Goal: Task Accomplishment & Management: Use online tool/utility

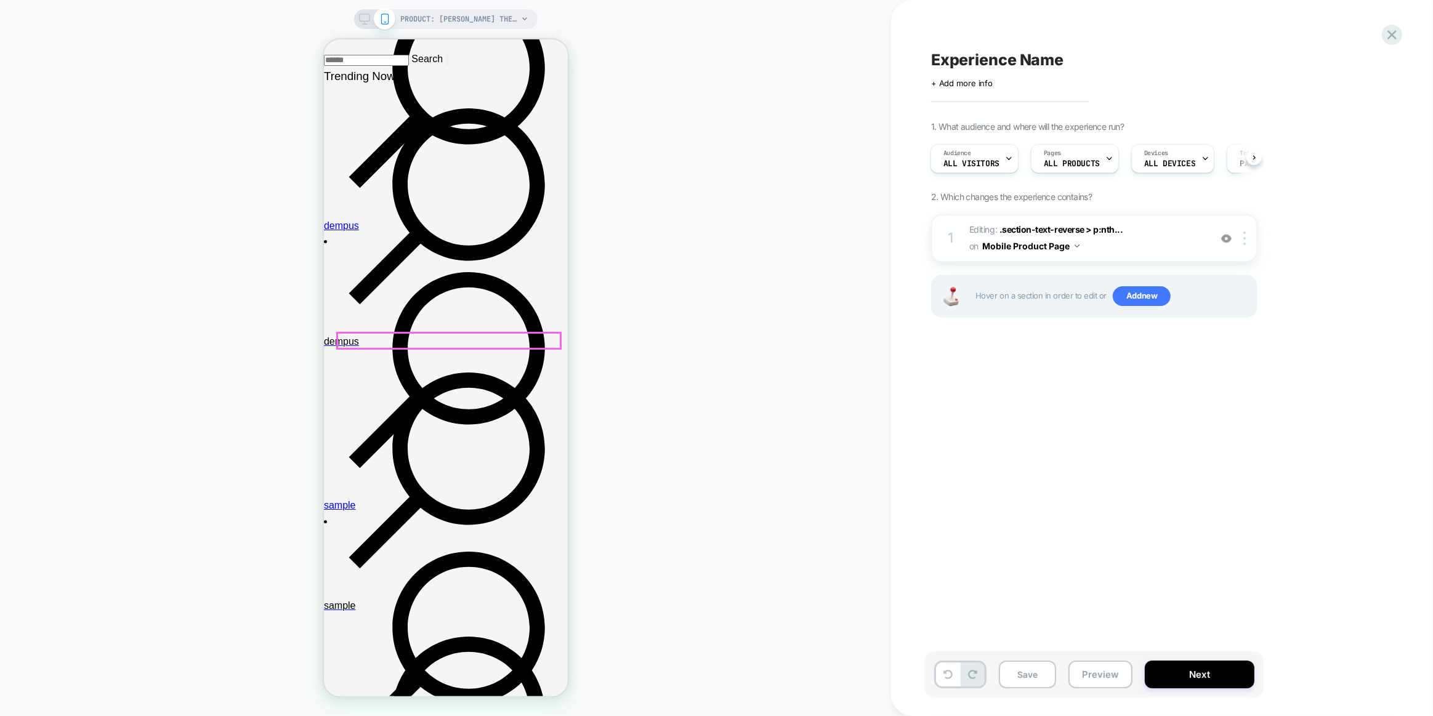
scroll to position [167, 0]
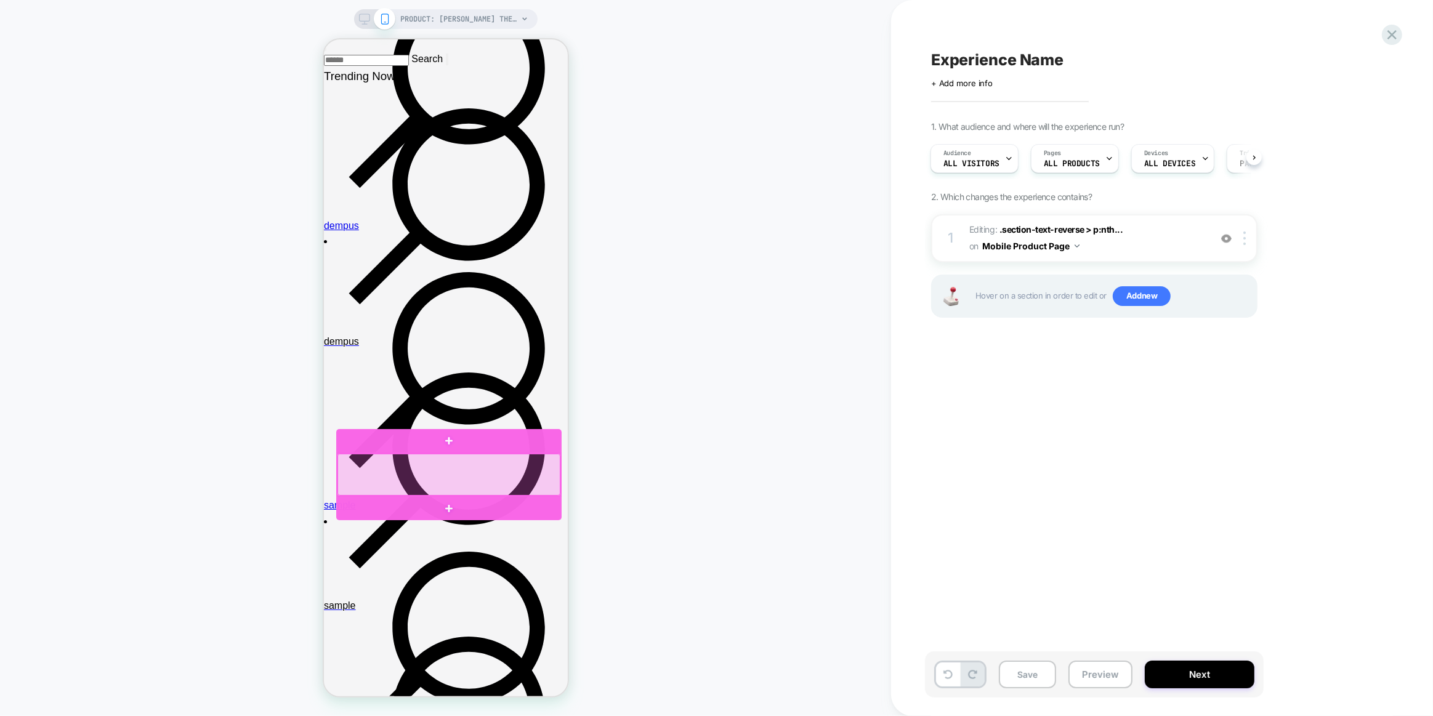
click at [488, 469] on div at bounding box center [448, 475] width 223 height 42
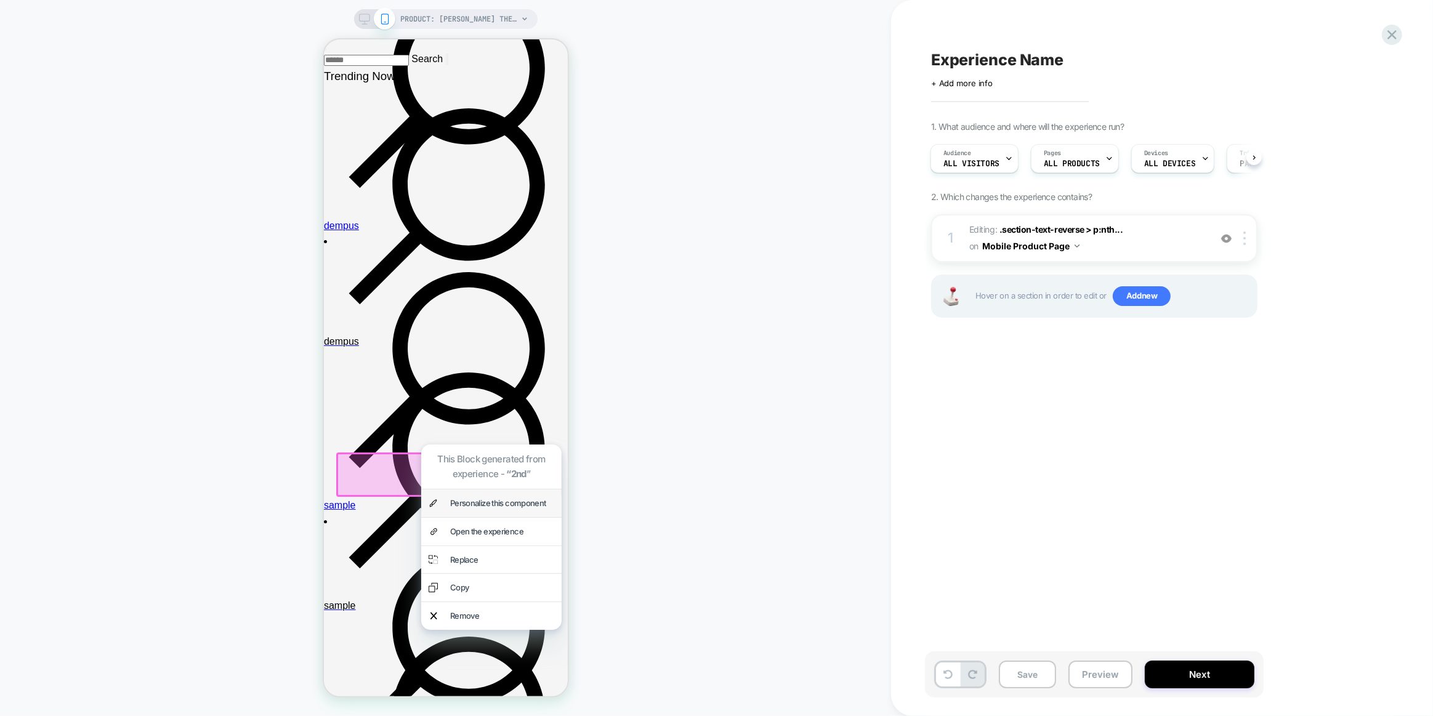
click at [505, 497] on div "Personalize this component" at bounding box center [501, 503] width 104 height 13
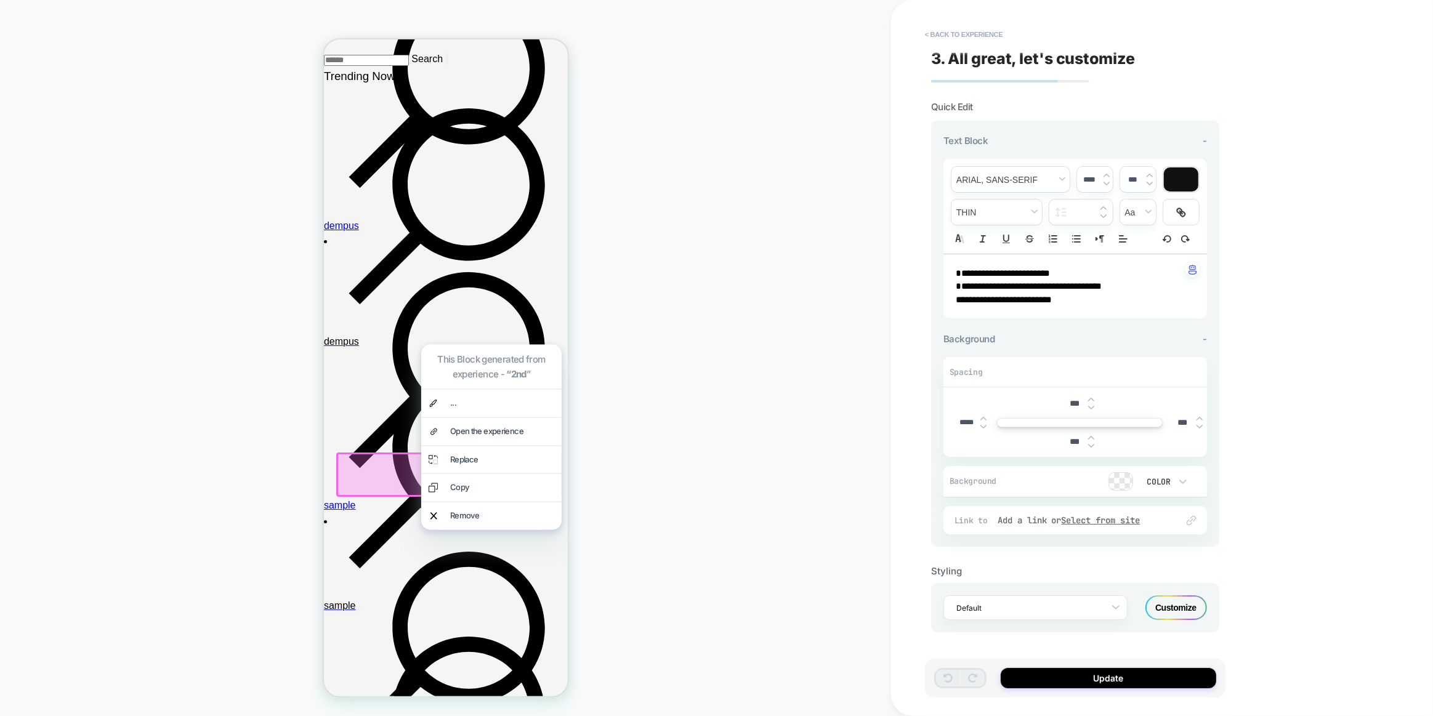
scroll to position [273, 0]
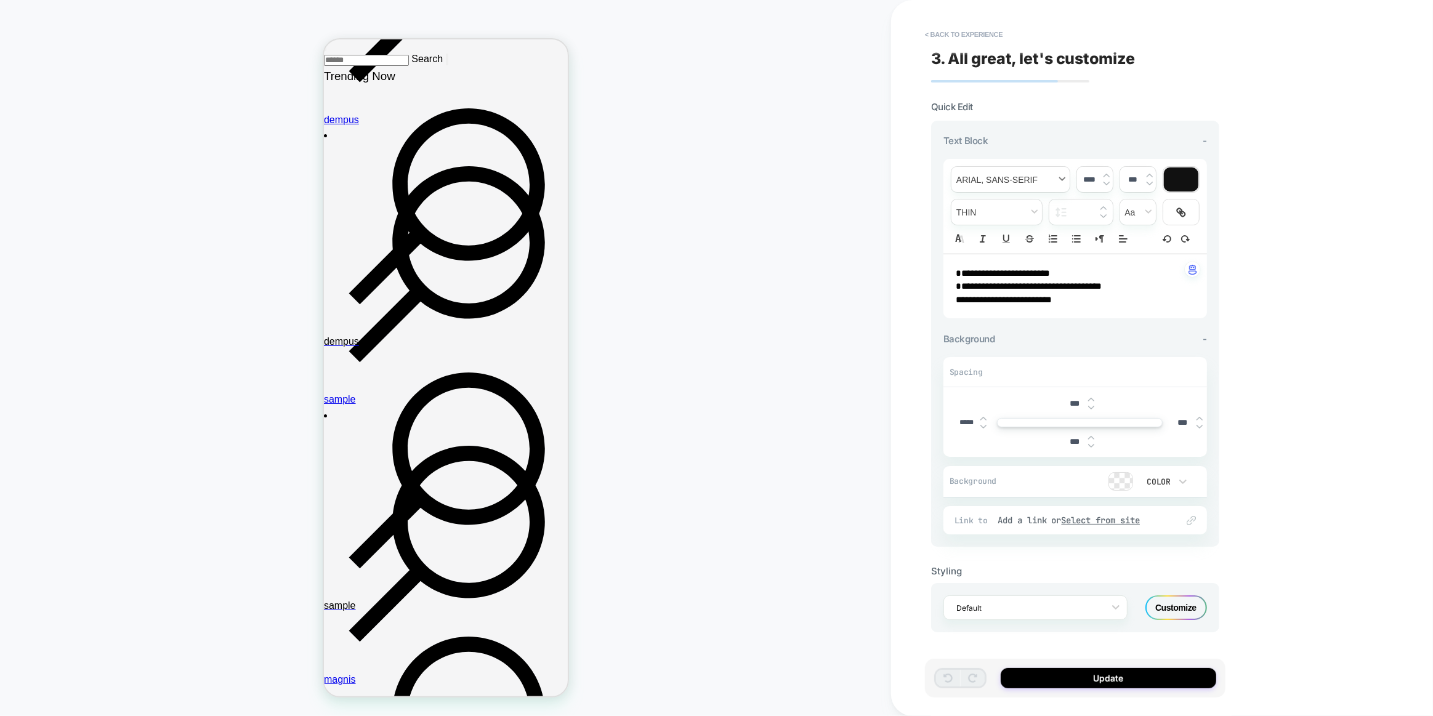
click at [1023, 172] on span "font" at bounding box center [1010, 179] width 118 height 25
click at [1021, 230] on span "font" at bounding box center [1010, 226] width 102 height 25
type input "****"
drag, startPoint x: 1082, startPoint y: 303, endPoint x: 825, endPoint y: 230, distance: 267.4
click at [825, 230] on div "**********" at bounding box center [716, 358] width 1433 height 716
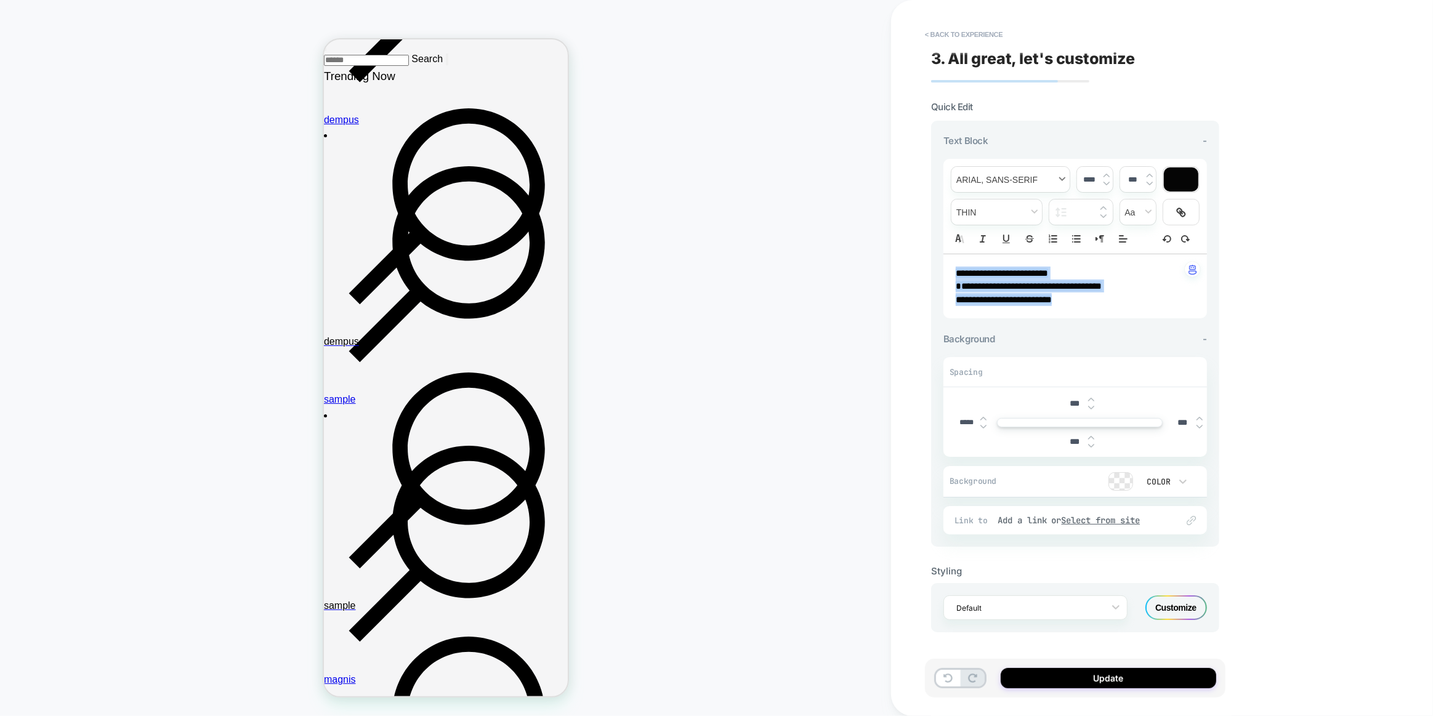
click at [1032, 177] on span "font" at bounding box center [1010, 179] width 118 height 25
click at [1003, 230] on span "font" at bounding box center [1010, 226] width 102 height 25
click at [933, 31] on button "< Back to experience" at bounding box center [964, 35] width 90 height 20
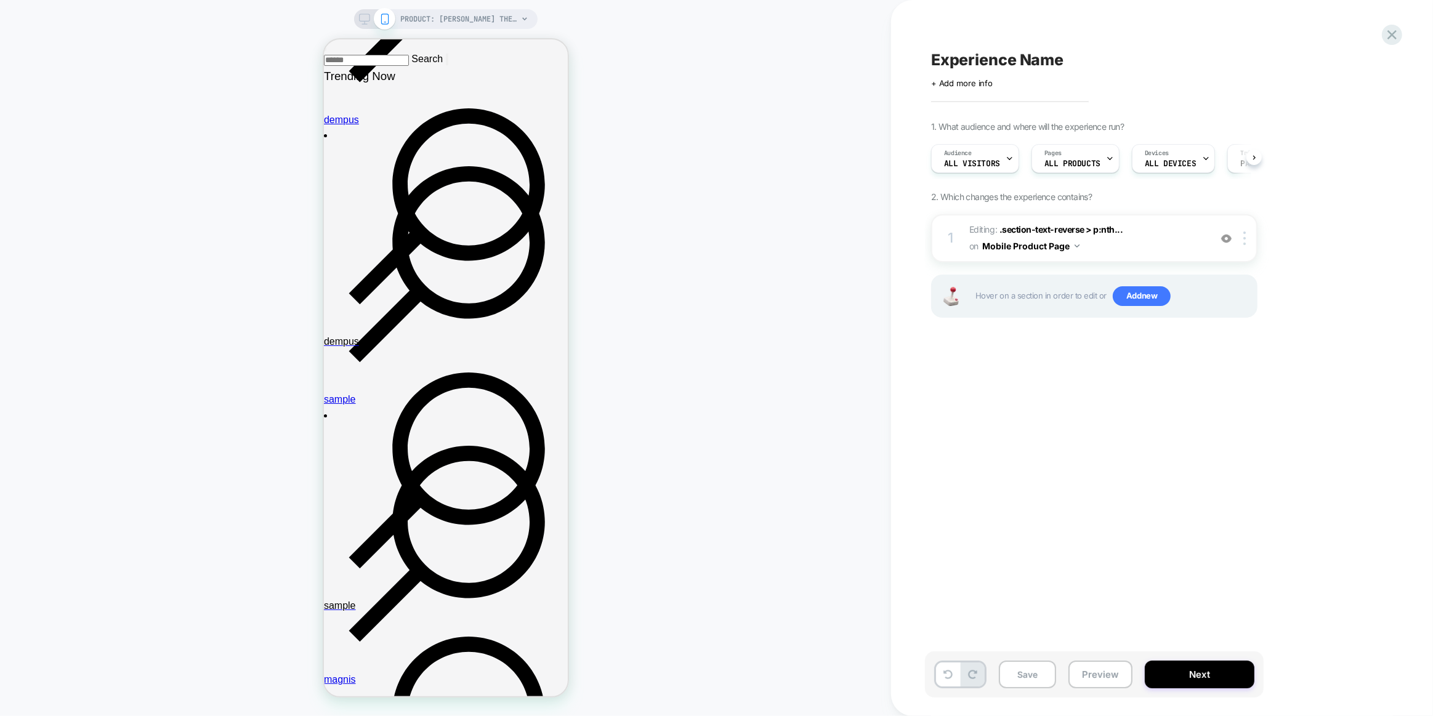
scroll to position [0, 1]
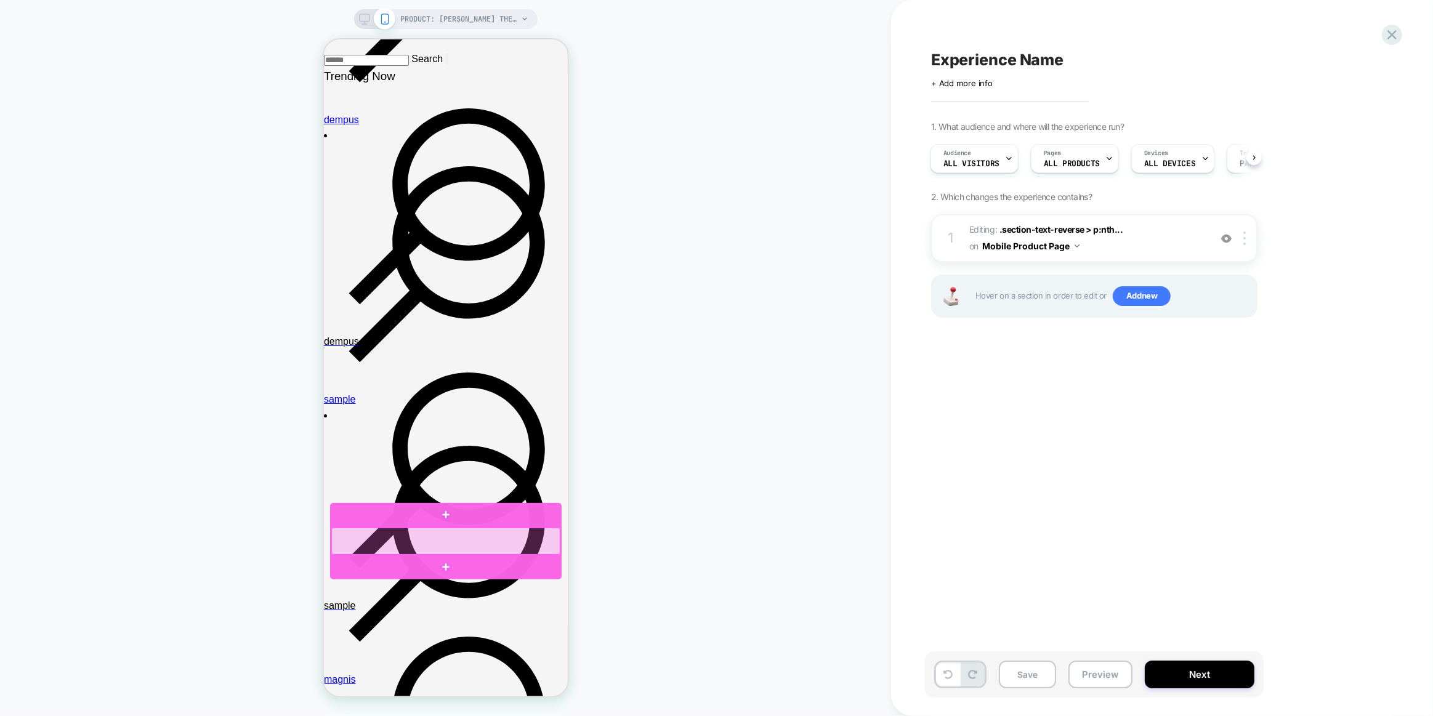
click at [417, 552] on div at bounding box center [445, 541] width 229 height 27
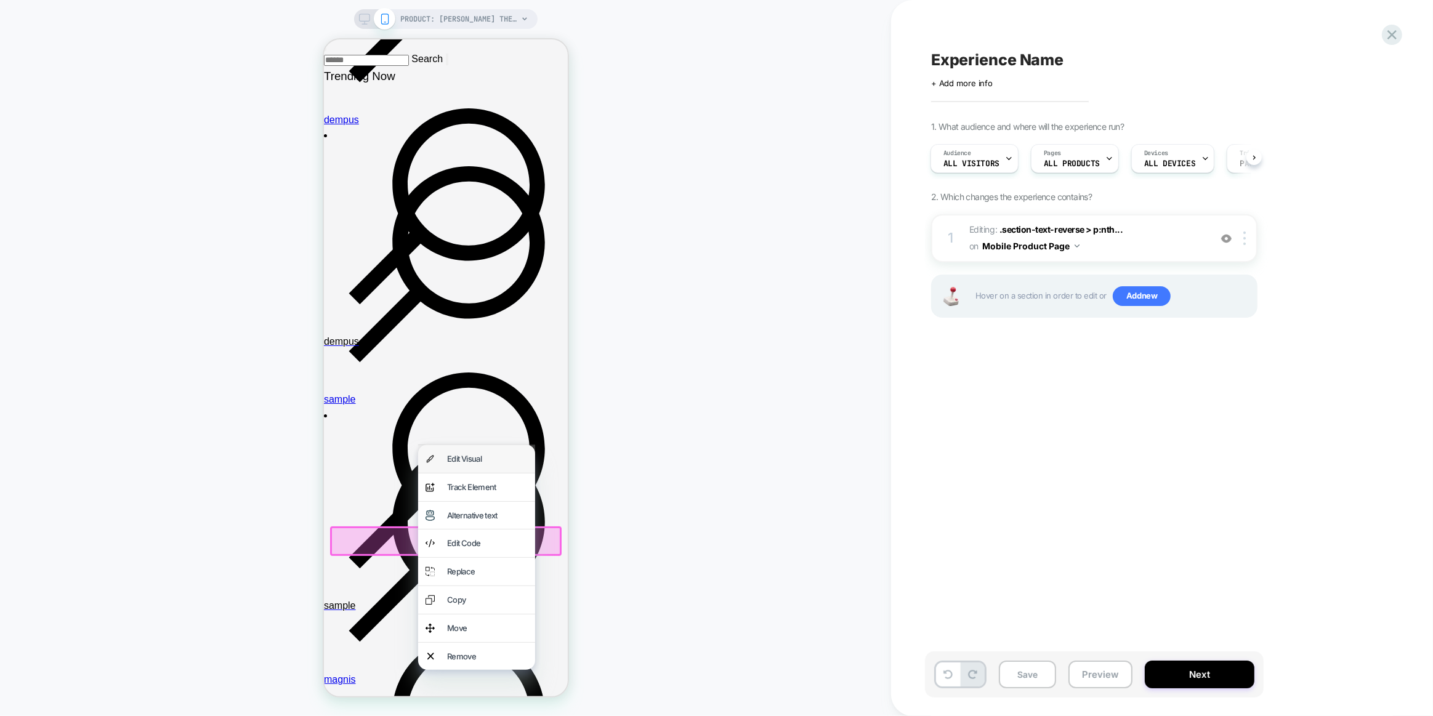
click at [470, 467] on div "Edit Visual" at bounding box center [475, 459] width 117 height 28
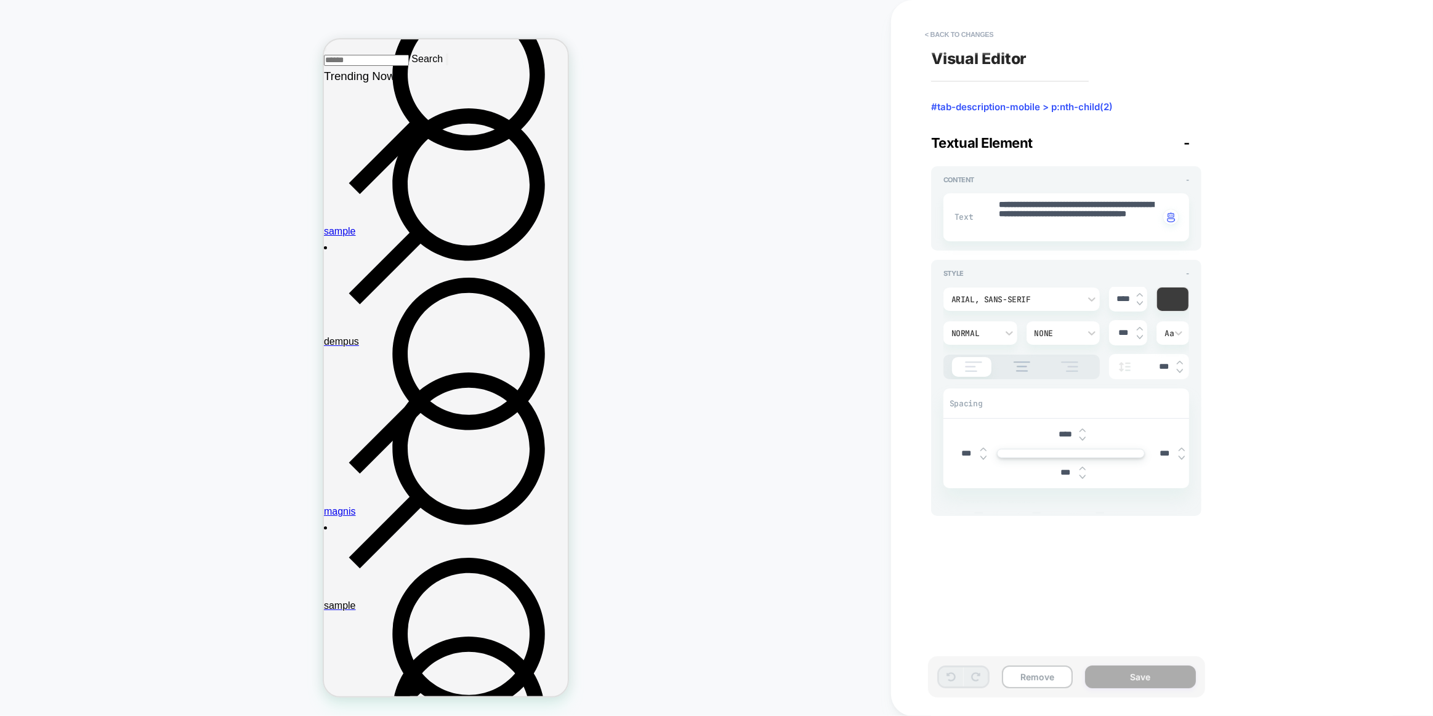
scroll to position [446, 0]
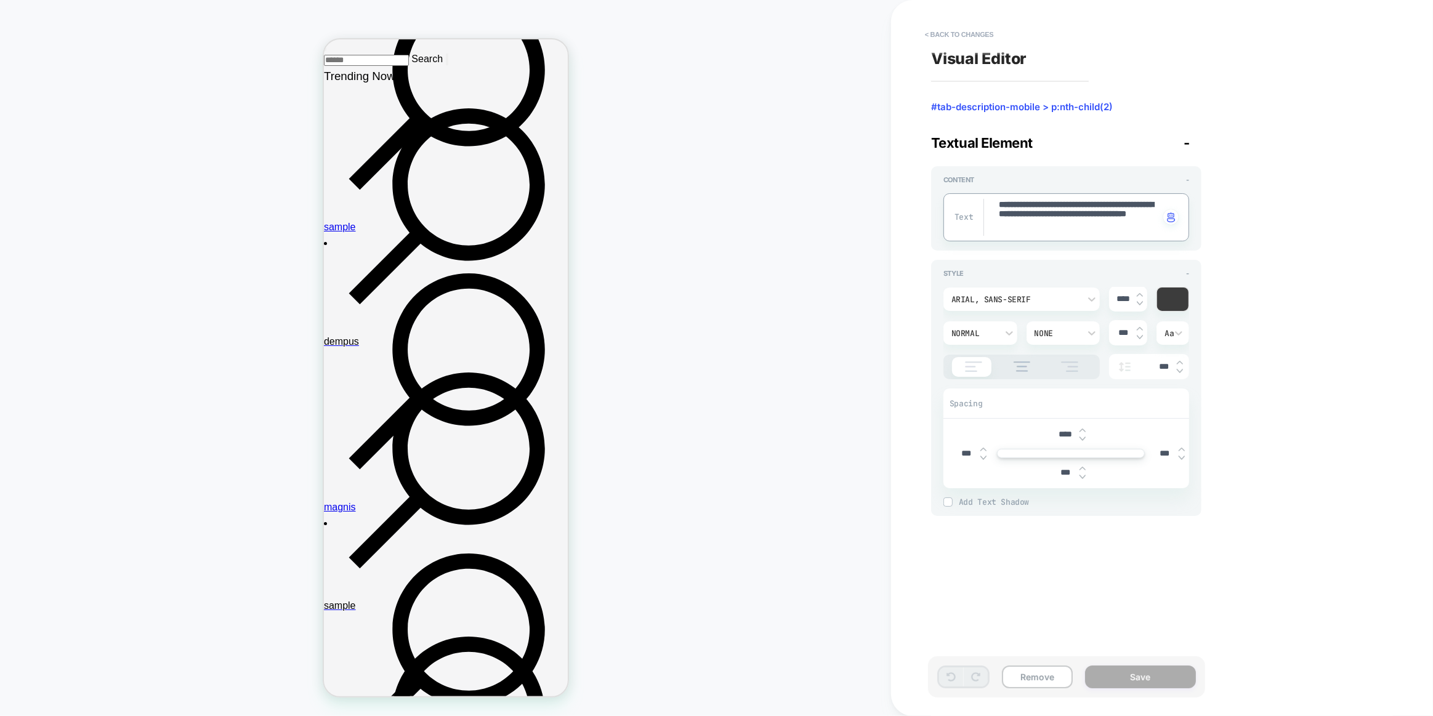
click at [1066, 217] on textarea "**********" at bounding box center [1078, 217] width 162 height 37
click at [978, 302] on div "Arial, sans-serif" at bounding box center [1015, 299] width 128 height 10
click at [989, 350] on div "poppins" at bounding box center [1021, 357] width 147 height 26
click at [1079, 216] on textarea "**********" at bounding box center [1078, 217] width 162 height 37
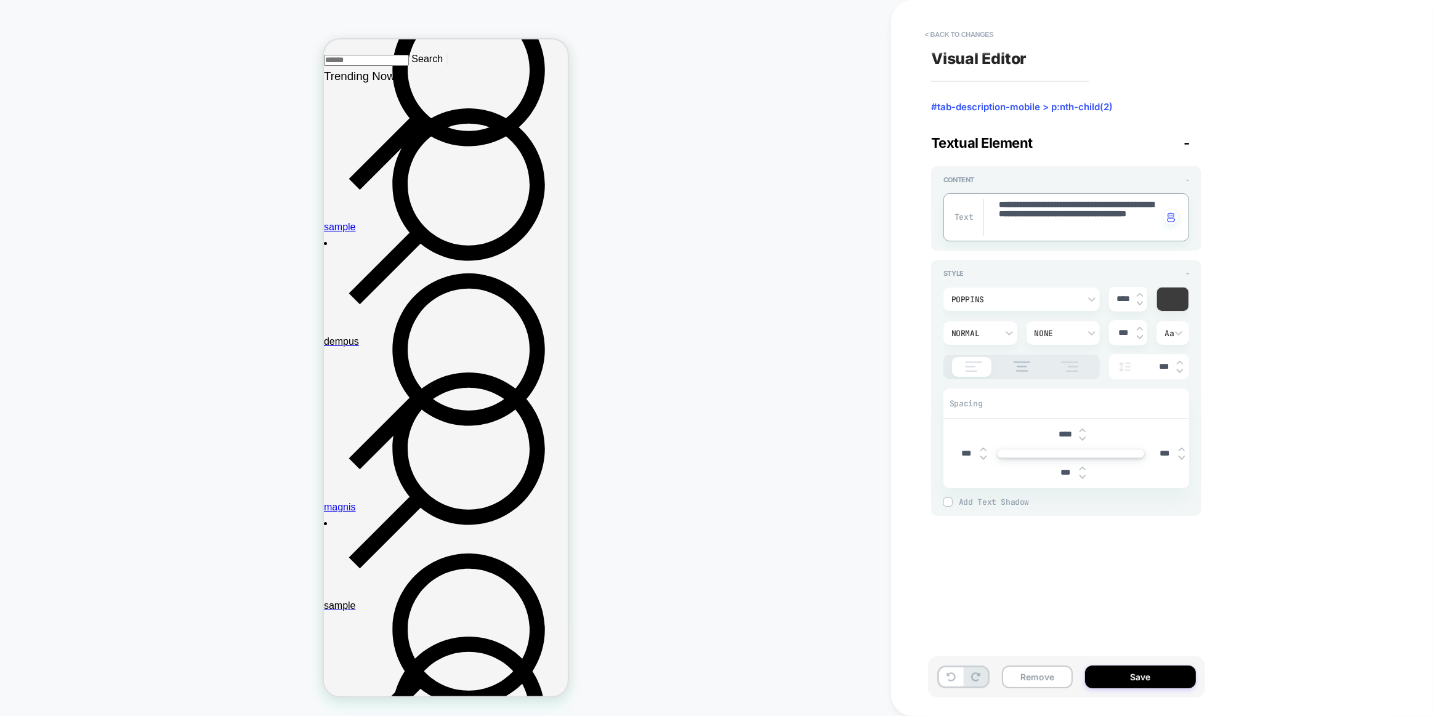
click at [1079, 216] on textarea "**********" at bounding box center [1078, 217] width 162 height 37
click at [1017, 299] on div "poppins" at bounding box center [1015, 299] width 128 height 10
drag, startPoint x: 410, startPoint y: 413, endPoint x: 113, endPoint y: 357, distance: 302.6
click at [410, 413] on div at bounding box center [716, 358] width 1433 height 716
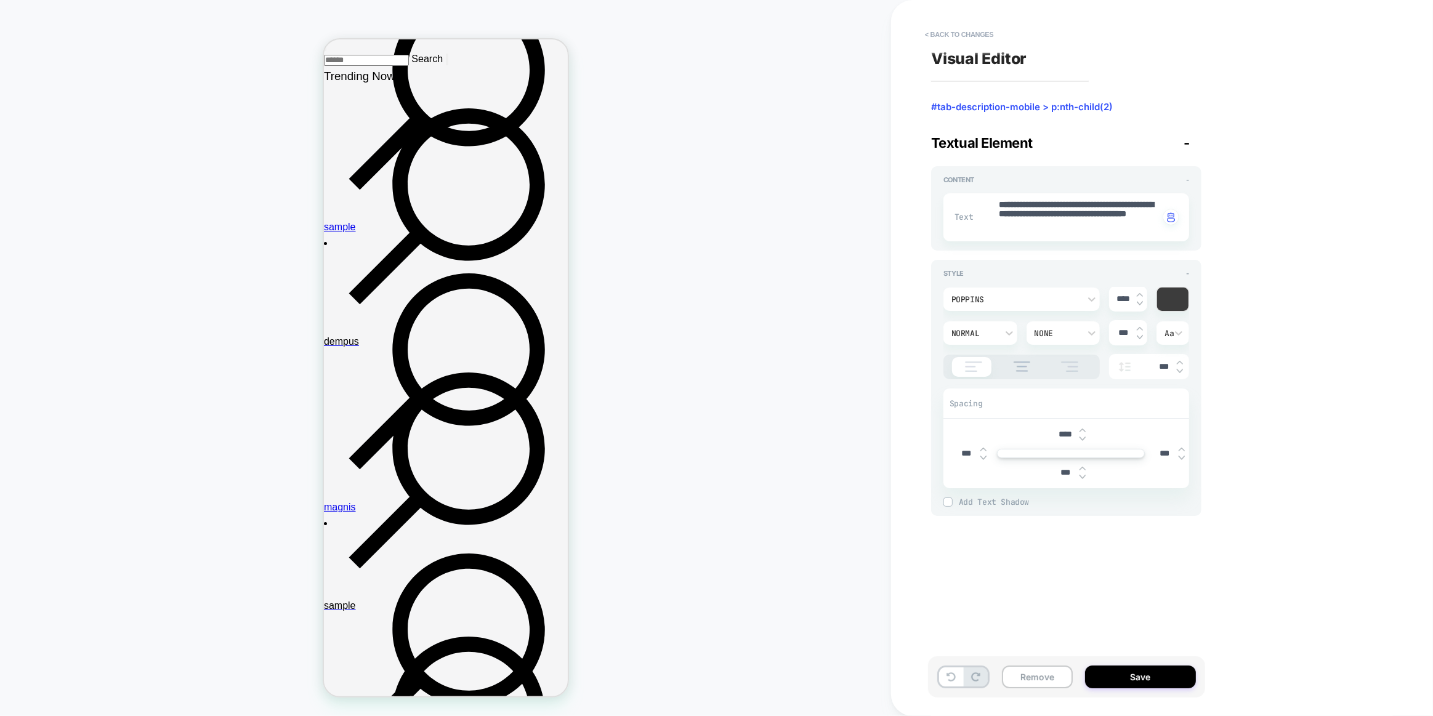
click at [1041, 291] on div "poppins" at bounding box center [1021, 298] width 156 height 23
click at [1042, 275] on div at bounding box center [716, 358] width 1433 height 716
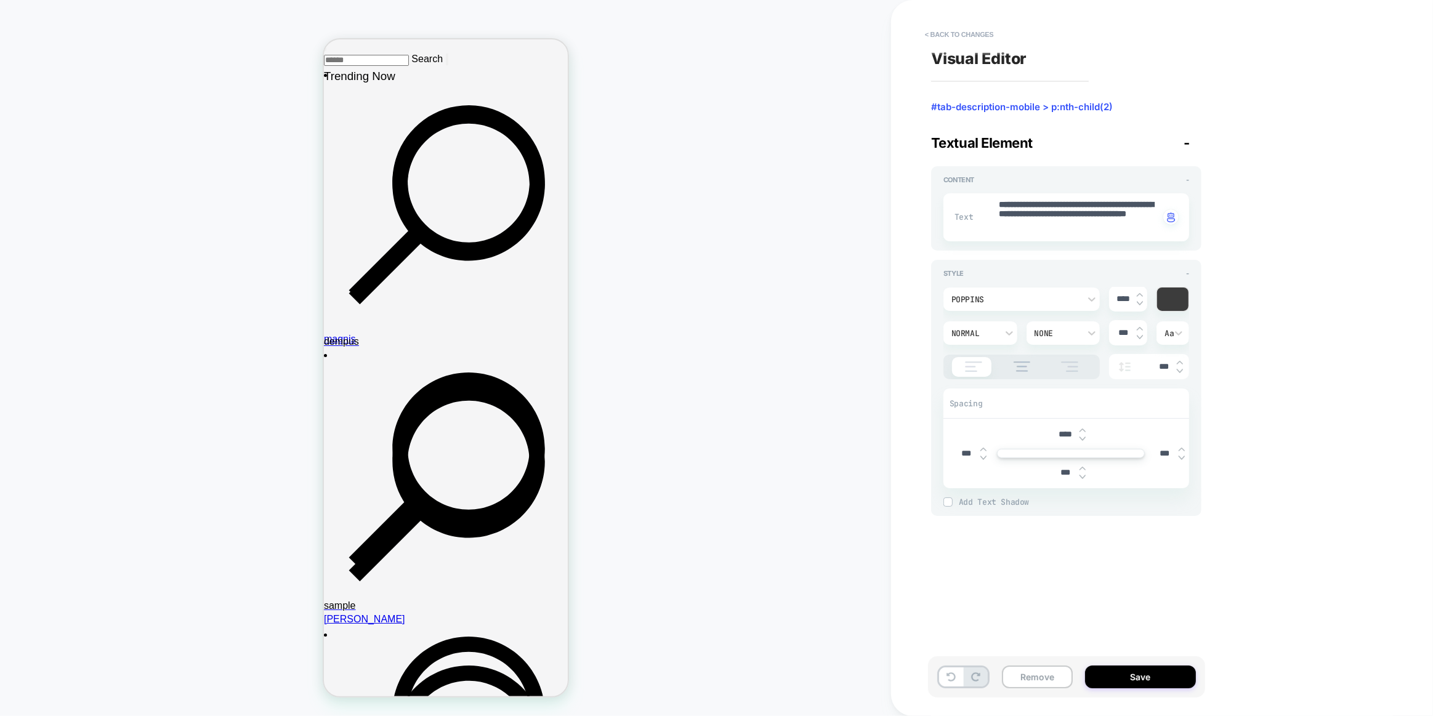
click at [984, 26] on button "< Back to changes" at bounding box center [959, 35] width 81 height 20
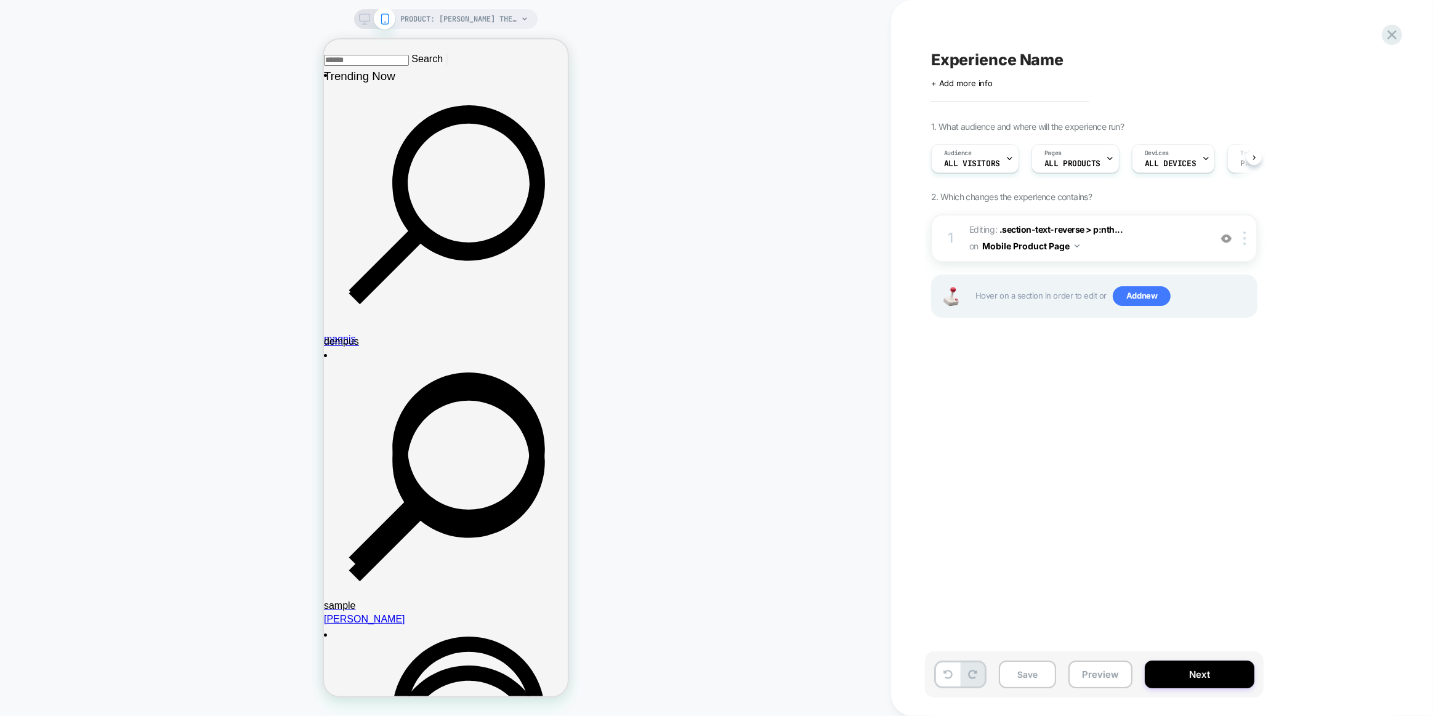
scroll to position [0, 1]
click at [414, 373] on div at bounding box center [399, 376] width 112 height 9
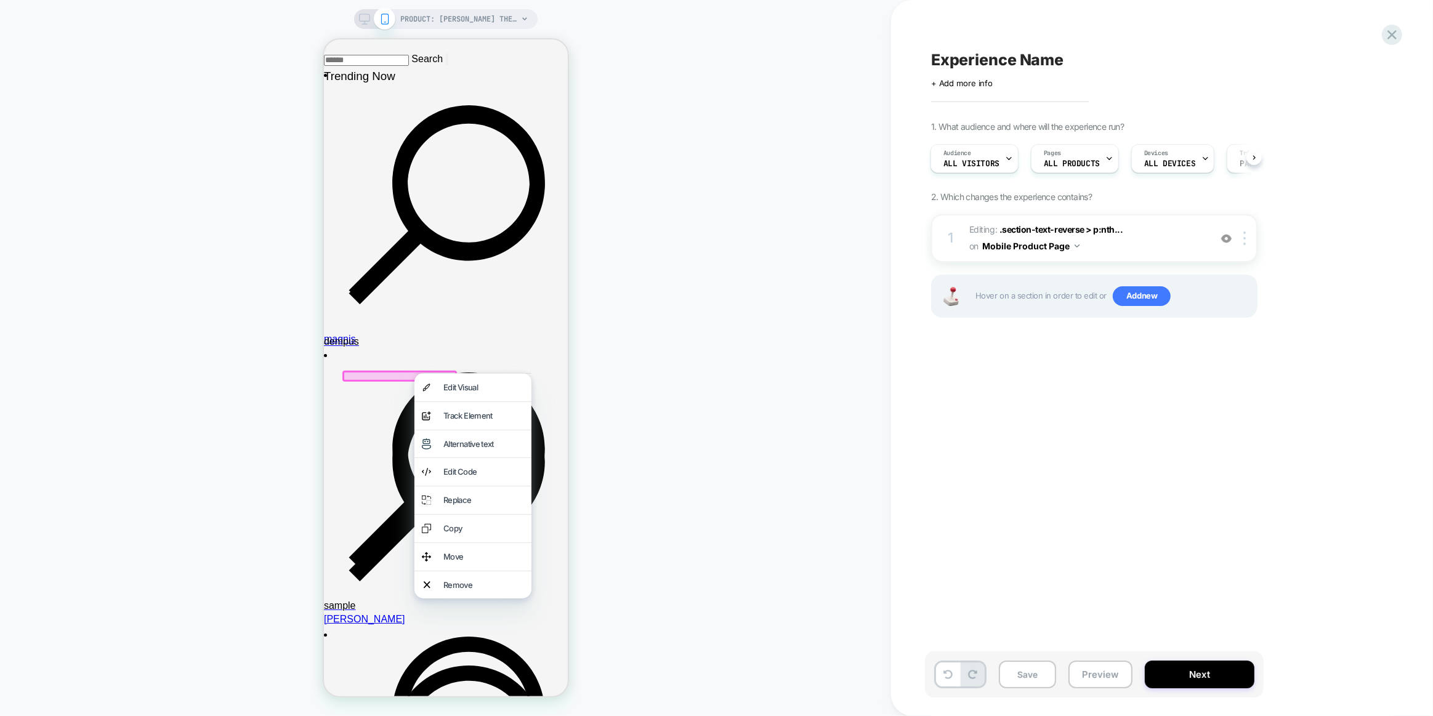
click at [444, 386] on div "Edit Visual" at bounding box center [483, 387] width 81 height 13
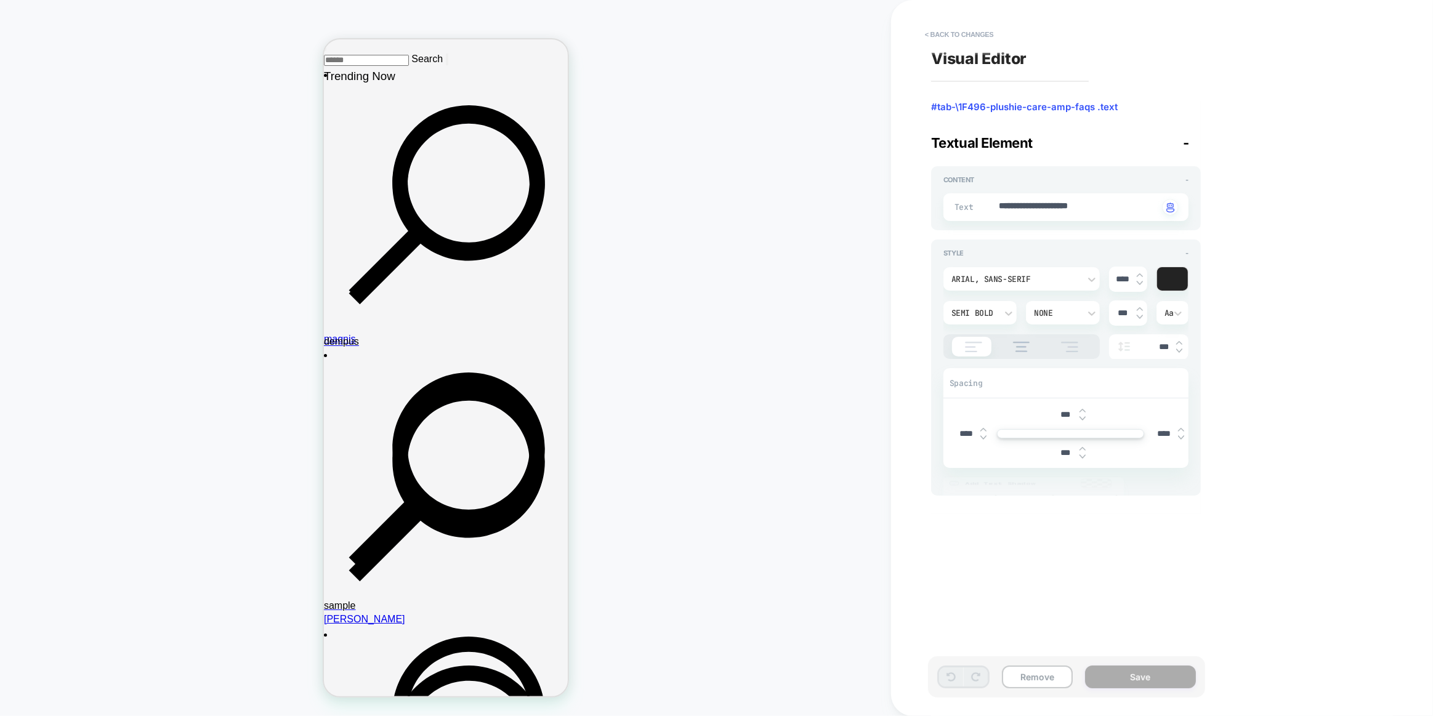
scroll to position [621, 0]
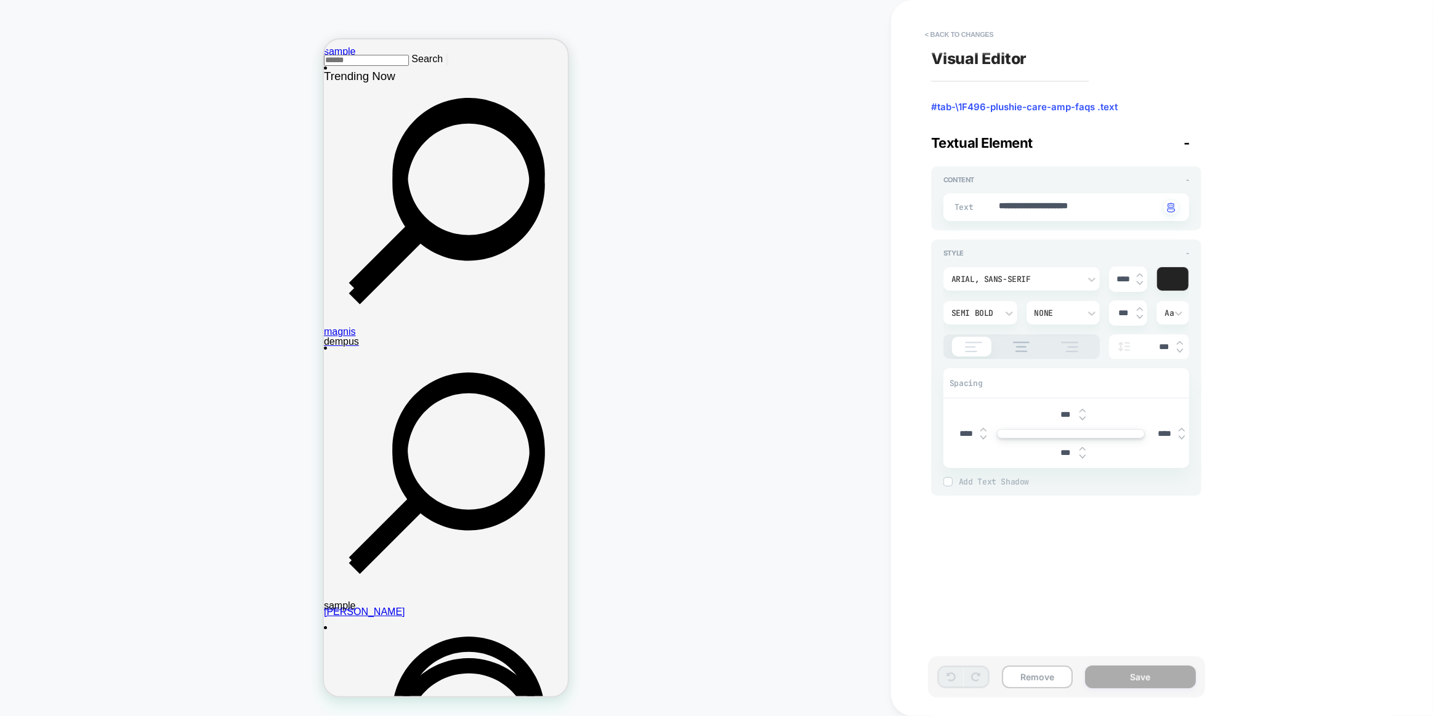
click at [1028, 281] on div "Arial, sans-serif" at bounding box center [1015, 279] width 128 height 10
click at [1072, 207] on div at bounding box center [716, 358] width 1433 height 716
click at [1072, 207] on textarea "**********" at bounding box center [1078, 207] width 162 height 14
click at [1005, 279] on div "Arial, sans-serif" at bounding box center [1015, 279] width 128 height 10
click at [982, 336] on div "poppins" at bounding box center [1021, 336] width 147 height 26
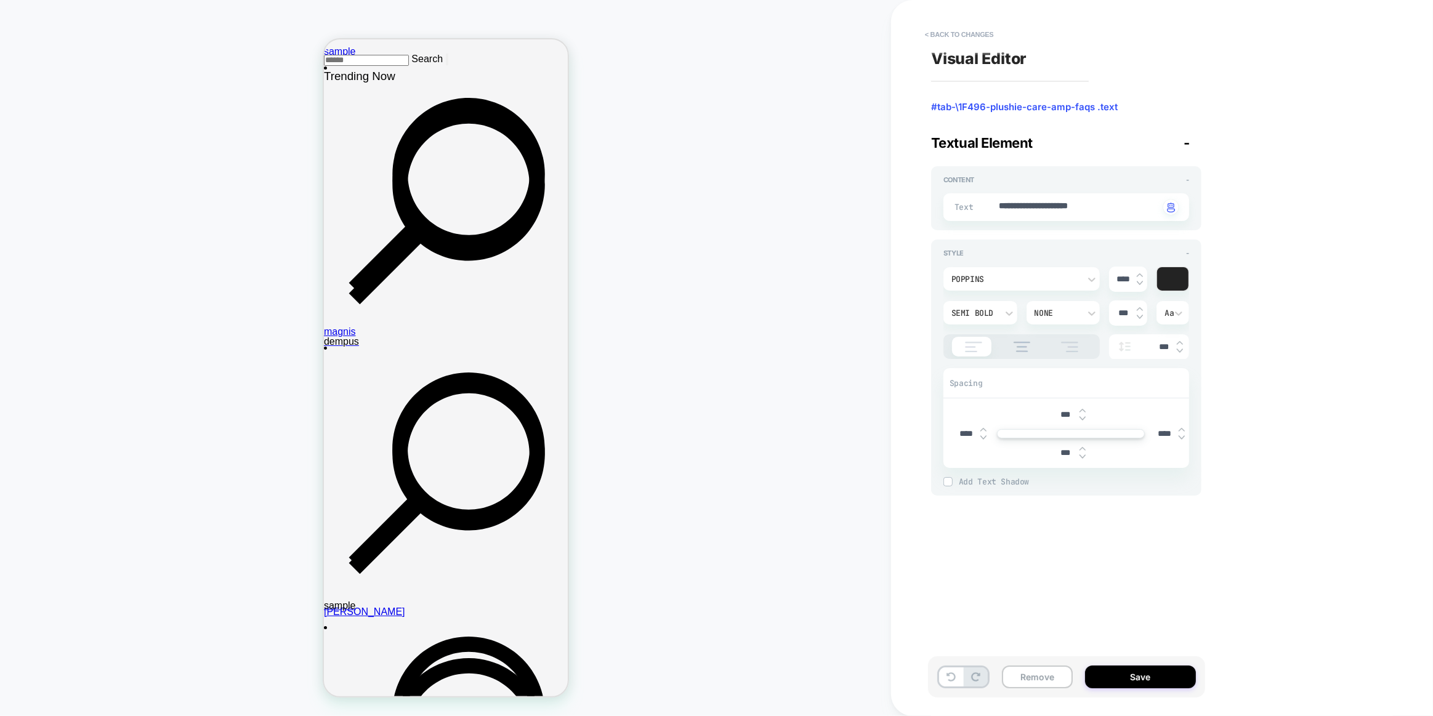
click at [1030, 230] on div "**********" at bounding box center [1066, 326] width 270 height 339
click at [1051, 204] on textarea "**********" at bounding box center [1078, 207] width 162 height 14
click at [925, 380] on div "**********" at bounding box center [1156, 357] width 462 height 691
drag, startPoint x: 982, startPoint y: 46, endPoint x: 984, endPoint y: 36, distance: 10.0
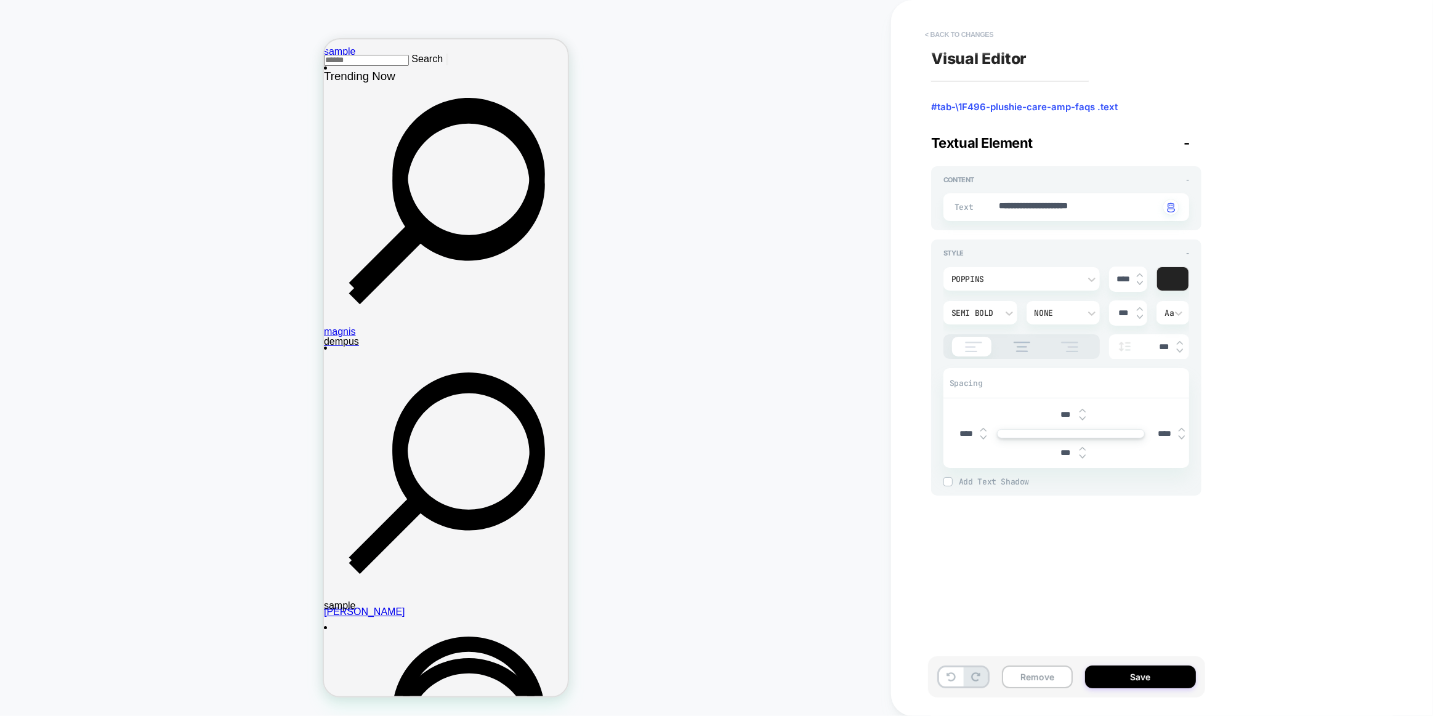
click at [981, 45] on div "**********" at bounding box center [1156, 357] width 462 height 691
click at [986, 32] on button "< Back to changes" at bounding box center [959, 35] width 81 height 20
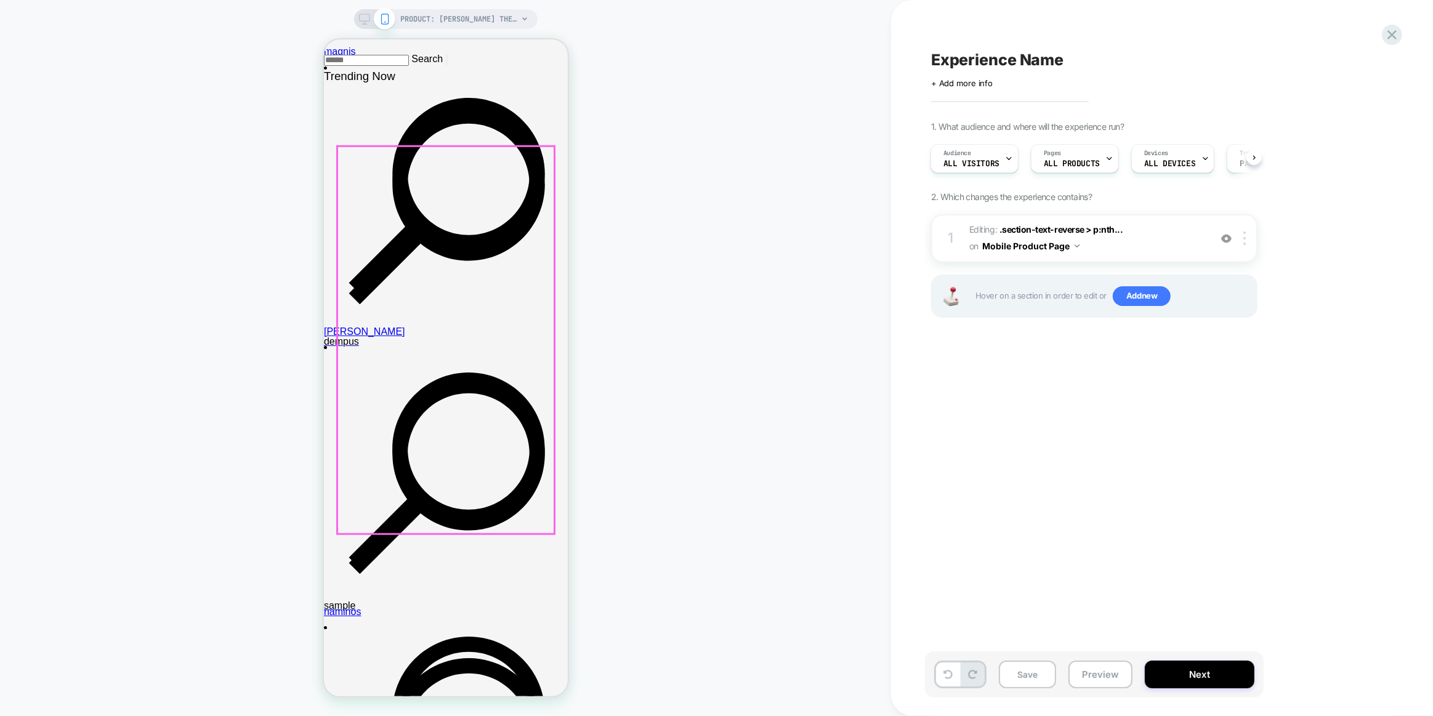
scroll to position [957, 0]
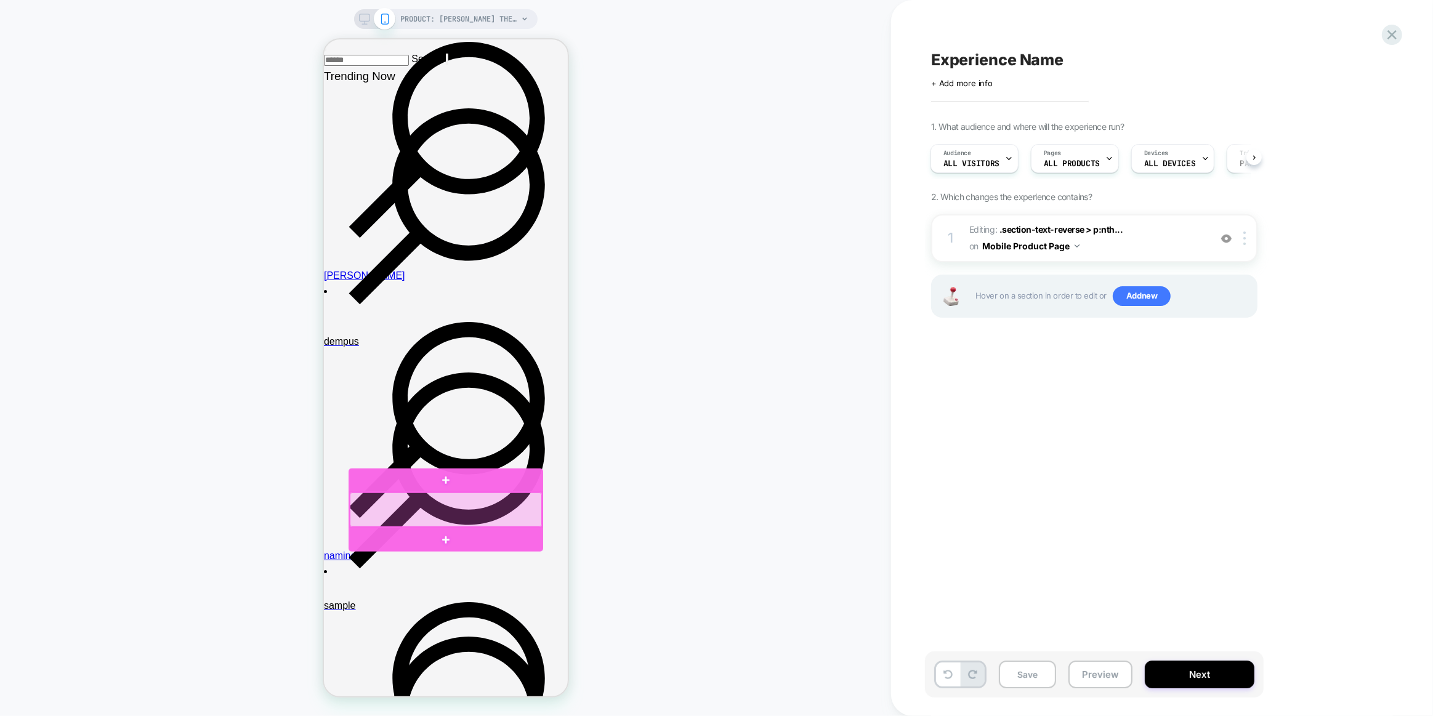
click at [433, 507] on div at bounding box center [445, 509] width 192 height 34
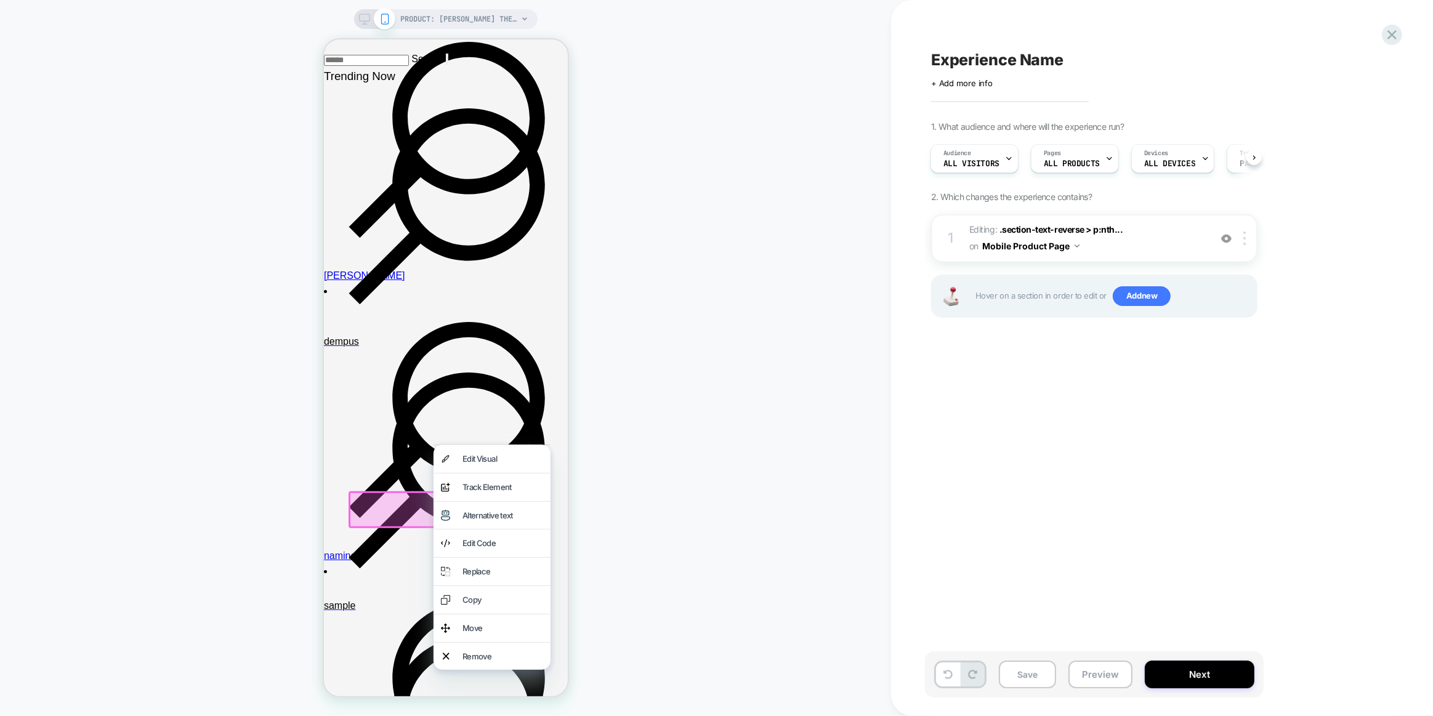
click at [499, 462] on div "Edit Visual" at bounding box center [502, 458] width 81 height 13
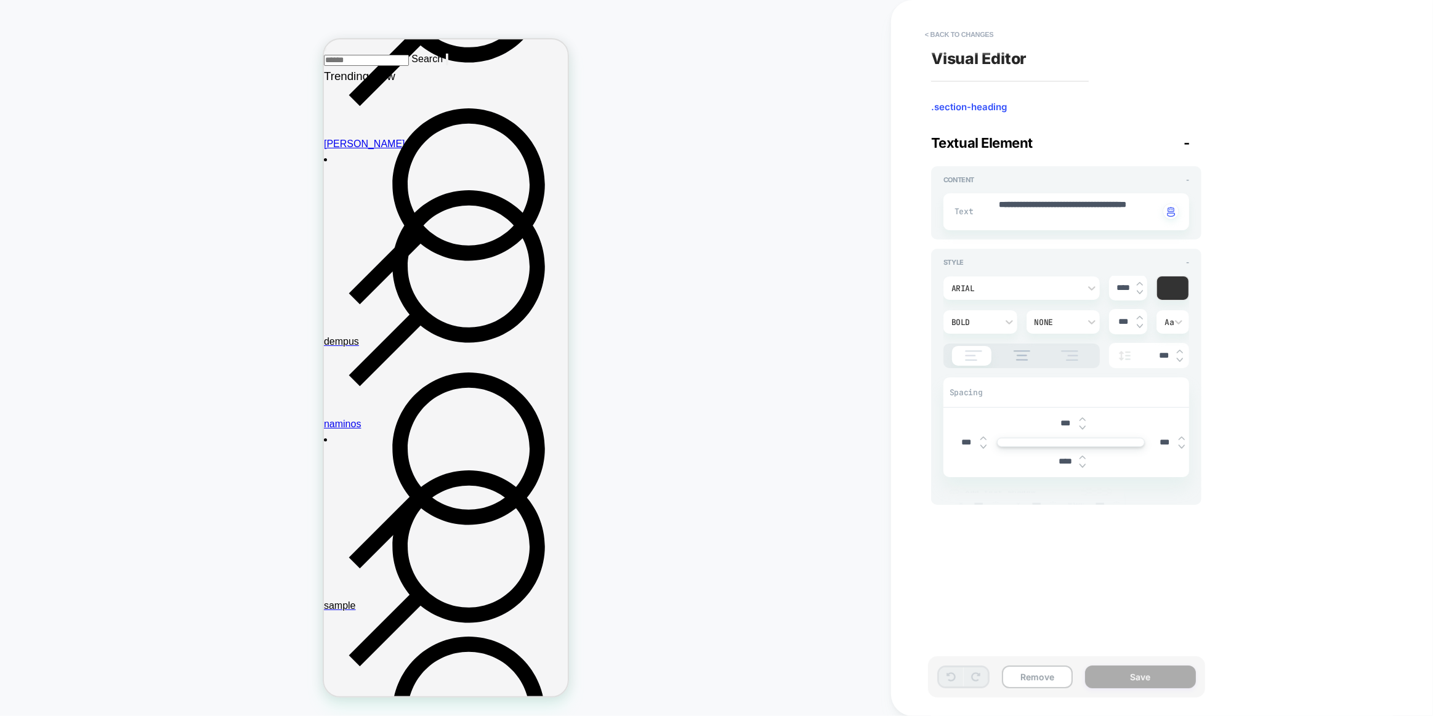
scroll to position [1099, 0]
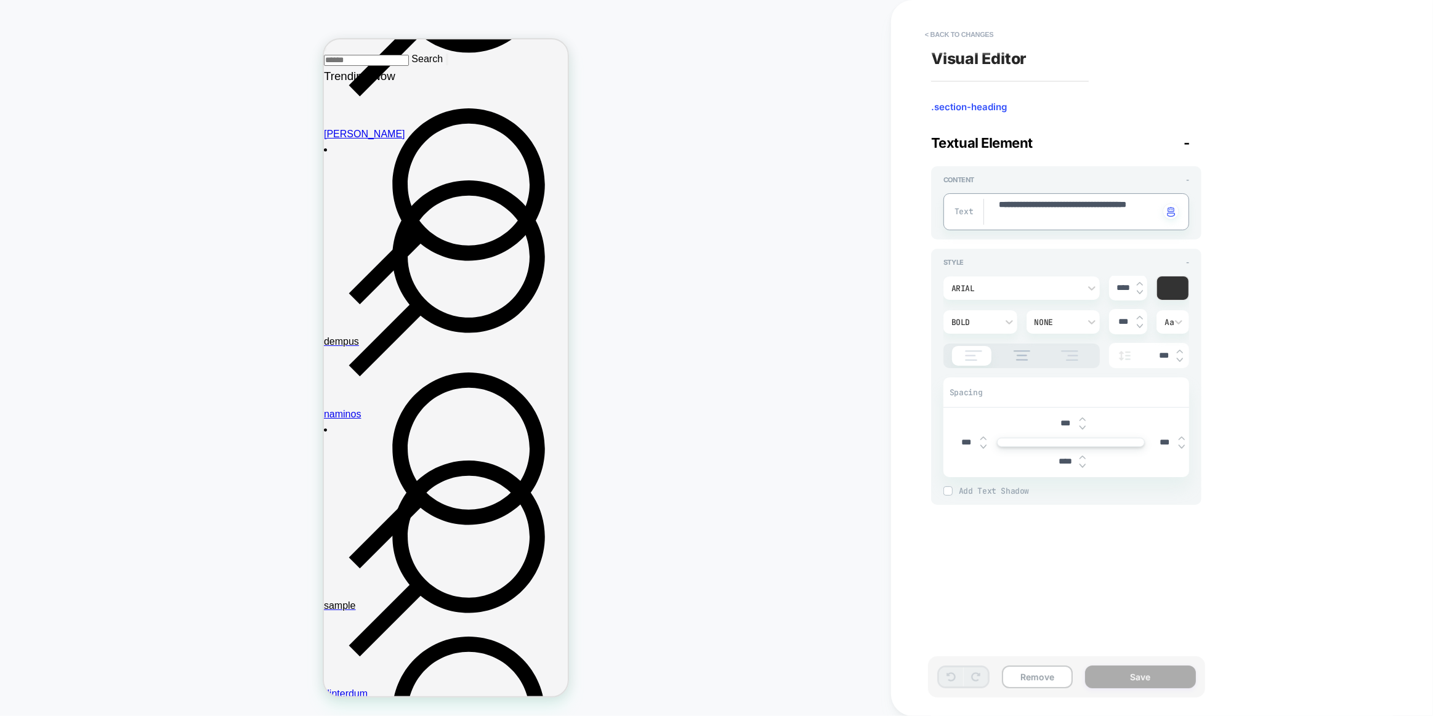
click at [1068, 209] on textarea "**********" at bounding box center [1078, 212] width 162 height 26
click at [995, 282] on div "Arial" at bounding box center [1015, 288] width 140 height 13
click at [984, 342] on div "poppins" at bounding box center [1021, 345] width 147 height 26
click at [1037, 216] on textarea "**********" at bounding box center [1078, 212] width 162 height 26
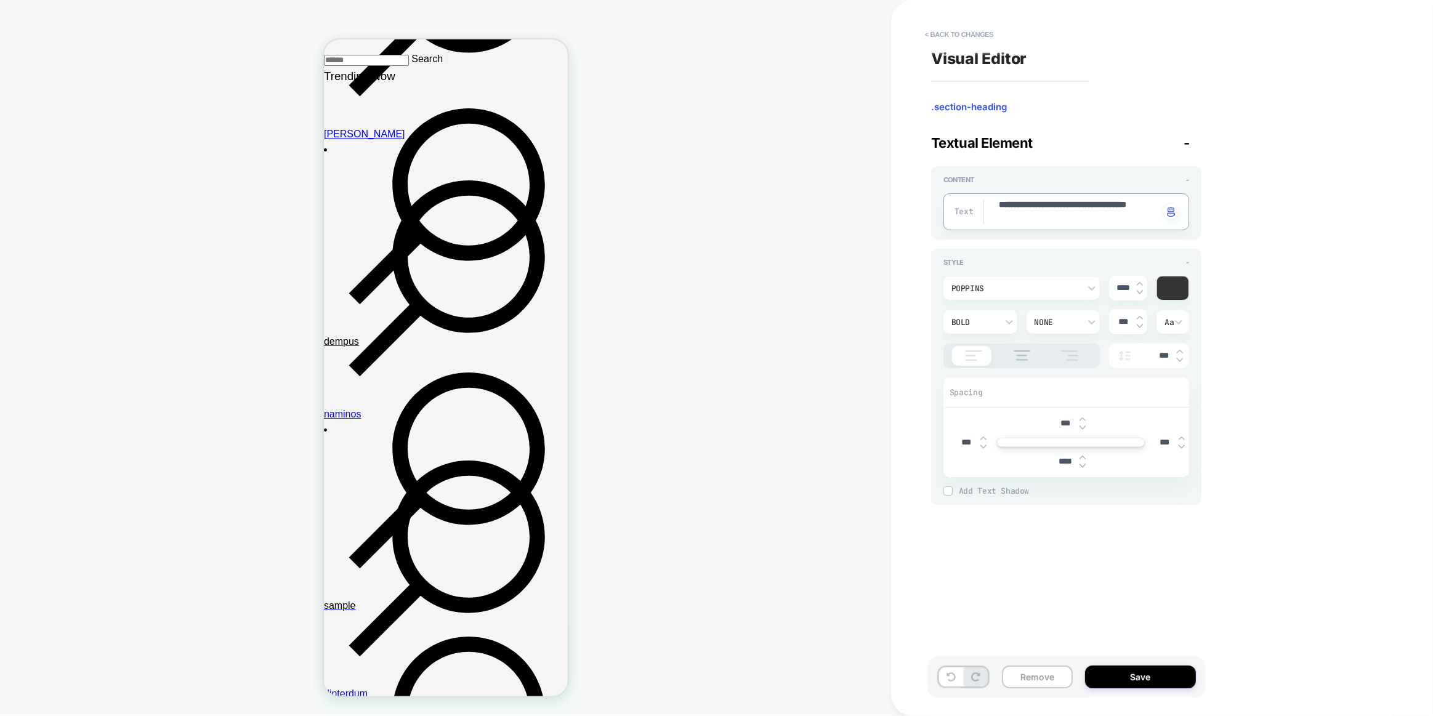
click at [1037, 216] on textarea "**********" at bounding box center [1078, 212] width 162 height 26
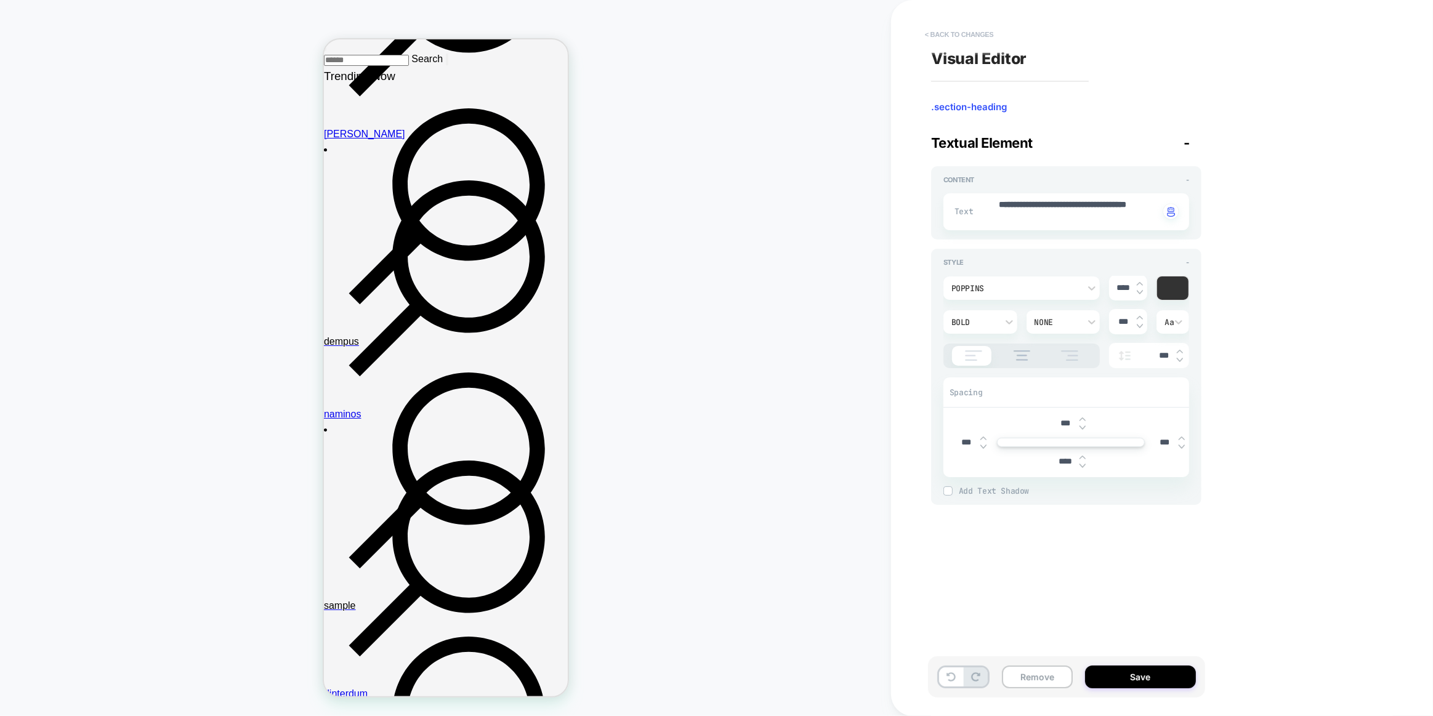
click at [965, 28] on button "< Back to changes" at bounding box center [959, 35] width 81 height 20
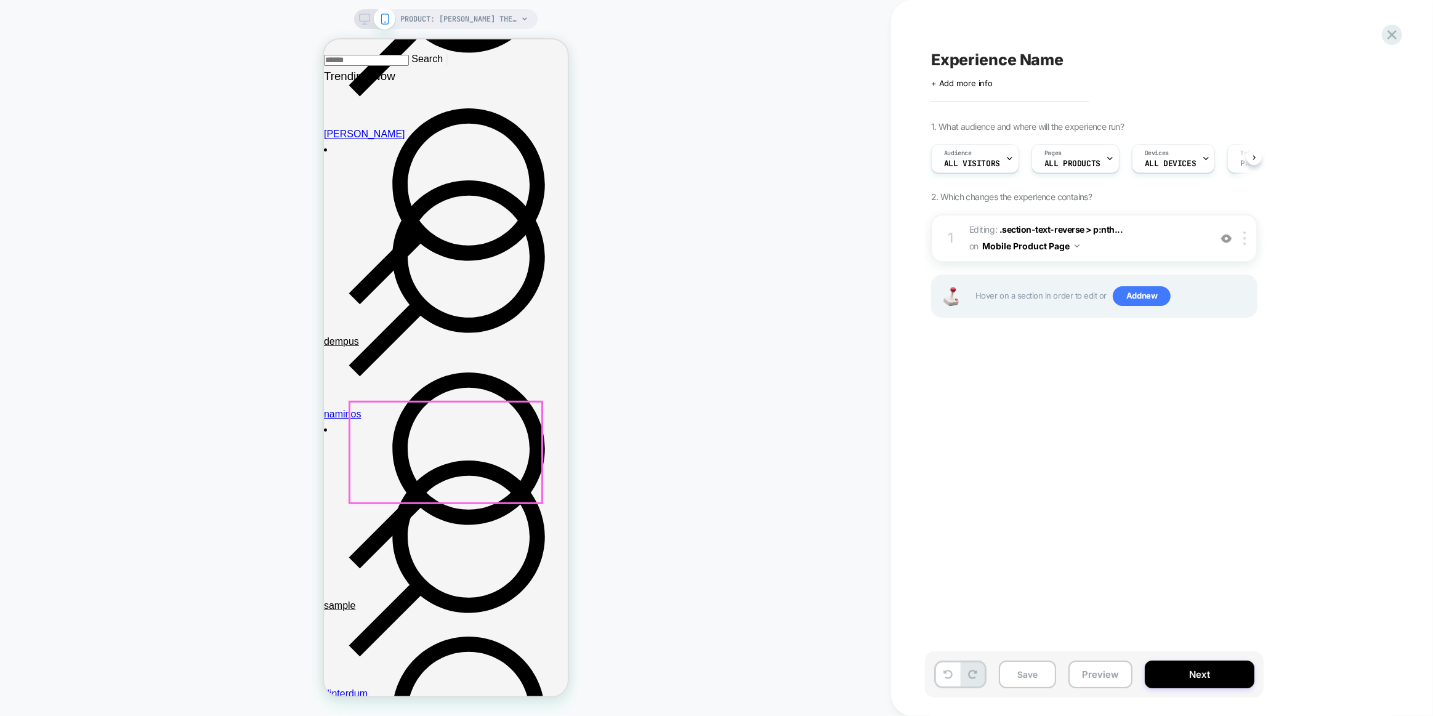
scroll to position [0, 1]
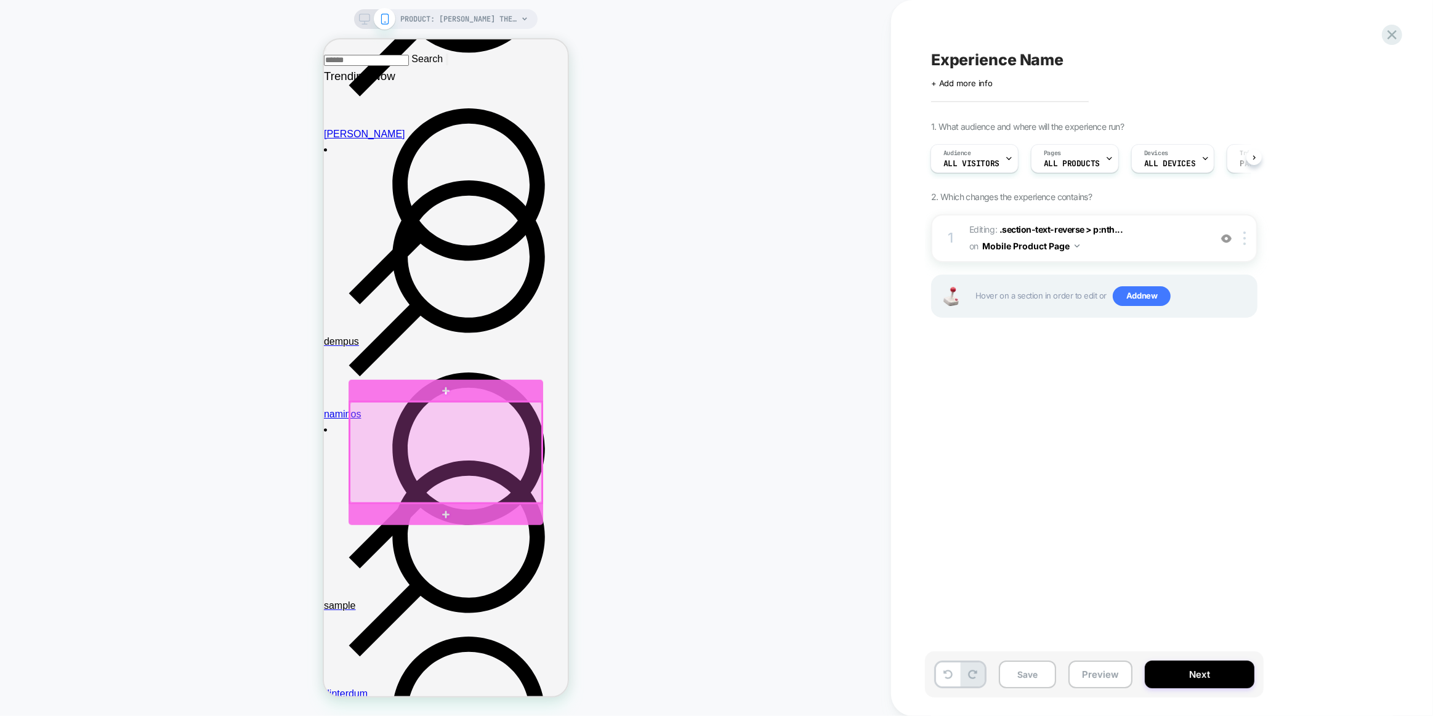
click at [444, 453] on div at bounding box center [445, 452] width 192 height 101
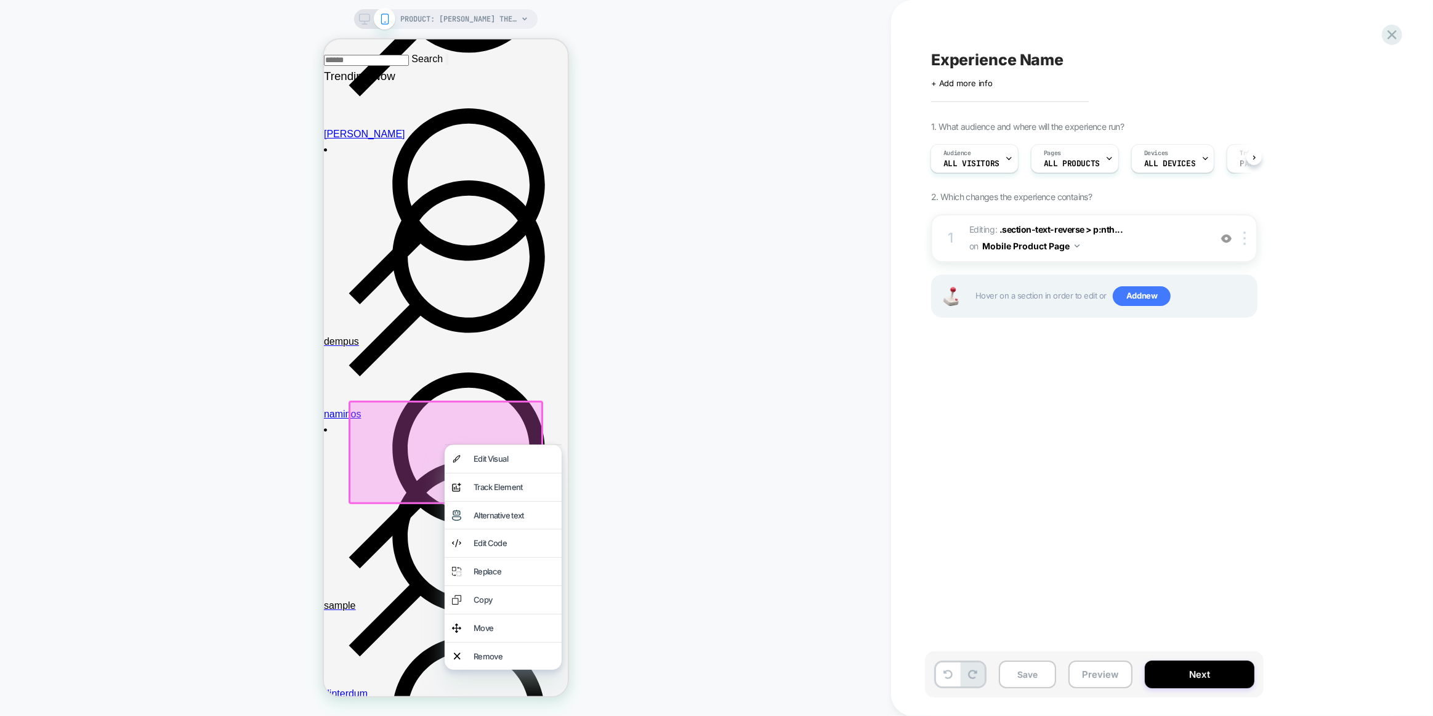
click at [475, 460] on div "Edit Visual" at bounding box center [513, 458] width 81 height 13
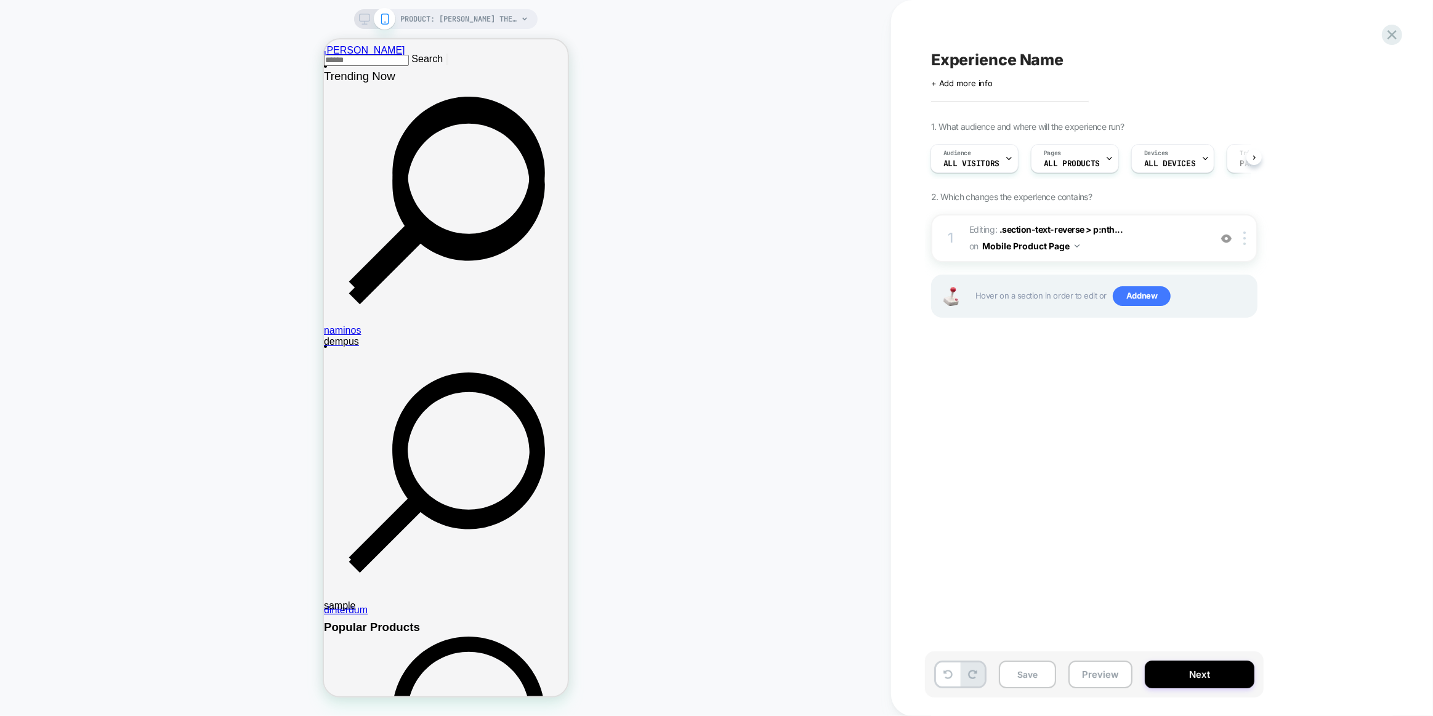
scroll to position [1183, 0]
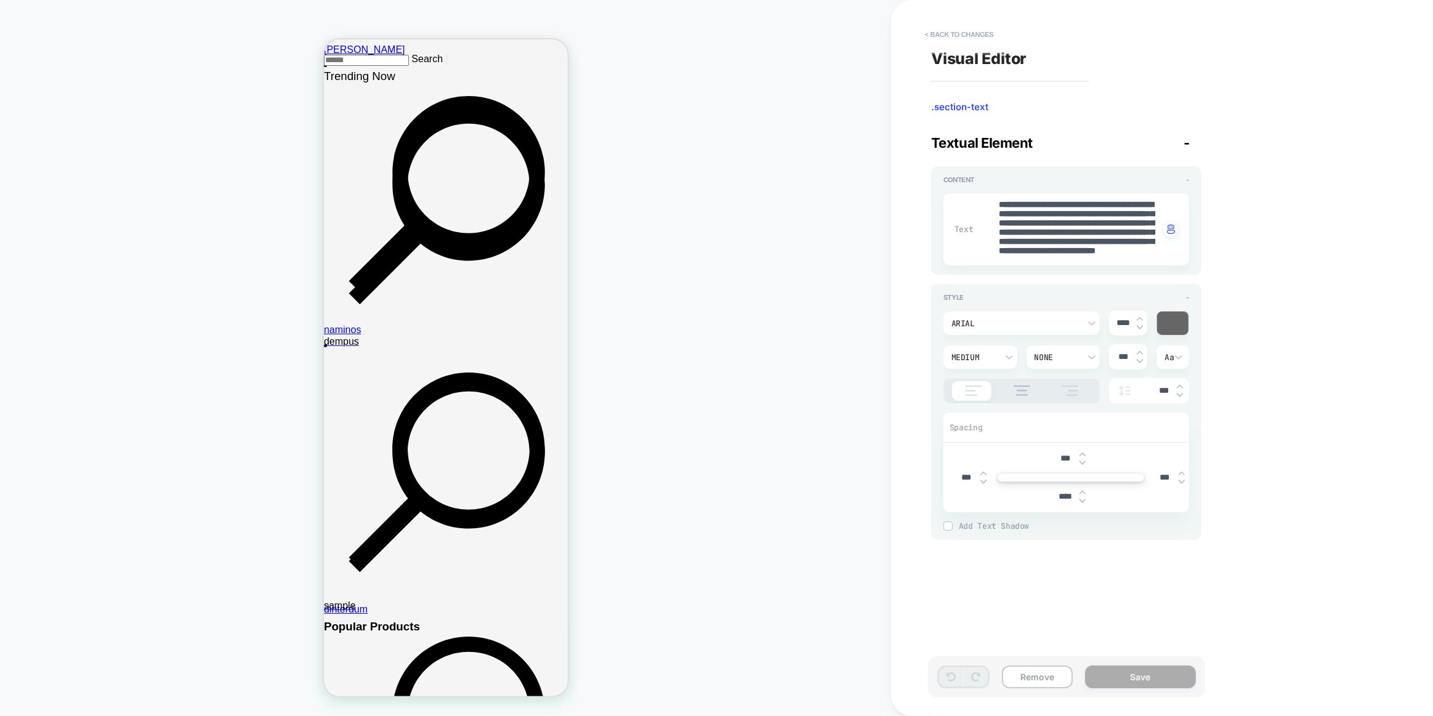
click at [1042, 231] on textarea "**********" at bounding box center [1078, 229] width 162 height 61
click at [981, 318] on div "Arial" at bounding box center [1015, 323] width 128 height 10
click at [987, 382] on div "poppins" at bounding box center [1021, 381] width 147 height 26
click at [1055, 244] on textarea "**********" at bounding box center [1078, 229] width 162 height 61
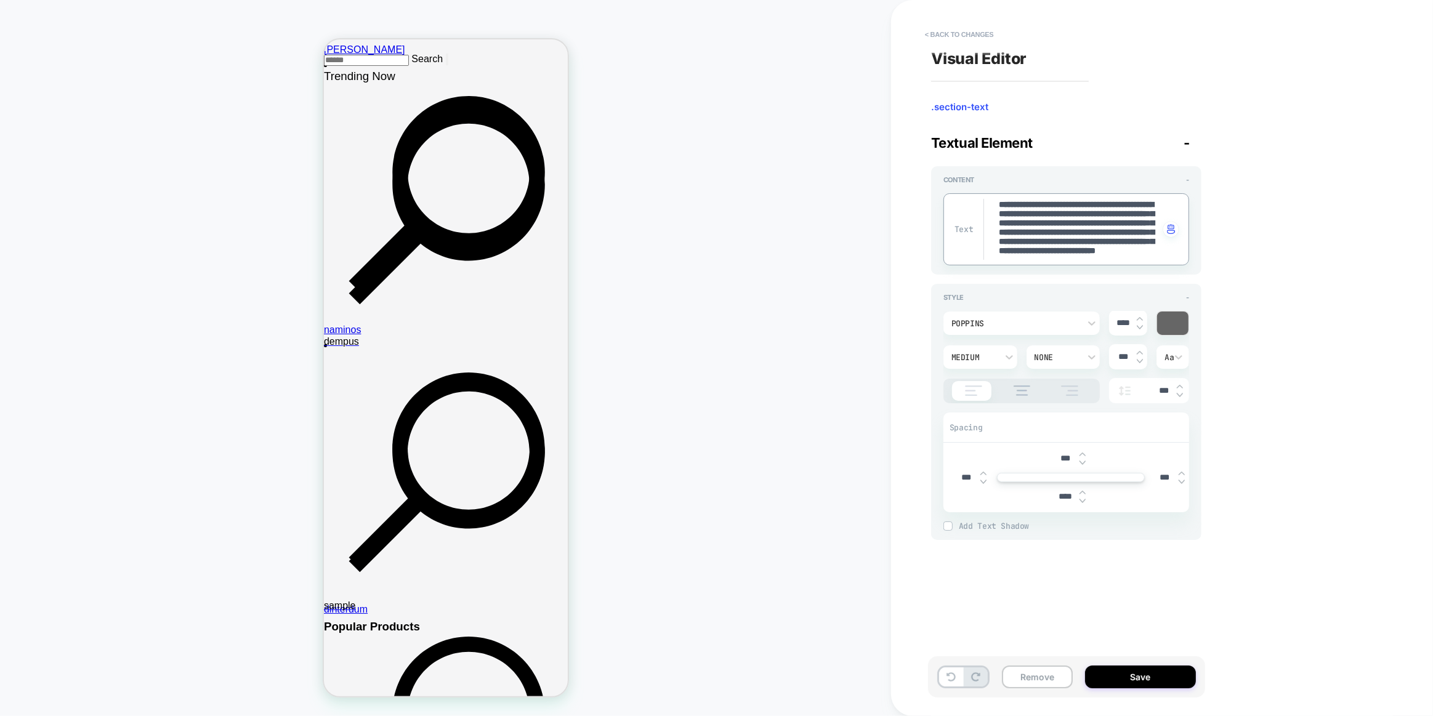
click at [1055, 244] on textarea "**********" at bounding box center [1078, 229] width 162 height 61
click at [1130, 675] on button "Save" at bounding box center [1140, 676] width 111 height 23
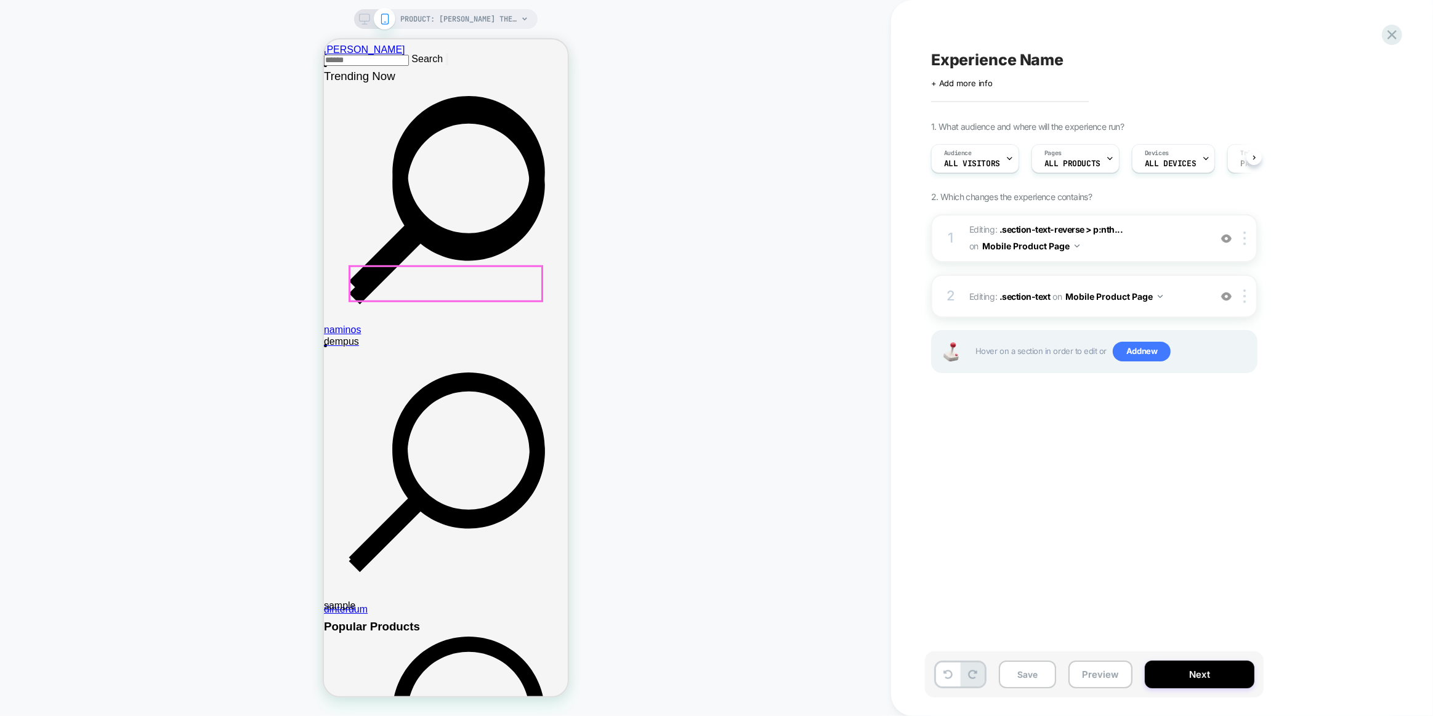
scroll to position [0, 1]
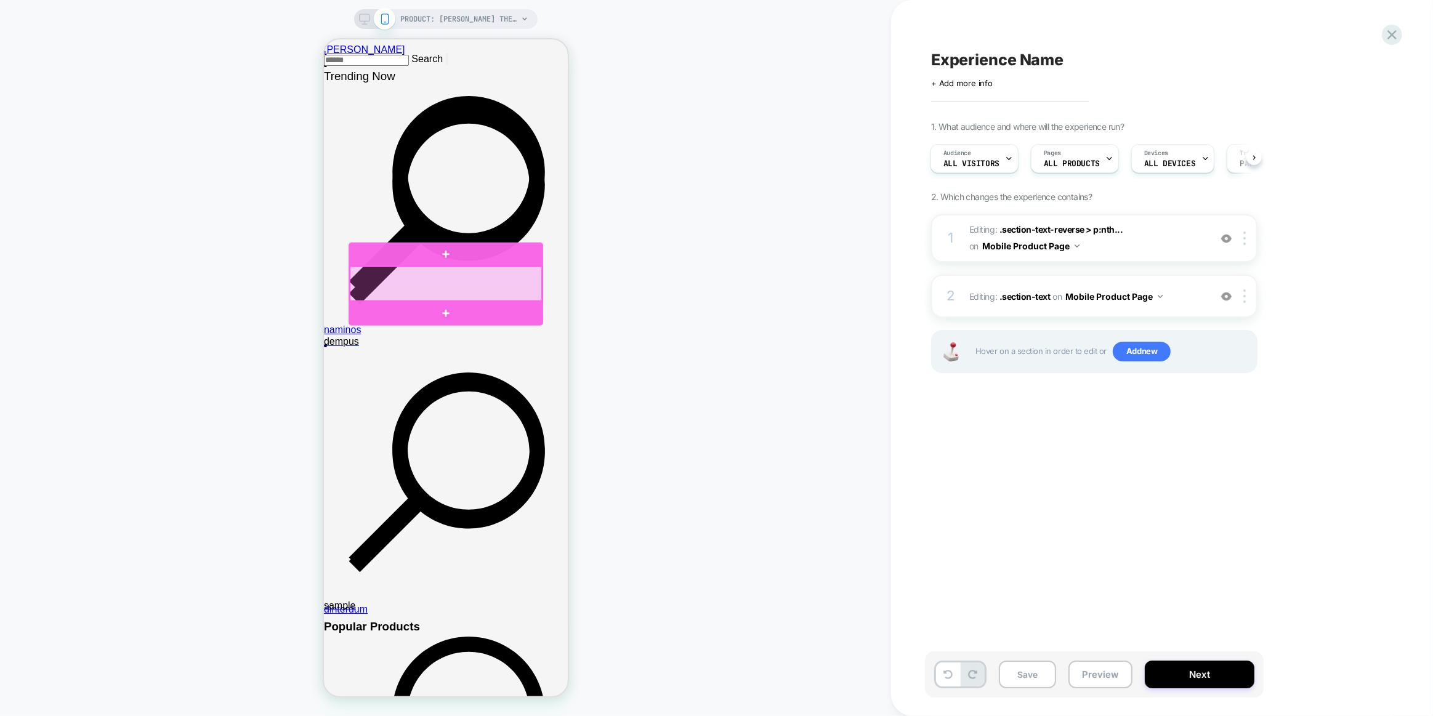
click at [449, 289] on div at bounding box center [445, 284] width 192 height 34
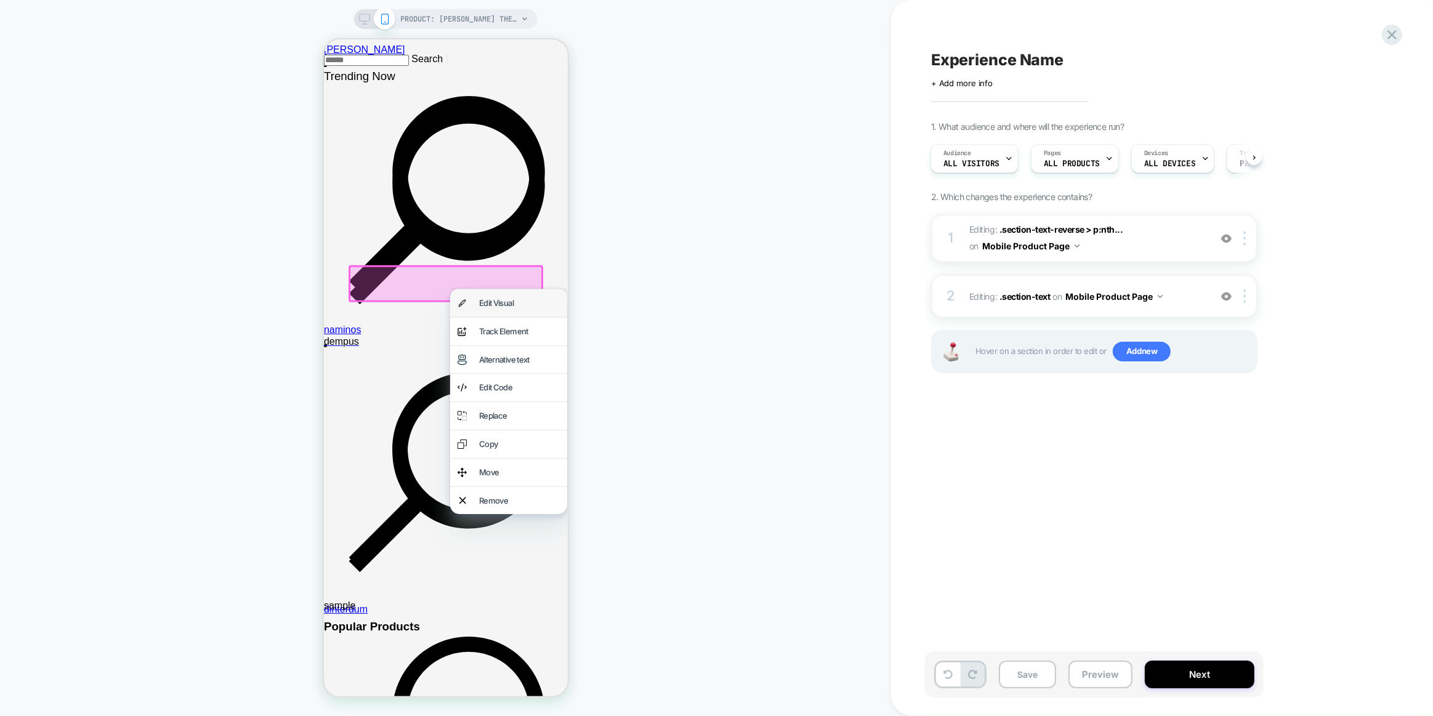
click at [475, 299] on div "Edit Visual" at bounding box center [507, 303] width 117 height 28
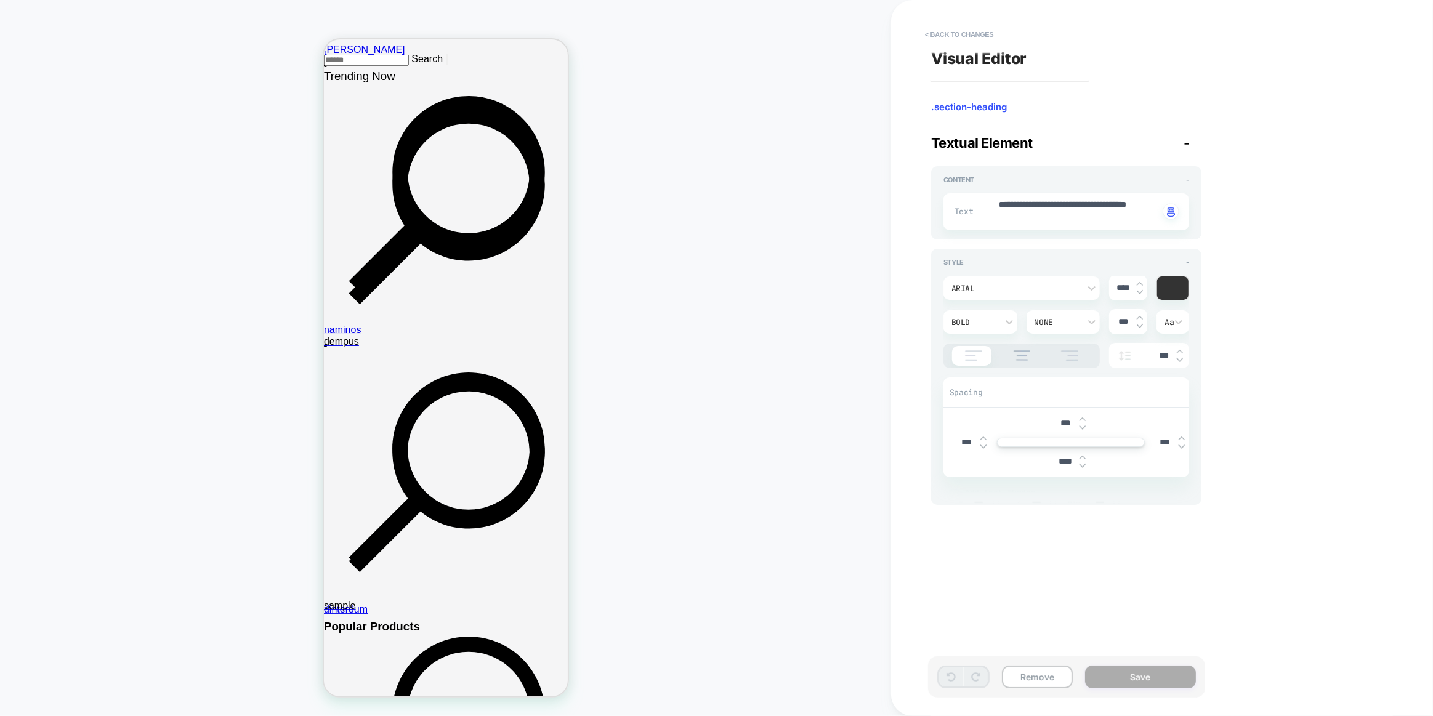
scroll to position [1099, 0]
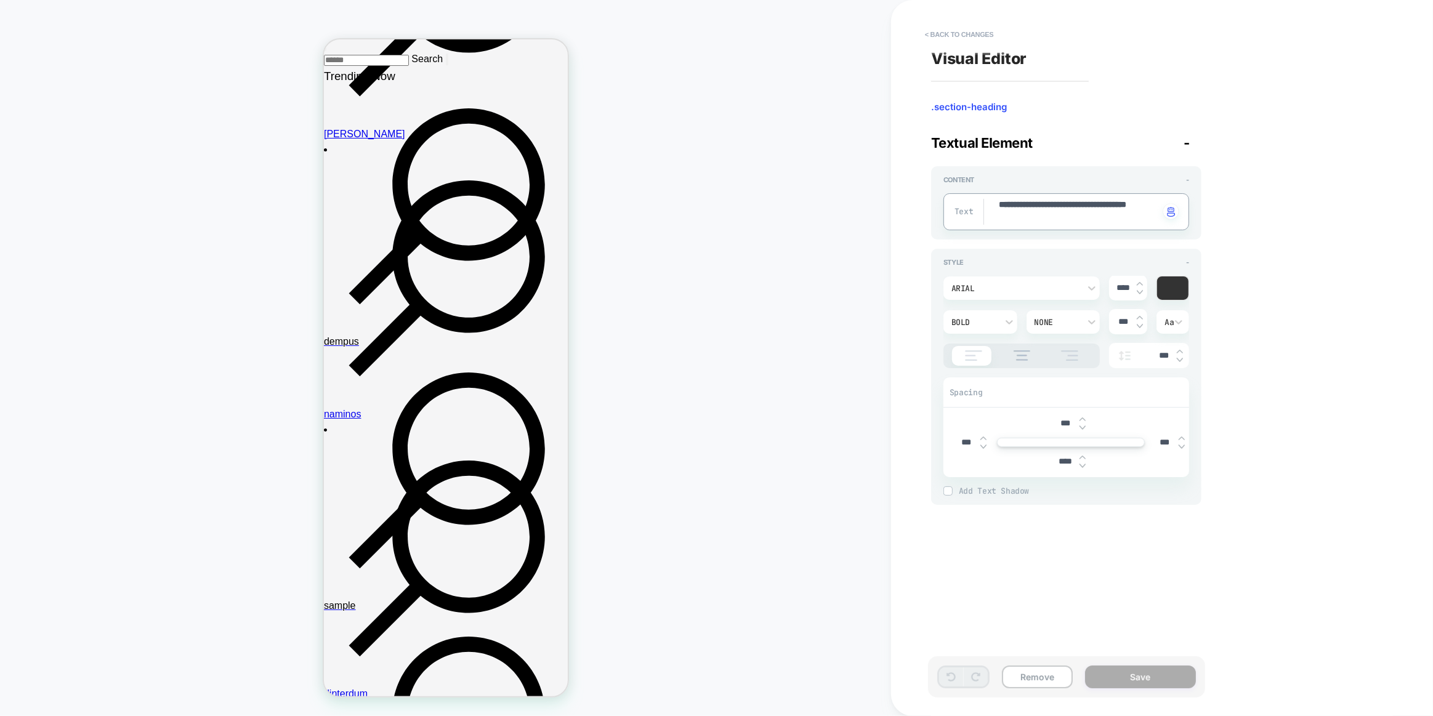
click at [1043, 220] on textarea "**********" at bounding box center [1078, 212] width 162 height 26
click at [983, 284] on div "Arial" at bounding box center [1015, 288] width 128 height 10
click at [967, 338] on div "poppins" at bounding box center [1021, 345] width 147 height 26
click at [1065, 222] on textarea "**********" at bounding box center [1078, 212] width 162 height 26
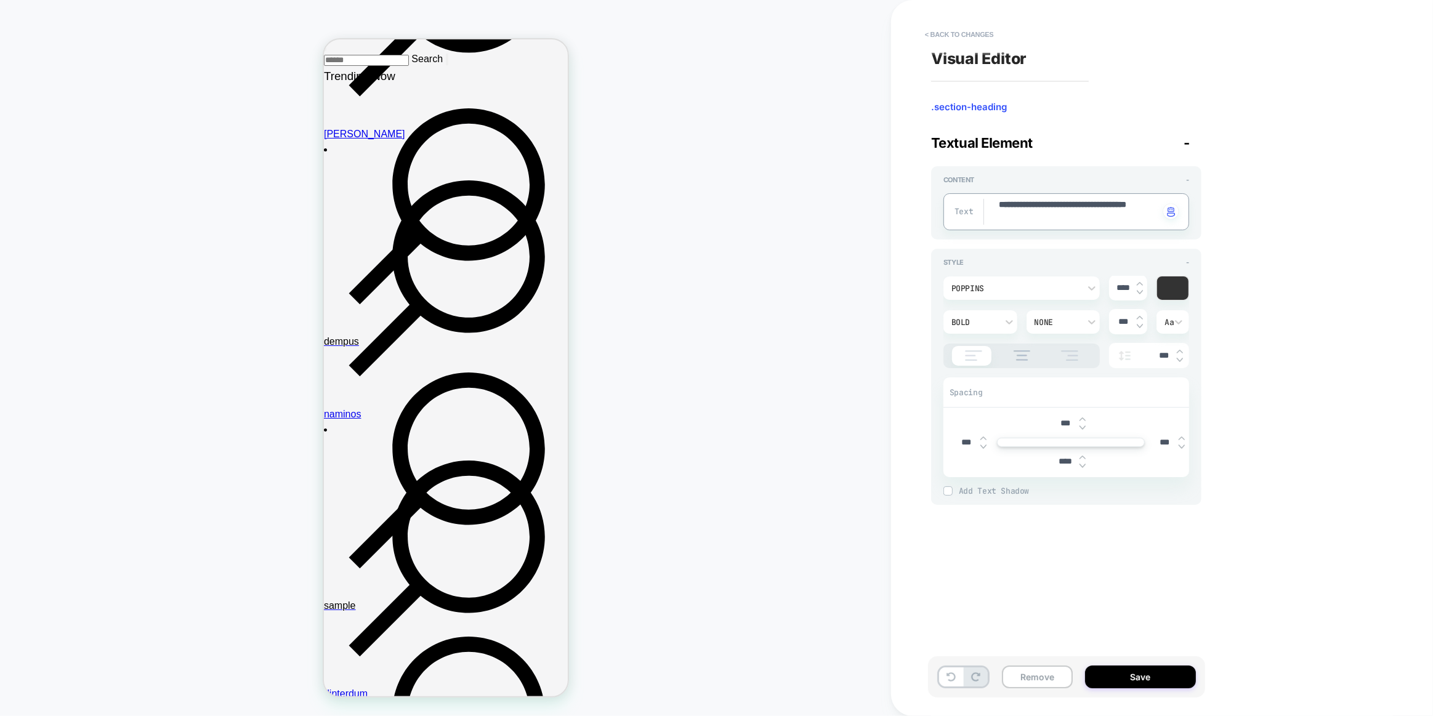
click at [1065, 222] on textarea "**********" at bounding box center [1078, 212] width 162 height 26
click at [1149, 589] on div "**********" at bounding box center [1156, 357] width 462 height 691
click at [1104, 675] on button "Save" at bounding box center [1140, 676] width 111 height 23
type textarea "*"
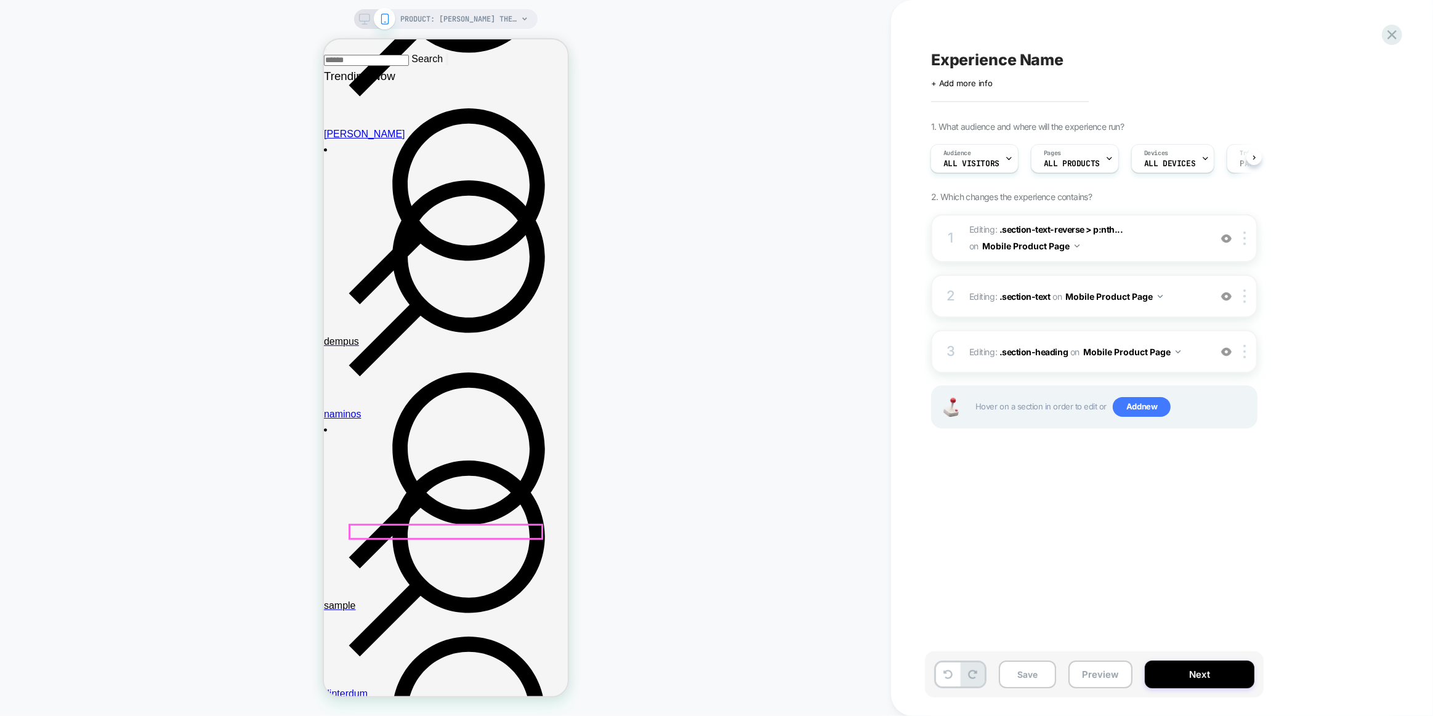
scroll to position [1267, 0]
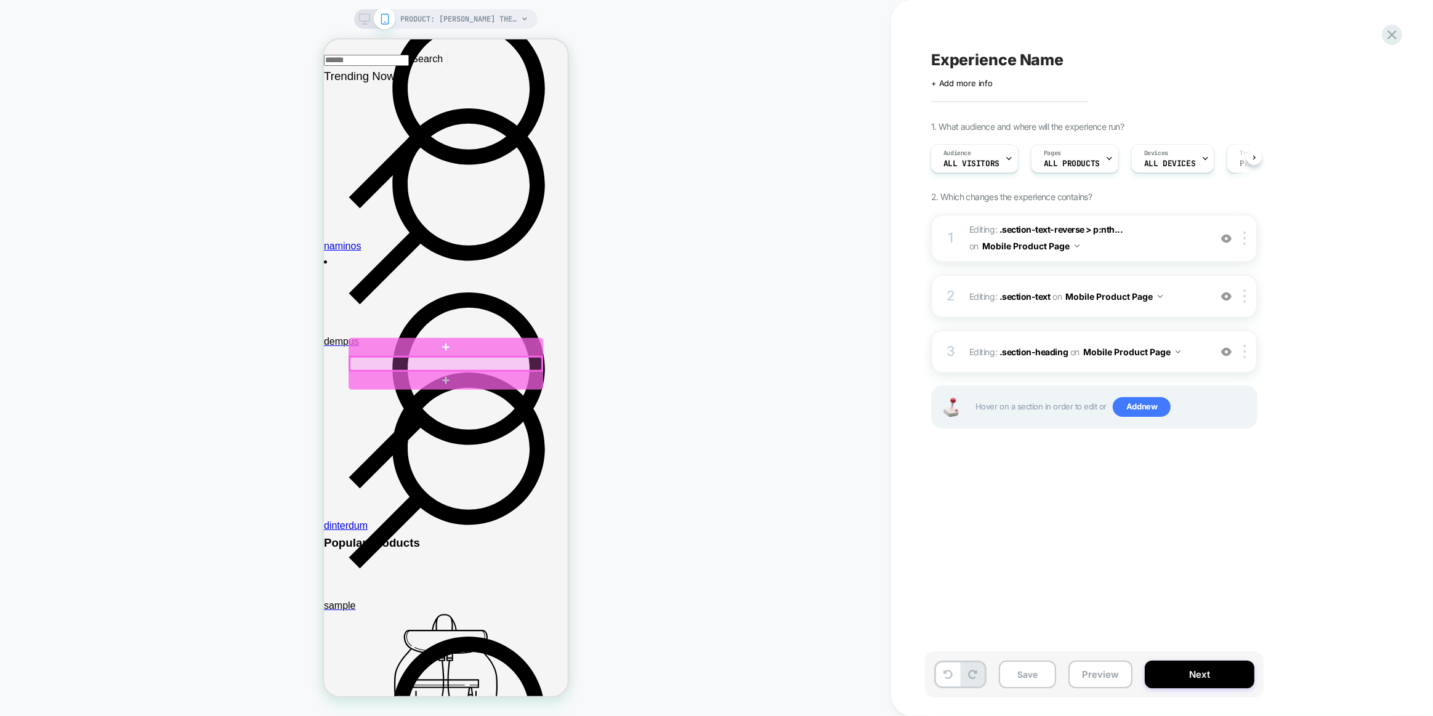
click at [476, 361] on div at bounding box center [445, 364] width 192 height 14
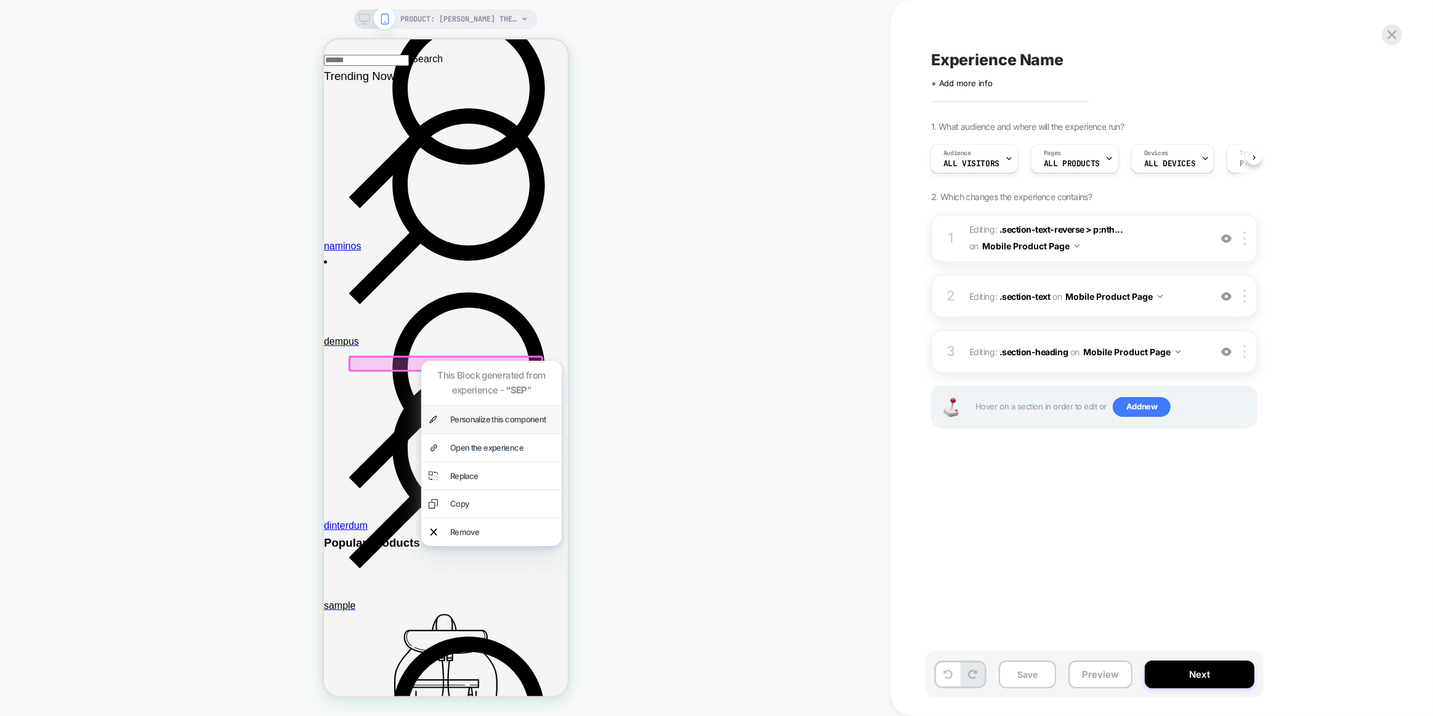
click at [489, 419] on div "Personalize this component" at bounding box center [501, 419] width 104 height 13
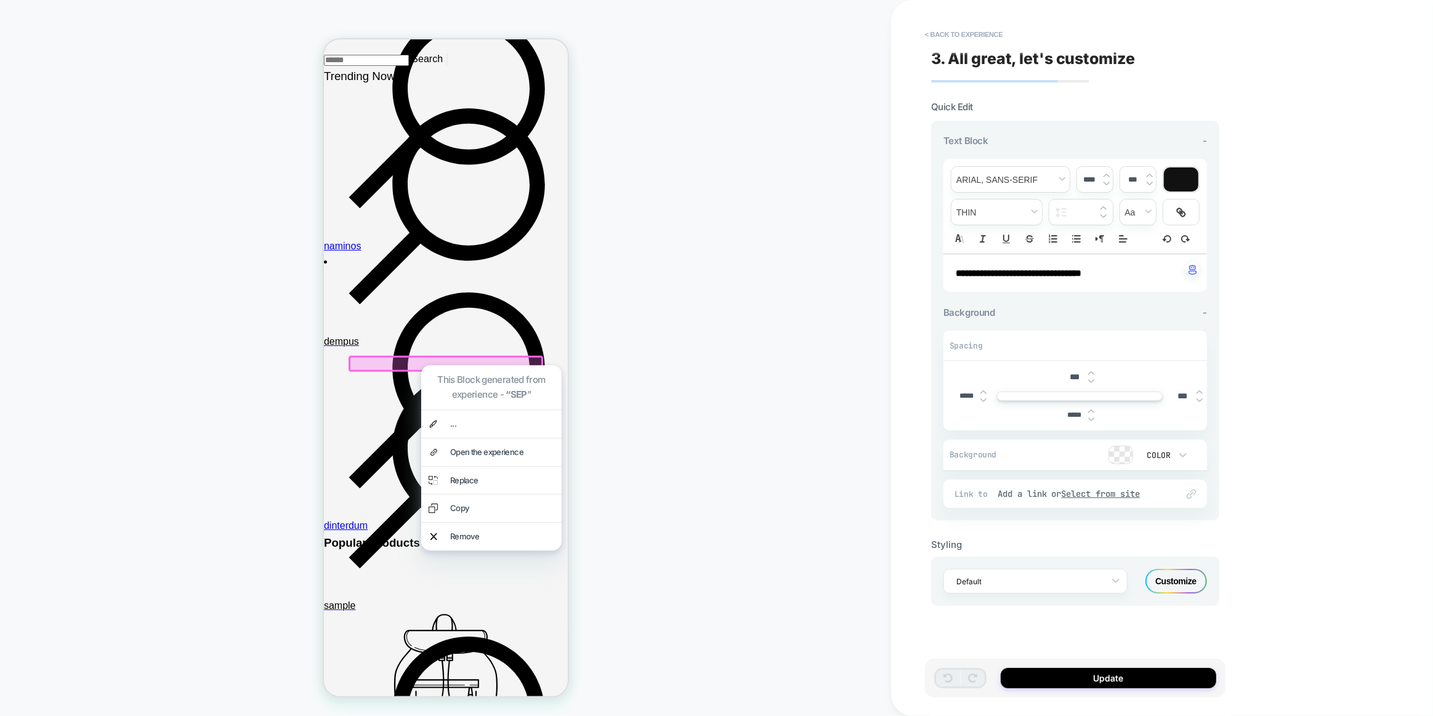
scroll to position [1262, 0]
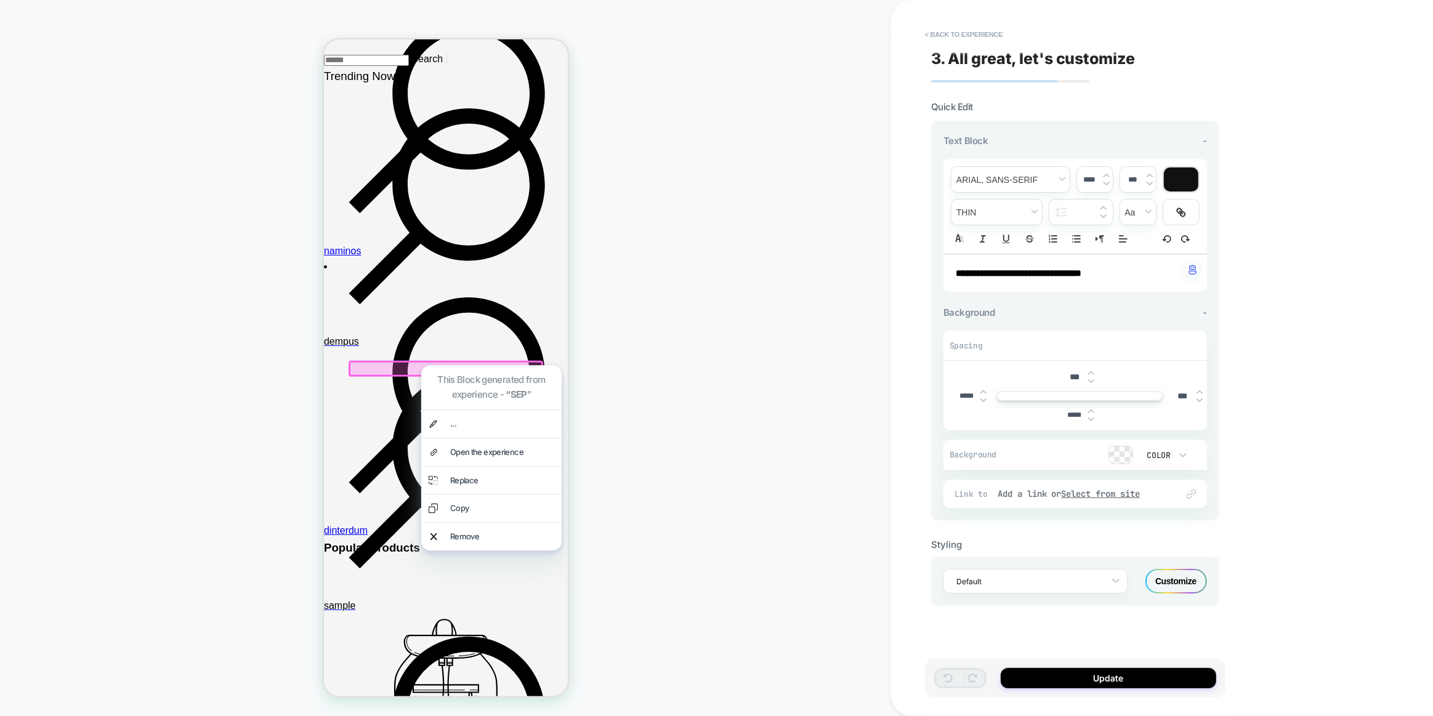
click at [1032, 276] on p "**********" at bounding box center [1070, 273] width 230 height 13
type input "****"
click at [1032, 276] on p "**********" at bounding box center [1070, 273] width 230 height 13
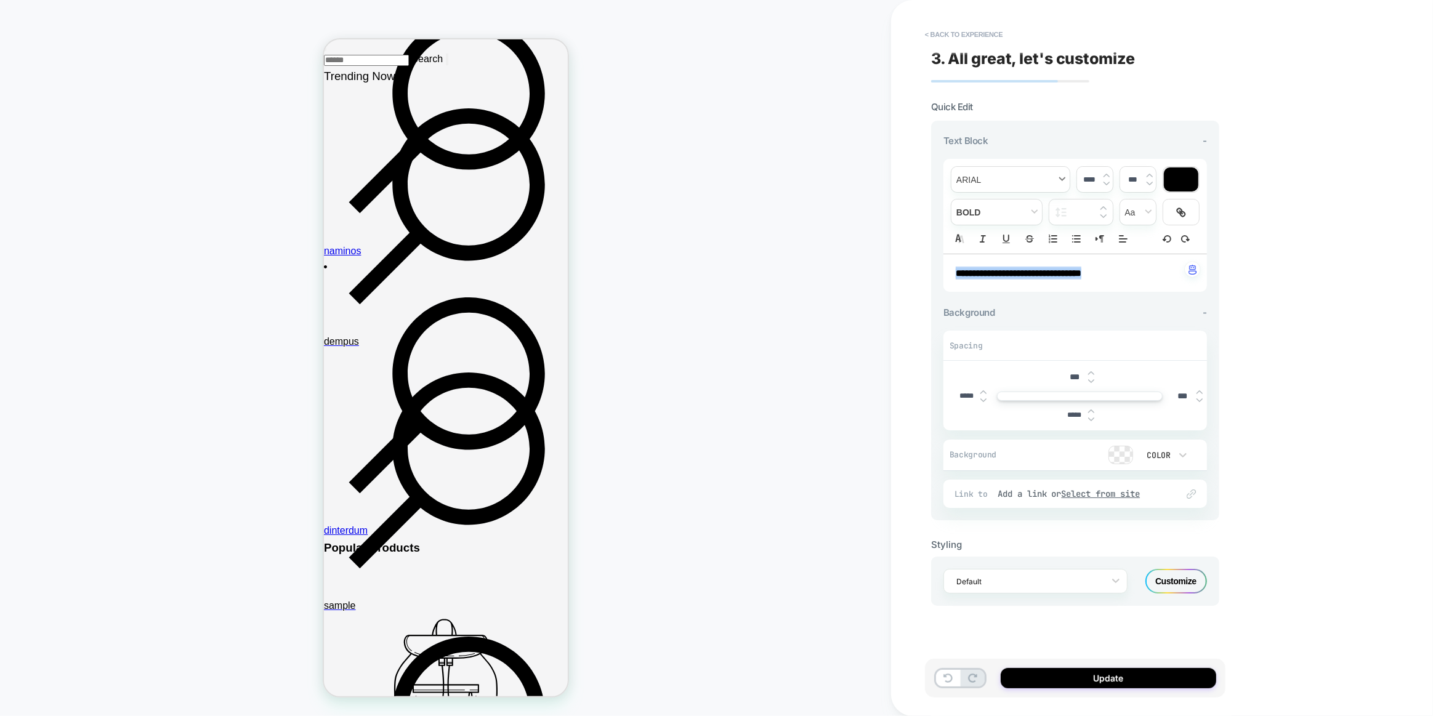
click at [1031, 176] on span "font" at bounding box center [1010, 179] width 118 height 25
click at [1014, 234] on span "font" at bounding box center [1010, 226] width 102 height 25
click at [1024, 219] on span "fontWeight" at bounding box center [996, 211] width 90 height 25
click at [978, 336] on span "fontWeight" at bounding box center [996, 347] width 74 height 22
click at [1140, 670] on button "Update" at bounding box center [1107, 678] width 215 height 20
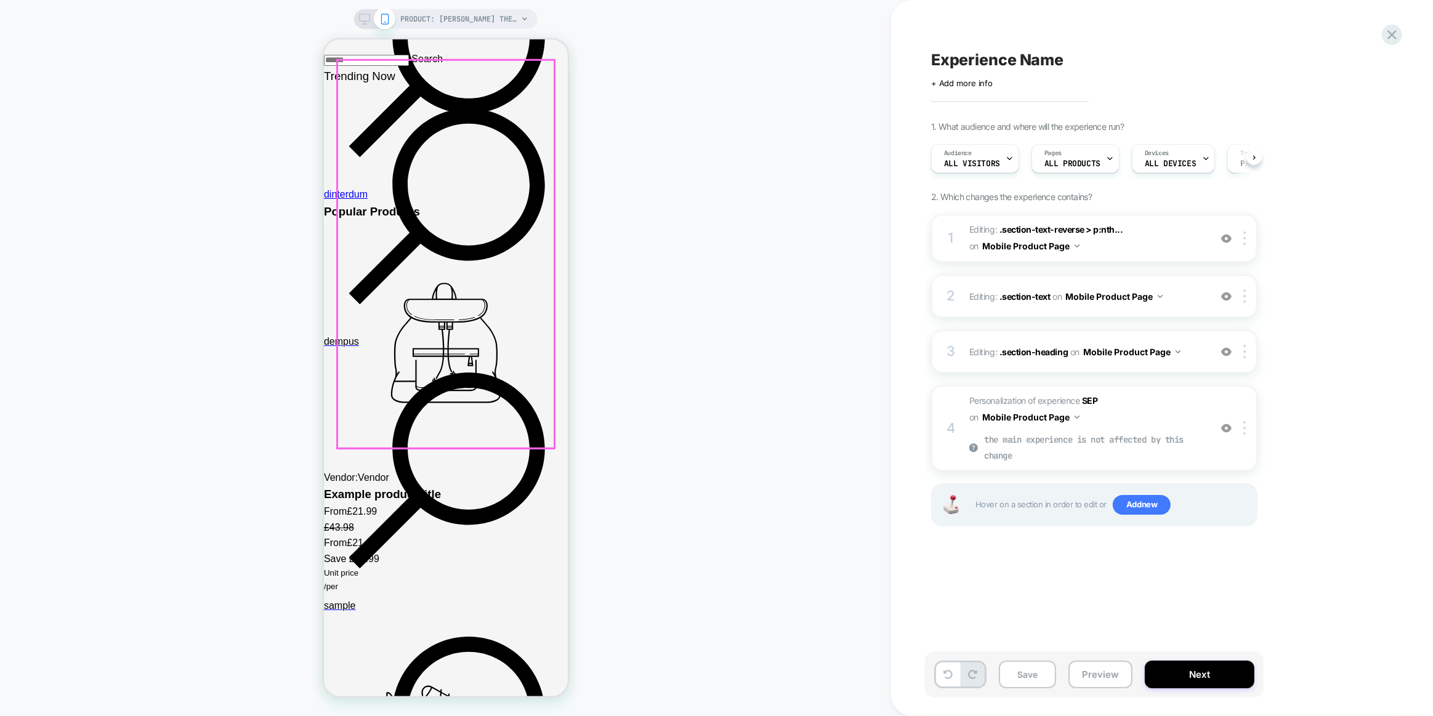
scroll to position [0, 1]
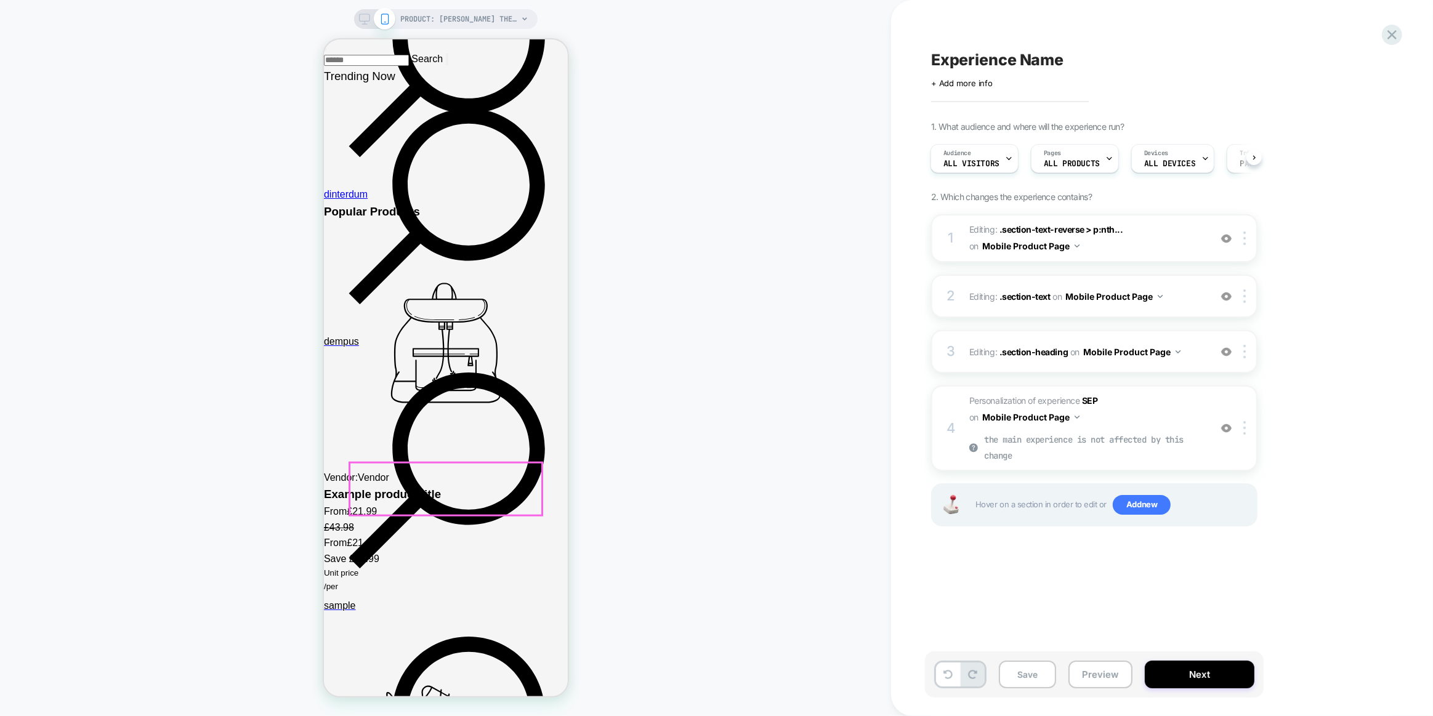
click at [452, 475] on div at bounding box center [445, 489] width 192 height 53
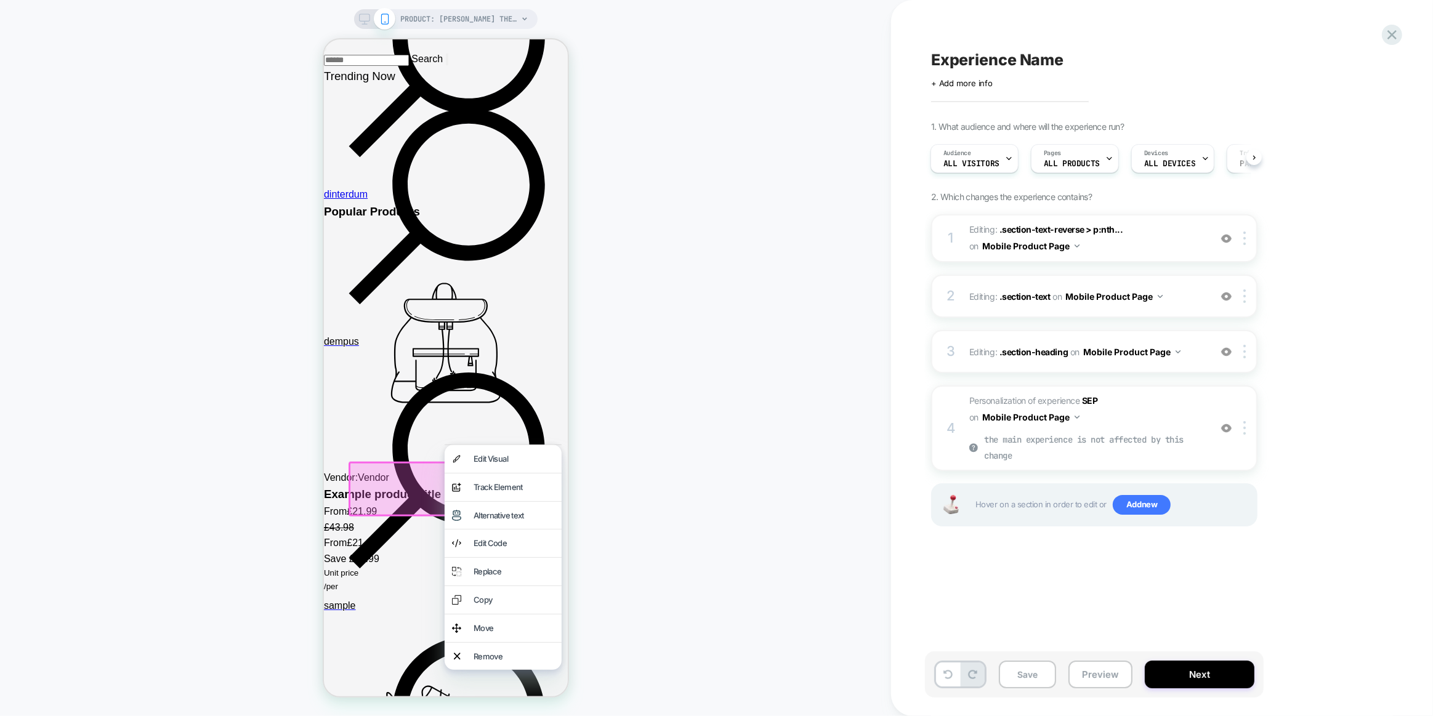
click at [499, 457] on div "Edit Visual" at bounding box center [513, 458] width 81 height 13
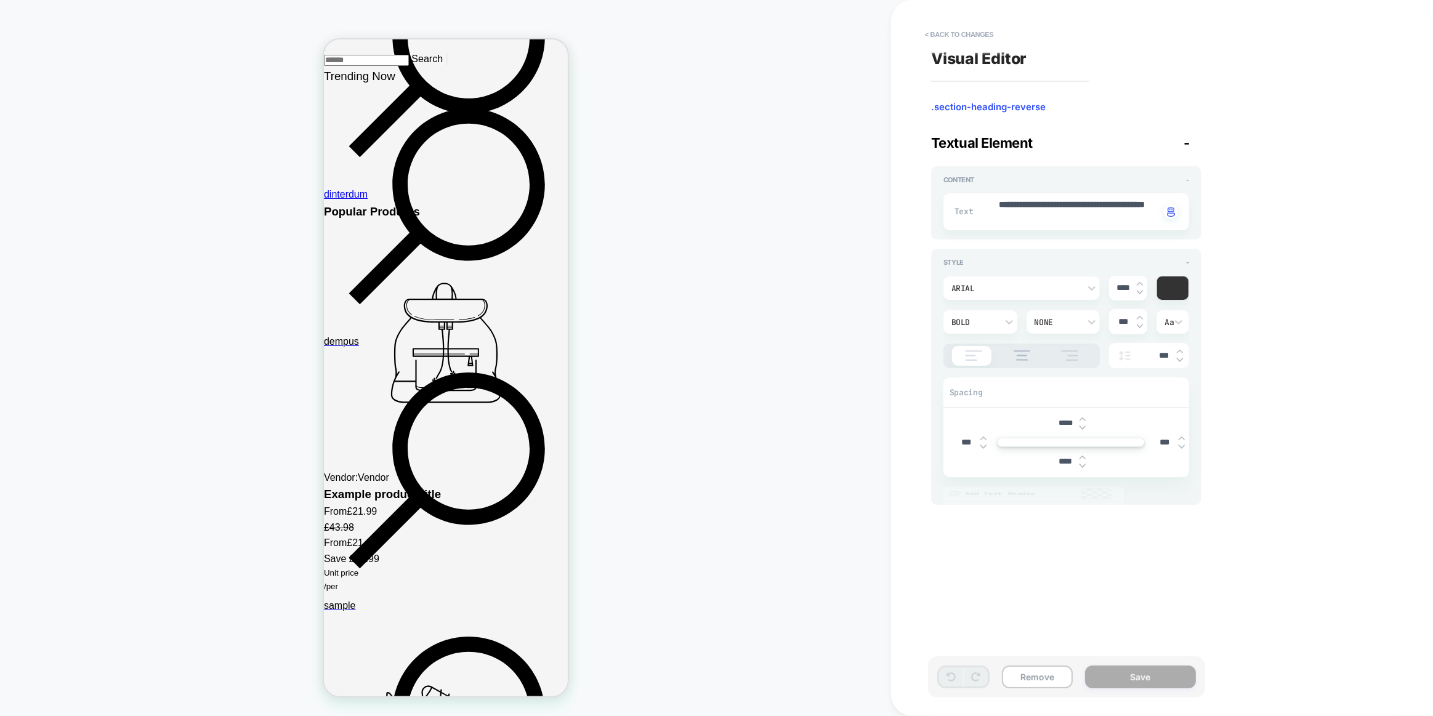
scroll to position [1719, 0]
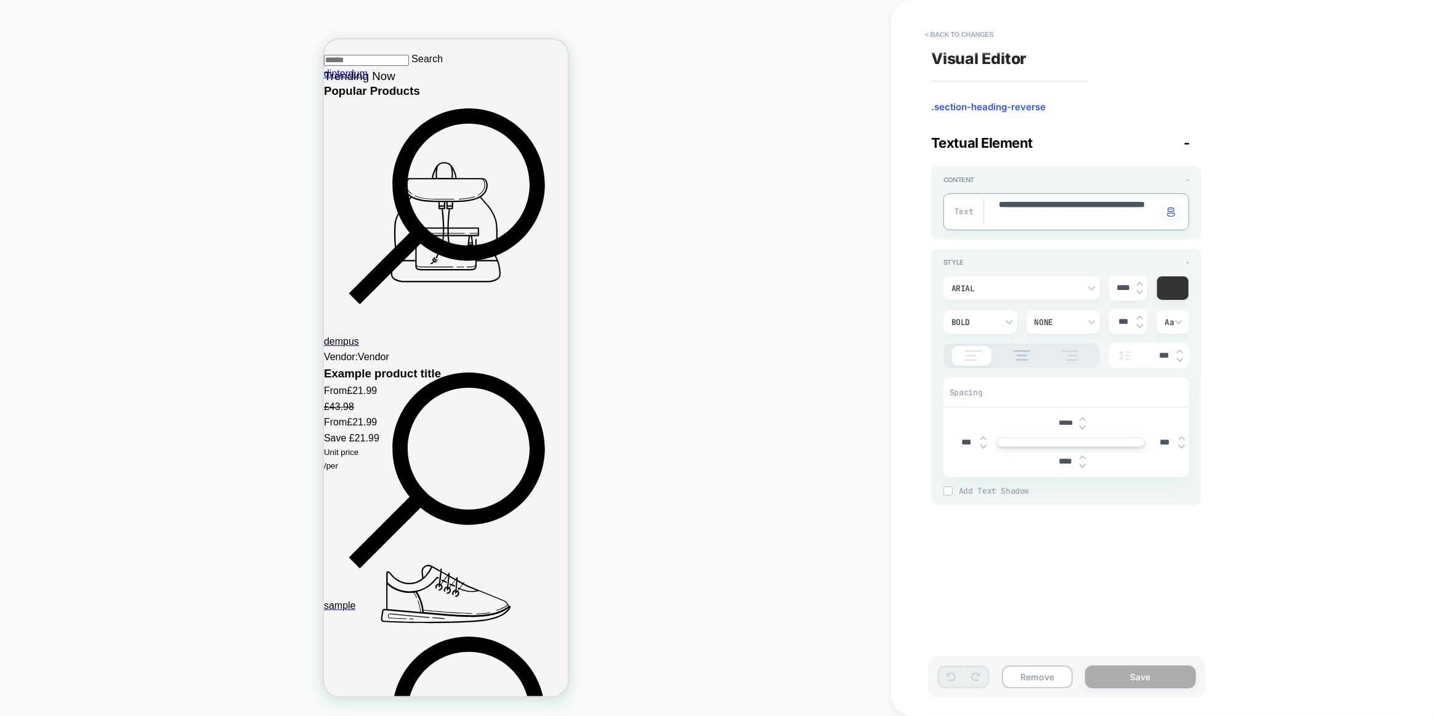
click at [1045, 220] on textarea "**********" at bounding box center [1078, 212] width 162 height 26
click at [1048, 287] on div "Arial" at bounding box center [1015, 288] width 128 height 10
click at [1001, 342] on div "poppins" at bounding box center [1021, 345] width 147 height 26
click at [1100, 214] on textarea "**********" at bounding box center [1078, 212] width 162 height 26
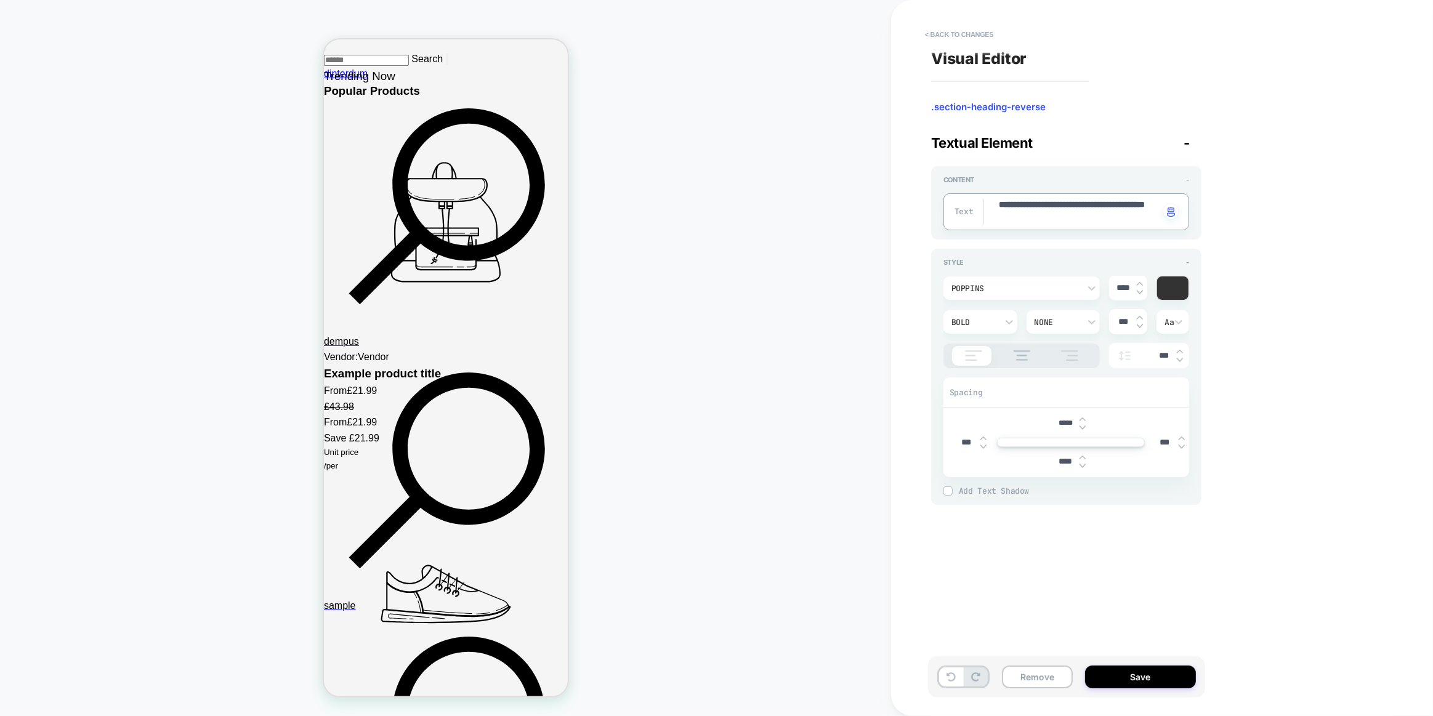
click at [1100, 214] on textarea "**********" at bounding box center [1078, 212] width 162 height 26
click at [1159, 672] on button "Save" at bounding box center [1140, 676] width 111 height 23
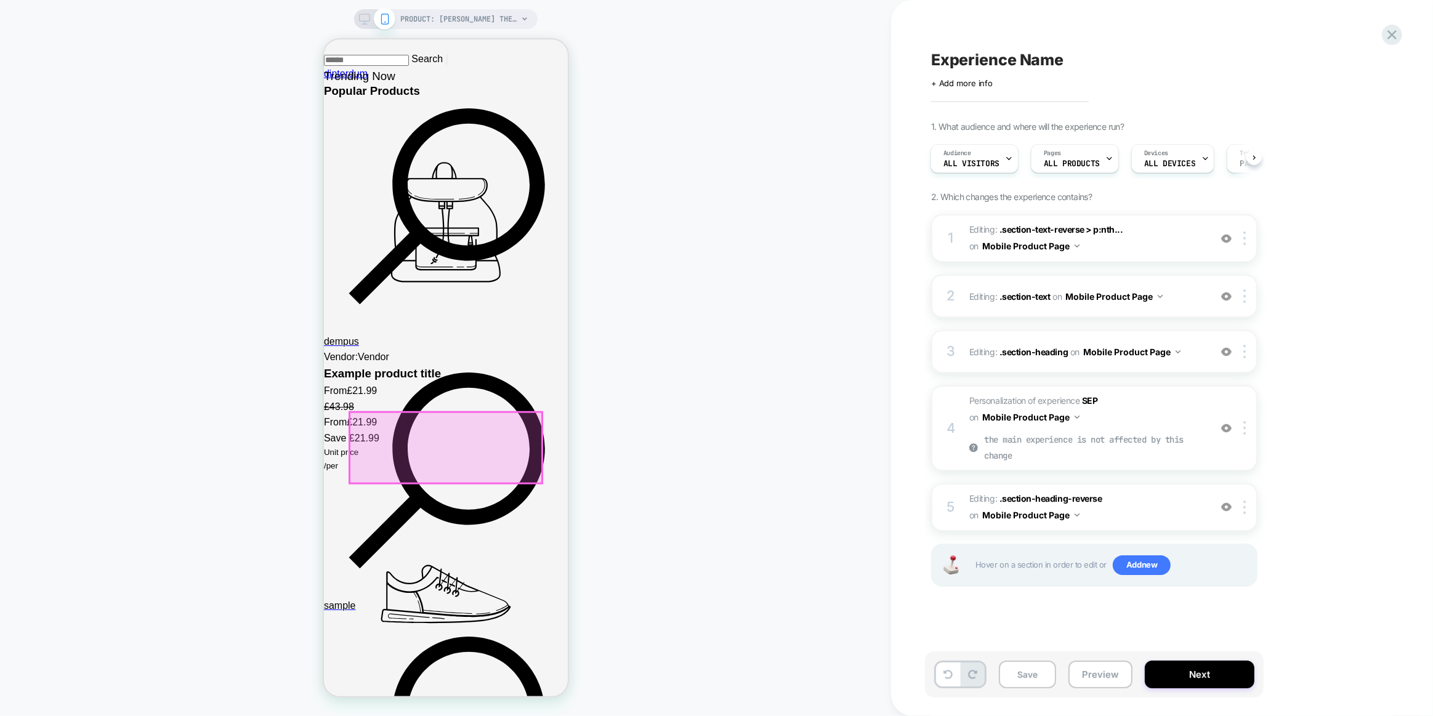
click at [436, 456] on div at bounding box center [445, 447] width 192 height 71
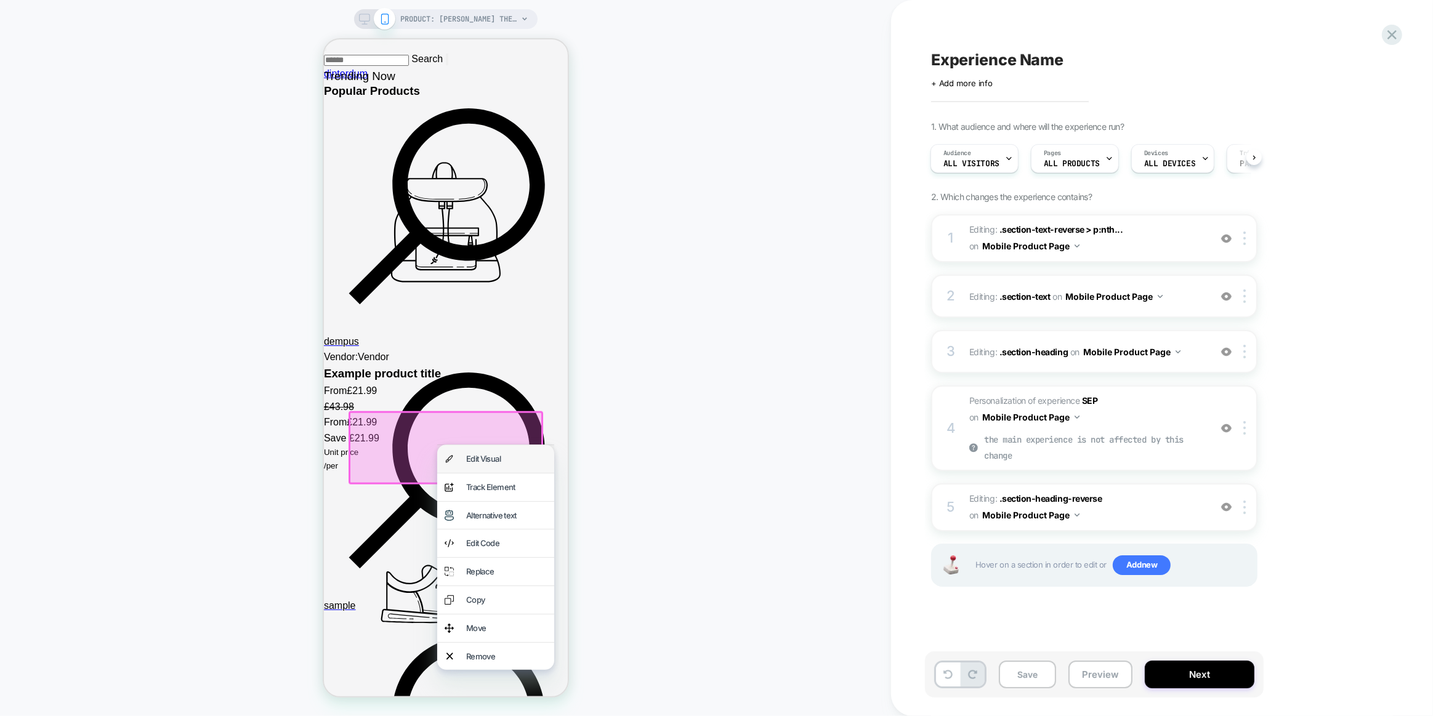
click at [468, 458] on div "Edit Visual" at bounding box center [505, 458] width 81 height 13
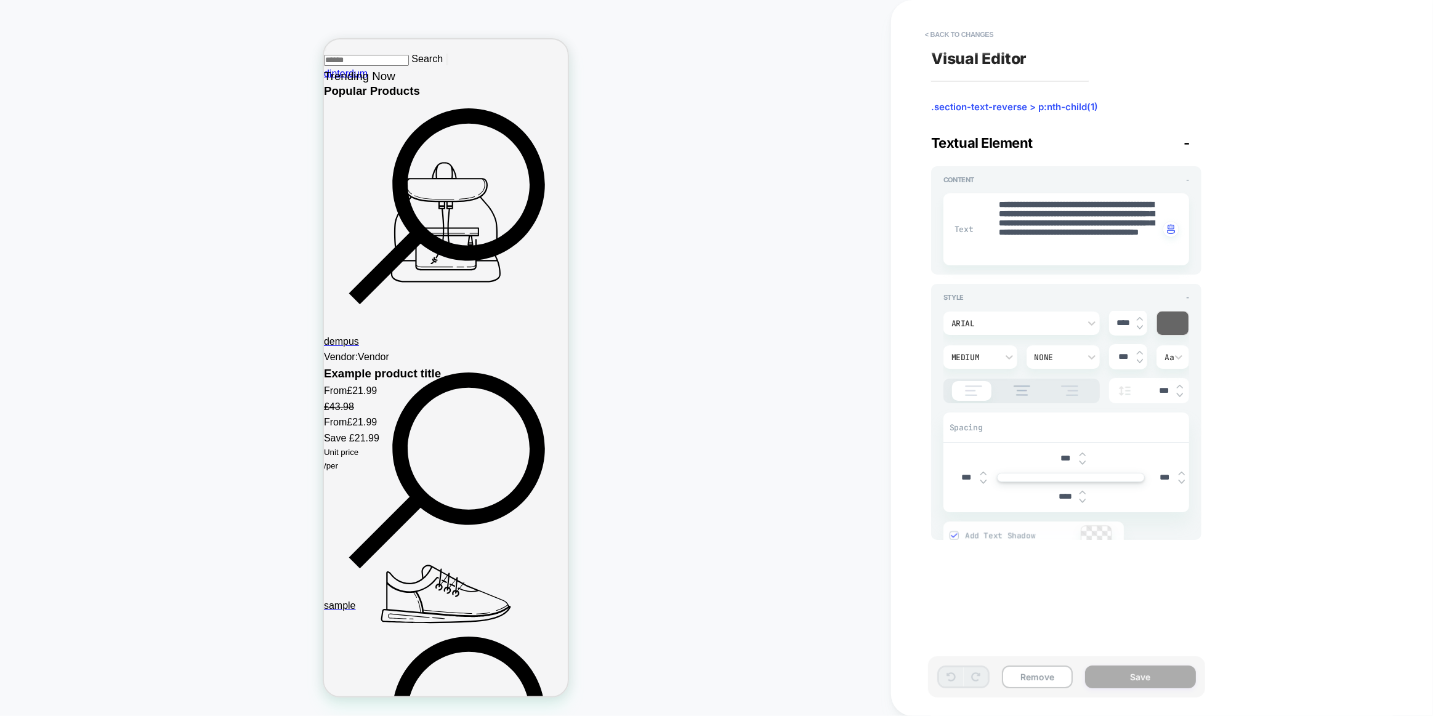
scroll to position [1798, 0]
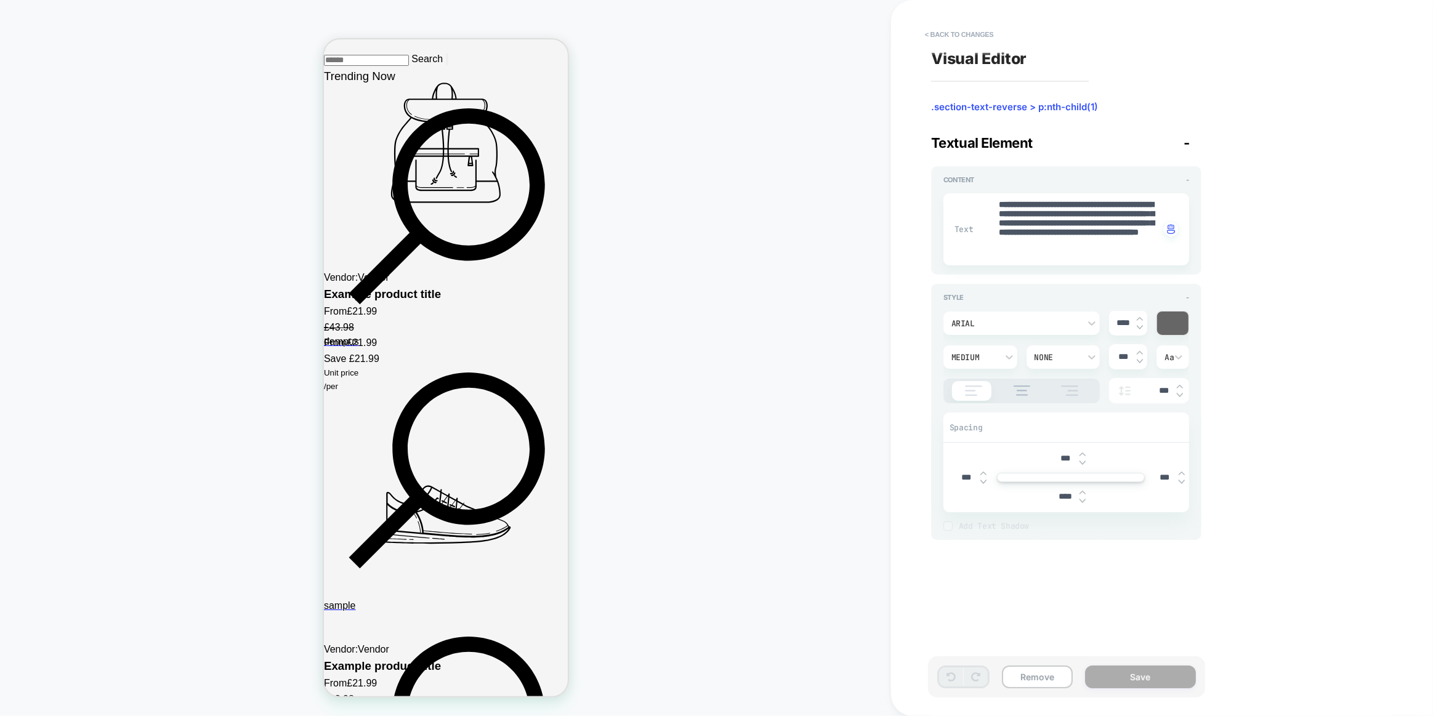
click at [1098, 255] on textarea "**********" at bounding box center [1078, 229] width 162 height 61
click at [1100, 255] on textarea "**********" at bounding box center [1078, 229] width 162 height 61
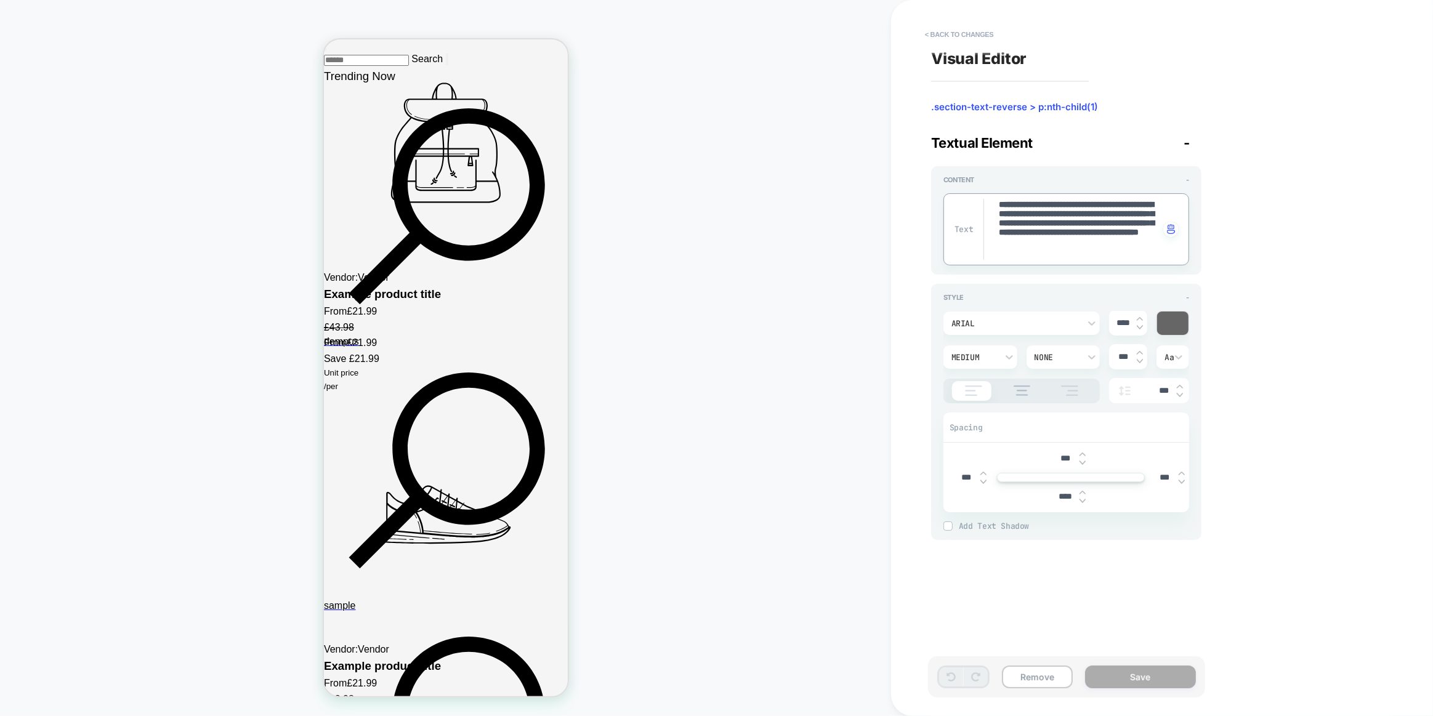
click at [1054, 321] on div "Arial" at bounding box center [1015, 323] width 128 height 10
click at [981, 382] on div "poppins" at bounding box center [1021, 381] width 147 height 26
click at [1118, 223] on textarea "**********" at bounding box center [1078, 229] width 162 height 61
click at [1104, 236] on textarea "**********" at bounding box center [1078, 229] width 162 height 61
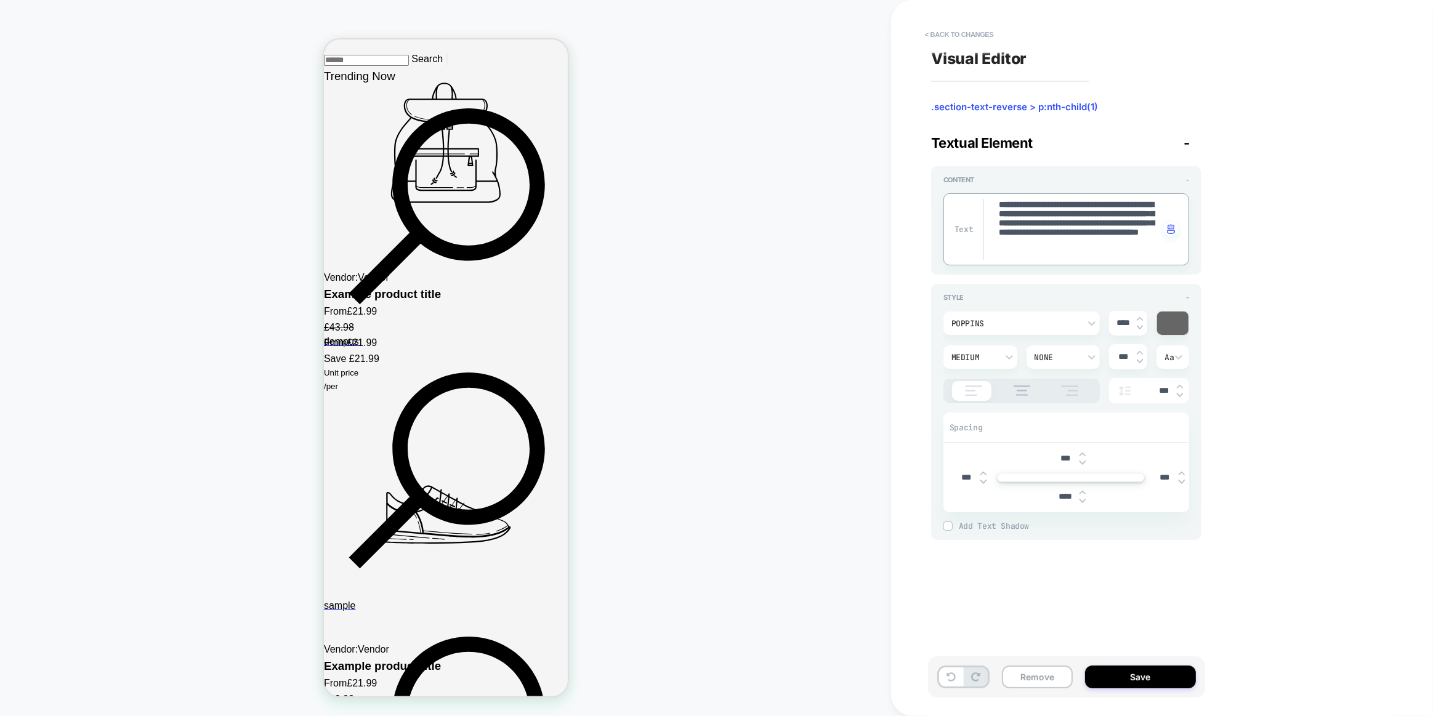
click at [1104, 236] on textarea "**********" at bounding box center [1078, 229] width 162 height 61
click at [1130, 670] on button "Save" at bounding box center [1140, 676] width 111 height 23
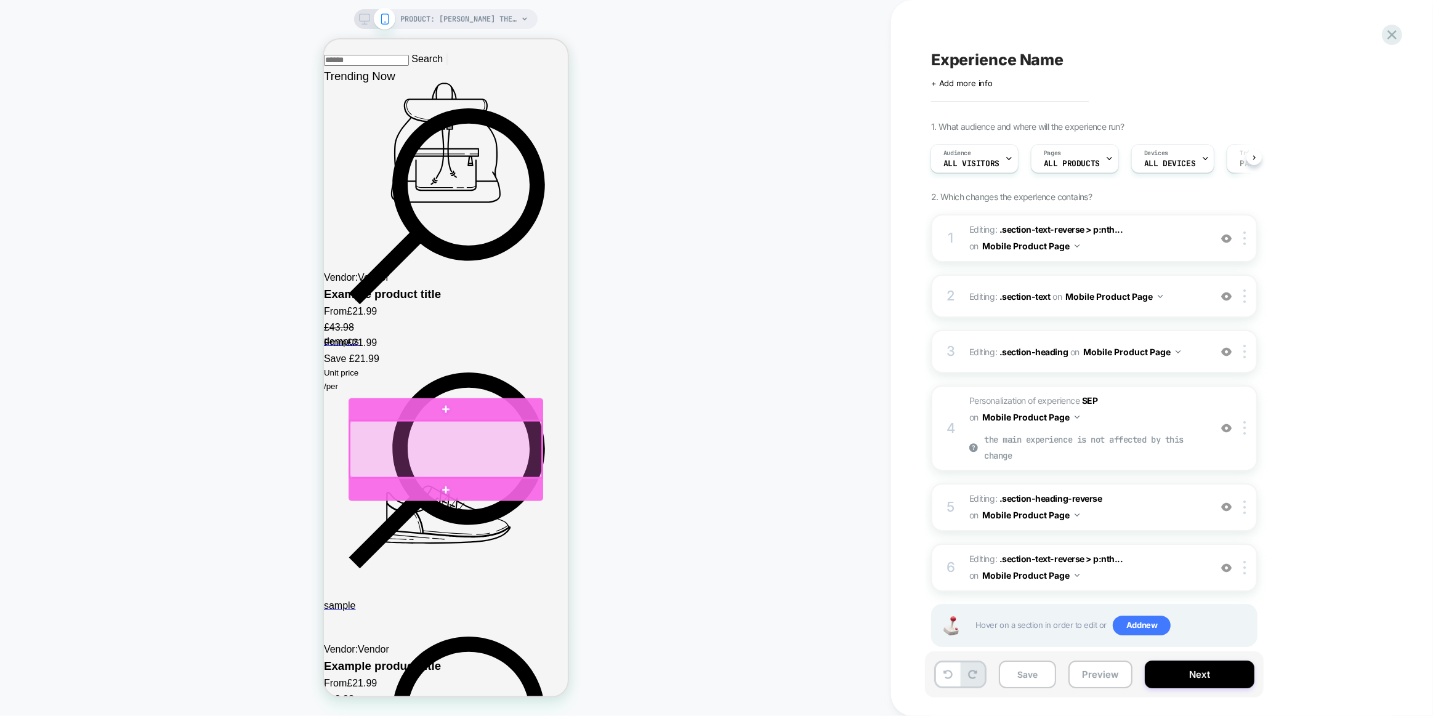
click at [417, 454] on div at bounding box center [445, 449] width 192 height 57
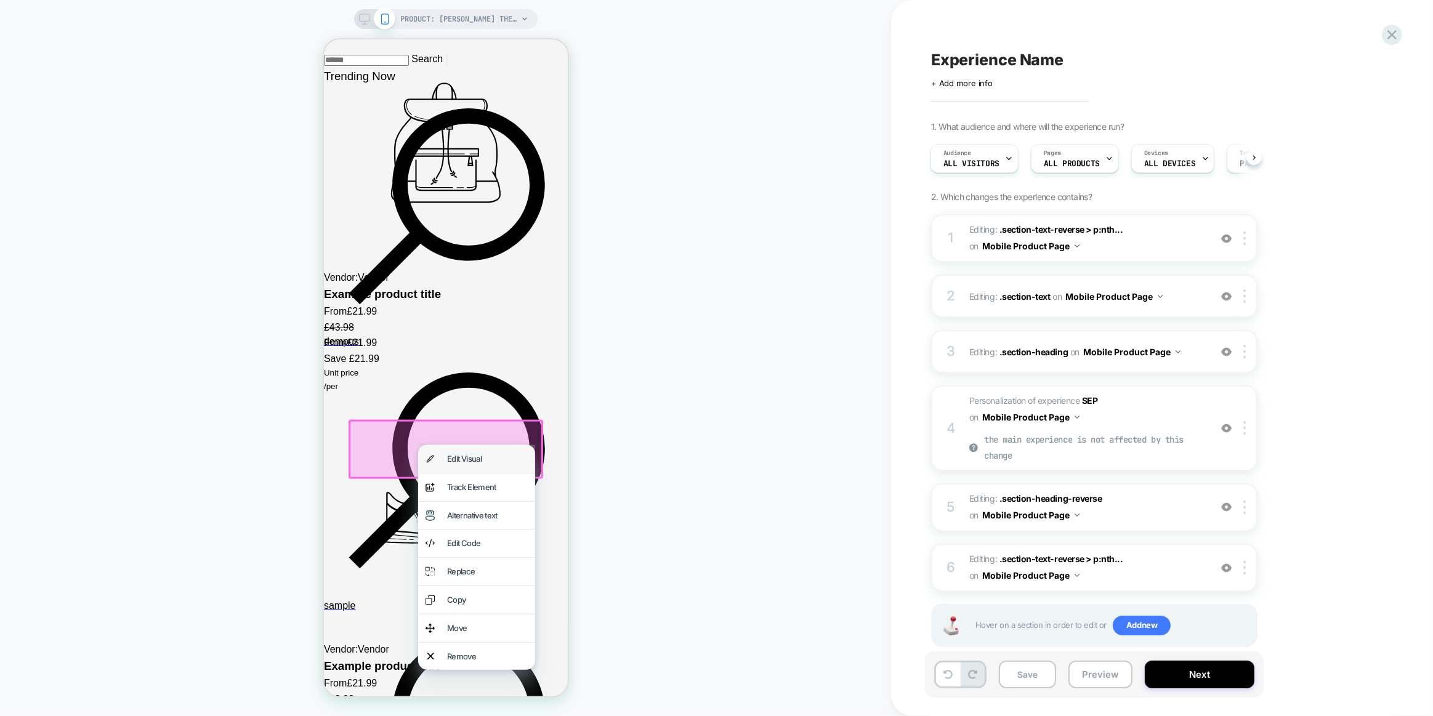
click at [467, 462] on div "Edit Visual" at bounding box center [486, 458] width 81 height 13
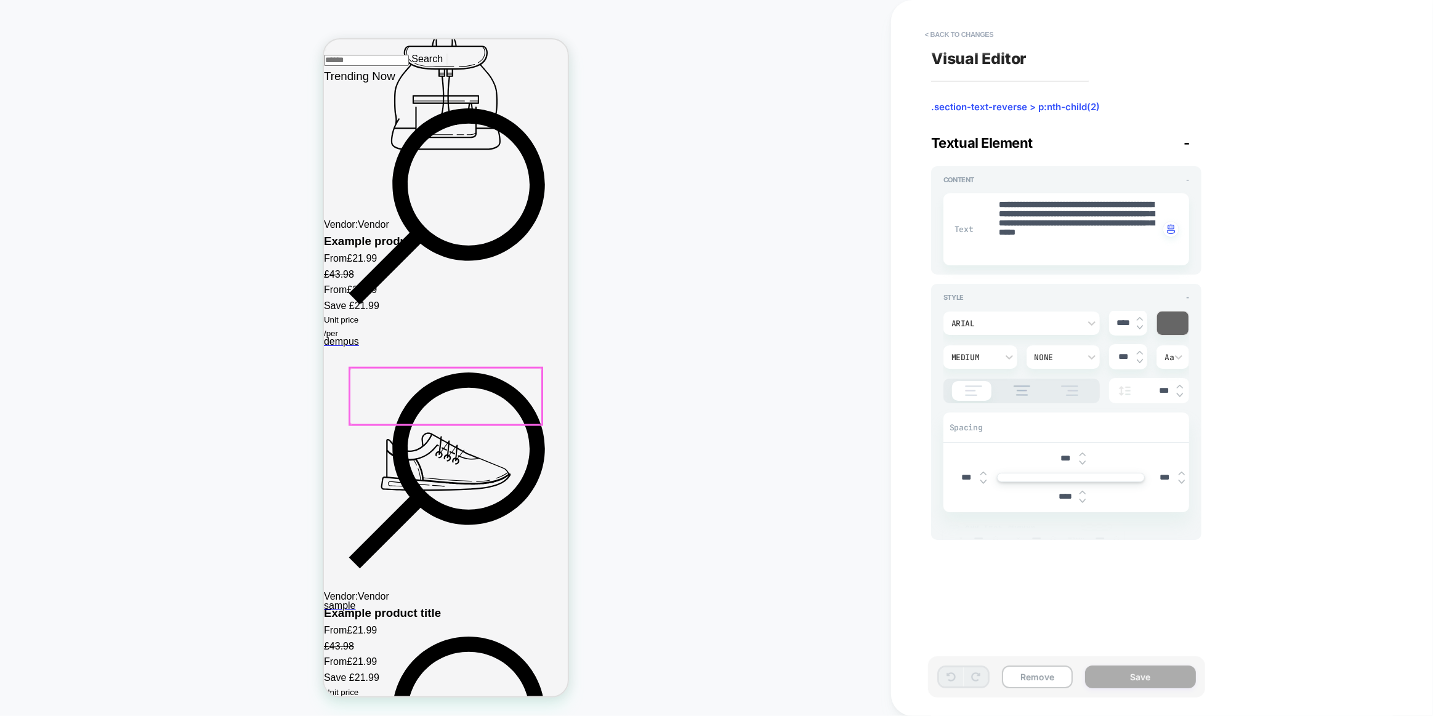
scroll to position [1880, 0]
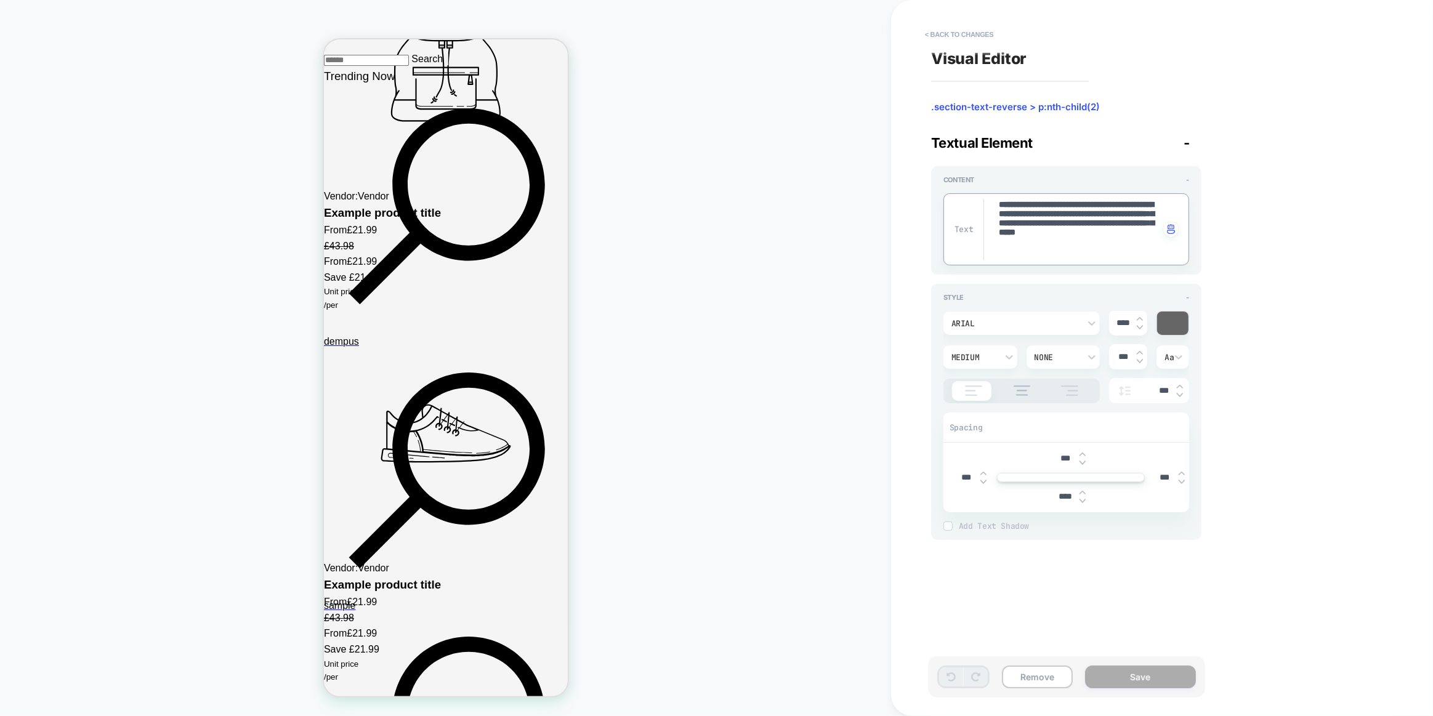
click at [1038, 219] on textarea "**********" at bounding box center [1078, 229] width 162 height 61
click at [952, 323] on div "Arial" at bounding box center [1015, 323] width 128 height 10
click at [983, 376] on div "poppins" at bounding box center [1021, 381] width 147 height 26
click at [1039, 260] on div "**********" at bounding box center [1066, 229] width 246 height 72
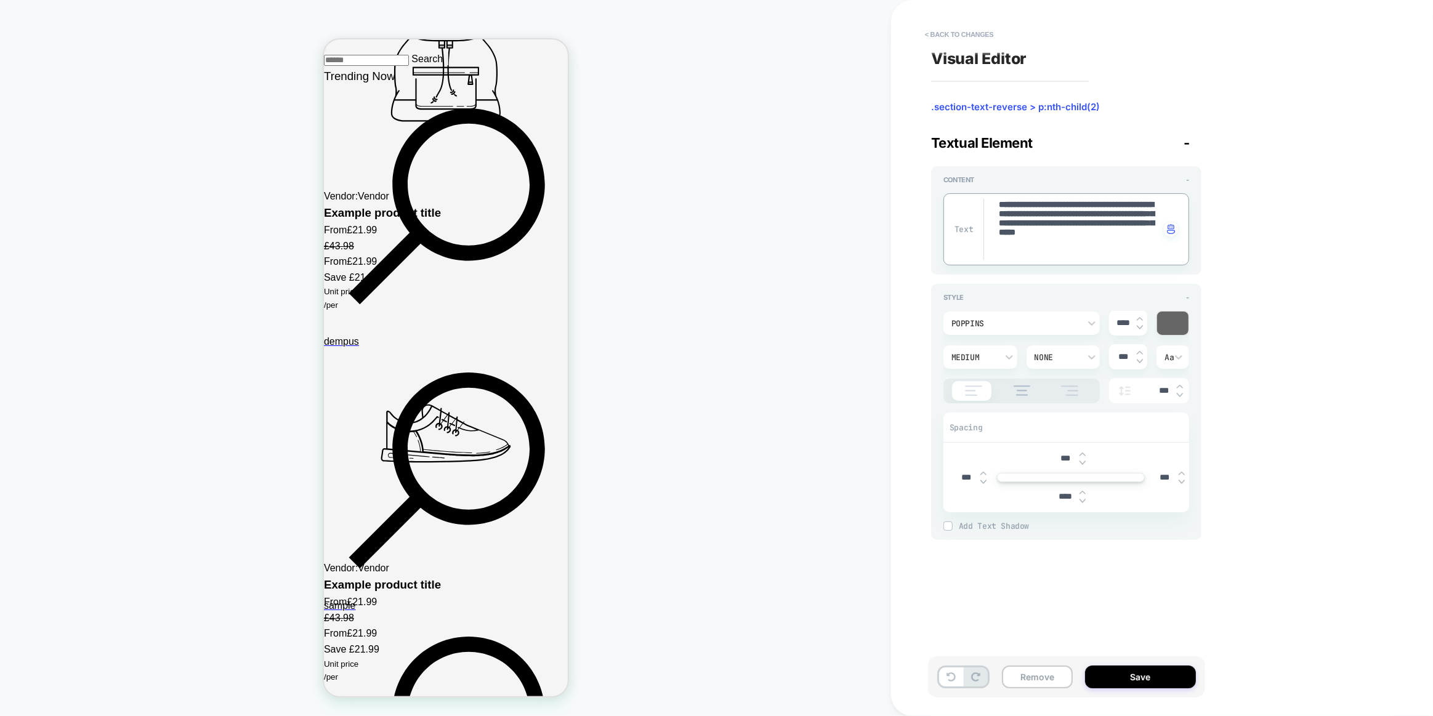
click at [1041, 258] on textarea "**********" at bounding box center [1078, 229] width 162 height 61
click at [1029, 274] on div "**********" at bounding box center [1066, 220] width 270 height 108
click at [1130, 673] on button "Save" at bounding box center [1140, 676] width 111 height 23
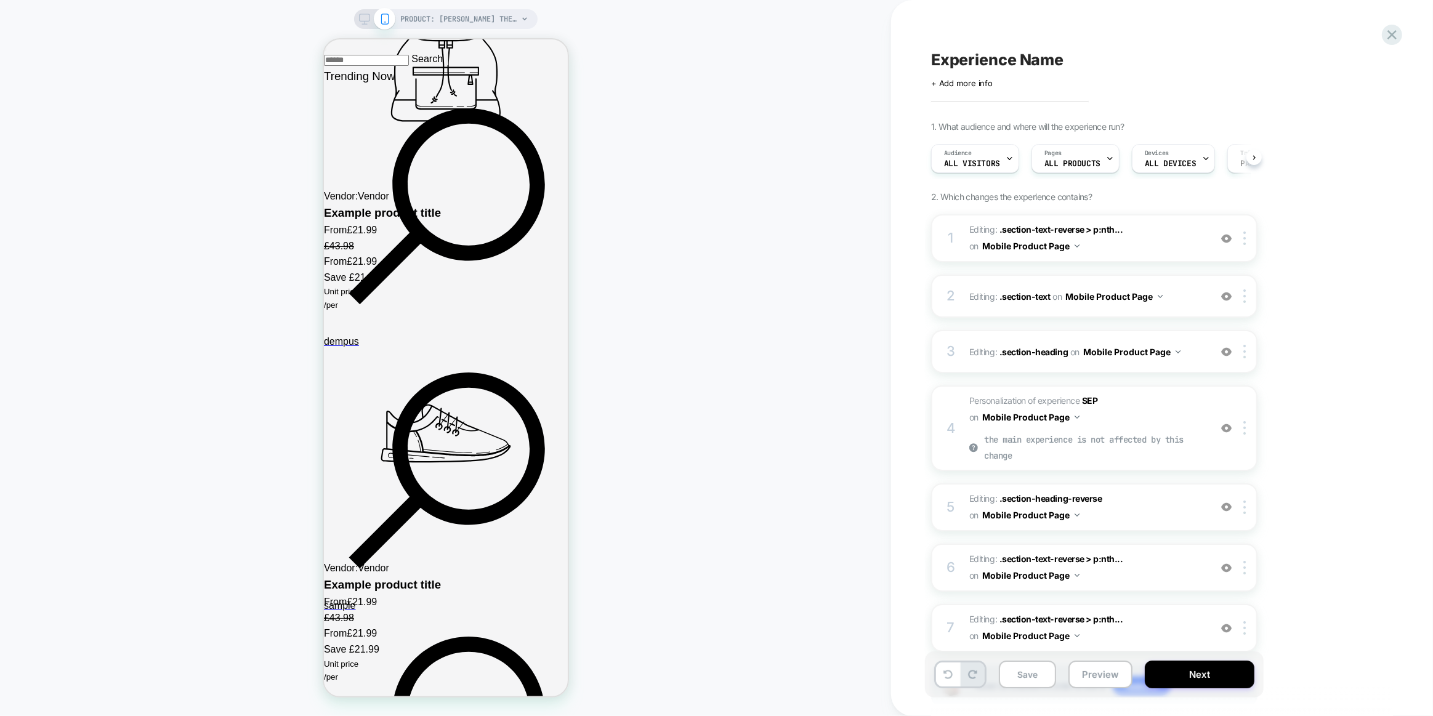
scroll to position [0, 1]
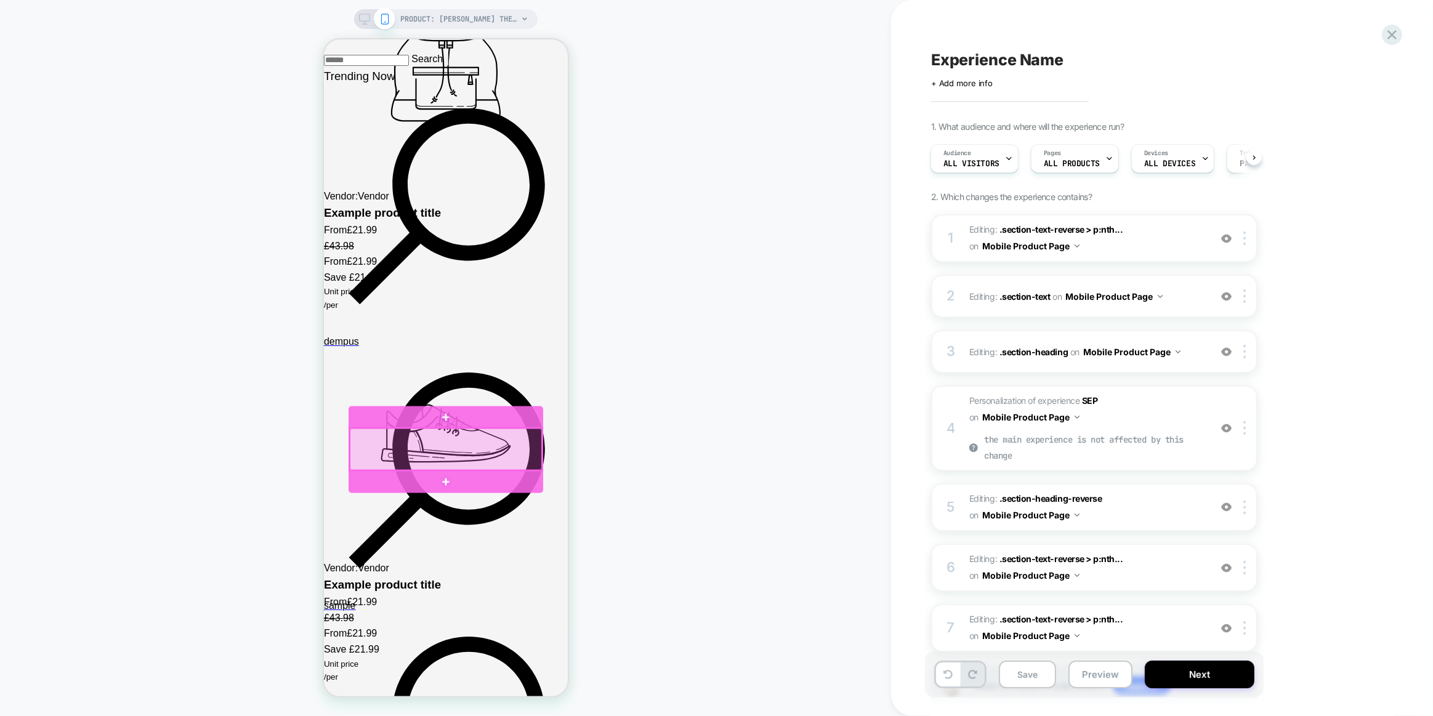
click at [478, 454] on div at bounding box center [445, 449] width 192 height 42
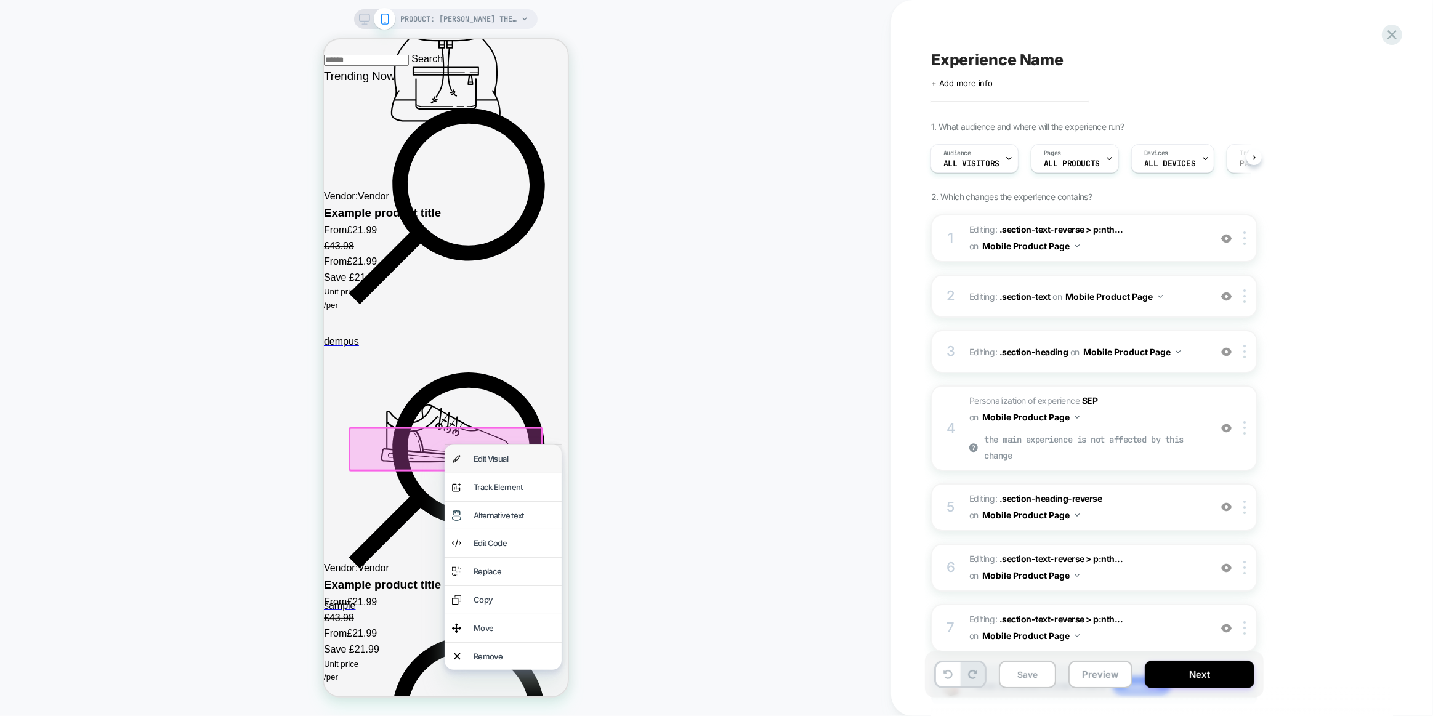
click at [498, 459] on div "Edit Visual" at bounding box center [513, 458] width 81 height 13
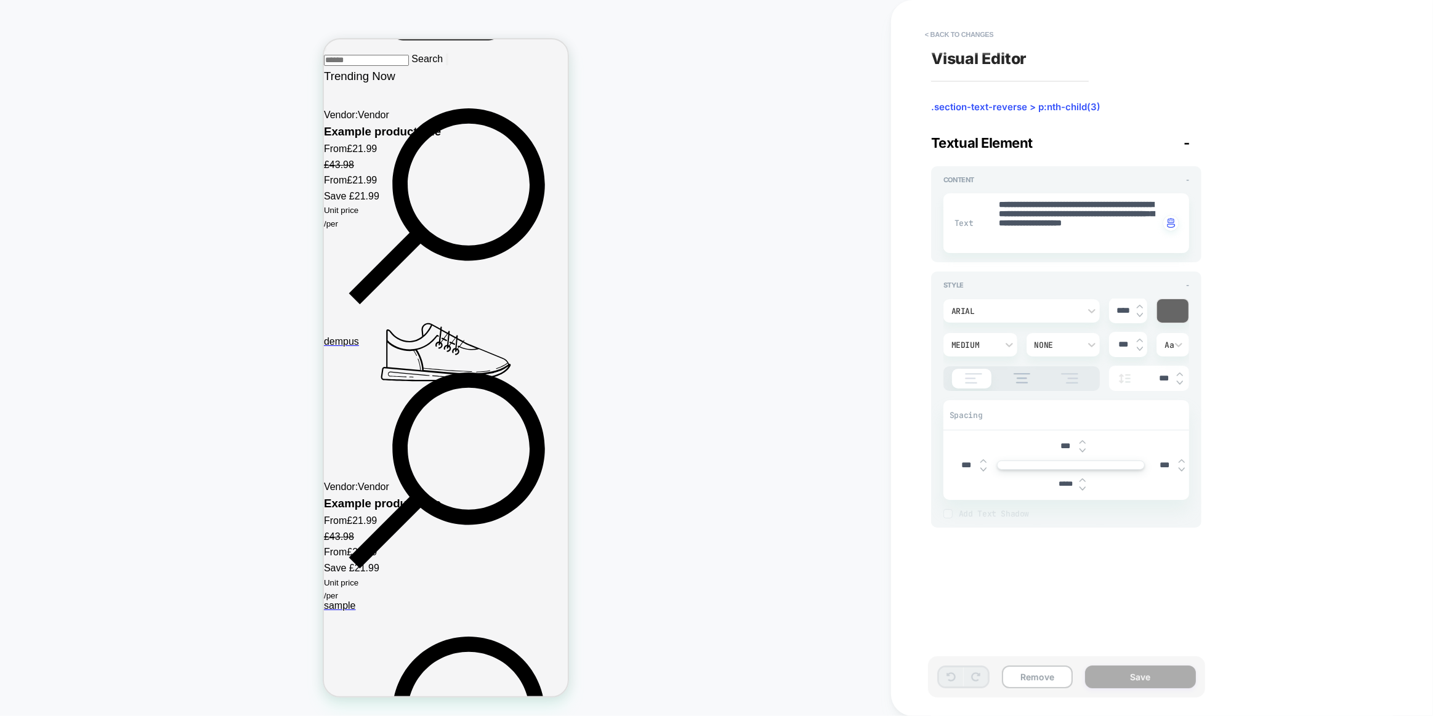
click at [1079, 230] on textarea "**********" at bounding box center [1078, 223] width 162 height 49
click at [1038, 319] on div "Arial" at bounding box center [1021, 310] width 156 height 23
click at [970, 367] on div "poppins" at bounding box center [1021, 368] width 147 height 26
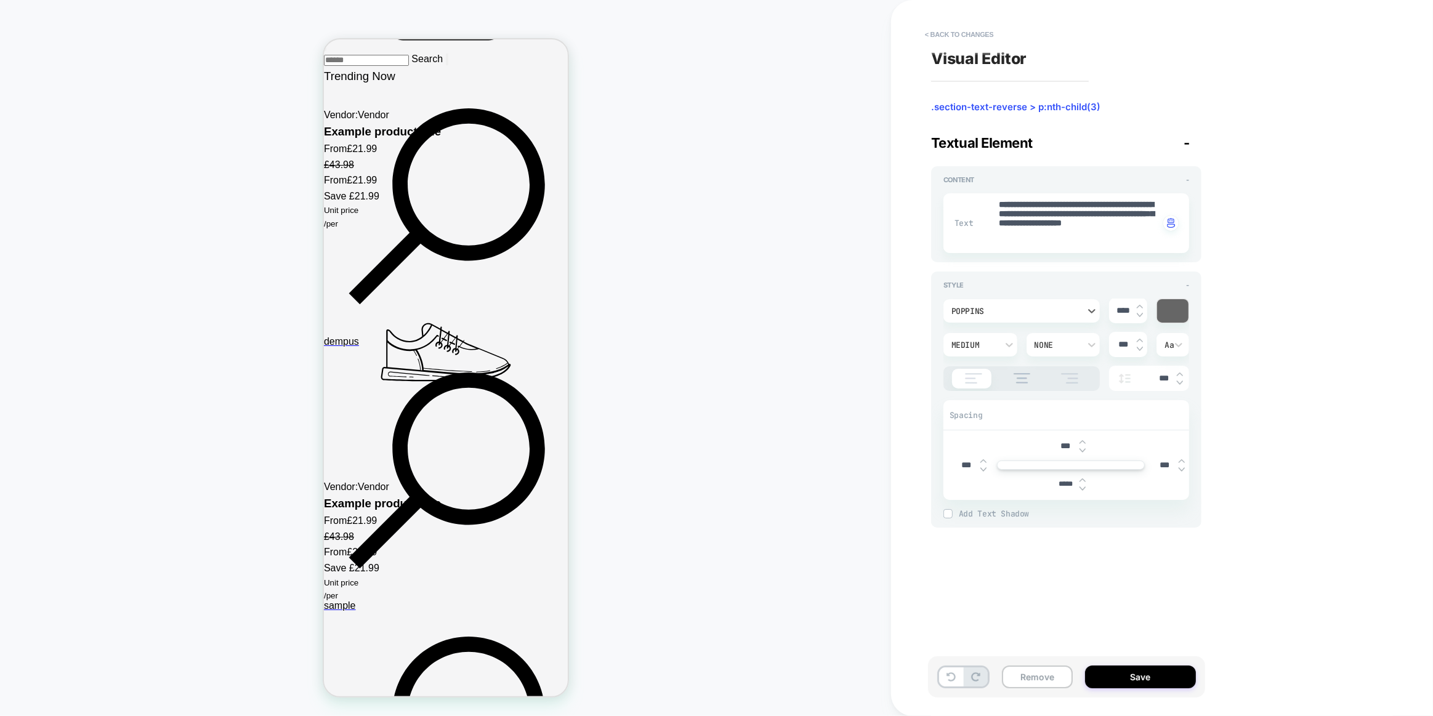
click at [977, 268] on div "**********" at bounding box center [1066, 342] width 270 height 371
click at [1003, 242] on textarea "**********" at bounding box center [1078, 223] width 162 height 49
click at [991, 271] on div "Style - poppins **** Medium None *** Aa *** Spacing *** *** *** ***** Add Text …" at bounding box center [1066, 399] width 270 height 256
click at [1055, 481] on input "*****" at bounding box center [1065, 484] width 28 height 9
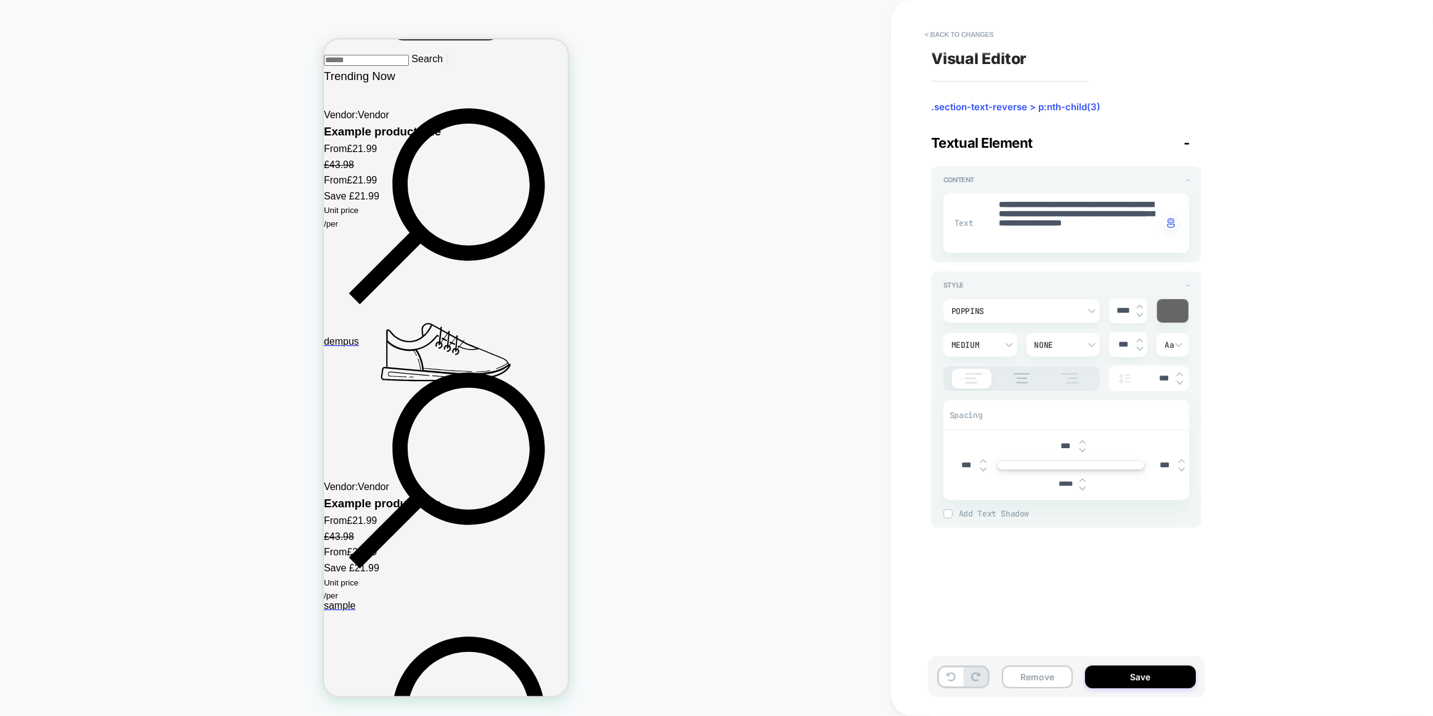
click at [1058, 481] on input "*****" at bounding box center [1065, 484] width 28 height 9
type textarea "*"
type input "****"
type textarea "*"
type input "***"
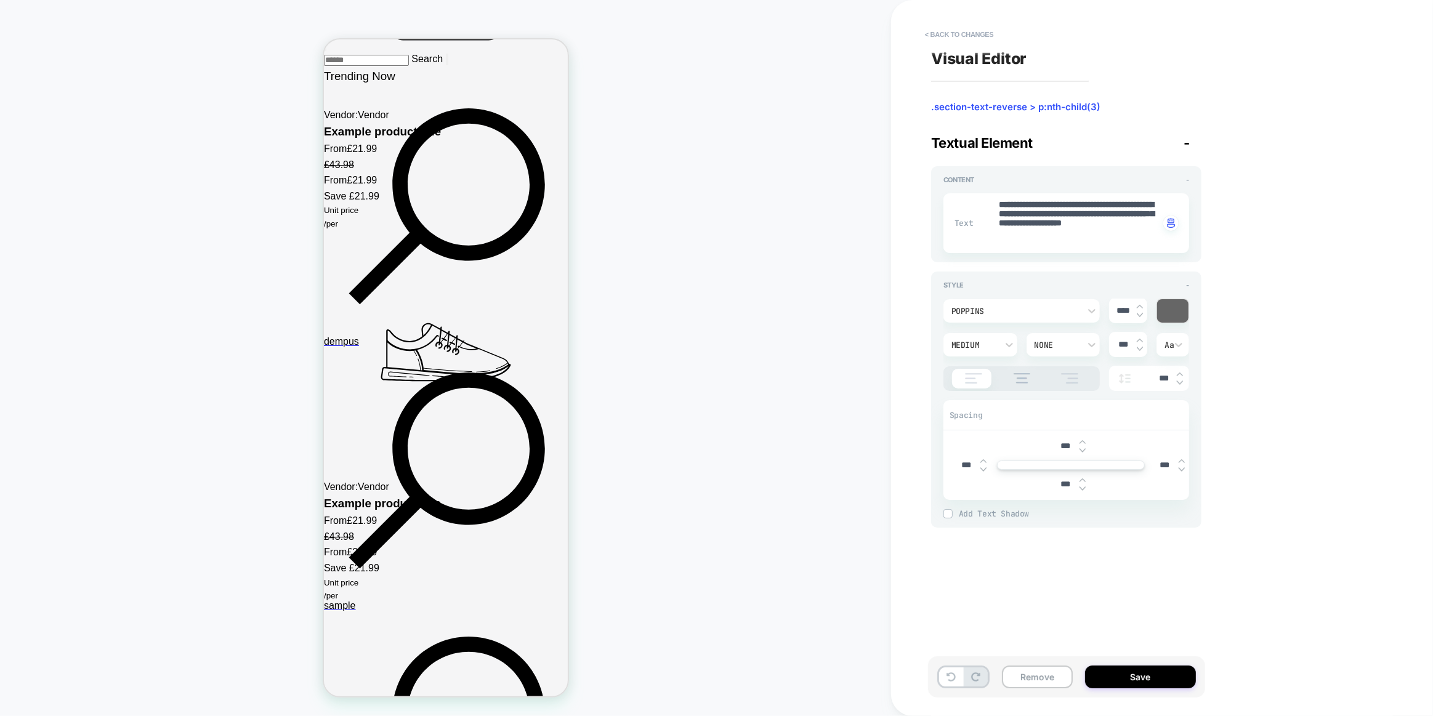
type textarea "*"
type input "****"
type textarea "*"
type input "*****"
type textarea "*"
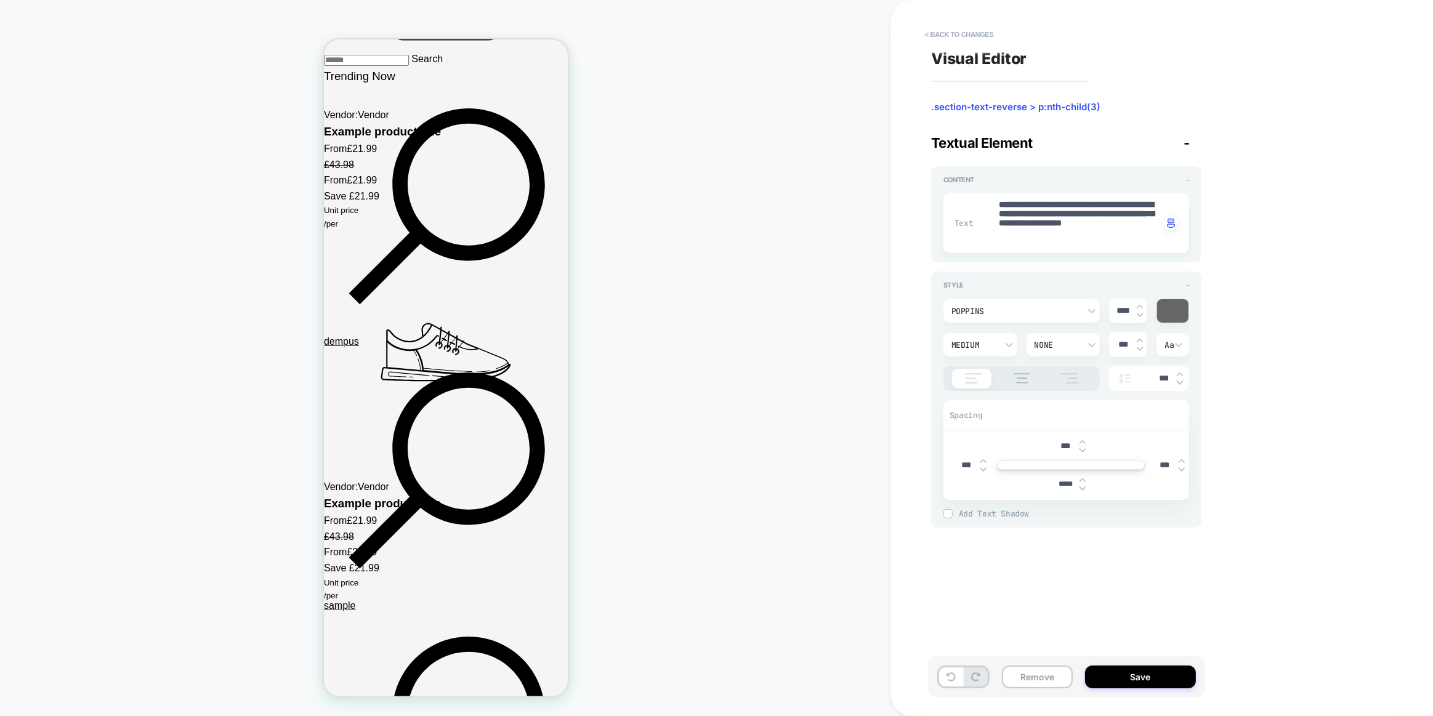
type input "*****"
click at [1109, 440] on div "***" at bounding box center [1070, 445] width 236 height 25
click at [1110, 670] on button "Save" at bounding box center [1140, 676] width 111 height 23
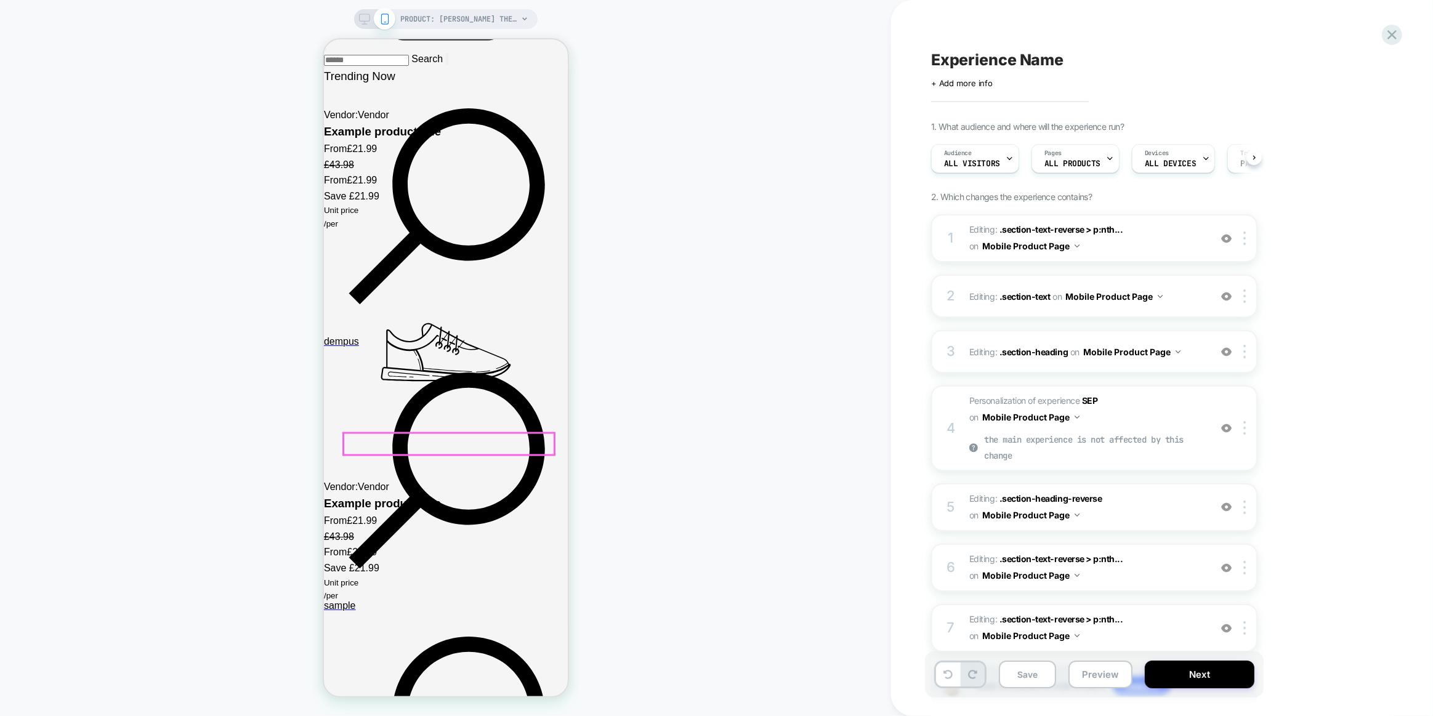
scroll to position [0, 1]
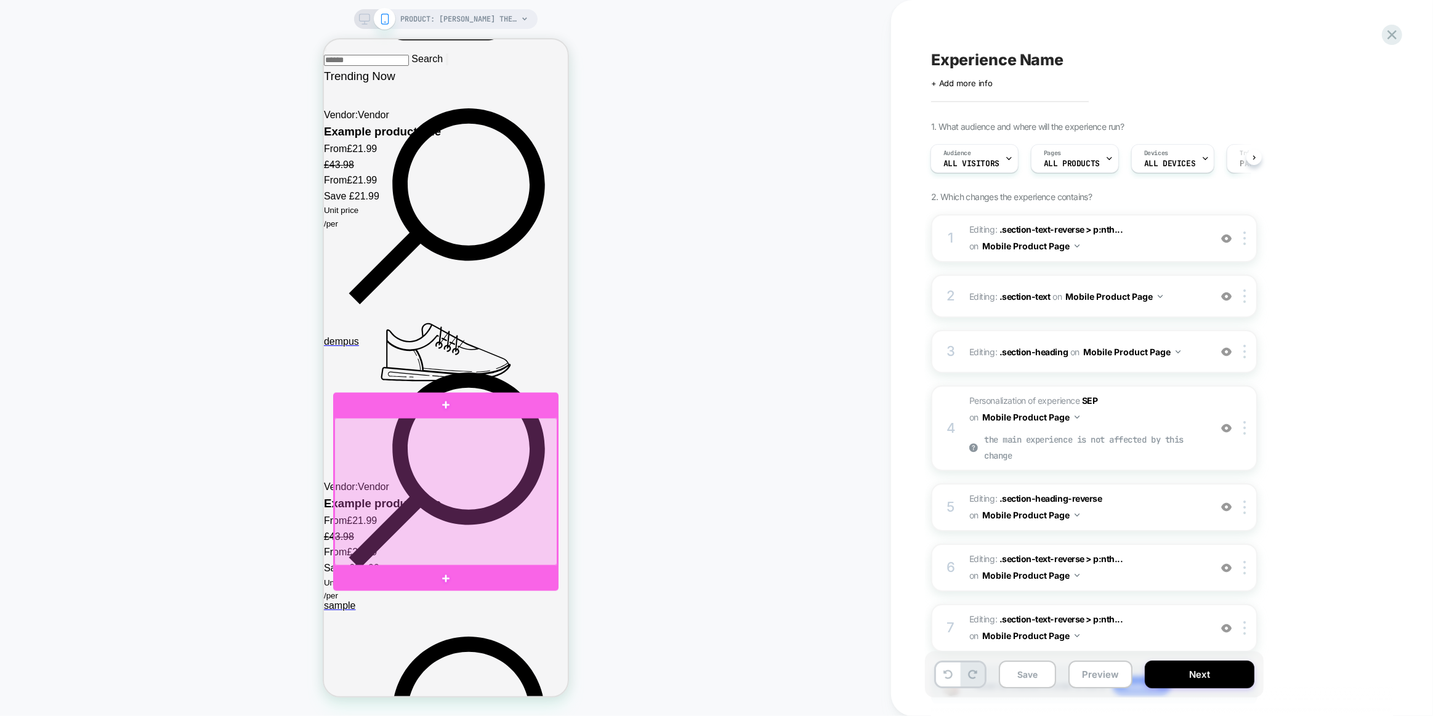
click at [364, 431] on div at bounding box center [445, 492] width 223 height 148
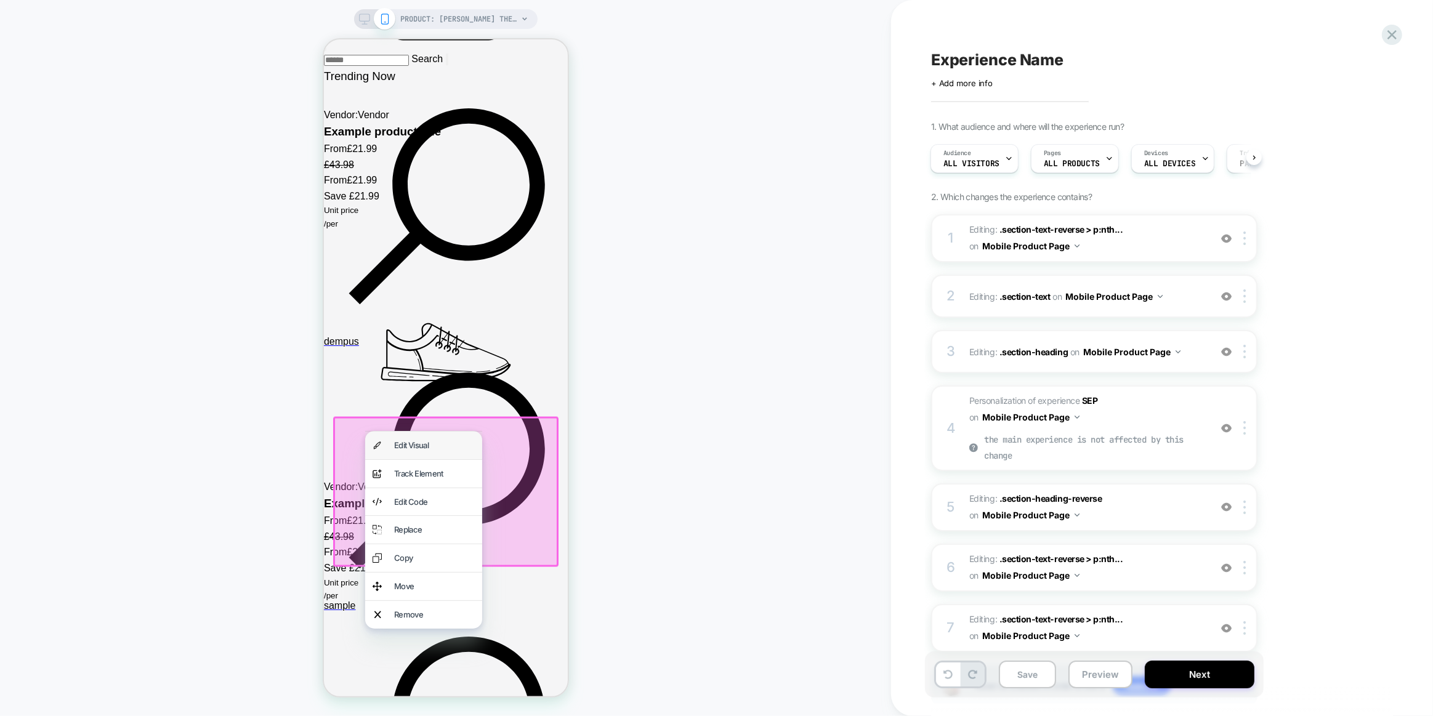
click at [388, 441] on div "Edit Visual" at bounding box center [422, 446] width 117 height 28
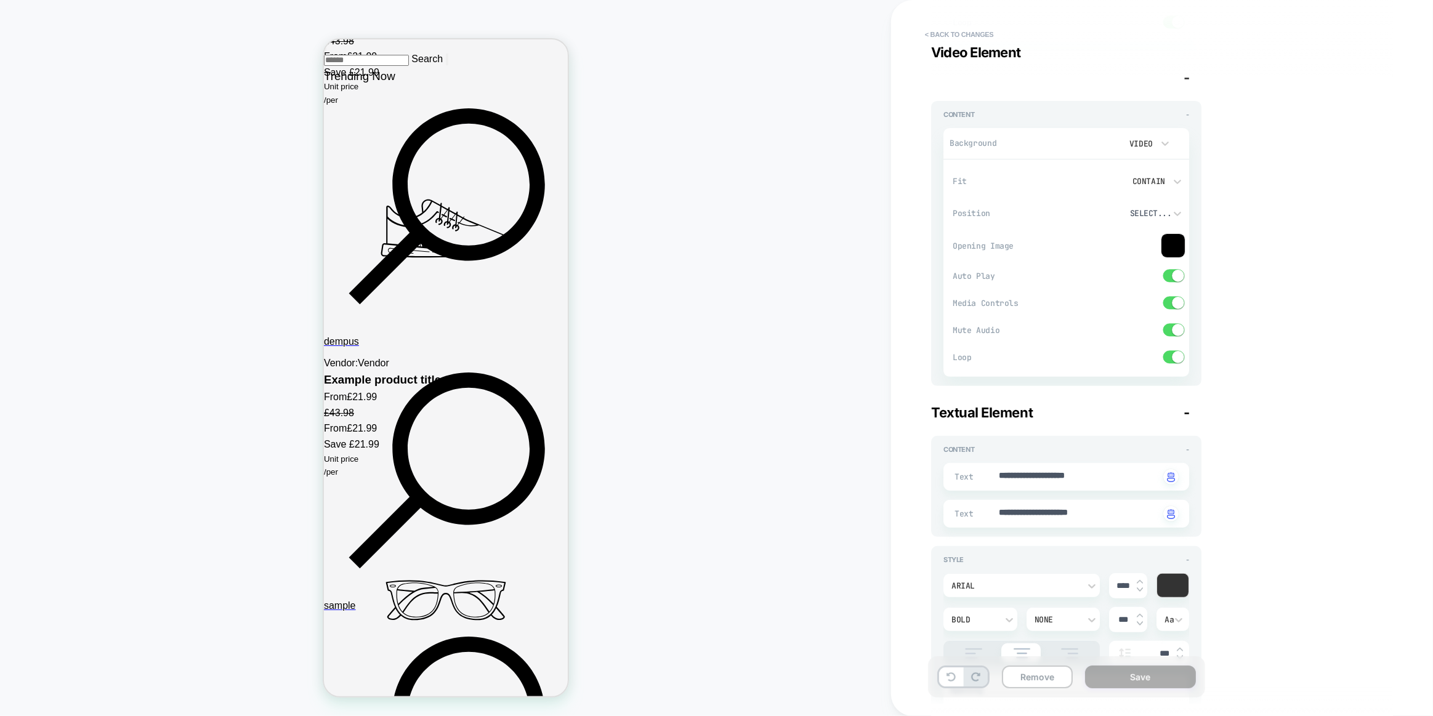
scroll to position [568, 0]
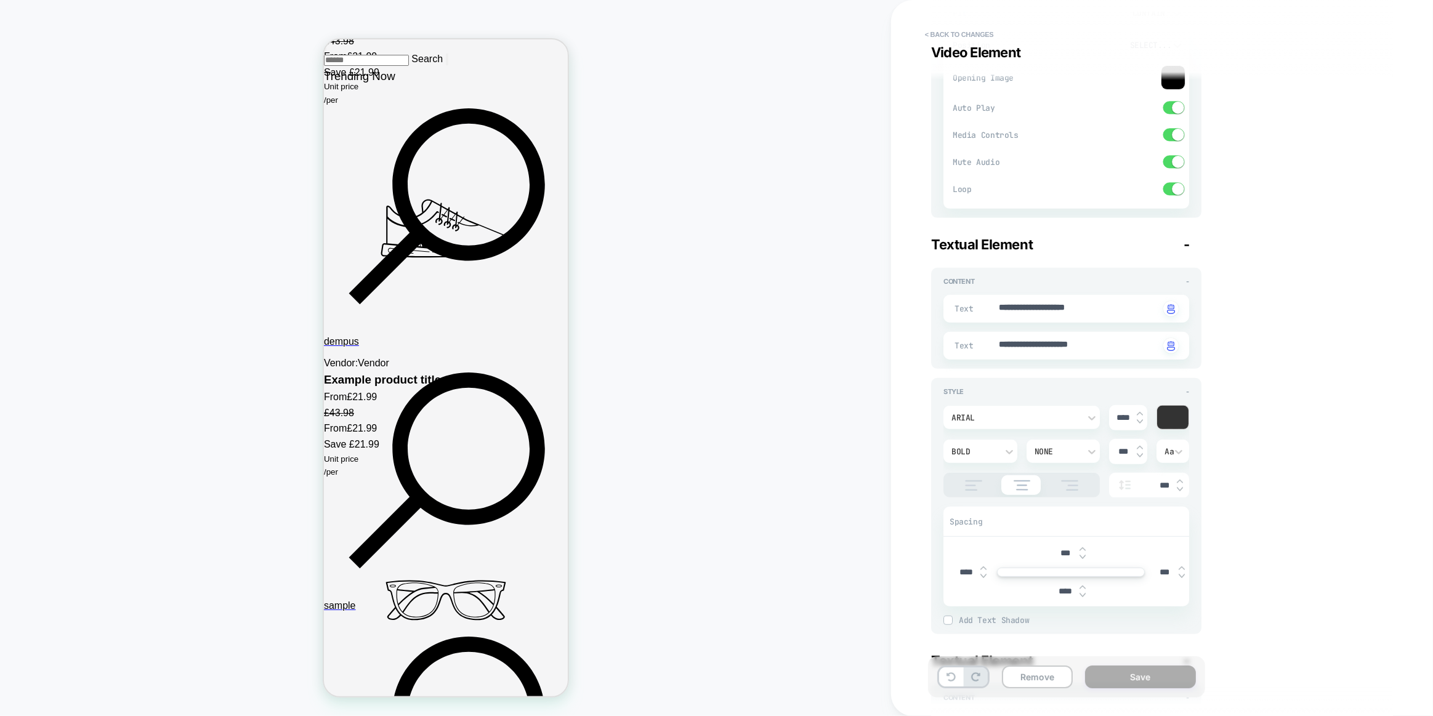
click at [1095, 315] on textarea "**********" at bounding box center [1078, 309] width 162 height 14
click at [987, 419] on div "Arial" at bounding box center [1015, 417] width 128 height 10
click at [981, 473] on div "poppins" at bounding box center [1021, 474] width 147 height 26
click at [994, 388] on div "Style -" at bounding box center [1066, 391] width 246 height 9
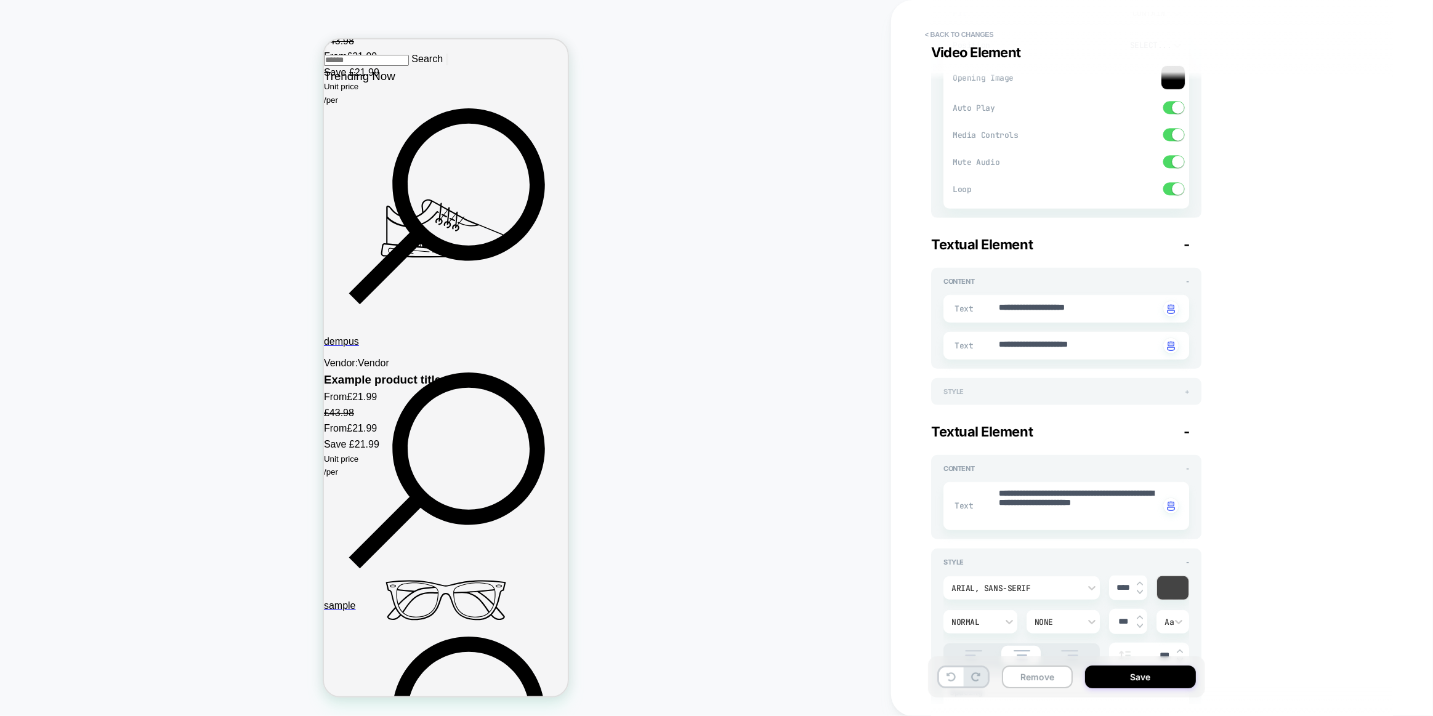
click at [994, 388] on div "Style +" at bounding box center [1066, 391] width 246 height 9
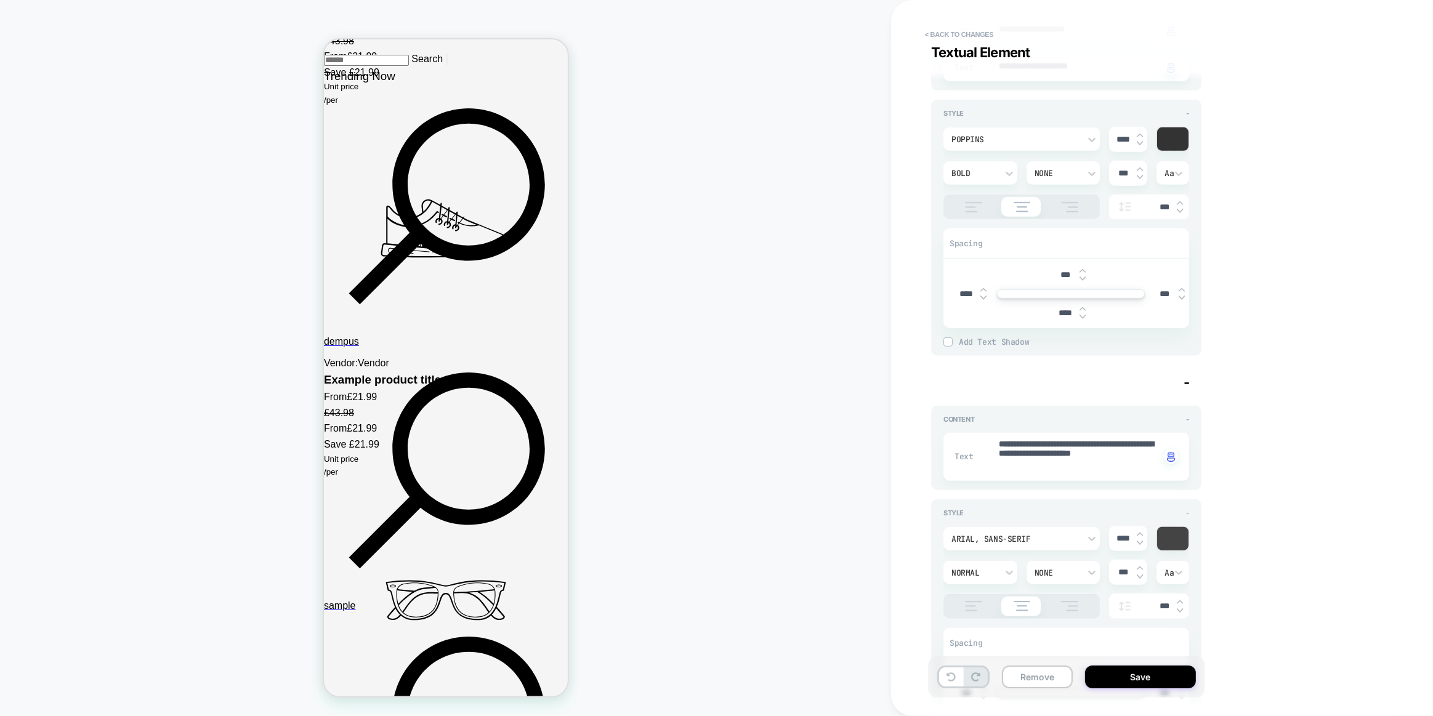
scroll to position [848, 0]
click at [1044, 463] on textarea "**********" at bounding box center [1078, 455] width 162 height 37
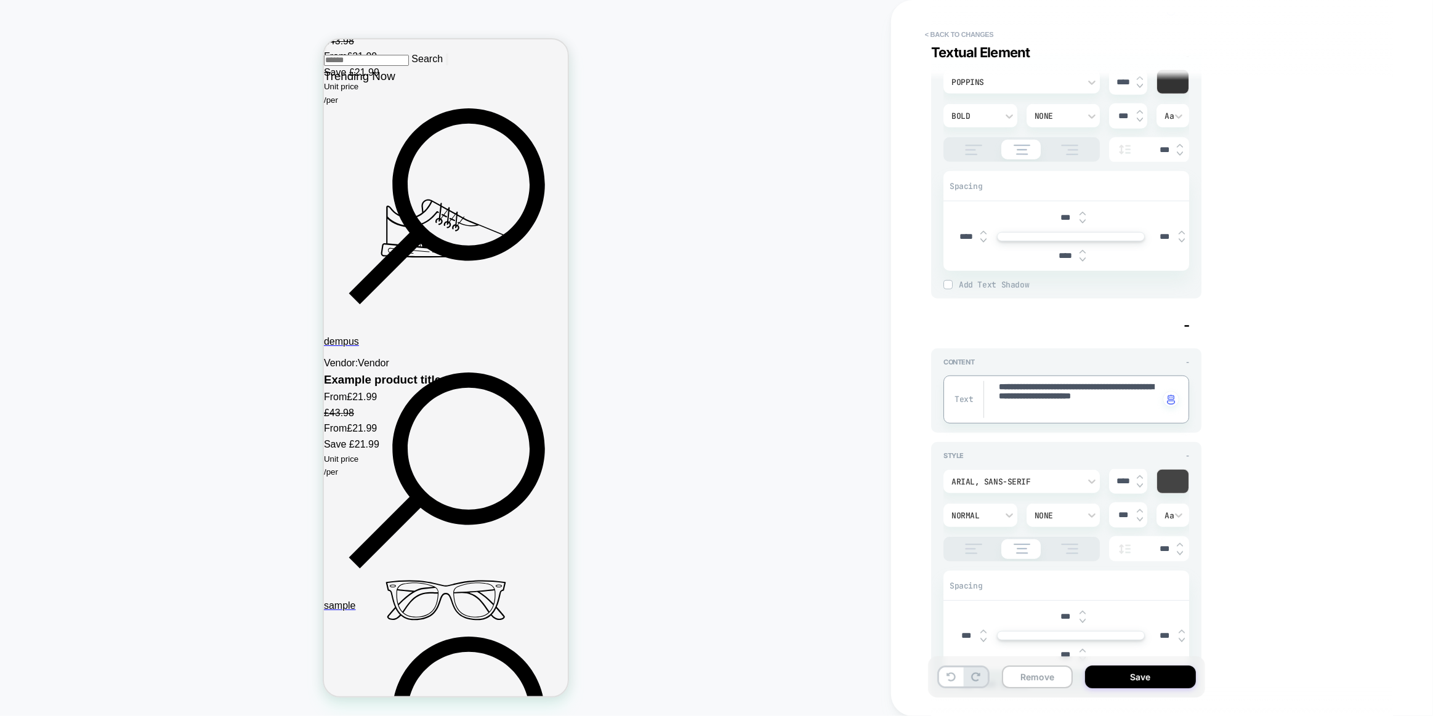
click at [1007, 487] on div "Arial, sans-serif" at bounding box center [1021, 481] width 156 height 23
click at [979, 323] on div "poppins" at bounding box center [1021, 319] width 147 height 26
click at [1065, 456] on div "Style -" at bounding box center [1066, 455] width 246 height 9
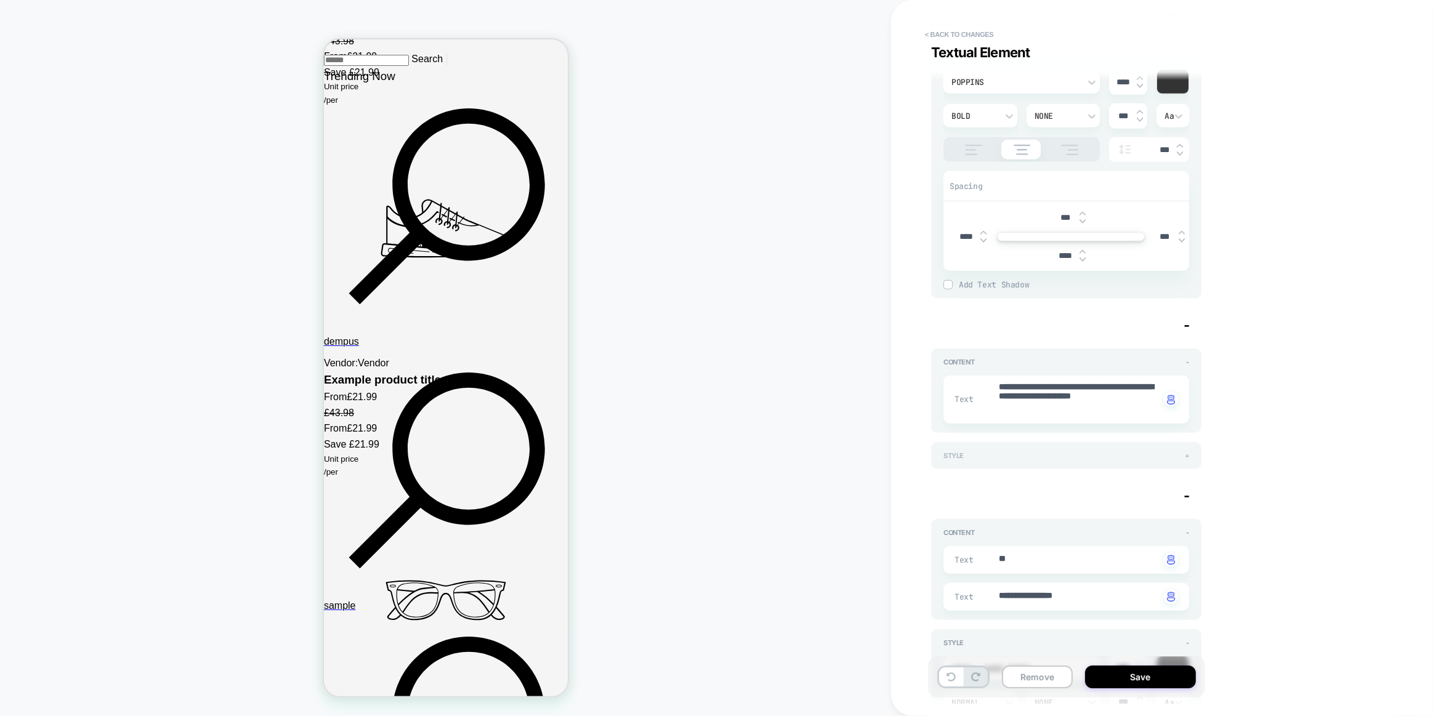
click at [1066, 455] on div "Style +" at bounding box center [1066, 455] width 246 height 9
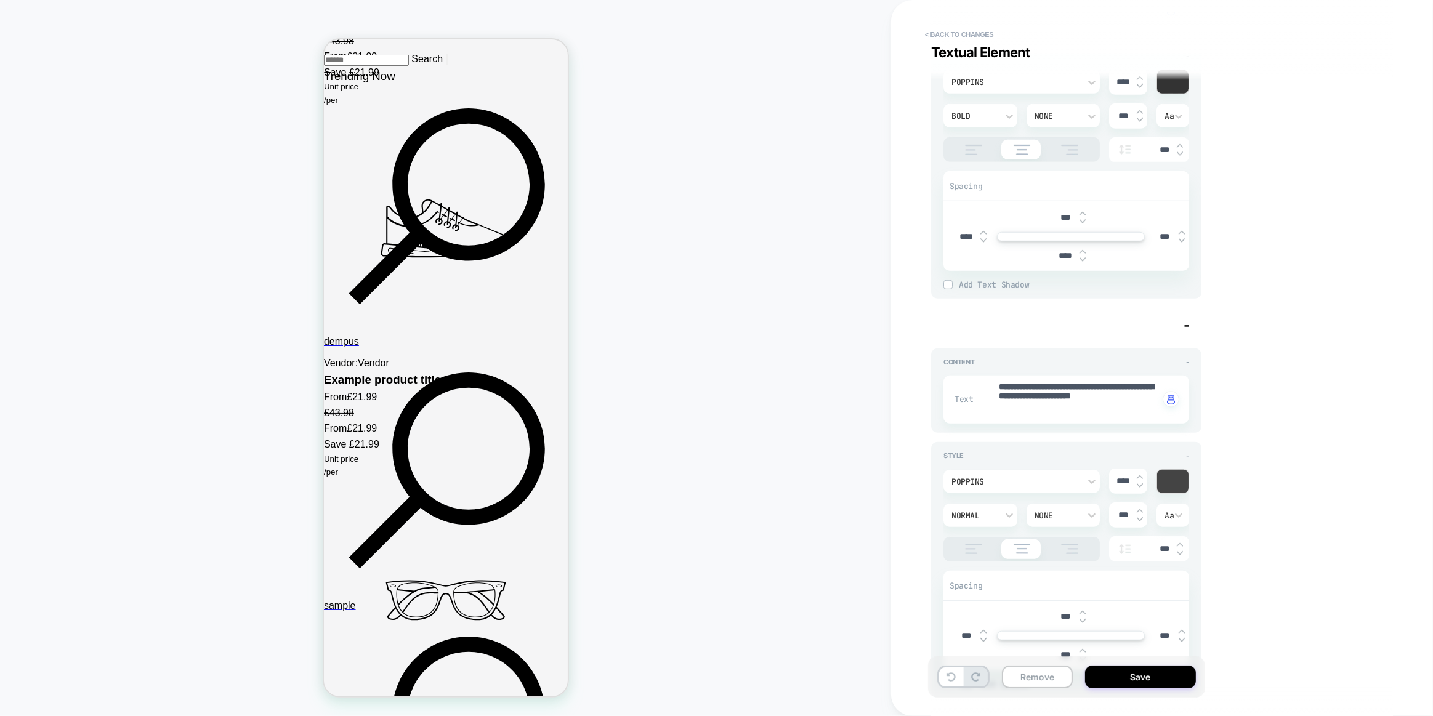
click at [1206, 499] on div "**********" at bounding box center [1156, 357] width 462 height 691
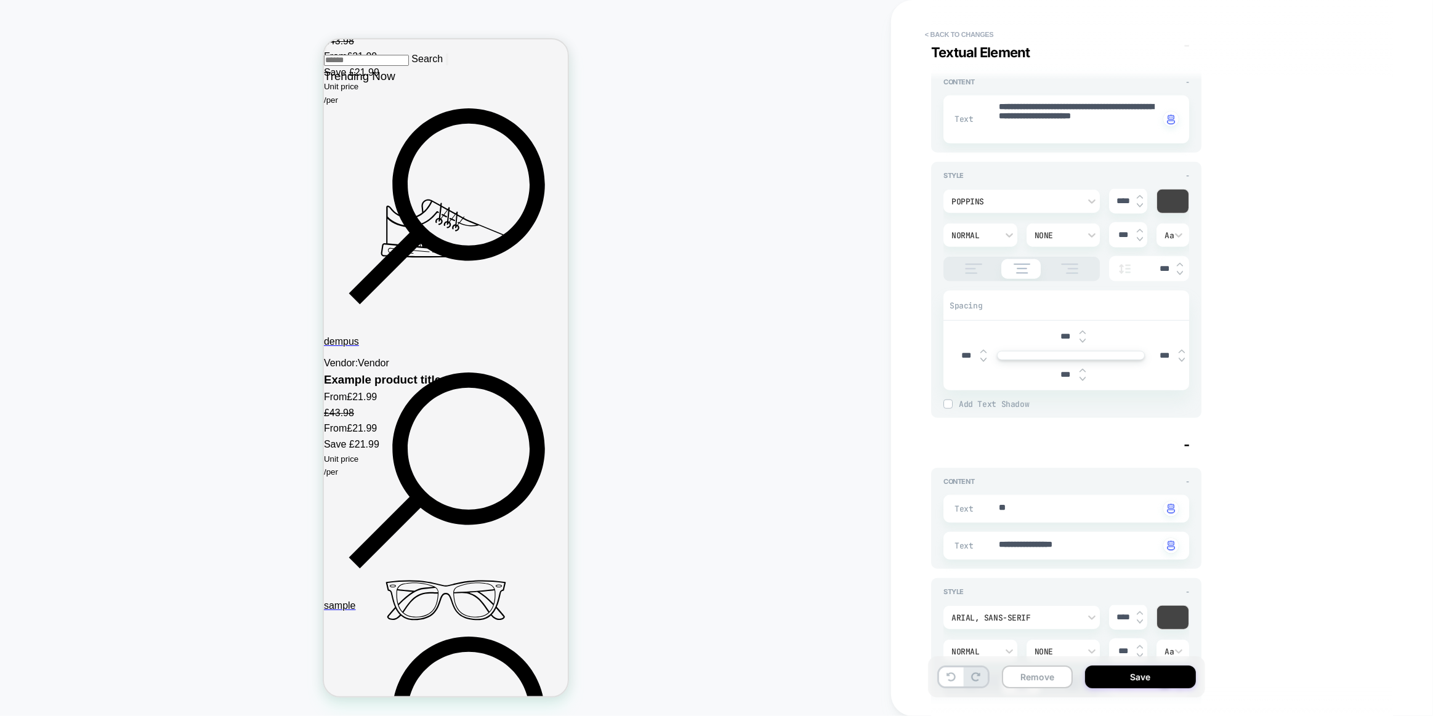
scroll to position [1295, 0]
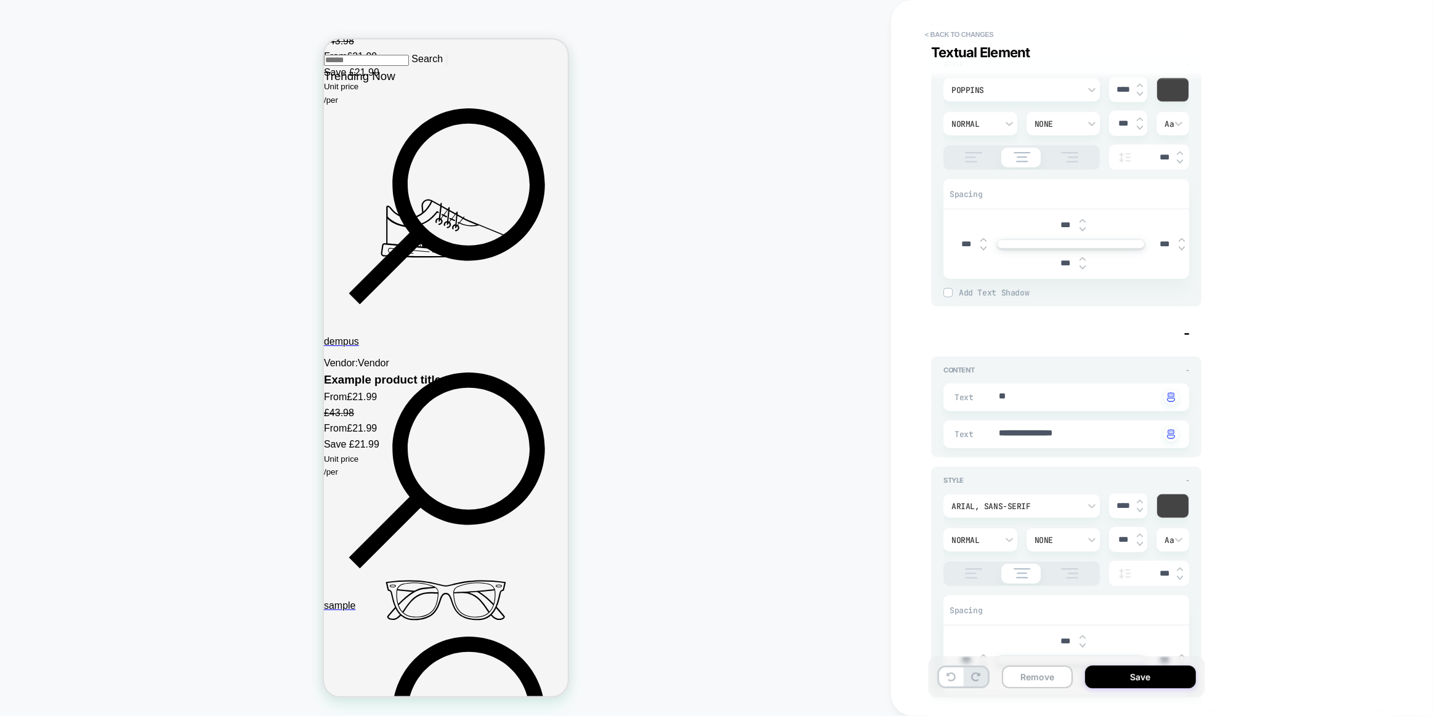
click at [1044, 399] on textarea "**" at bounding box center [1078, 397] width 162 height 14
click at [1045, 400] on textarea "**" at bounding box center [1078, 397] width 162 height 14
click at [1056, 494] on div "Arial, sans-serif" at bounding box center [1021, 505] width 156 height 23
click at [984, 339] on div "poppins" at bounding box center [1021, 331] width 147 height 26
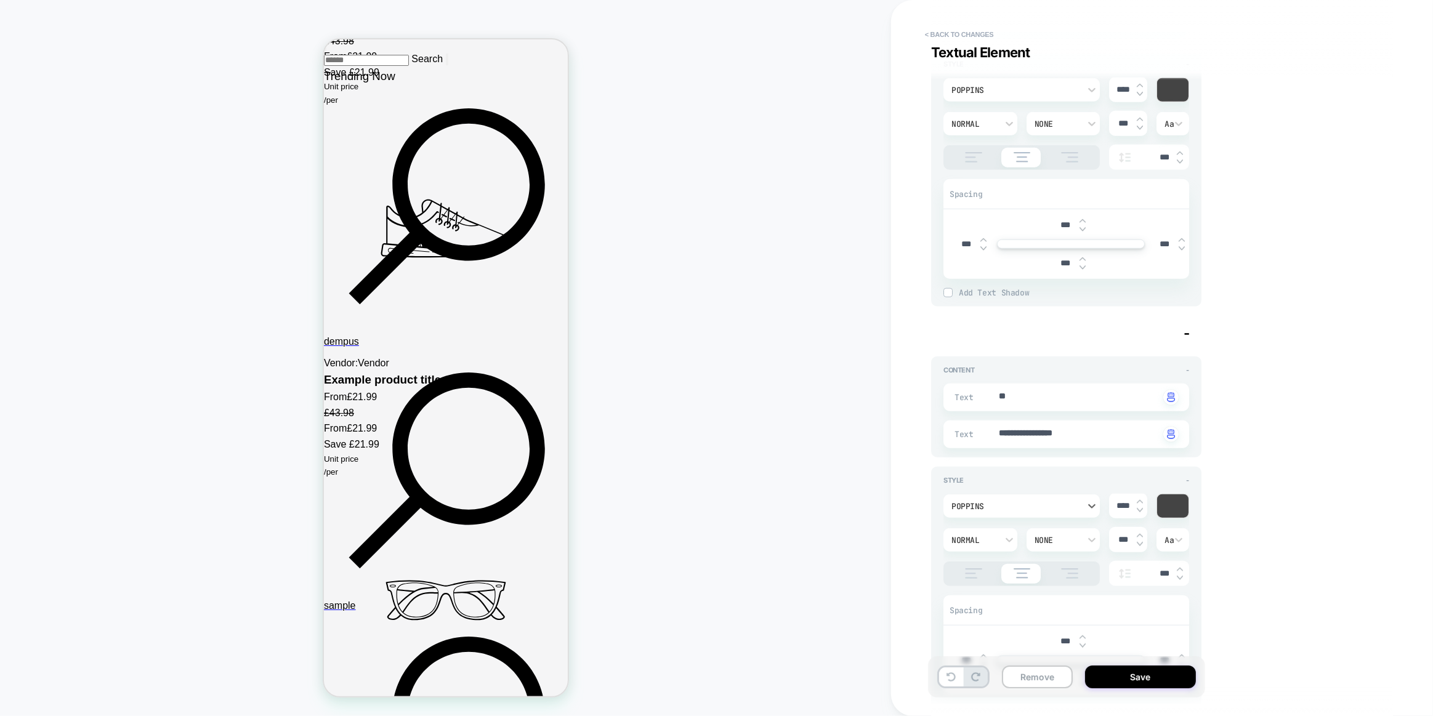
click at [1101, 435] on textarea "**********" at bounding box center [1078, 434] width 162 height 14
click at [1037, 404] on div "Text ** Click to change to alternative text" at bounding box center [1066, 398] width 246 height 28
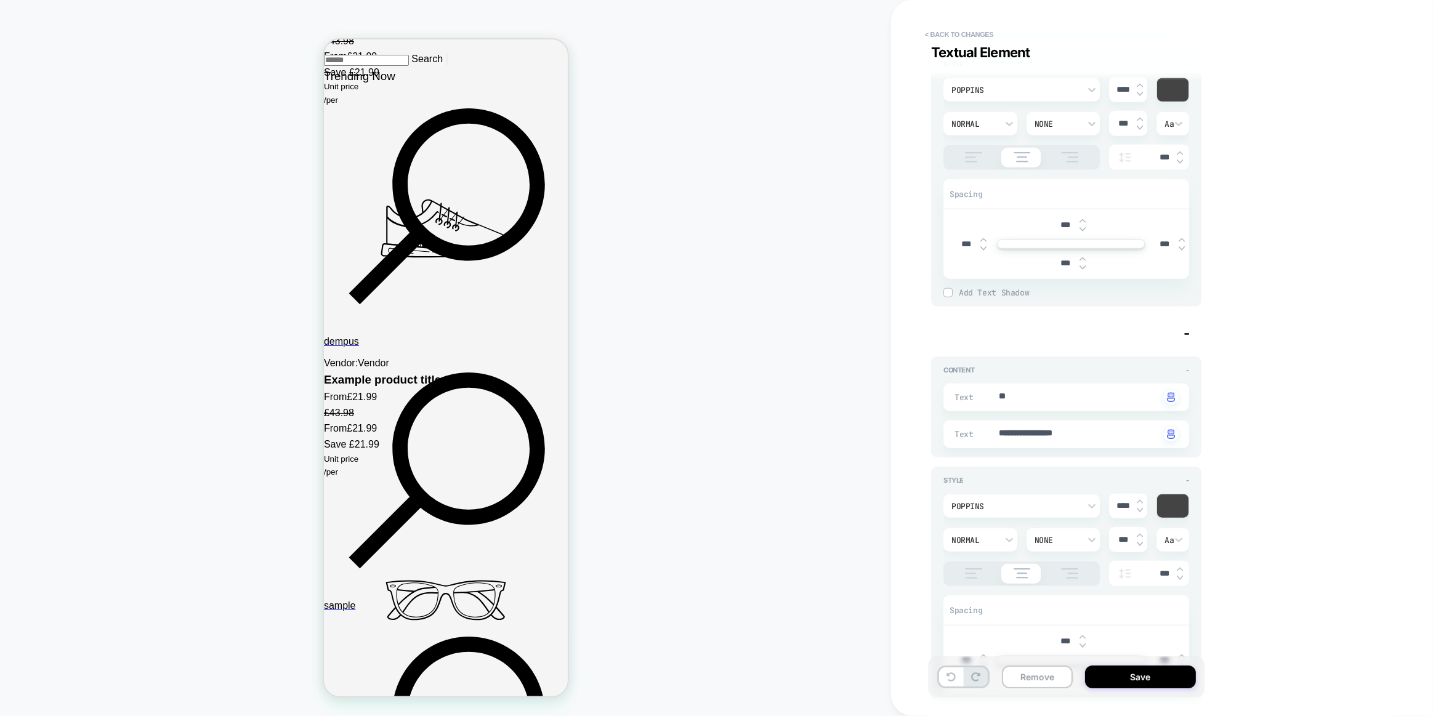
click at [1042, 398] on textarea "**" at bounding box center [1078, 397] width 162 height 14
click at [1093, 476] on div "Style -" at bounding box center [1066, 480] width 246 height 9
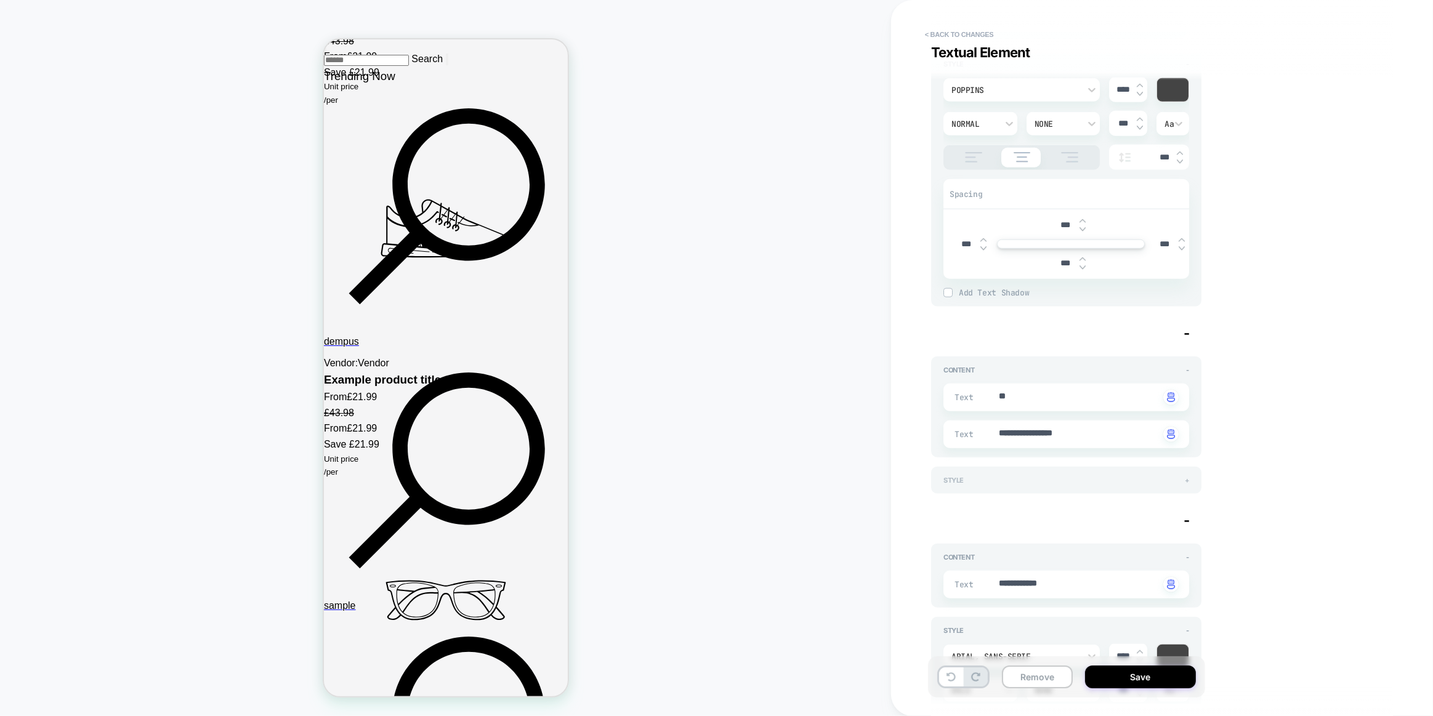
click at [1093, 476] on div "Style +" at bounding box center [1066, 480] width 246 height 9
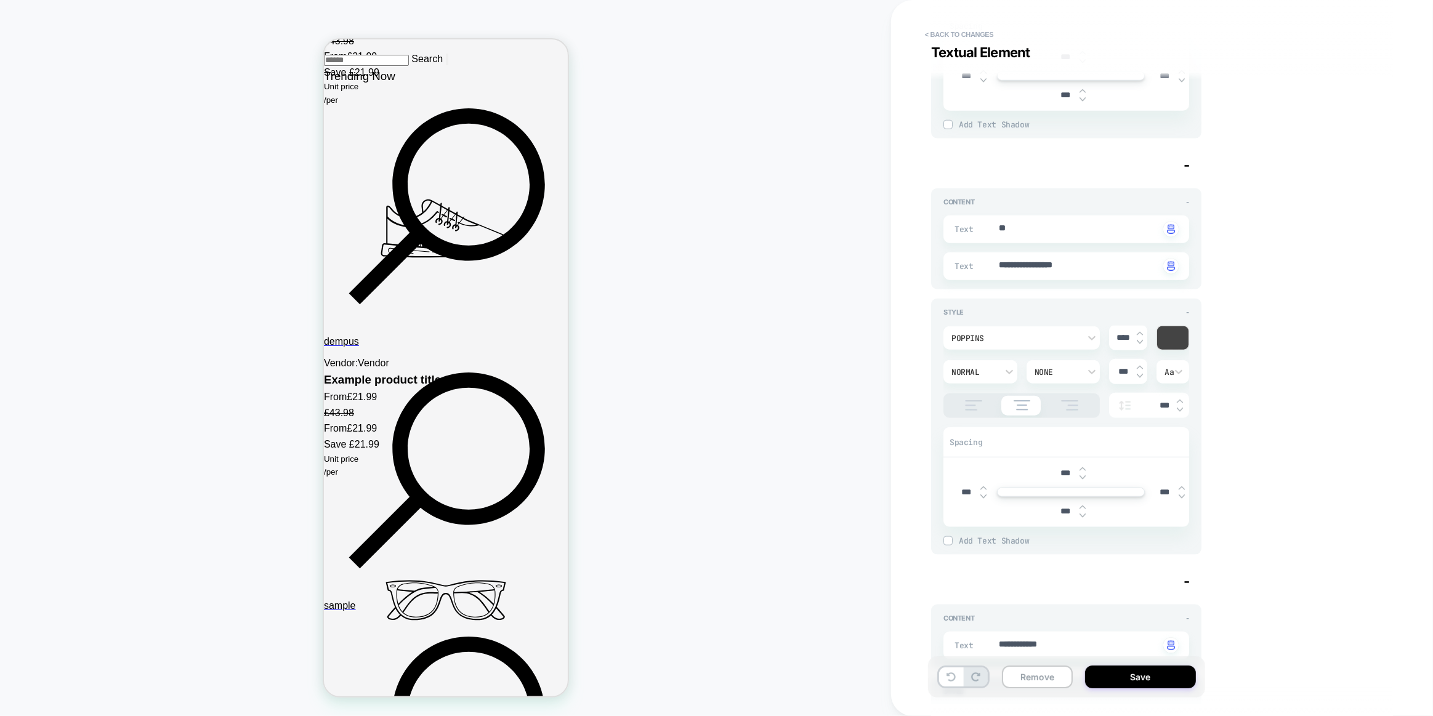
scroll to position [1575, 0]
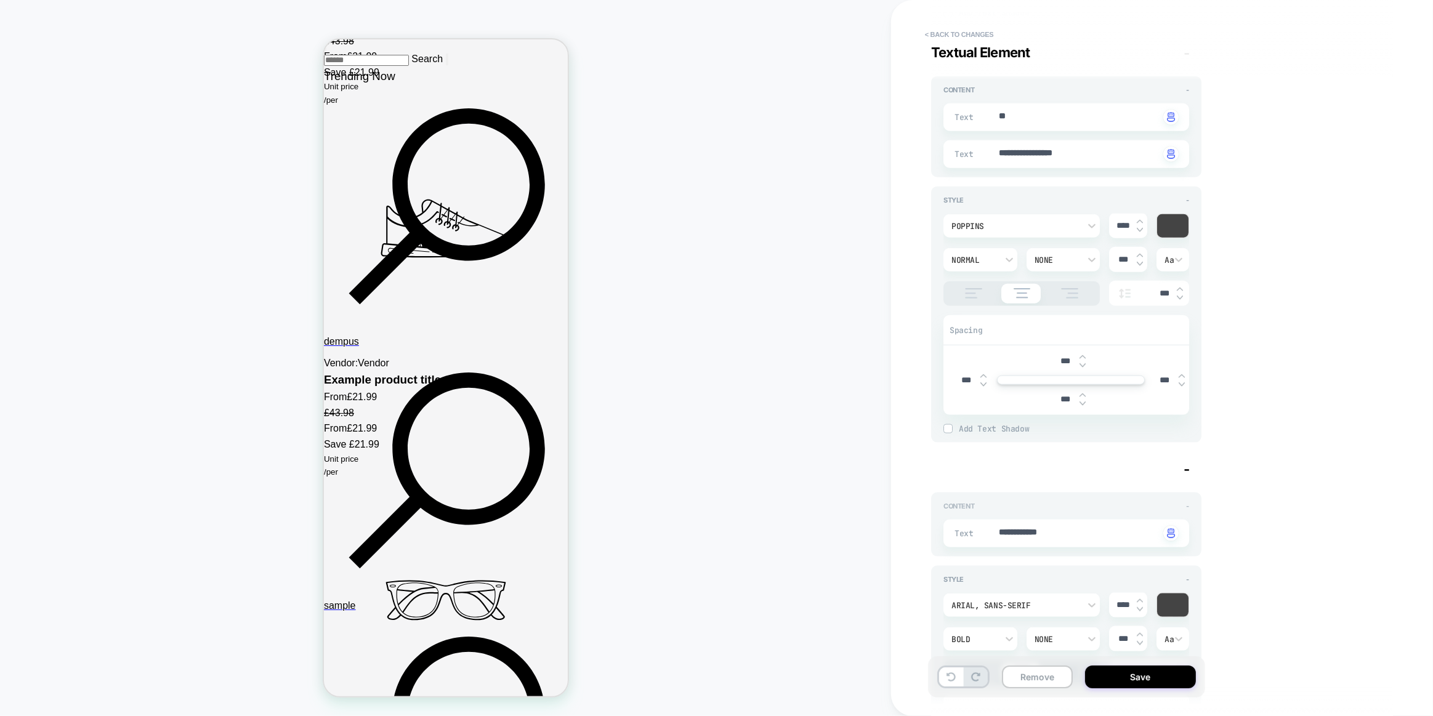
click at [1046, 506] on div "Content -" at bounding box center [1066, 506] width 246 height 9
click at [1046, 506] on div "Content +" at bounding box center [1066, 506] width 246 height 9
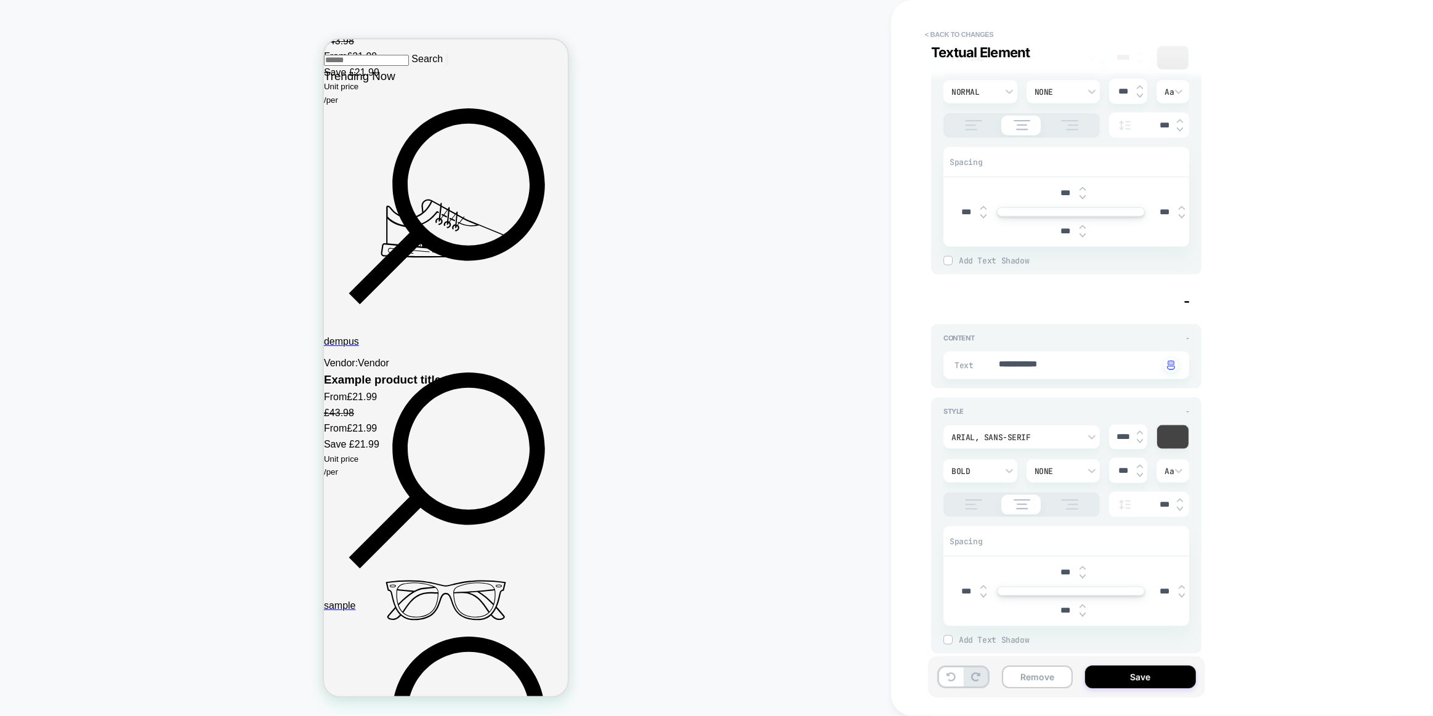
click at [1027, 425] on div "Arial, sans-serif" at bounding box center [1021, 436] width 156 height 23
click at [989, 489] on div "poppins" at bounding box center [1021, 491] width 147 height 26
click at [1041, 376] on div "**********" at bounding box center [1066, 356] width 270 height 64
click at [1047, 366] on textarea "**********" at bounding box center [1078, 365] width 162 height 14
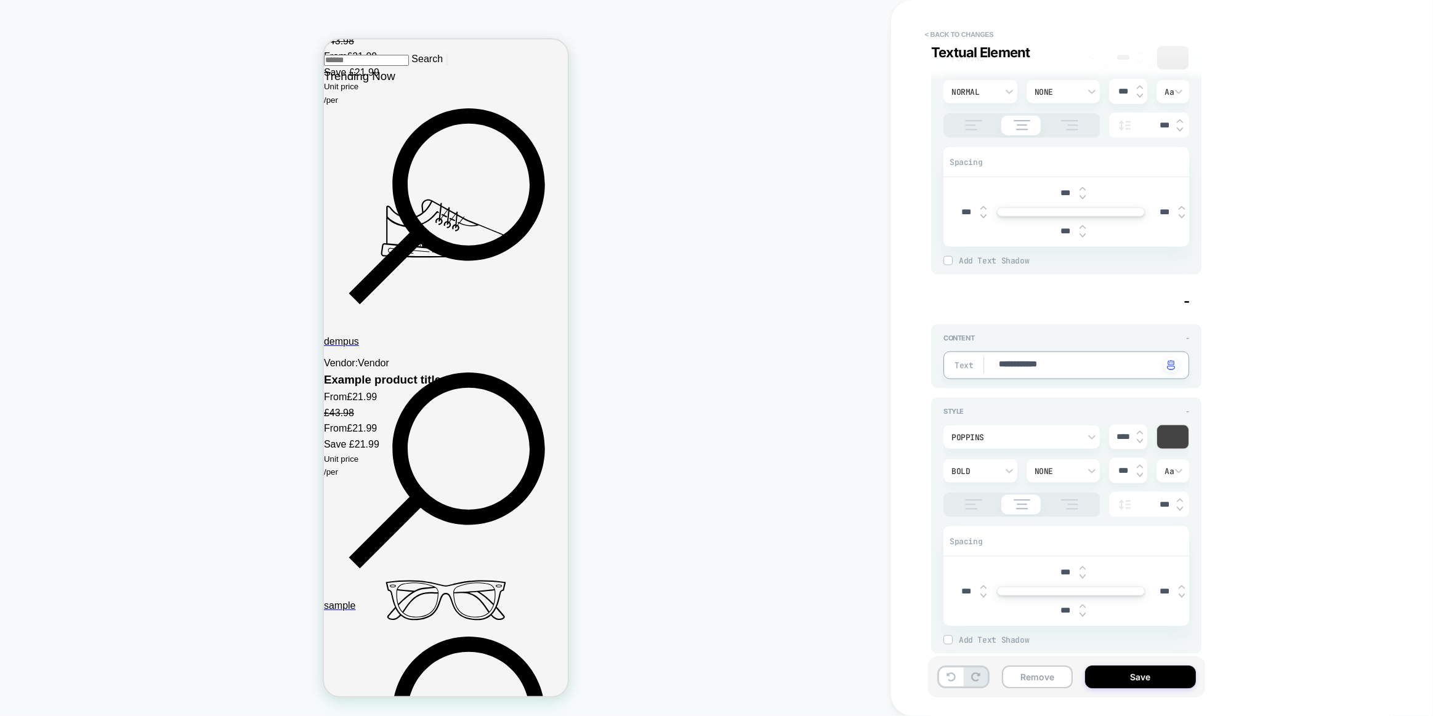
click at [1101, 342] on div "**********" at bounding box center [1066, 360] width 246 height 37
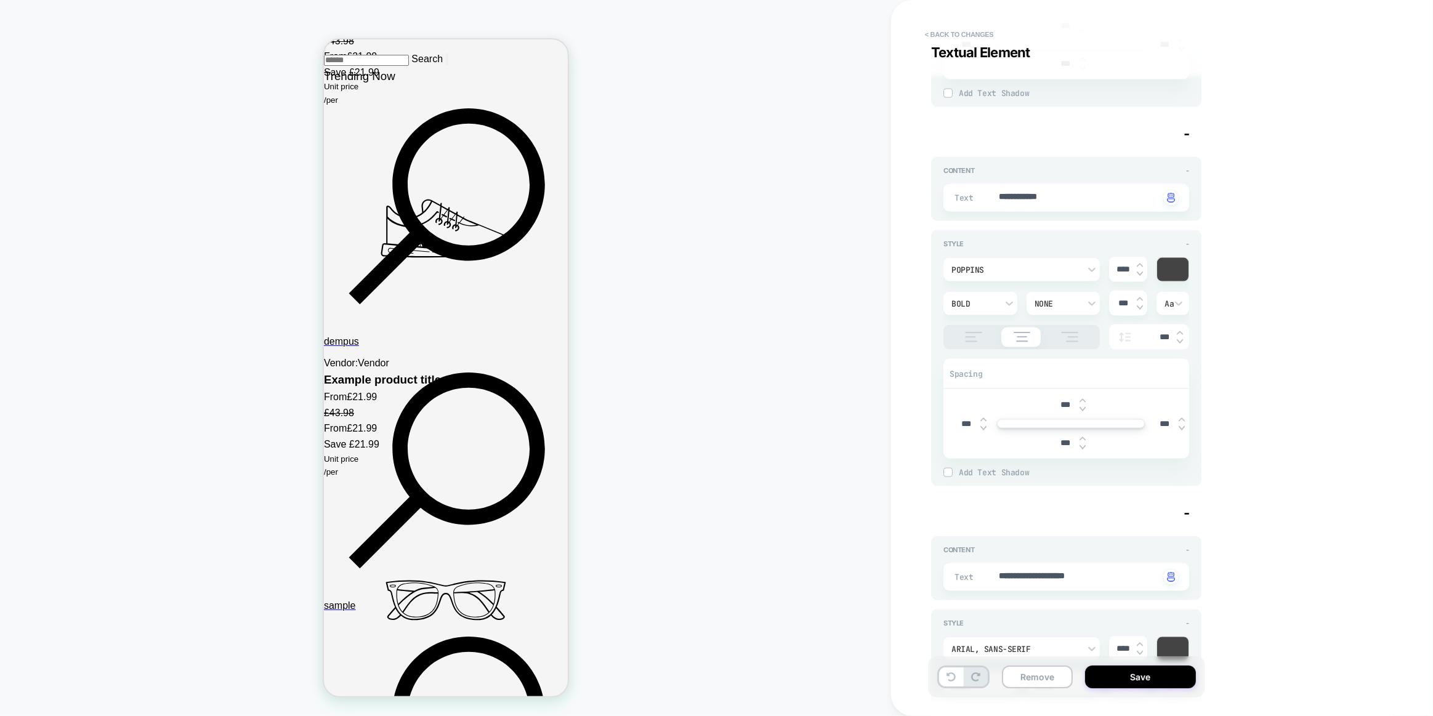
scroll to position [2023, 0]
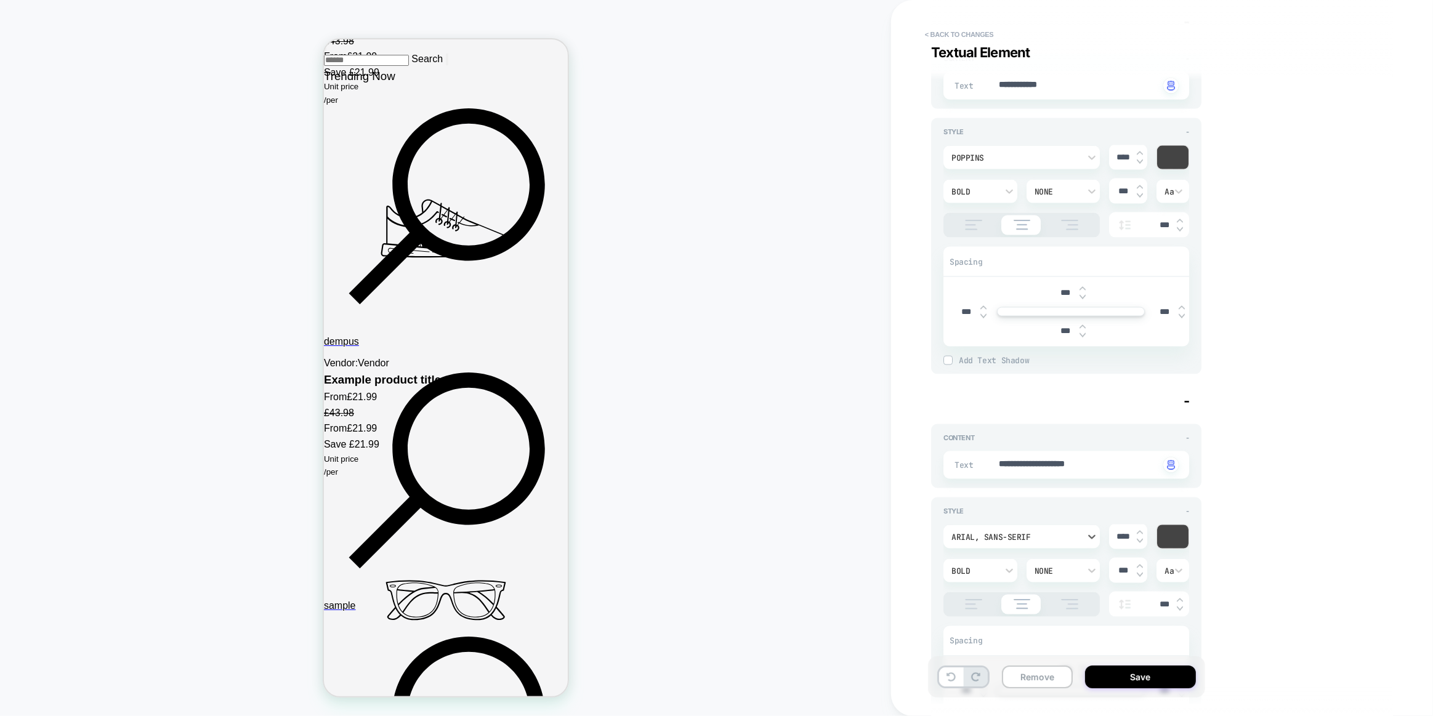
click at [1022, 533] on div "Arial, sans-serif" at bounding box center [1015, 537] width 128 height 10
click at [991, 360] on div "poppins" at bounding box center [1021, 360] width 147 height 26
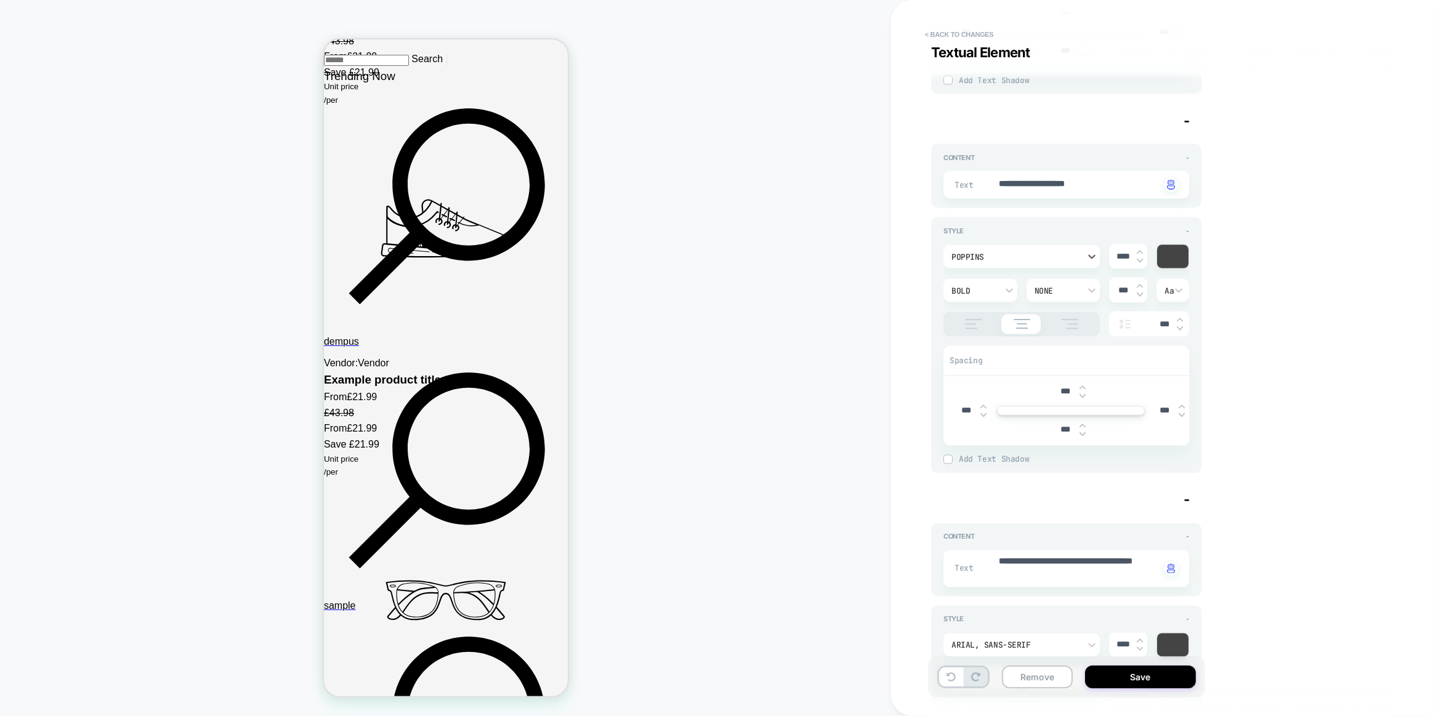
scroll to position [2415, 0]
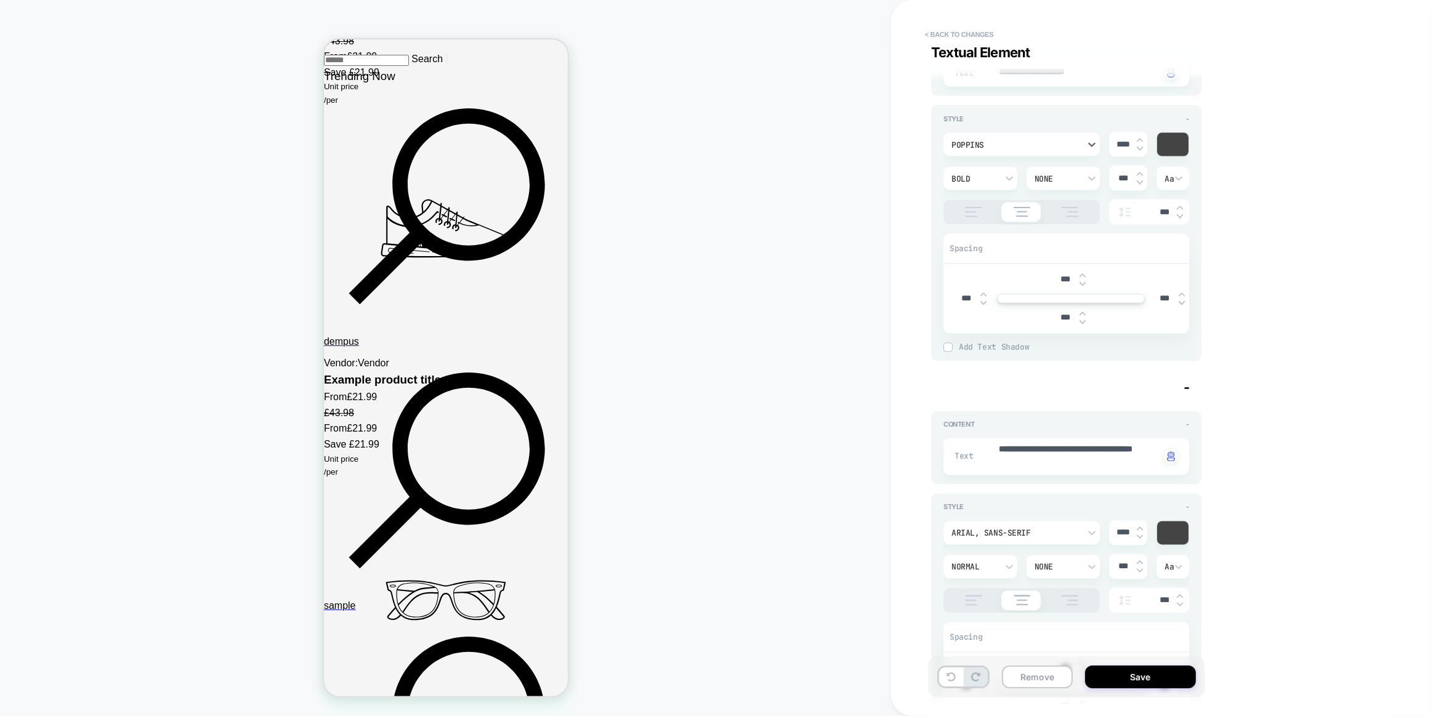
click at [1007, 531] on div "Arial, sans-serif" at bounding box center [1015, 533] width 128 height 10
click at [976, 372] on div "poppins" at bounding box center [1021, 367] width 147 height 26
click at [939, 494] on div "Style - option poppins, selected. Select is focused , press Down to open the me…" at bounding box center [1066, 622] width 270 height 256
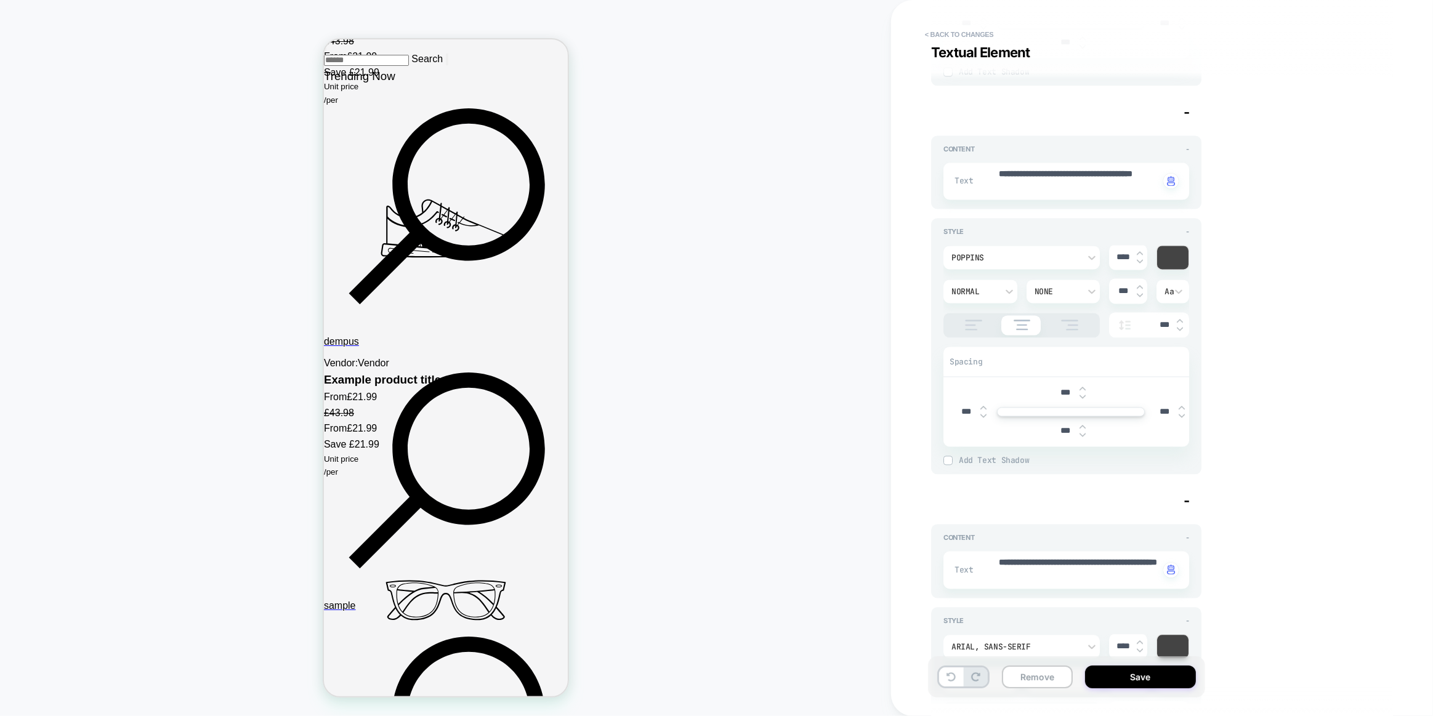
scroll to position [2863, 0]
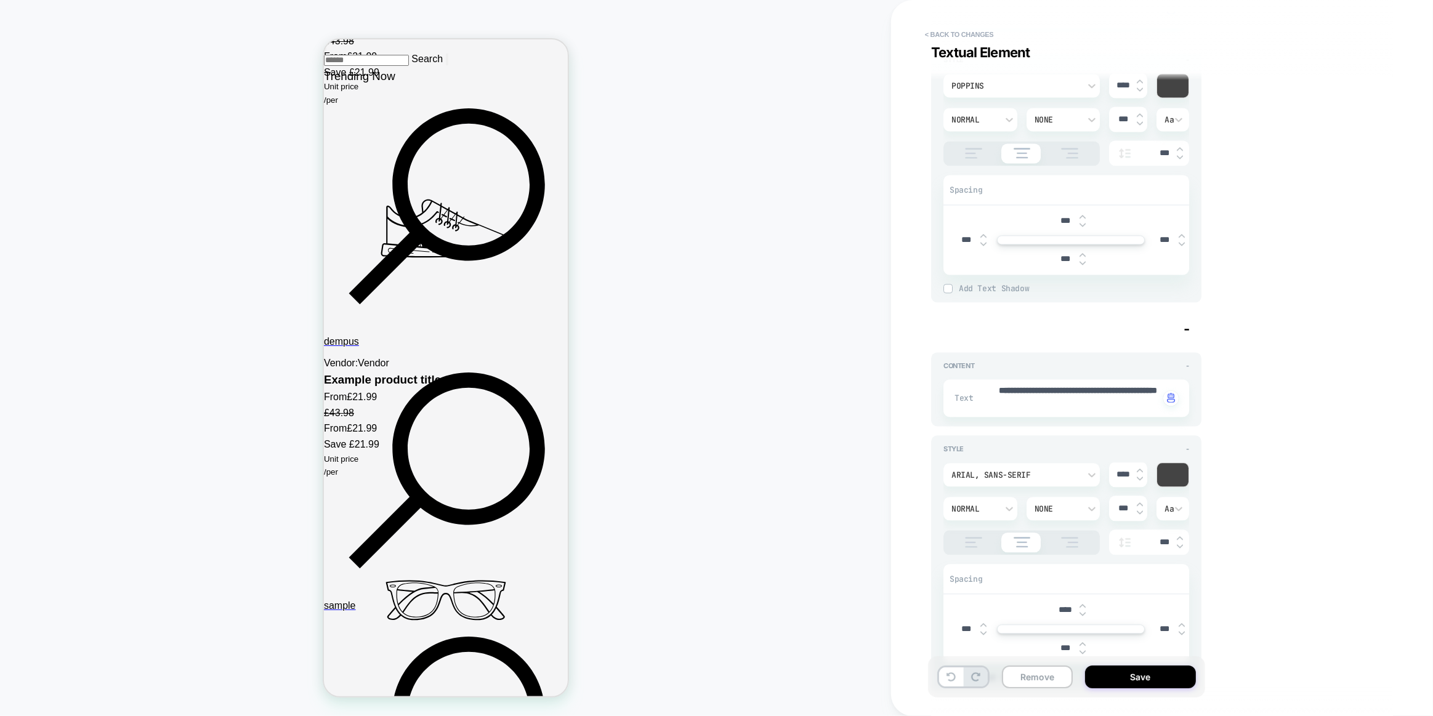
click at [999, 472] on div "Arial, sans-serif" at bounding box center [1015, 475] width 128 height 10
click at [977, 295] on div "poppins" at bounding box center [1021, 296] width 147 height 26
click at [935, 462] on div "Style - option poppins, selected. Select is focused , press Down to open the me…" at bounding box center [1066, 563] width 270 height 256
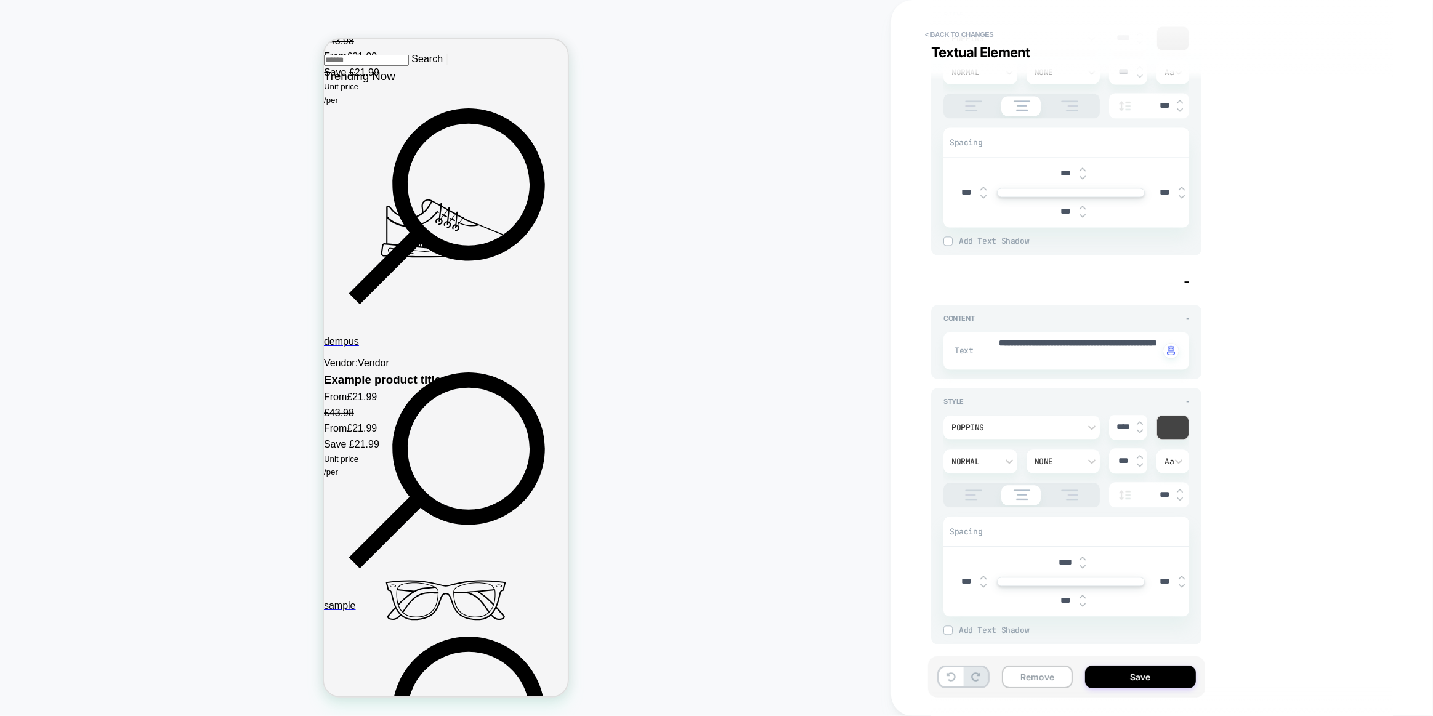
click at [1129, 684] on button "Save" at bounding box center [1140, 676] width 111 height 23
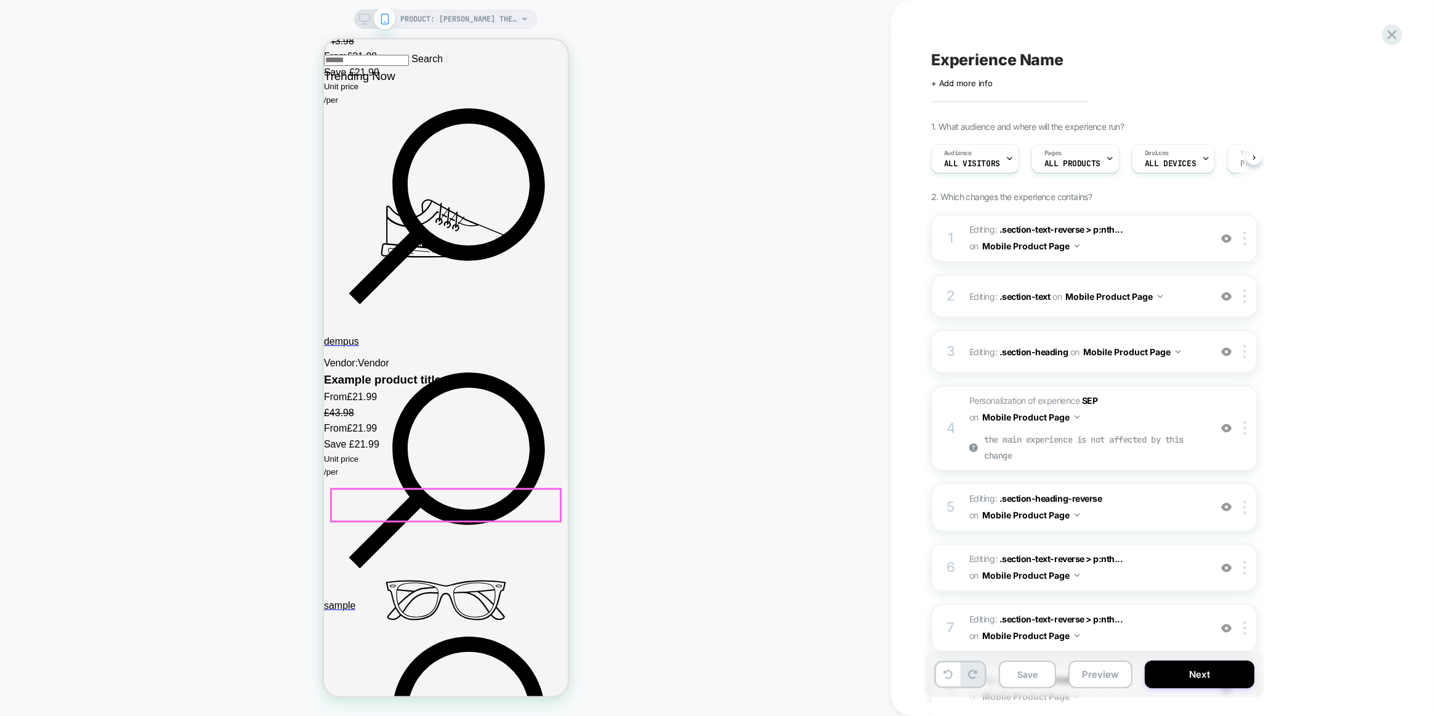
click at [462, 505] on div at bounding box center [445, 505] width 229 height 32
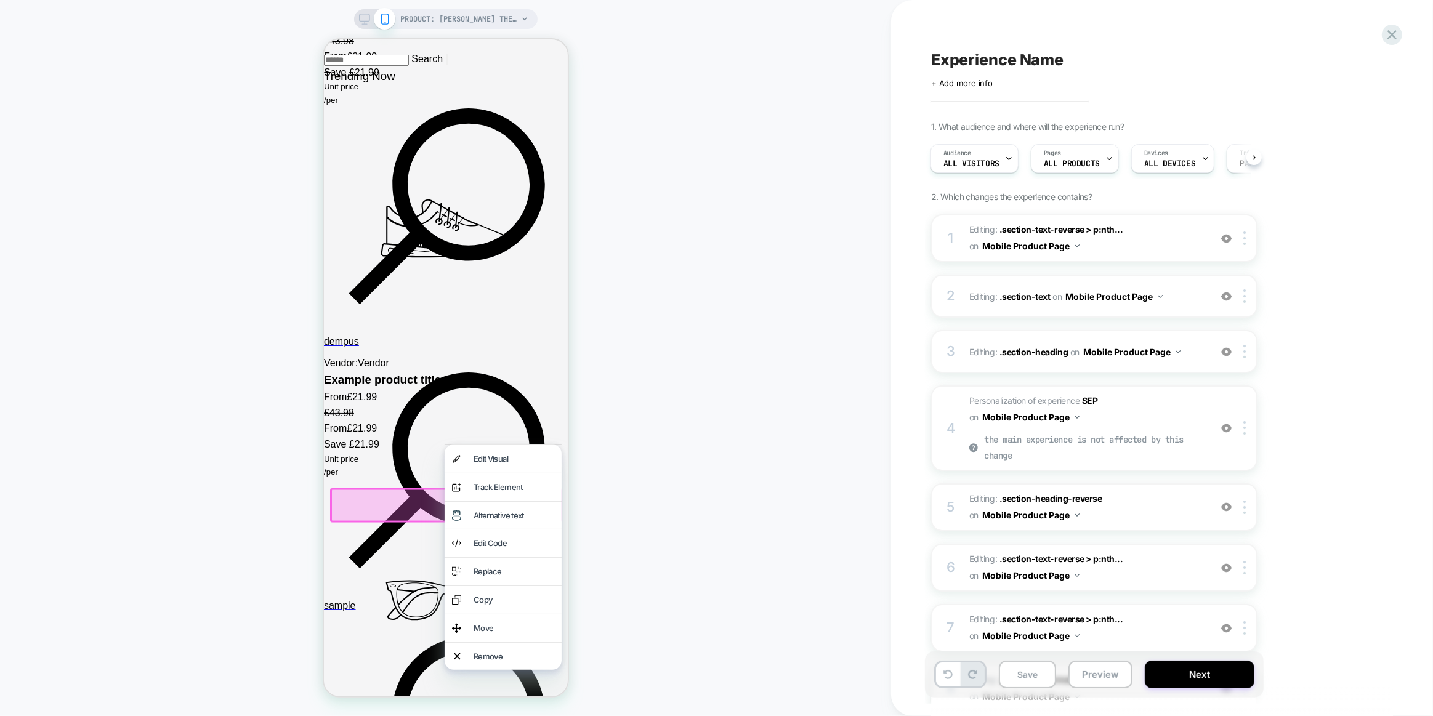
click at [499, 462] on div "Edit Visual" at bounding box center [513, 458] width 81 height 13
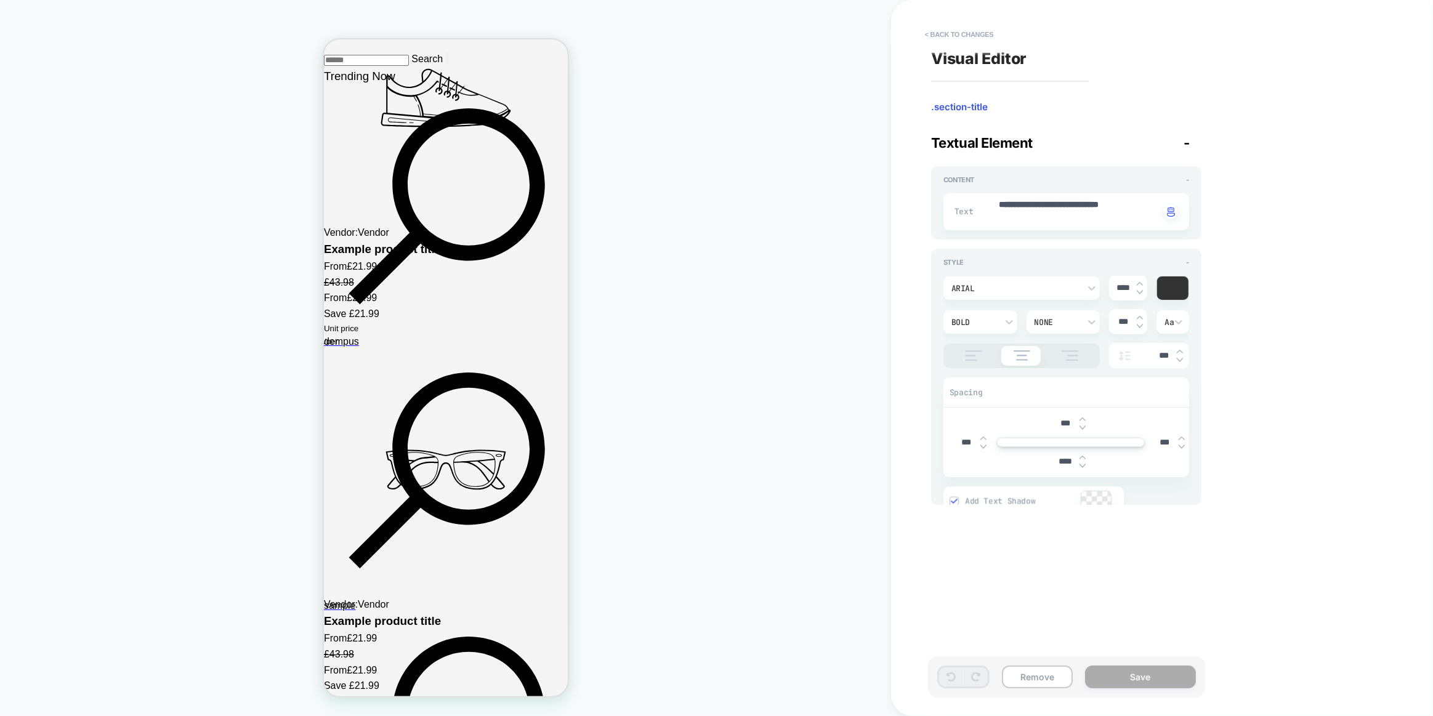
scroll to position [2221, 0]
click at [1005, 220] on textarea "**********" at bounding box center [1078, 212] width 162 height 26
click at [1005, 284] on div "Arial" at bounding box center [1015, 288] width 128 height 10
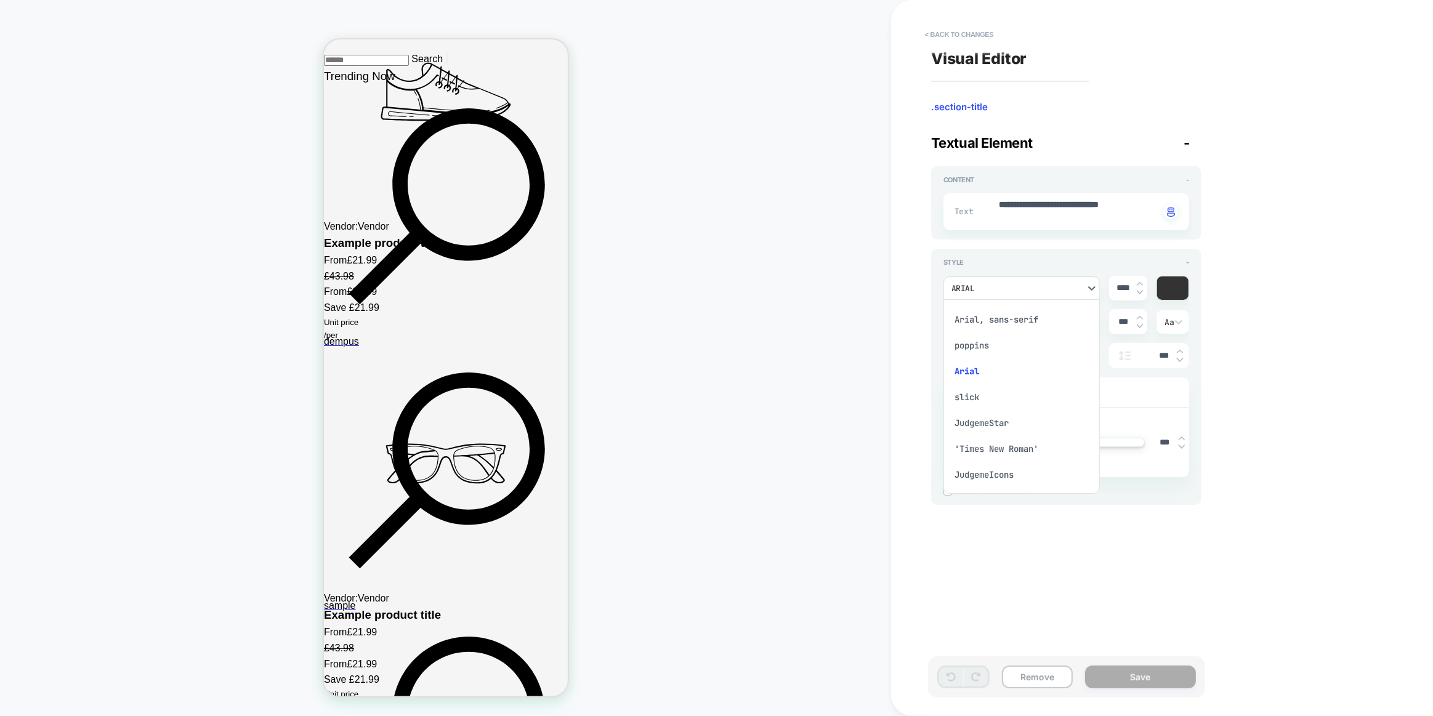
click at [989, 337] on div "poppins" at bounding box center [1021, 345] width 147 height 26
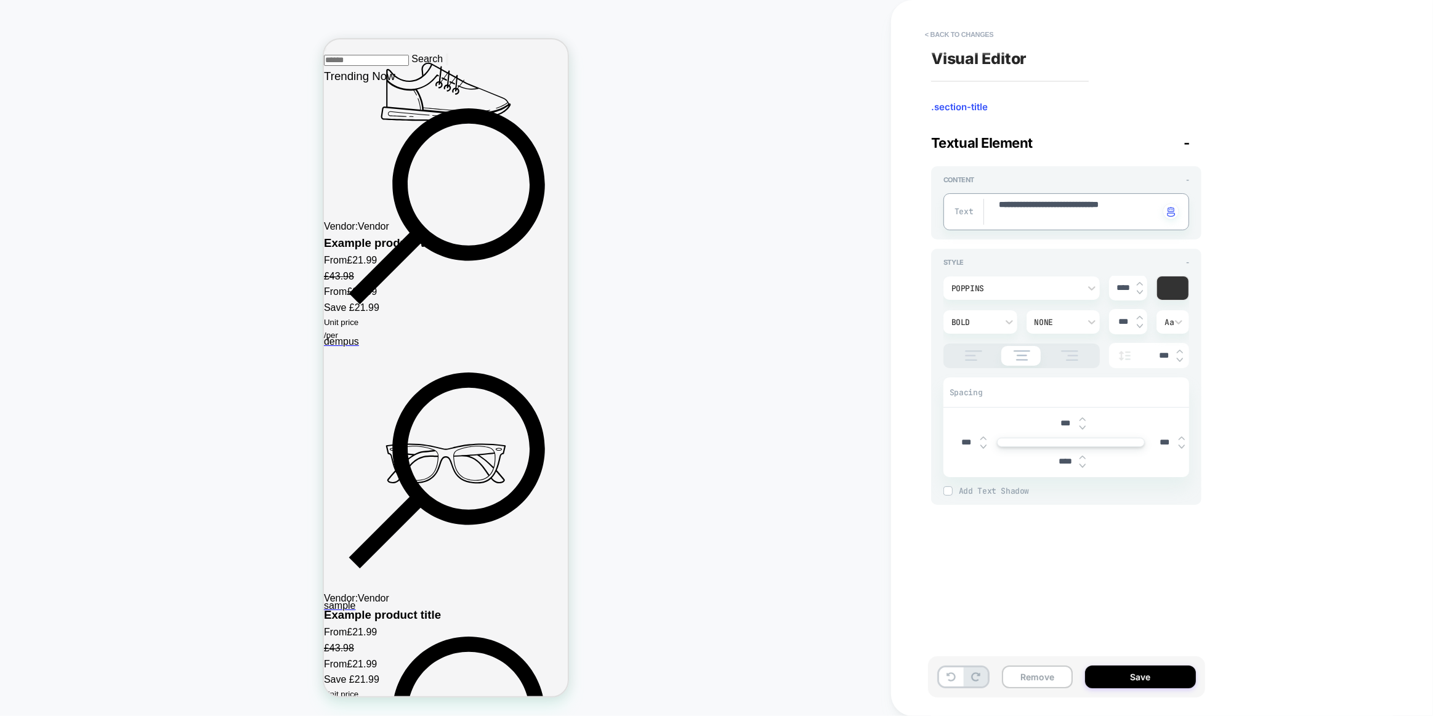
click at [1046, 204] on textarea "**********" at bounding box center [1078, 212] width 162 height 26
click at [1304, 292] on div "**********" at bounding box center [1156, 357] width 462 height 691
click at [1155, 681] on button "Save" at bounding box center [1140, 676] width 111 height 23
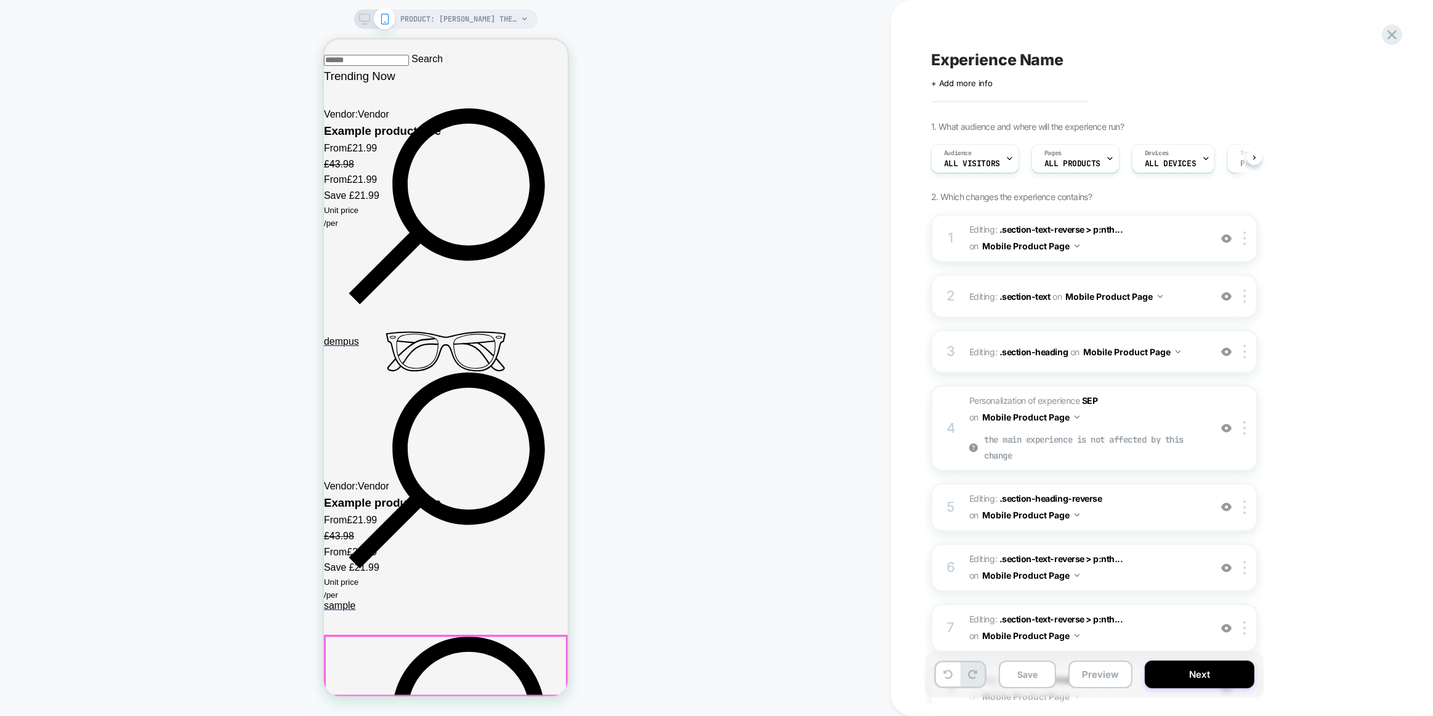
scroll to position [0, 1]
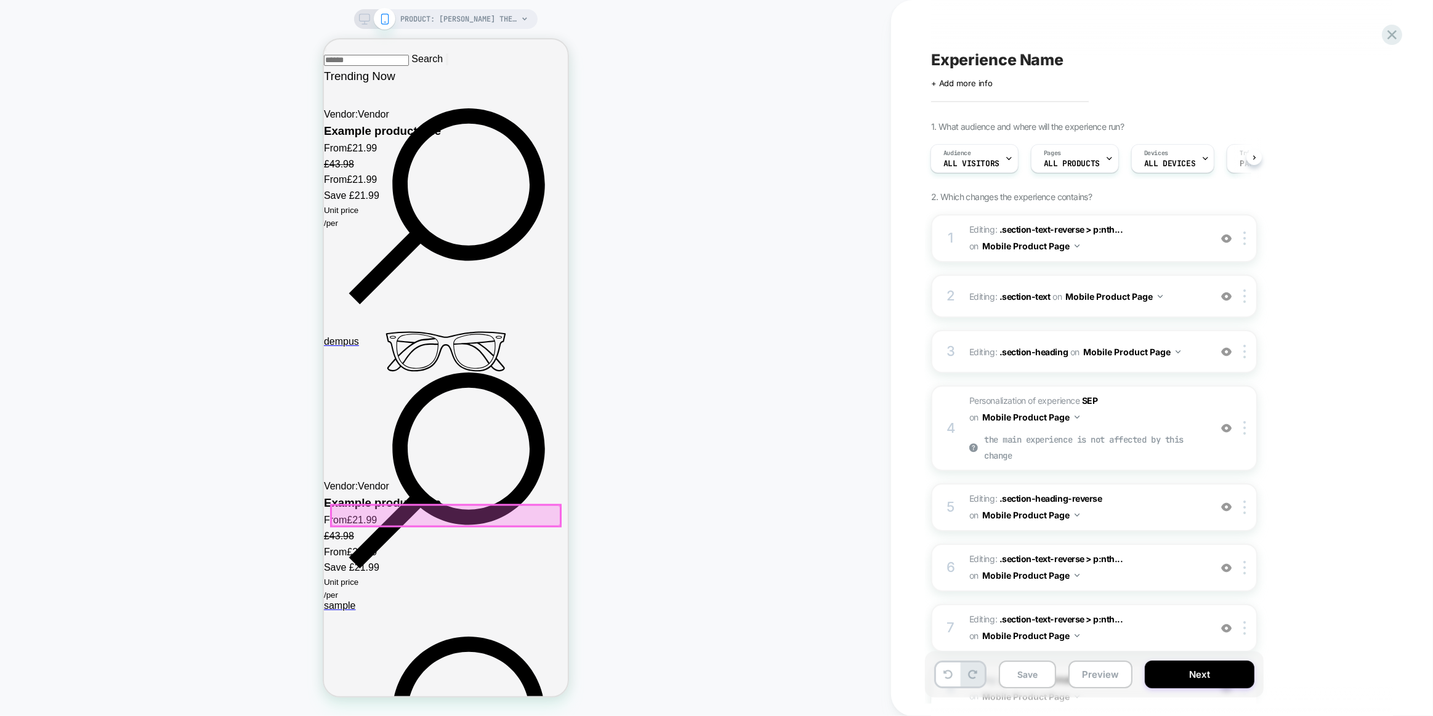
click at [484, 517] on div at bounding box center [445, 515] width 229 height 21
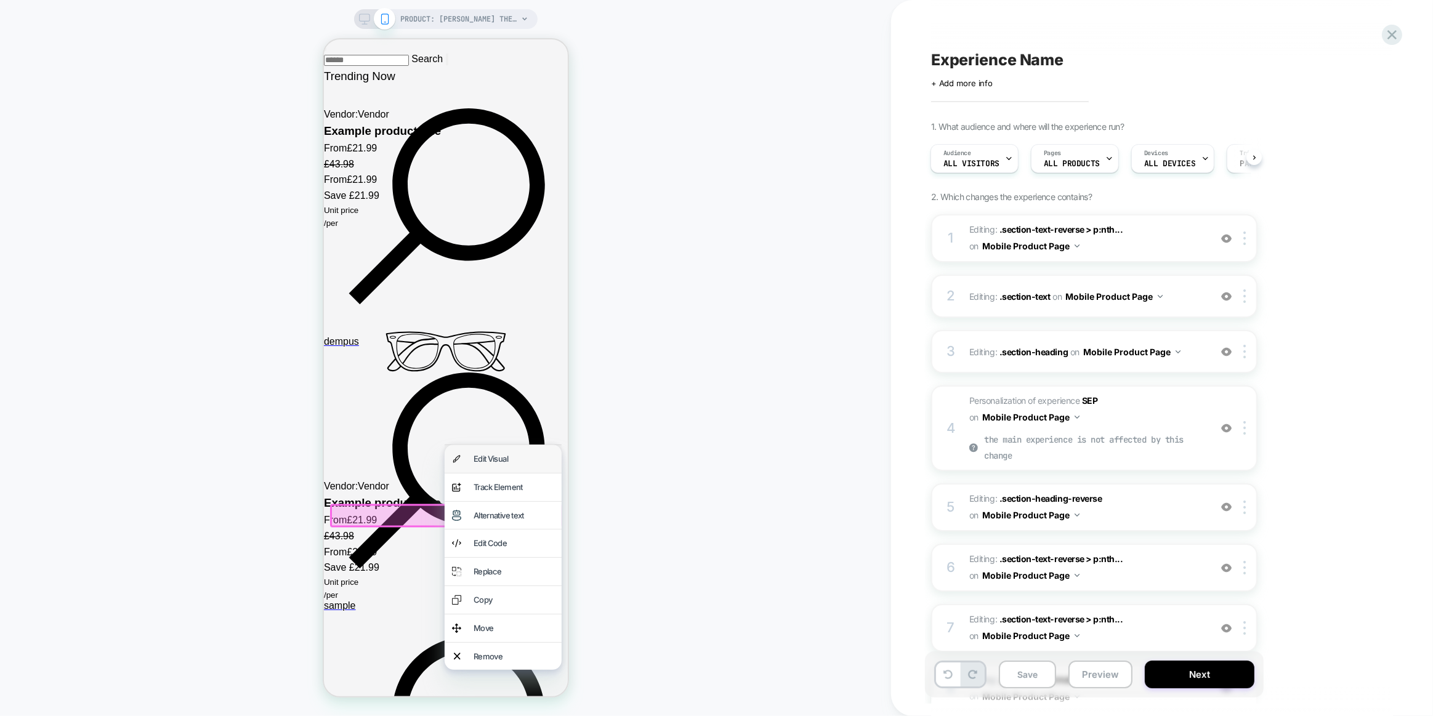
drag, startPoint x: 505, startPoint y: 468, endPoint x: 1404, endPoint y: 292, distance: 915.2
click at [505, 468] on div "Edit Visual" at bounding box center [502, 459] width 117 height 28
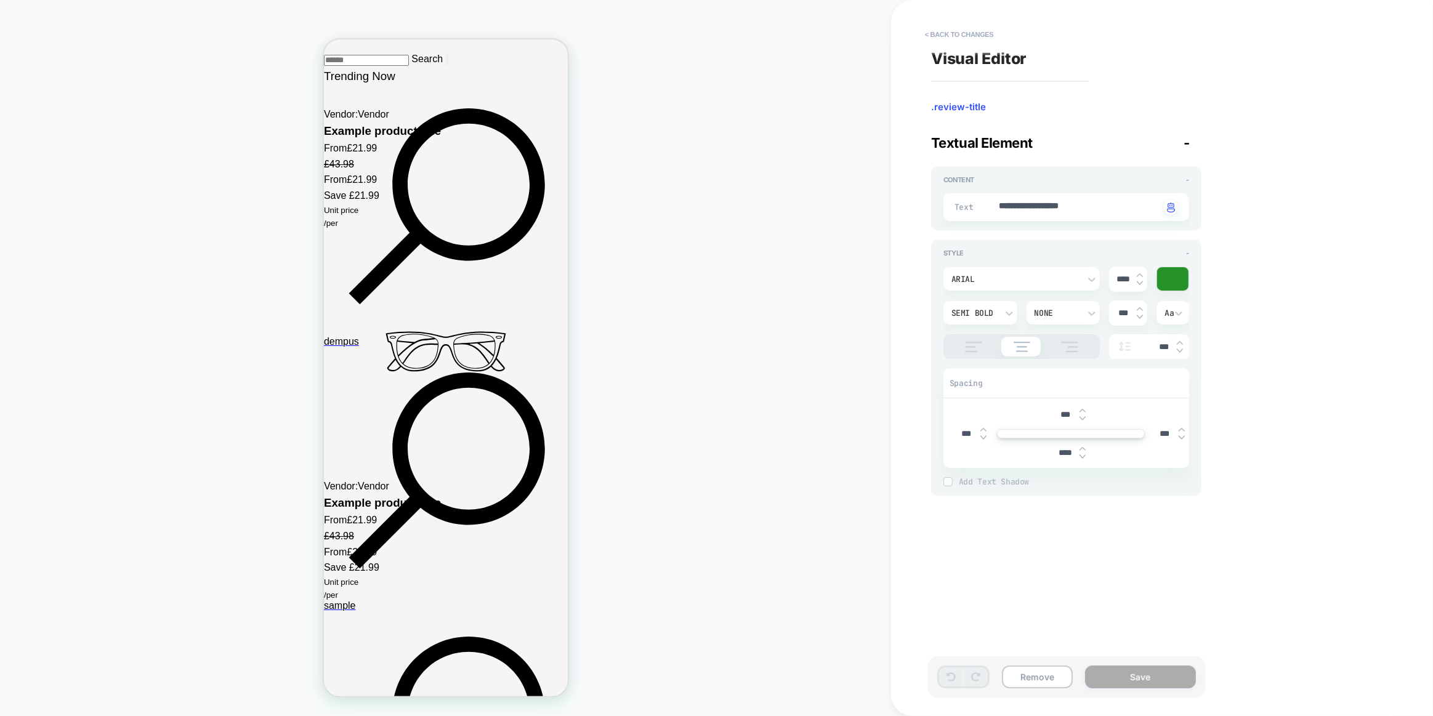
scroll to position [2481, 0]
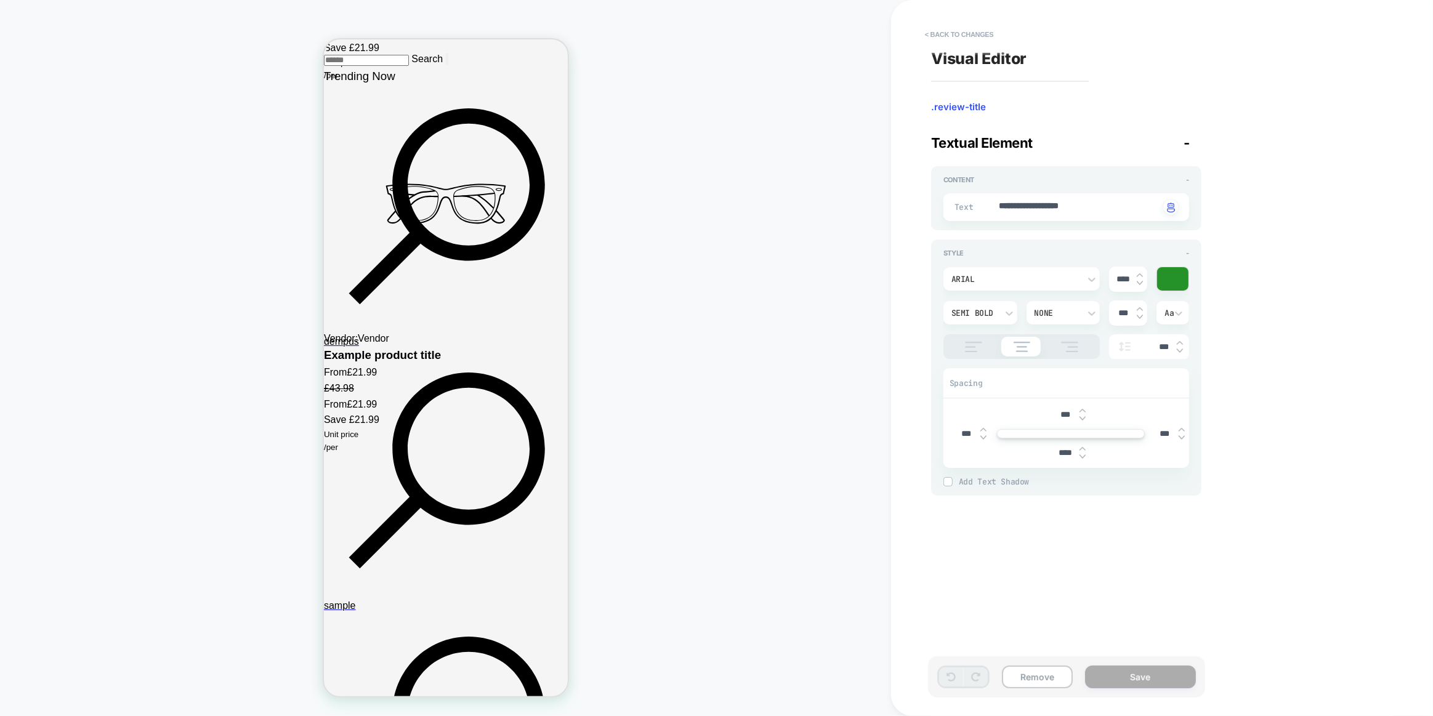
click at [1079, 211] on textarea "**********" at bounding box center [1078, 207] width 162 height 14
click at [1063, 279] on div "Arial" at bounding box center [1015, 279] width 128 height 10
click at [969, 338] on div "poppins" at bounding box center [1021, 336] width 147 height 26
click at [1059, 202] on textarea "**********" at bounding box center [1078, 207] width 162 height 14
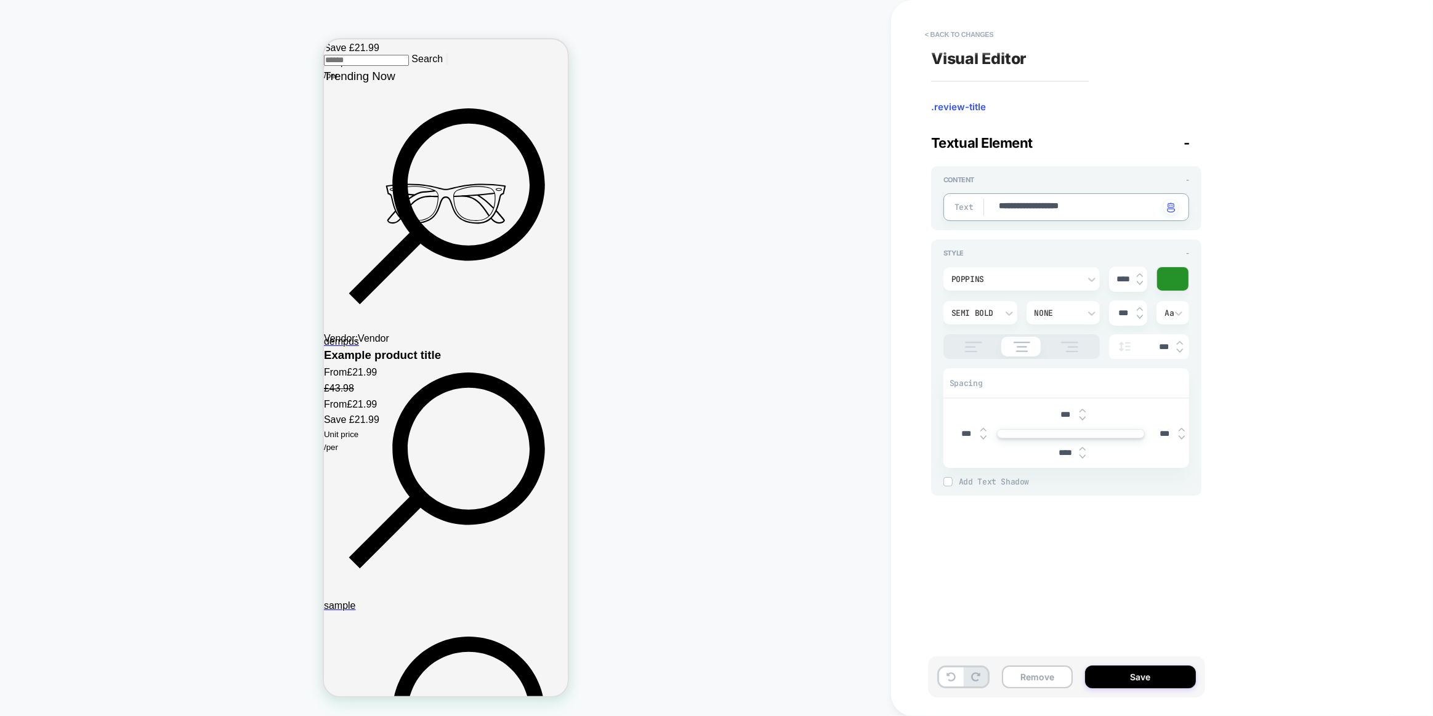
click at [1059, 202] on textarea "**********" at bounding box center [1078, 207] width 162 height 14
click at [1300, 272] on div "**********" at bounding box center [1156, 357] width 462 height 691
click at [1120, 673] on button "Save" at bounding box center [1140, 676] width 111 height 23
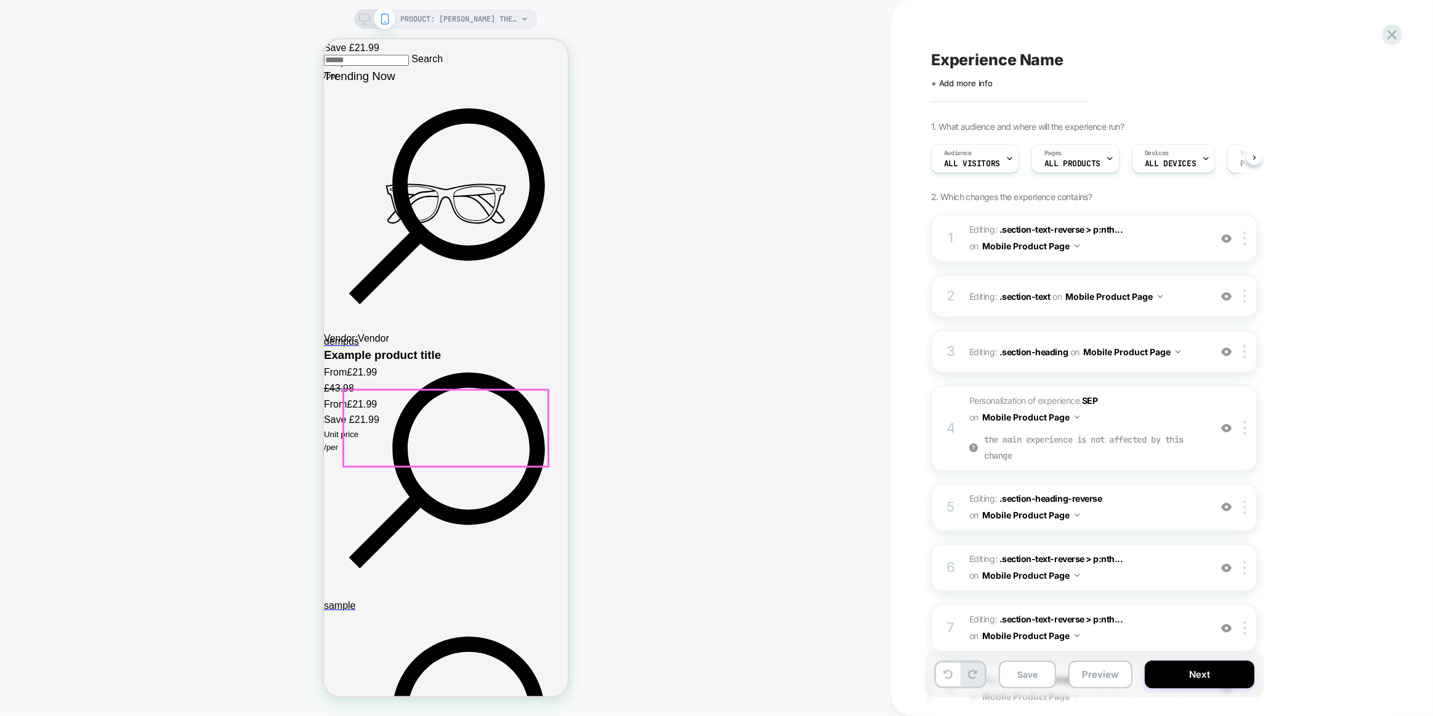
scroll to position [0, 1]
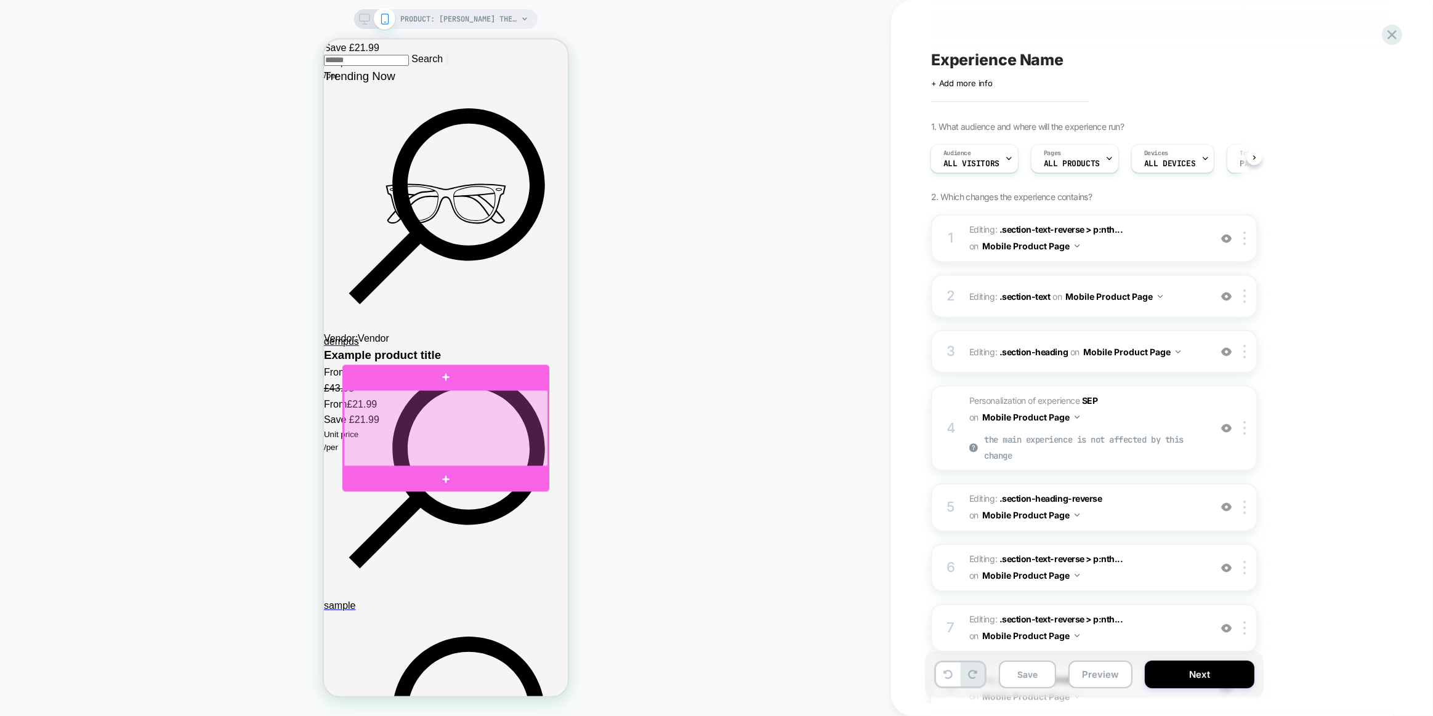
click at [384, 428] on div at bounding box center [445, 428] width 204 height 76
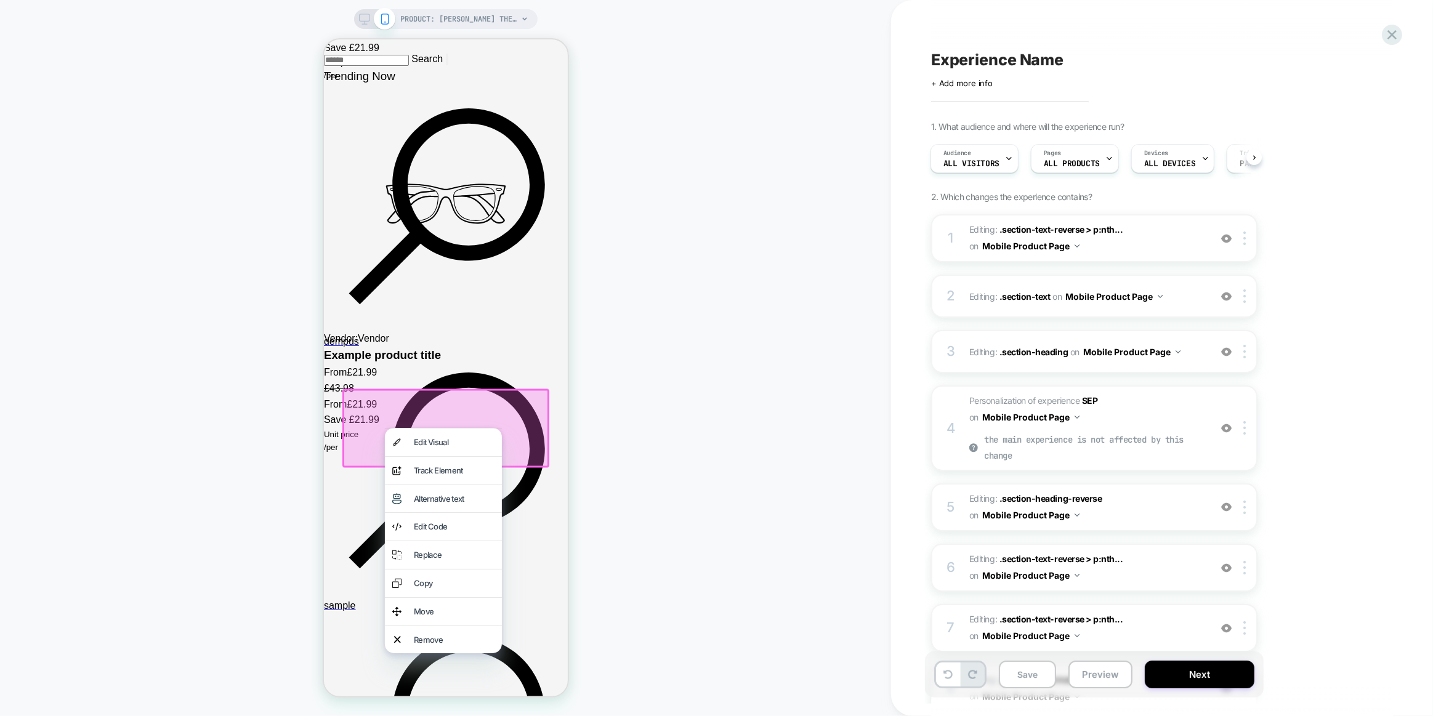
click at [431, 443] on div "Edit Visual" at bounding box center [453, 442] width 81 height 13
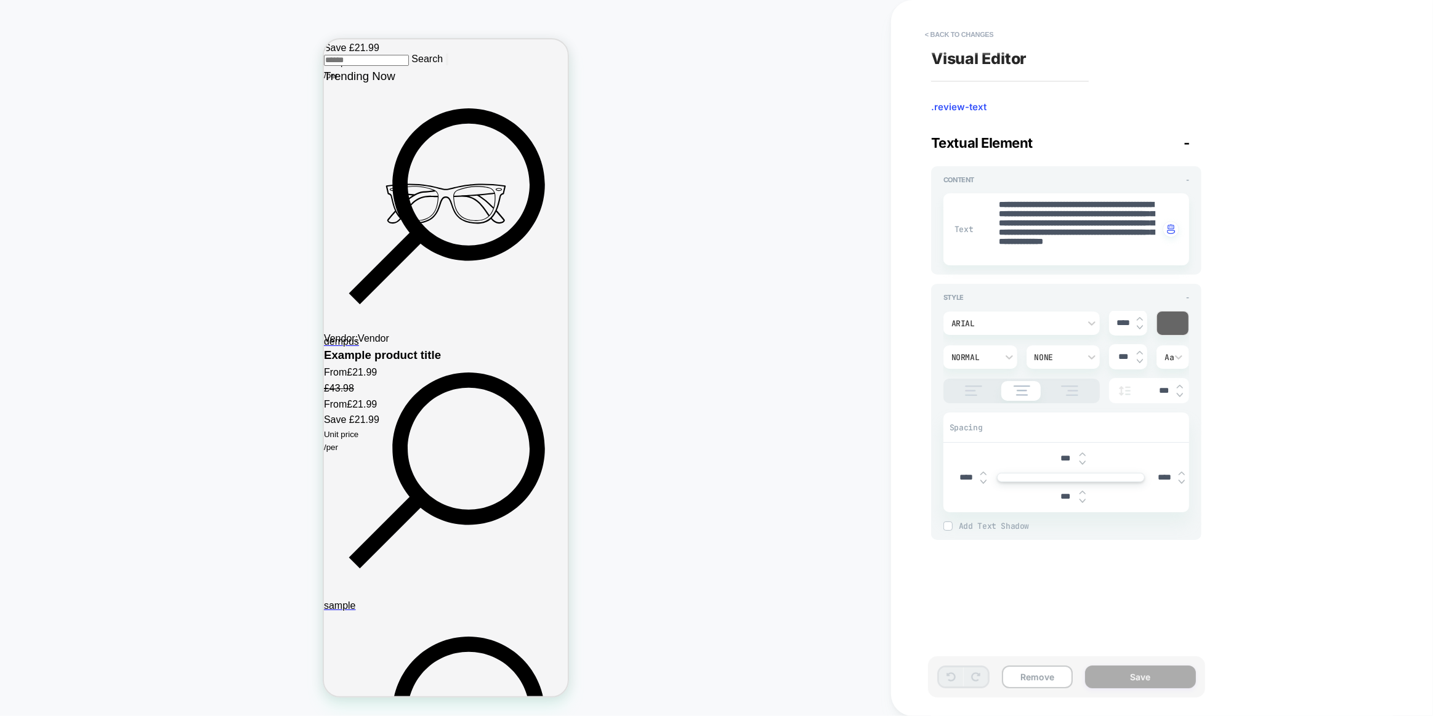
scroll to position [2541, 0]
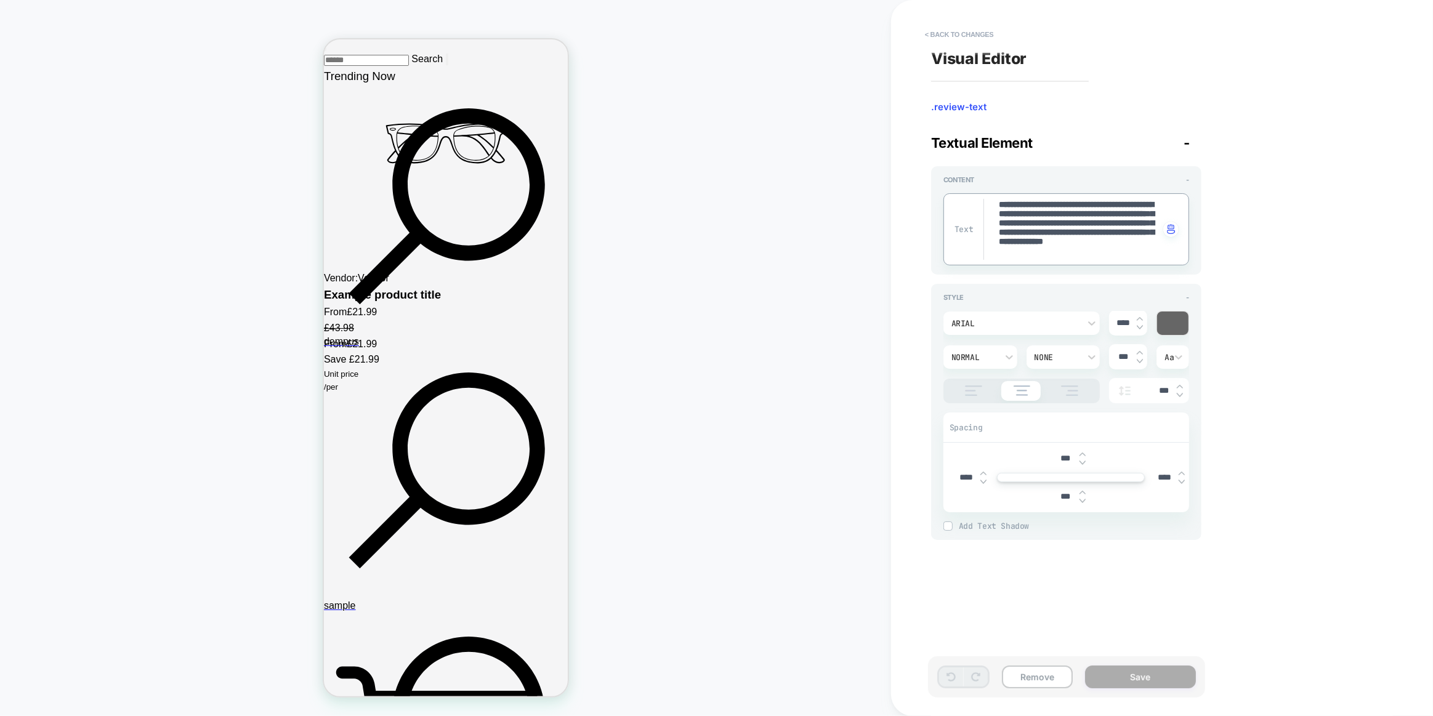
click at [1055, 249] on textarea "**********" at bounding box center [1078, 229] width 162 height 61
click at [1019, 331] on div "Arial" at bounding box center [1021, 323] width 156 height 23
click at [981, 378] on div "poppins" at bounding box center [1021, 381] width 147 height 26
click at [1003, 271] on div "**********" at bounding box center [1066, 220] width 270 height 108
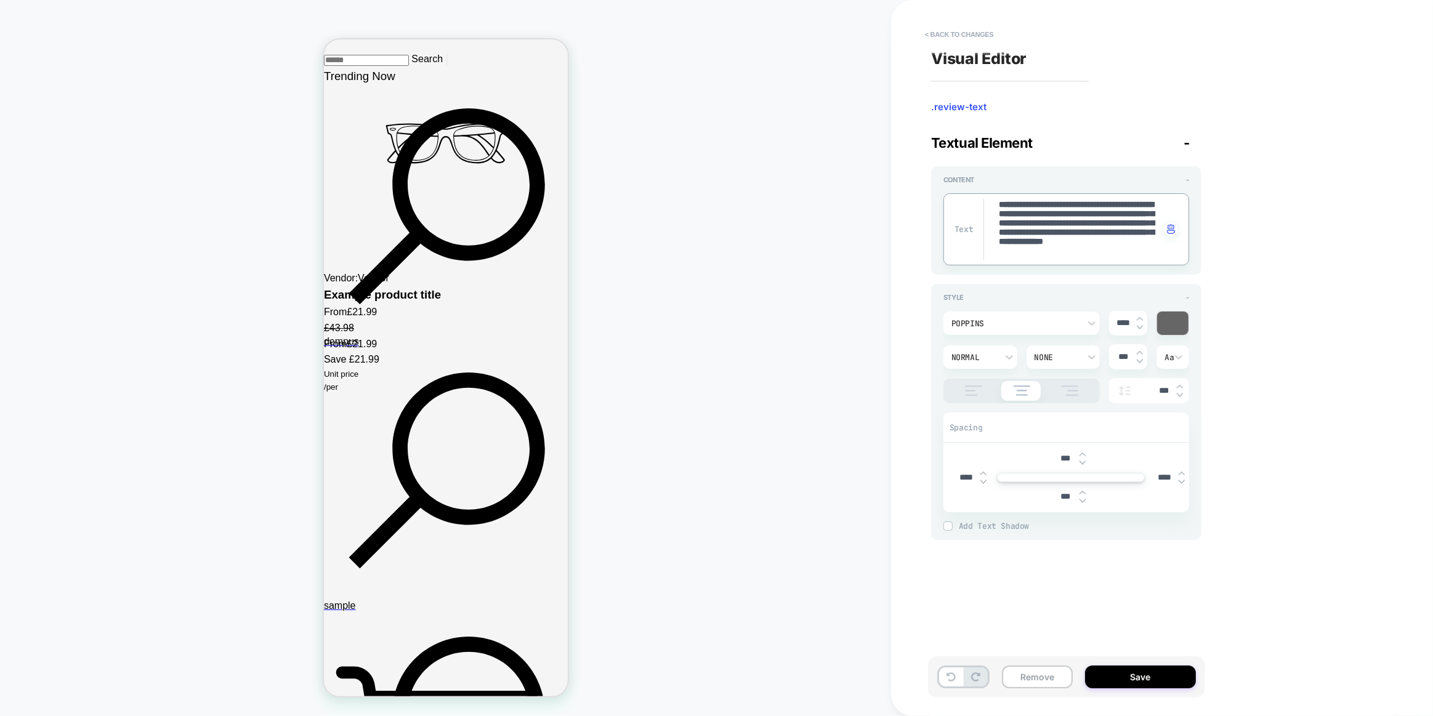
click at [1046, 239] on textarea "**********" at bounding box center [1078, 229] width 162 height 61
click at [1244, 271] on div "**********" at bounding box center [1156, 357] width 462 height 691
click at [1133, 686] on button "Save" at bounding box center [1140, 676] width 111 height 23
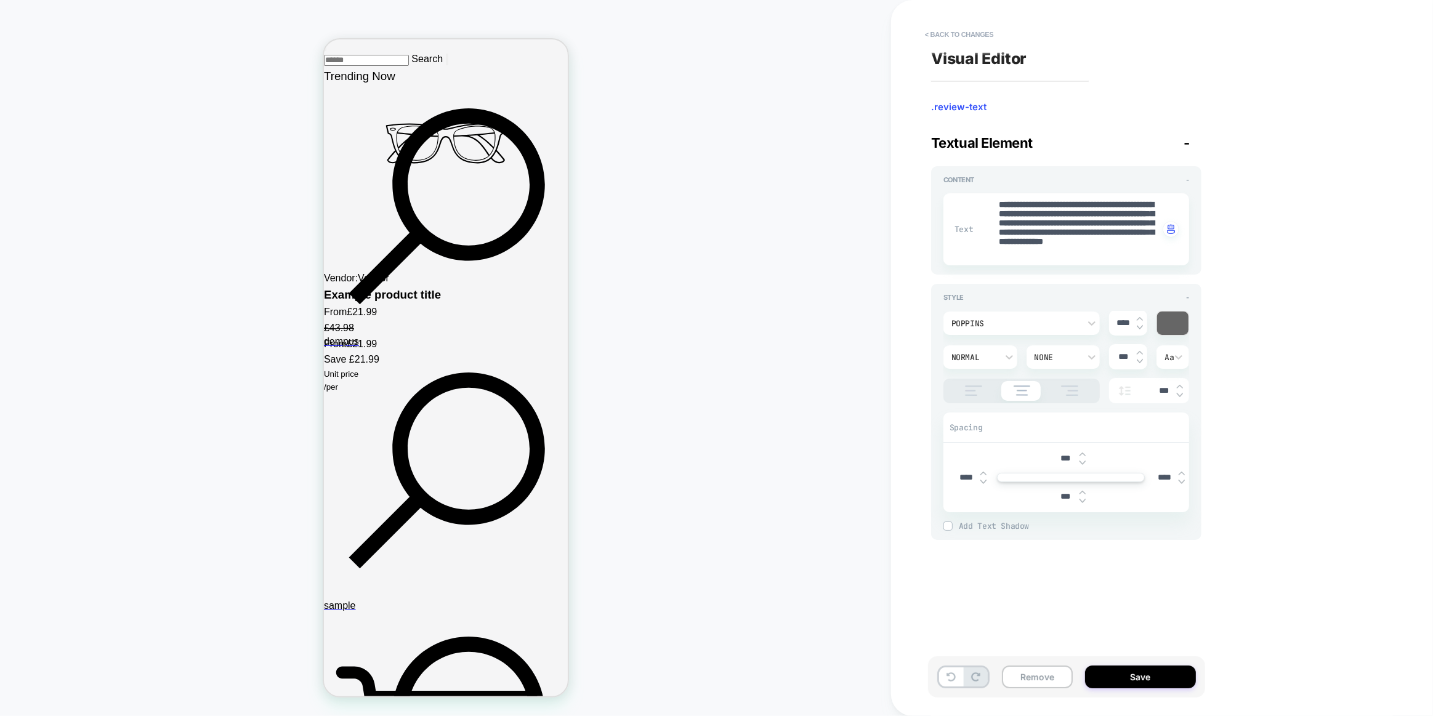
type textarea "*"
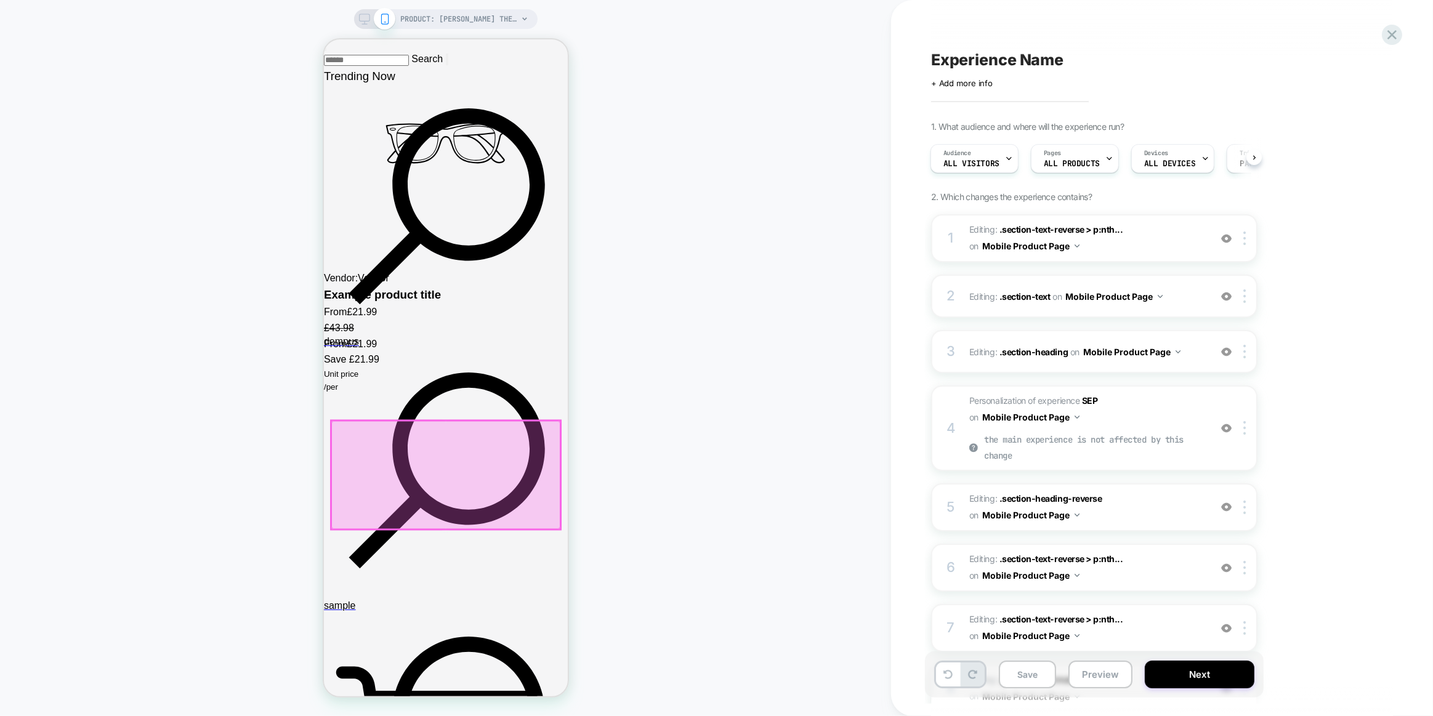
click at [491, 435] on div at bounding box center [445, 475] width 229 height 108
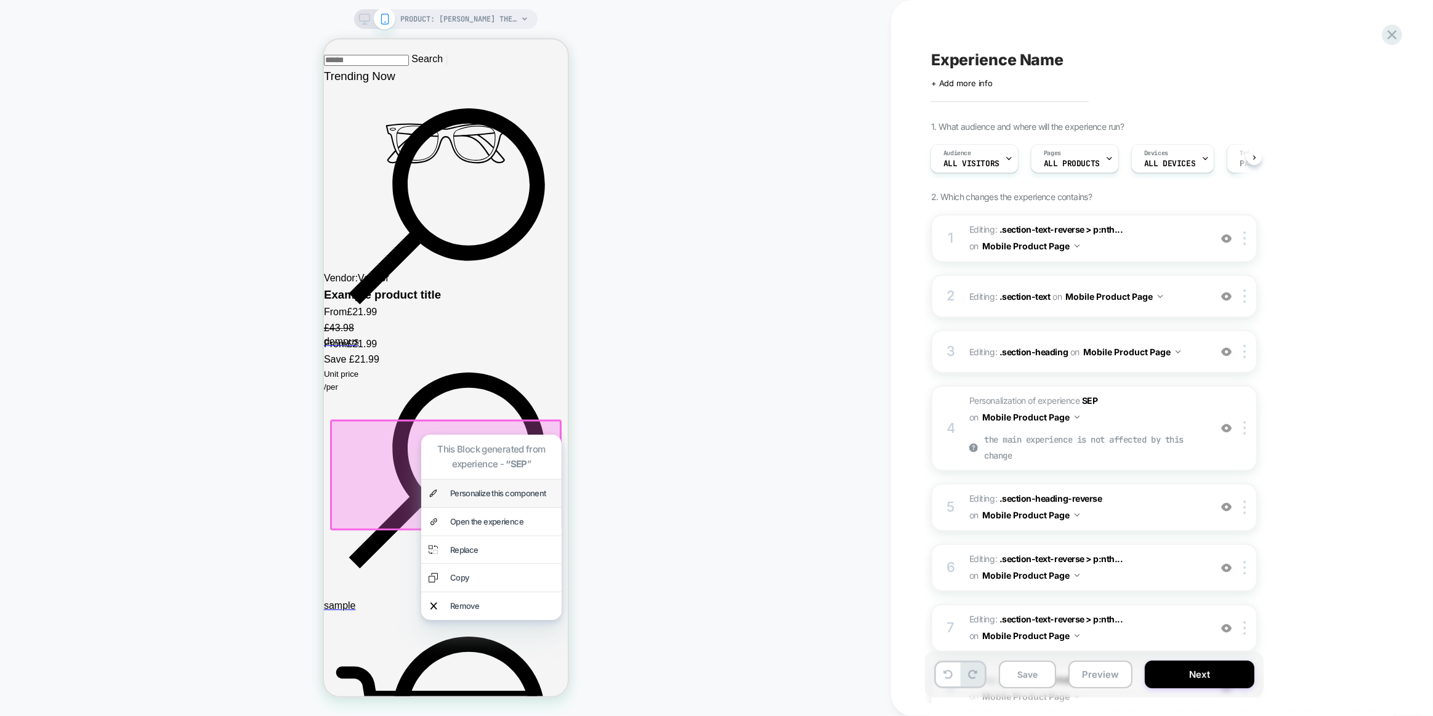
click at [475, 488] on div "Personalize this component" at bounding box center [501, 493] width 104 height 13
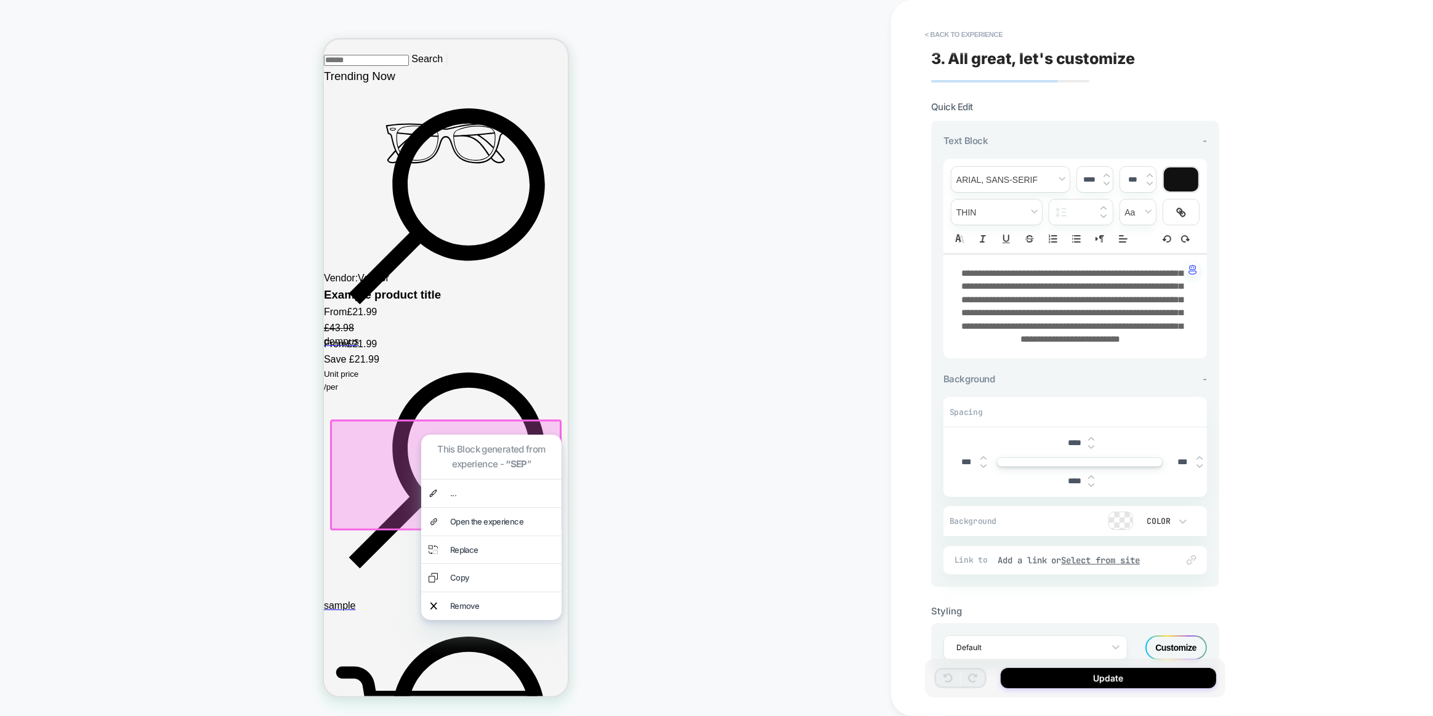
click at [1037, 279] on span "**********" at bounding box center [1072, 305] width 222 height 75
click at [1042, 309] on span "**********" at bounding box center [1072, 305] width 222 height 75
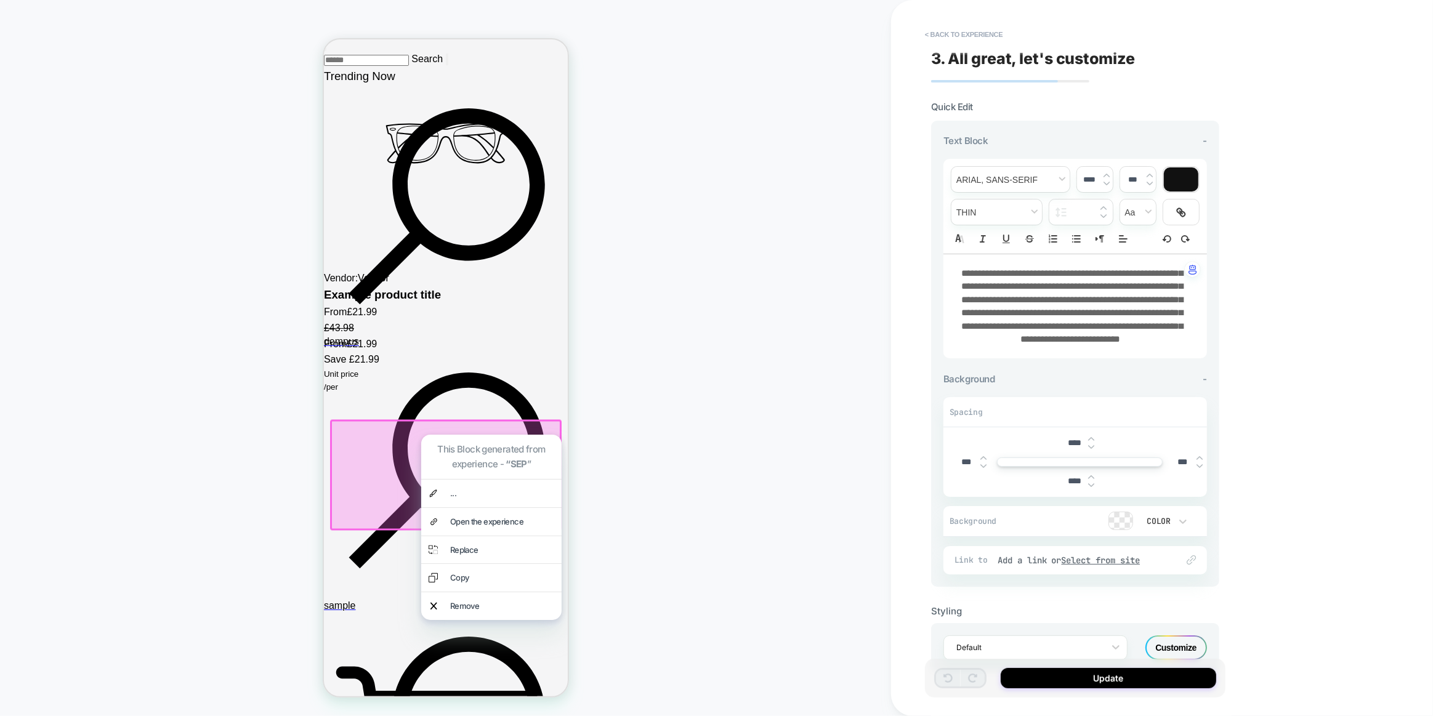
click at [1042, 309] on span "**********" at bounding box center [1072, 305] width 222 height 75
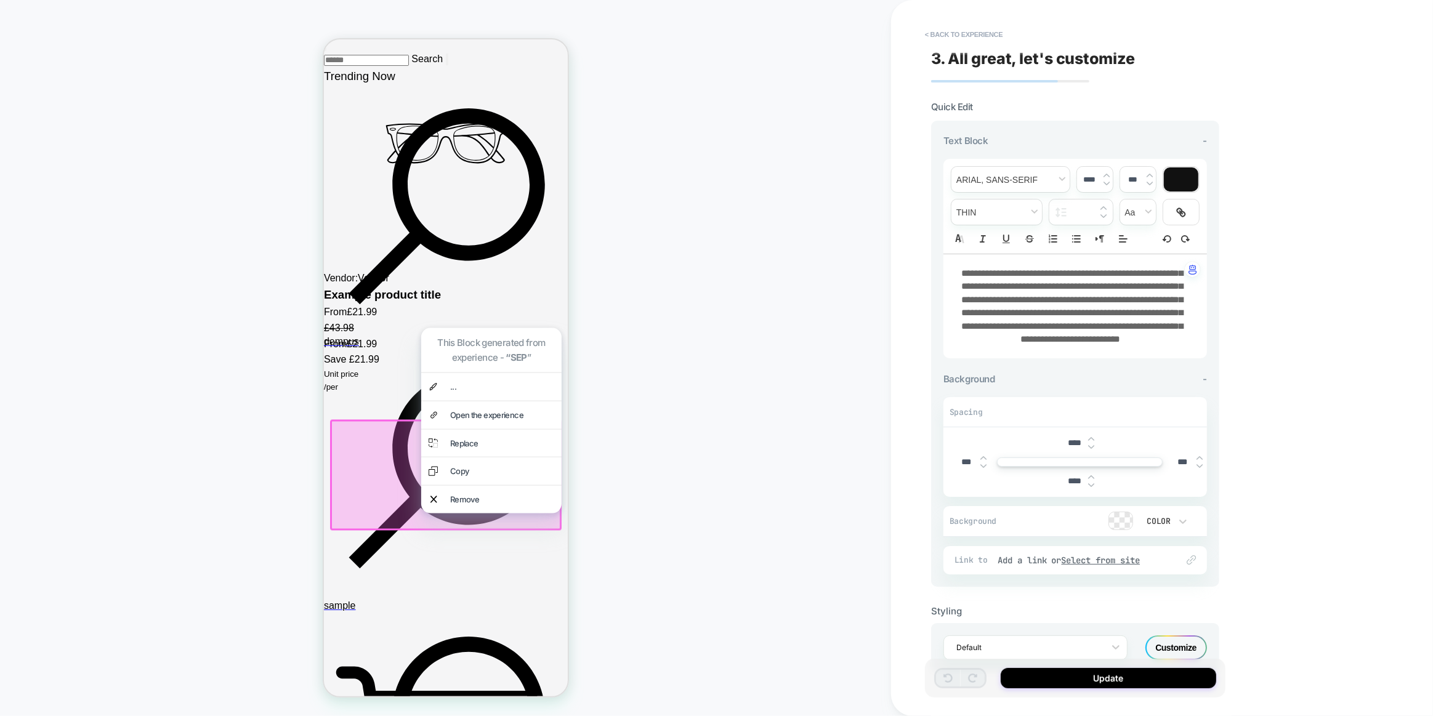
scroll to position [2648, 0]
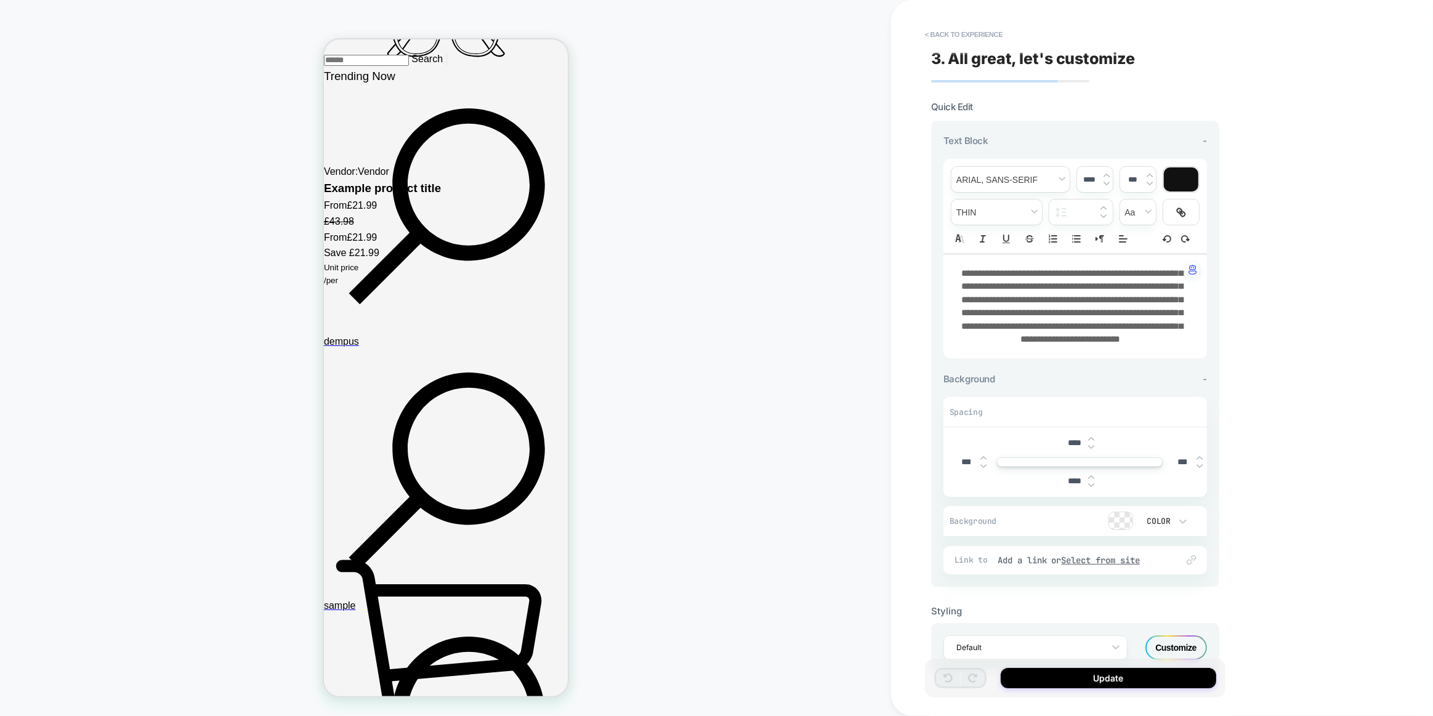
click at [1030, 313] on span "**********" at bounding box center [1072, 305] width 222 height 75
type input "****"
click at [1030, 313] on span "**********" at bounding box center [1072, 305] width 222 height 75
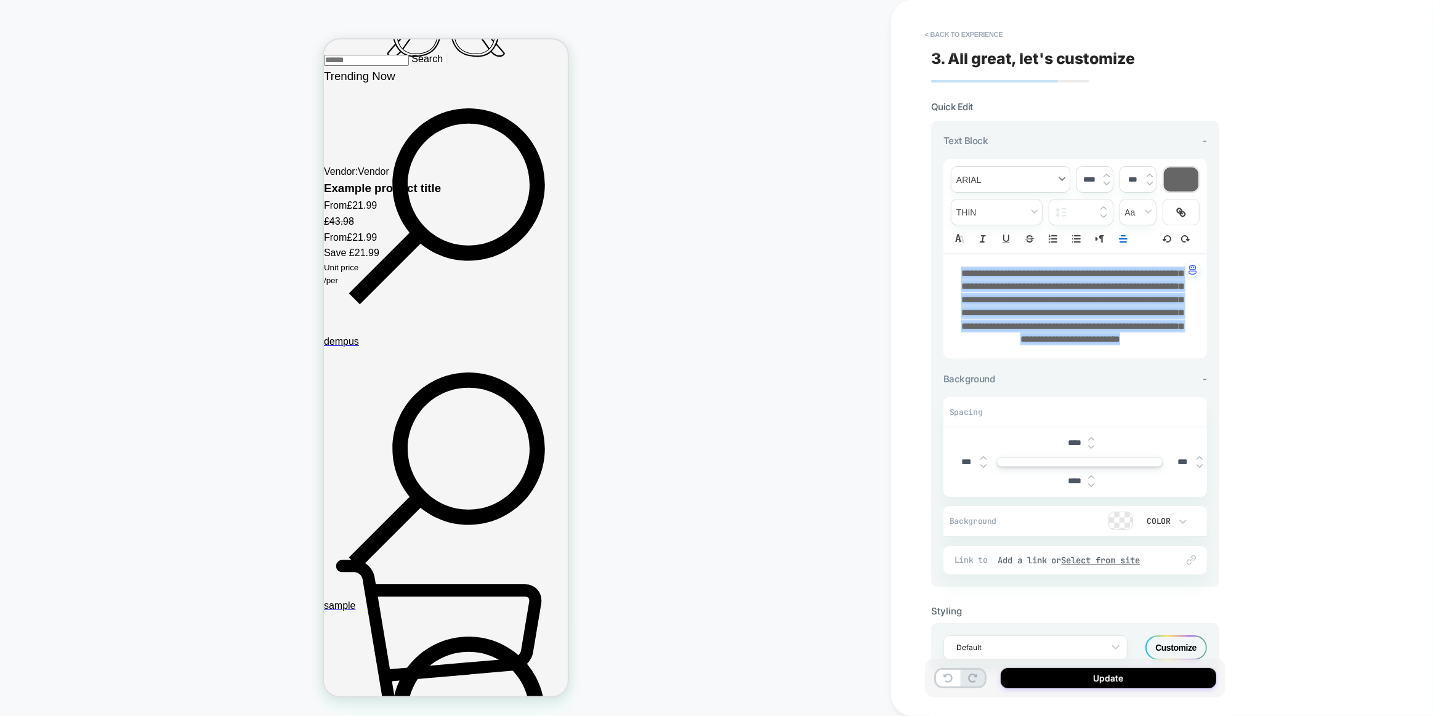
click at [992, 176] on span "font" at bounding box center [1010, 179] width 118 height 25
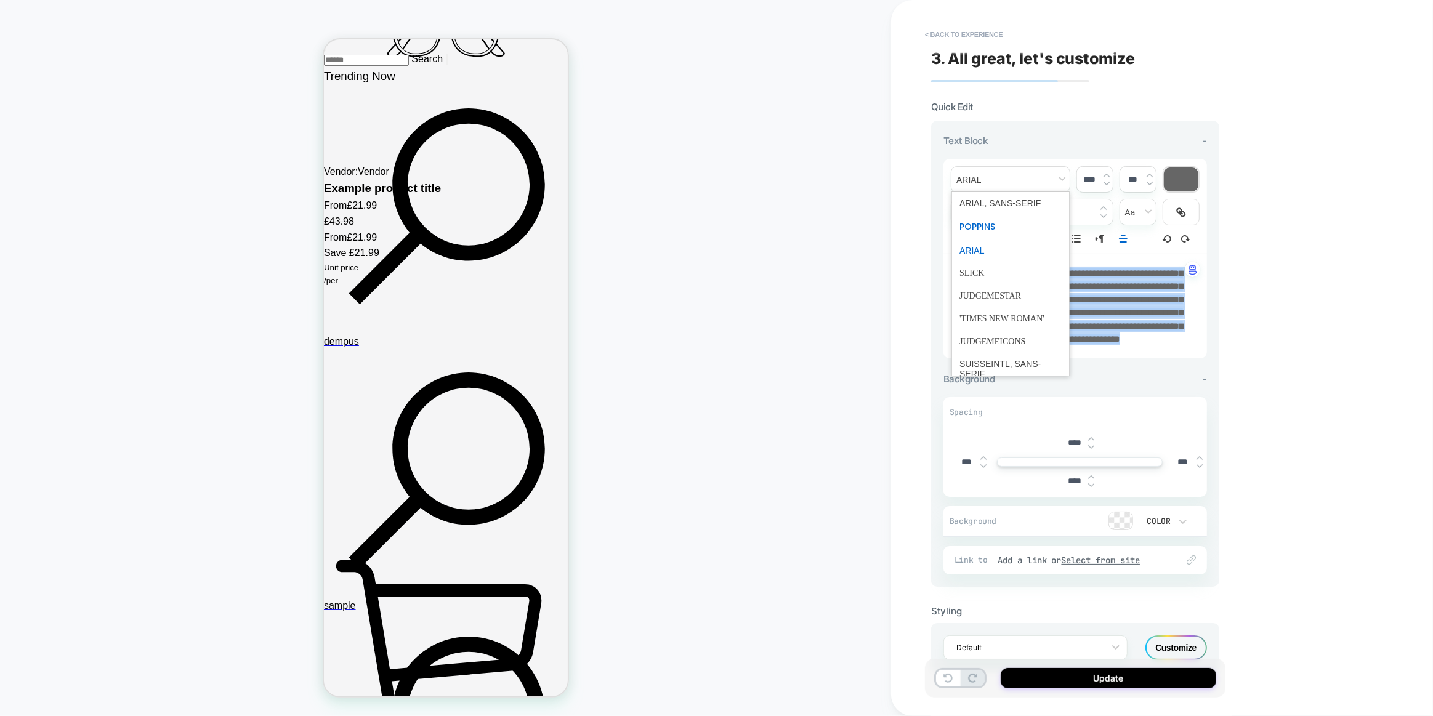
click at [988, 225] on span "font" at bounding box center [1010, 226] width 102 height 25
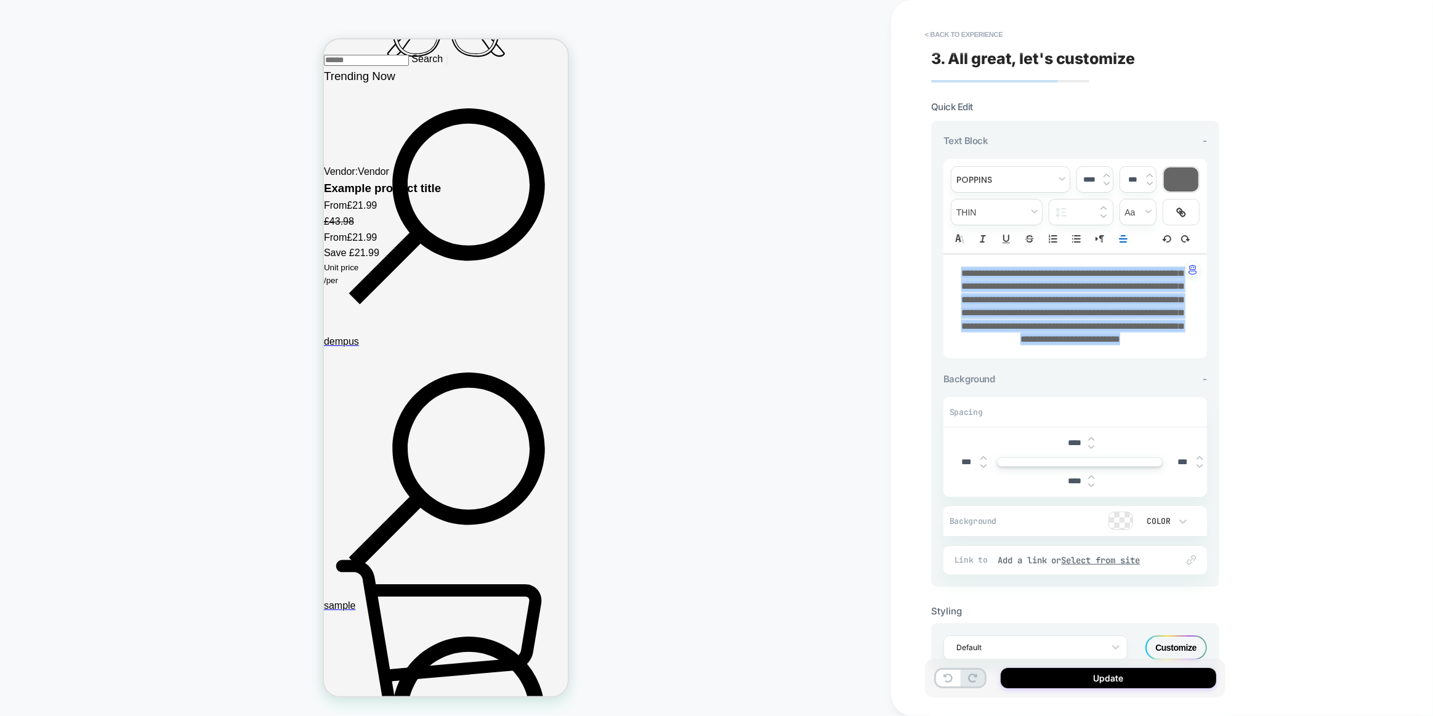
click at [1260, 361] on div "**********" at bounding box center [1162, 358] width 542 height 716
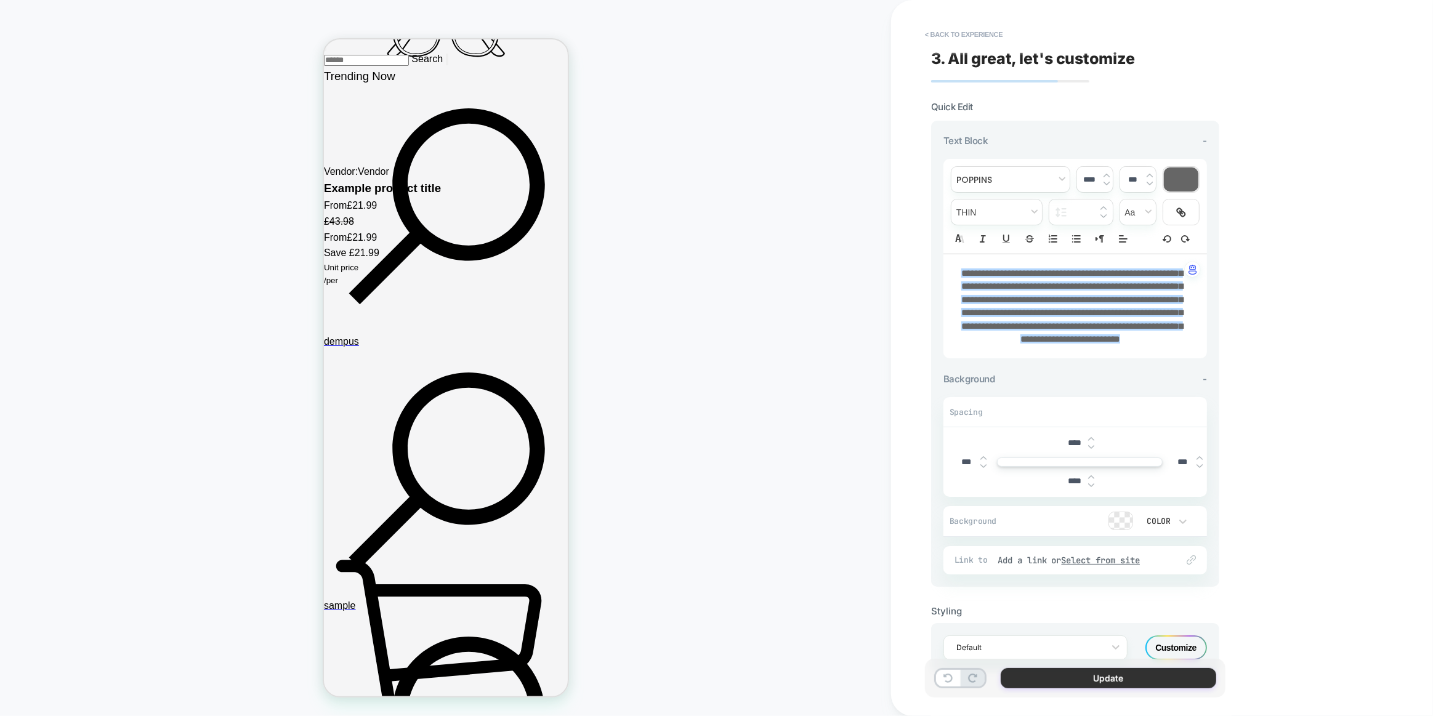
click at [1093, 680] on button "Update" at bounding box center [1107, 678] width 215 height 20
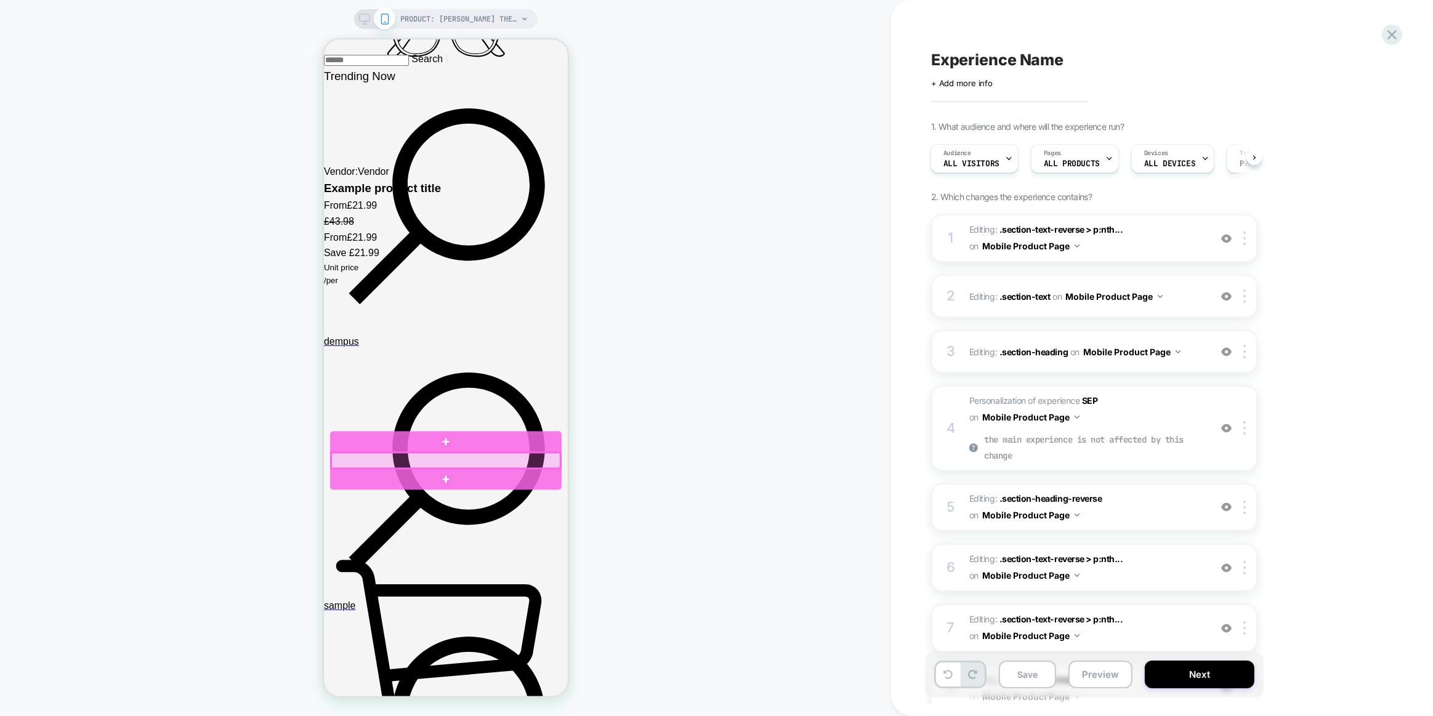
click at [430, 462] on div at bounding box center [445, 460] width 229 height 15
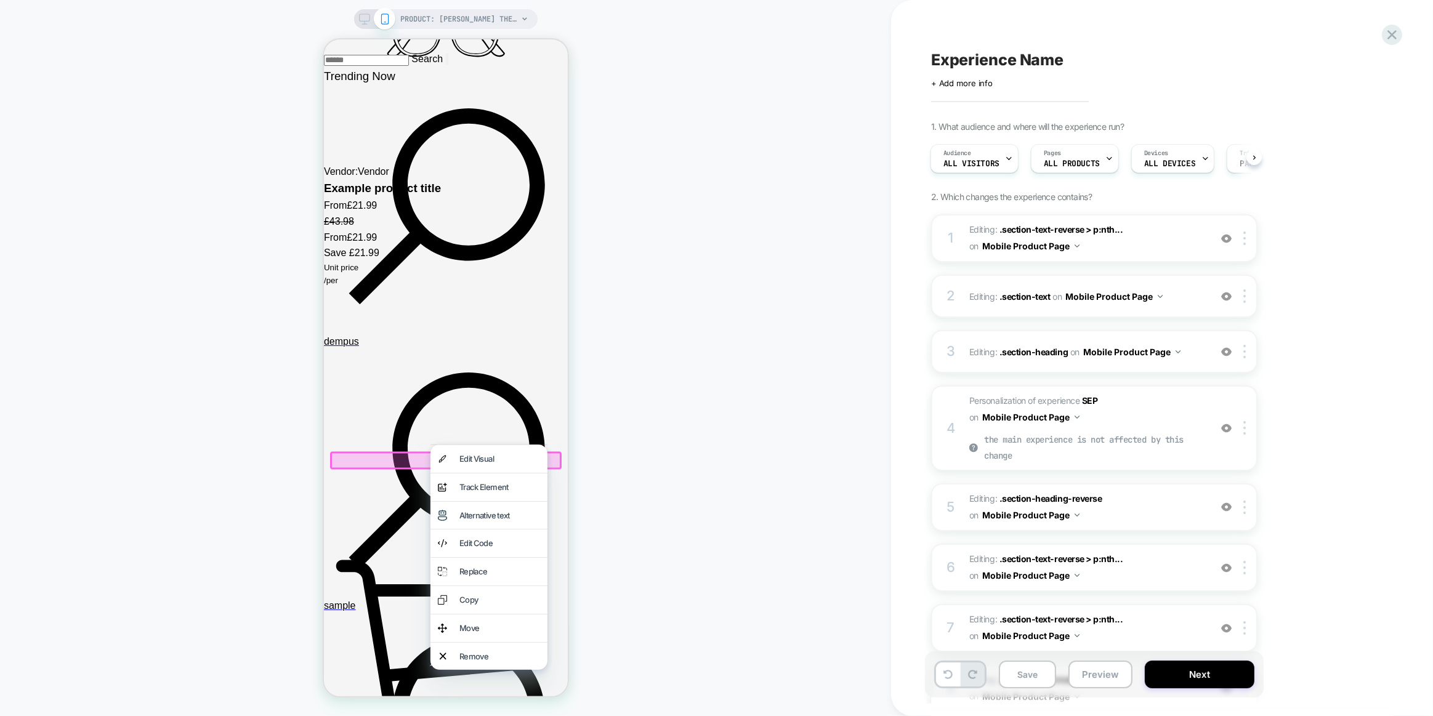
click at [452, 473] on div at bounding box center [488, 473] width 117 height 1
click at [456, 467] on div "Edit Visual" at bounding box center [488, 459] width 117 height 28
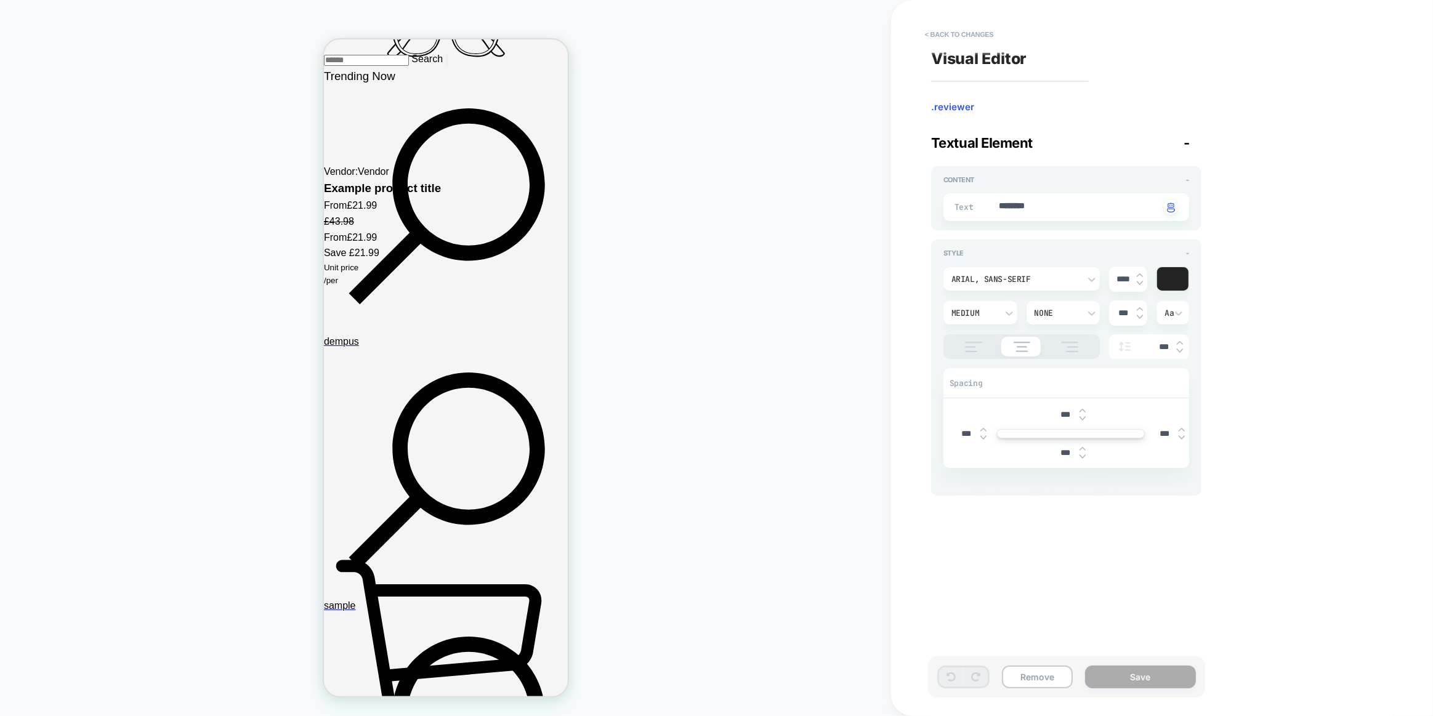
scroll to position [2740, 0]
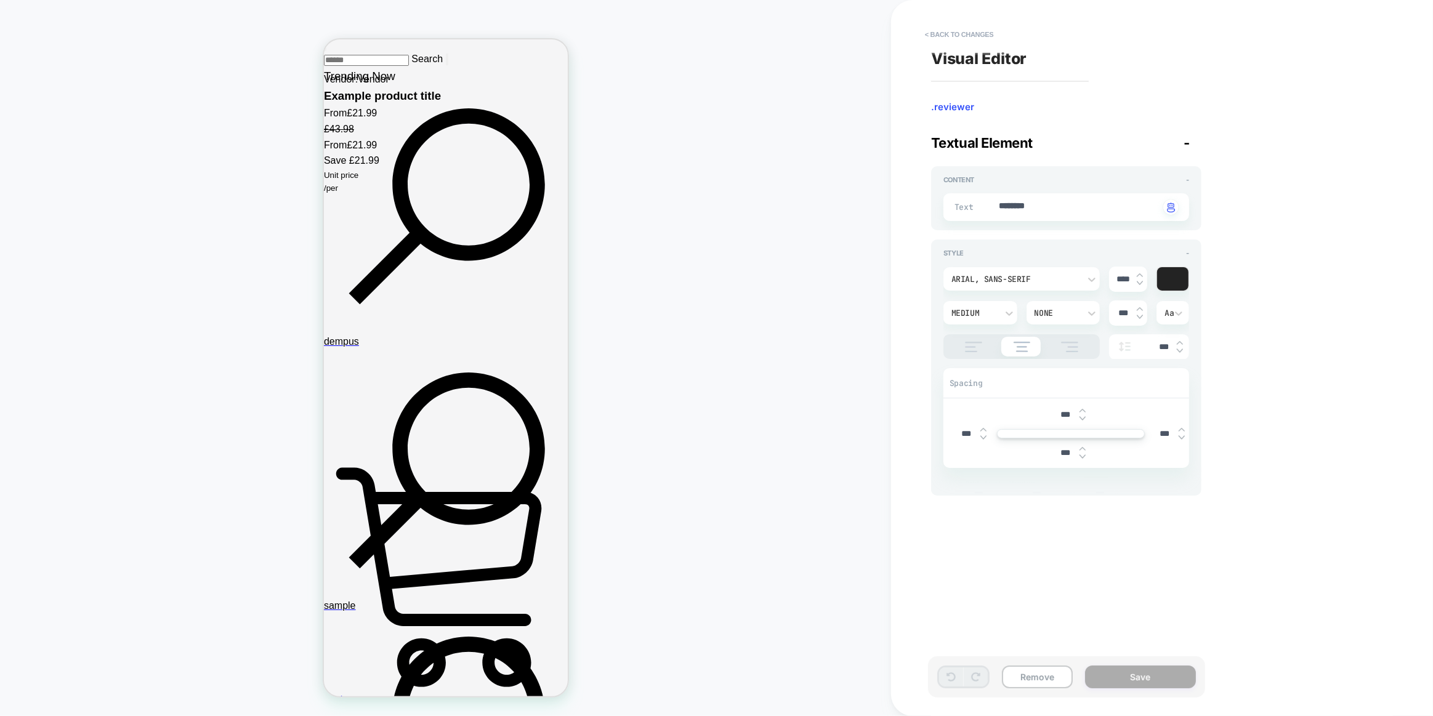
click at [1010, 267] on div "Arial, sans-serif" at bounding box center [1021, 278] width 156 height 23
click at [1005, 332] on div "poppins" at bounding box center [1021, 336] width 147 height 26
click at [1052, 215] on div "Text ******** Click to change to alternative text" at bounding box center [1066, 207] width 246 height 28
click at [1255, 222] on div "Visual Editor .reviewer Textual Element - Content - Text ******** Click to chan…" at bounding box center [1156, 357] width 462 height 691
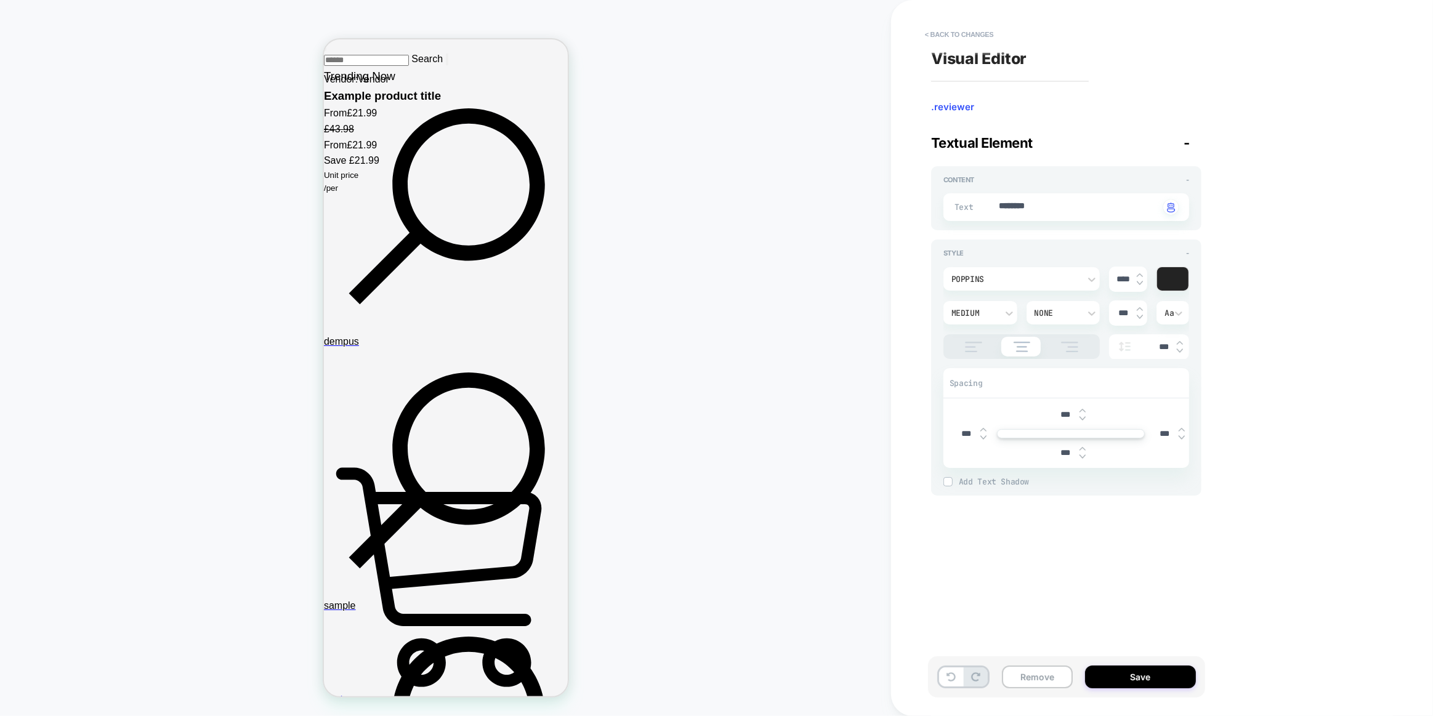
click at [1256, 222] on div "Visual Editor .reviewer Textual Element - Content - Text ******** Click to chan…" at bounding box center [1156, 357] width 462 height 691
click at [1100, 214] on div "Text ******** Click to change to alternative text" at bounding box center [1066, 207] width 246 height 28
click at [1100, 213] on textarea "********" at bounding box center [1078, 207] width 162 height 14
click at [1269, 255] on div "Visual Editor .reviewer Textual Element - Content - Text ******** Click to chan…" at bounding box center [1156, 357] width 462 height 691
click at [1152, 677] on button "Save" at bounding box center [1140, 676] width 111 height 23
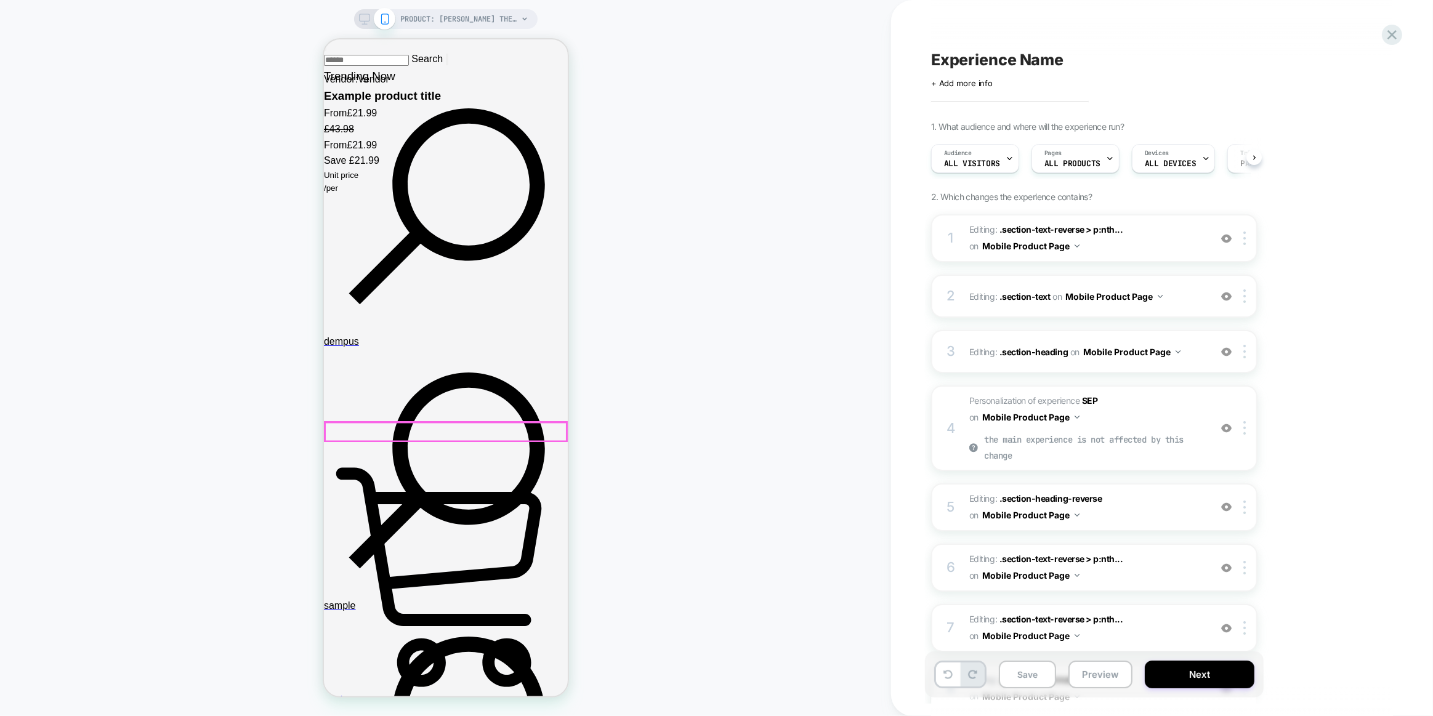
scroll to position [0, 1]
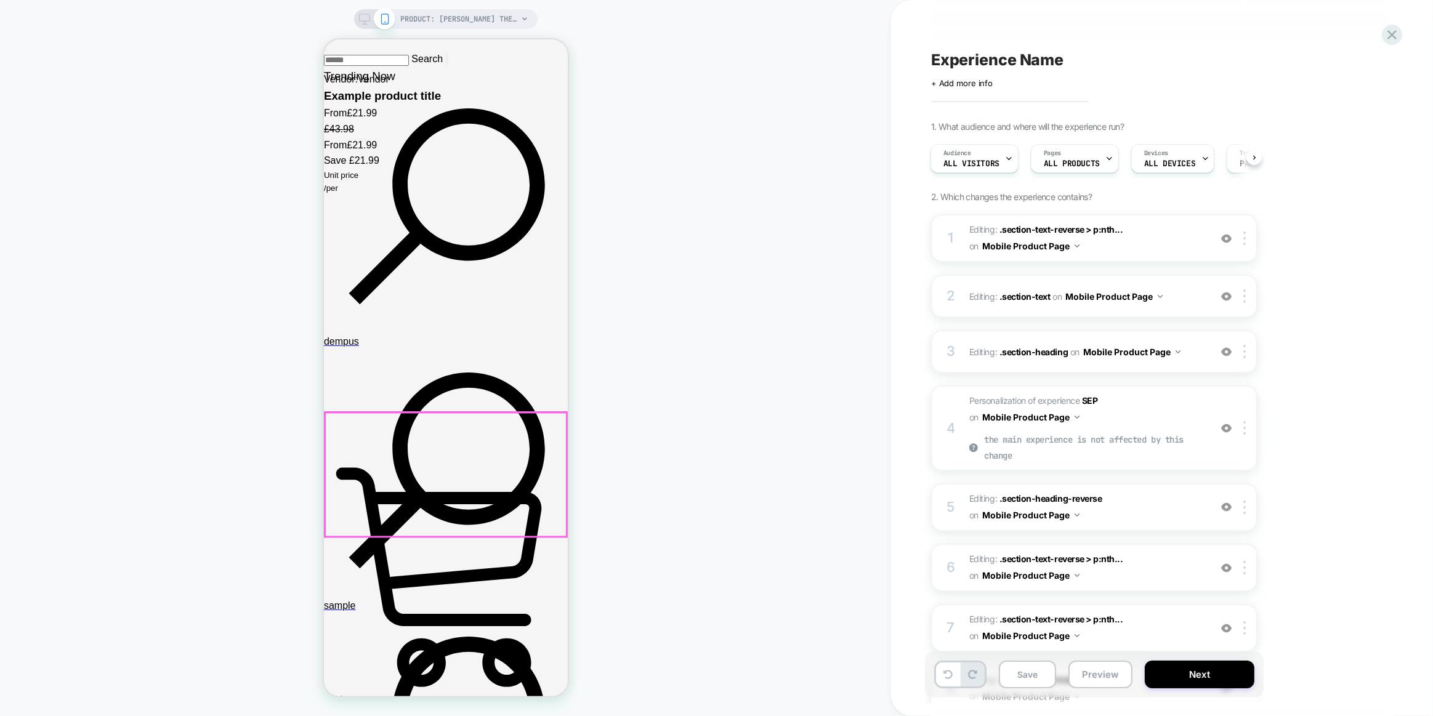
click at [323, 39] on div "**********" at bounding box center [323, 39] width 0 height 0
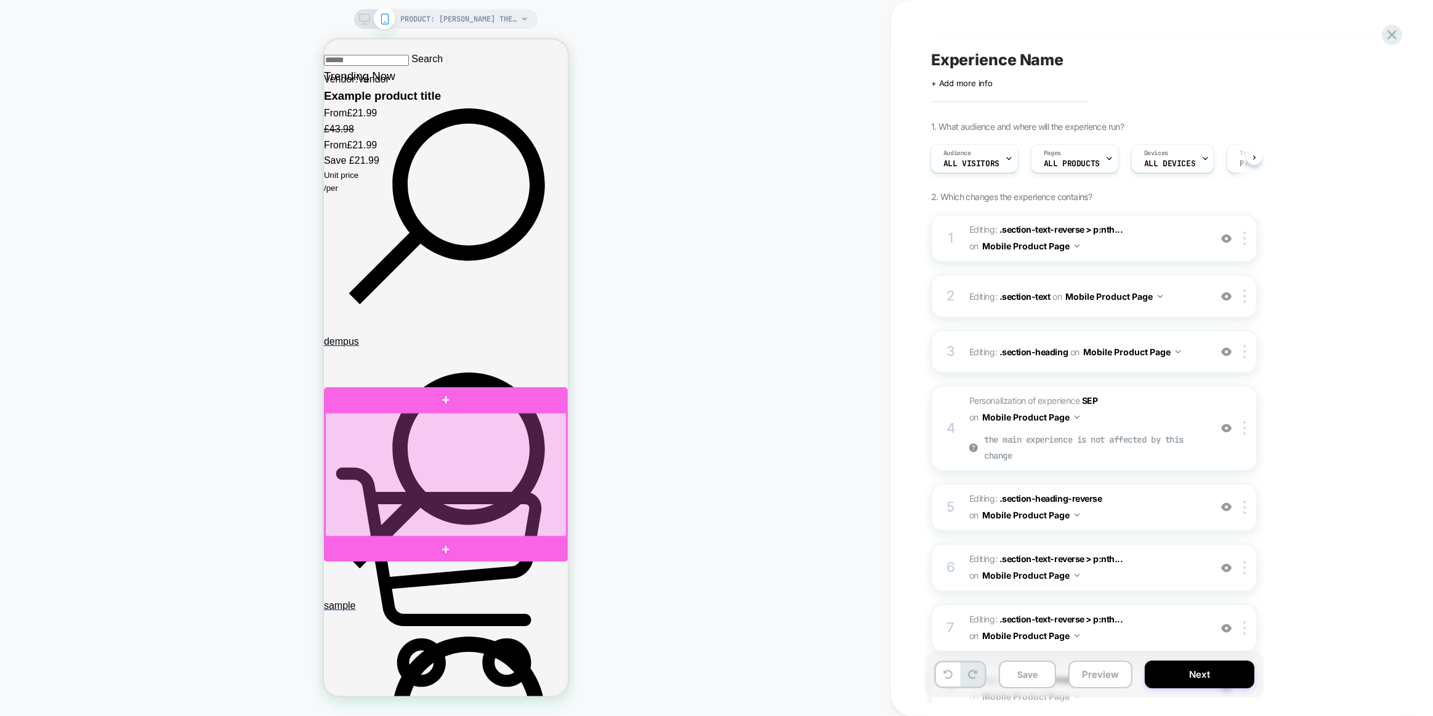
click at [331, 416] on div at bounding box center [444, 474] width 241 height 124
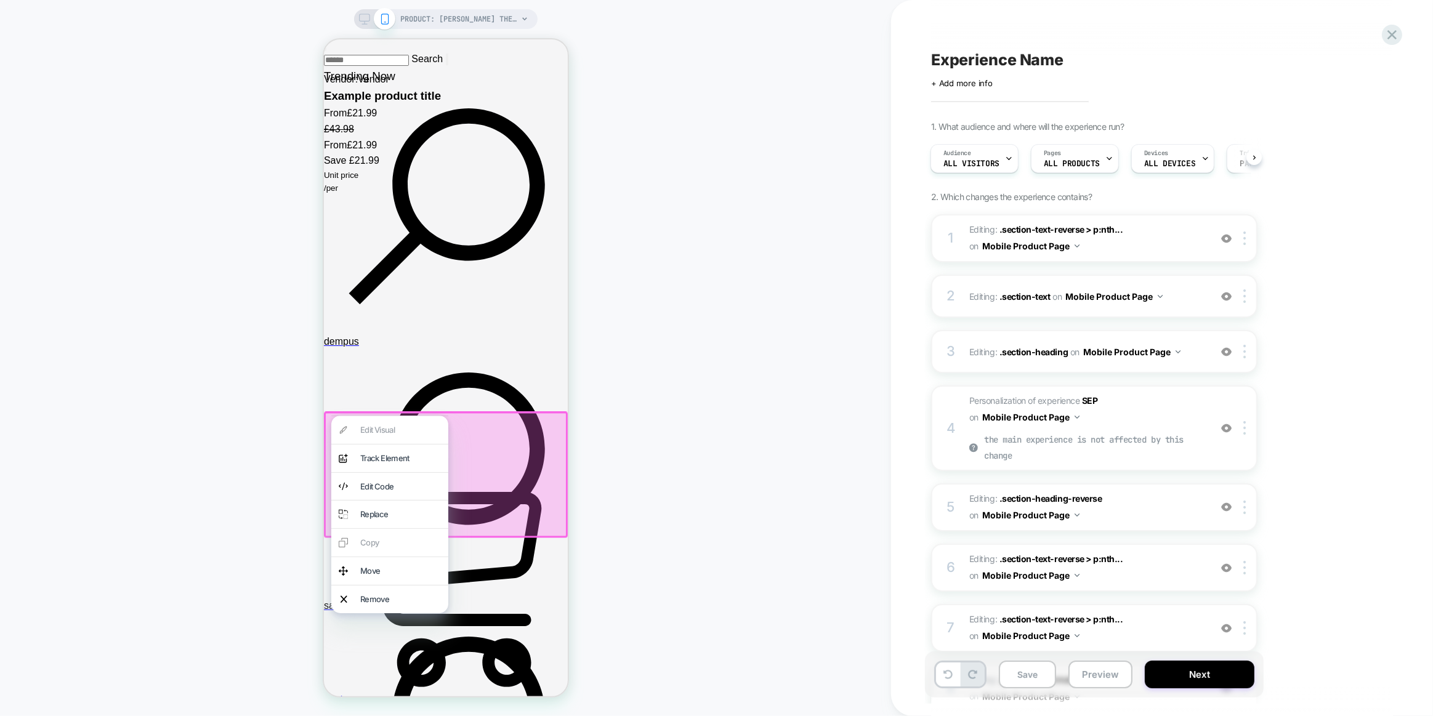
click at [531, 447] on div at bounding box center [445, 474] width 244 height 126
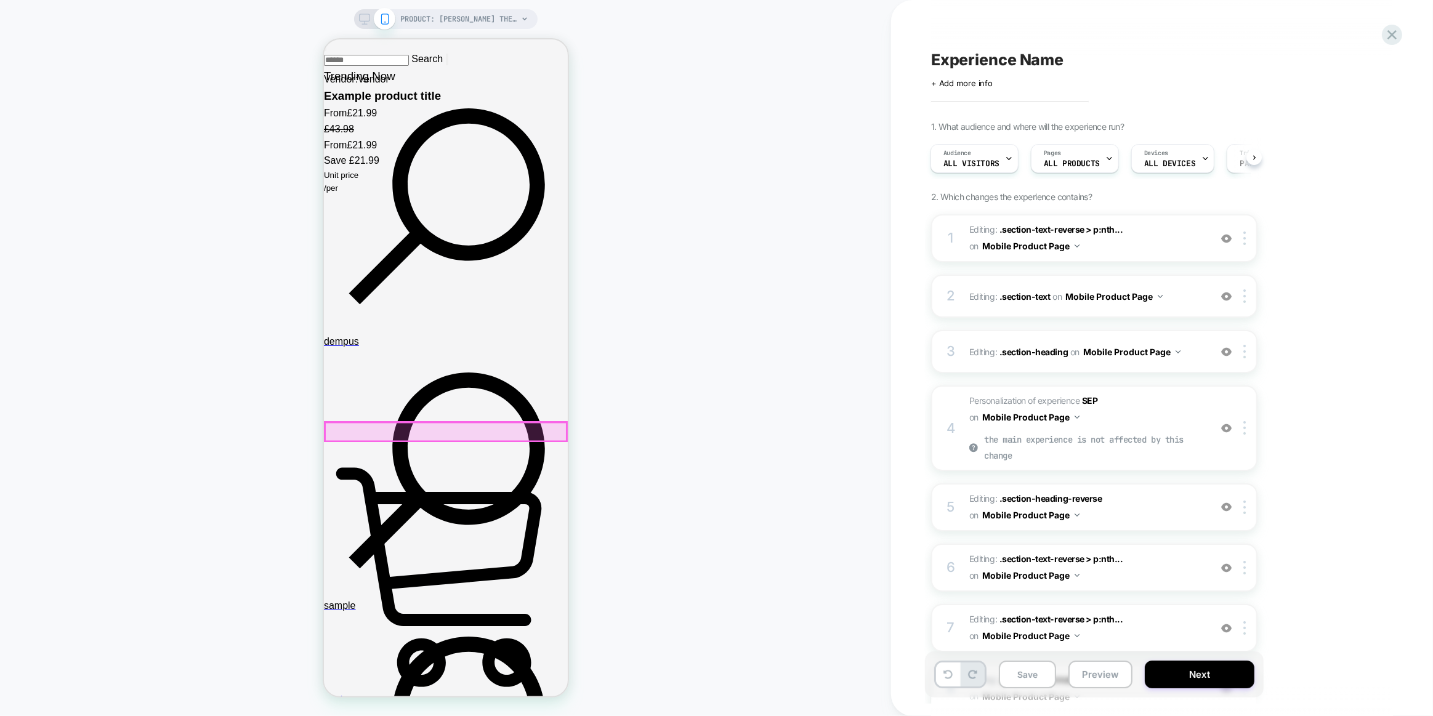
click at [507, 436] on div at bounding box center [444, 431] width 241 height 18
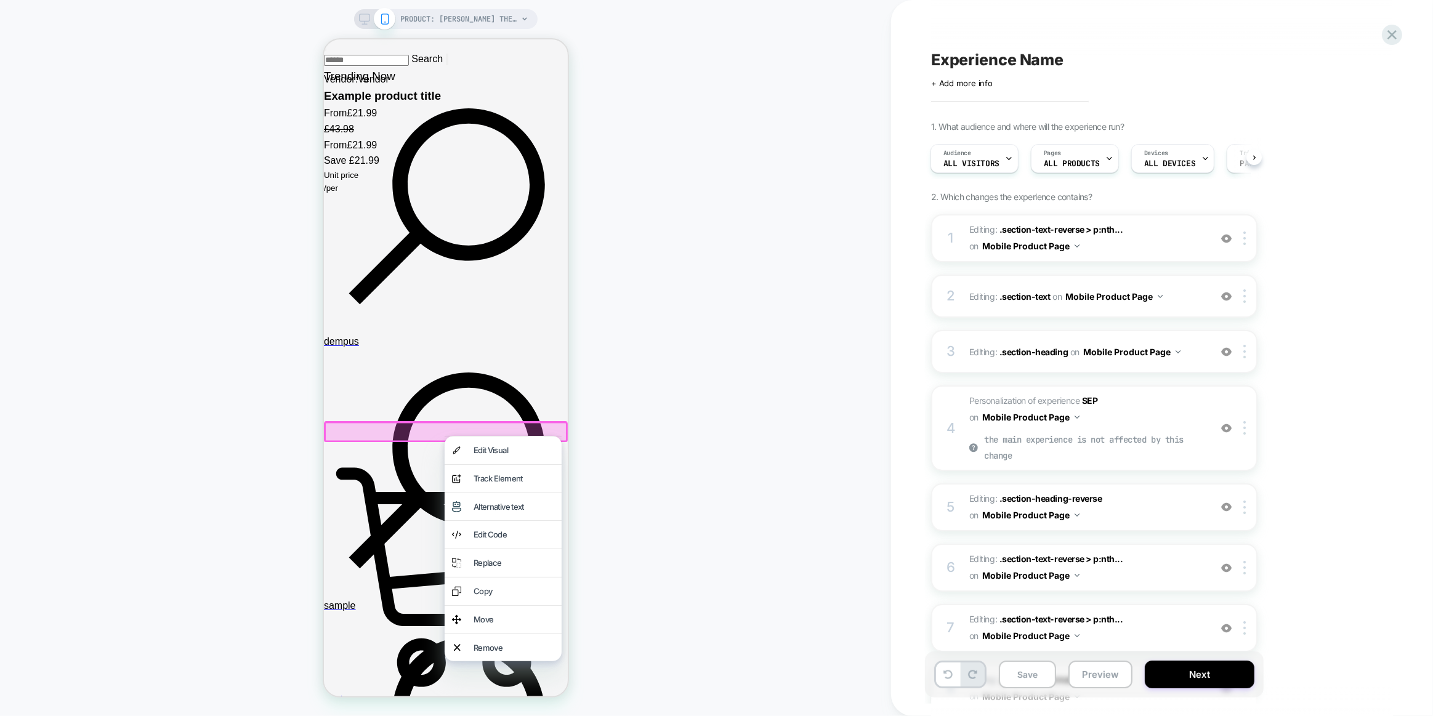
click at [507, 442] on div "Edit Visual" at bounding box center [502, 450] width 117 height 28
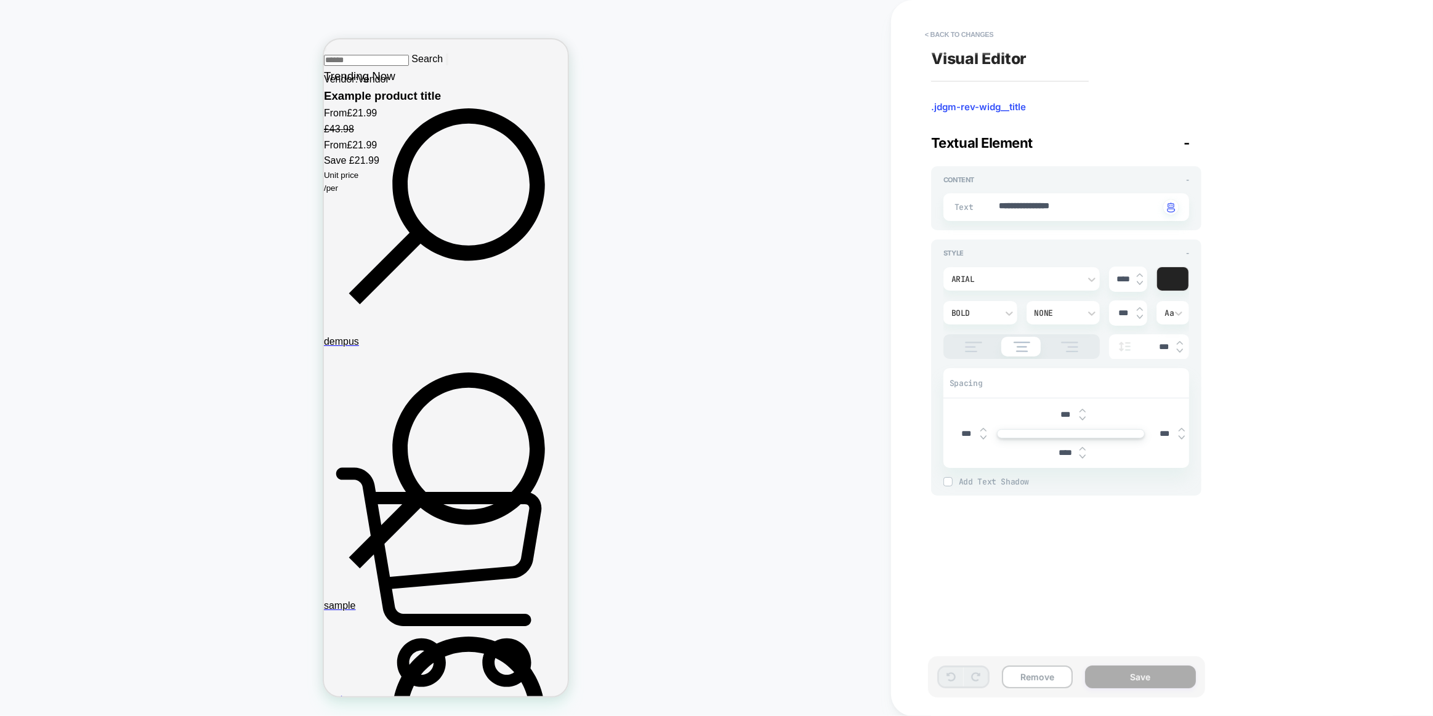
click at [1053, 281] on div "Arial" at bounding box center [1015, 279] width 128 height 10
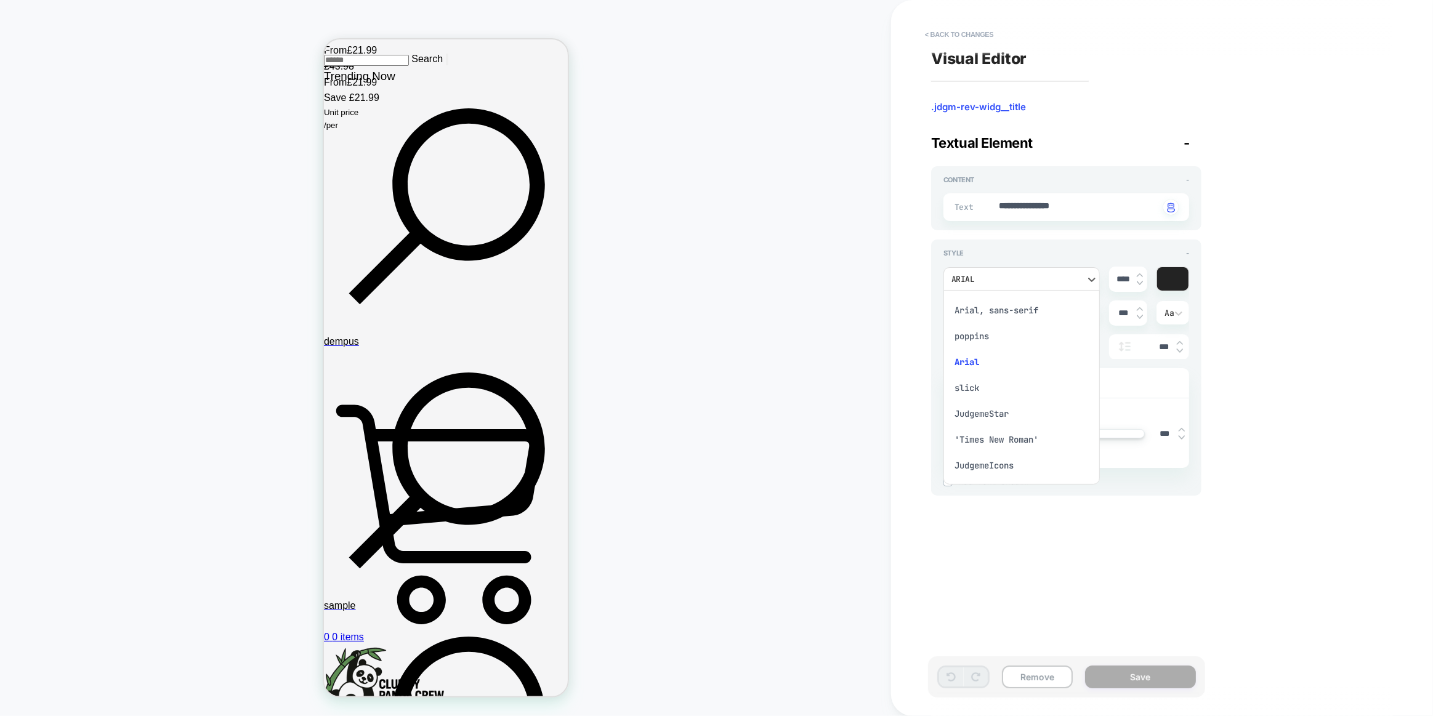
click at [979, 337] on div "poppins" at bounding box center [1021, 336] width 147 height 26
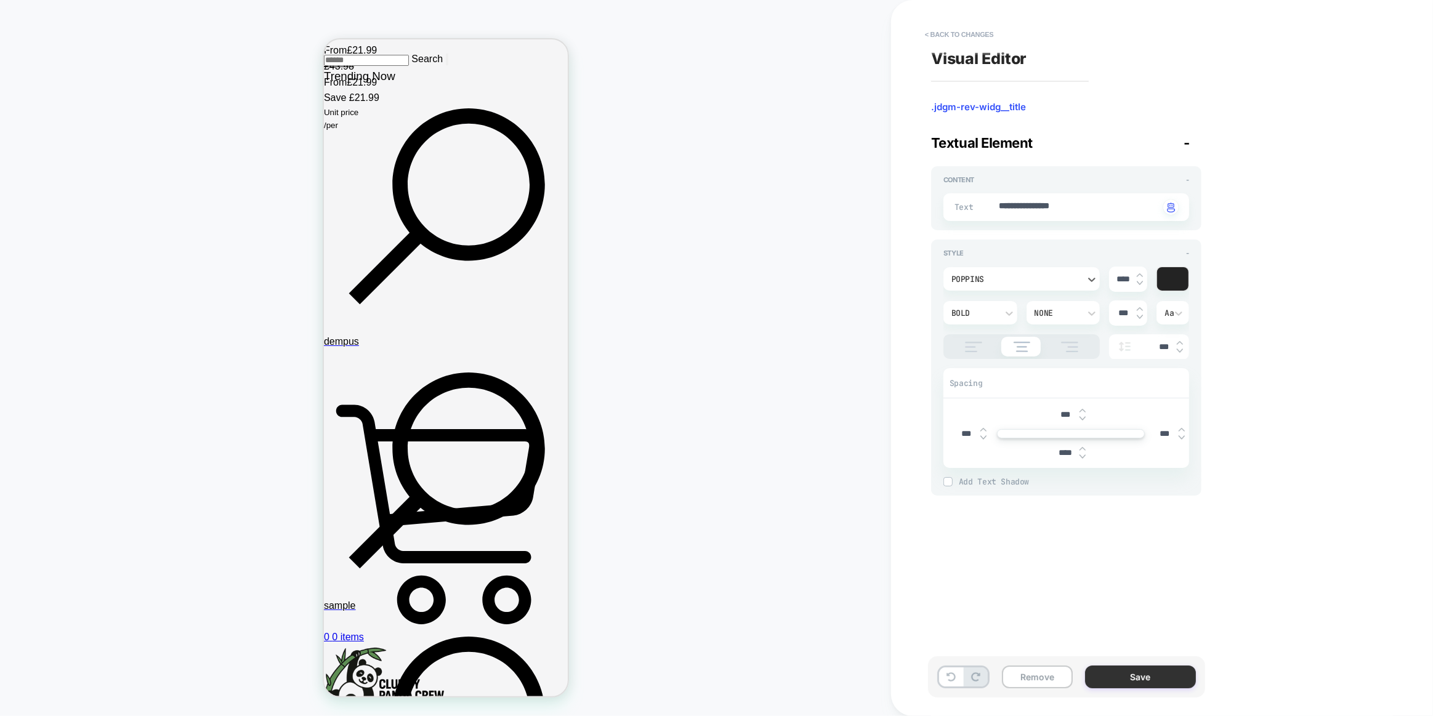
click at [1111, 675] on button "Save" at bounding box center [1140, 676] width 111 height 23
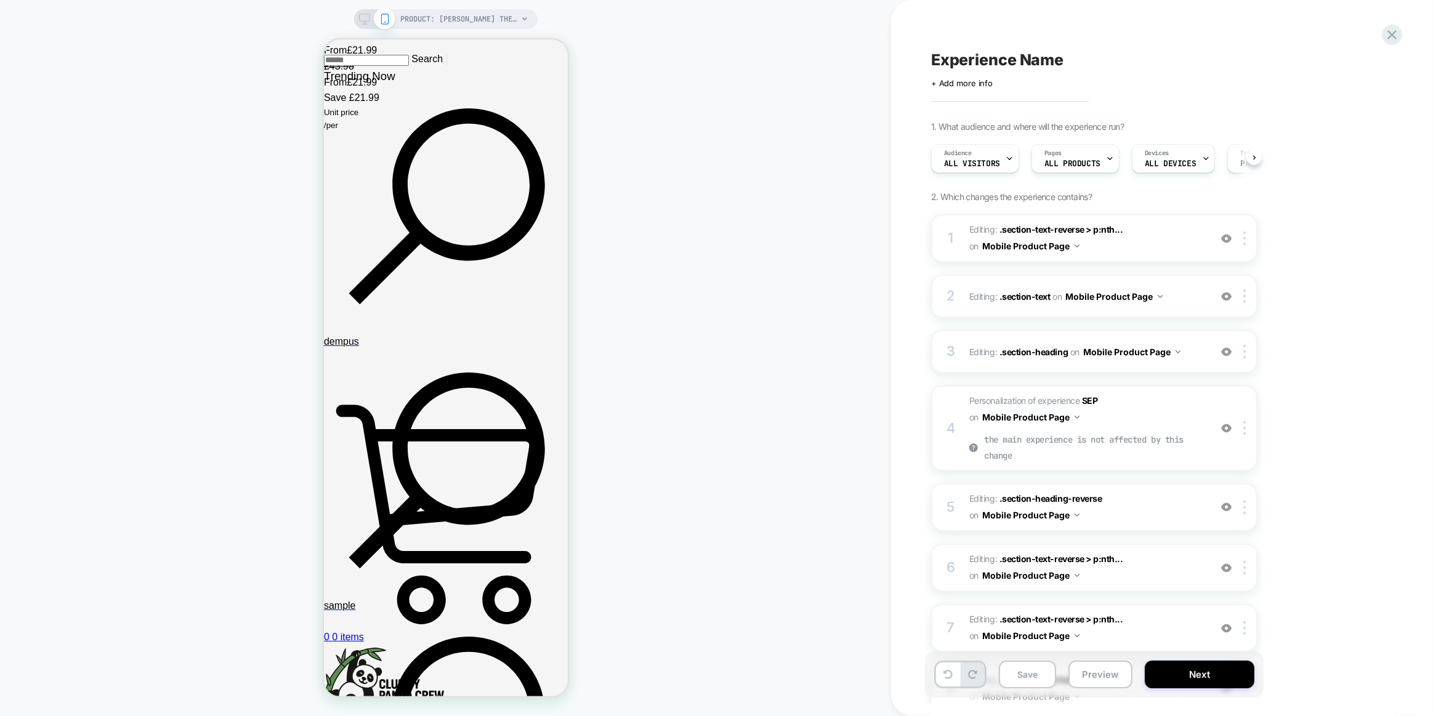
scroll to position [0, 1]
click at [507, 404] on div at bounding box center [454, 407] width 223 height 11
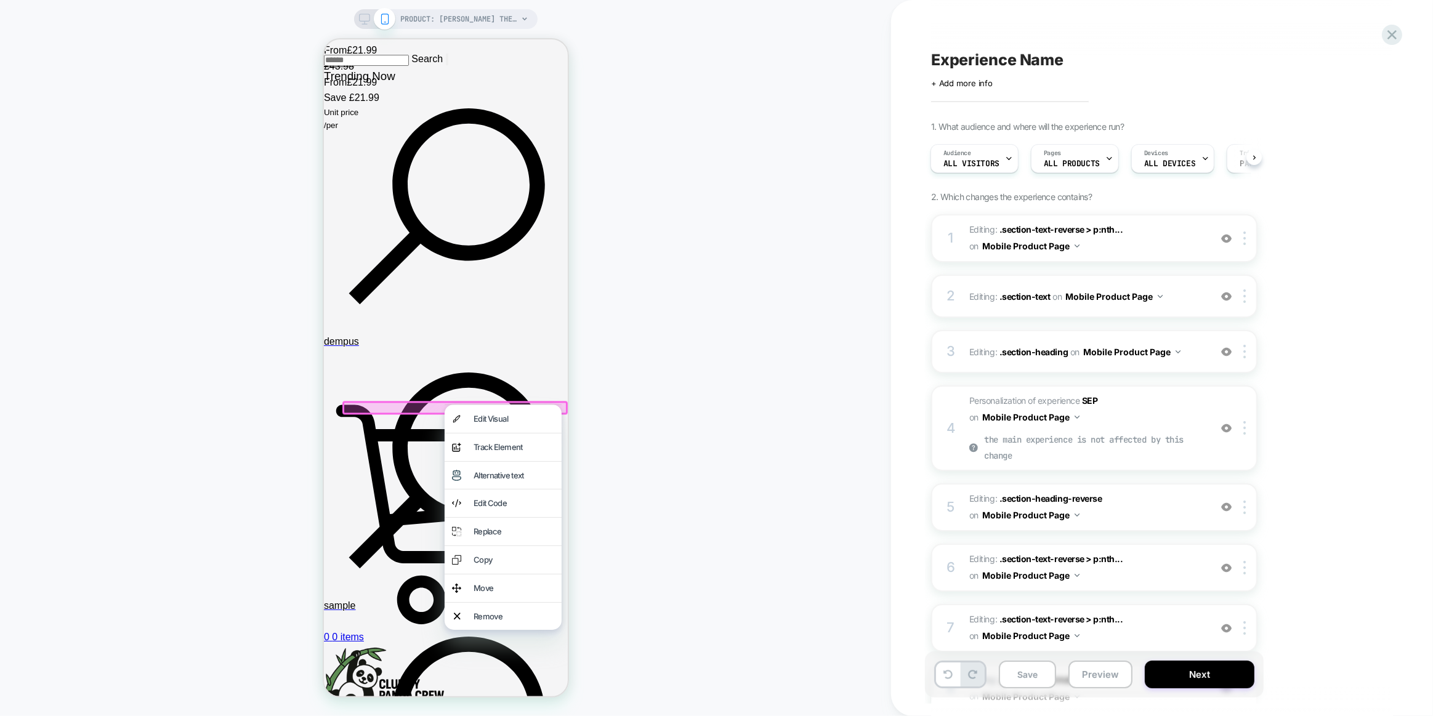
click at [509, 414] on div "Edit Visual" at bounding box center [513, 418] width 81 height 13
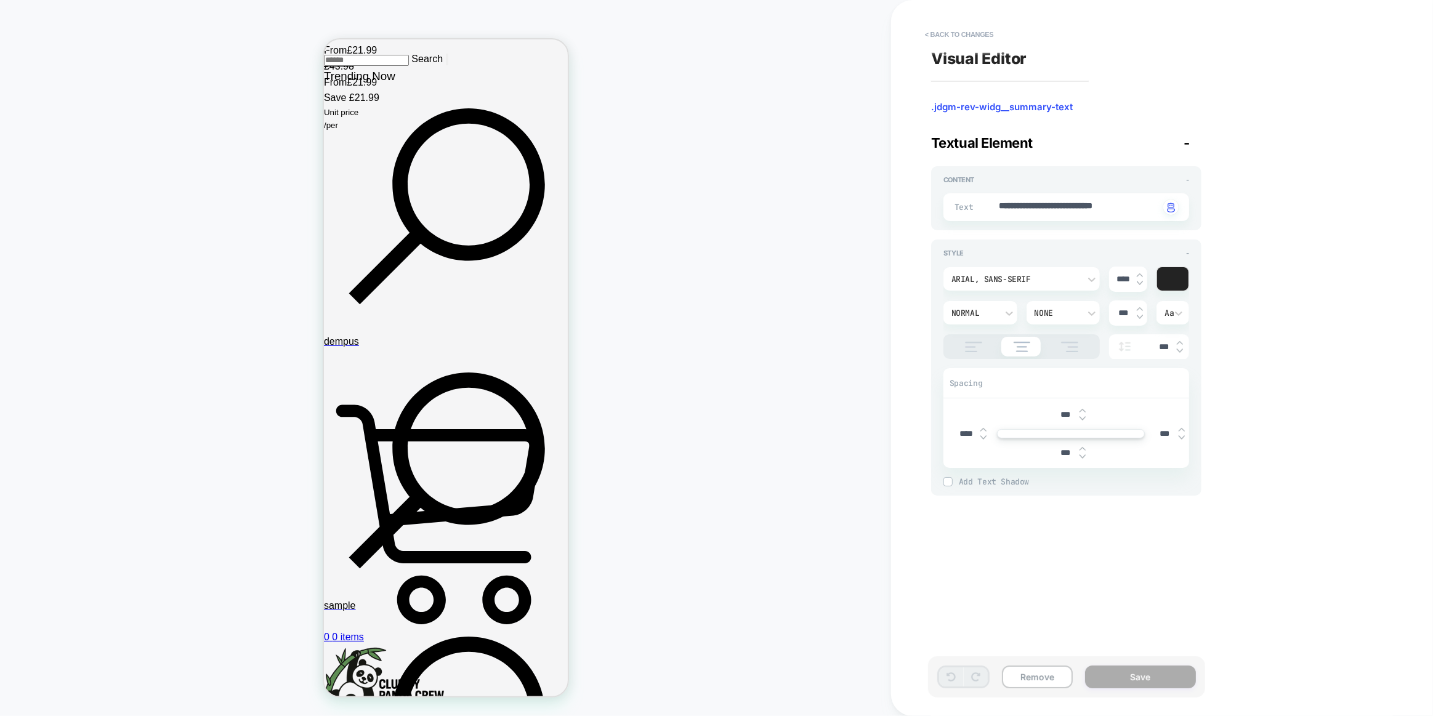
scroll to position [2842, 0]
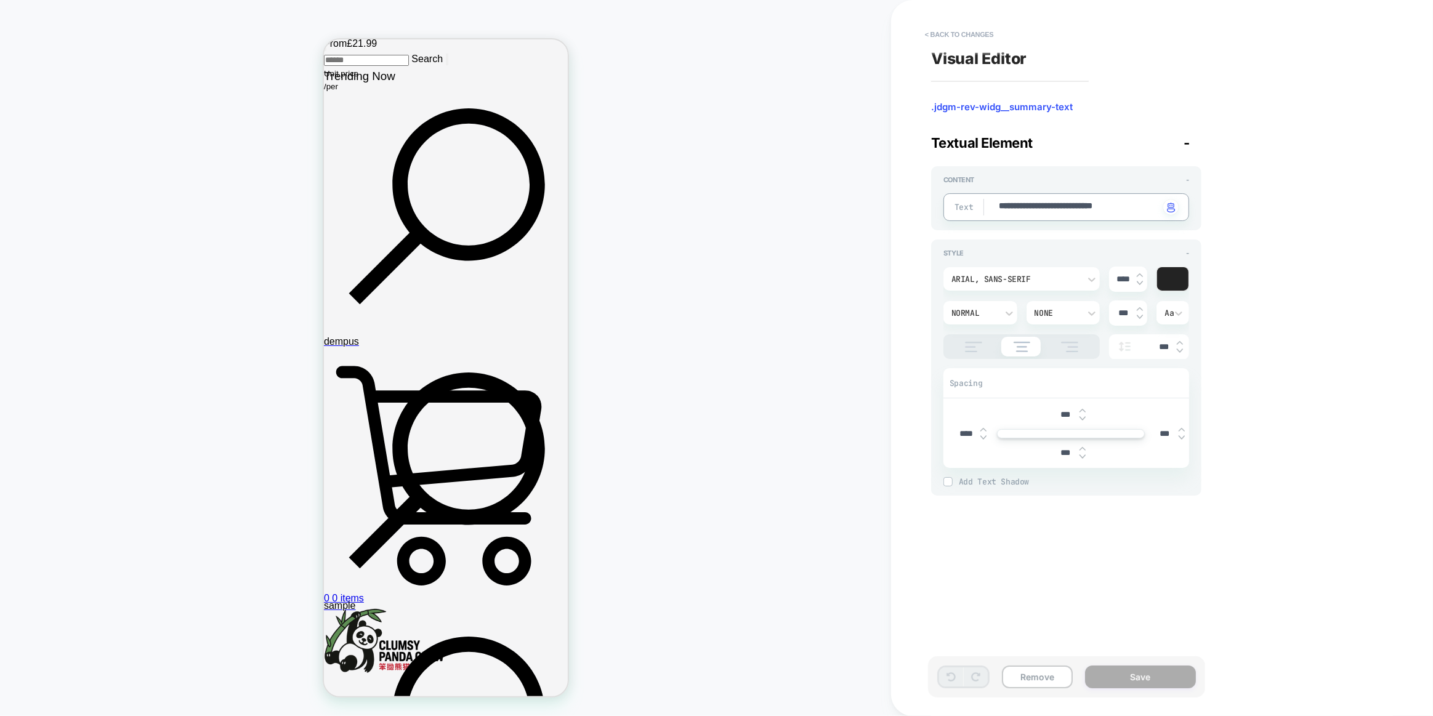
click at [1027, 204] on textarea "**********" at bounding box center [1078, 207] width 162 height 14
click at [1031, 273] on div "Arial, sans-serif" at bounding box center [1015, 279] width 140 height 13
click at [995, 332] on div "poppins" at bounding box center [1021, 336] width 147 height 26
click at [1133, 676] on button "Save" at bounding box center [1140, 676] width 111 height 23
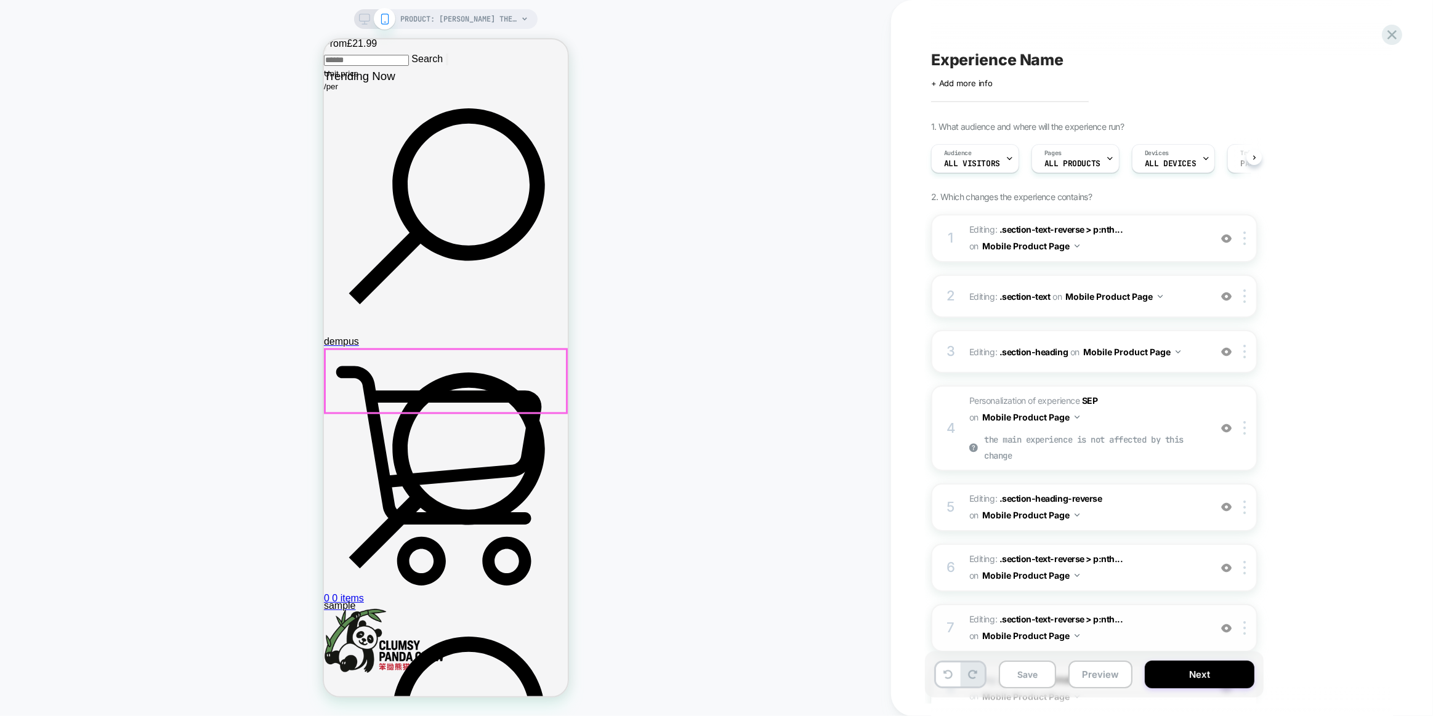
scroll to position [0, 1]
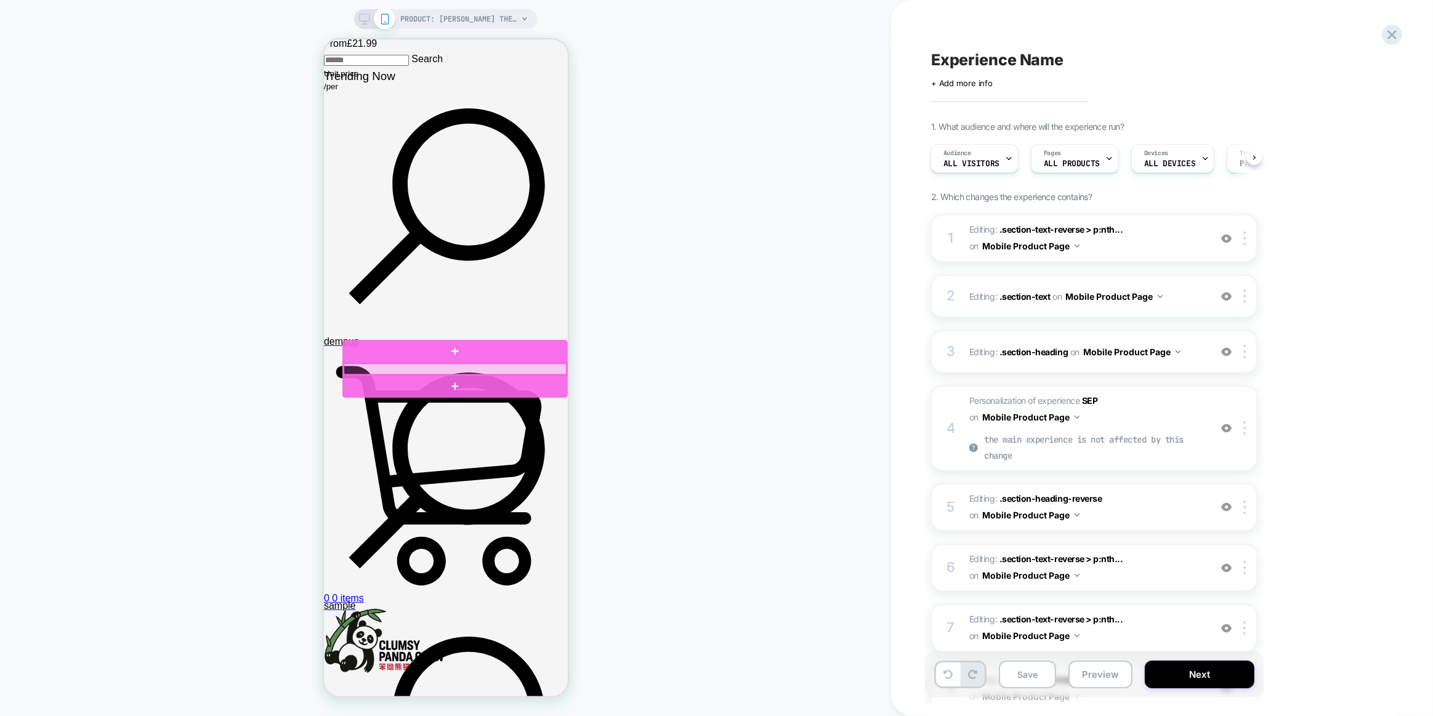
click at [510, 365] on div at bounding box center [454, 368] width 223 height 11
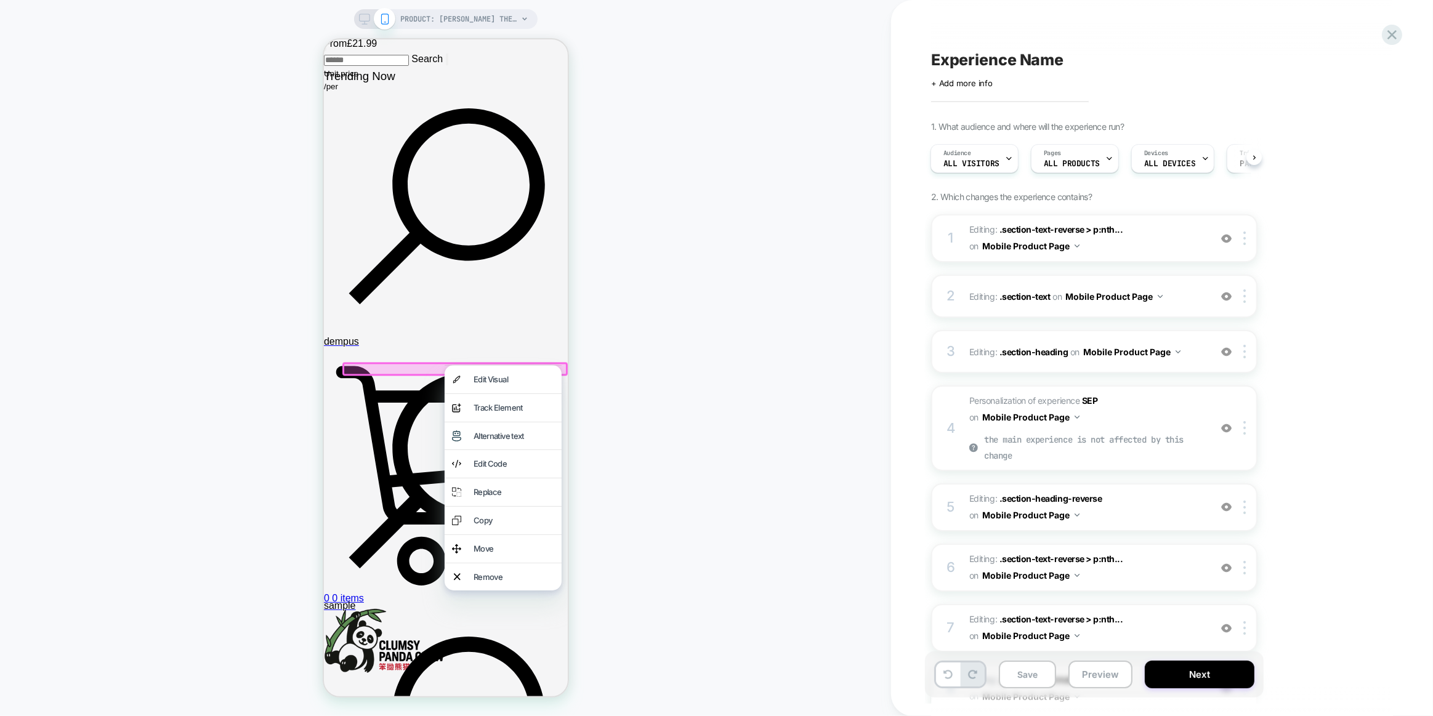
click at [512, 378] on div "Edit Visual" at bounding box center [513, 379] width 81 height 13
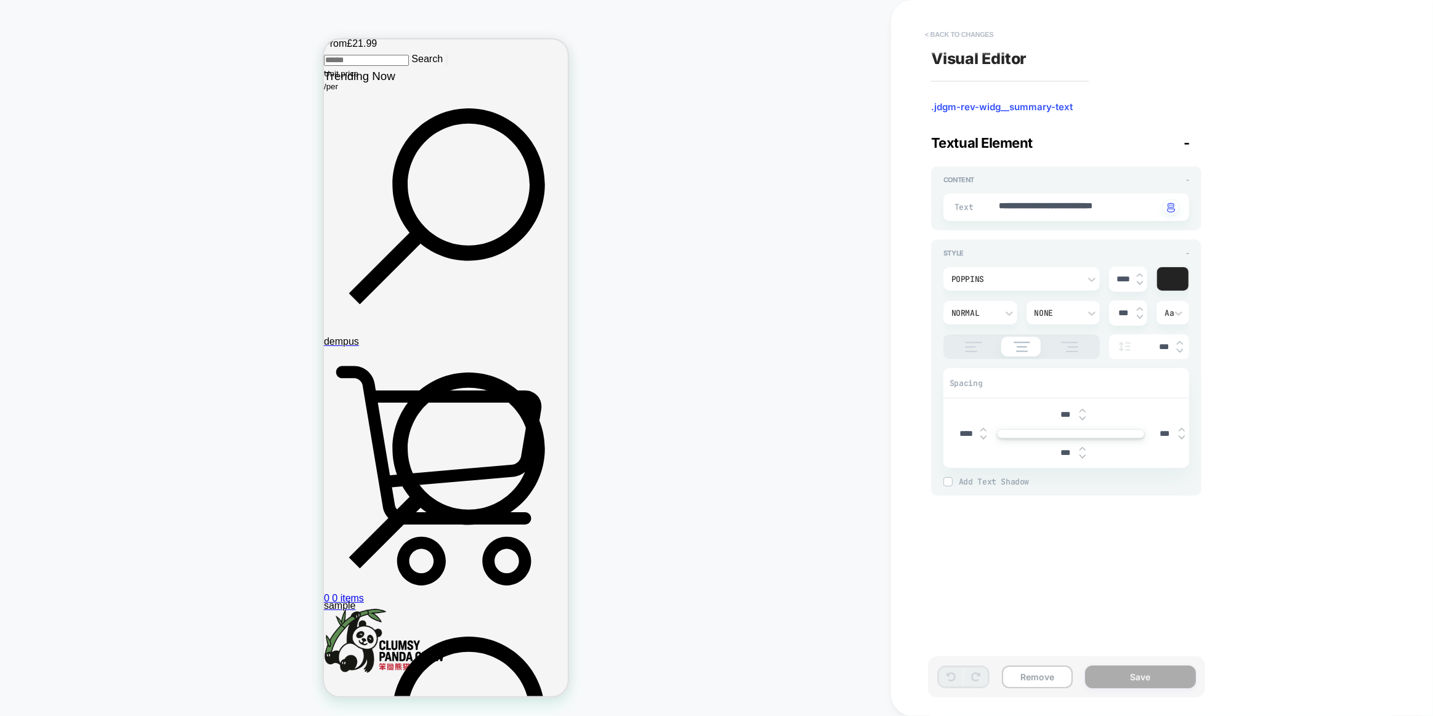
click at [951, 30] on button "< Back to changes" at bounding box center [959, 35] width 81 height 20
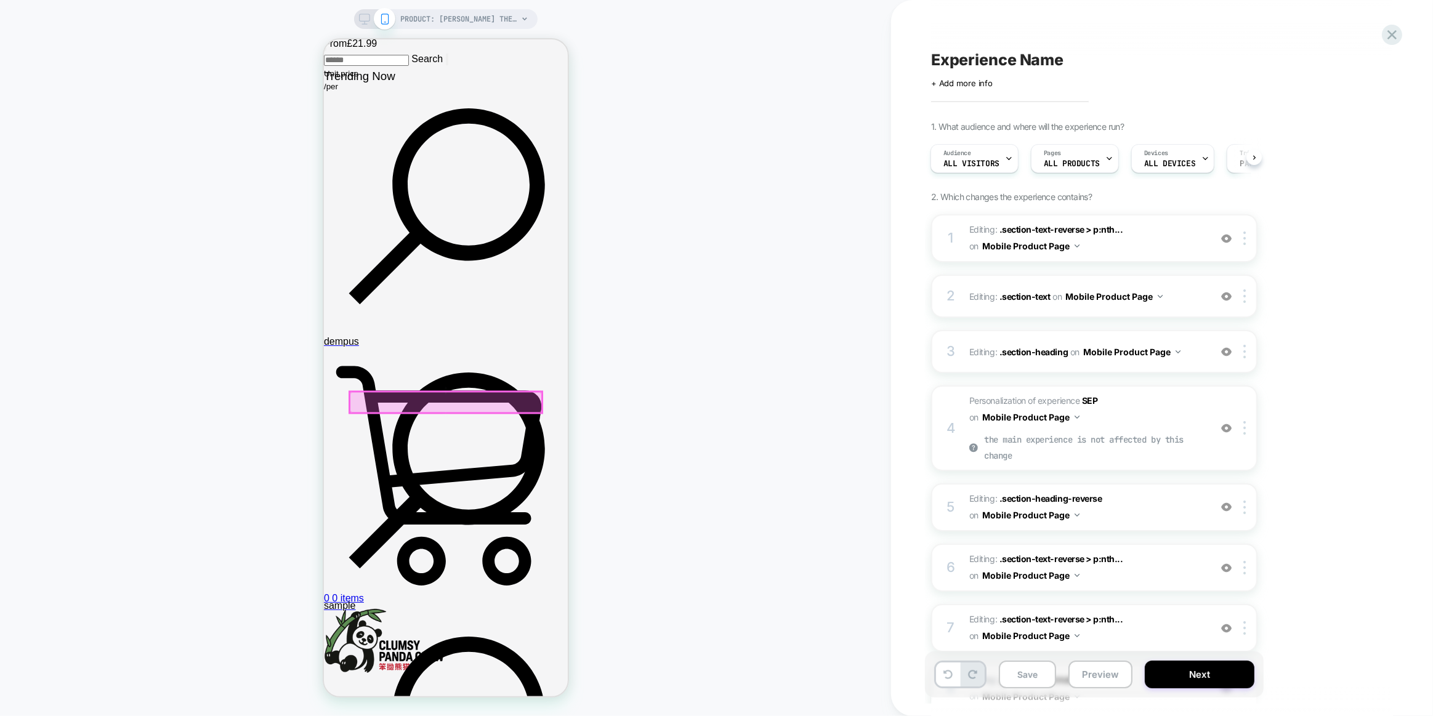
click at [513, 398] on div at bounding box center [445, 402] width 192 height 21
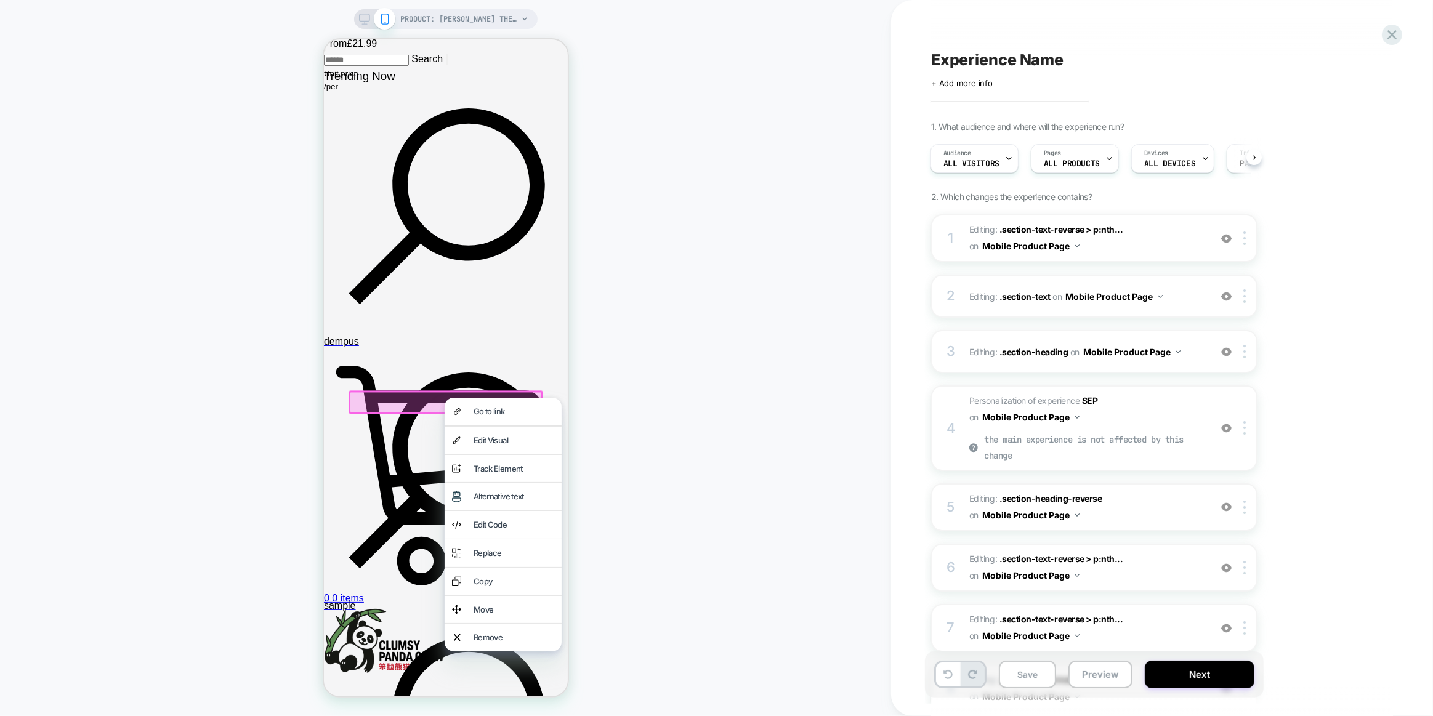
drag, startPoint x: 521, startPoint y: 436, endPoint x: 496, endPoint y: 438, distance: 24.7
click at [488, 438] on div "Edit Visual" at bounding box center [513, 440] width 81 height 13
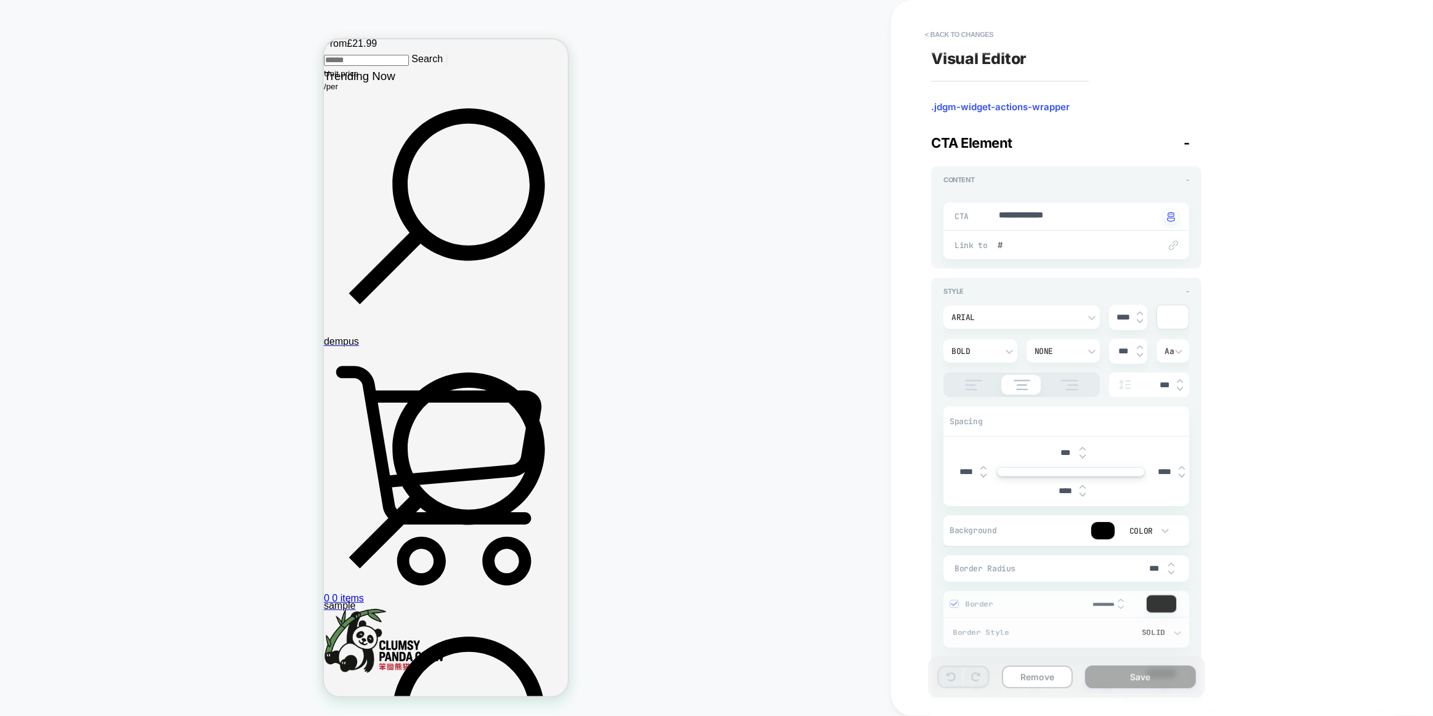
scroll to position [2876, 0]
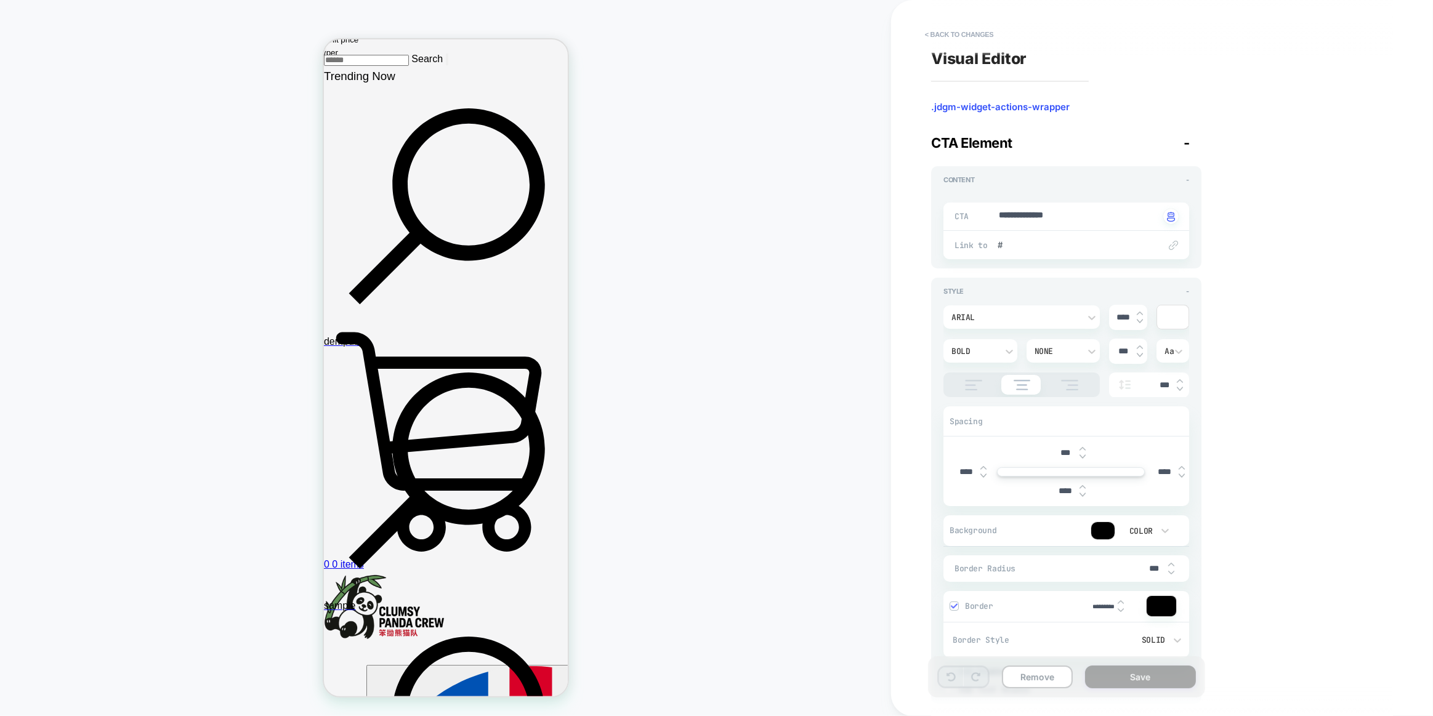
click at [999, 316] on div "Arial" at bounding box center [1015, 317] width 128 height 10
click at [973, 375] on div "poppins" at bounding box center [1021, 375] width 147 height 26
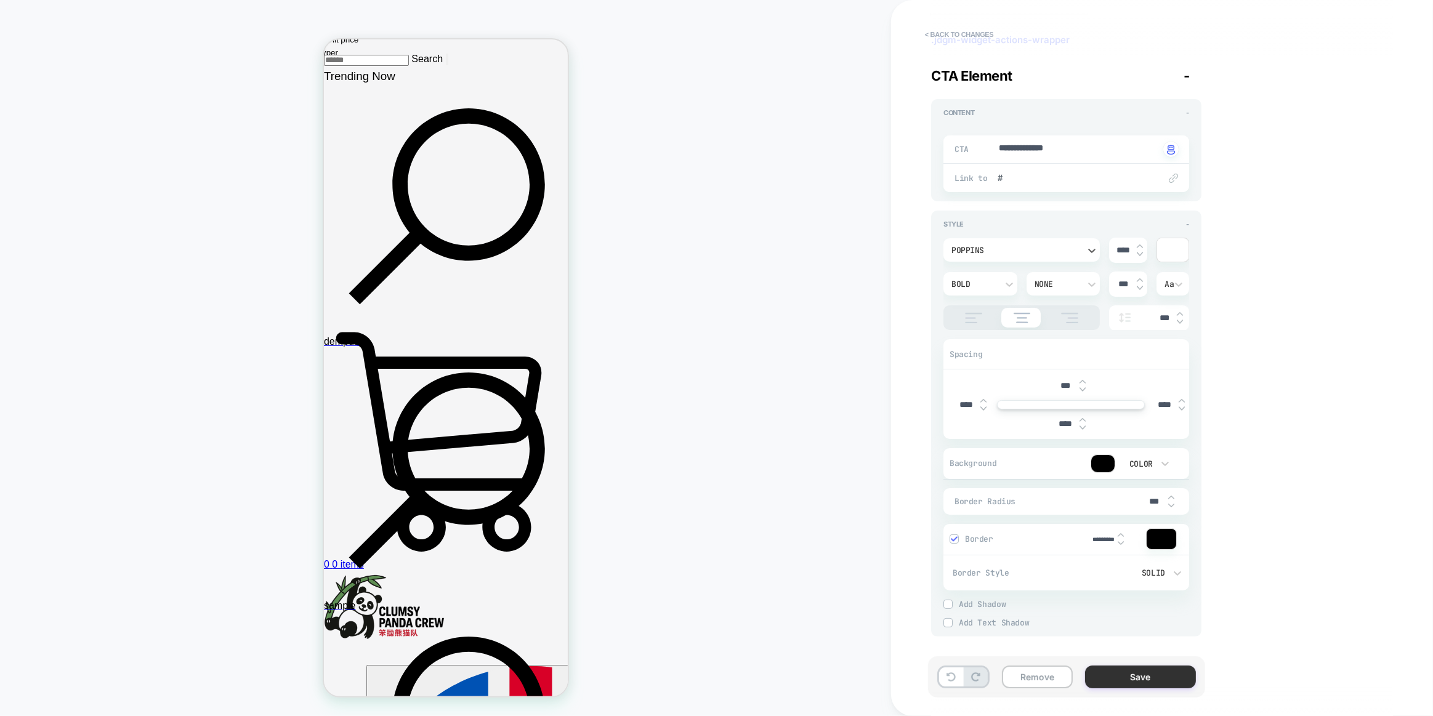
click at [1140, 675] on button "Save" at bounding box center [1140, 676] width 111 height 23
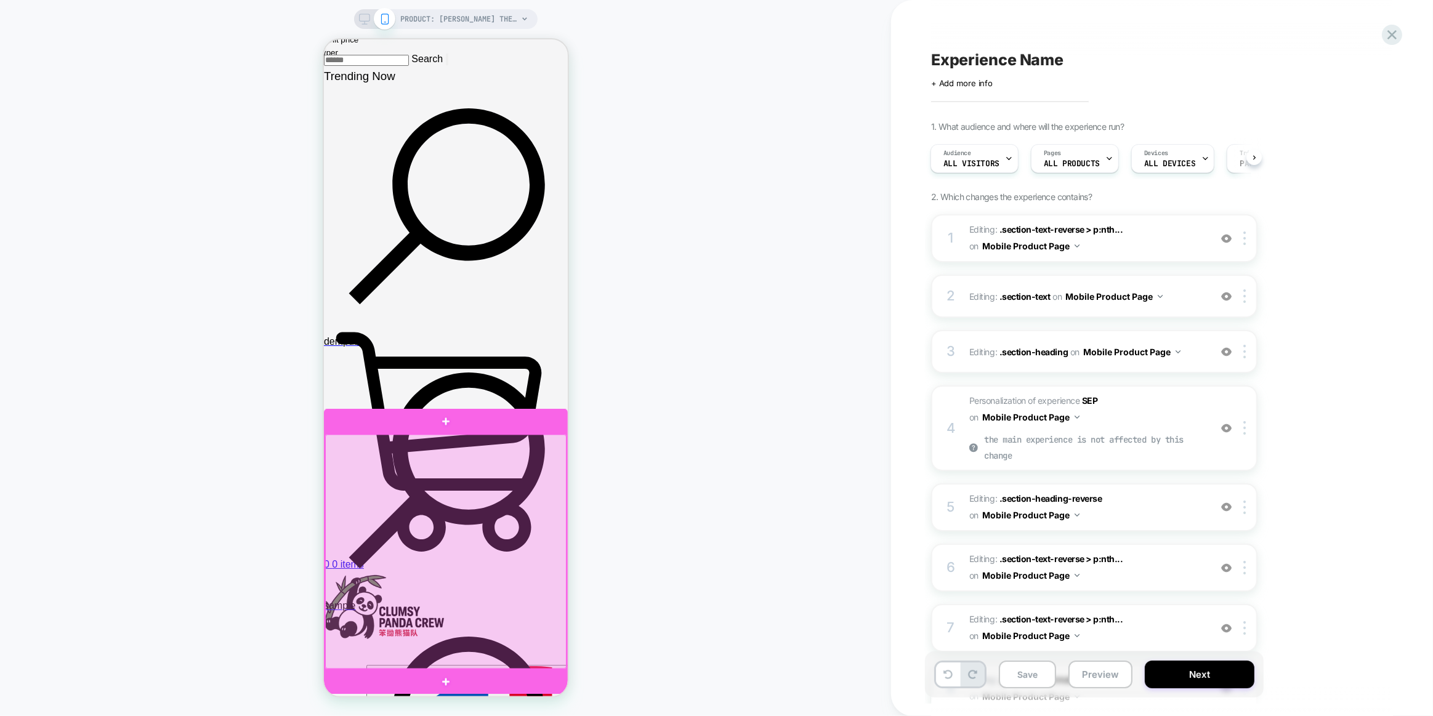
click at [382, 446] on div at bounding box center [444, 551] width 241 height 234
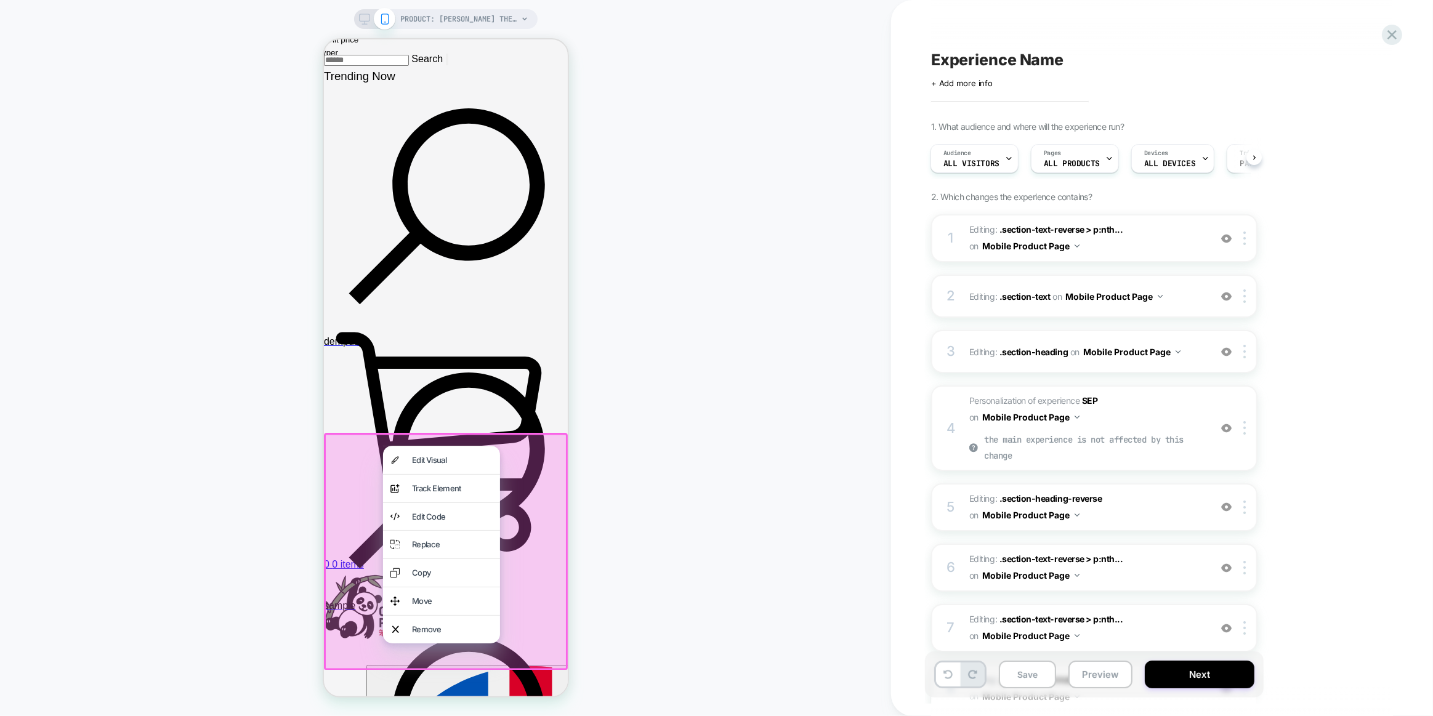
click at [406, 452] on div "Edit Visual" at bounding box center [440, 460] width 117 height 28
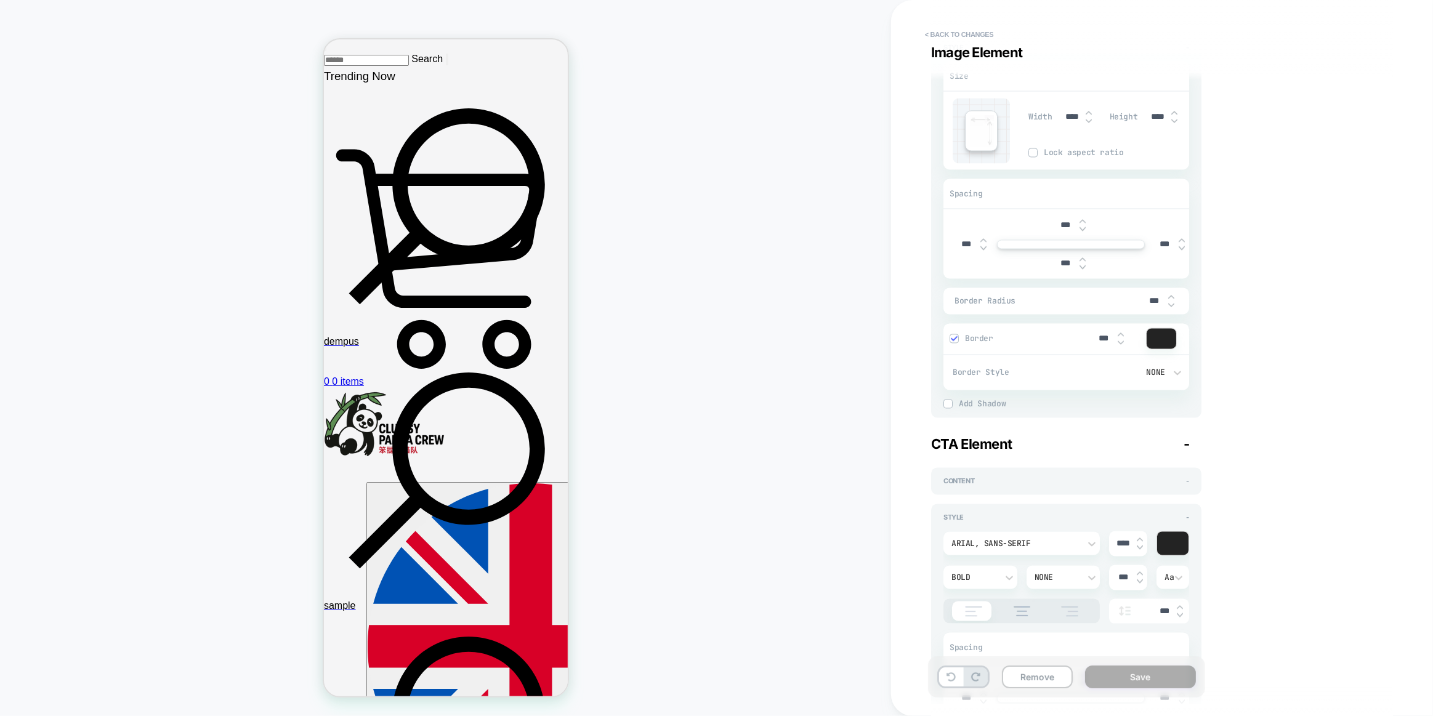
scroll to position [2868, 0]
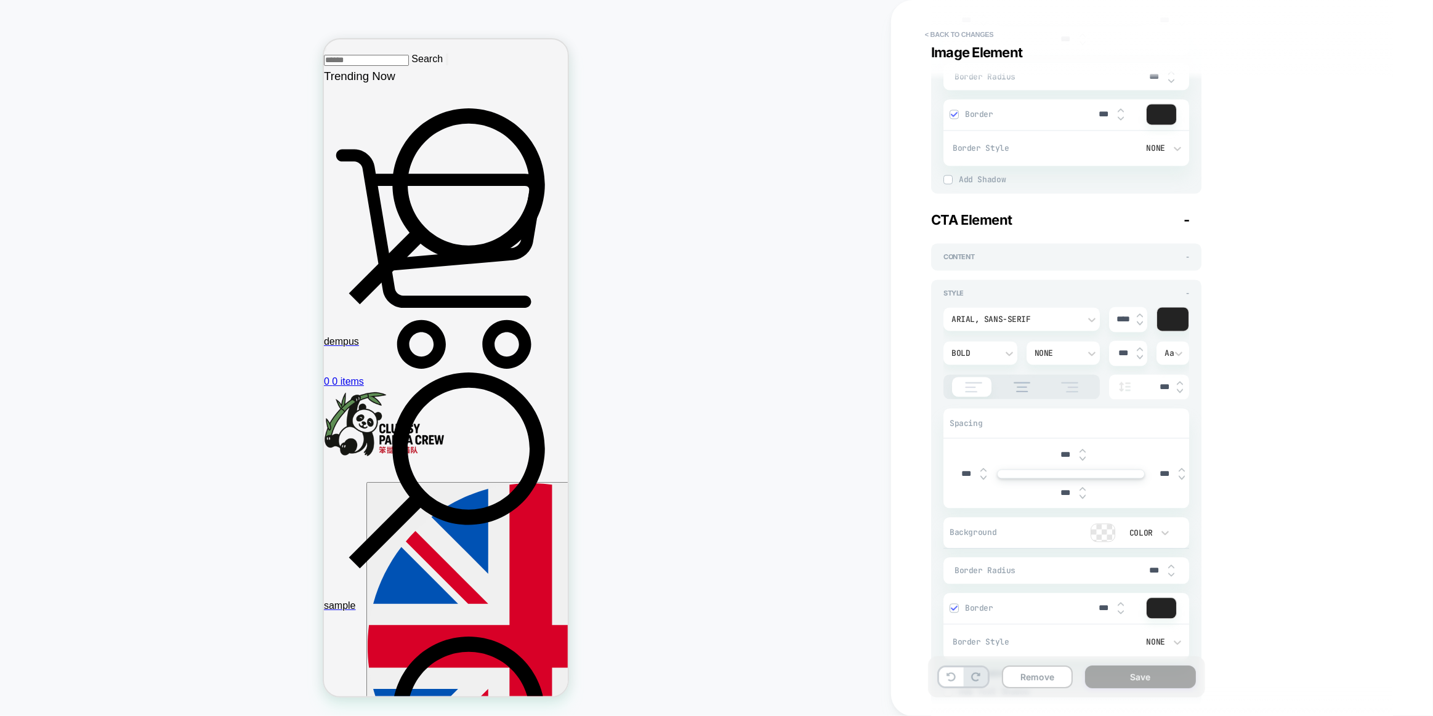
click at [1034, 321] on div "Arial, sans-serif" at bounding box center [1015, 319] width 128 height 10
click at [986, 378] on div "poppins" at bounding box center [1021, 374] width 147 height 26
click at [1287, 355] on div "Visual Editor #shopify-section-template--24306597560586__custom_liquid_QPj36M V…" at bounding box center [1156, 357] width 462 height 691
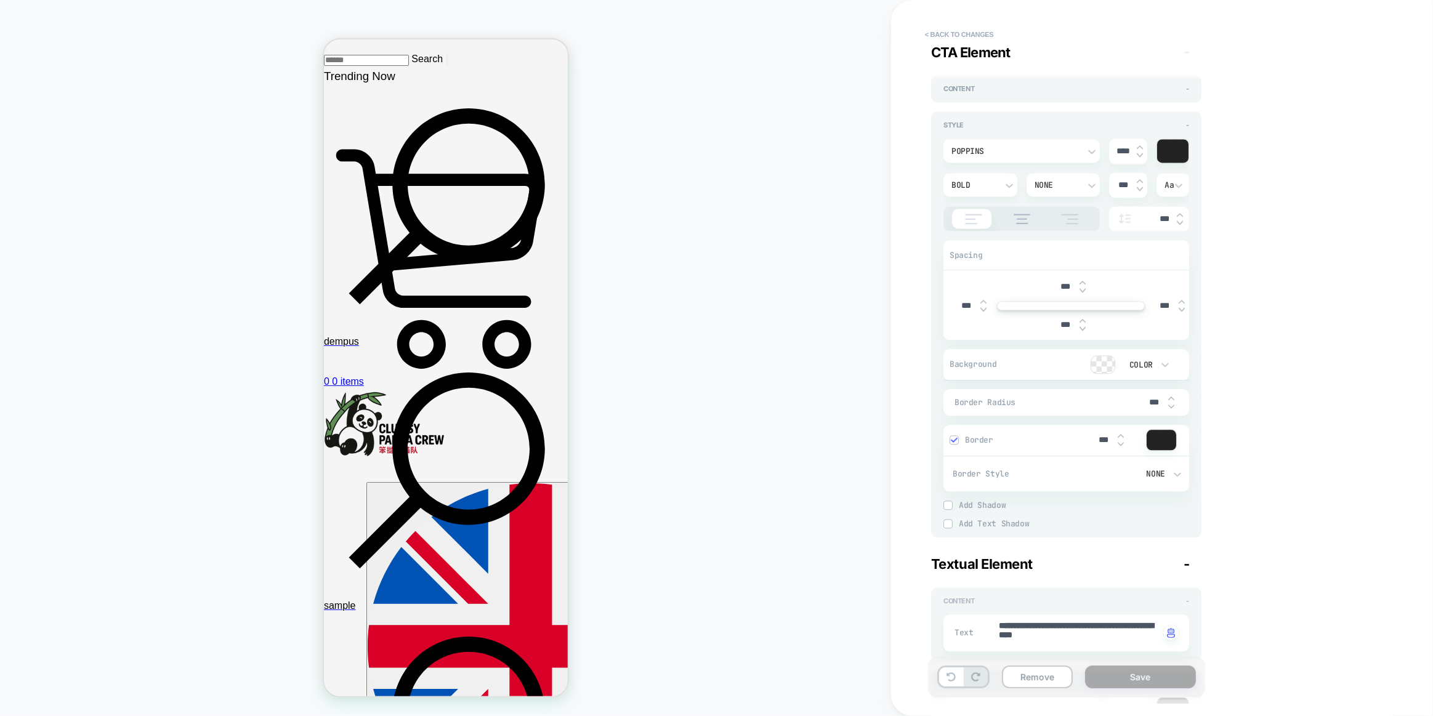
scroll to position [3260, 0]
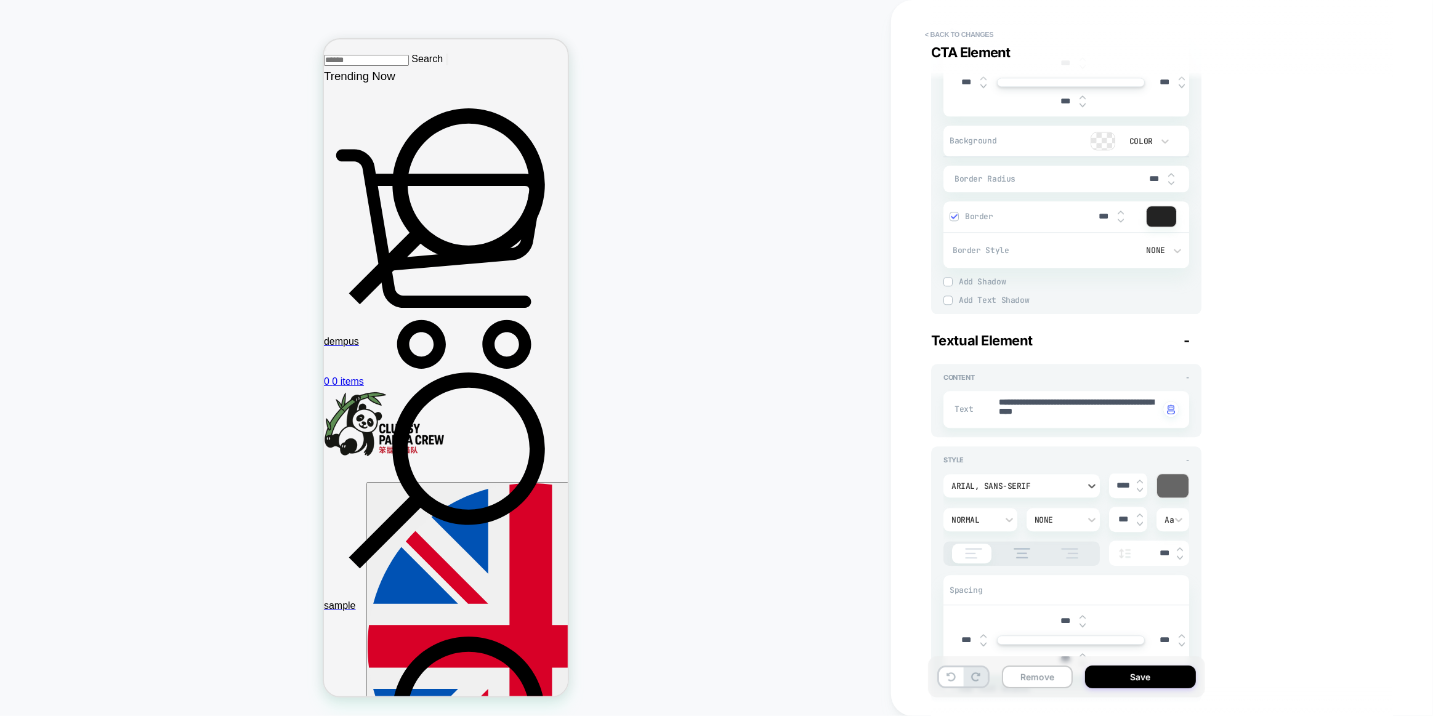
click at [1007, 474] on div "Arial, sans-serif" at bounding box center [1021, 485] width 156 height 23
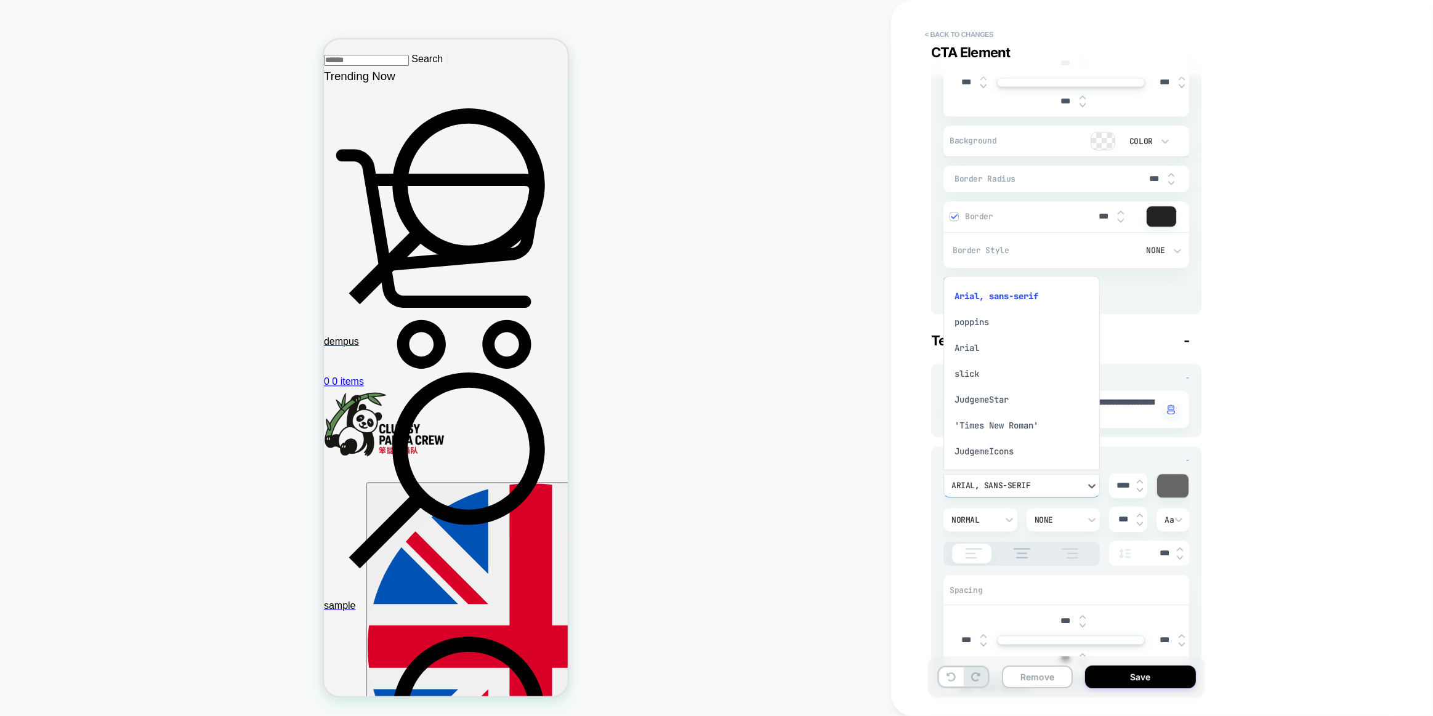
click at [986, 313] on div "poppins" at bounding box center [1021, 322] width 147 height 26
click at [1277, 354] on div "Visual Editor #shopify-section-template--24306597560586__custom_liquid_QPj36M V…" at bounding box center [1156, 357] width 462 height 691
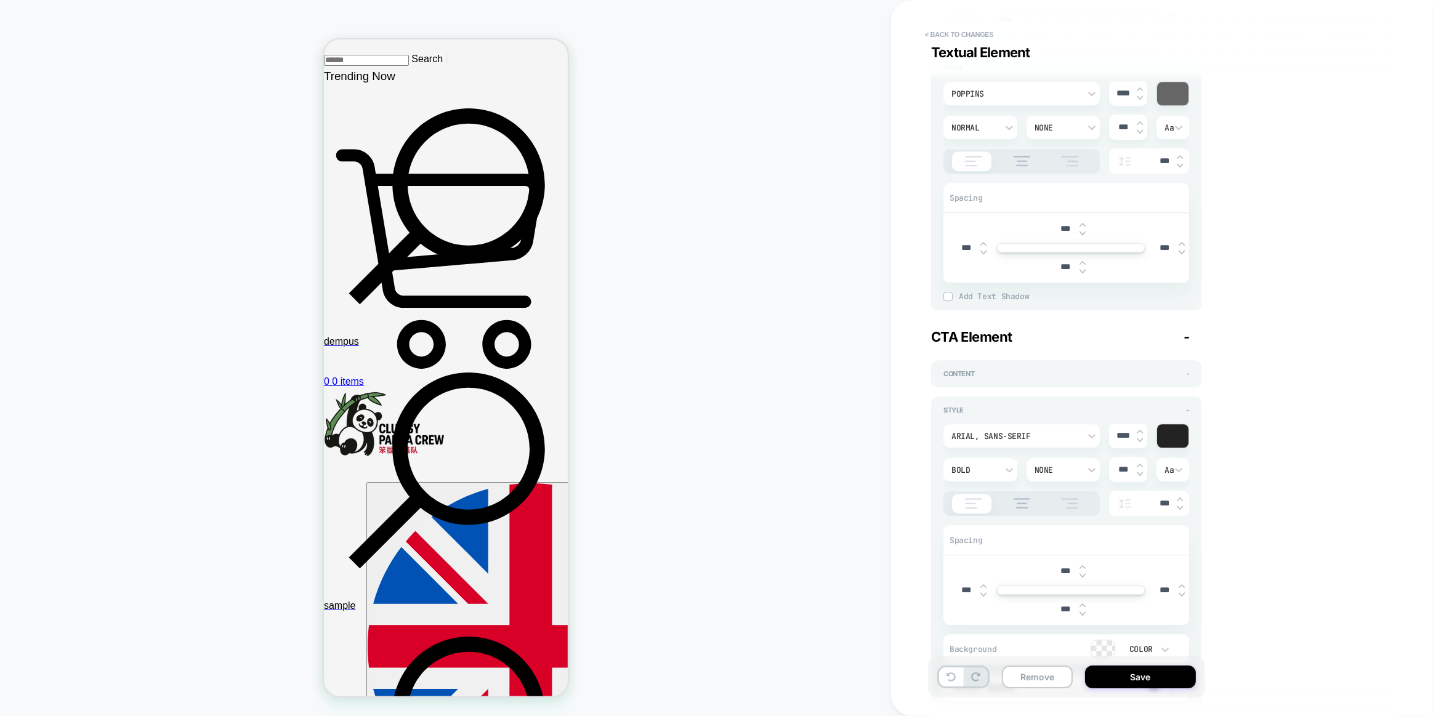
scroll to position [3708, 0]
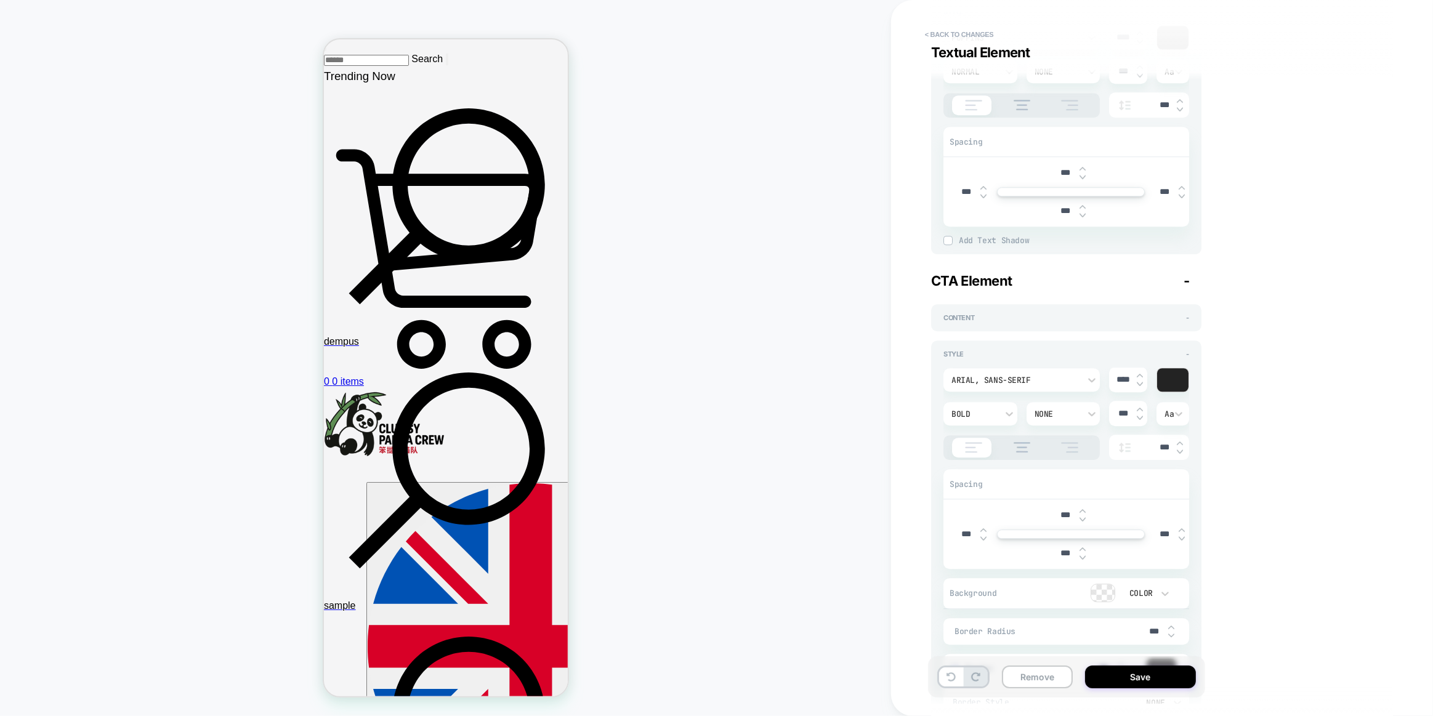
click at [1070, 379] on div "Arial, sans-serif" at bounding box center [1015, 380] width 128 height 10
click at [1252, 380] on div "Visual Editor #shopify-section-template--24306597560586__custom_liquid_QPj36M V…" at bounding box center [1156, 357] width 462 height 691
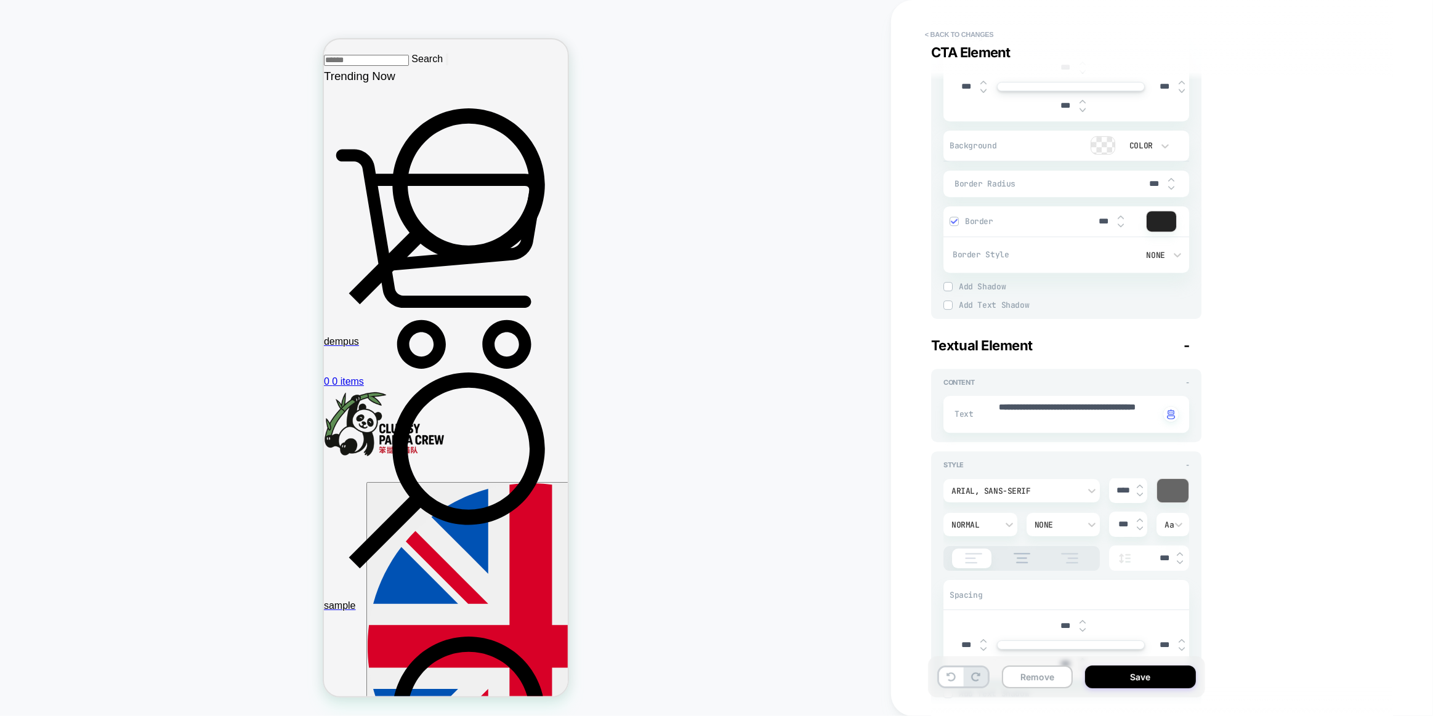
scroll to position [4324, 0]
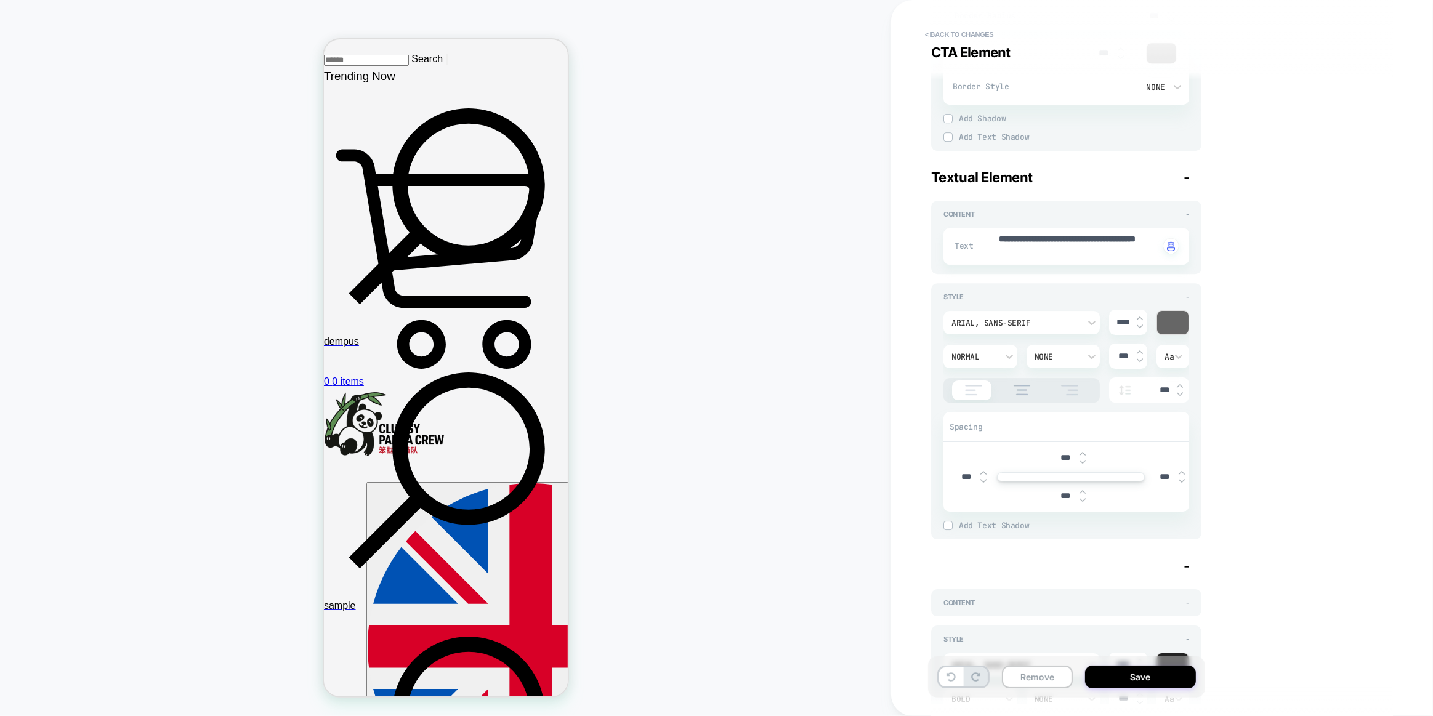
click at [1061, 326] on div "Arial, sans-serif" at bounding box center [1021, 322] width 156 height 23
click at [1015, 370] on div "poppins" at bounding box center [1021, 376] width 147 height 26
click at [1282, 311] on div "Visual Editor #shopify-section-template--24306597560586__custom_liquid_QPj36M V…" at bounding box center [1156, 357] width 462 height 691
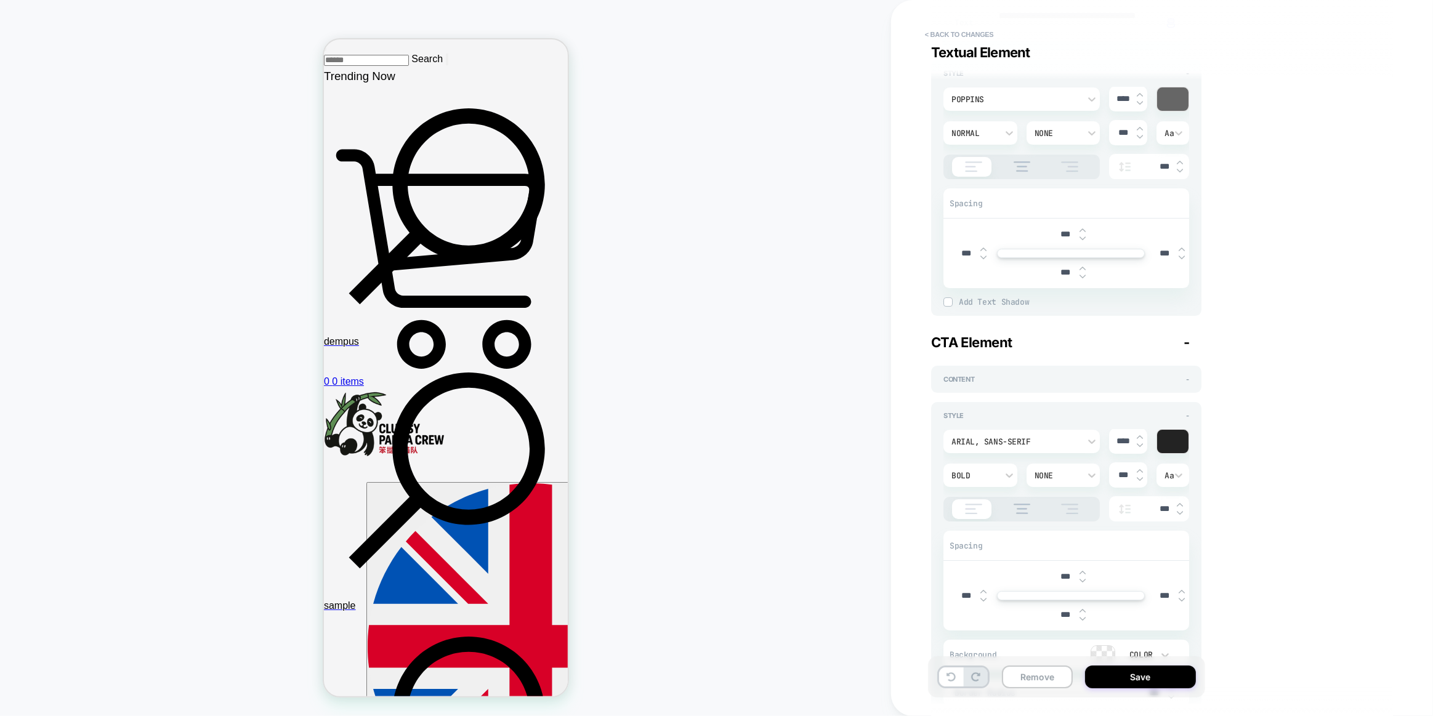
scroll to position [4603, 0]
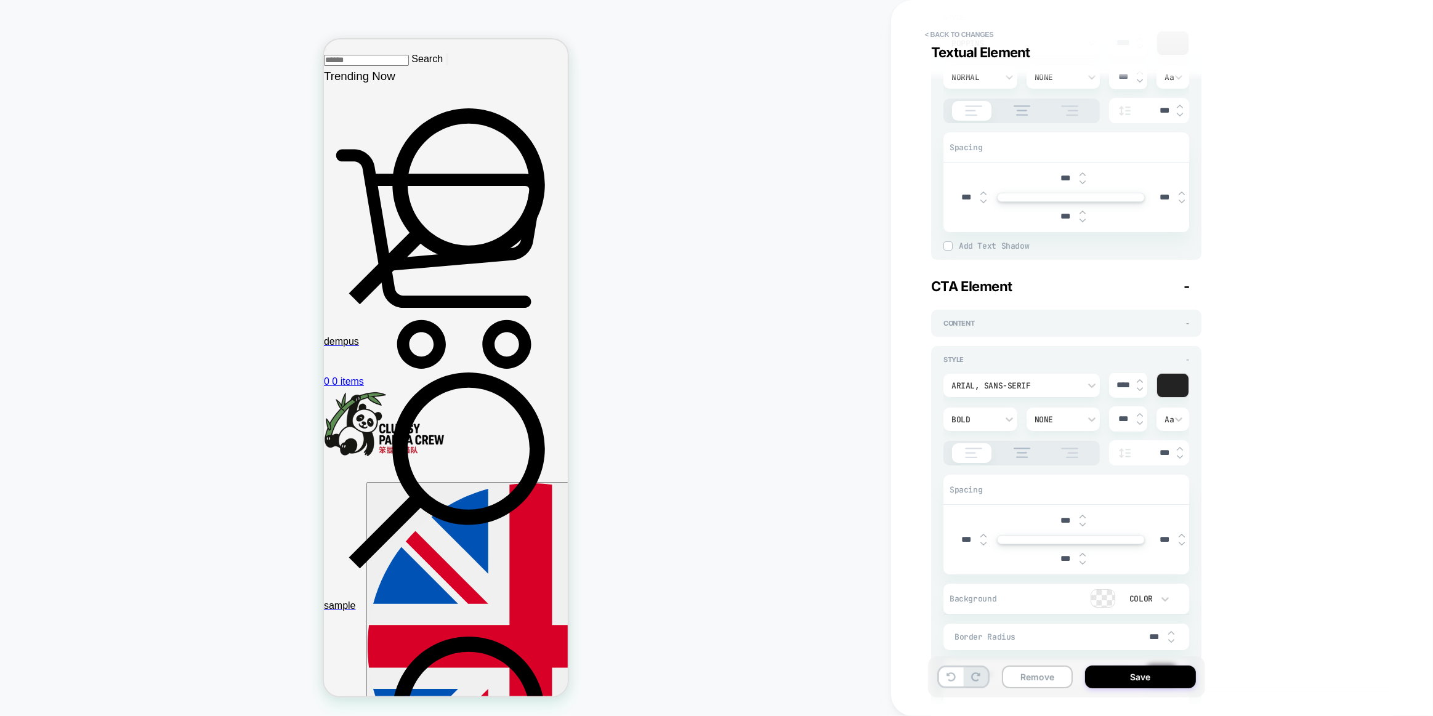
click at [1064, 380] on div "Arial, sans-serif" at bounding box center [1015, 385] width 128 height 10
click at [984, 433] on div "poppins" at bounding box center [1021, 438] width 147 height 26
click at [1244, 346] on div "Visual Editor #shopify-section-template--24306597560586__custom_liquid_QPj36M V…" at bounding box center [1156, 357] width 462 height 691
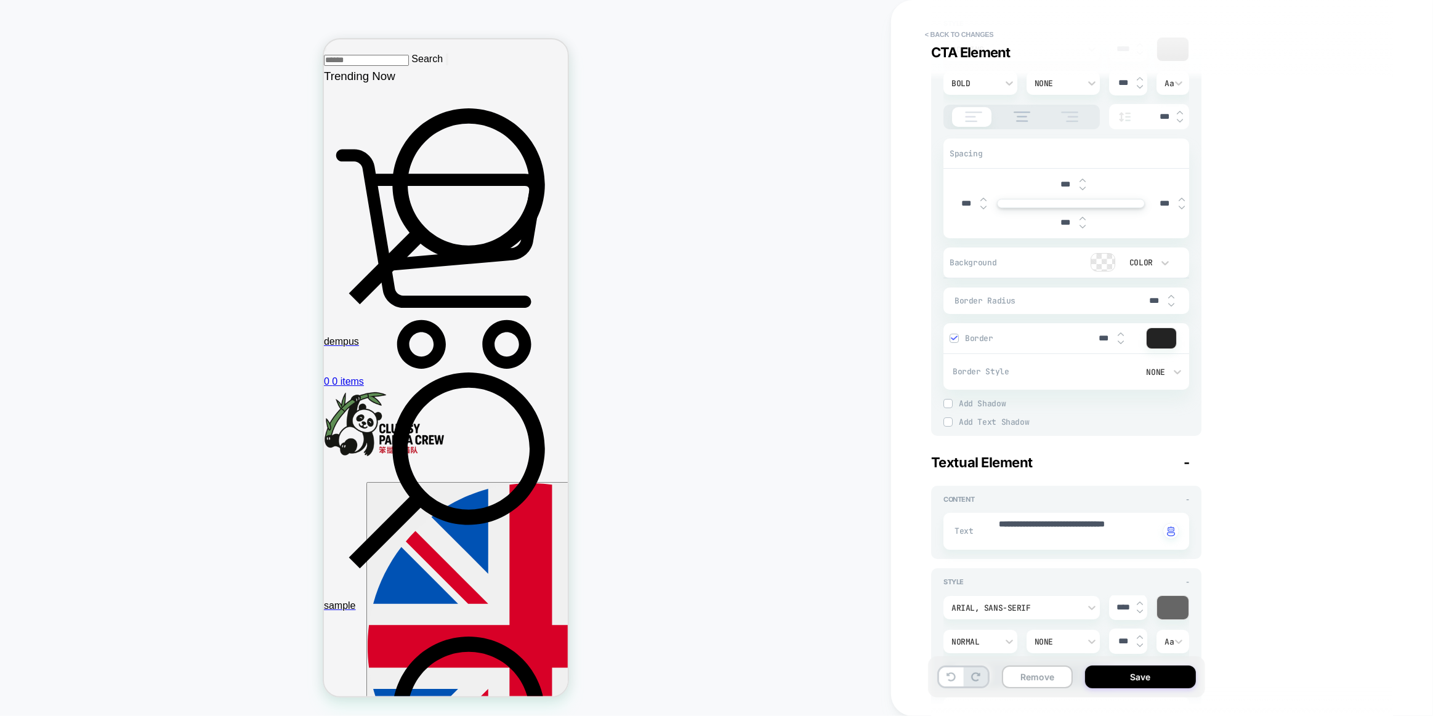
scroll to position [5107, 0]
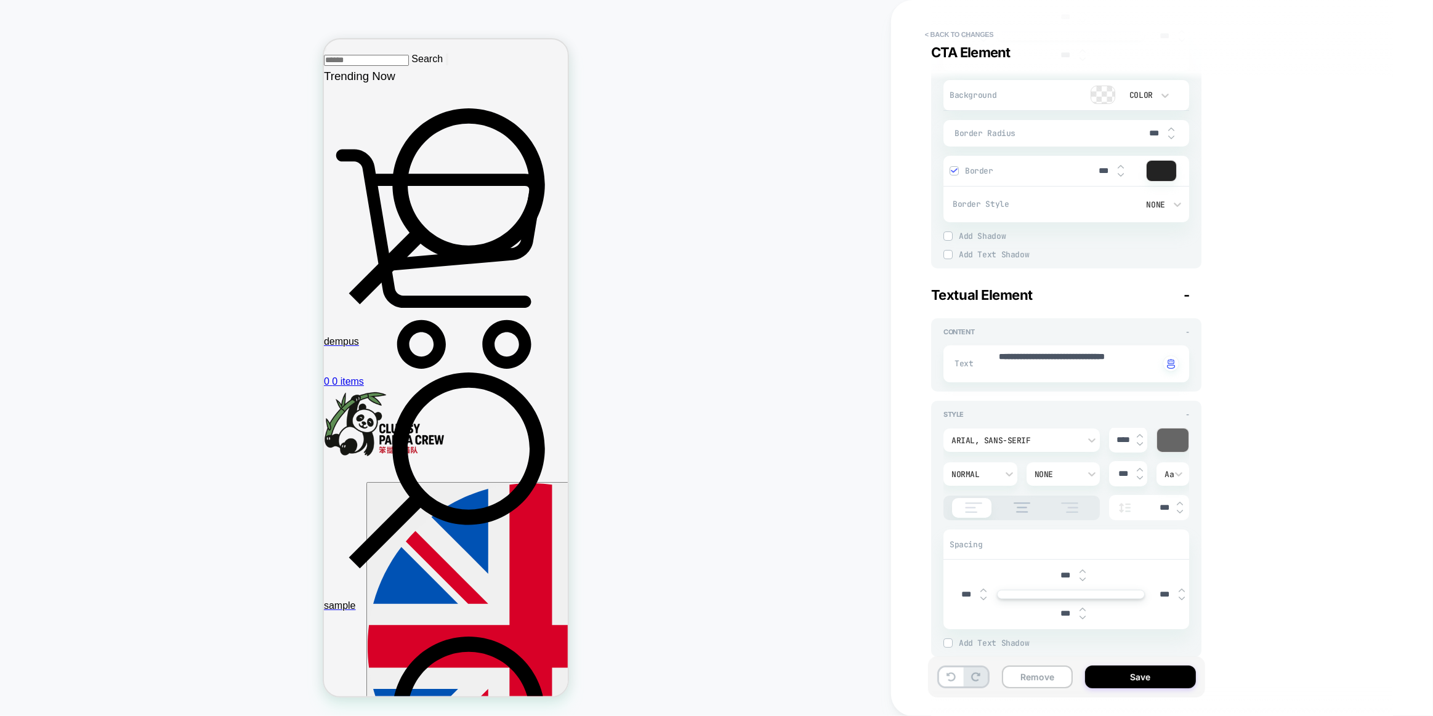
click at [1098, 432] on div "Arial, sans-serif" at bounding box center [1021, 439] width 156 height 23
click at [983, 492] on div "poppins" at bounding box center [1021, 492] width 147 height 26
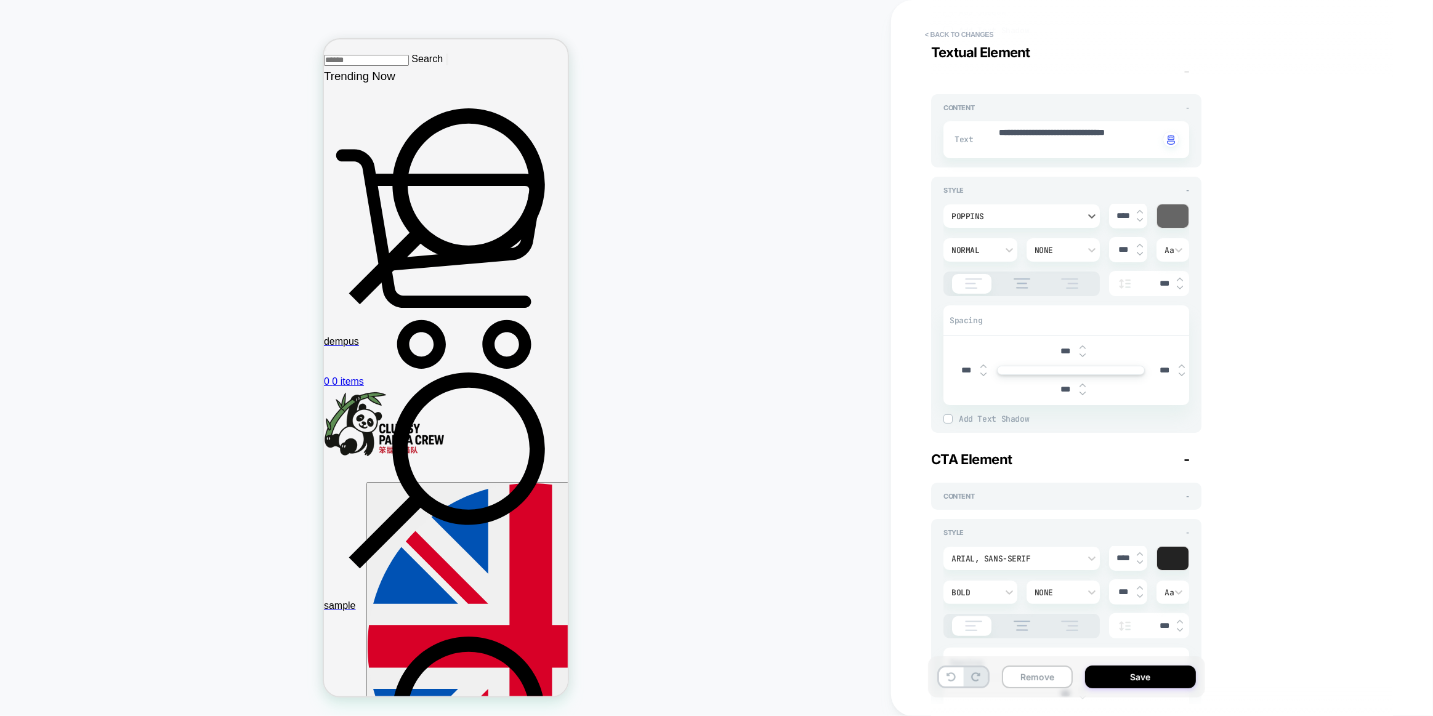
scroll to position [5555, 0]
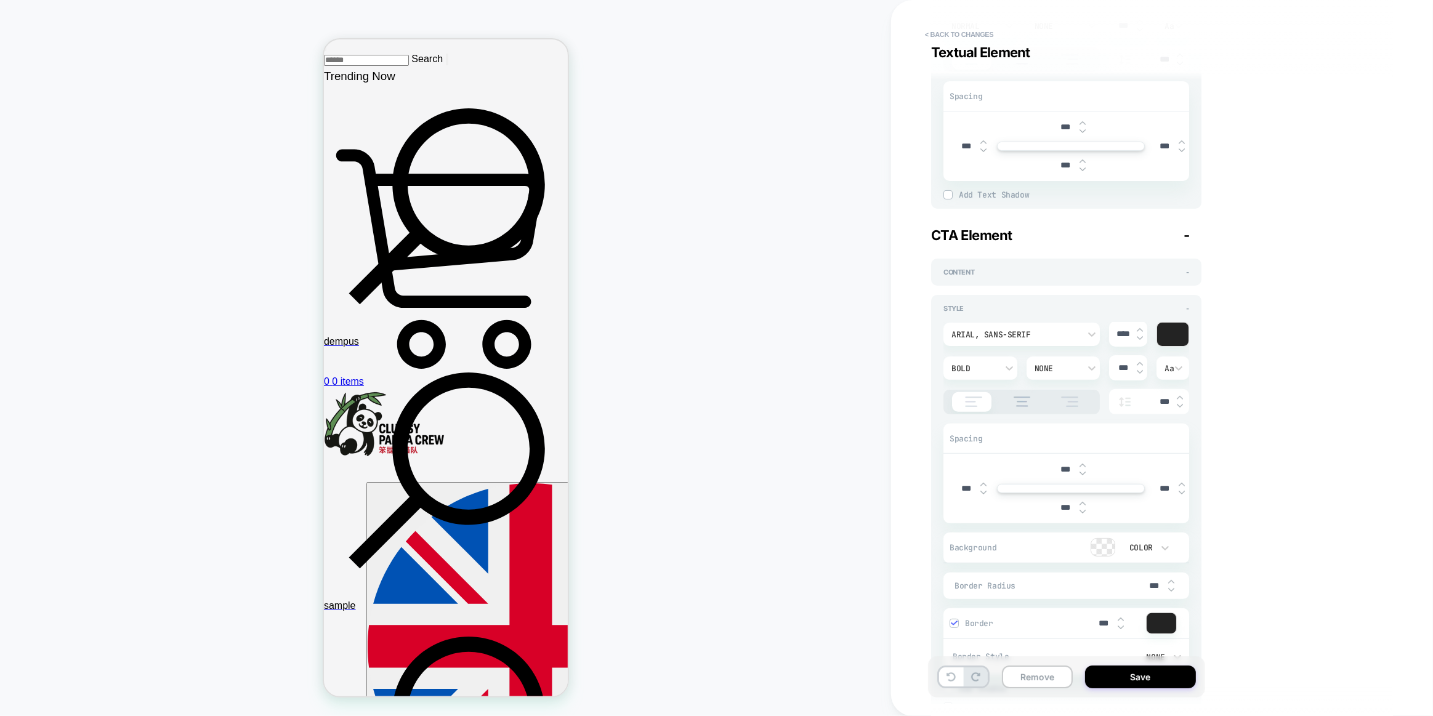
click at [1083, 328] on div "Arial, sans-serif" at bounding box center [1015, 334] width 140 height 13
click at [1007, 380] on div "poppins" at bounding box center [1021, 386] width 147 height 26
click at [1250, 318] on div "Visual Editor #shopify-section-template--24306597560586__custom_liquid_QPj36M V…" at bounding box center [1156, 357] width 462 height 691
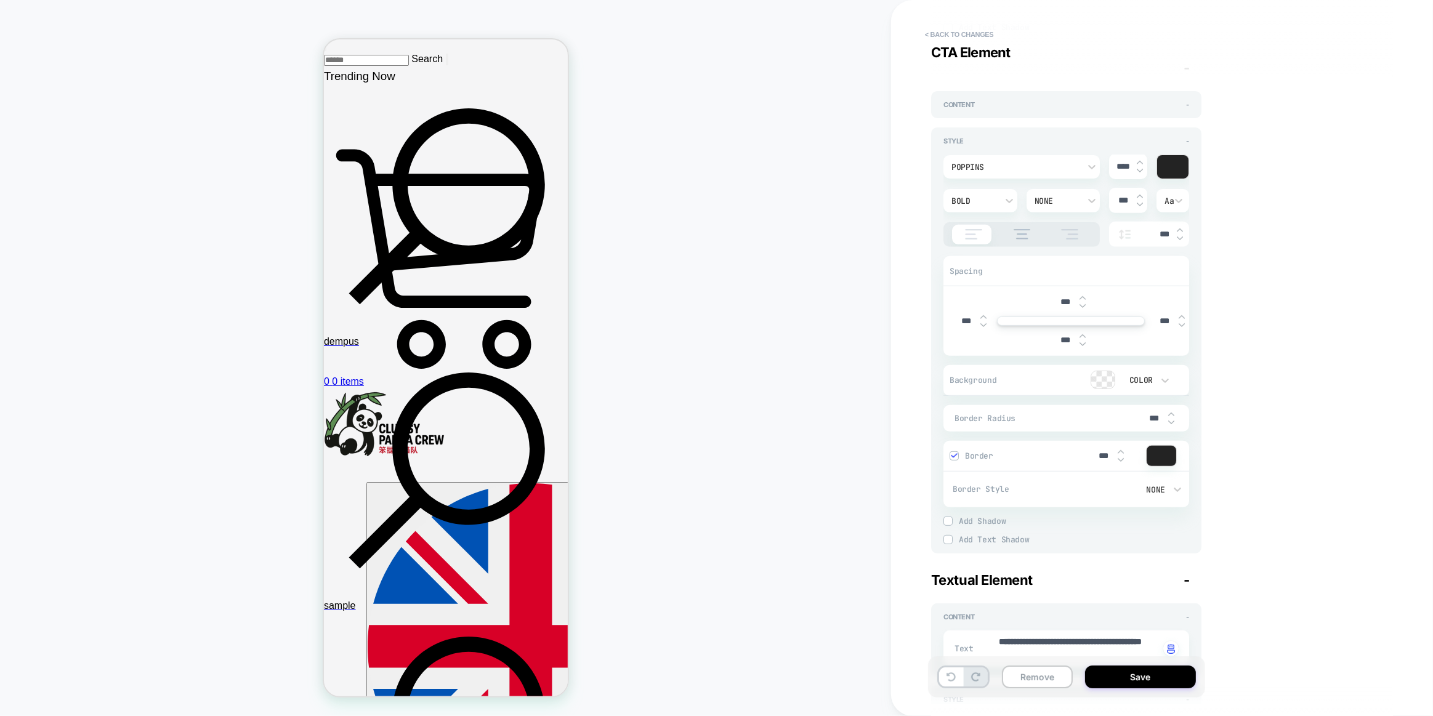
scroll to position [6021, 0]
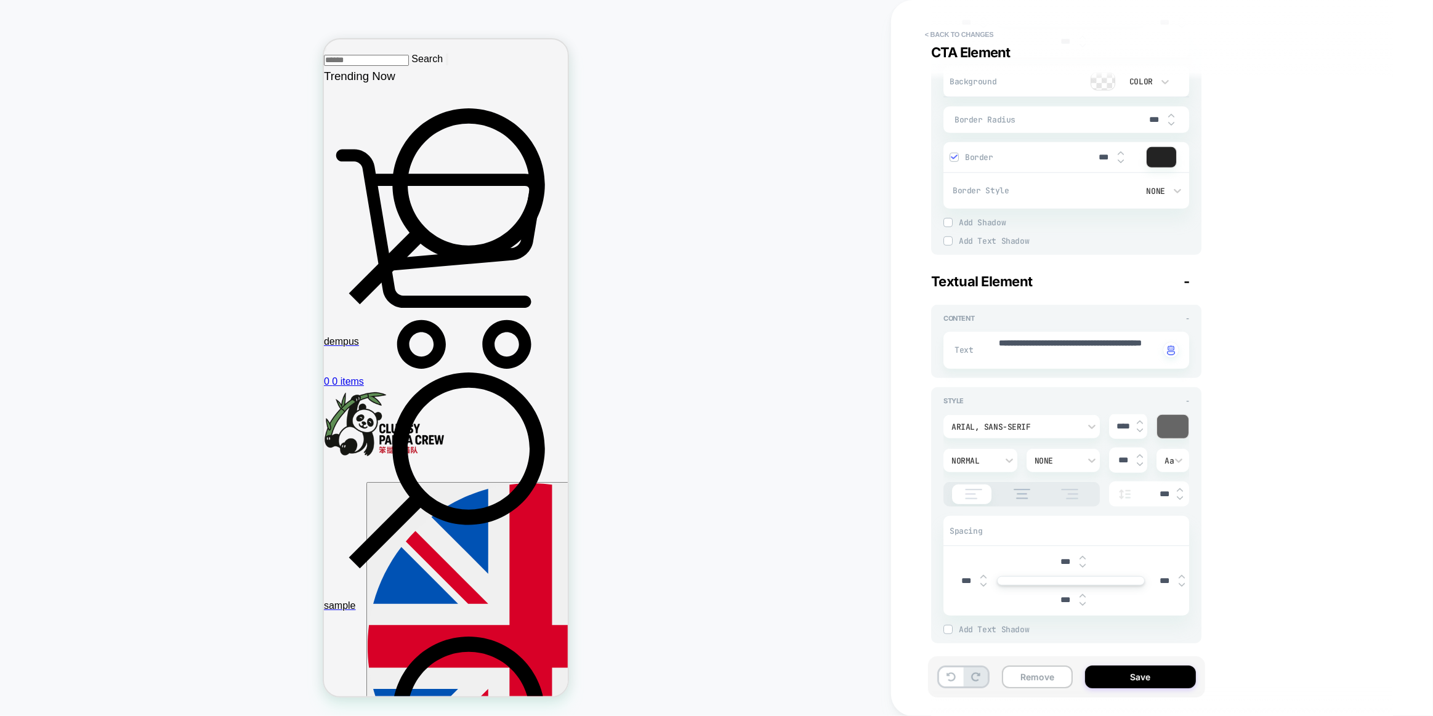
click at [1041, 420] on div "Arial, sans-serif" at bounding box center [1015, 426] width 140 height 13
click at [1299, 338] on div "Visual Editor #shopify-section-template--24306597560586__custom_liquid_QPj36M V…" at bounding box center [1156, 357] width 462 height 691
click at [1149, 669] on button "Save" at bounding box center [1140, 676] width 111 height 23
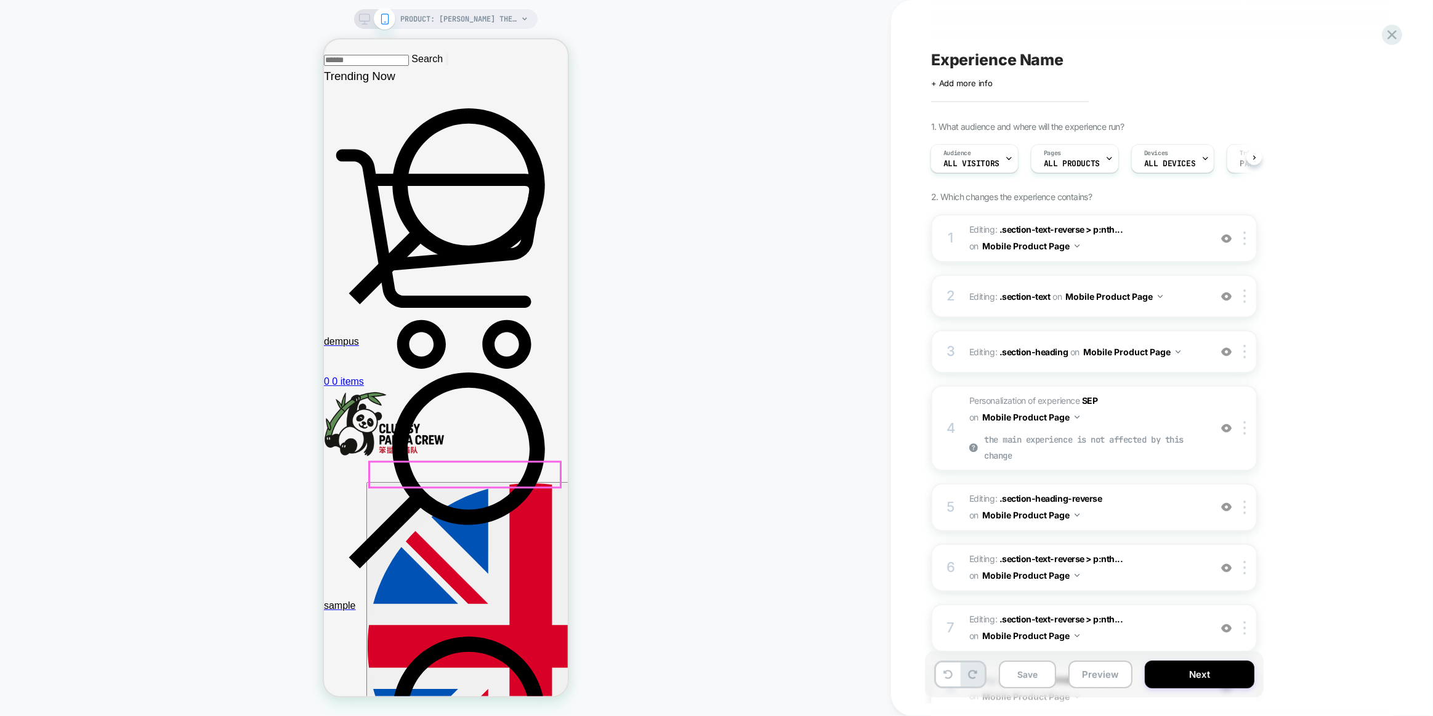
scroll to position [3226, 0]
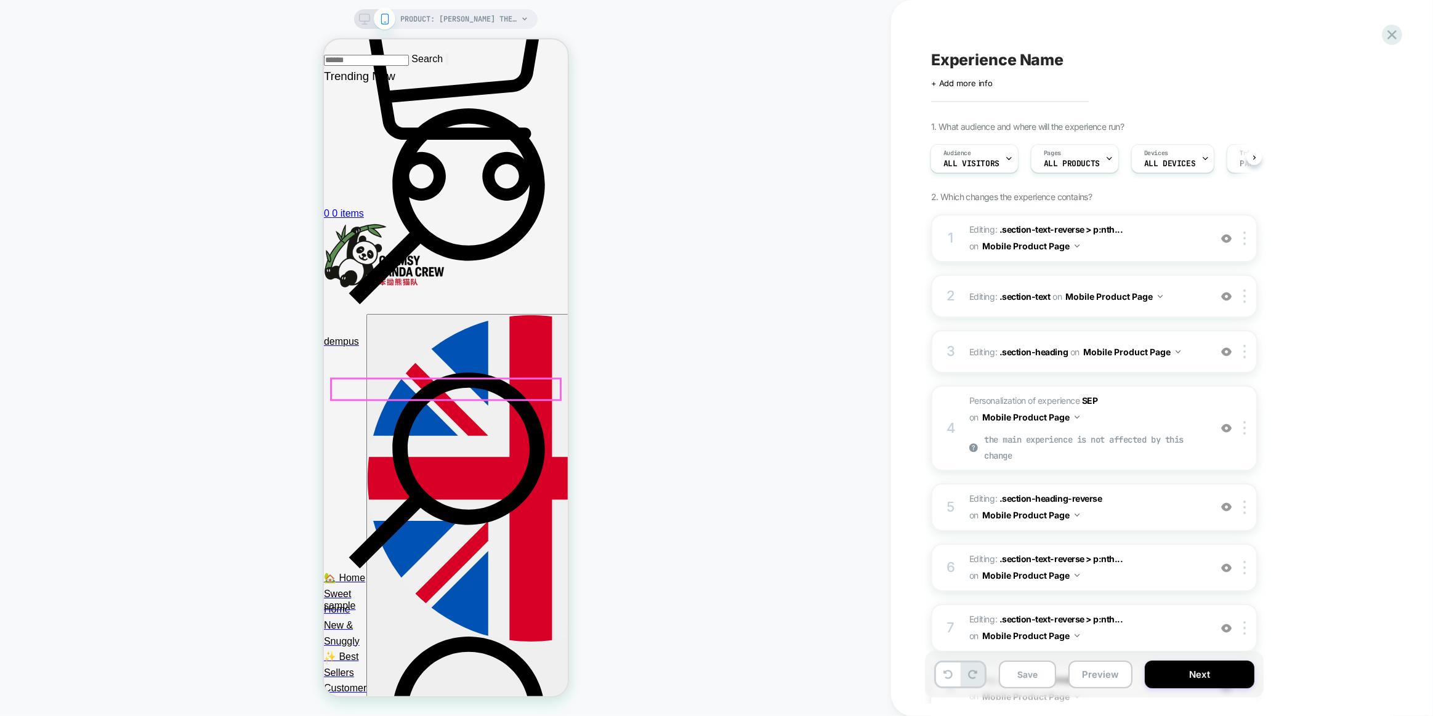
drag, startPoint x: 507, startPoint y: 382, endPoint x: 1240, endPoint y: 407, distance: 733.0
click at [507, 382] on div at bounding box center [445, 389] width 229 height 21
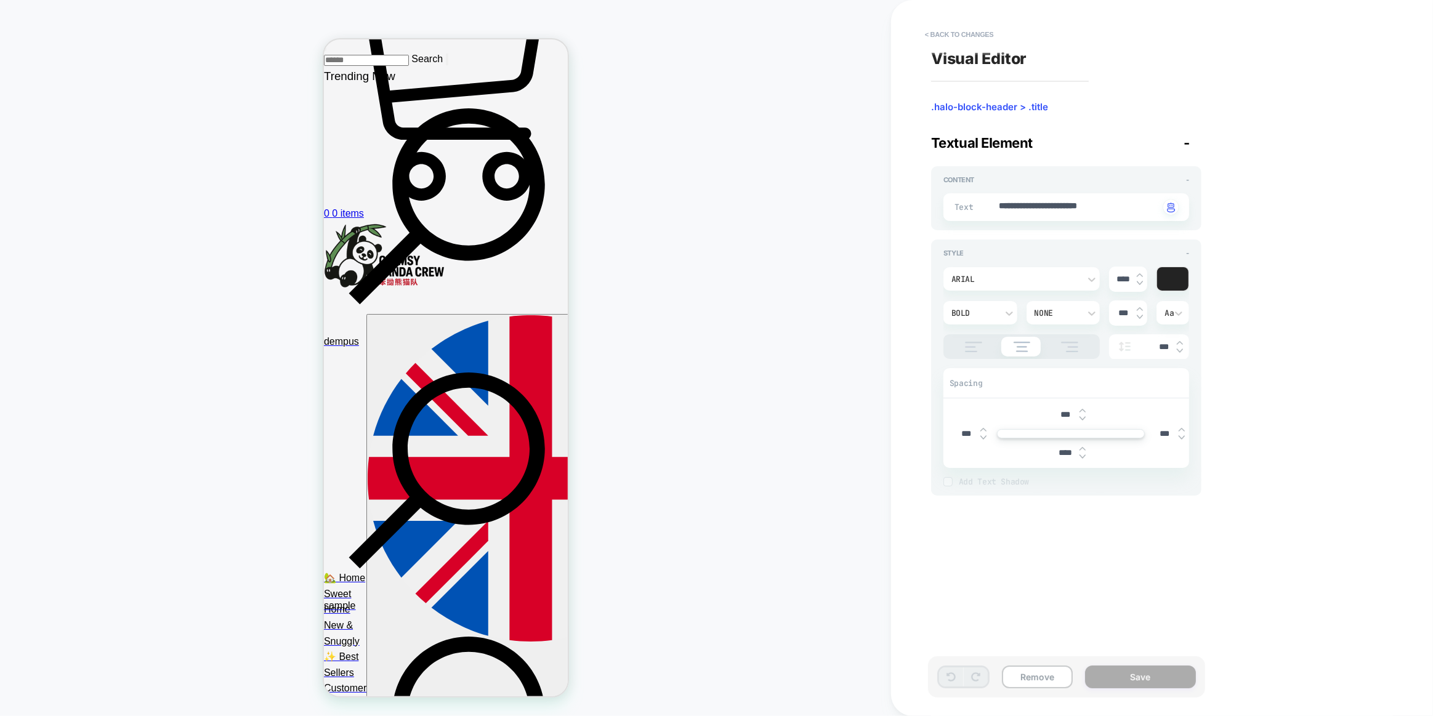
scroll to position [3247, 0]
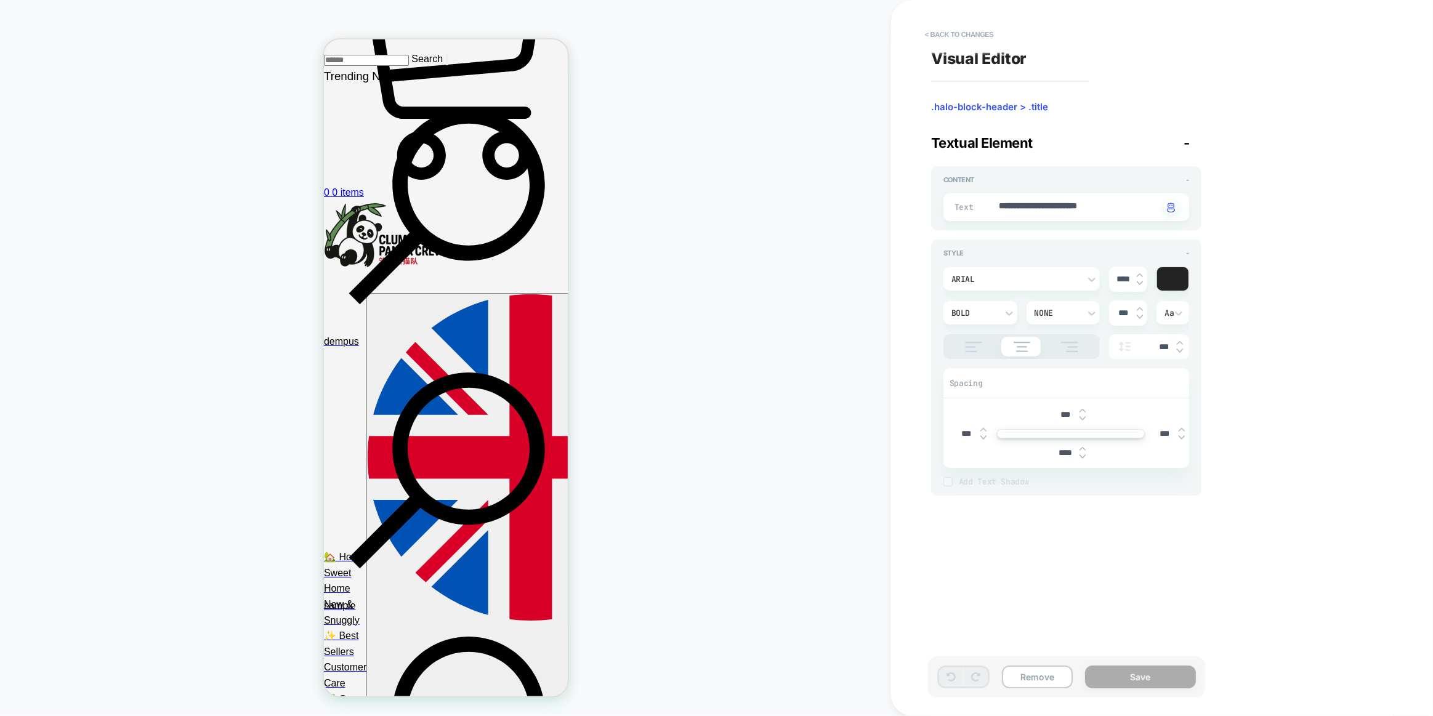
click at [994, 276] on div "Arial" at bounding box center [1015, 279] width 128 height 10
click at [972, 329] on div "poppins" at bounding box center [1021, 336] width 147 height 26
click at [1132, 667] on button "Save" at bounding box center [1140, 676] width 111 height 23
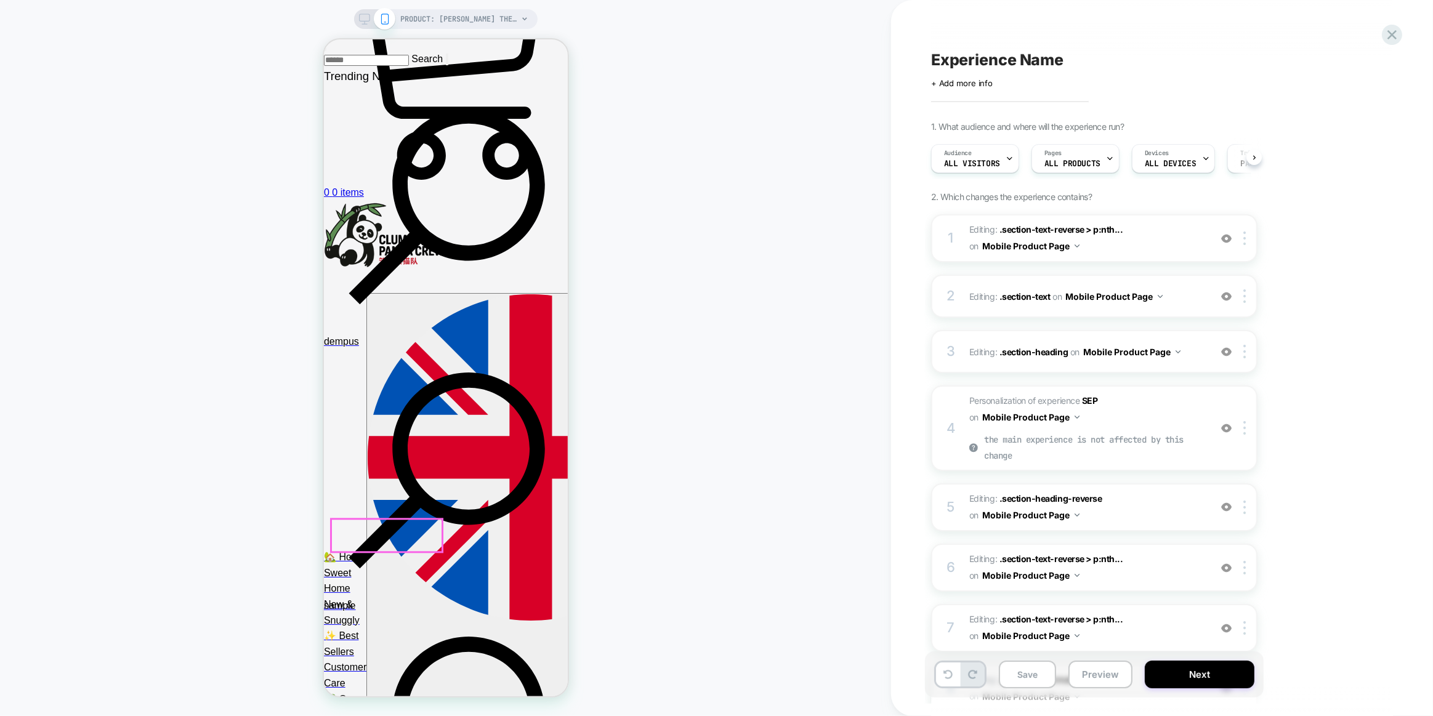
scroll to position [0, 1]
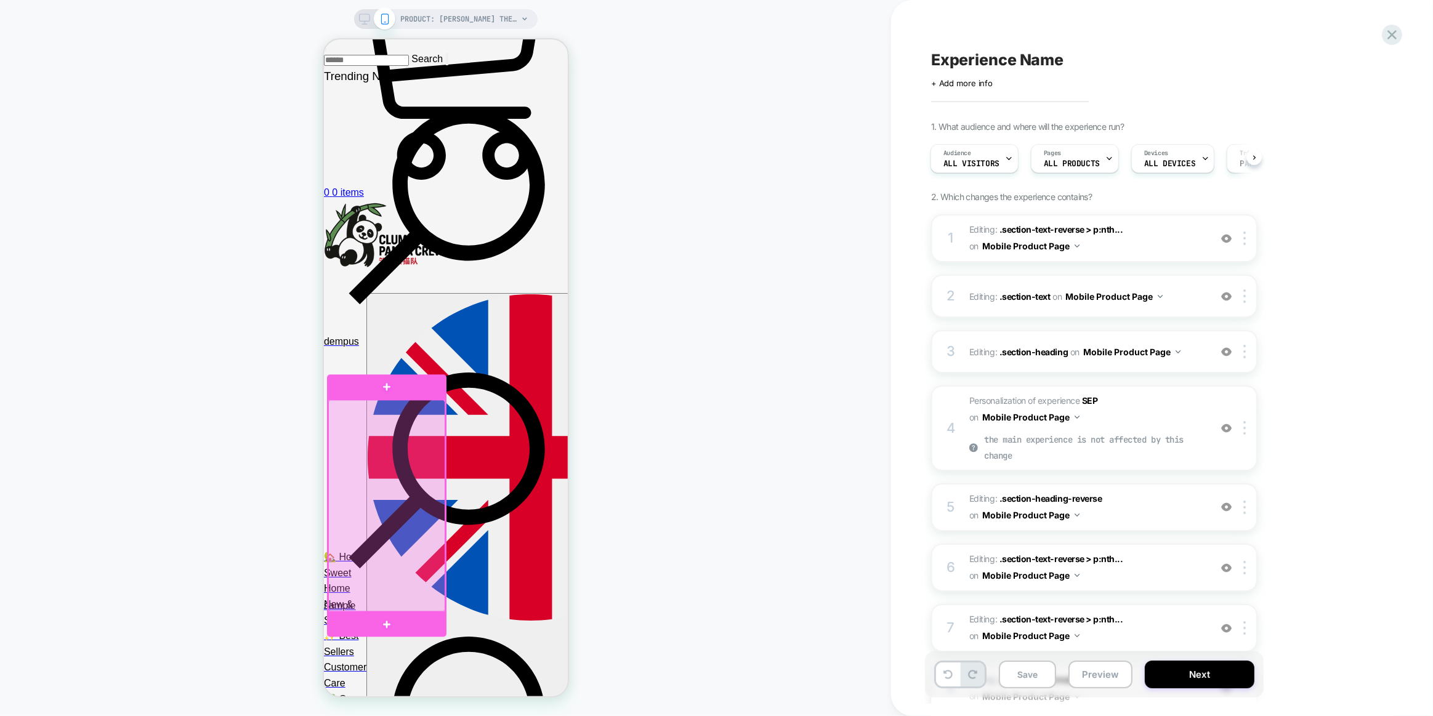
click at [441, 532] on div at bounding box center [386, 506] width 117 height 212
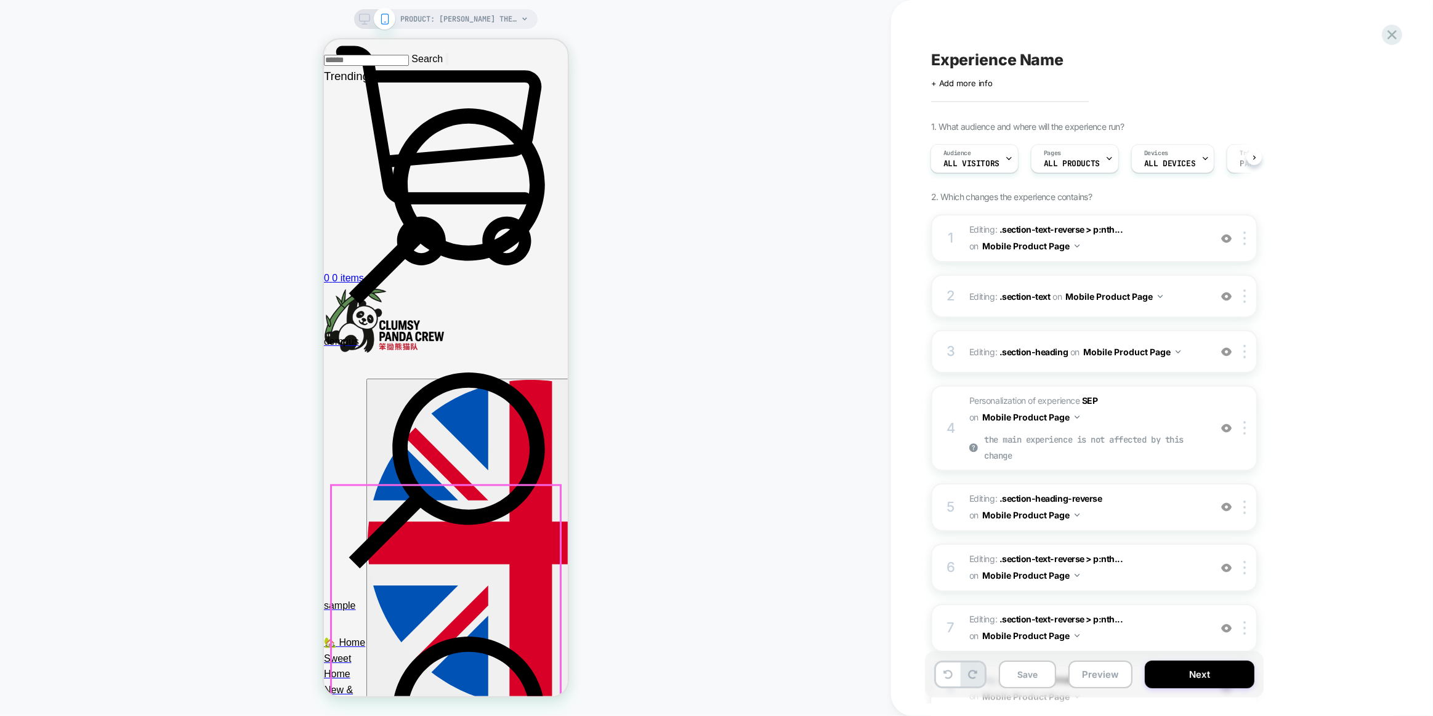
scroll to position [3106, 0]
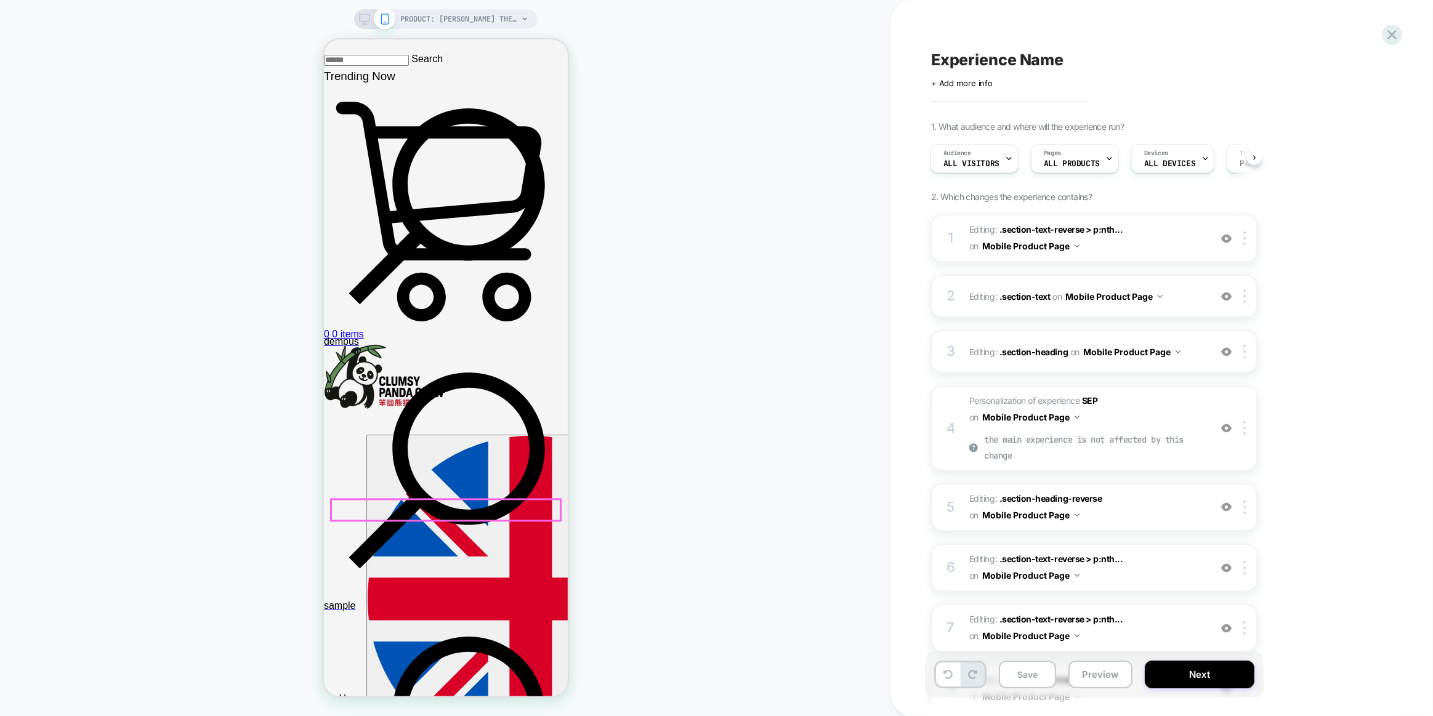
click at [436, 502] on div at bounding box center [445, 509] width 229 height 21
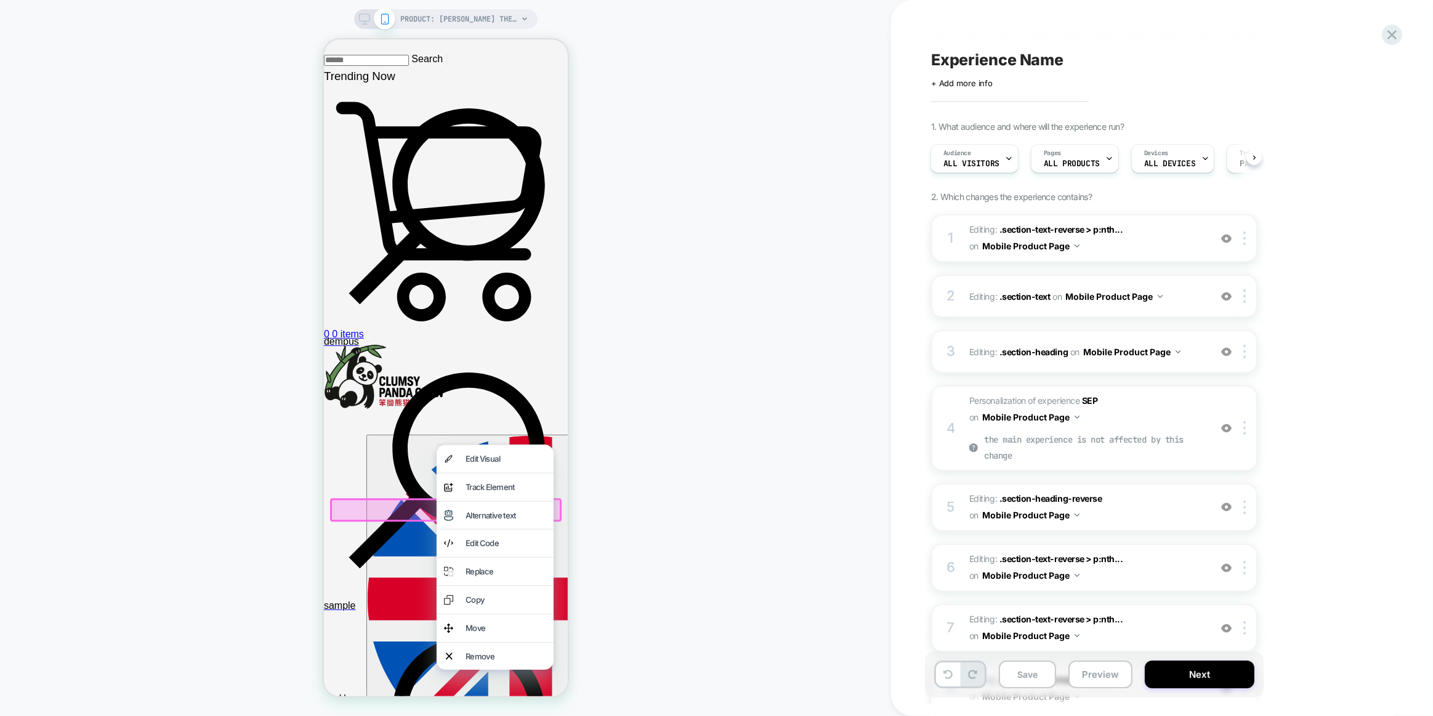
click at [480, 461] on div "Edit Visual" at bounding box center [505, 458] width 81 height 13
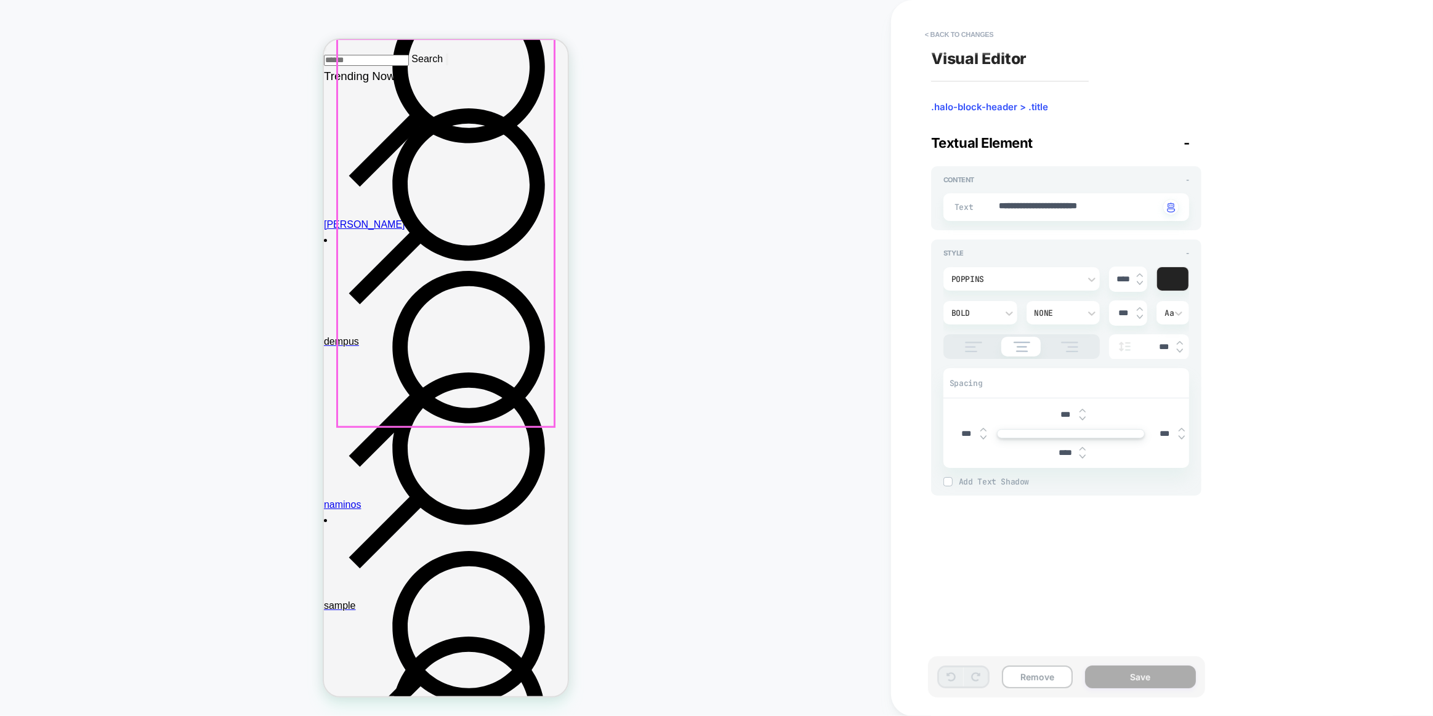
scroll to position [561, 0]
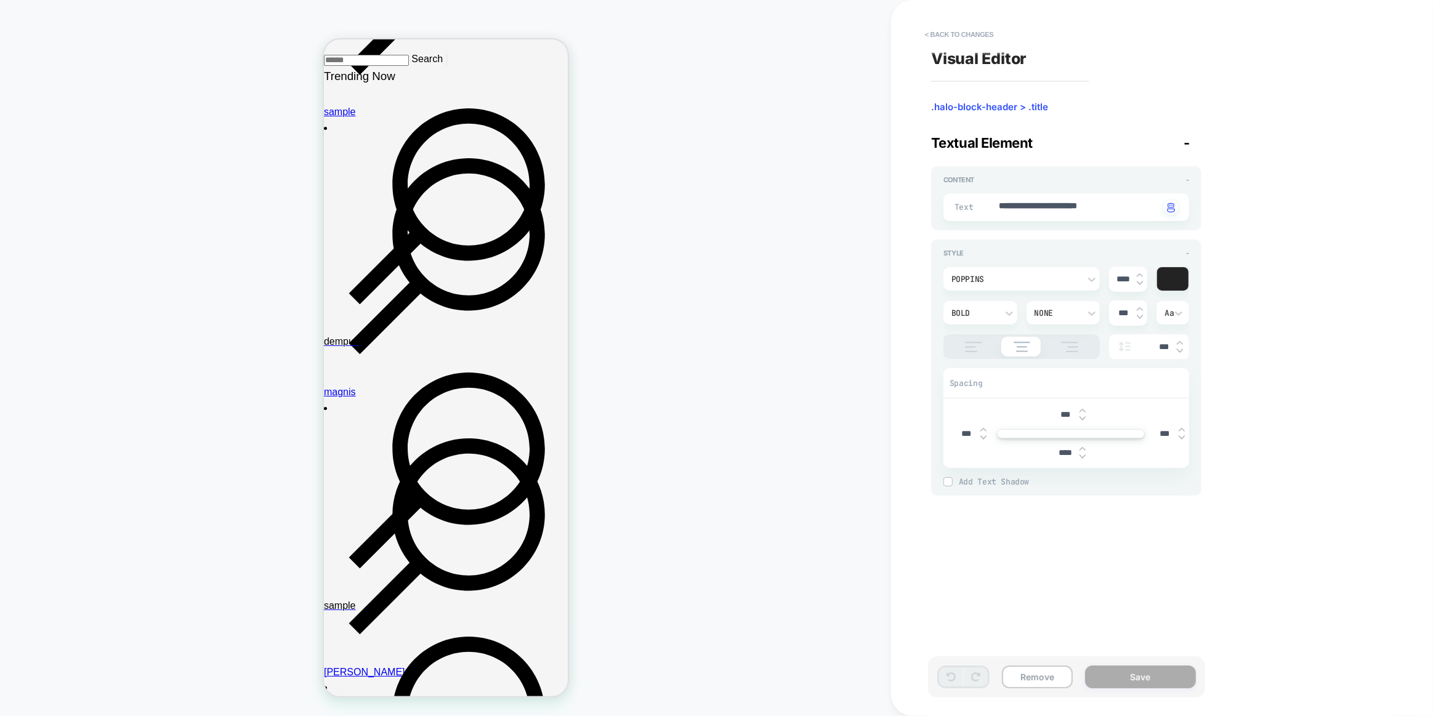
click at [945, 36] on button "< Back to changes" at bounding box center [959, 35] width 81 height 20
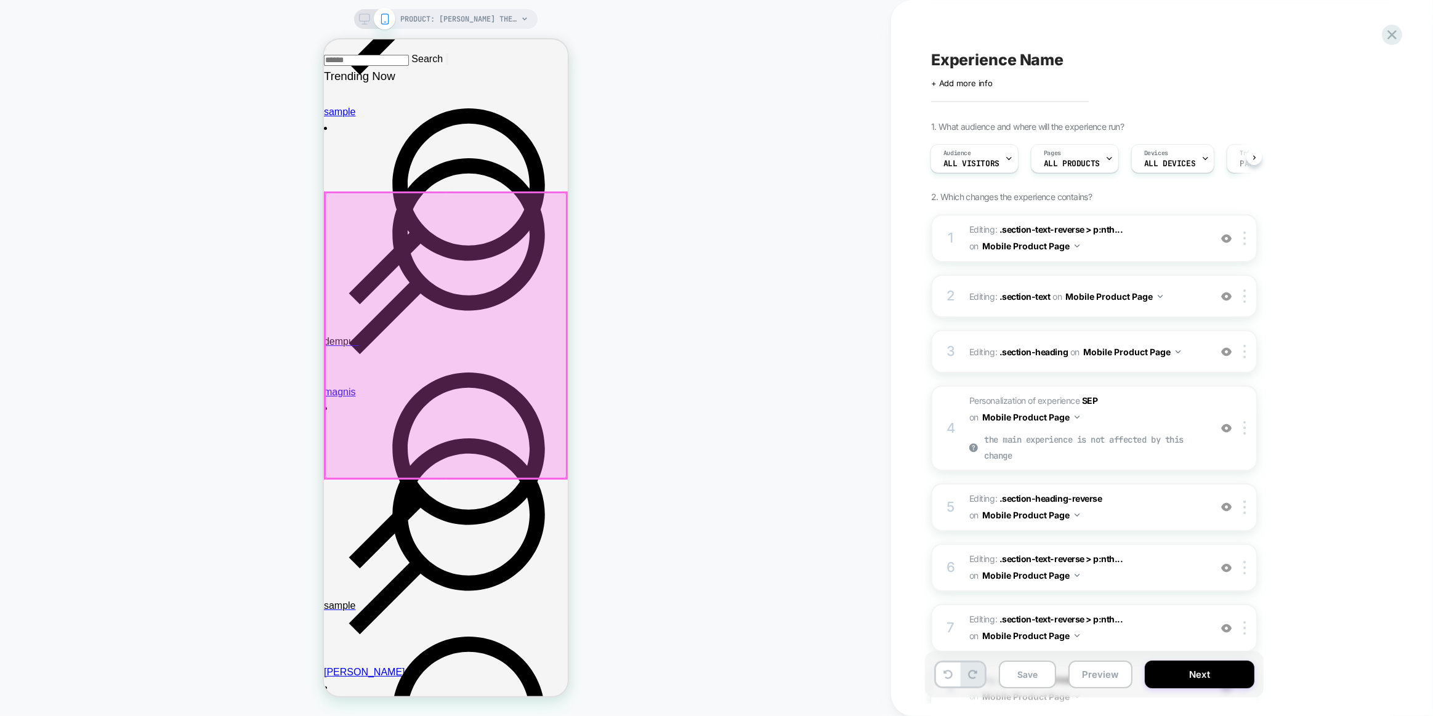
click at [565, 204] on div at bounding box center [444, 335] width 241 height 285
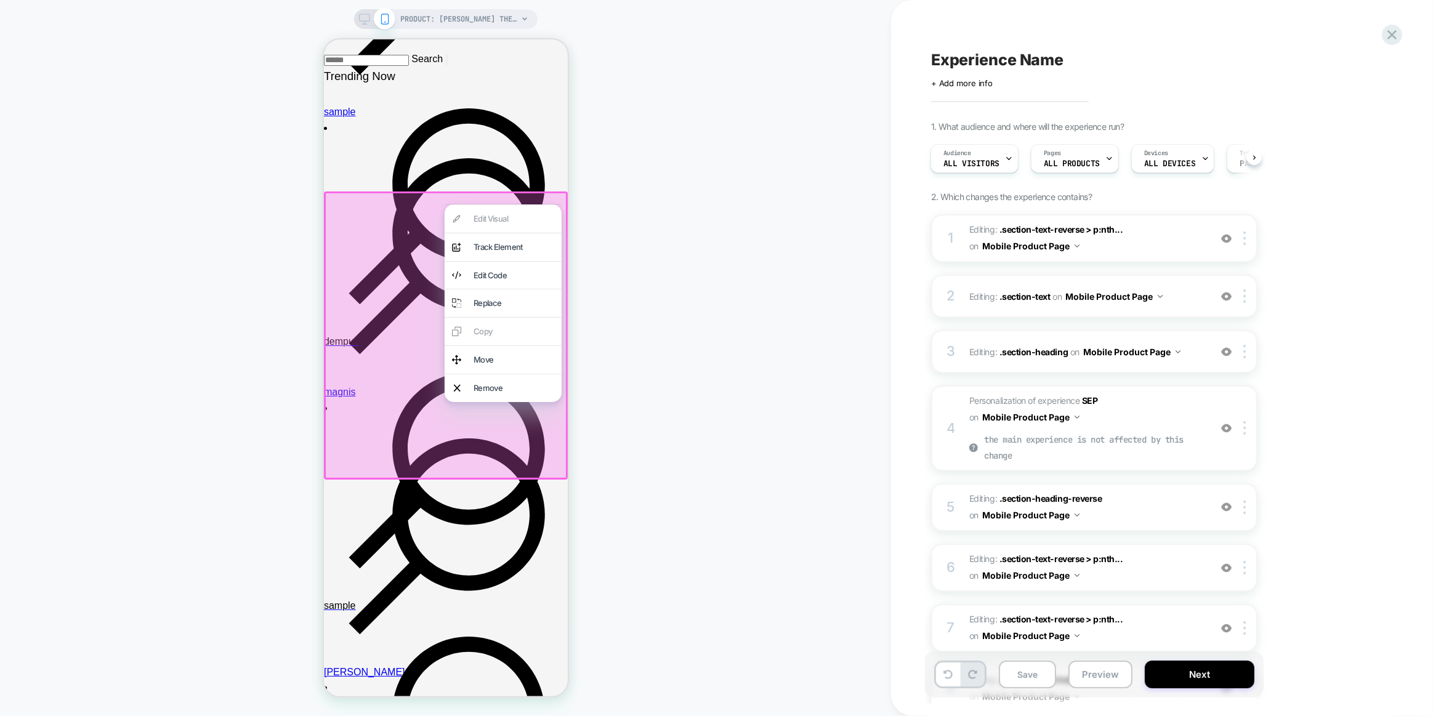
click at [524, 222] on div "Edit Visual analytics-plus-line-svgrepo-com Track Element Edit Code Replace Cop…" at bounding box center [502, 303] width 117 height 198
click at [313, 243] on div "PRODUCT: Judy the hamster plush [soft lying stuffed animal seal pillow cushion …" at bounding box center [445, 357] width 891 height 691
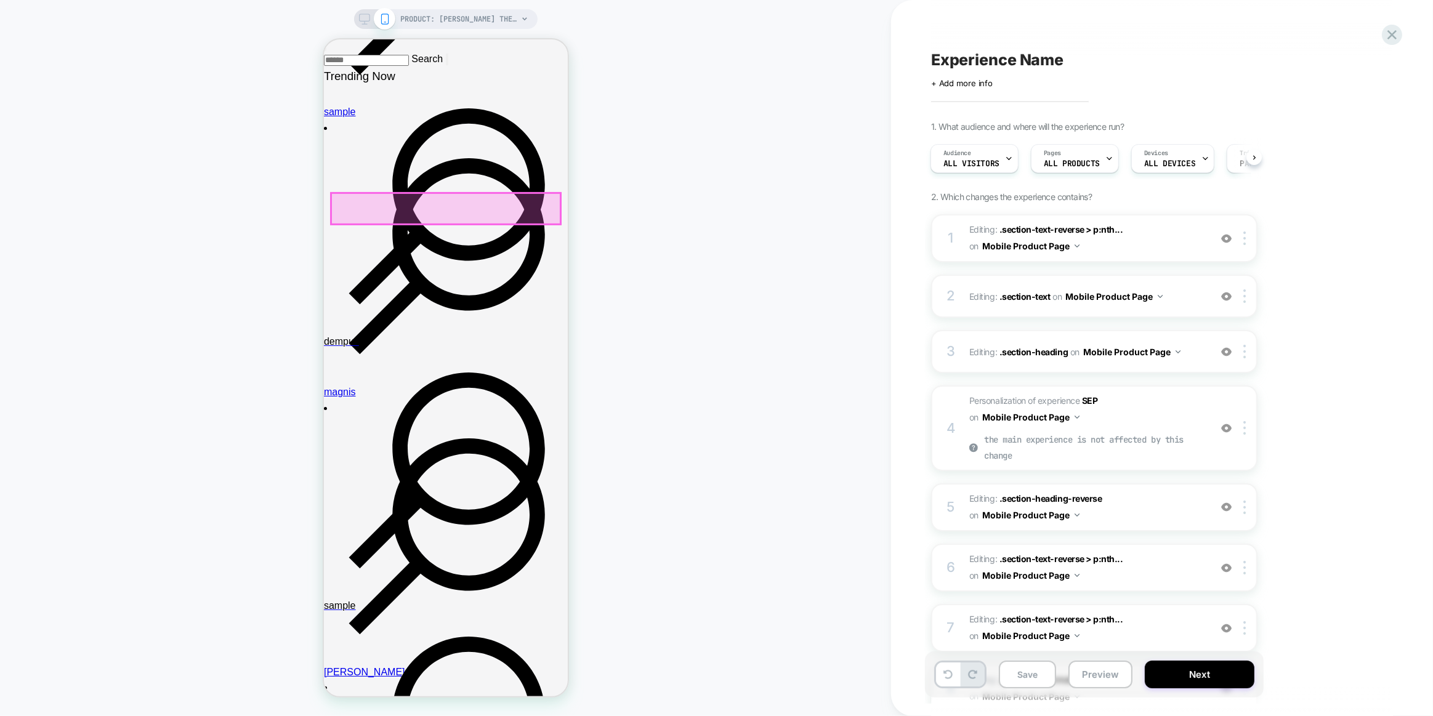
drag, startPoint x: 345, startPoint y: 214, endPoint x: 424, endPoint y: 252, distance: 87.3
click at [345, 214] on div at bounding box center [445, 208] width 229 height 31
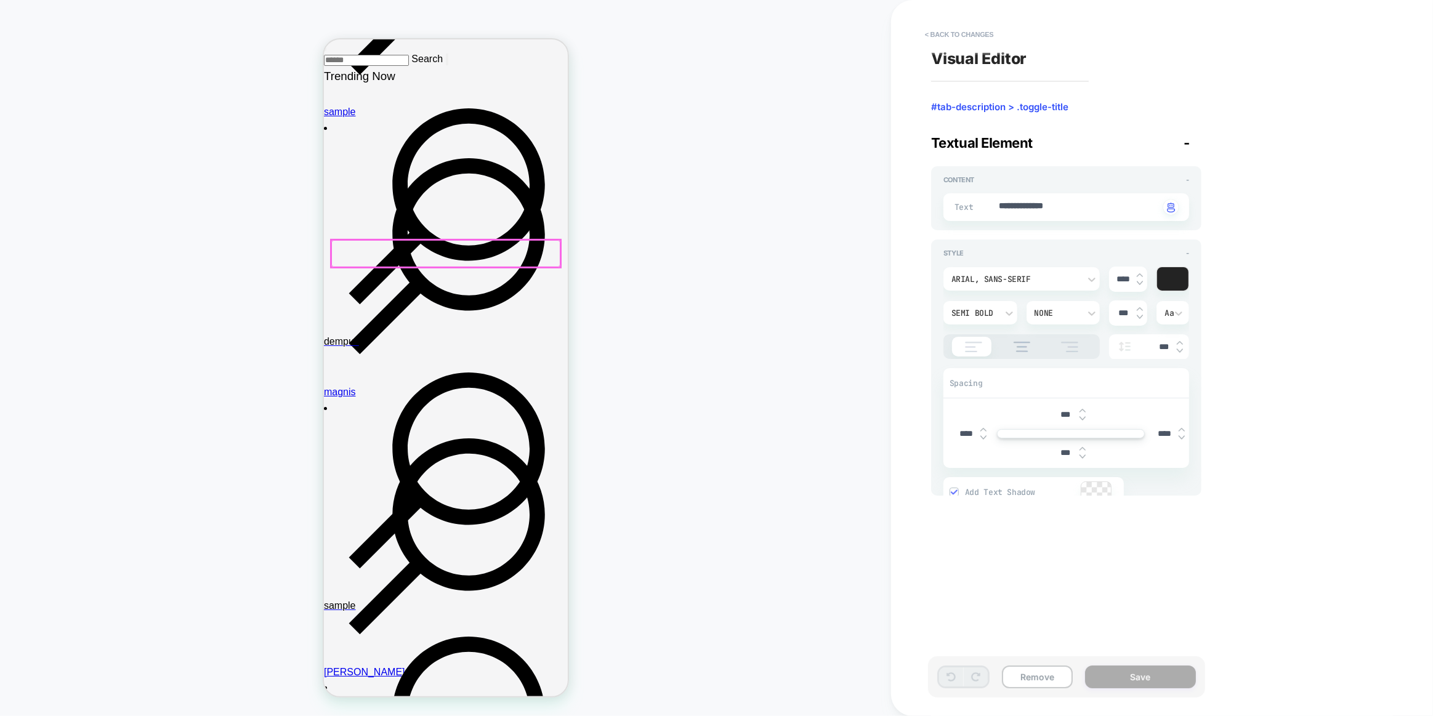
scroll to position [557, 0]
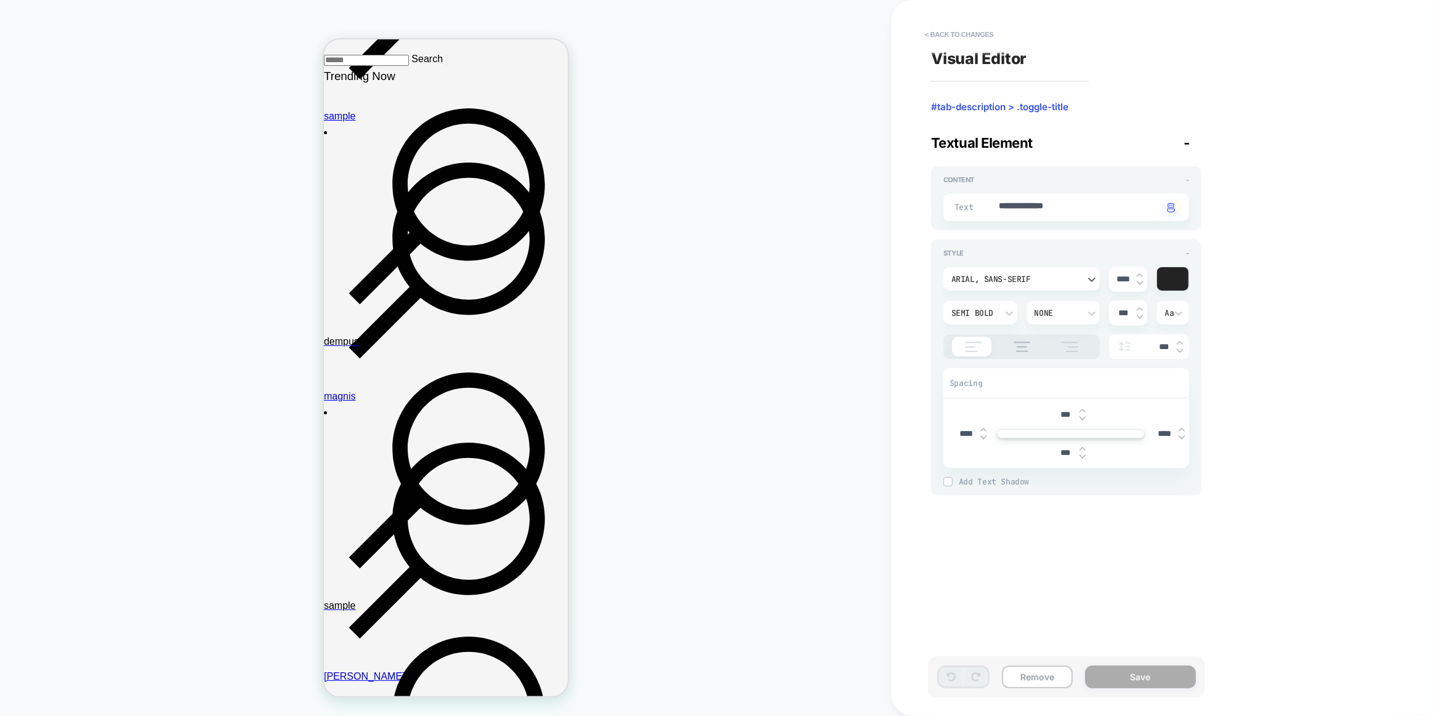
click at [1040, 281] on div "Arial, sans-serif" at bounding box center [1015, 279] width 128 height 10
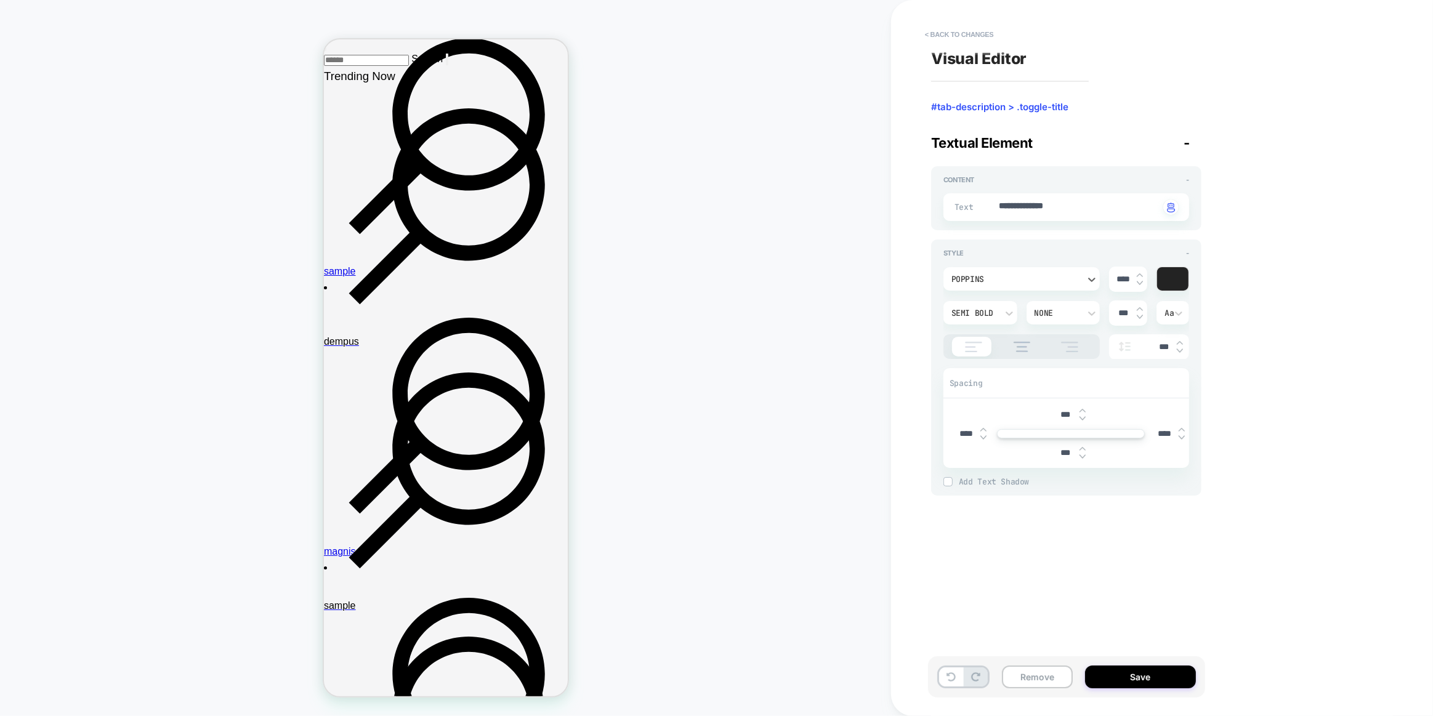
click at [901, 388] on div "**********" at bounding box center [1162, 358] width 542 height 716
click at [1109, 666] on button "Save" at bounding box center [1140, 676] width 111 height 23
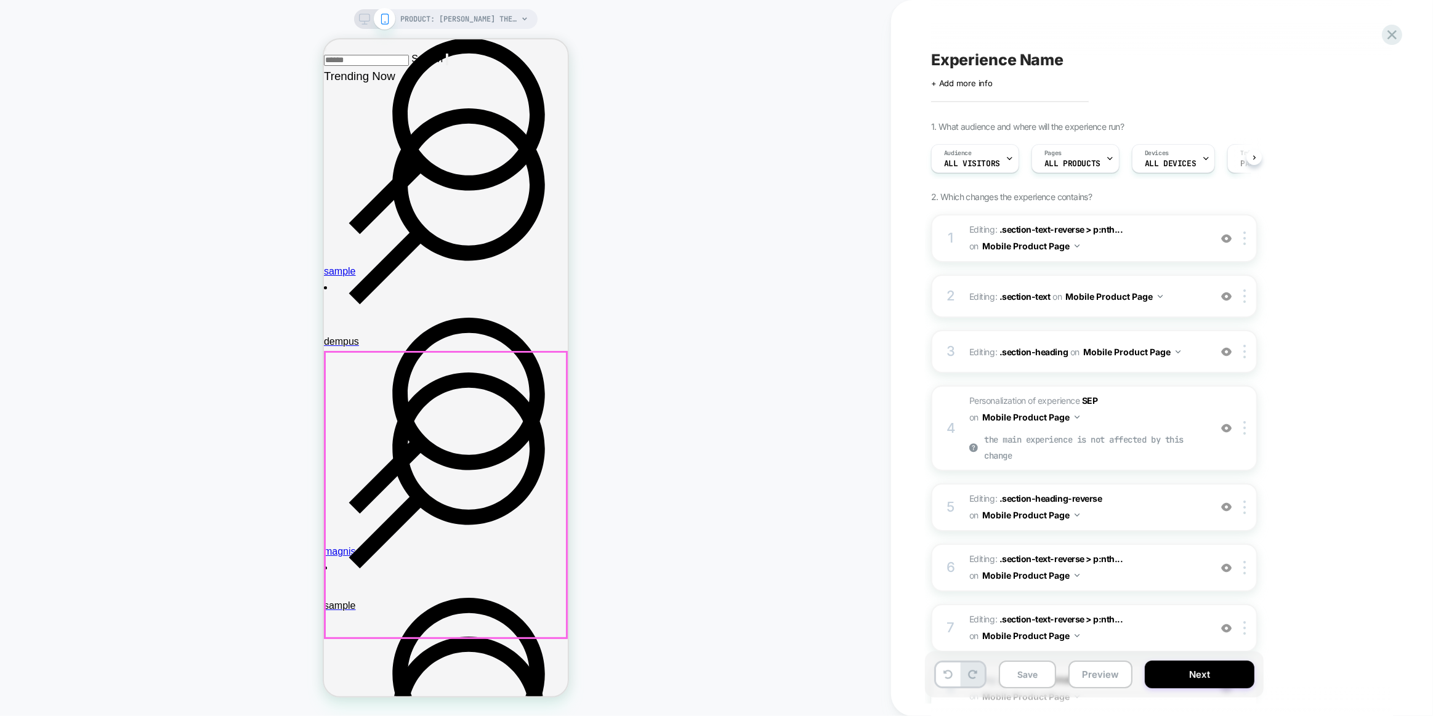
scroll to position [0, 1]
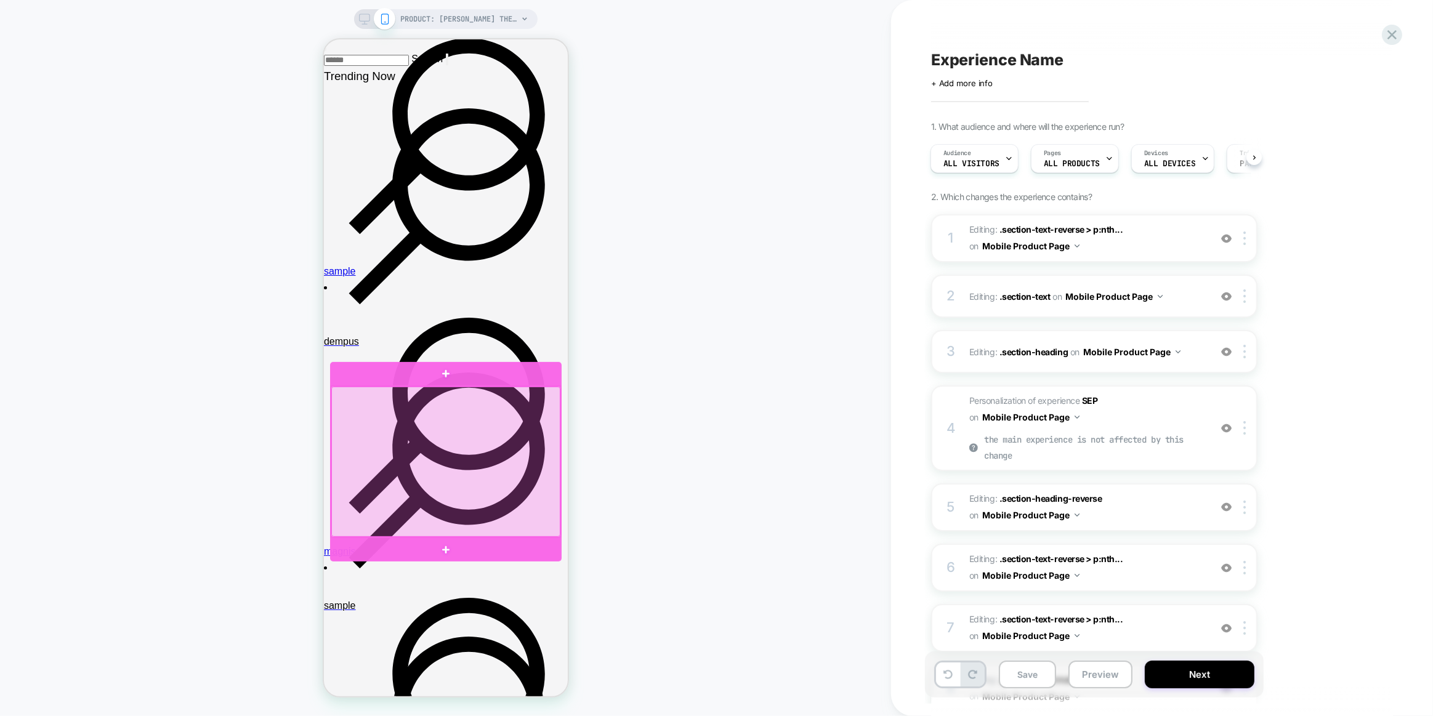
drag, startPoint x: 1360, startPoint y: 357, endPoint x: 331, endPoint y: 459, distance: 1033.8
click at [331, 459] on div at bounding box center [445, 462] width 229 height 151
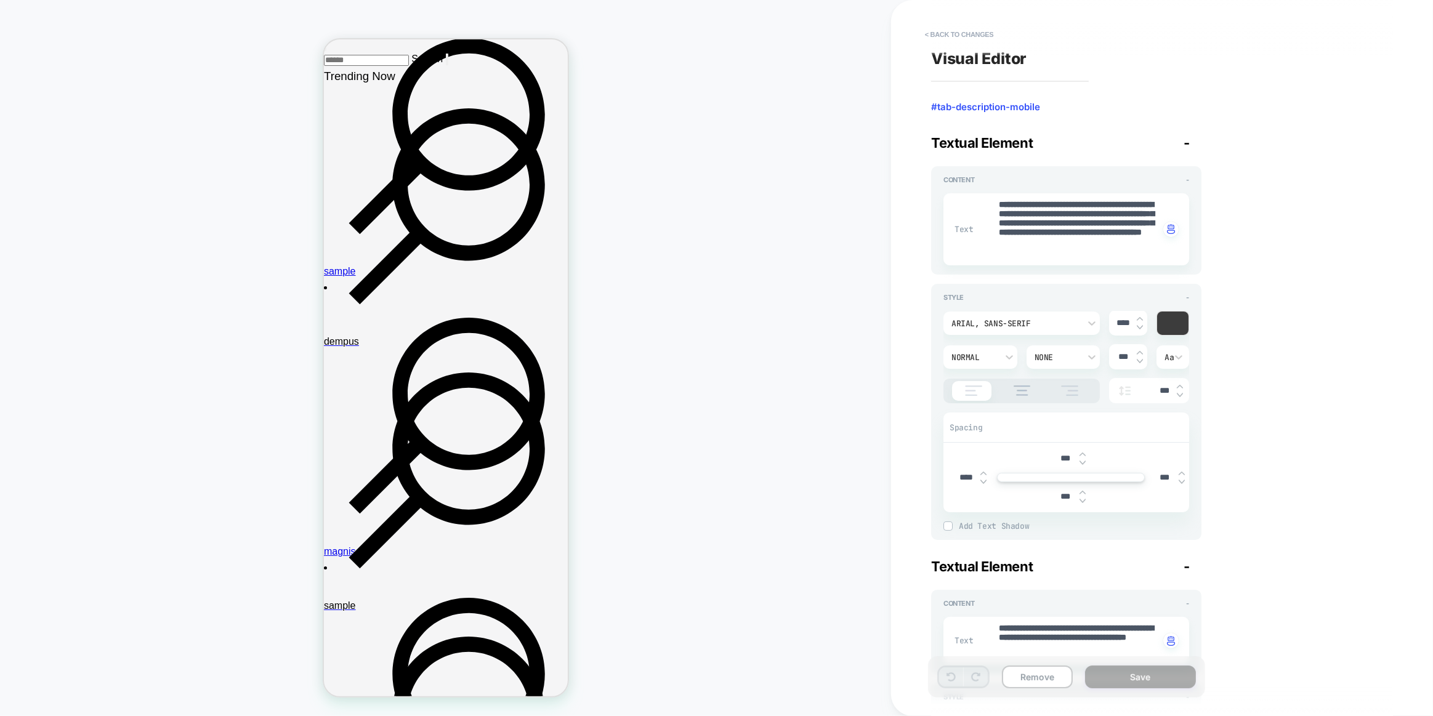
click at [1038, 326] on div "Arial, sans-serif" at bounding box center [1015, 323] width 128 height 10
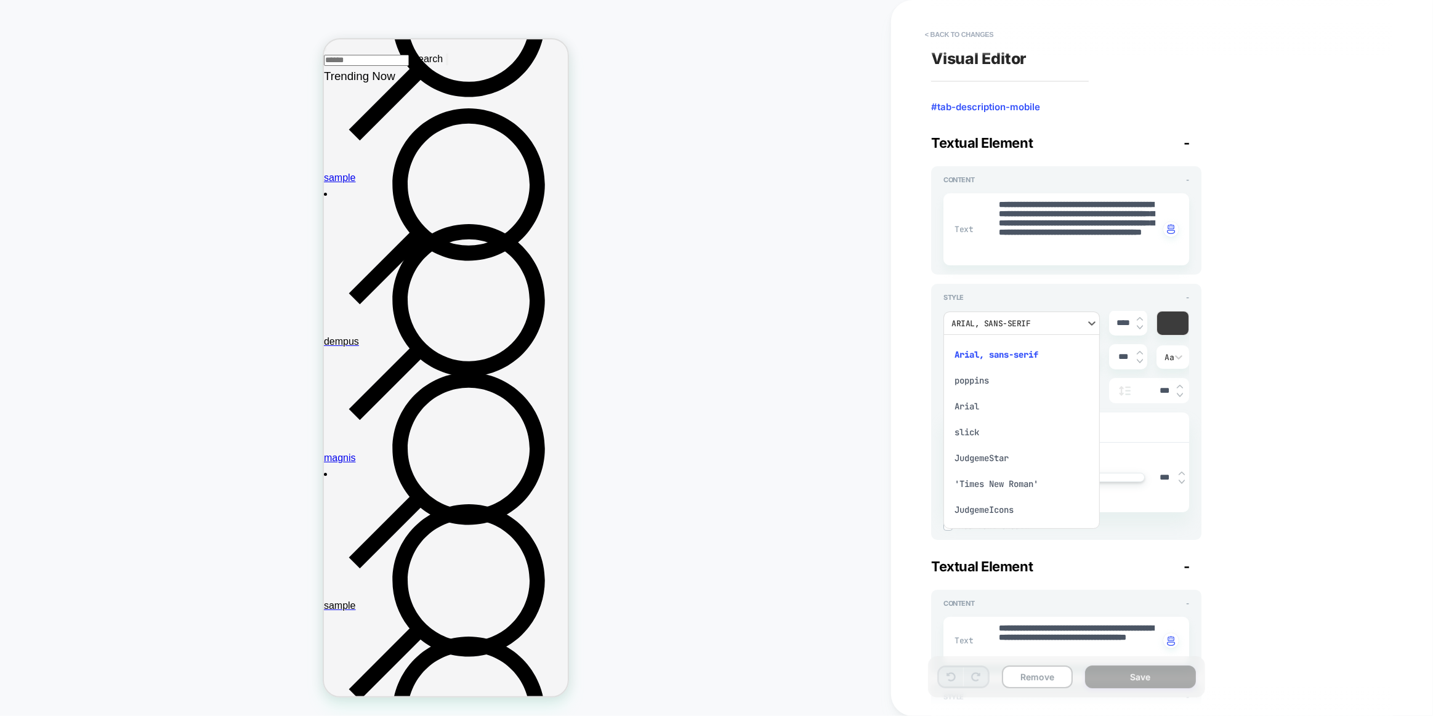
click at [1000, 377] on div "poppins" at bounding box center [1021, 381] width 147 height 26
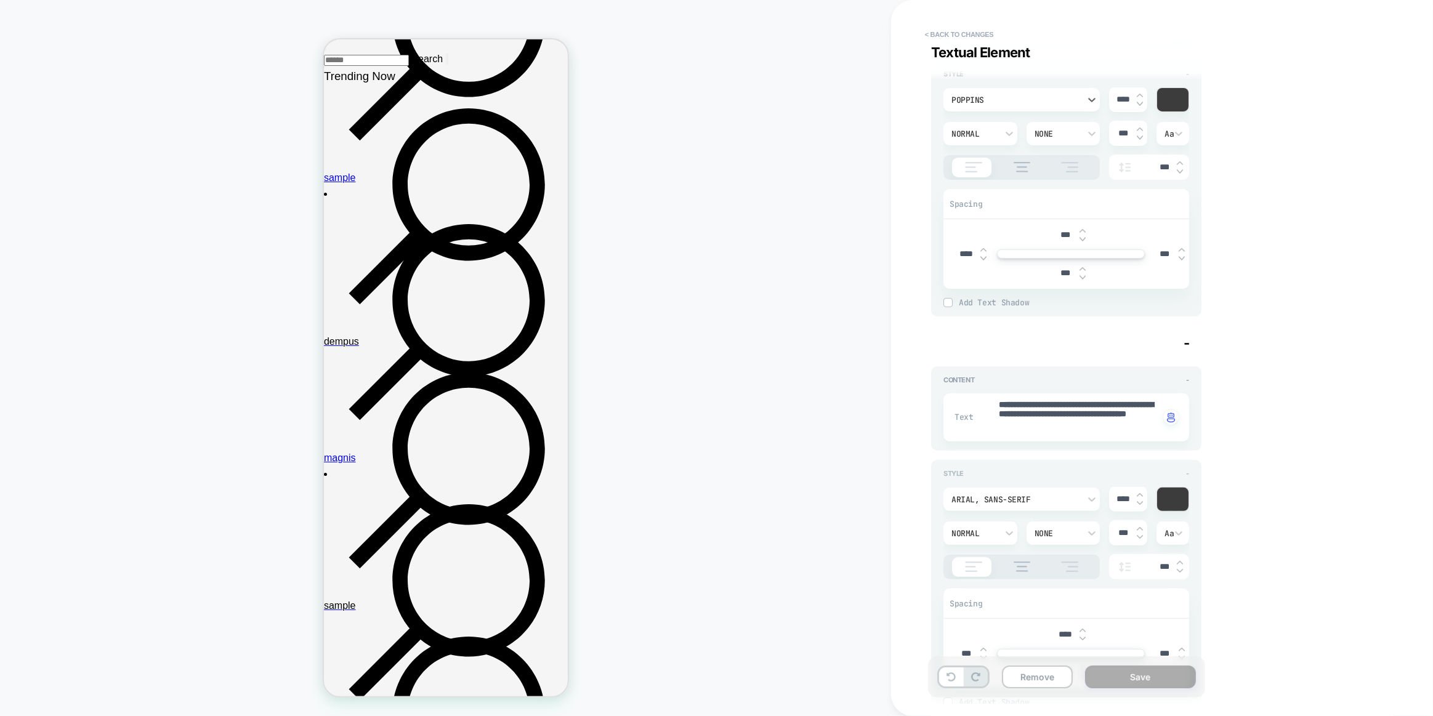
scroll to position [336, 0]
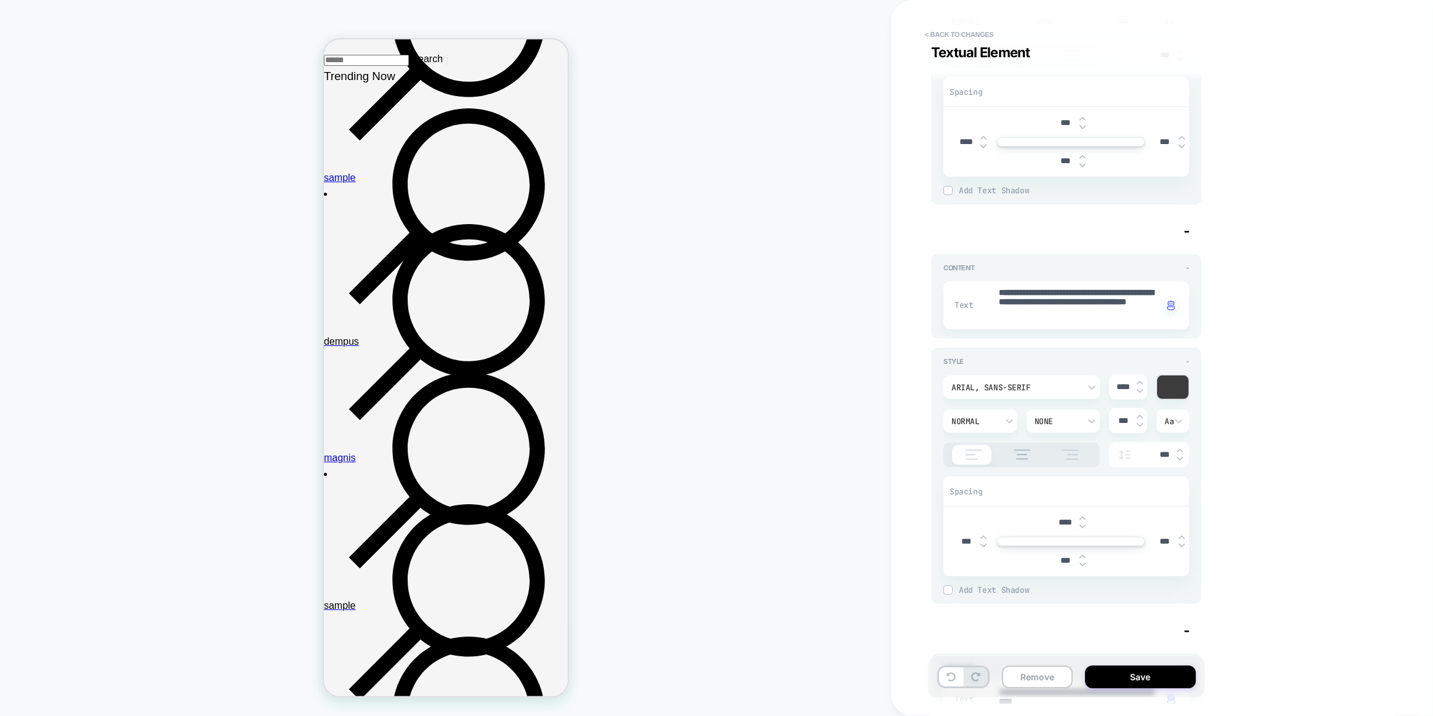
click at [1047, 378] on div "Arial, sans-serif" at bounding box center [1021, 387] width 156 height 23
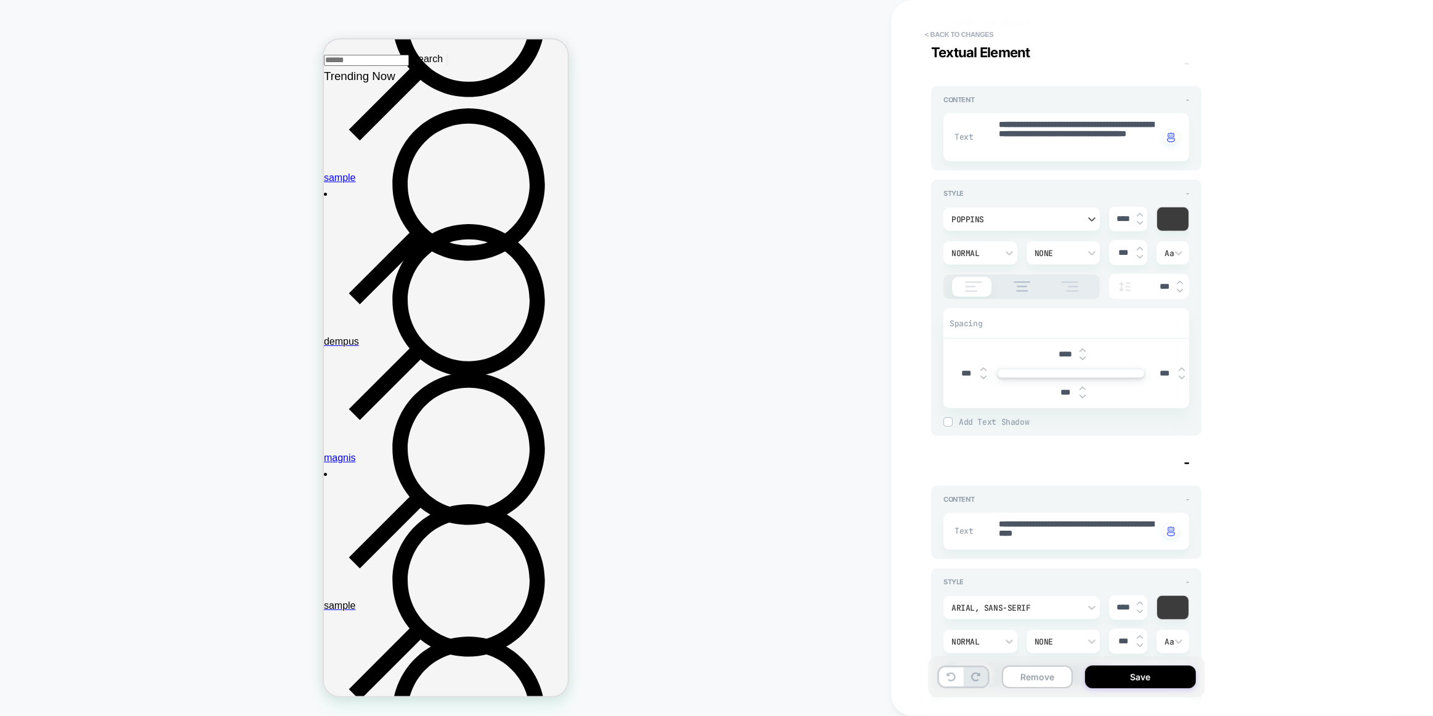
scroll to position [671, 0]
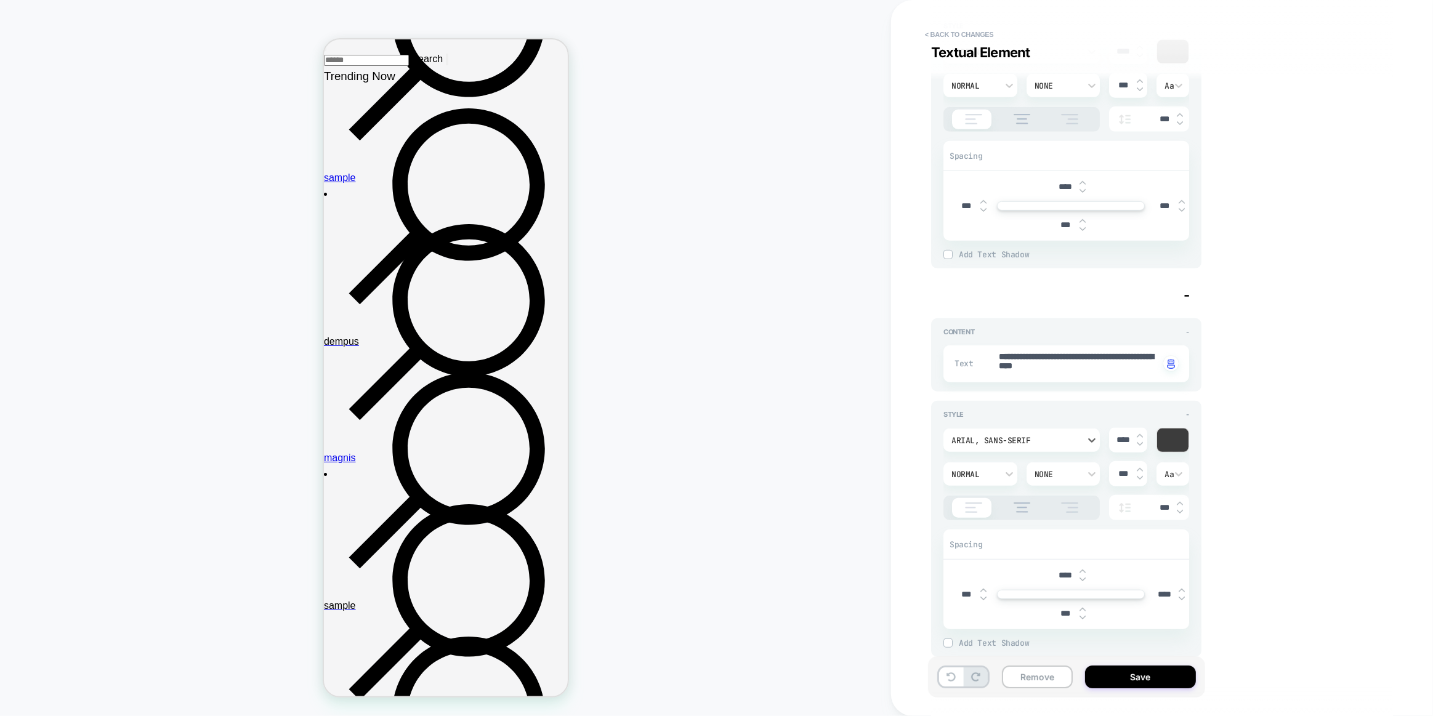
click at [1015, 434] on div "Arial, sans-serif" at bounding box center [1015, 440] width 140 height 13
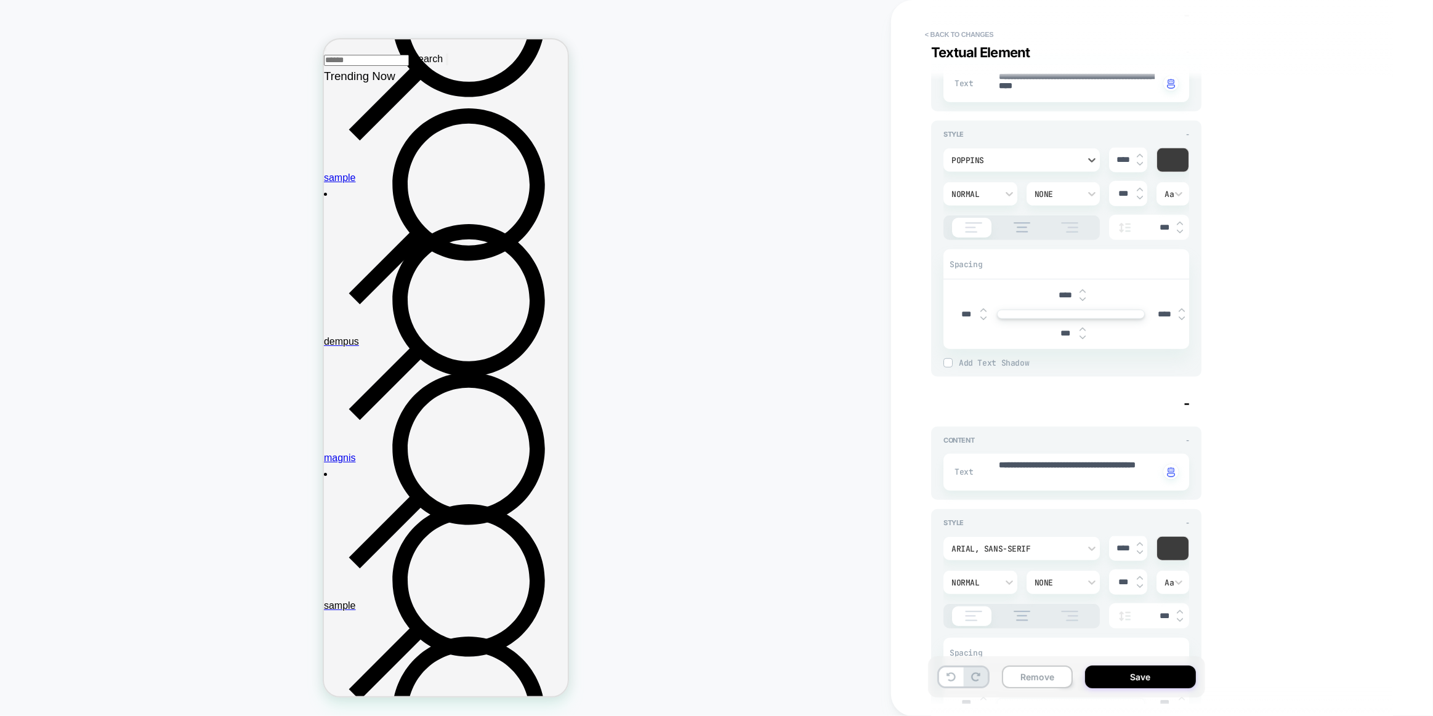
scroll to position [1063, 0]
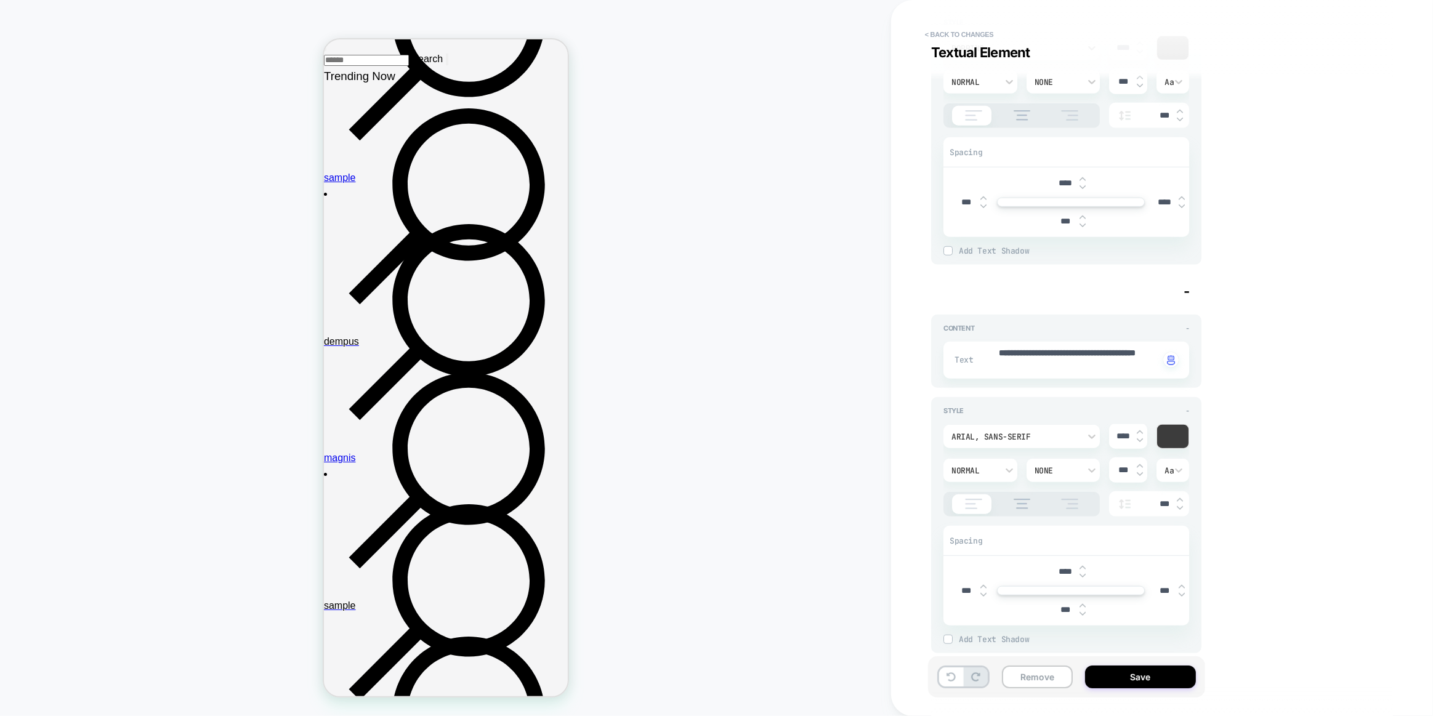
click at [1042, 430] on div "Arial, sans-serif" at bounding box center [1015, 436] width 140 height 13
click at [1001, 488] on div "poppins" at bounding box center [1021, 491] width 147 height 26
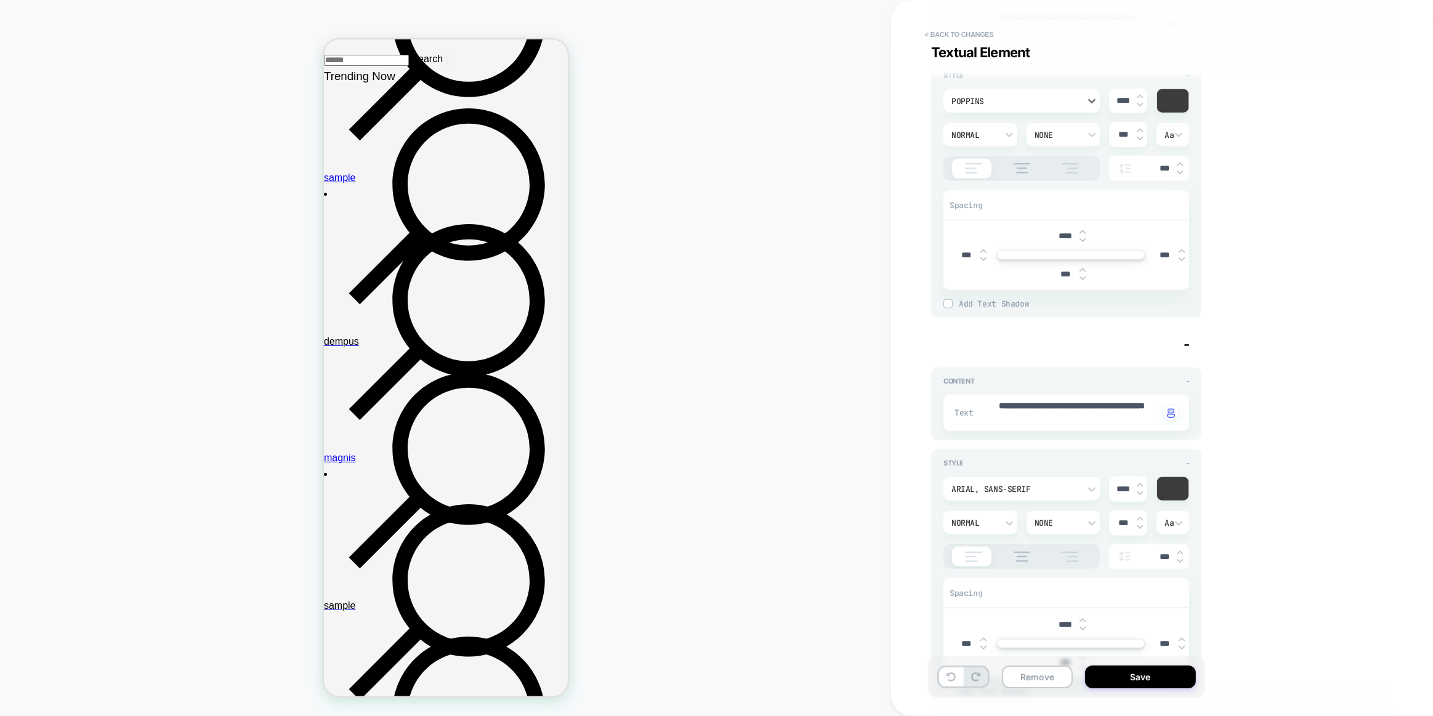
scroll to position [1511, 0]
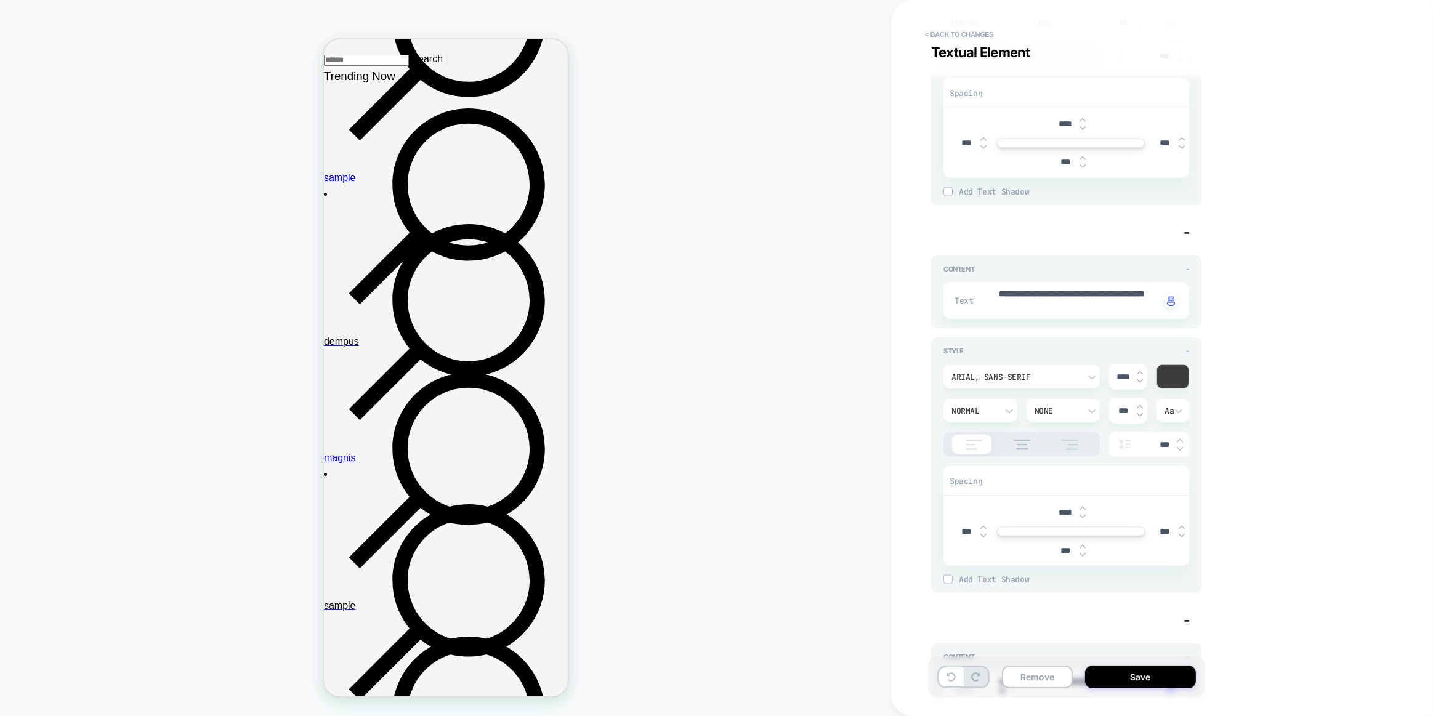
click at [1052, 383] on div "Arial, sans-serif" at bounding box center [1021, 376] width 156 height 23
click at [989, 435] on div "poppins" at bounding box center [1021, 430] width 147 height 26
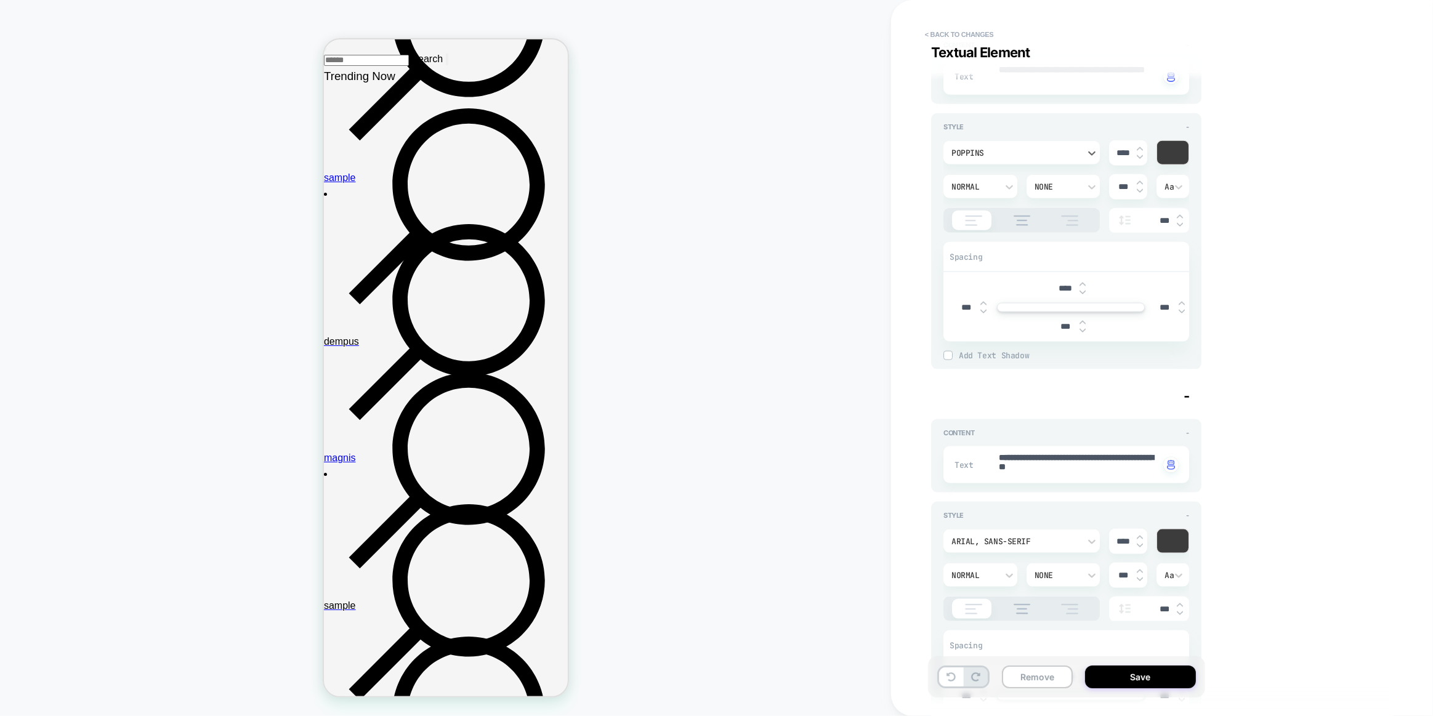
scroll to position [1846, 0]
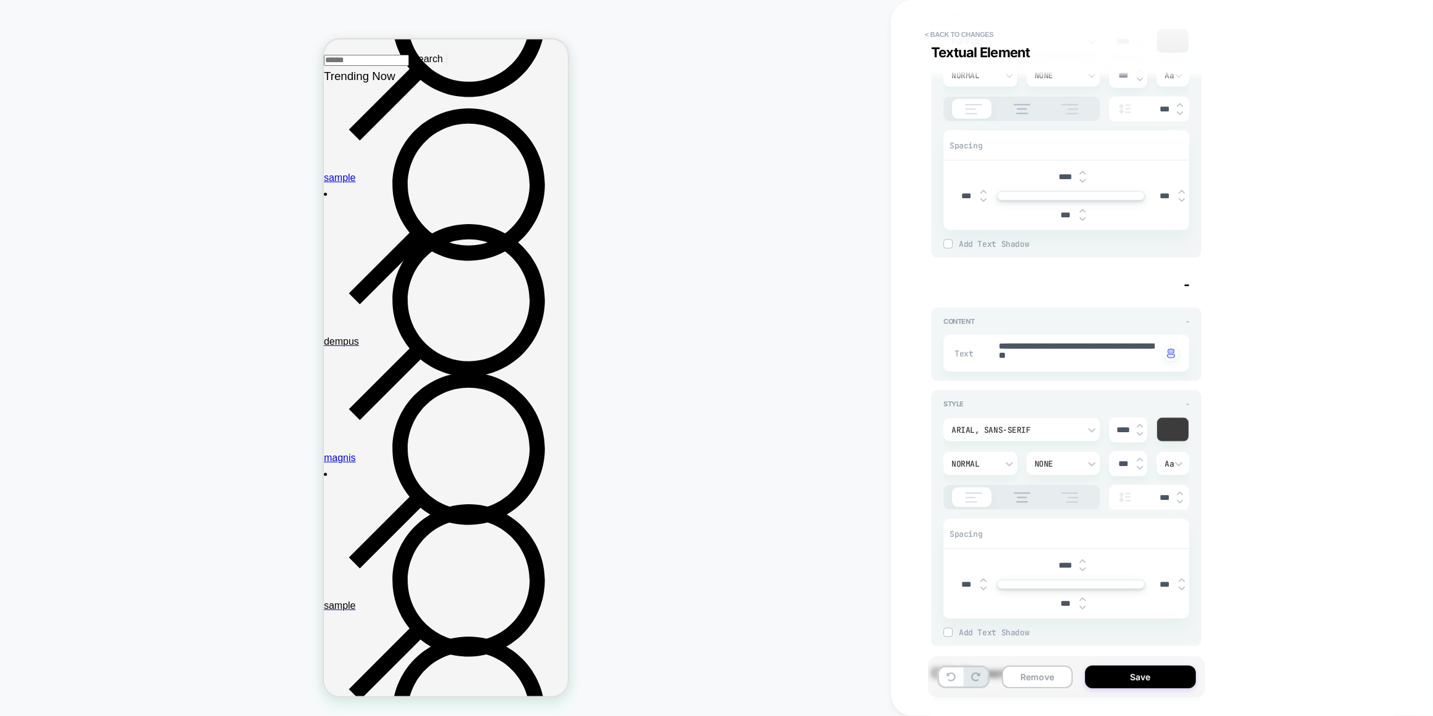
click at [1039, 418] on div "Arial, sans-serif" at bounding box center [1021, 429] width 156 height 23
click at [1007, 476] on div "poppins" at bounding box center [1021, 482] width 147 height 26
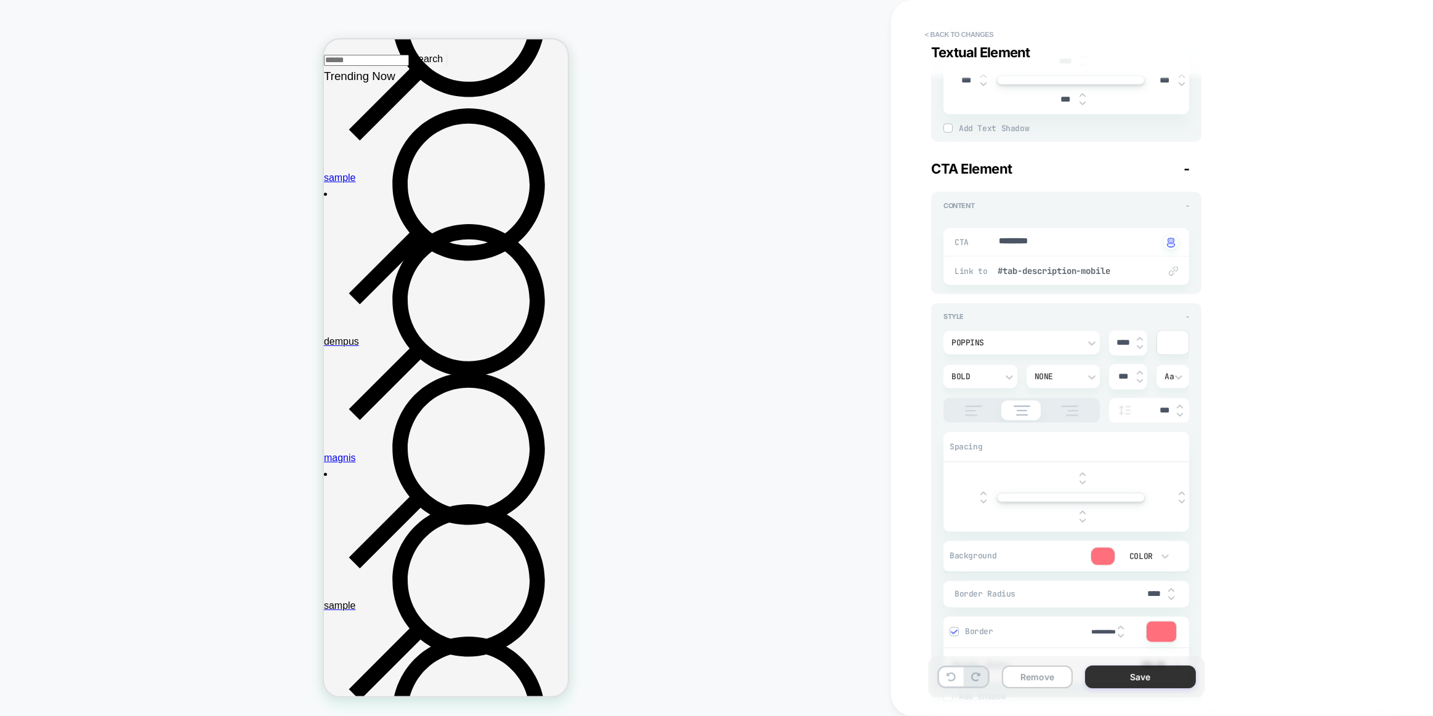
scroll to position [2438, 0]
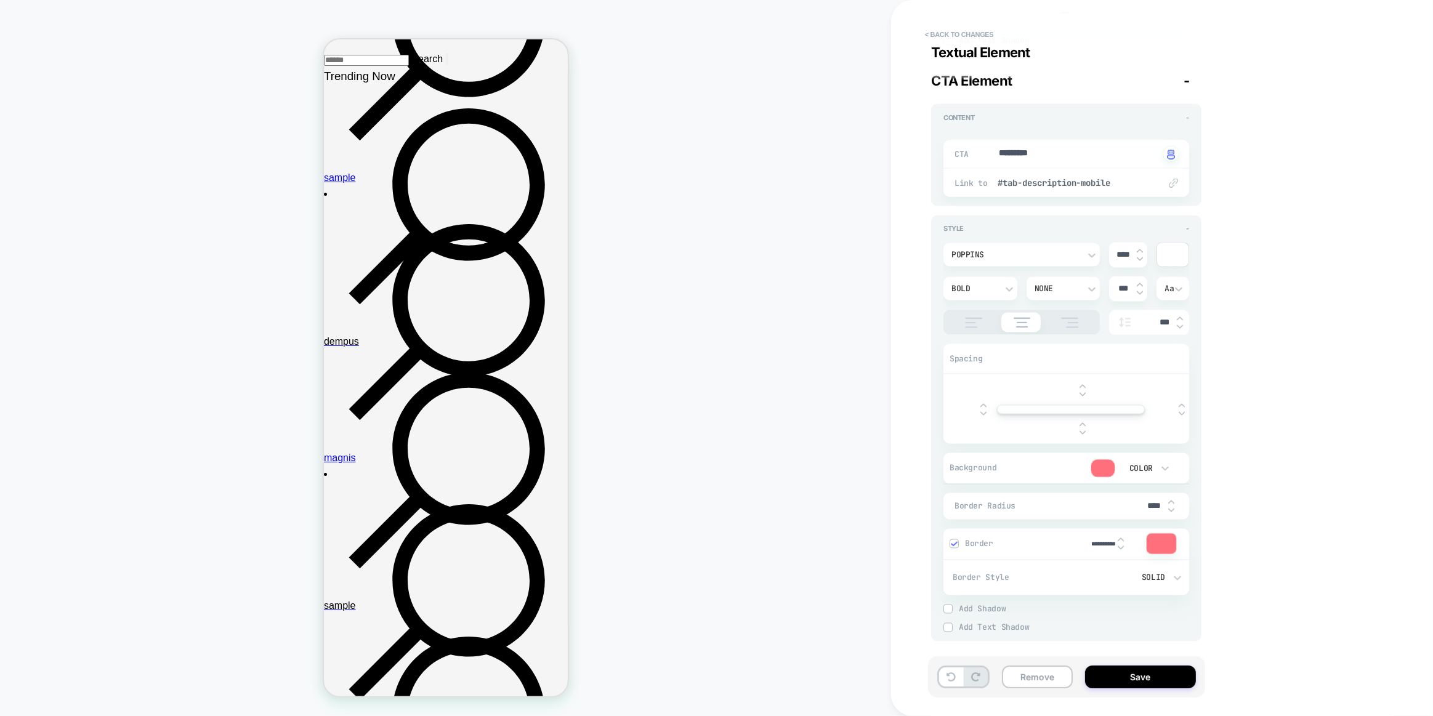
drag, startPoint x: 1138, startPoint y: 677, endPoint x: 590, endPoint y: 371, distance: 627.0
click at [1138, 677] on button "Save" at bounding box center [1140, 676] width 111 height 23
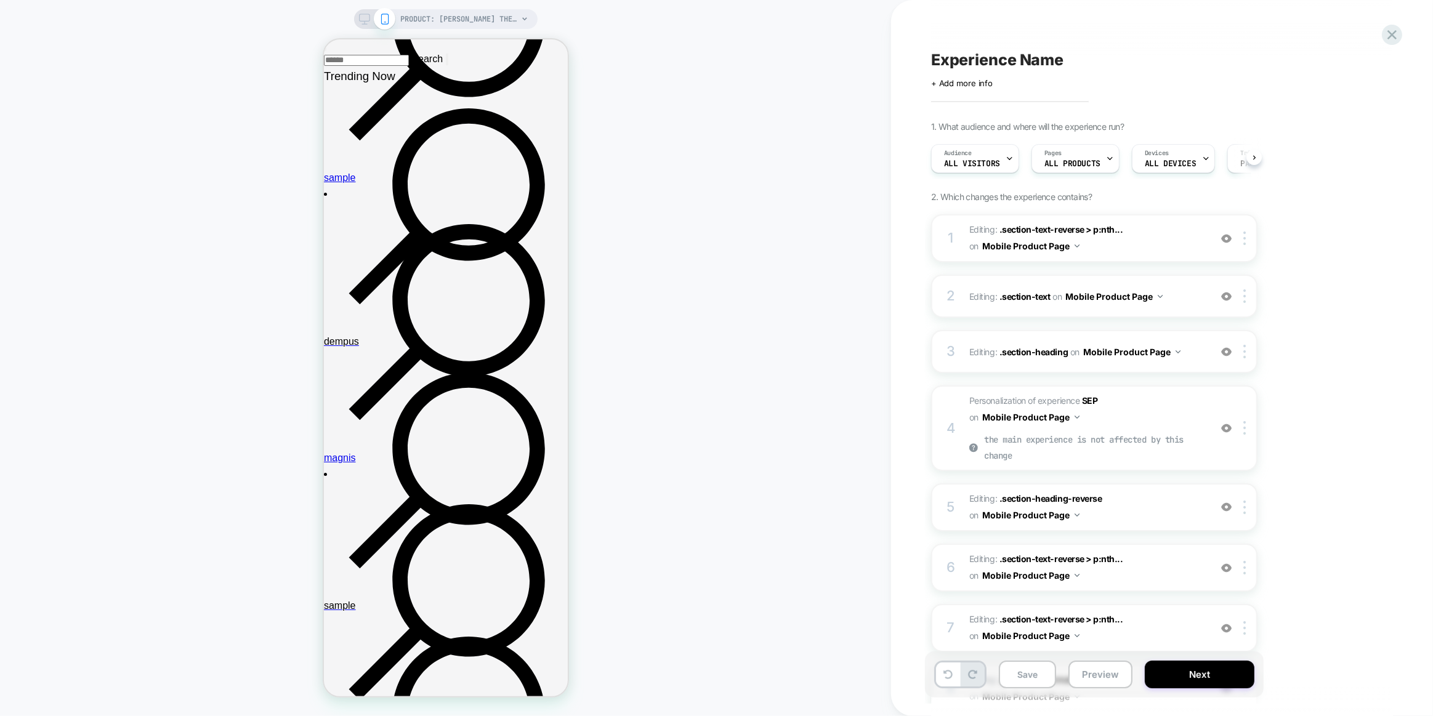
scroll to position [0, 1]
click at [412, 512] on div at bounding box center [445, 505] width 229 height 31
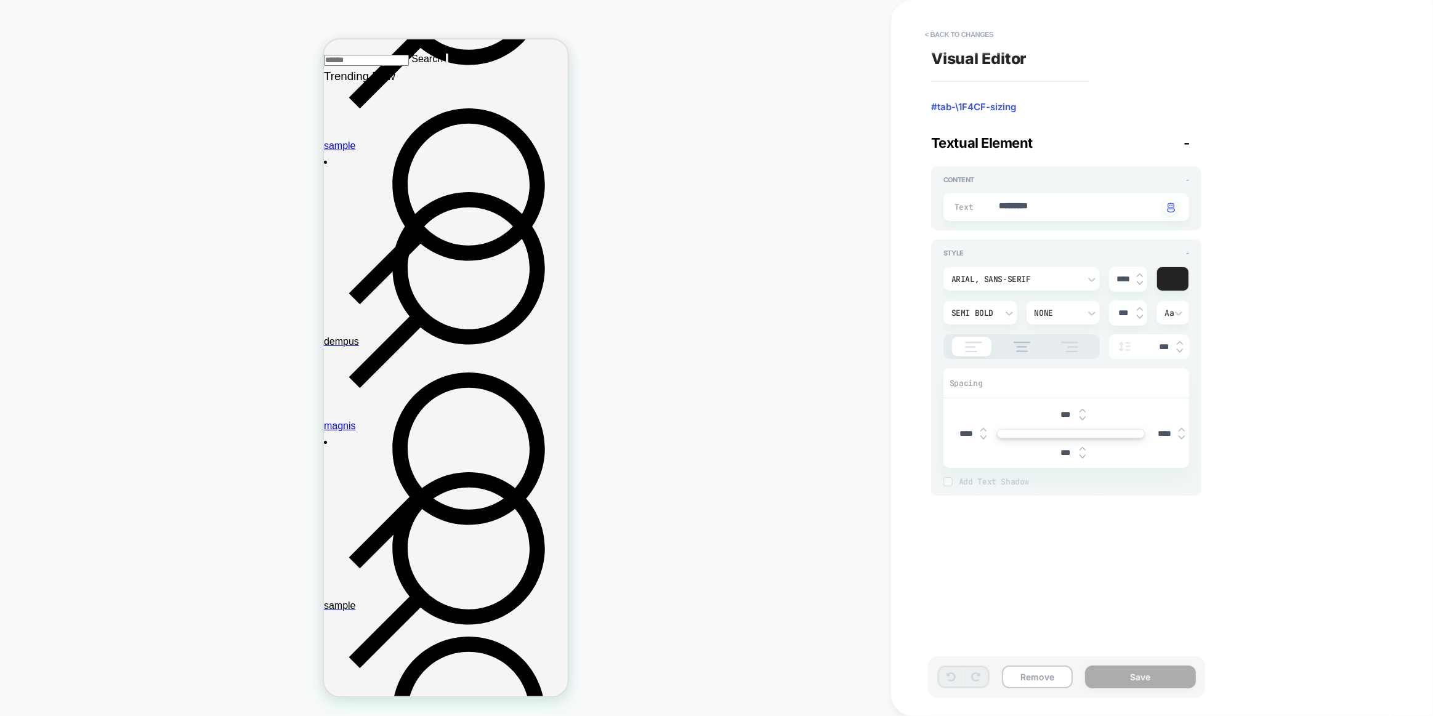
scroll to position [632, 0]
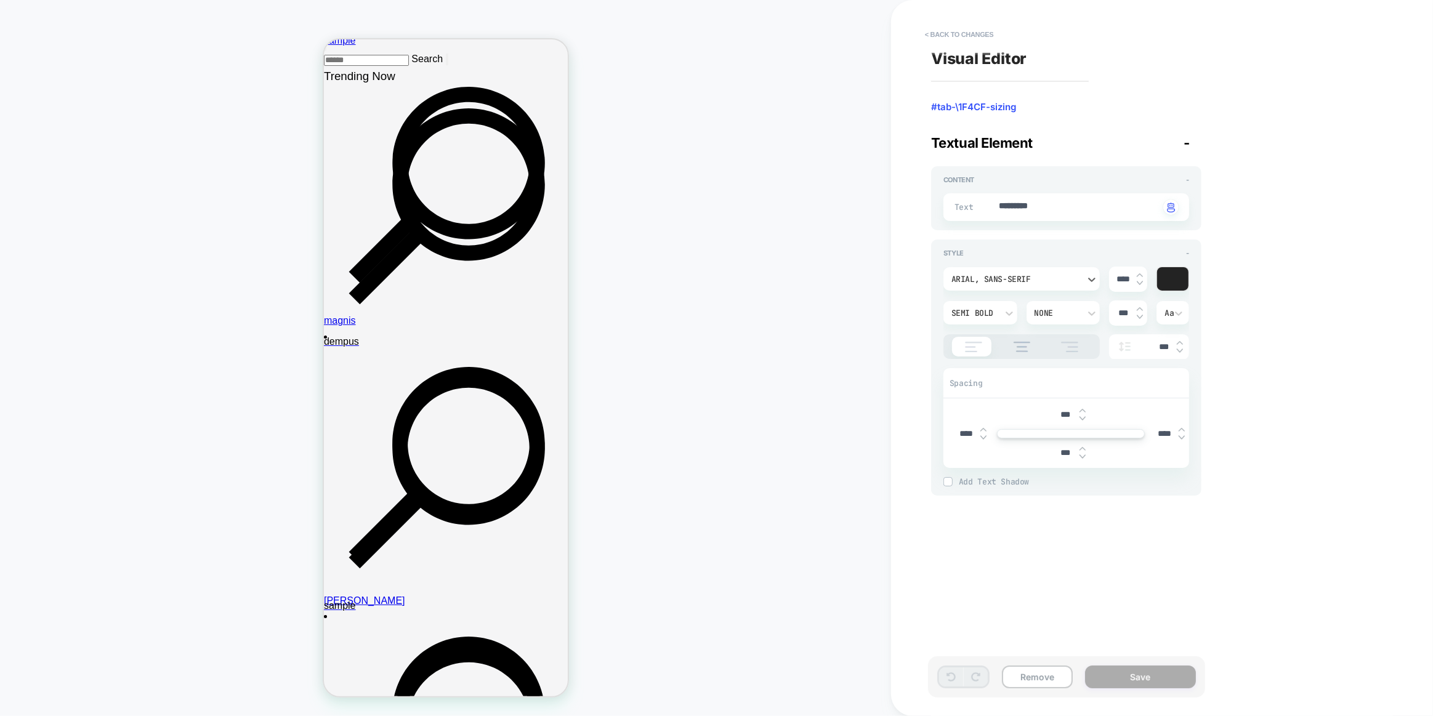
click at [1053, 271] on div "Arial, sans-serif" at bounding box center [1021, 278] width 156 height 23
click at [1095, 520] on div "Visual Editor #tab-\1F4CF-sizing Textual Element - Content - Text ********* Cli…" at bounding box center [1156, 357] width 462 height 691
click at [1152, 677] on button "Save" at bounding box center [1140, 676] width 111 height 23
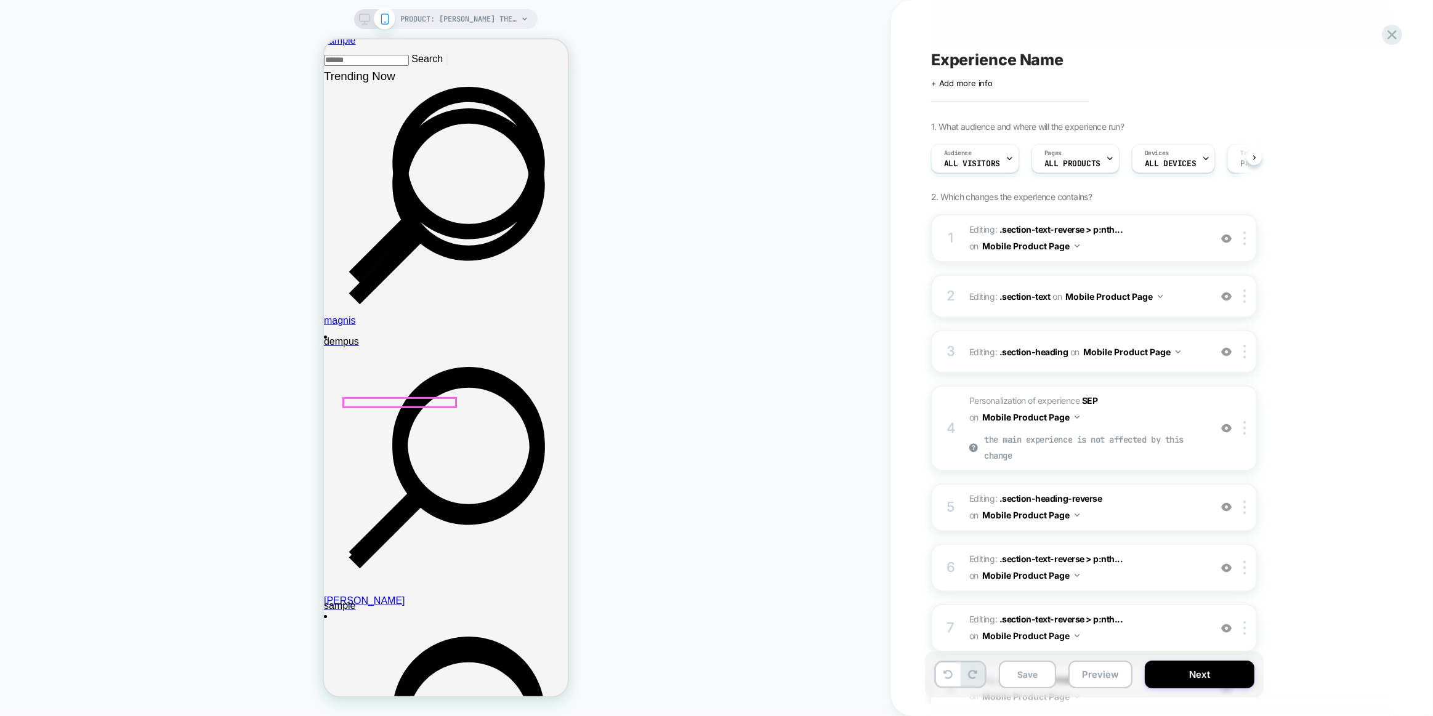
click at [427, 404] on div at bounding box center [399, 402] width 112 height 9
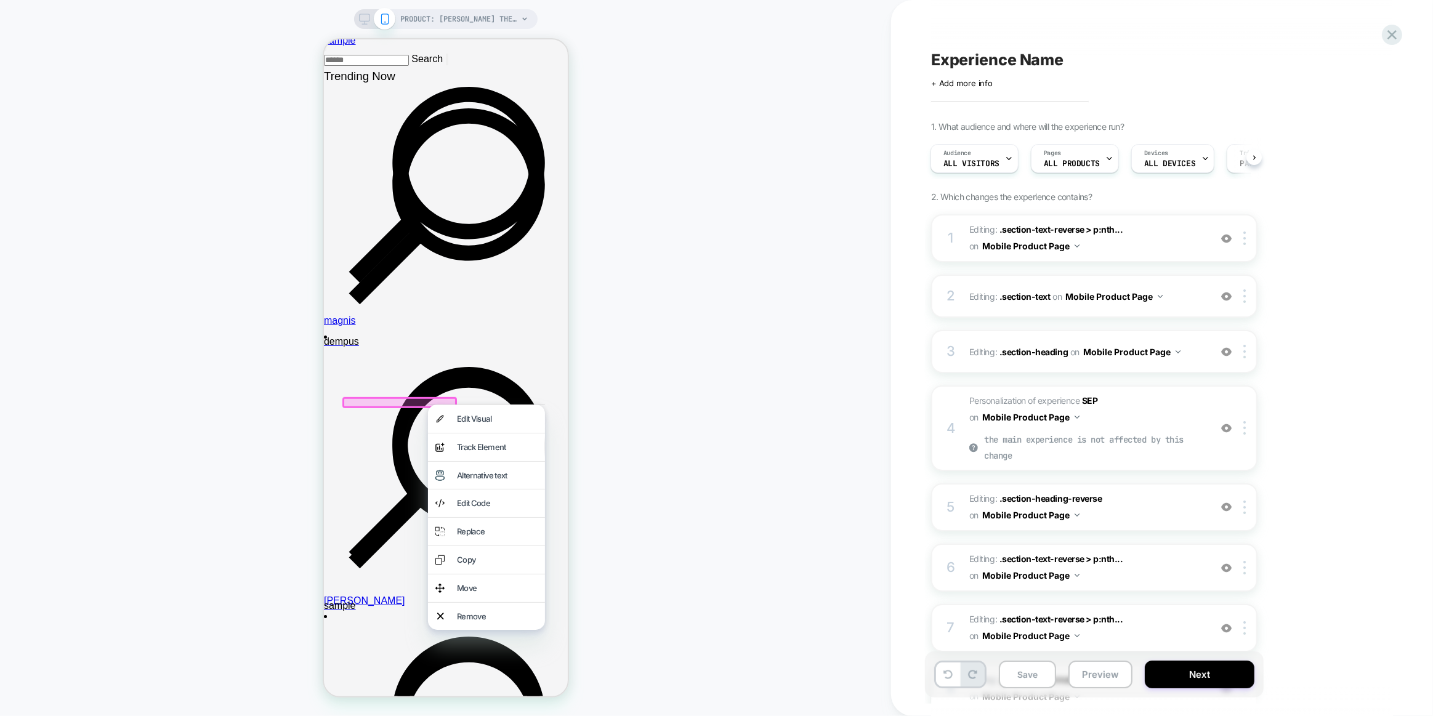
click at [449, 419] on div "Edit Visual" at bounding box center [485, 419] width 117 height 28
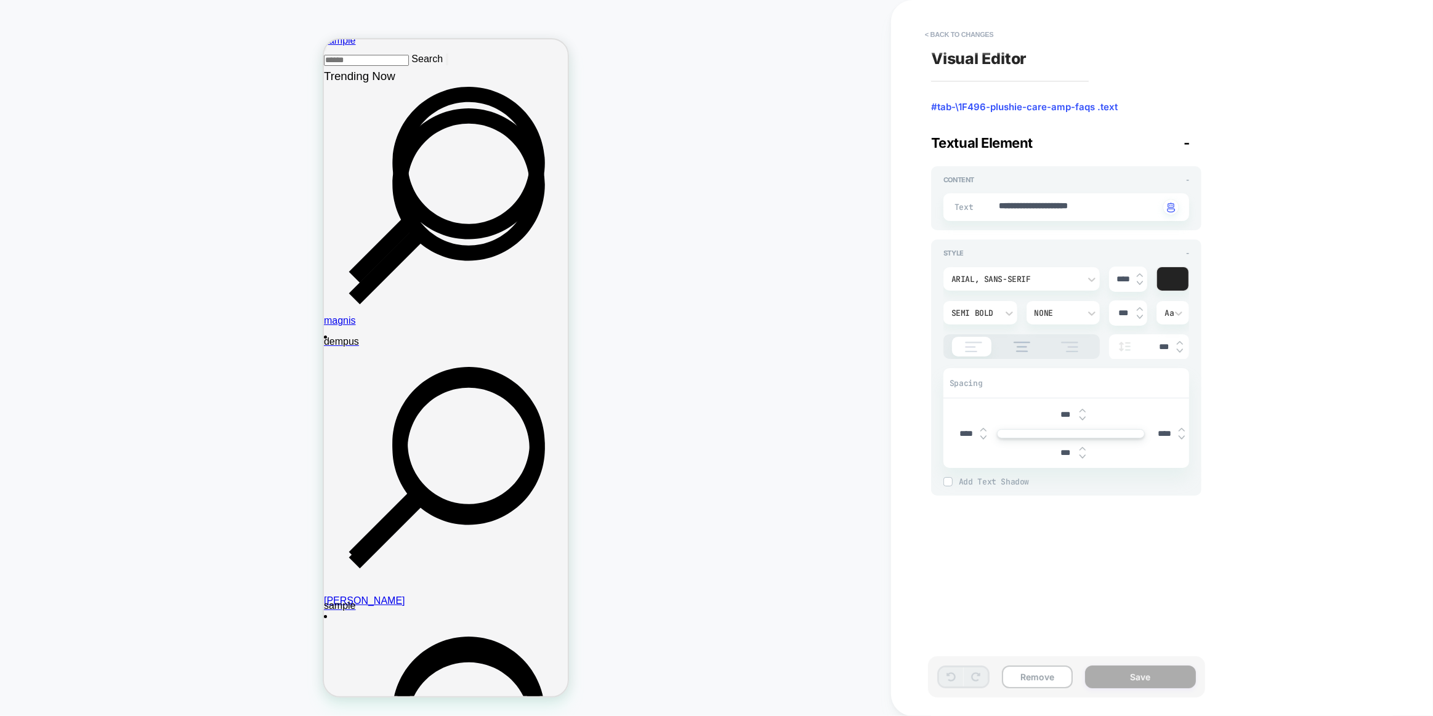
click at [1003, 276] on div "Arial, sans-serif" at bounding box center [1015, 279] width 128 height 10
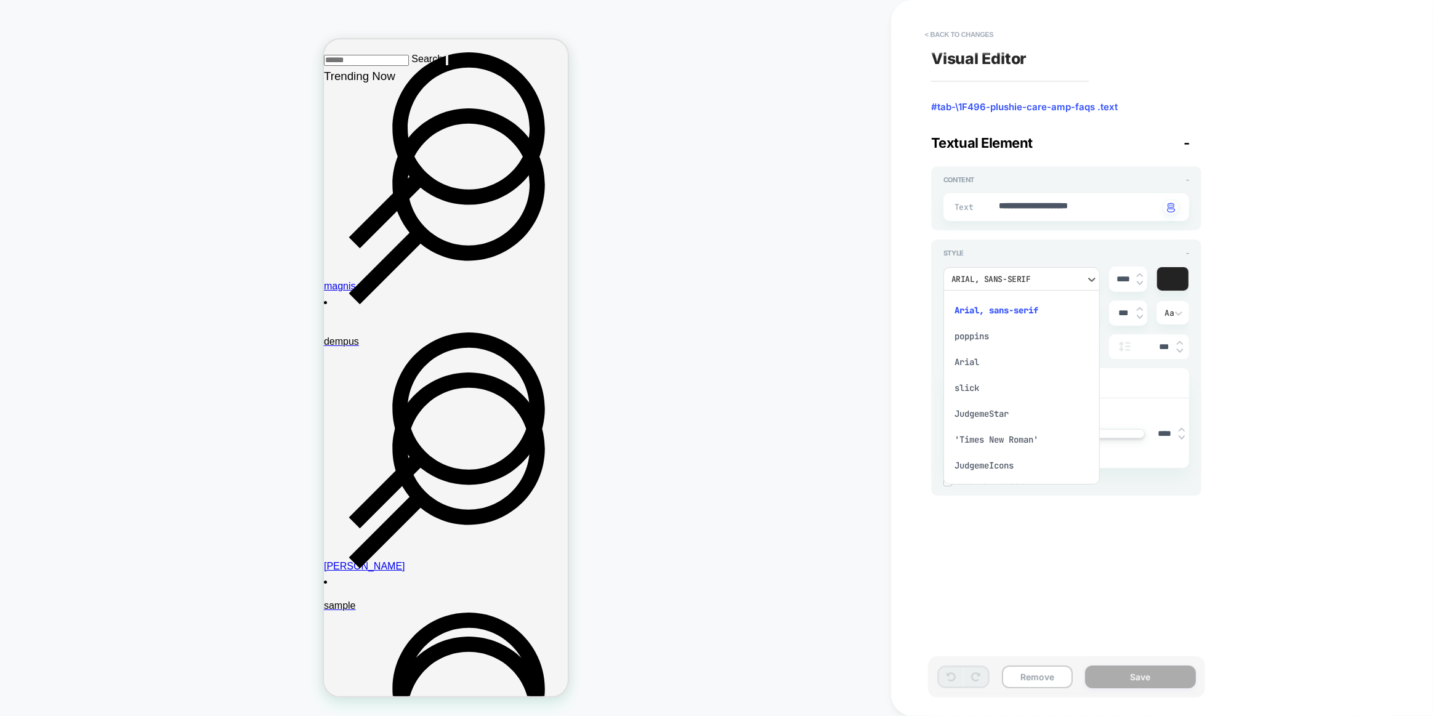
click at [968, 336] on div "poppins" at bounding box center [1021, 336] width 147 height 26
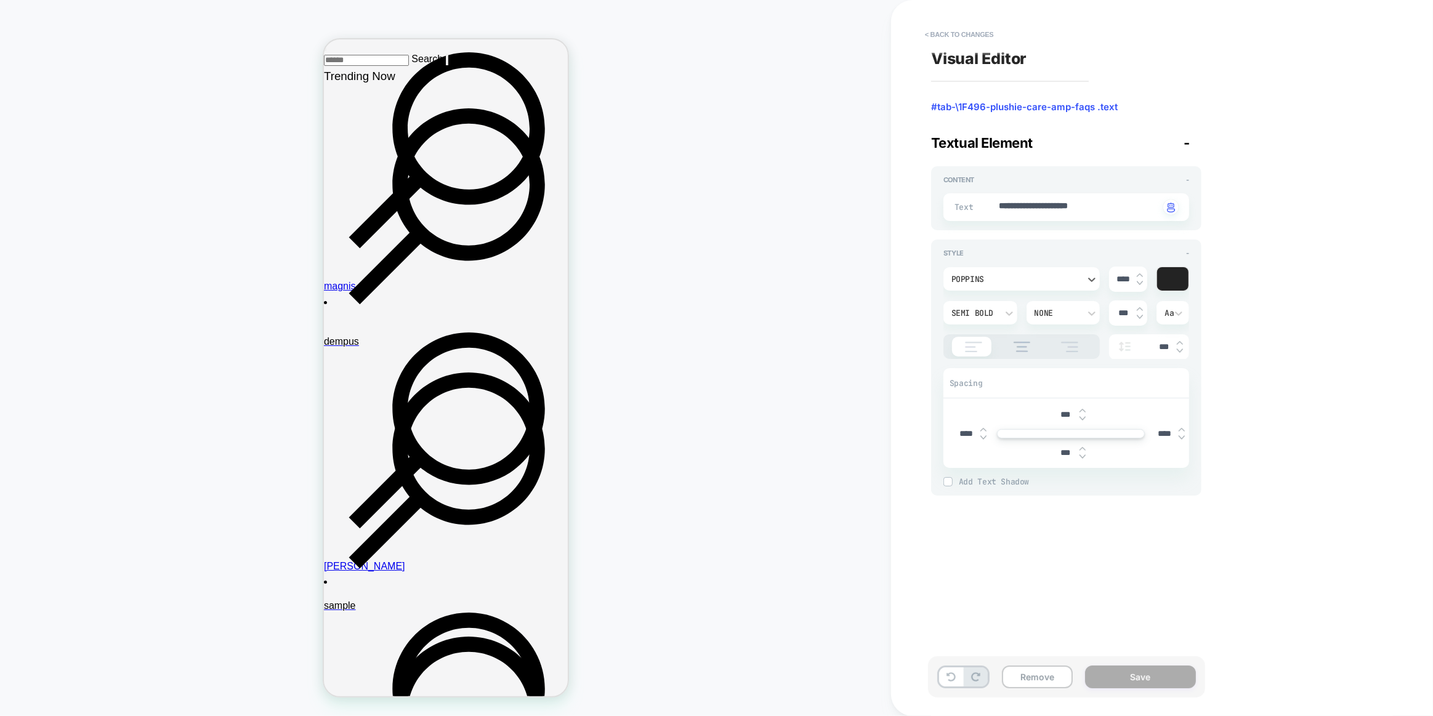
click at [1103, 600] on div "**********" at bounding box center [1156, 357] width 462 height 691
click at [1129, 694] on div "Remove Save" at bounding box center [1066, 676] width 277 height 41
click at [1128, 678] on button "Save" at bounding box center [1140, 676] width 111 height 23
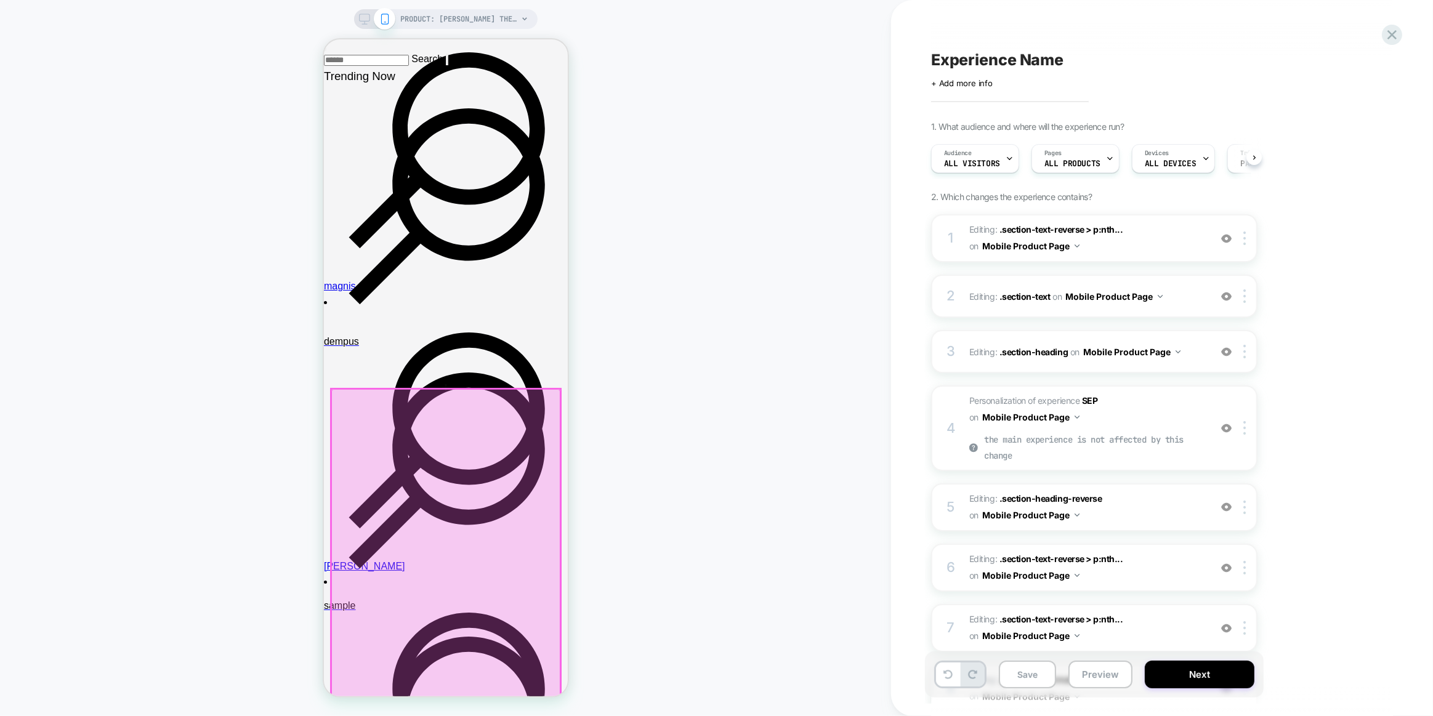
click at [441, 445] on div at bounding box center [445, 661] width 229 height 544
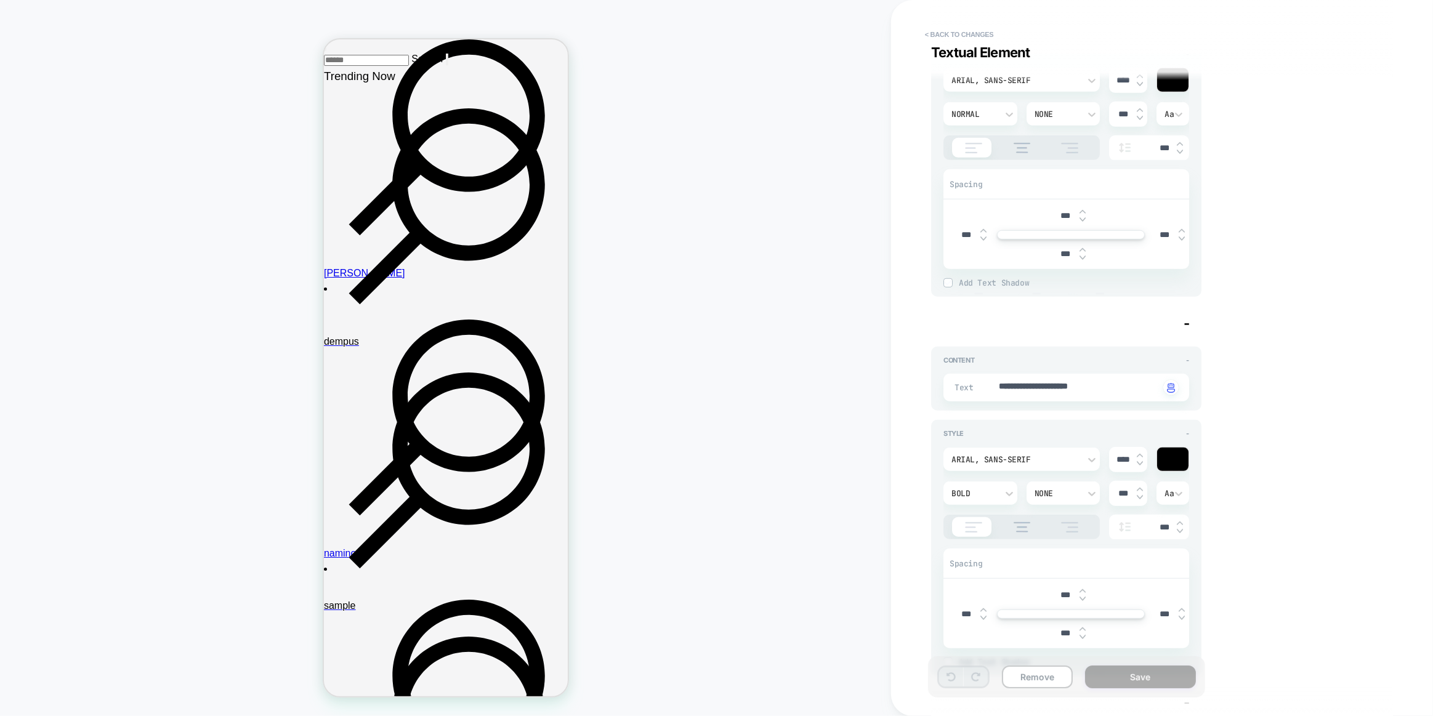
scroll to position [671, 0]
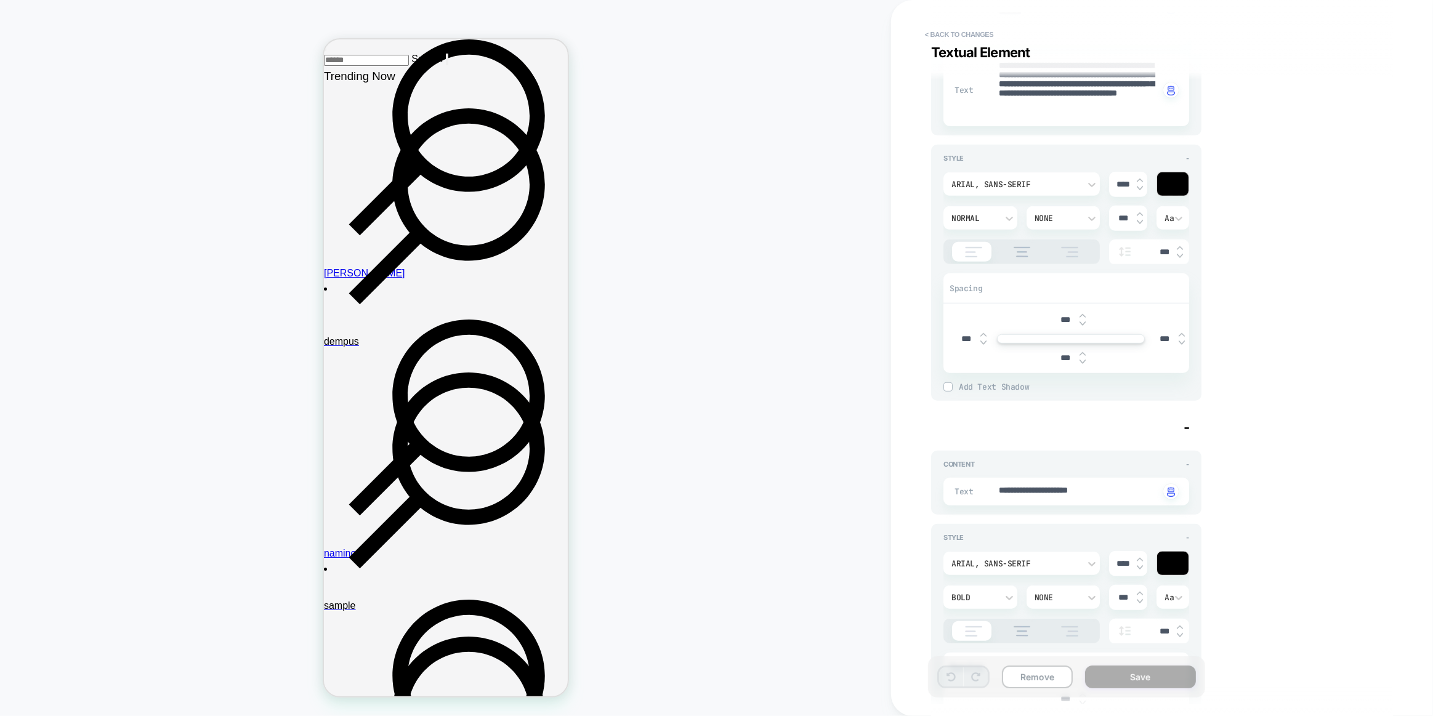
click at [1003, 183] on div "Arial, sans-serif" at bounding box center [1015, 184] width 128 height 10
click at [981, 239] on div "poppins" at bounding box center [1021, 237] width 147 height 26
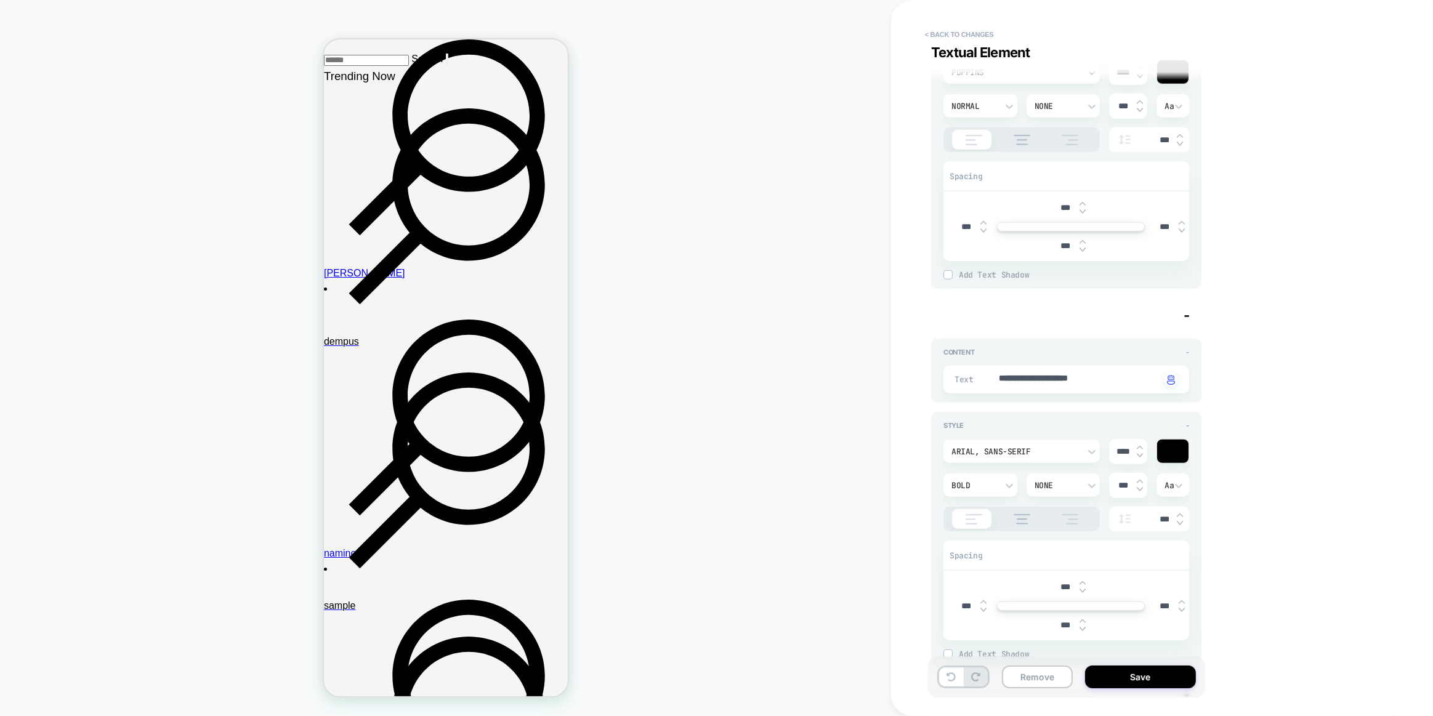
click at [976, 440] on div "Arial, sans-serif" at bounding box center [1021, 451] width 156 height 23
click at [994, 281] on div "poppins" at bounding box center [1021, 275] width 147 height 26
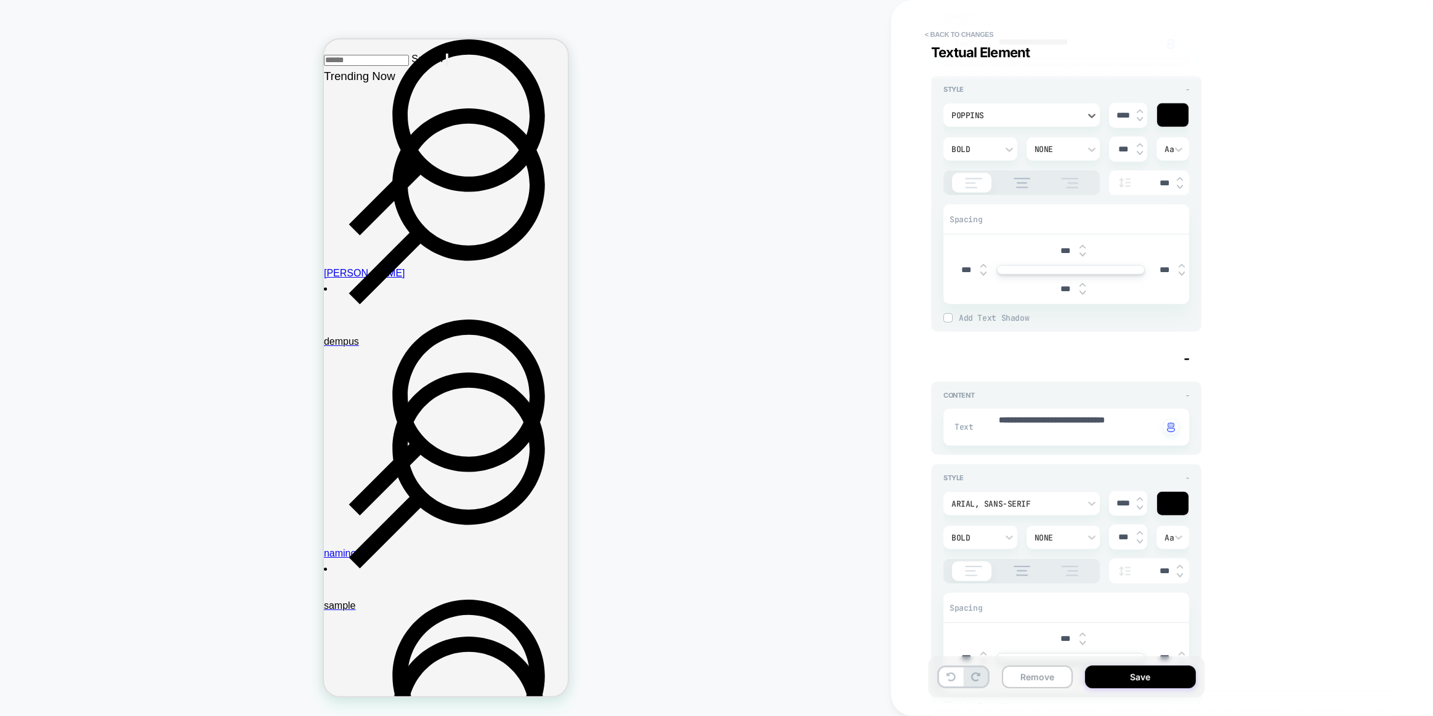
scroll to position [1231, 0]
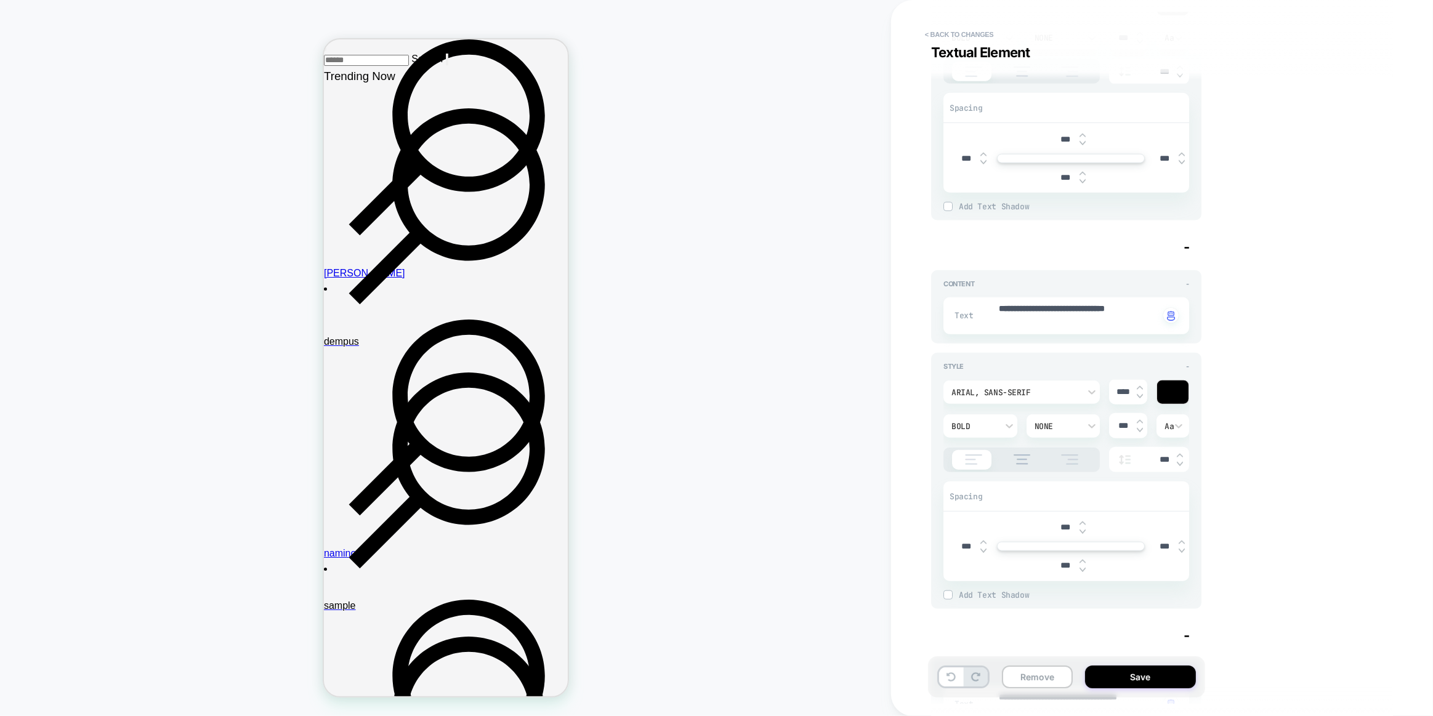
click at [1049, 388] on div "Arial, sans-serif" at bounding box center [1015, 392] width 128 height 10
click at [981, 437] on div "poppins" at bounding box center [1021, 443] width 147 height 26
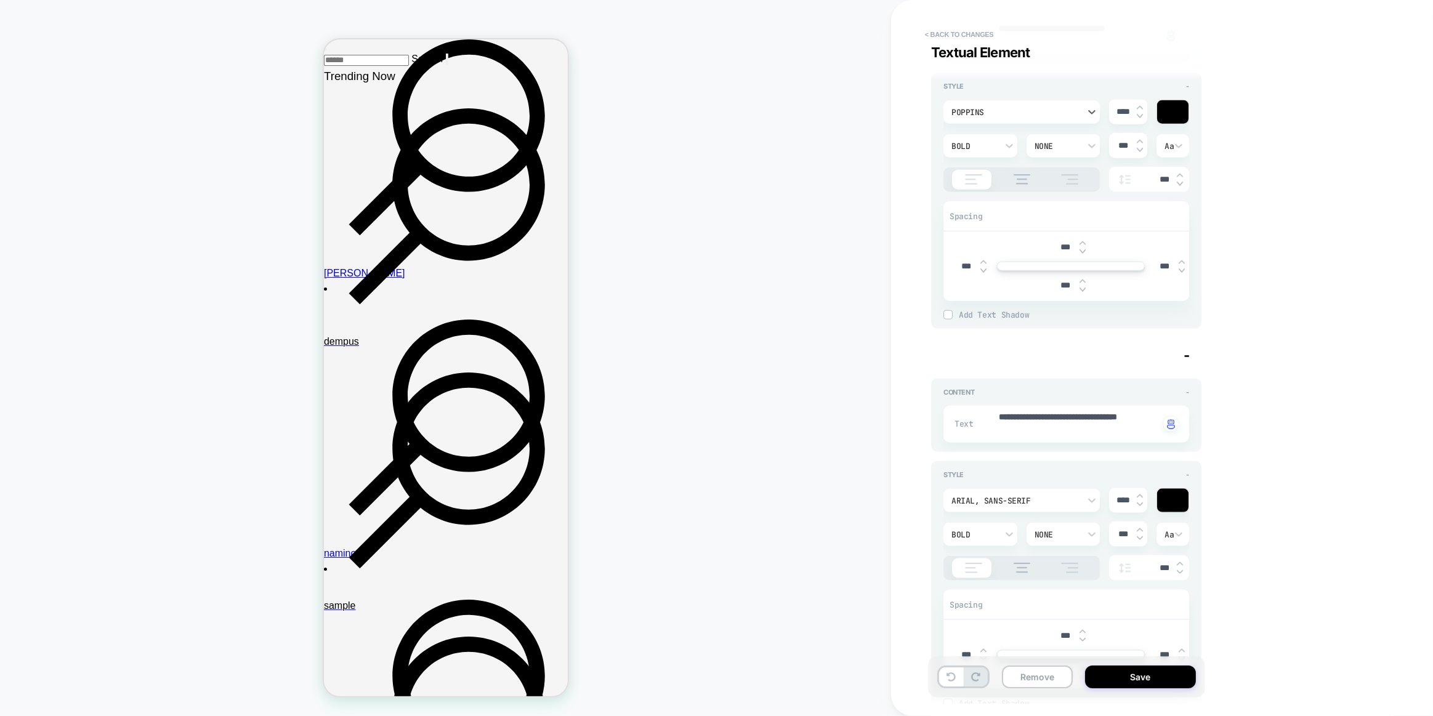
scroll to position [1679, 0]
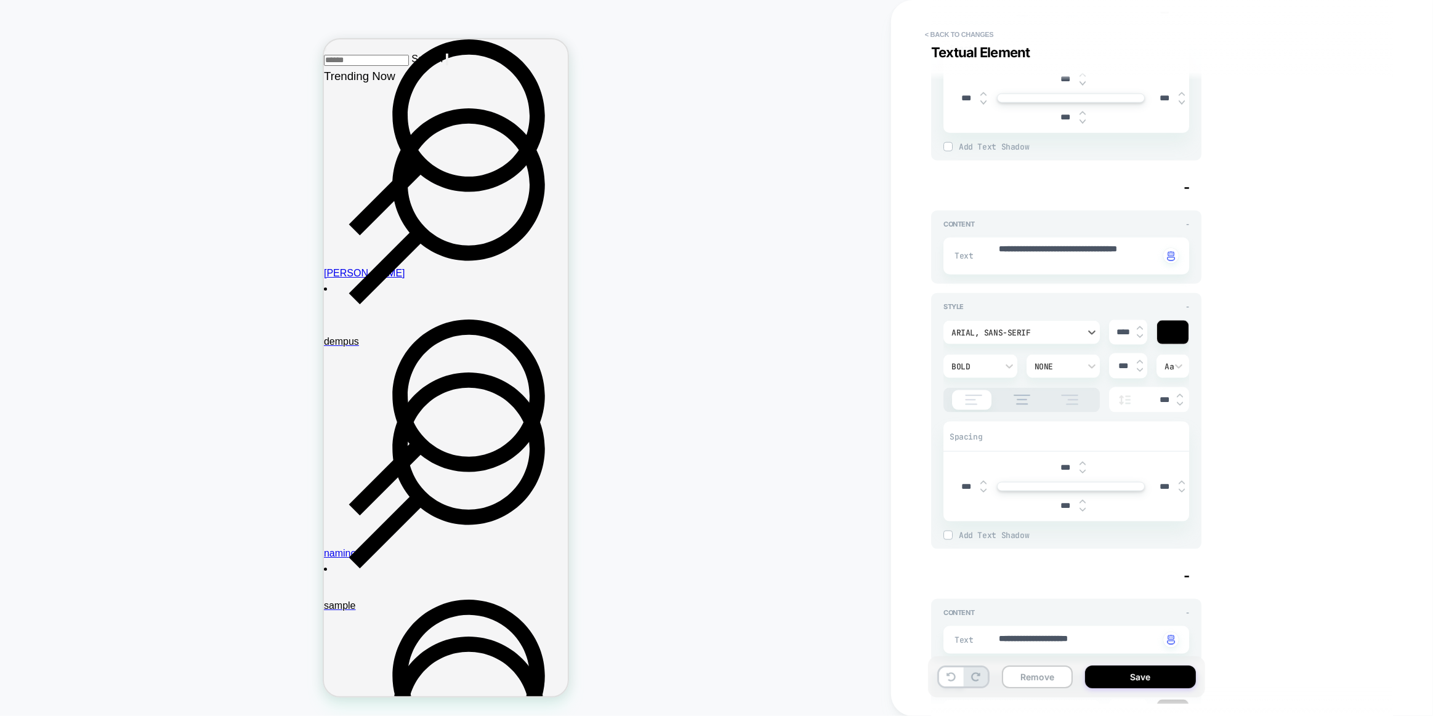
click at [1008, 334] on div "Arial, sans-serif" at bounding box center [1021, 332] width 156 height 23
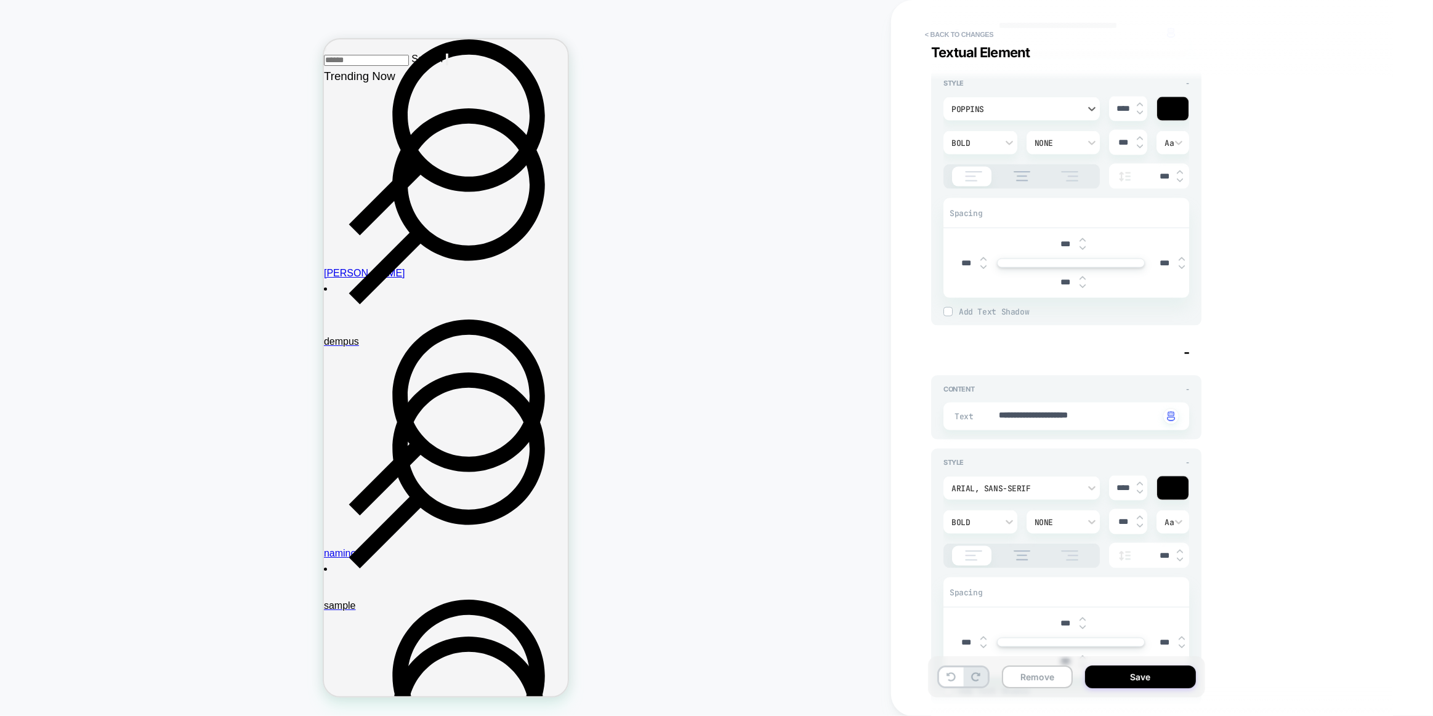
scroll to position [2070, 0]
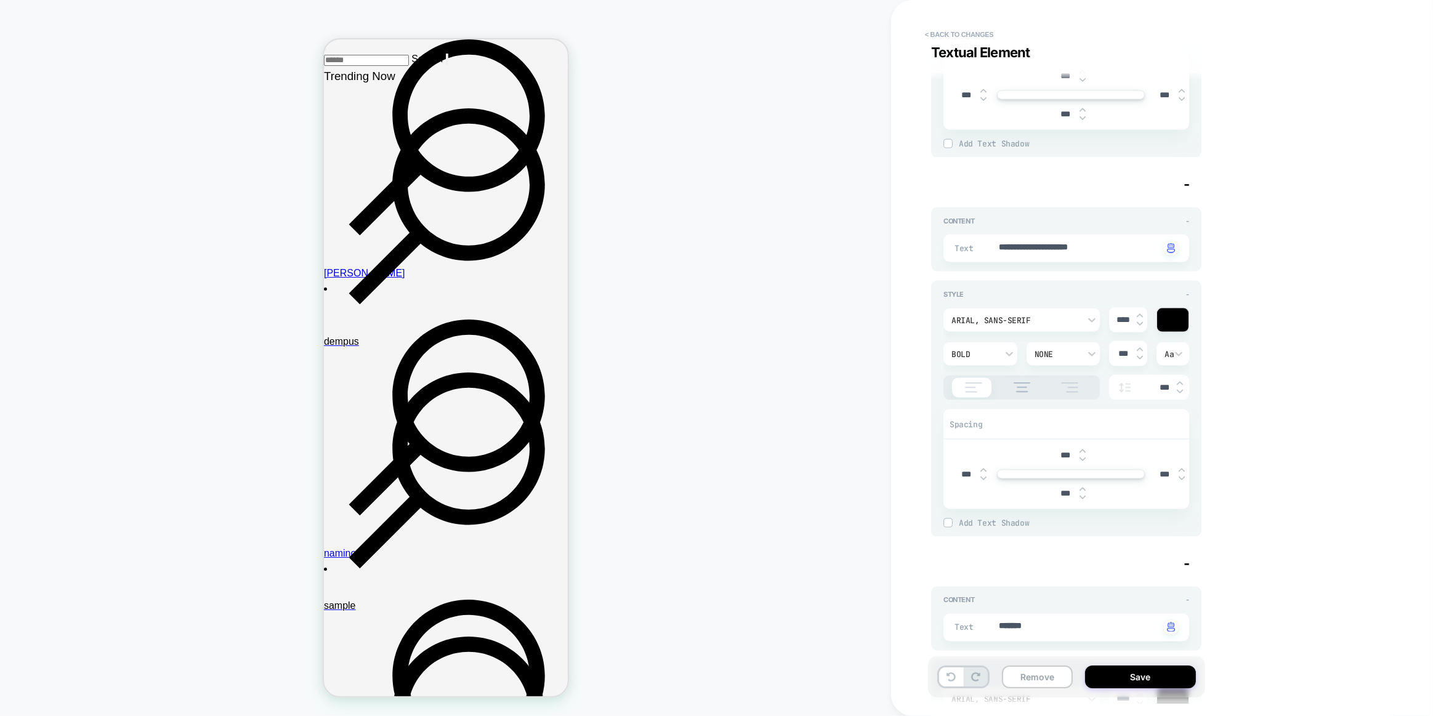
click at [1001, 319] on div "Arial, sans-serif" at bounding box center [1021, 319] width 156 height 23
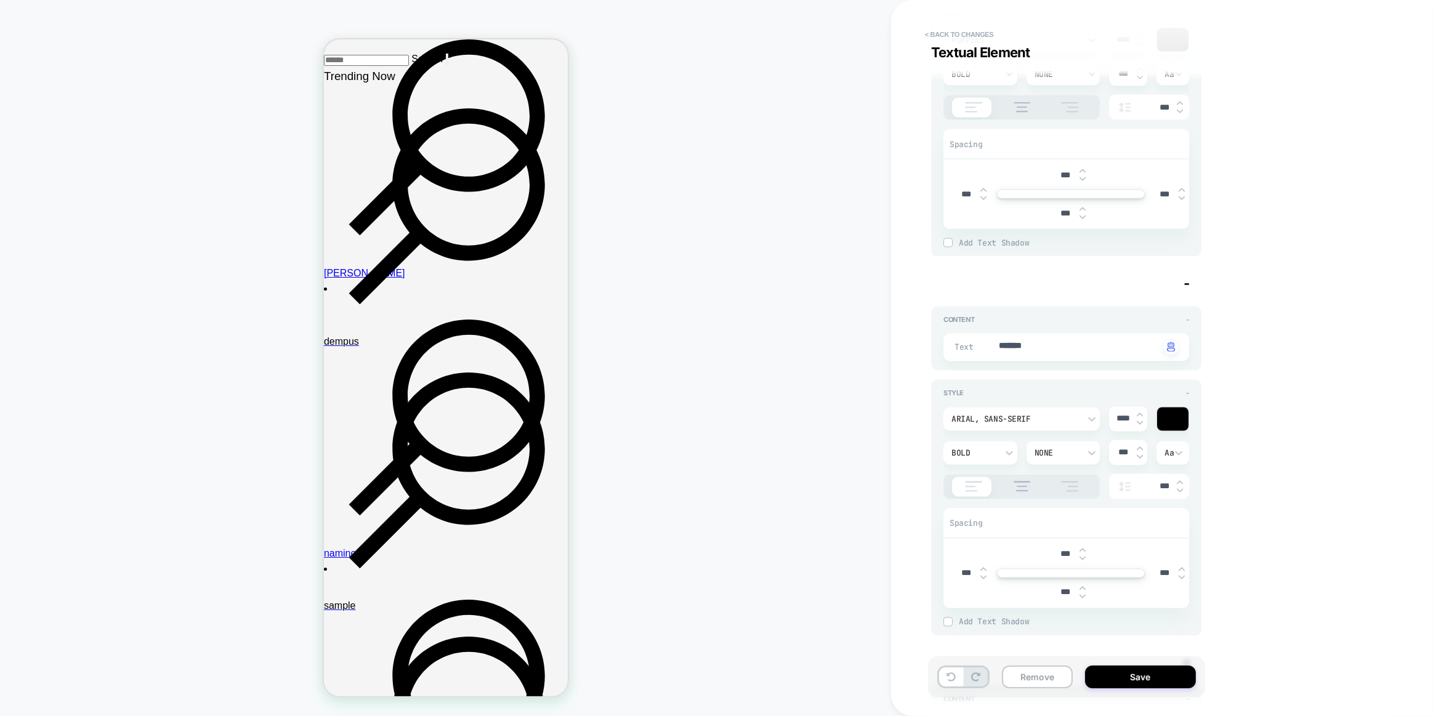
click at [980, 408] on div "Arial, sans-serif" at bounding box center [1021, 419] width 156 height 23
click at [983, 464] on div "poppins" at bounding box center [1021, 469] width 147 height 26
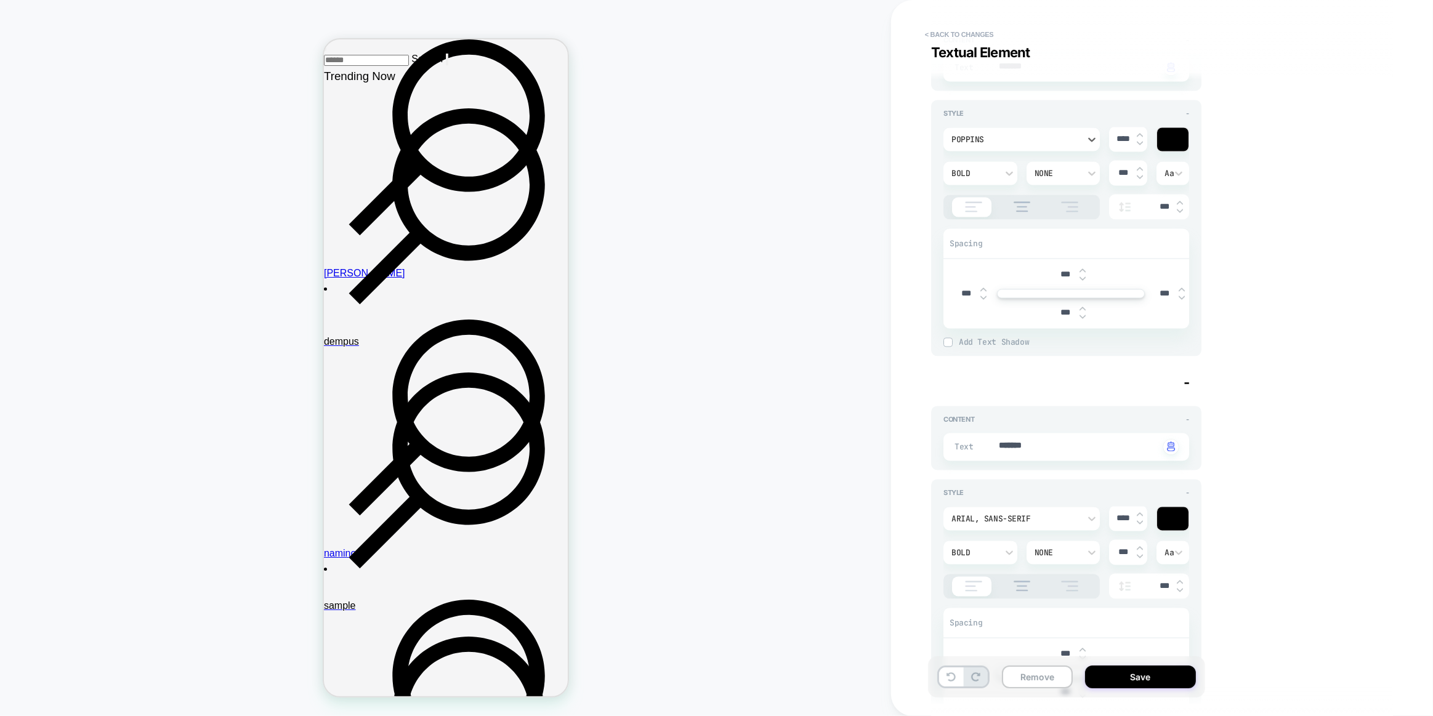
scroll to position [2854, 0]
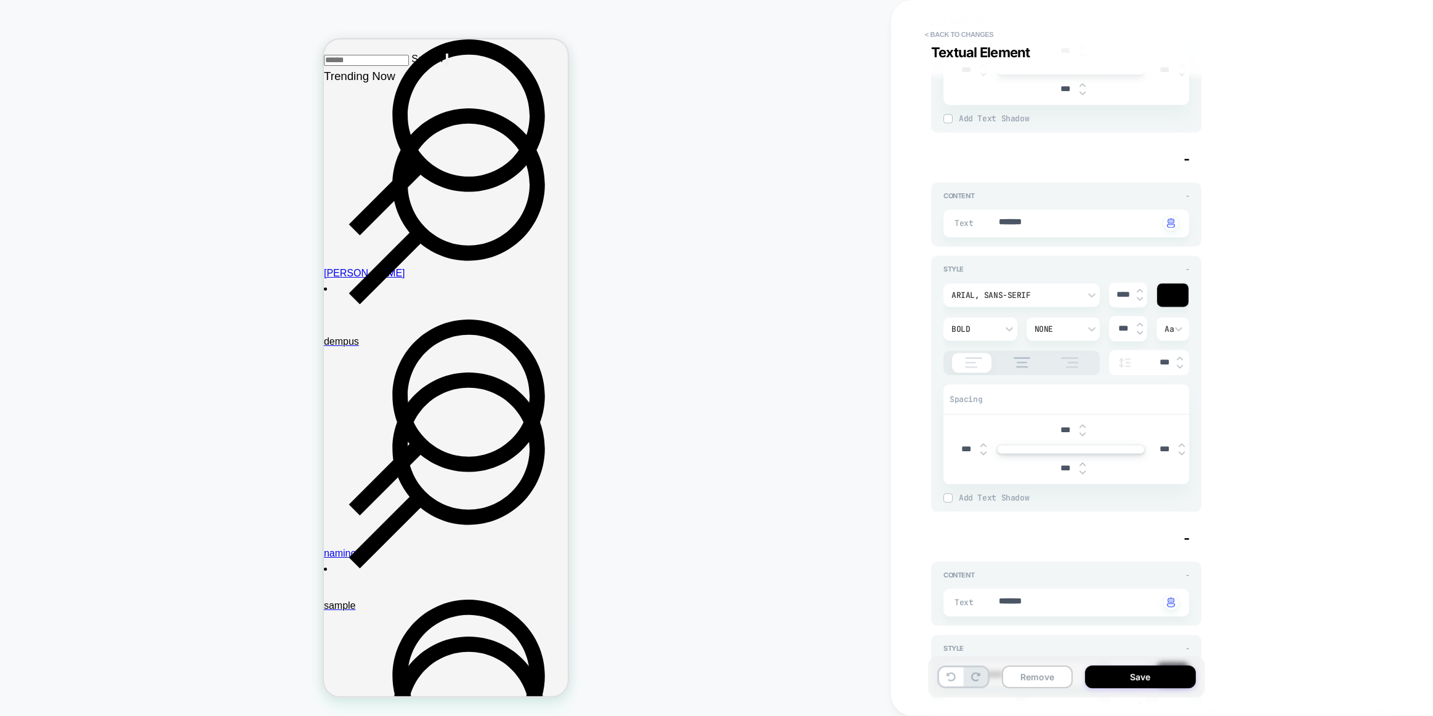
click at [1020, 283] on div "Arial, sans-serif **** Bold None *** Aa ***" at bounding box center [1066, 329] width 246 height 92
click at [1013, 290] on div "Arial, sans-serif" at bounding box center [1015, 295] width 128 height 10
click at [1002, 350] on div "poppins" at bounding box center [1021, 343] width 147 height 26
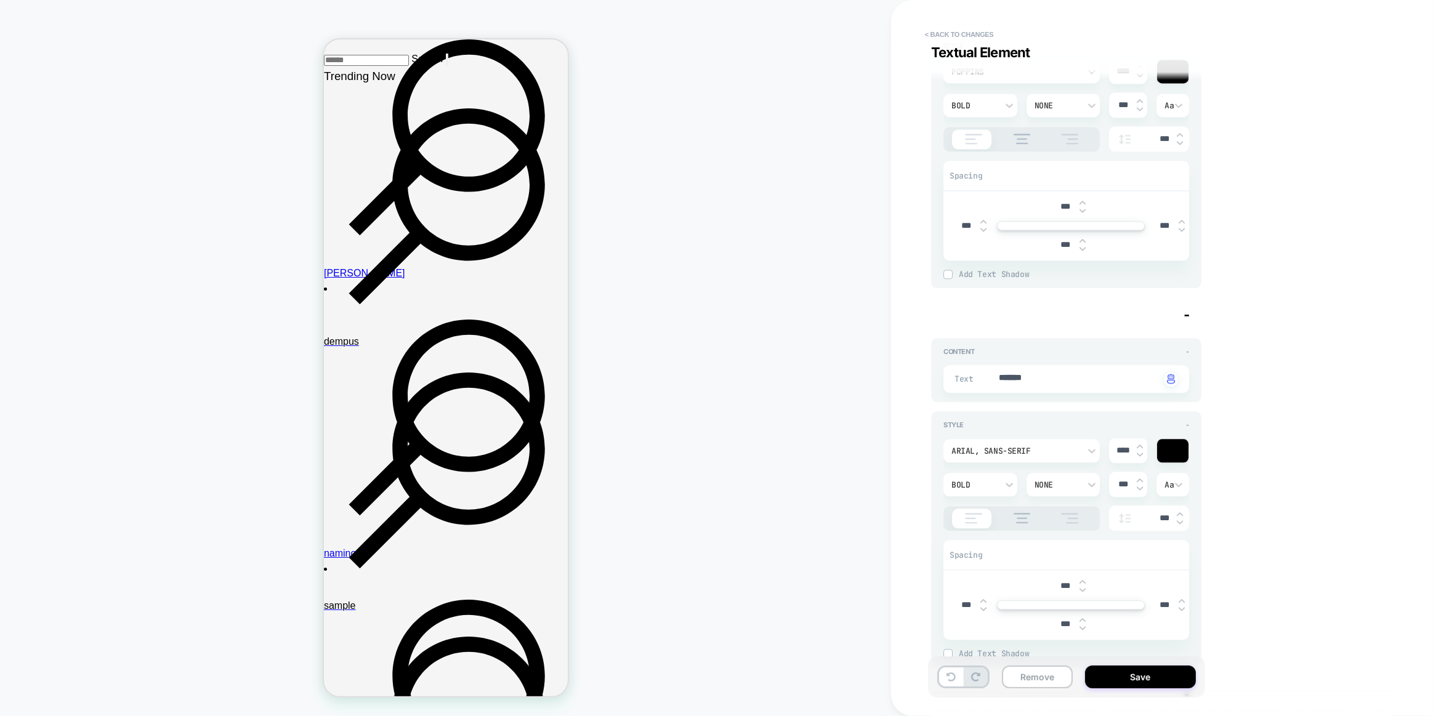
click at [991, 446] on div "Arial, sans-serif" at bounding box center [1015, 451] width 128 height 10
click at [974, 489] on div "poppins" at bounding box center [1021, 497] width 147 height 26
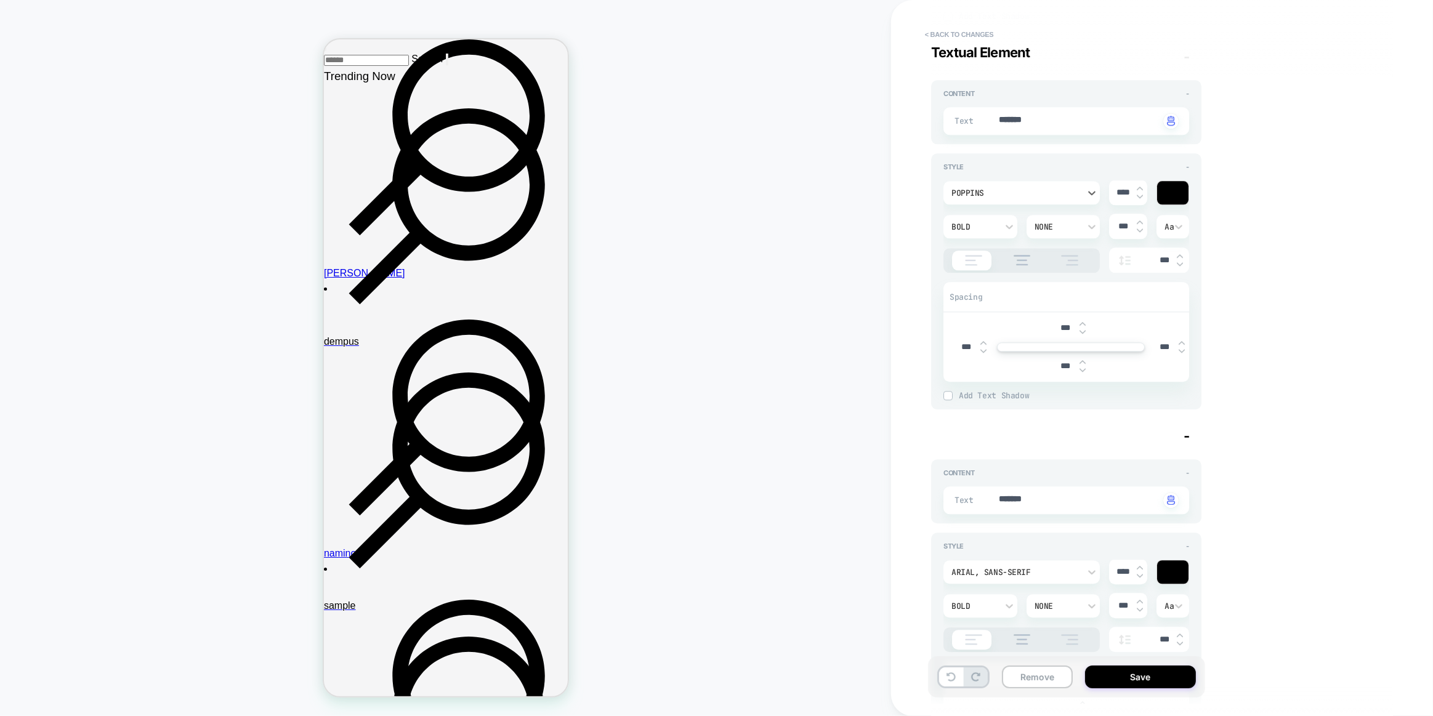
scroll to position [3526, 0]
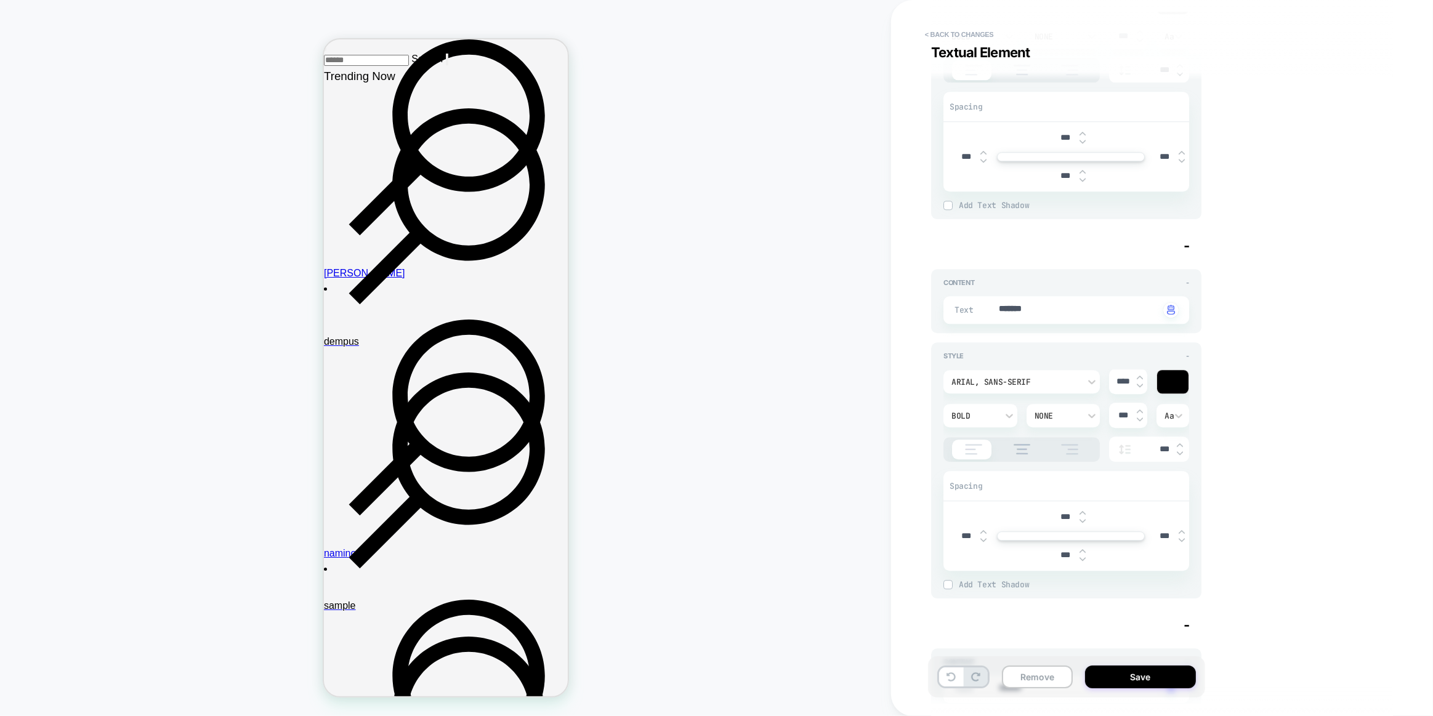
click at [1000, 377] on div "Arial, sans-serif" at bounding box center [1015, 382] width 128 height 10
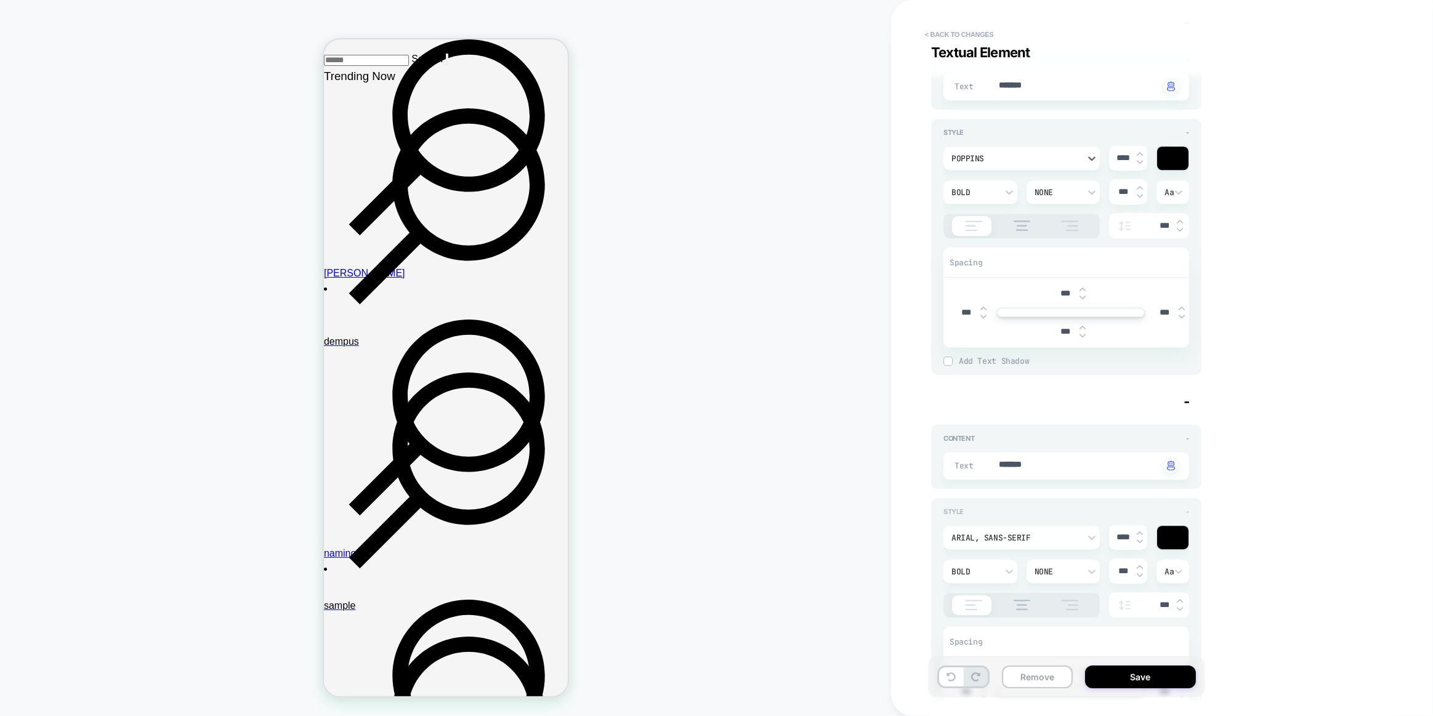
scroll to position [3854, 0]
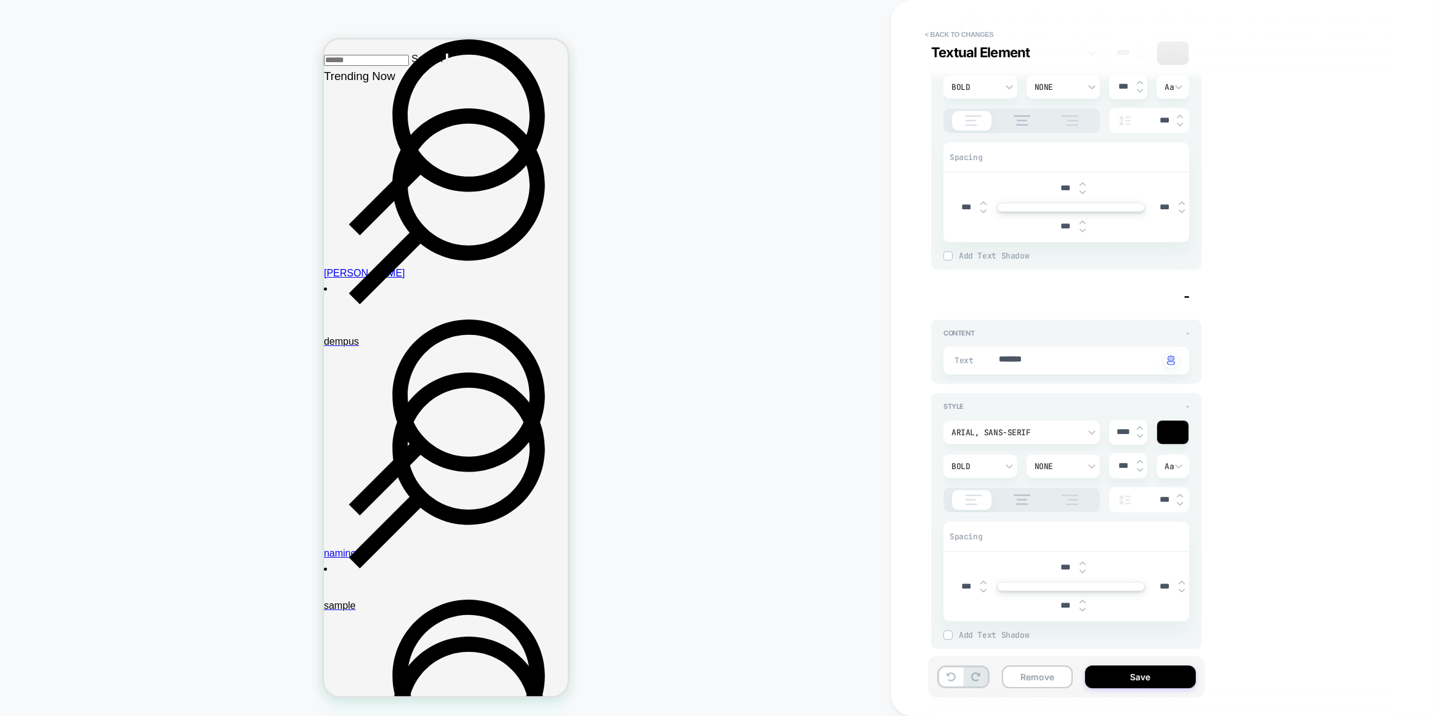
click at [996, 426] on div "Arial, sans-serif" at bounding box center [1015, 432] width 140 height 13
click at [982, 468] on div "poppins" at bounding box center [1021, 477] width 147 height 26
click at [1154, 666] on button "Save" at bounding box center [1140, 676] width 111 height 23
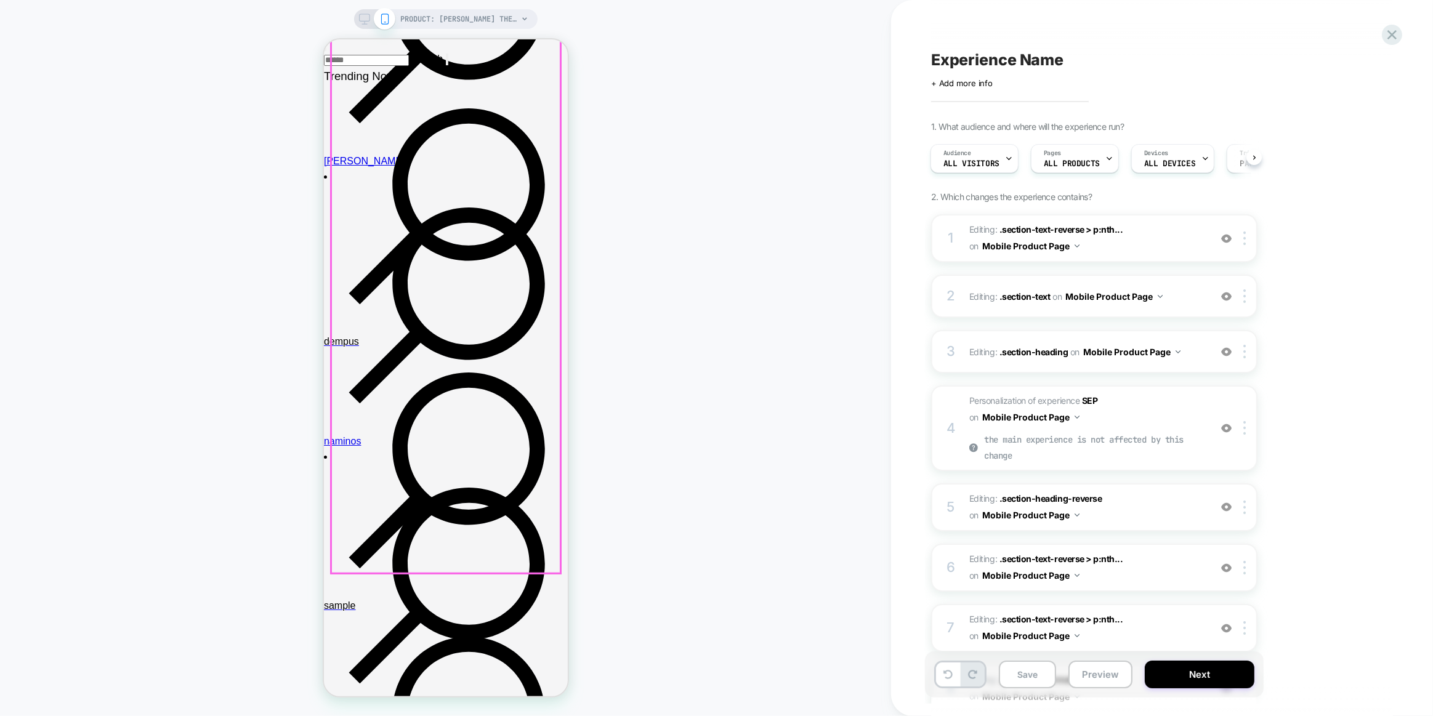
scroll to position [1351, 0]
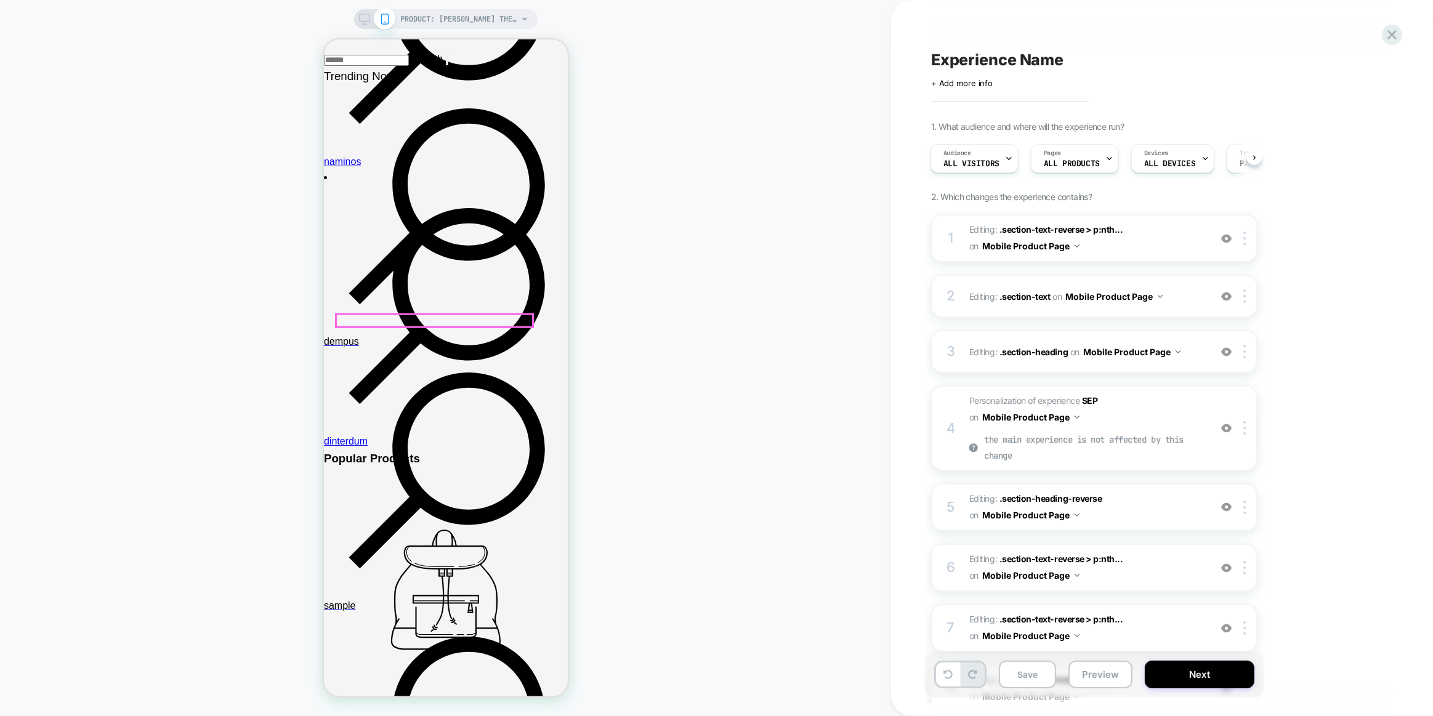
click at [472, 319] on div at bounding box center [434, 321] width 196 height 12
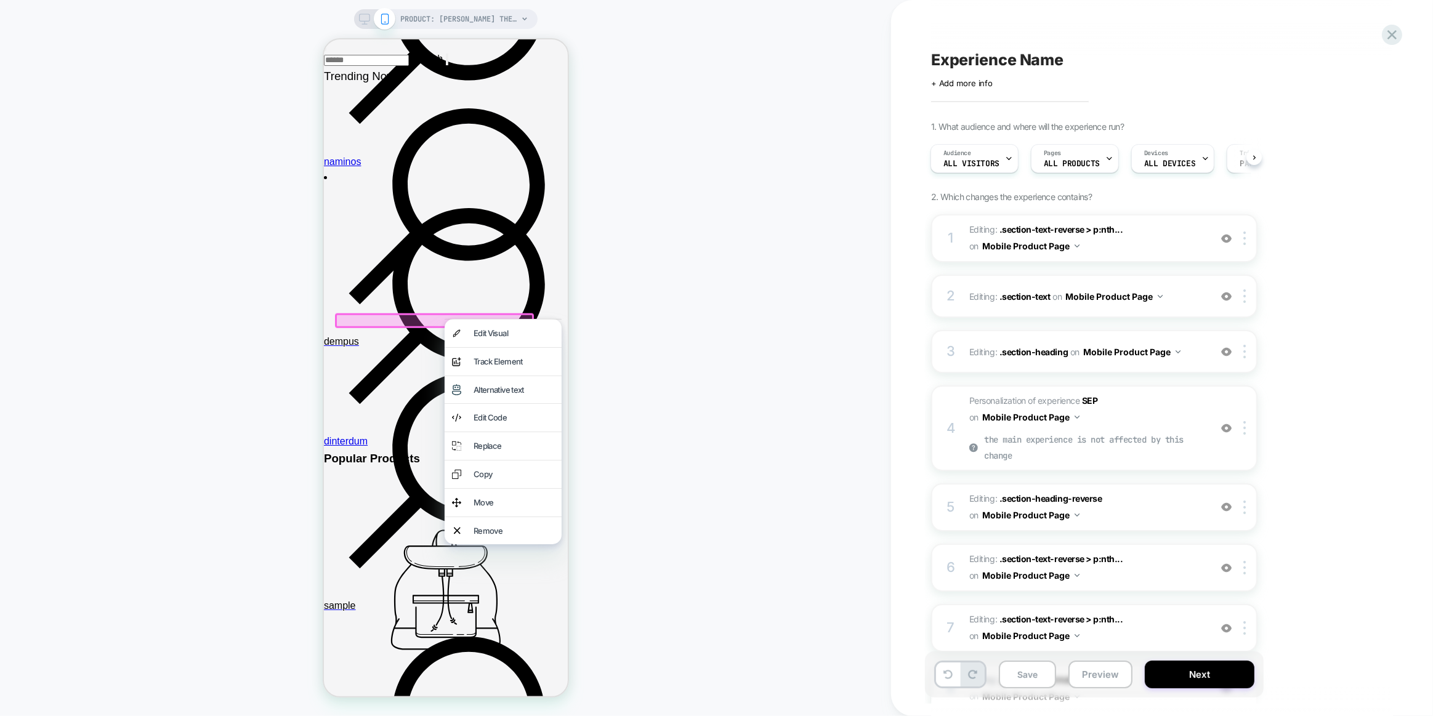
drag, startPoint x: 470, startPoint y: 338, endPoint x: 499, endPoint y: 345, distance: 29.9
click at [471, 338] on div "Edit Visual" at bounding box center [502, 334] width 117 height 28
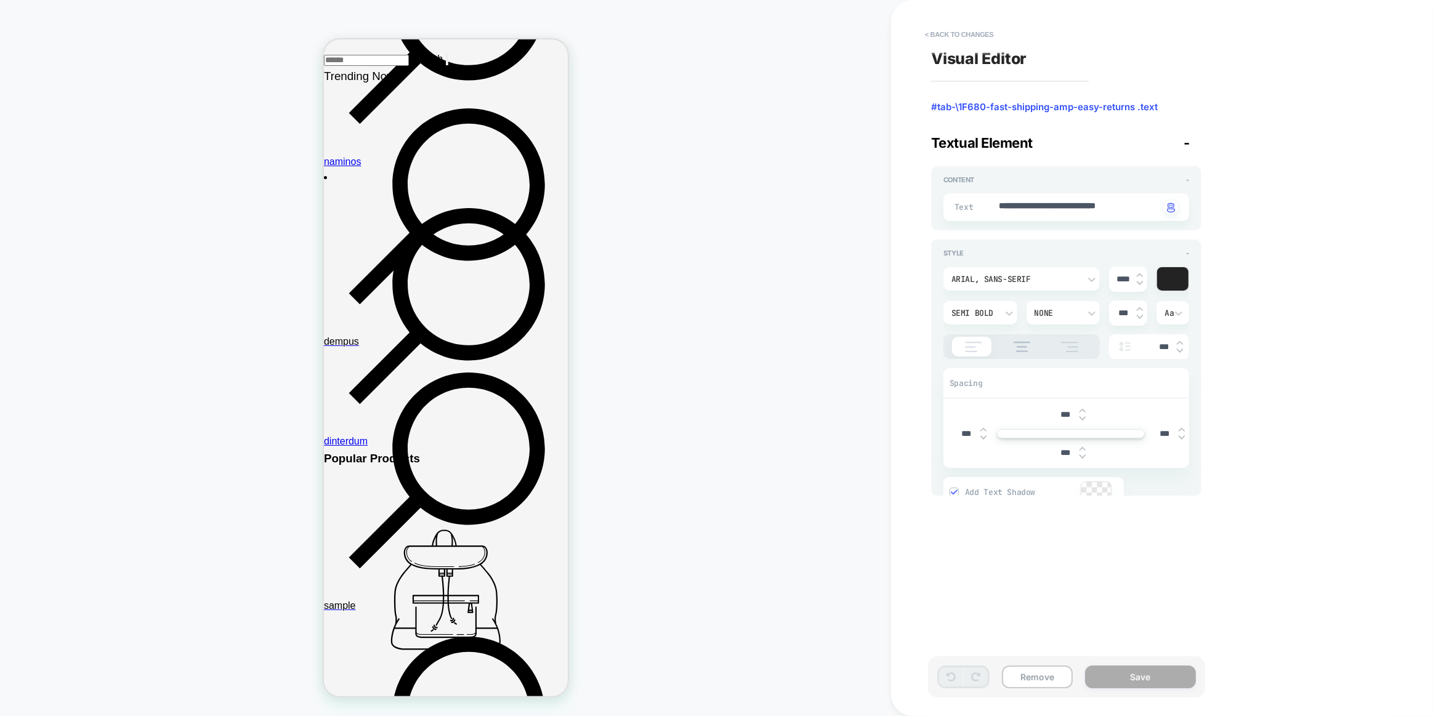
scroll to position [1304, 0]
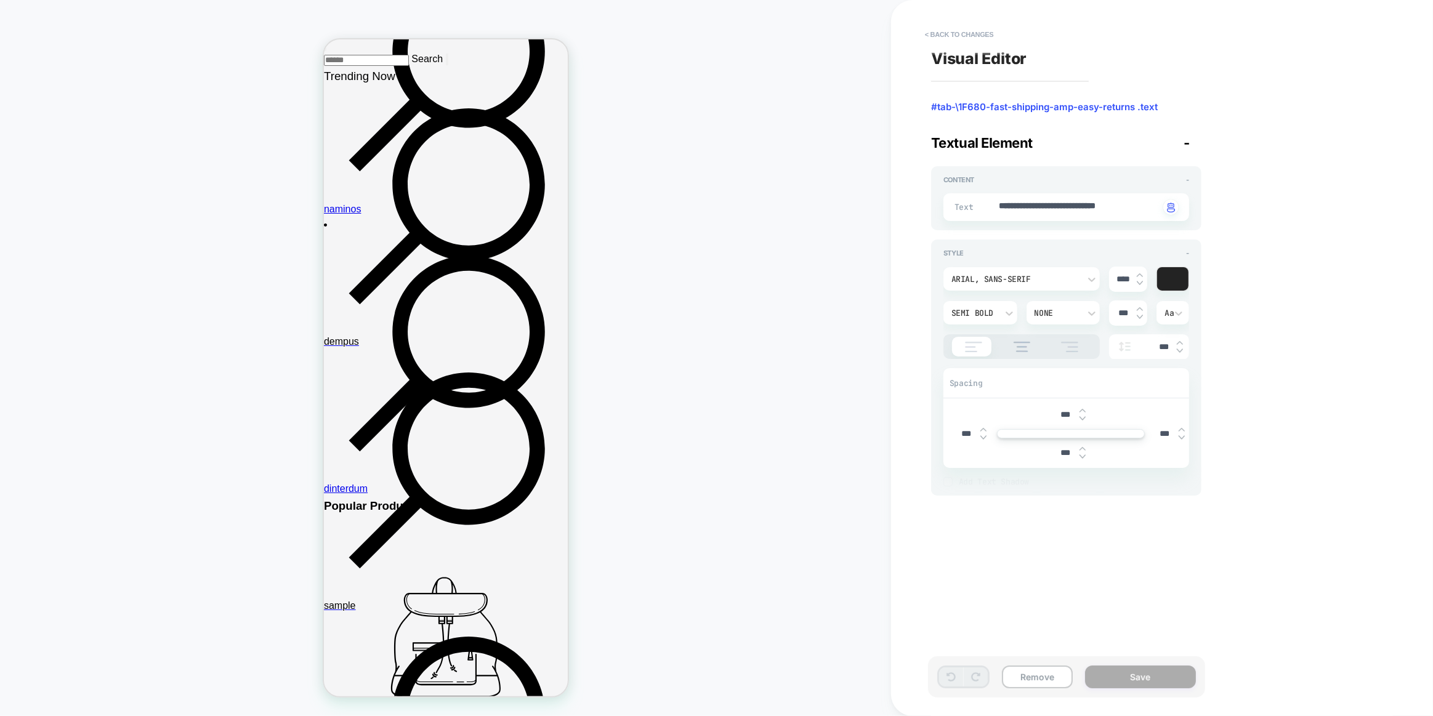
click at [1026, 267] on div "Arial, sans-serif" at bounding box center [1021, 278] width 156 height 23
click at [984, 346] on div "poppins" at bounding box center [1021, 336] width 147 height 26
drag, startPoint x: 1162, startPoint y: 674, endPoint x: 600, endPoint y: 488, distance: 591.6
click at [1161, 674] on button "Save" at bounding box center [1140, 676] width 111 height 23
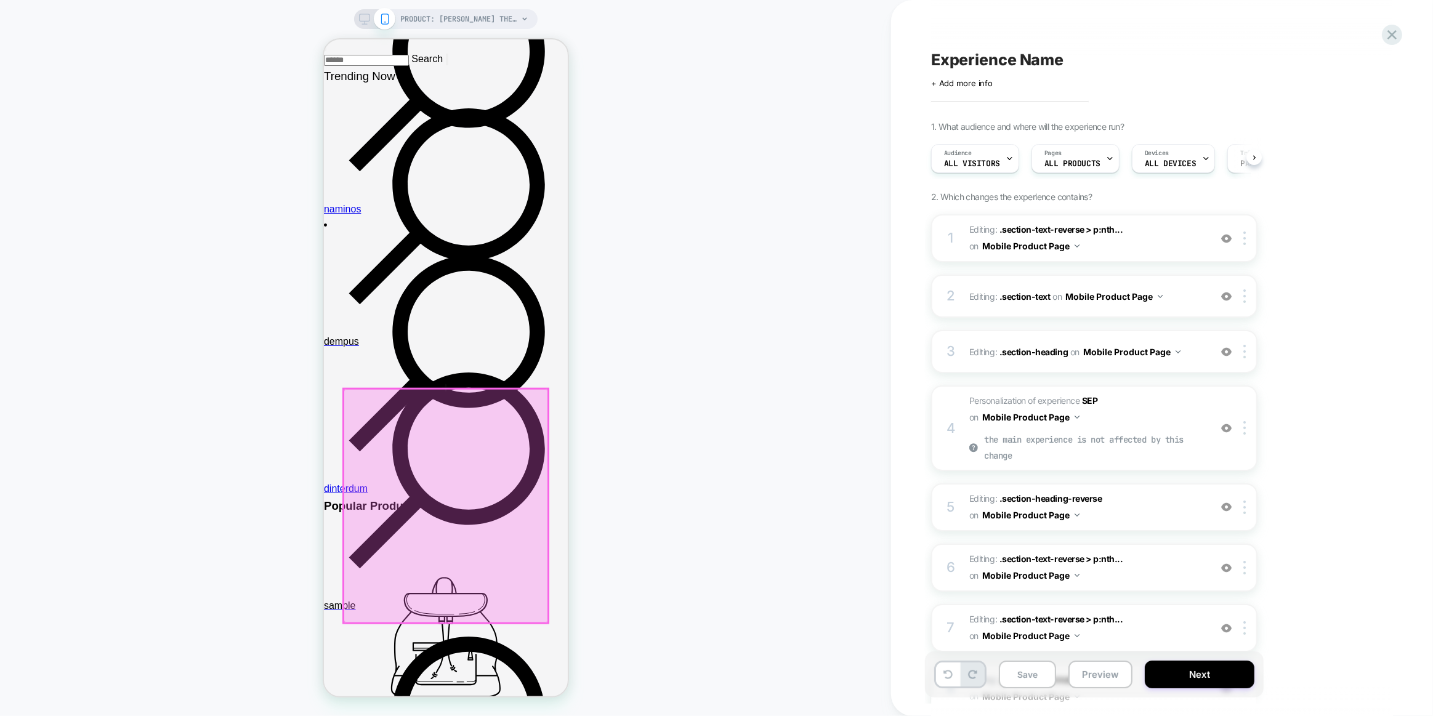
click at [368, 419] on div at bounding box center [445, 506] width 204 height 234
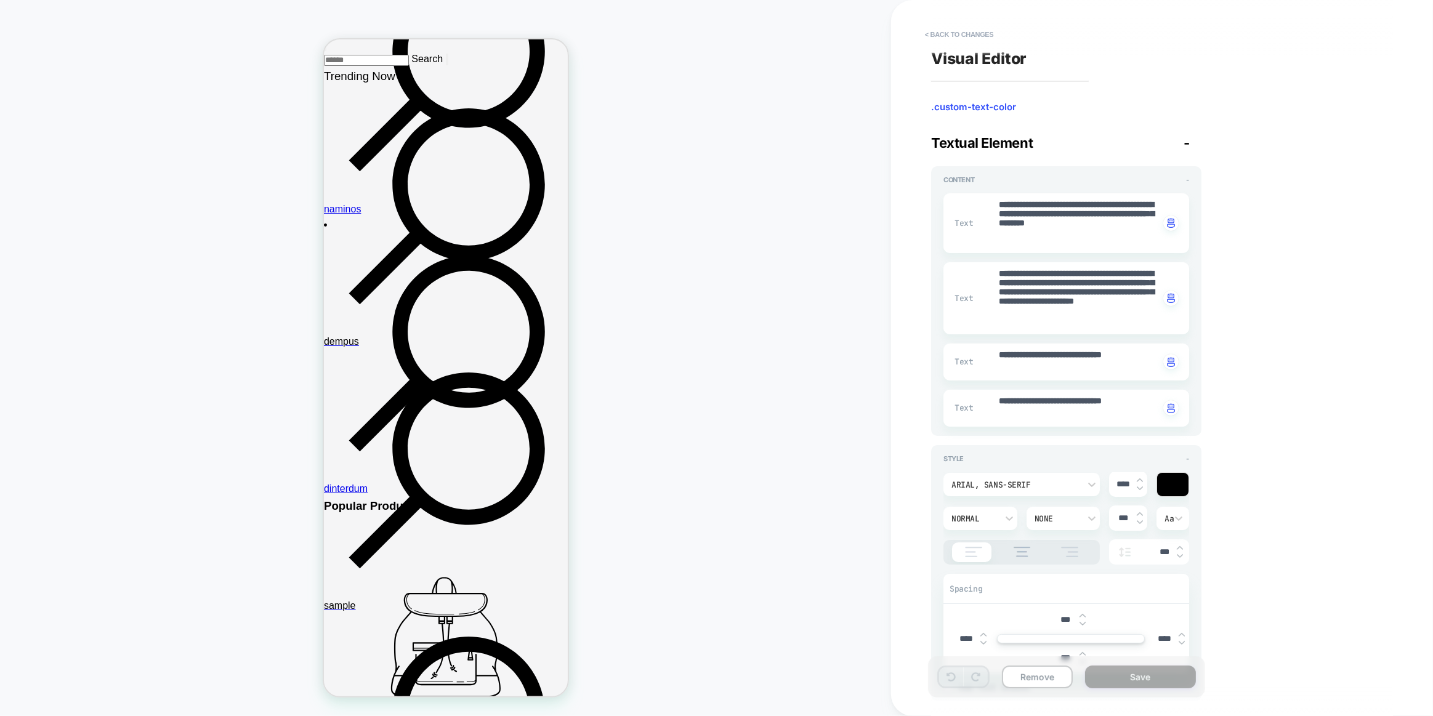
scroll to position [1442, 0]
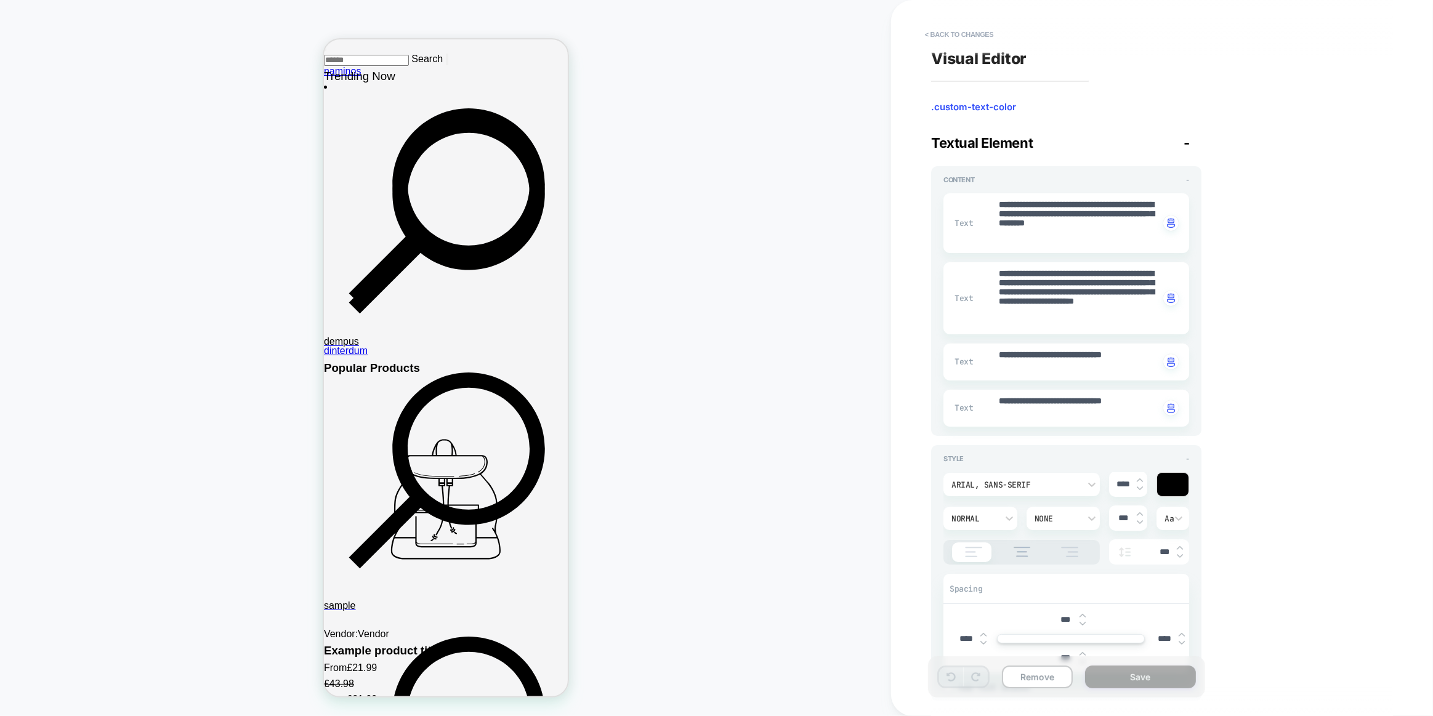
click at [1017, 480] on div "Arial, sans-serif" at bounding box center [1015, 485] width 128 height 10
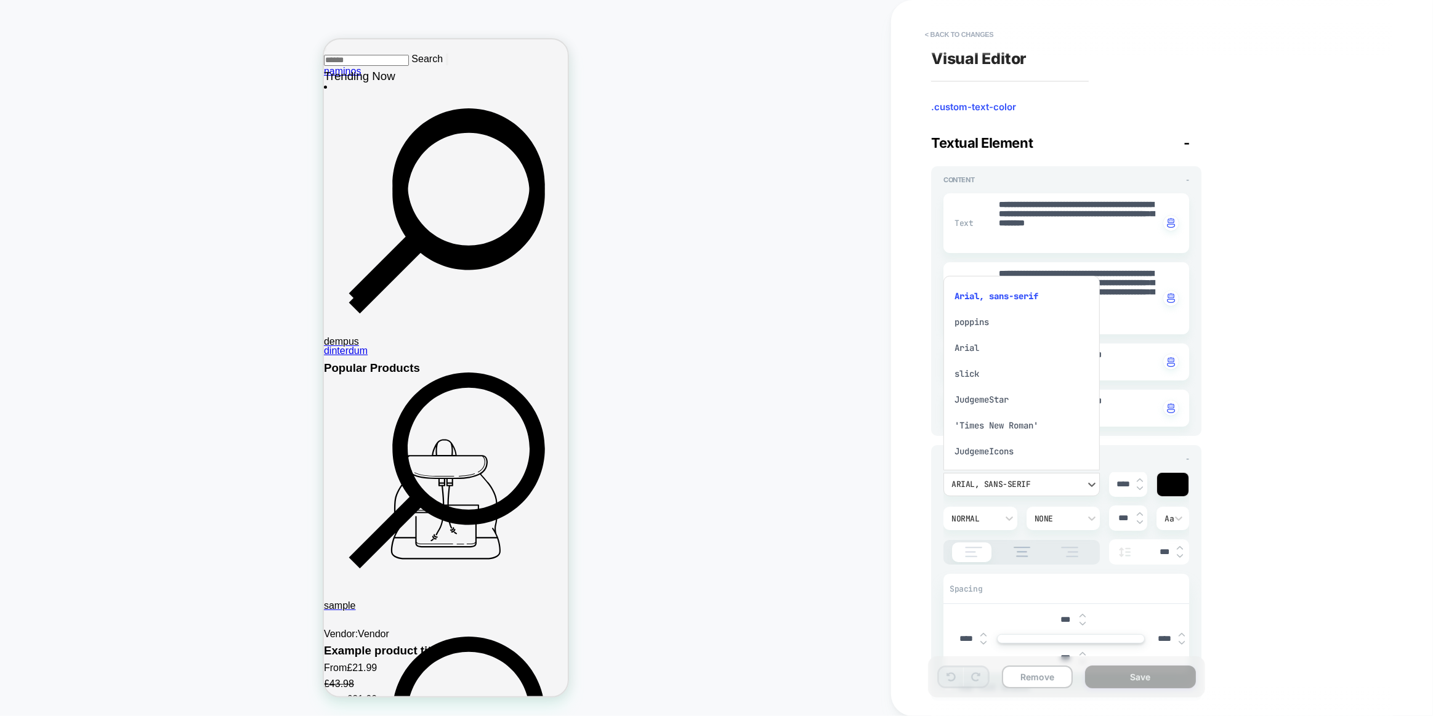
scroll to position [11, 0]
click at [989, 313] on div "poppins" at bounding box center [1021, 311] width 147 height 26
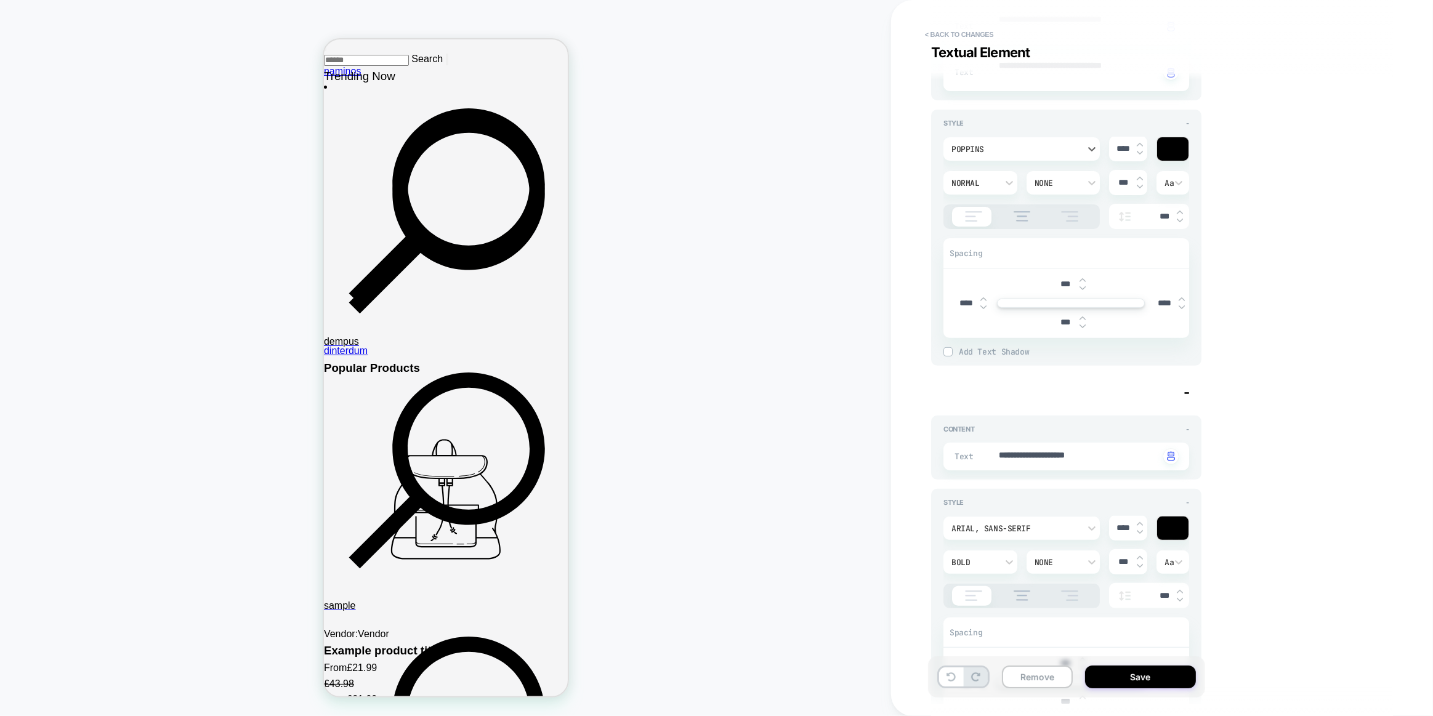
scroll to position [448, 0]
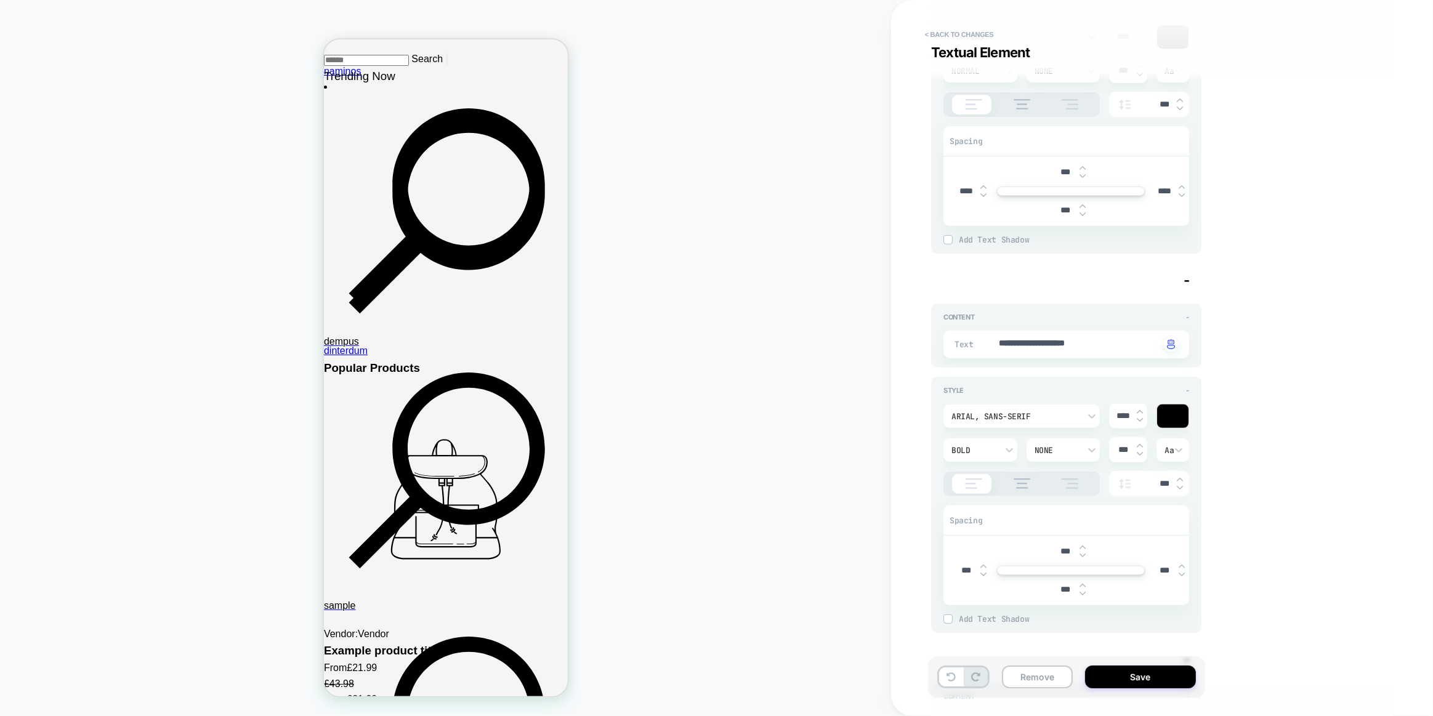
click at [1003, 428] on div "Arial, sans-serif **** Bold None *** Aa ***" at bounding box center [1066, 450] width 246 height 92
click at [1002, 417] on div "Arial, sans-serif" at bounding box center [1015, 416] width 128 height 10
click at [950, 464] on div "poppins" at bounding box center [1021, 471] width 147 height 26
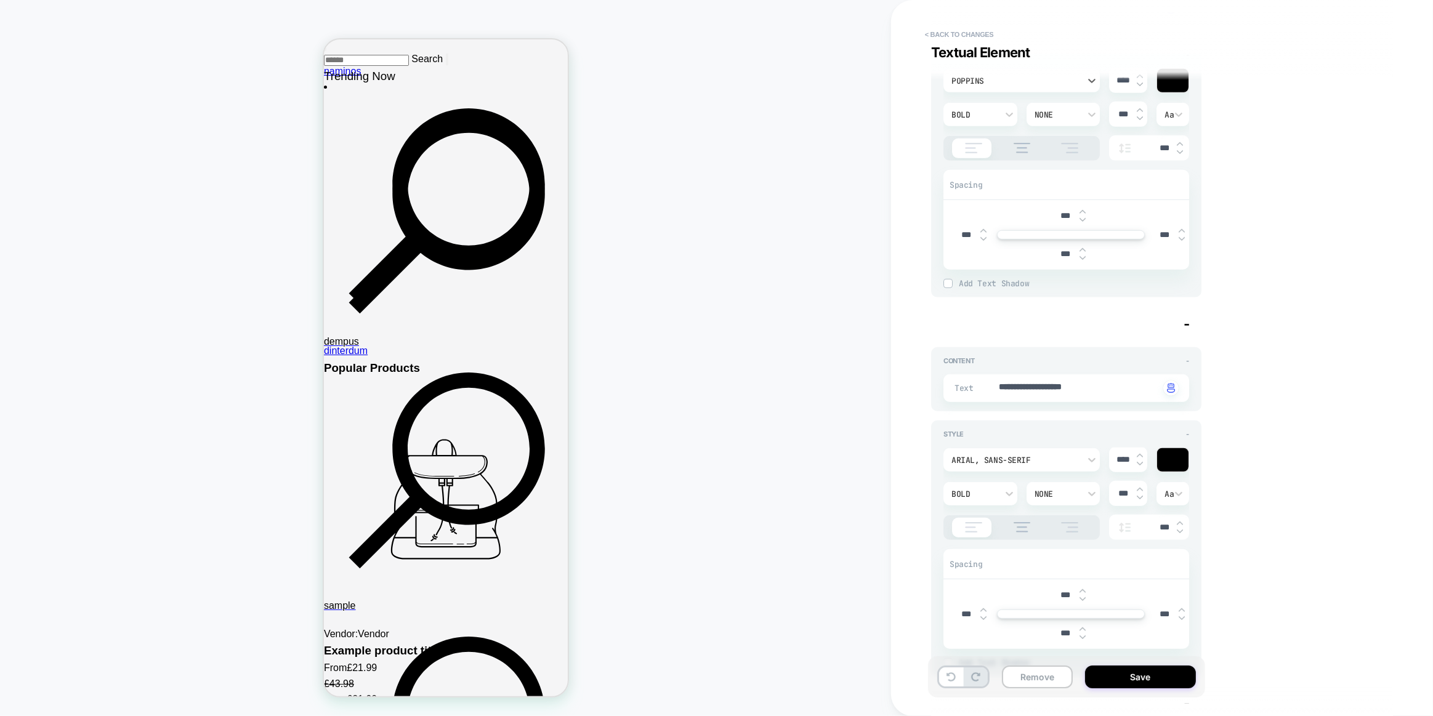
click at [967, 459] on div "Arial, sans-serif" at bounding box center [1015, 460] width 128 height 10
click at [989, 285] on div "poppins" at bounding box center [1021, 284] width 147 height 26
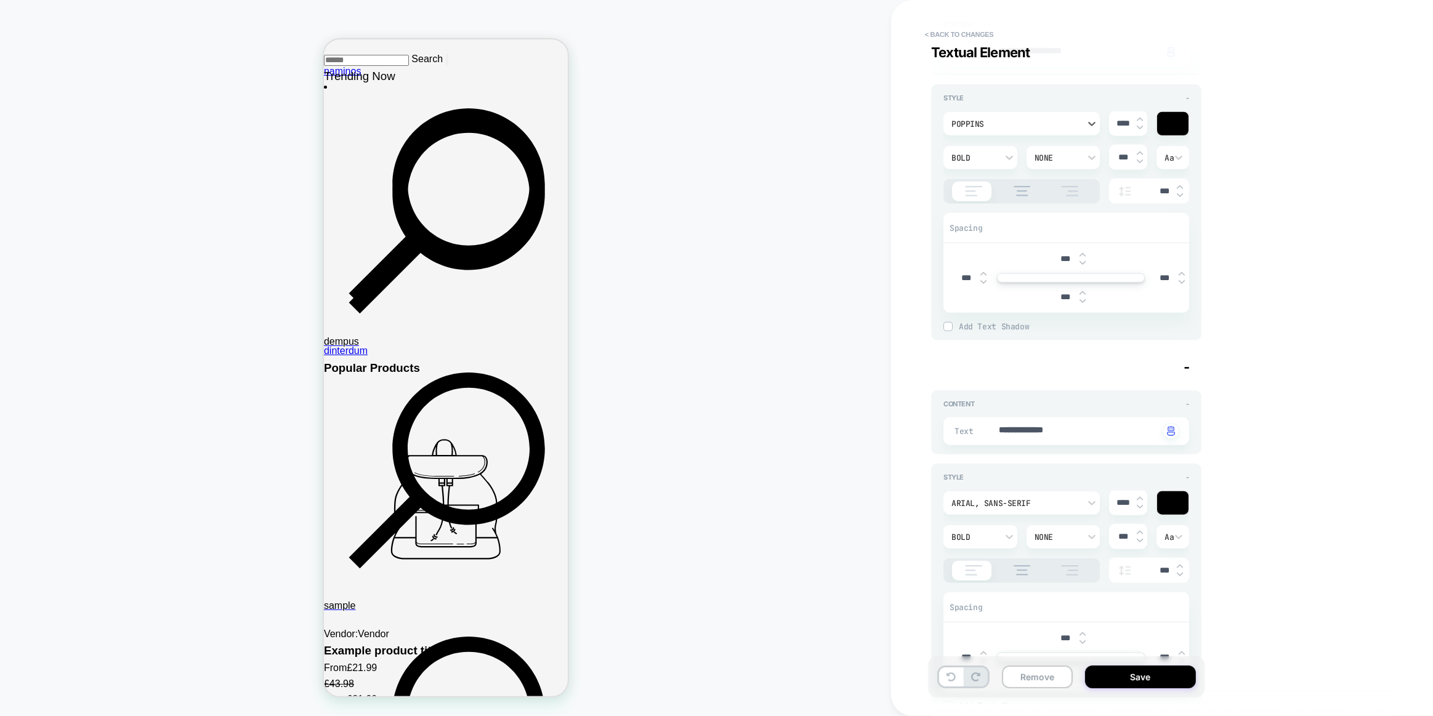
click at [981, 509] on div "Arial, sans-serif" at bounding box center [1021, 502] width 156 height 23
click at [988, 339] on div "poppins" at bounding box center [1021, 338] width 147 height 26
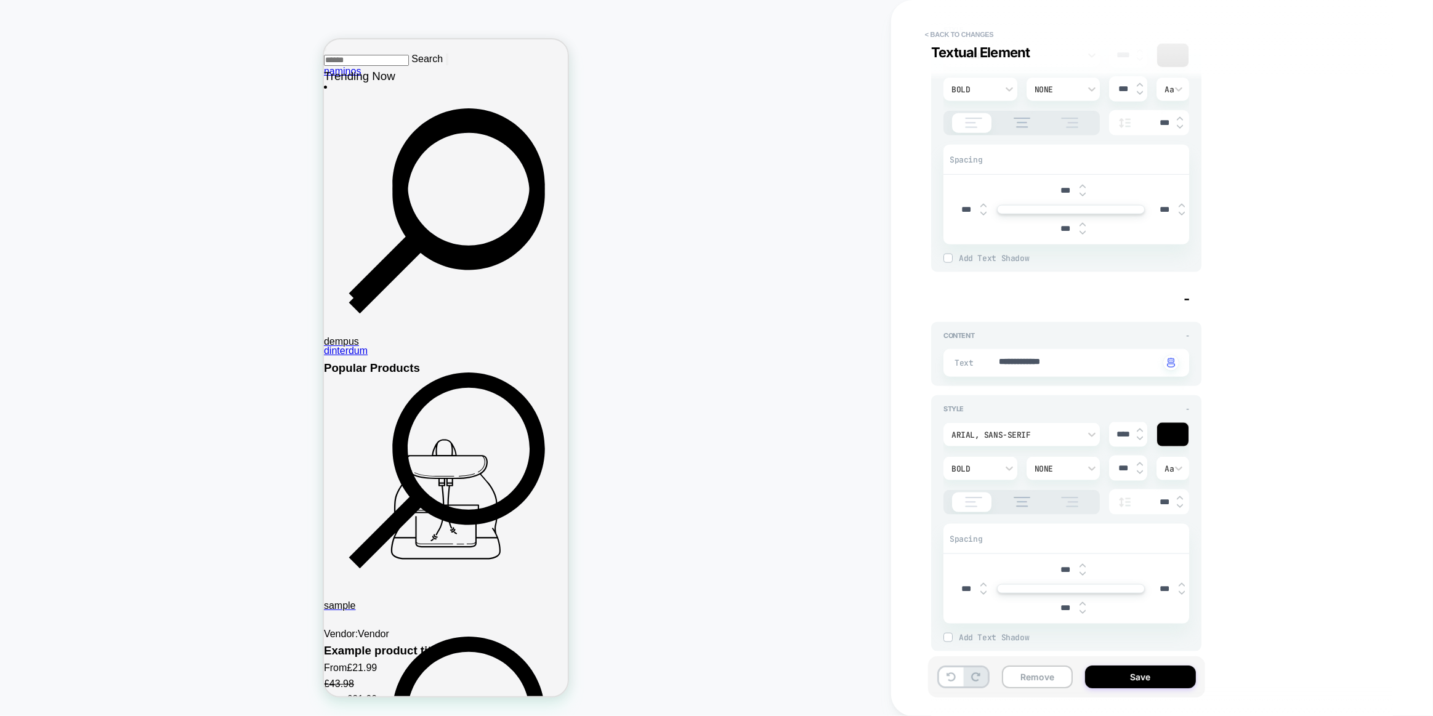
click at [969, 430] on div "Arial, sans-serif" at bounding box center [1015, 435] width 128 height 10
click at [977, 499] on div "poppins" at bounding box center [1021, 486] width 147 height 26
click at [1261, 419] on div "**********" at bounding box center [1156, 357] width 462 height 691
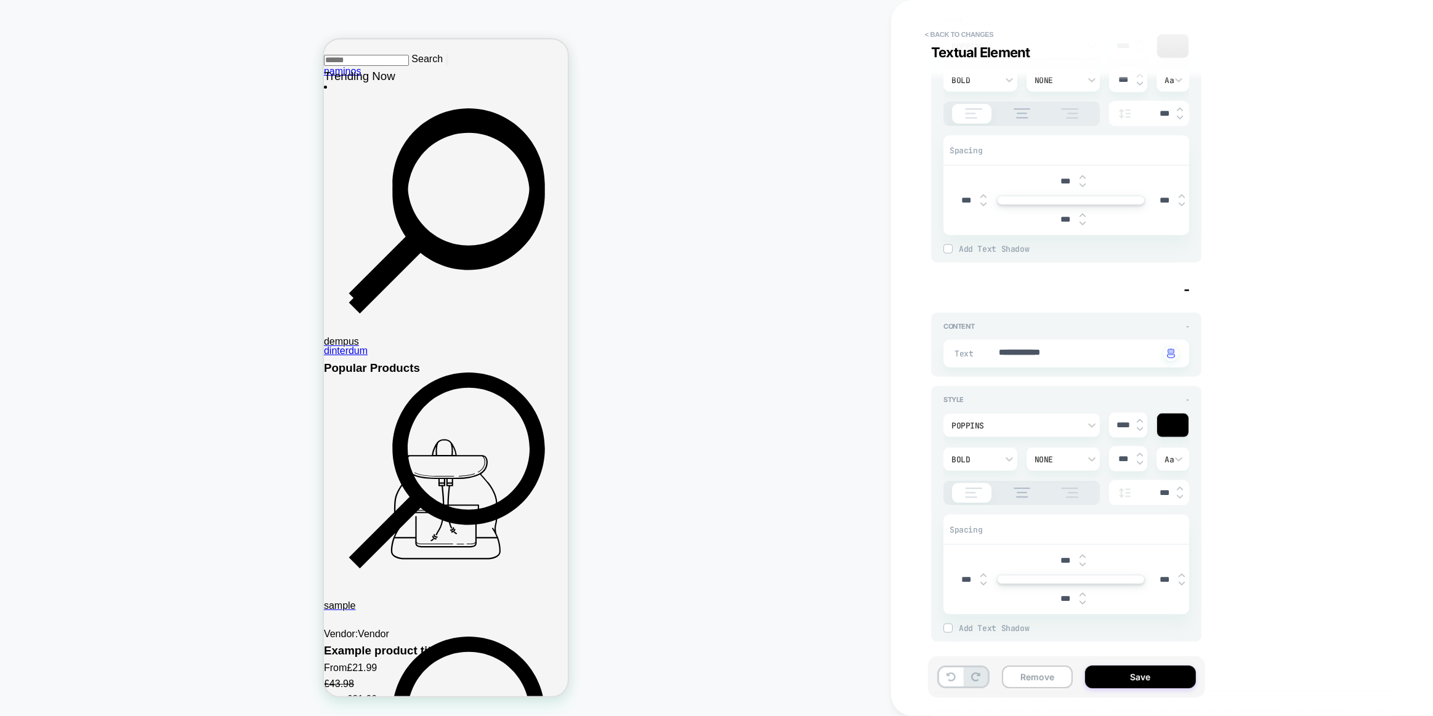
click at [1128, 677] on button "Save" at bounding box center [1140, 676] width 111 height 23
type textarea "*"
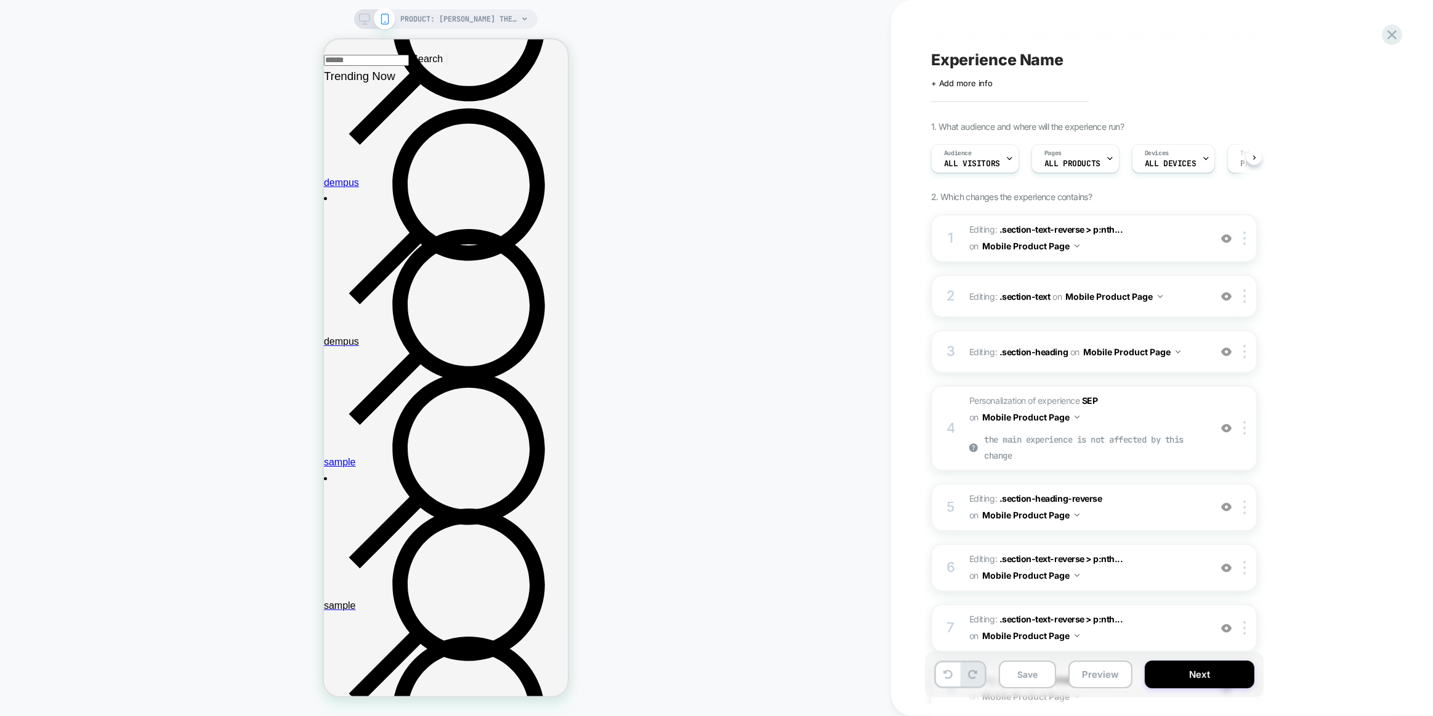
scroll to position [0, 1]
click at [477, 426] on div at bounding box center [448, 432] width 223 height 42
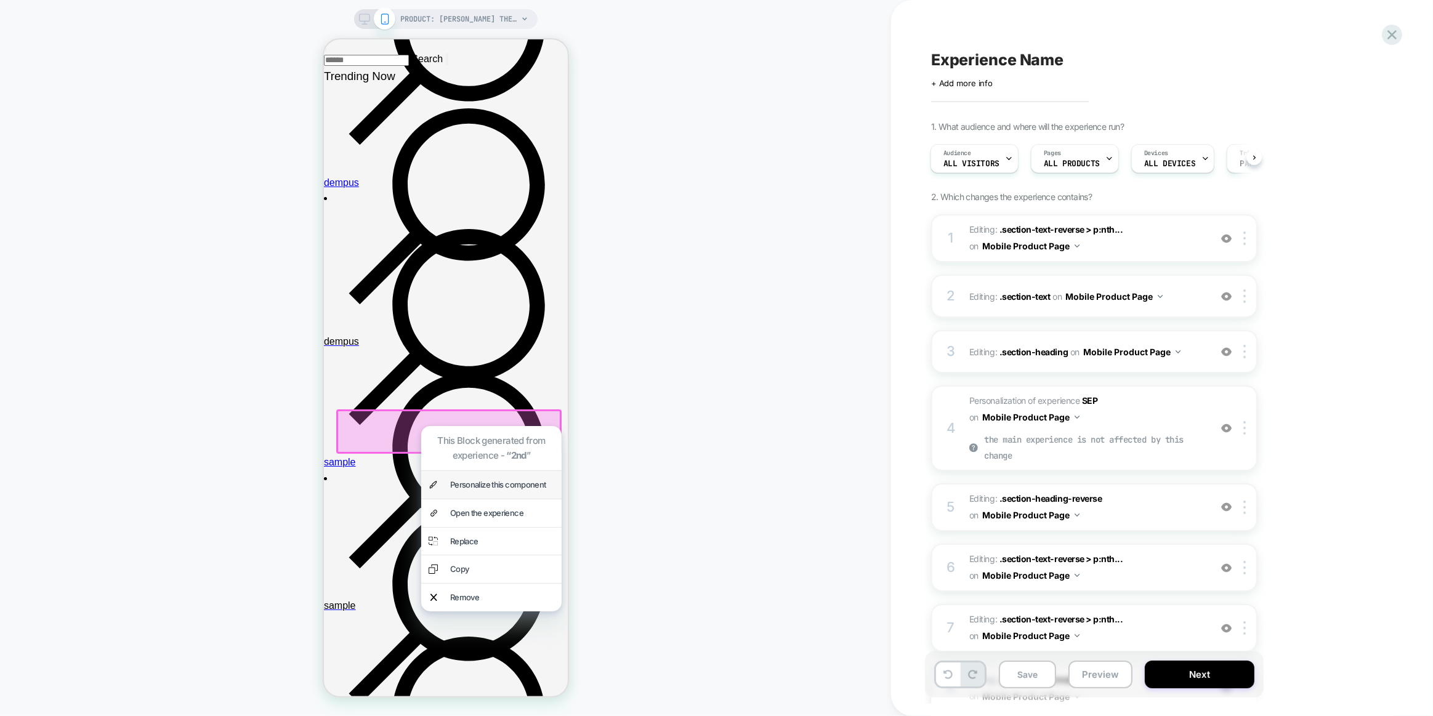
drag, startPoint x: 494, startPoint y: 491, endPoint x: 1349, endPoint y: 275, distance: 882.0
click at [494, 491] on div "Personalize this component" at bounding box center [501, 484] width 104 height 13
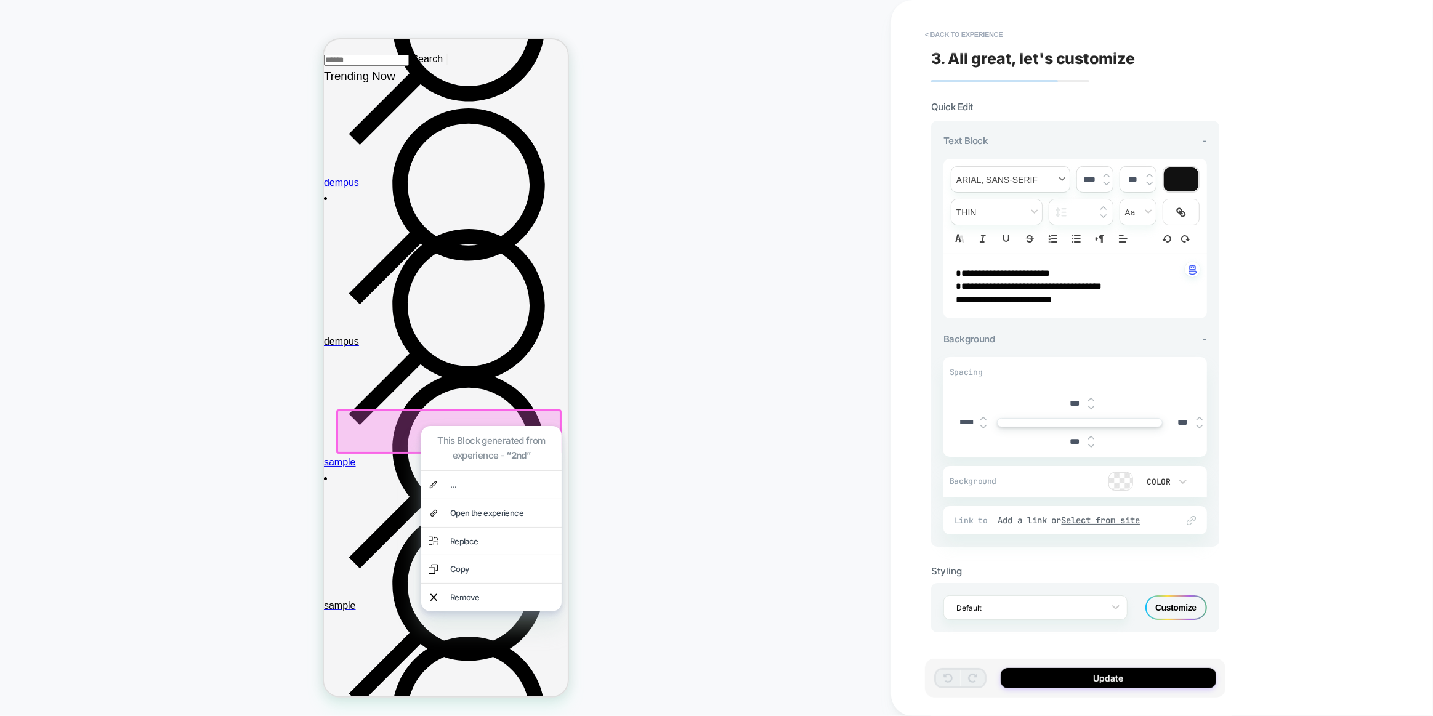
click at [1027, 171] on span "font" at bounding box center [1010, 179] width 118 height 25
click at [1003, 221] on span "font" at bounding box center [1010, 226] width 102 height 25
type input "****"
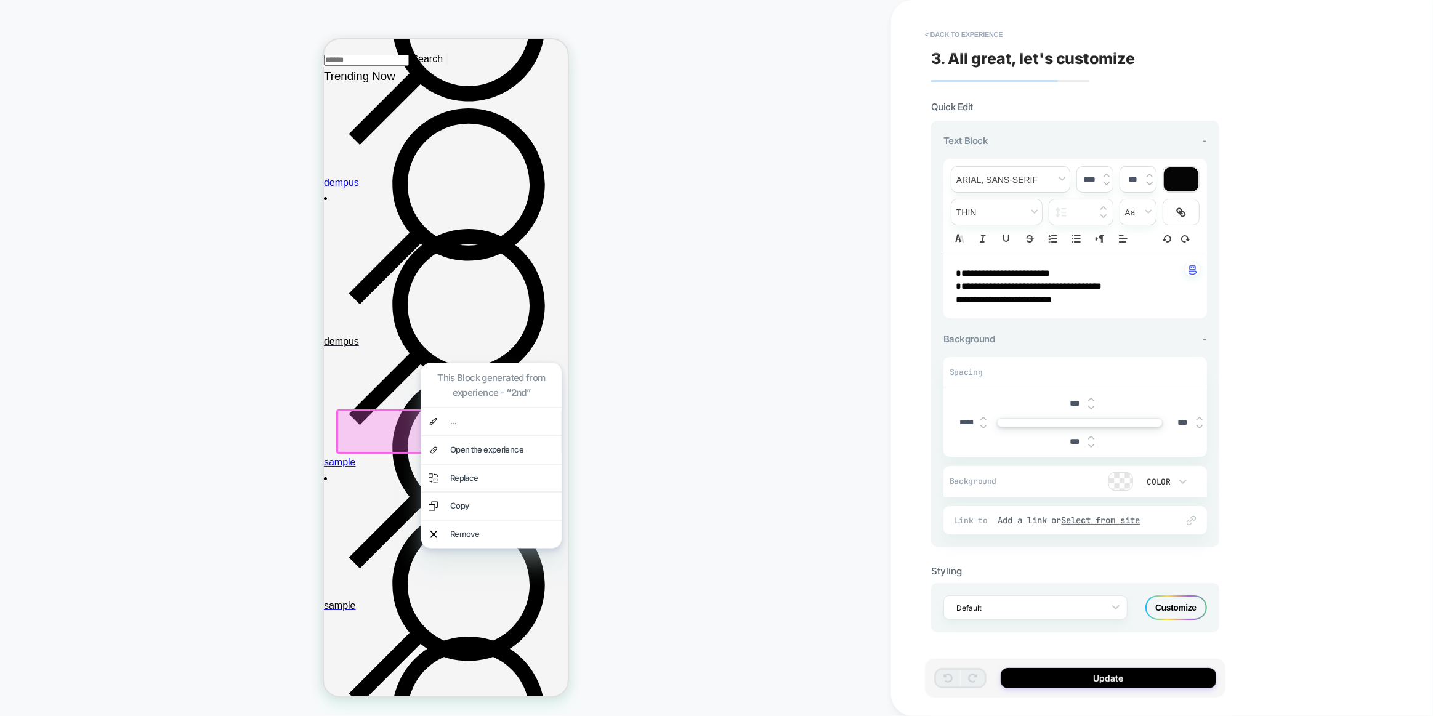
scroll to position [273, 0]
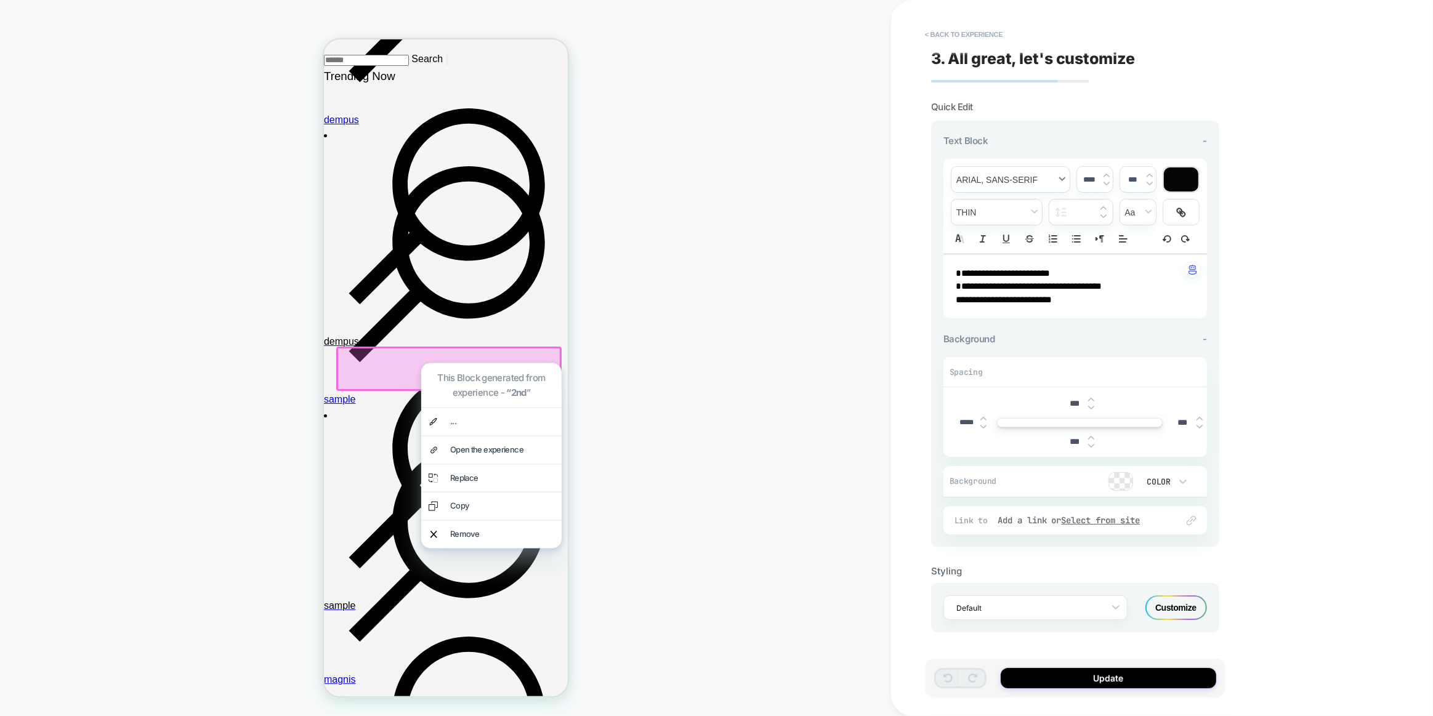
click at [1031, 174] on span "font" at bounding box center [1010, 179] width 118 height 25
click at [1007, 223] on span "font" at bounding box center [1010, 226] width 102 height 25
click at [1102, 304] on div "**********" at bounding box center [1074, 286] width 263 height 64
click at [1322, 307] on div "**********" at bounding box center [1162, 358] width 542 height 716
drag, startPoint x: 1089, startPoint y: 297, endPoint x: 854, endPoint y: 213, distance: 249.6
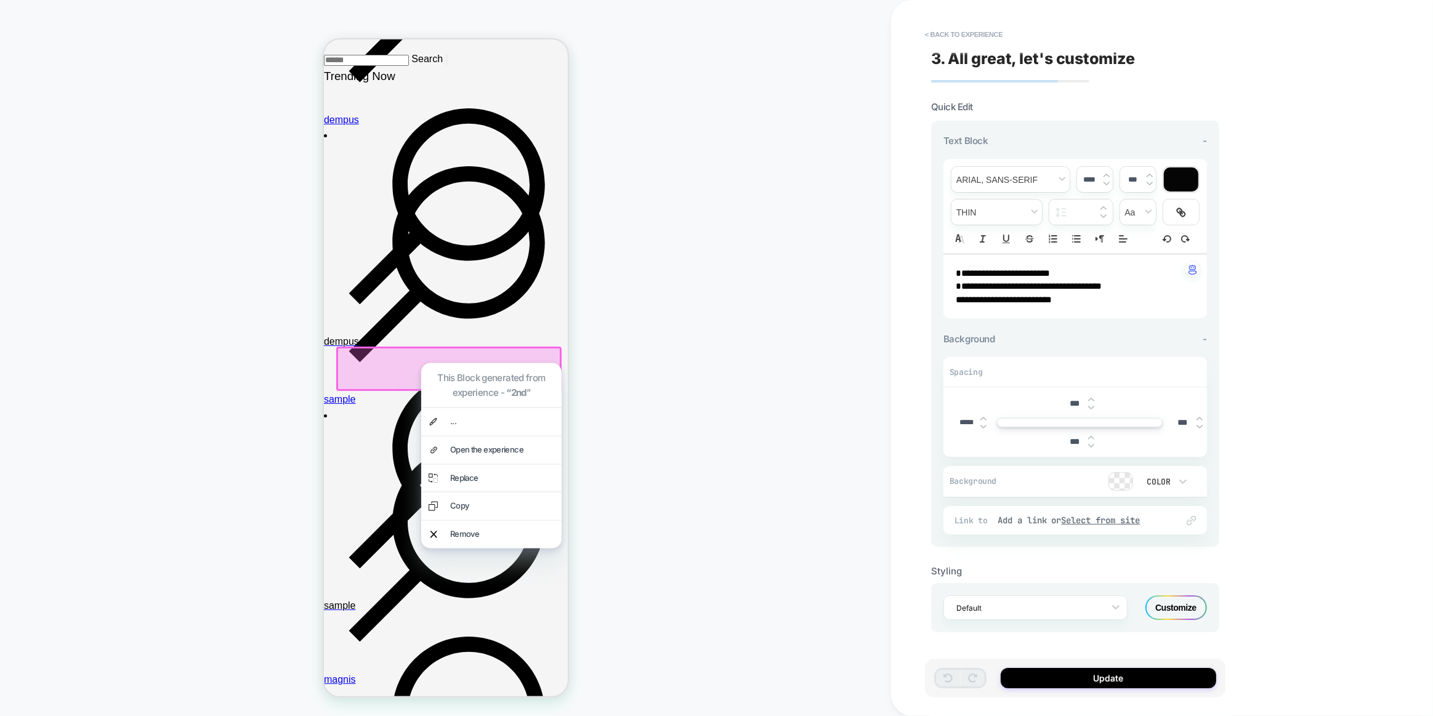
click at [855, 215] on div "**********" at bounding box center [716, 358] width 1433 height 716
click at [1023, 176] on span "font" at bounding box center [1010, 179] width 118 height 25
click at [994, 223] on span "font" at bounding box center [1010, 226] width 102 height 25
click at [1279, 244] on div "**********" at bounding box center [1162, 358] width 542 height 716
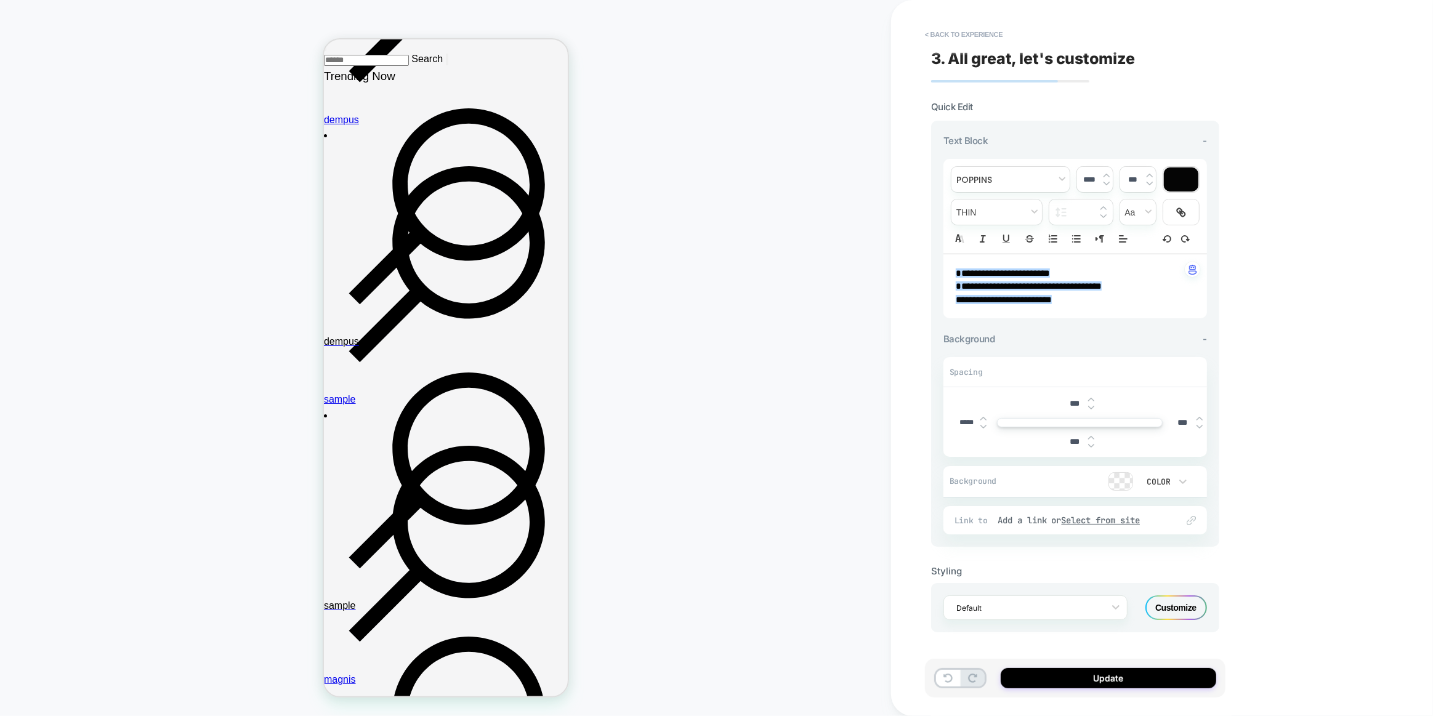
click at [1124, 302] on p "**********" at bounding box center [1070, 299] width 230 height 13
click at [1093, 667] on div "Update" at bounding box center [1075, 678] width 300 height 39
click at [1054, 669] on button "Update" at bounding box center [1107, 678] width 215 height 20
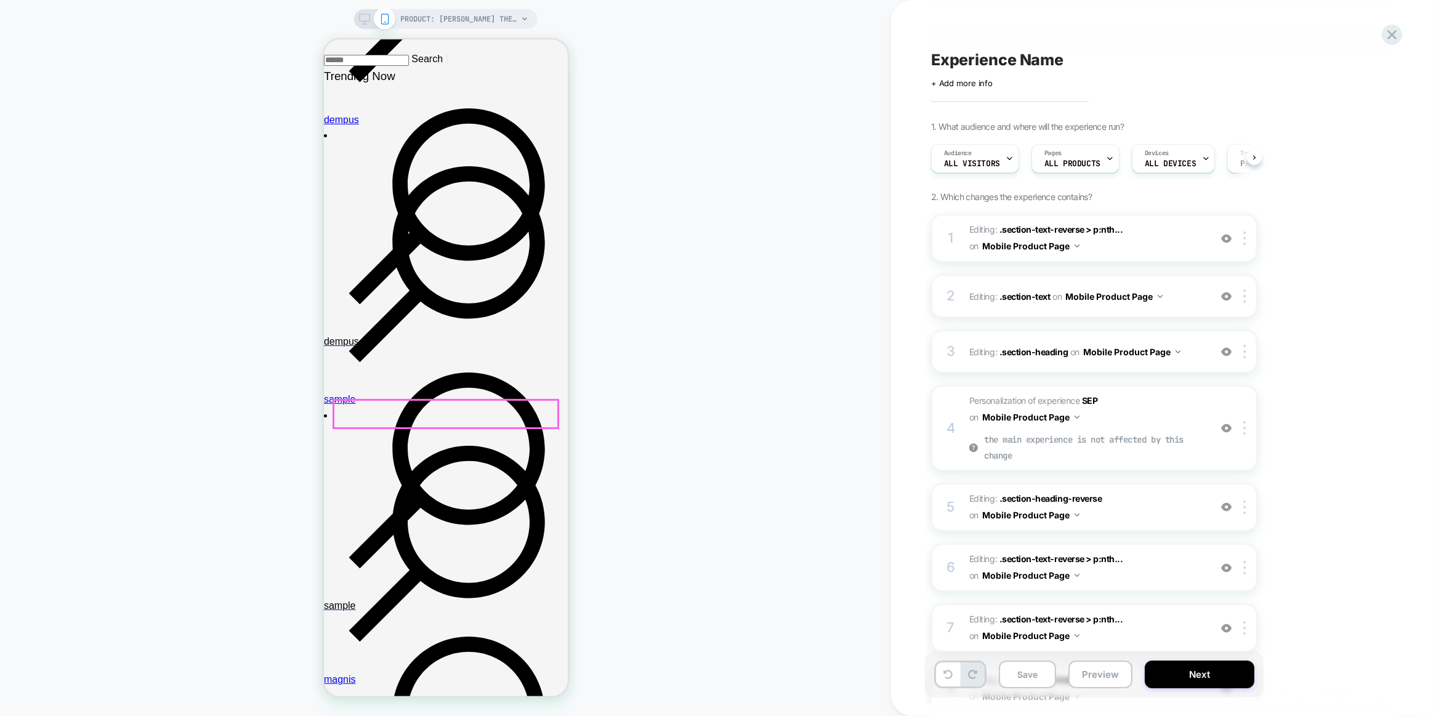
scroll to position [0, 1]
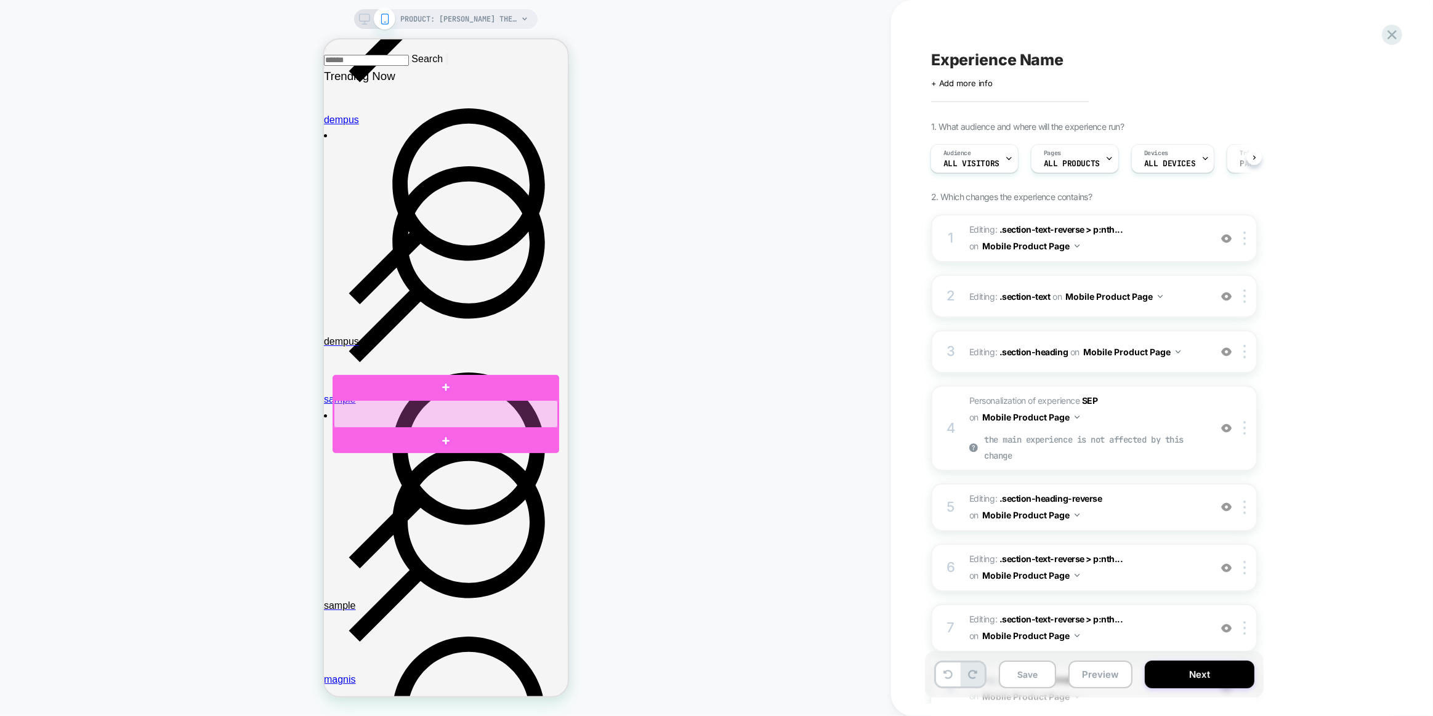
drag, startPoint x: 394, startPoint y: 419, endPoint x: 1231, endPoint y: 332, distance: 841.7
click at [394, 419] on div at bounding box center [445, 414] width 224 height 28
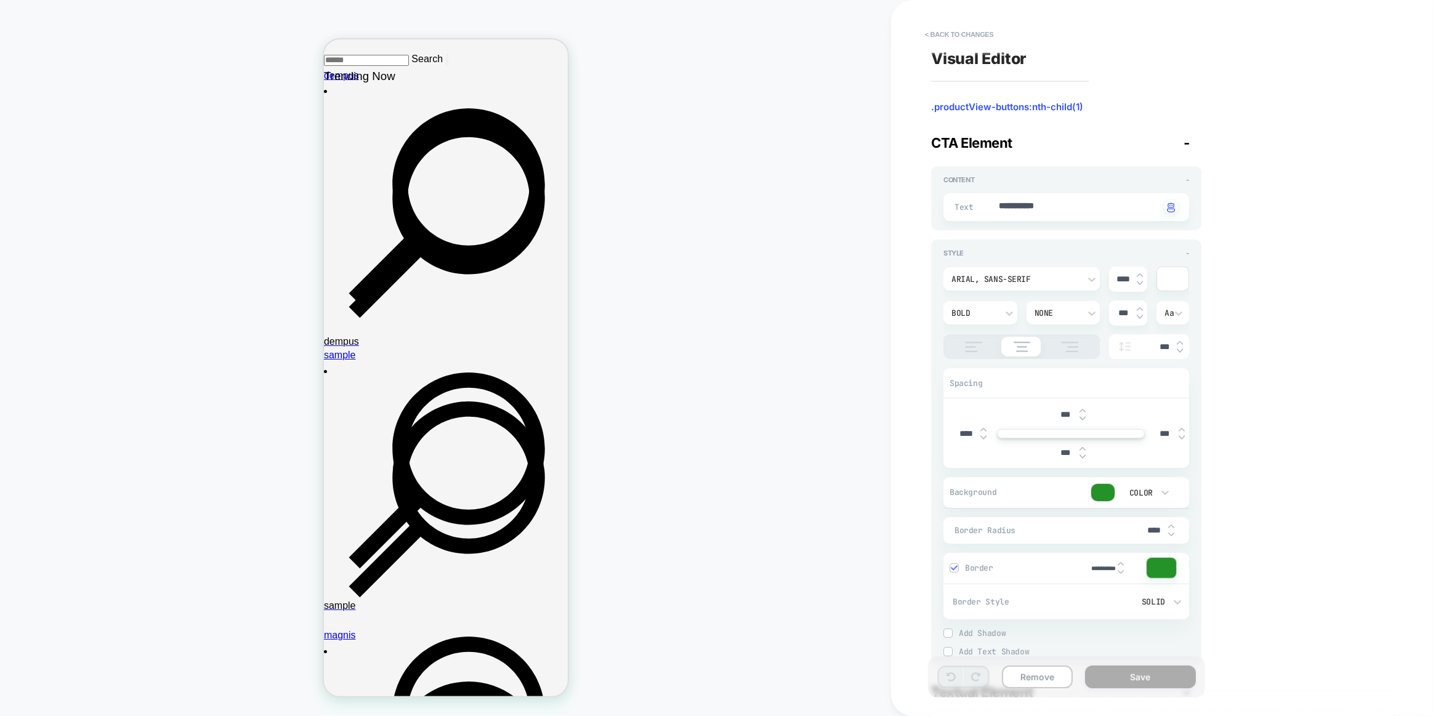
click at [1009, 270] on div "Arial, sans-serif" at bounding box center [1021, 278] width 156 height 23
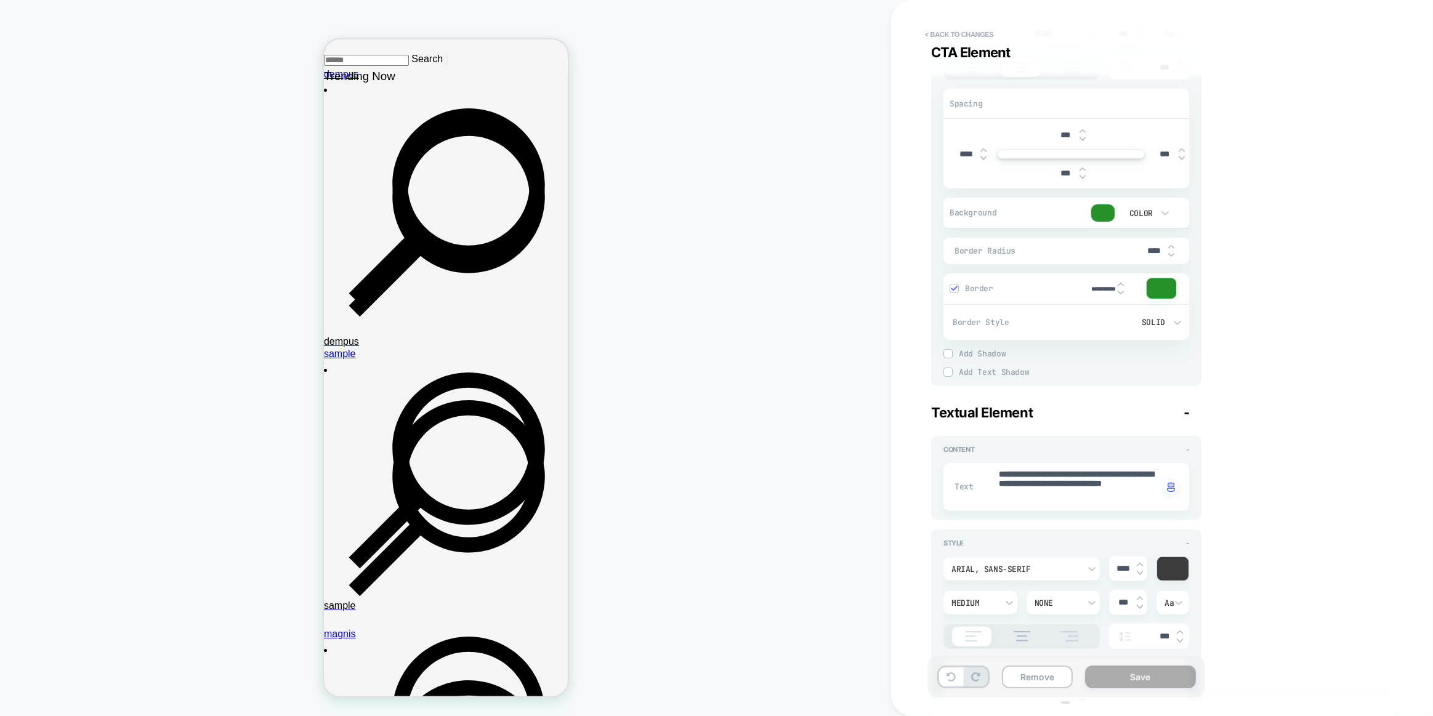
scroll to position [392, 0]
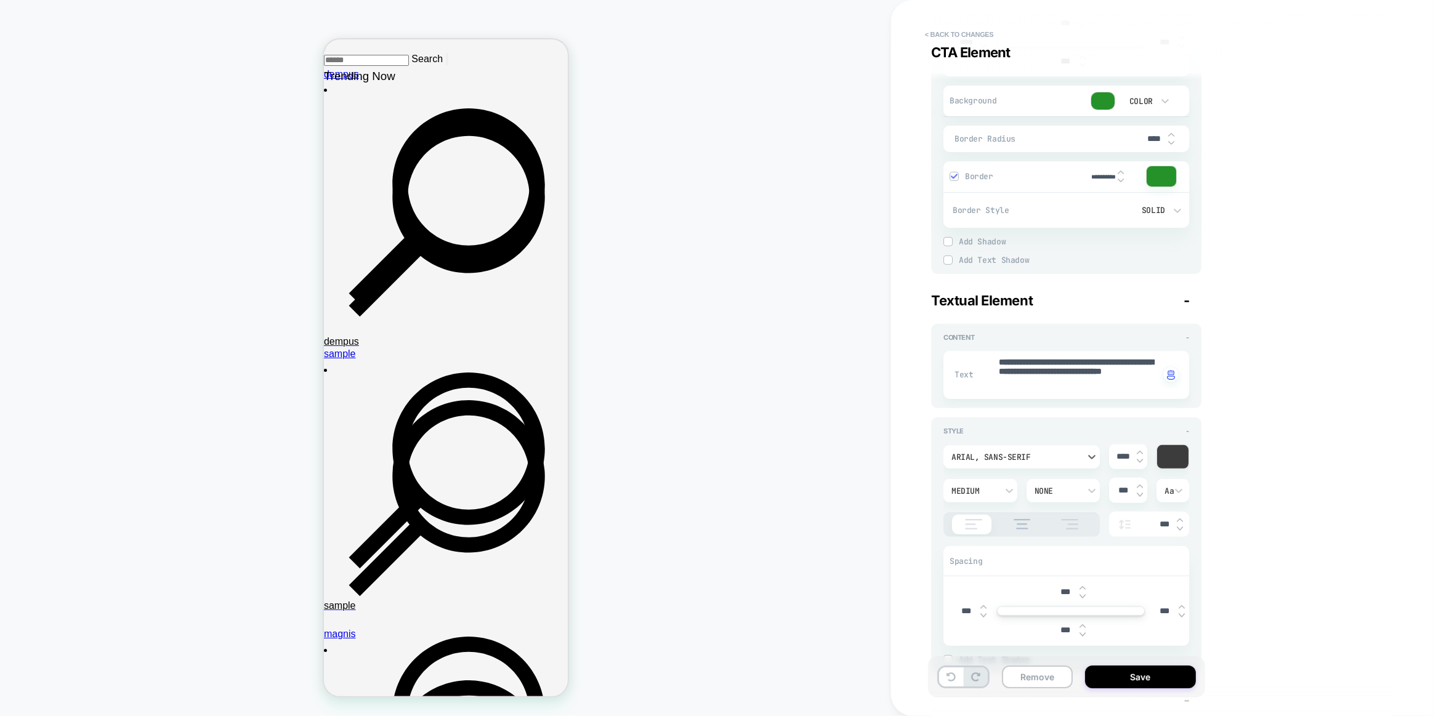
click at [1003, 453] on div "Arial, sans-serif" at bounding box center [1015, 457] width 128 height 10
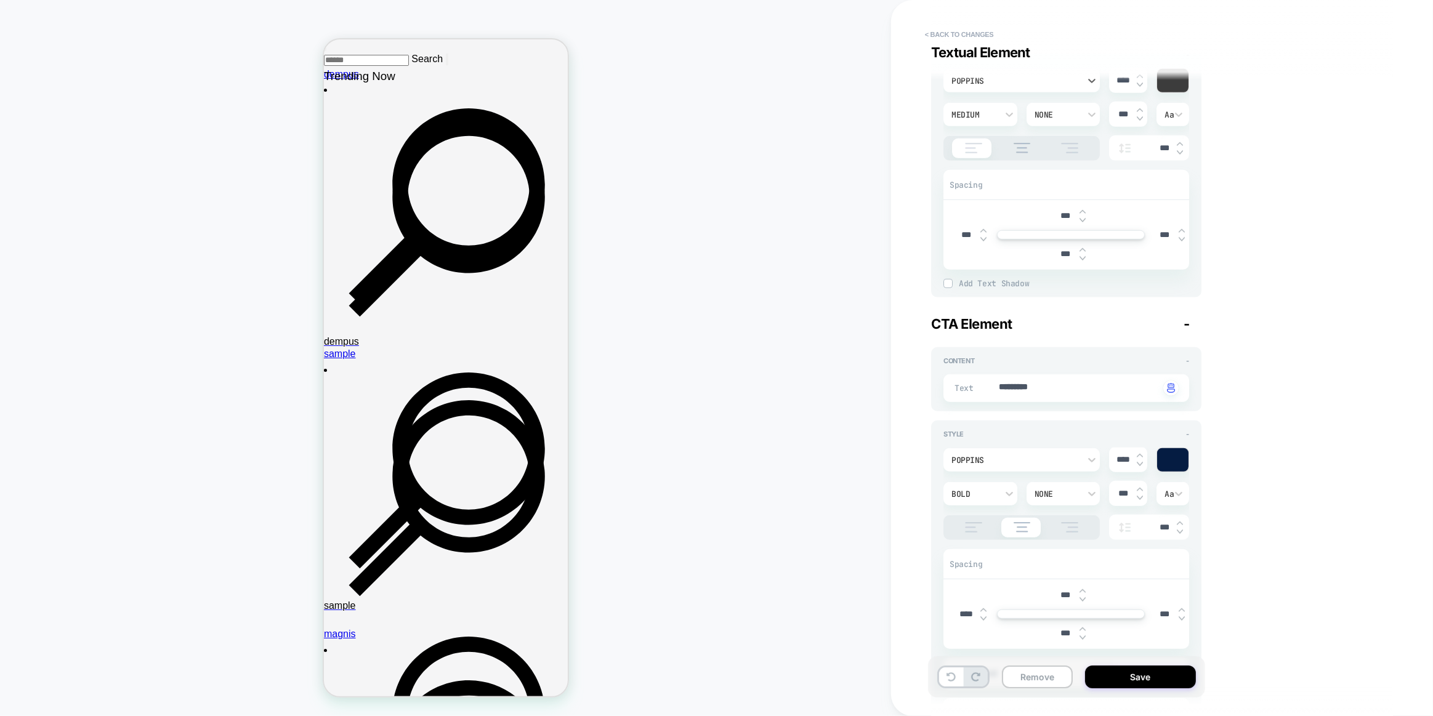
scroll to position [783, 0]
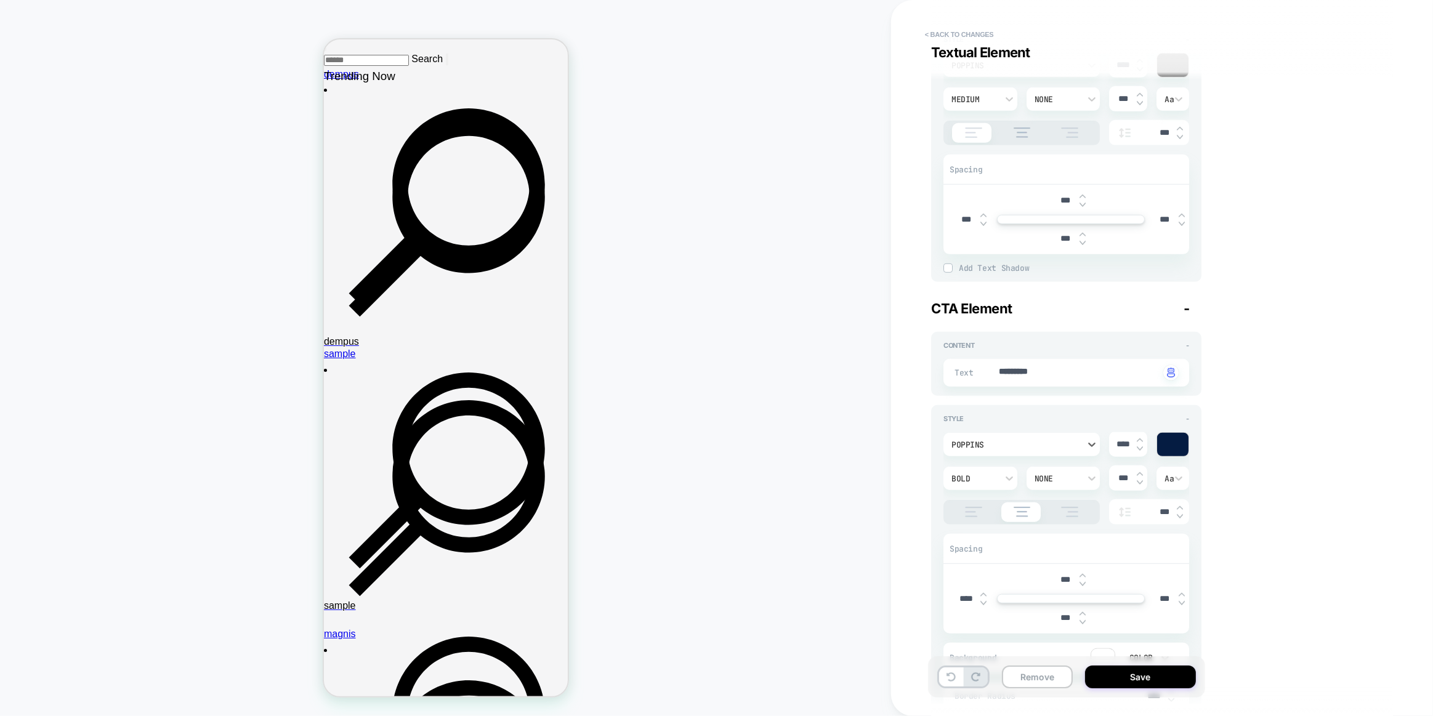
click at [1045, 433] on div "poppins" at bounding box center [1021, 444] width 156 height 23
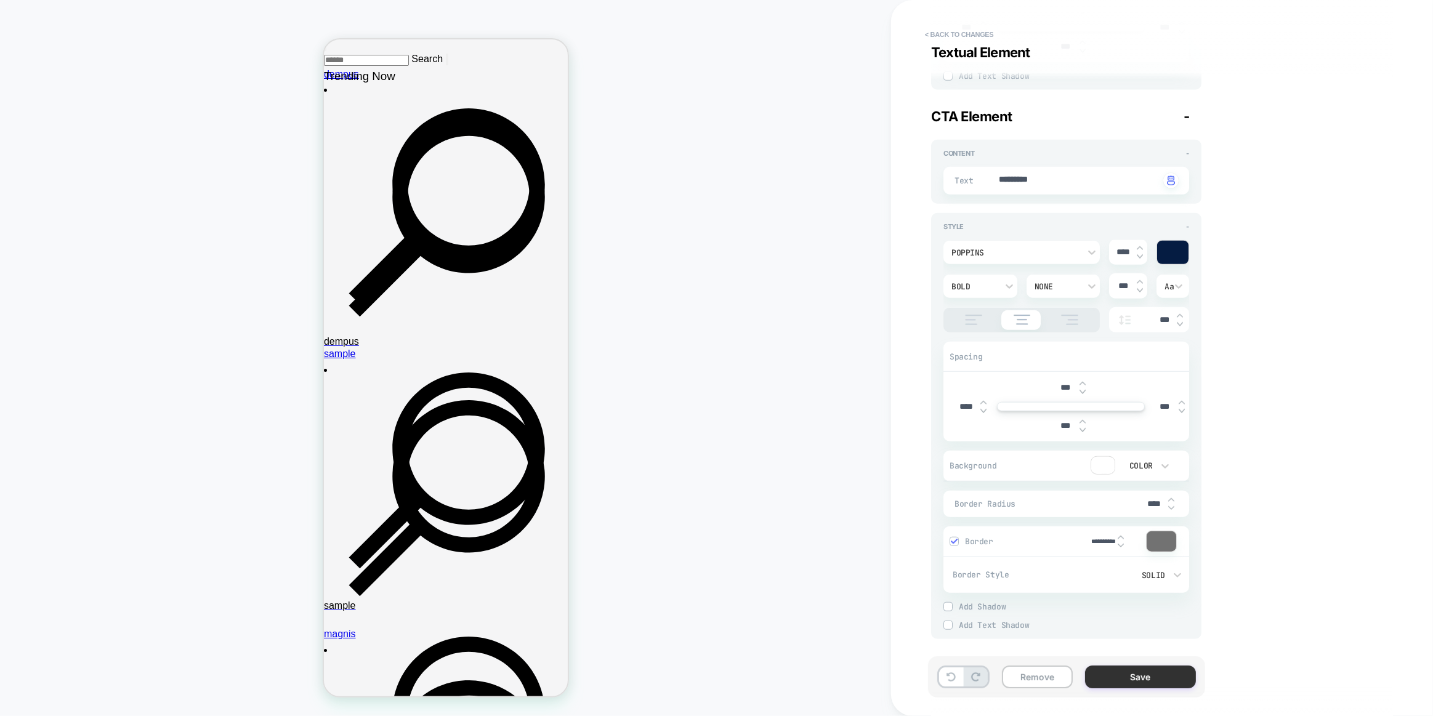
click at [1125, 691] on div "Remove Save" at bounding box center [1066, 676] width 277 height 41
click at [1125, 670] on button "Save" at bounding box center [1140, 676] width 111 height 23
type textarea "*"
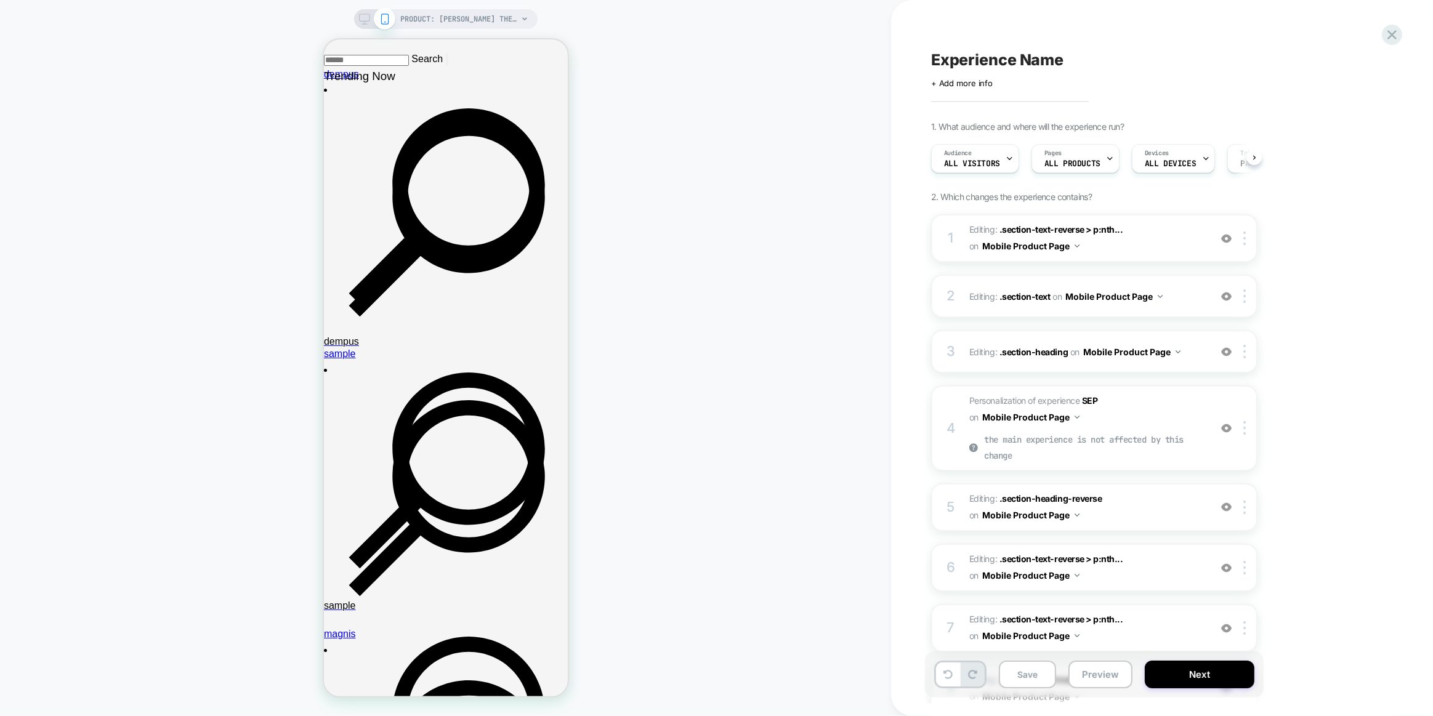
scroll to position [0, 1]
drag, startPoint x: 900, startPoint y: 254, endPoint x: 388, endPoint y: 174, distance: 517.8
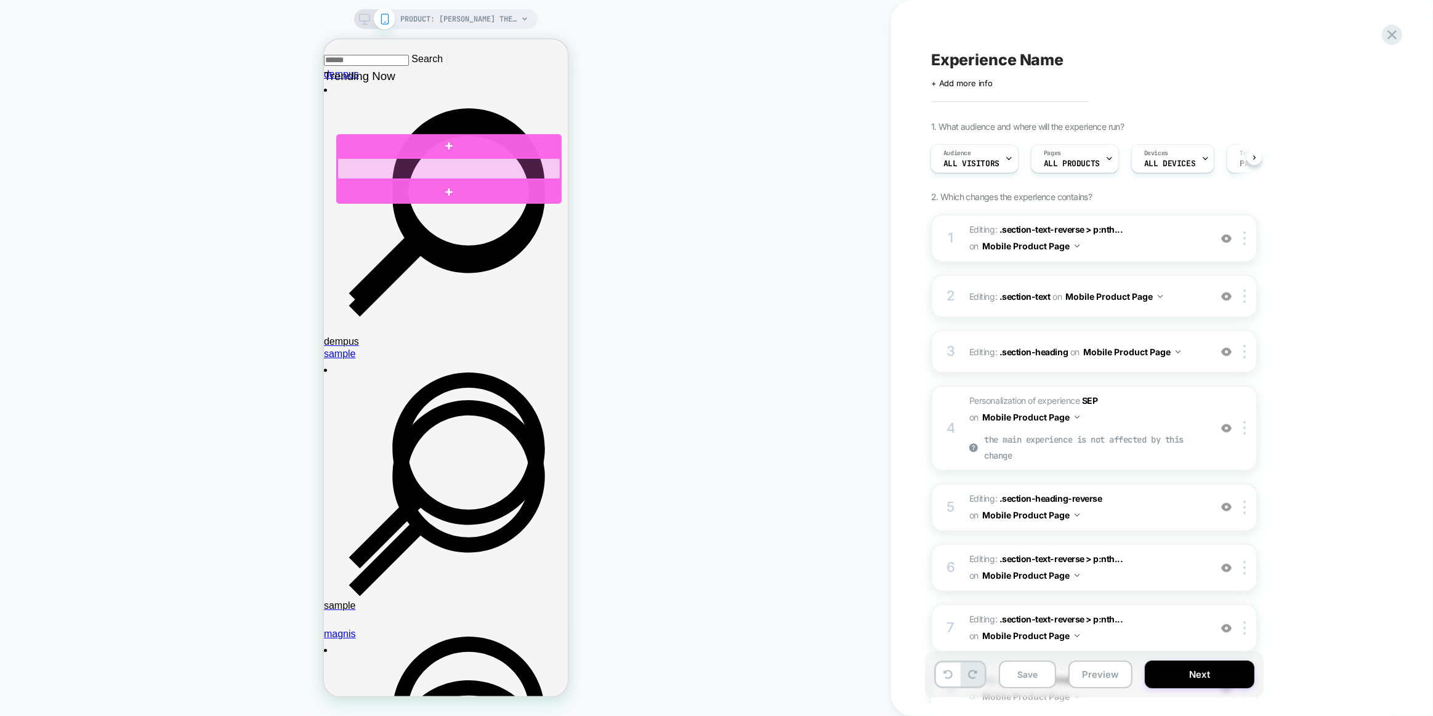
click at [396, 174] on div at bounding box center [448, 168] width 223 height 21
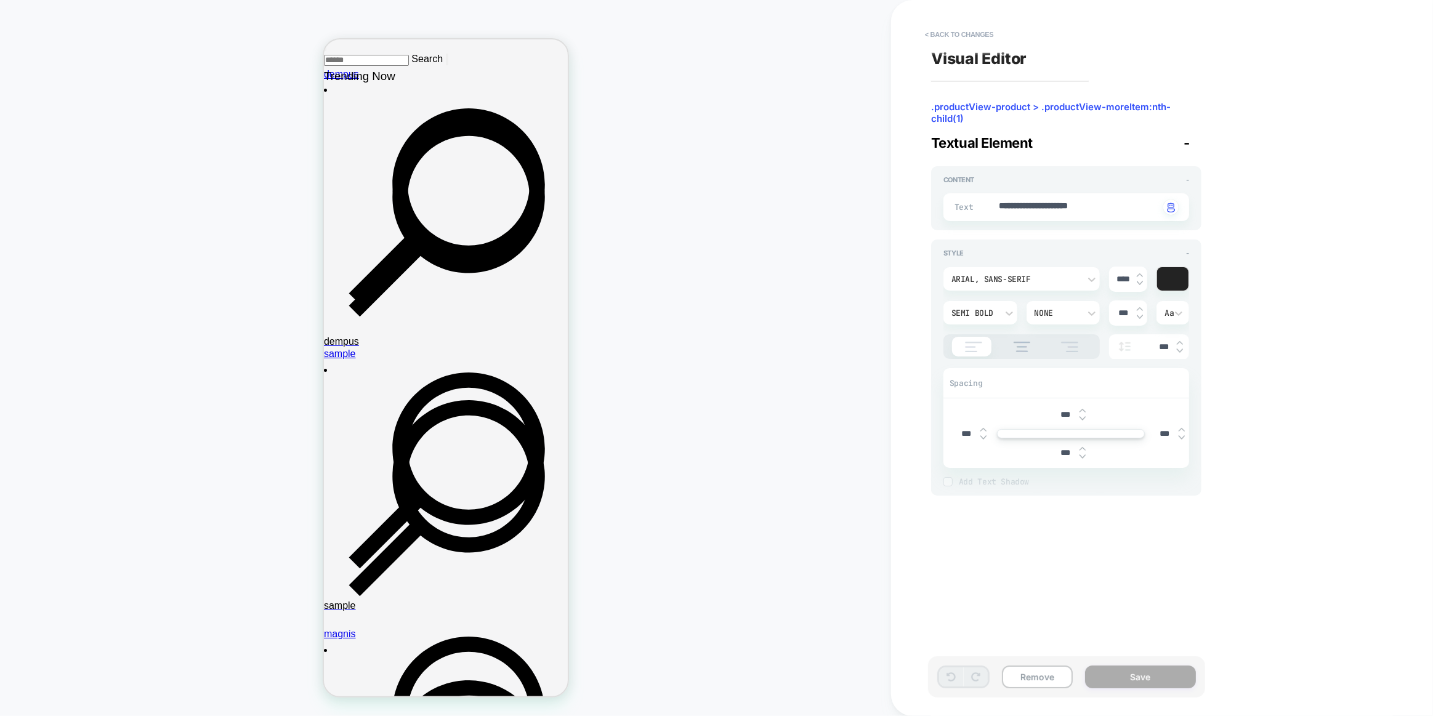
click at [1037, 267] on div "Arial, sans-serif" at bounding box center [1021, 278] width 156 height 23
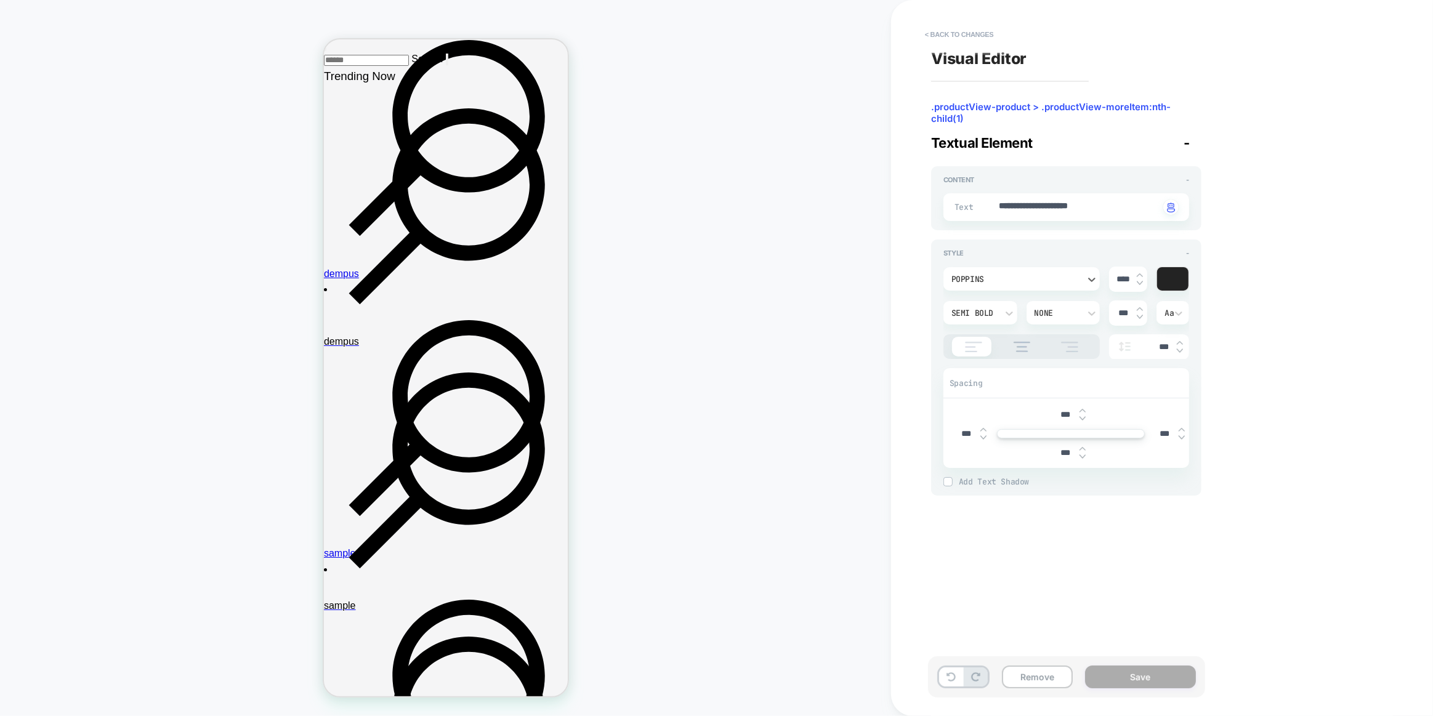
click at [1264, 233] on div "**********" at bounding box center [1156, 357] width 462 height 691
drag, startPoint x: 1264, startPoint y: 233, endPoint x: 150, endPoint y: 350, distance: 1120.3
click at [1264, 233] on div "**********" at bounding box center [1156, 357] width 462 height 691
click at [1048, 221] on div "**********" at bounding box center [1066, 198] width 270 height 64
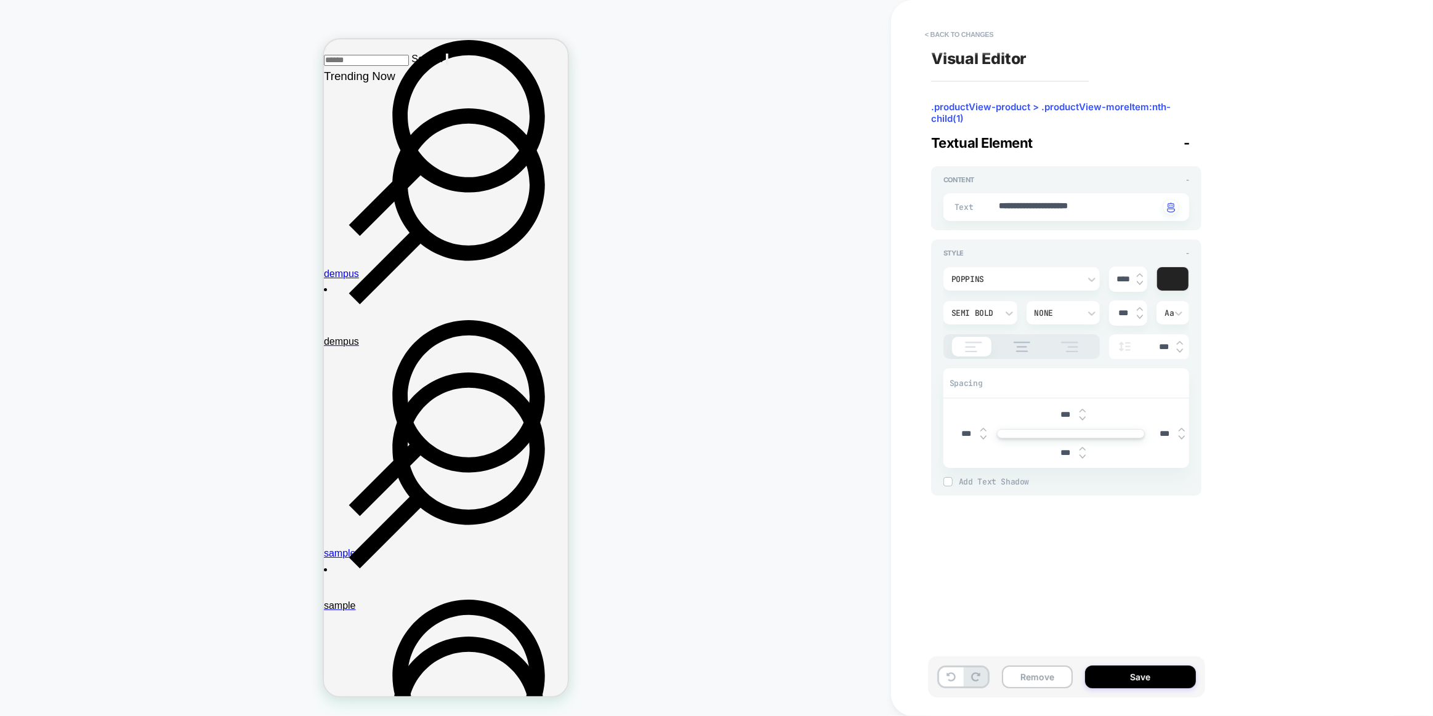
click at [1048, 215] on div "**********" at bounding box center [1066, 207] width 246 height 28
click at [1048, 213] on div "**********" at bounding box center [1066, 207] width 246 height 28
click at [1048, 213] on textarea "**********" at bounding box center [1078, 207] width 162 height 14
click at [1143, 683] on button "Save" at bounding box center [1140, 676] width 111 height 23
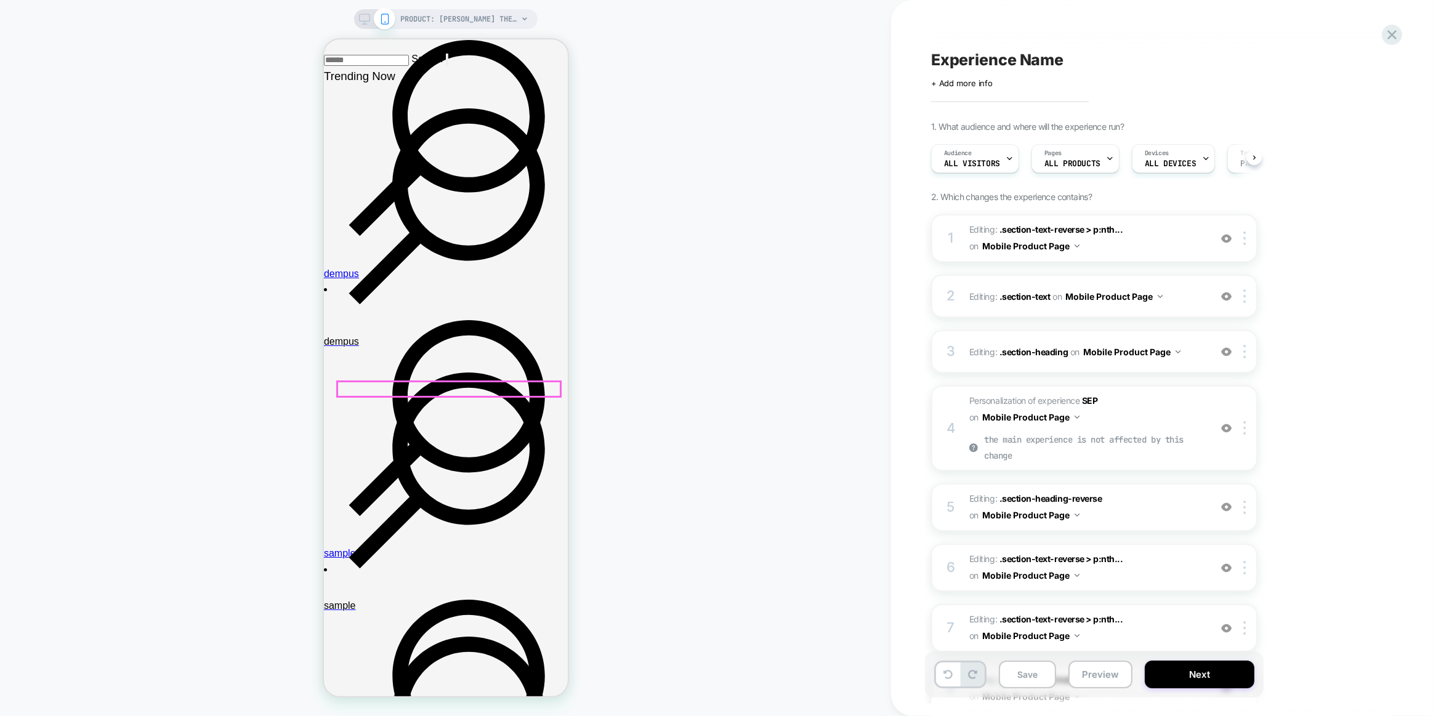
click at [481, 393] on div at bounding box center [448, 389] width 223 height 15
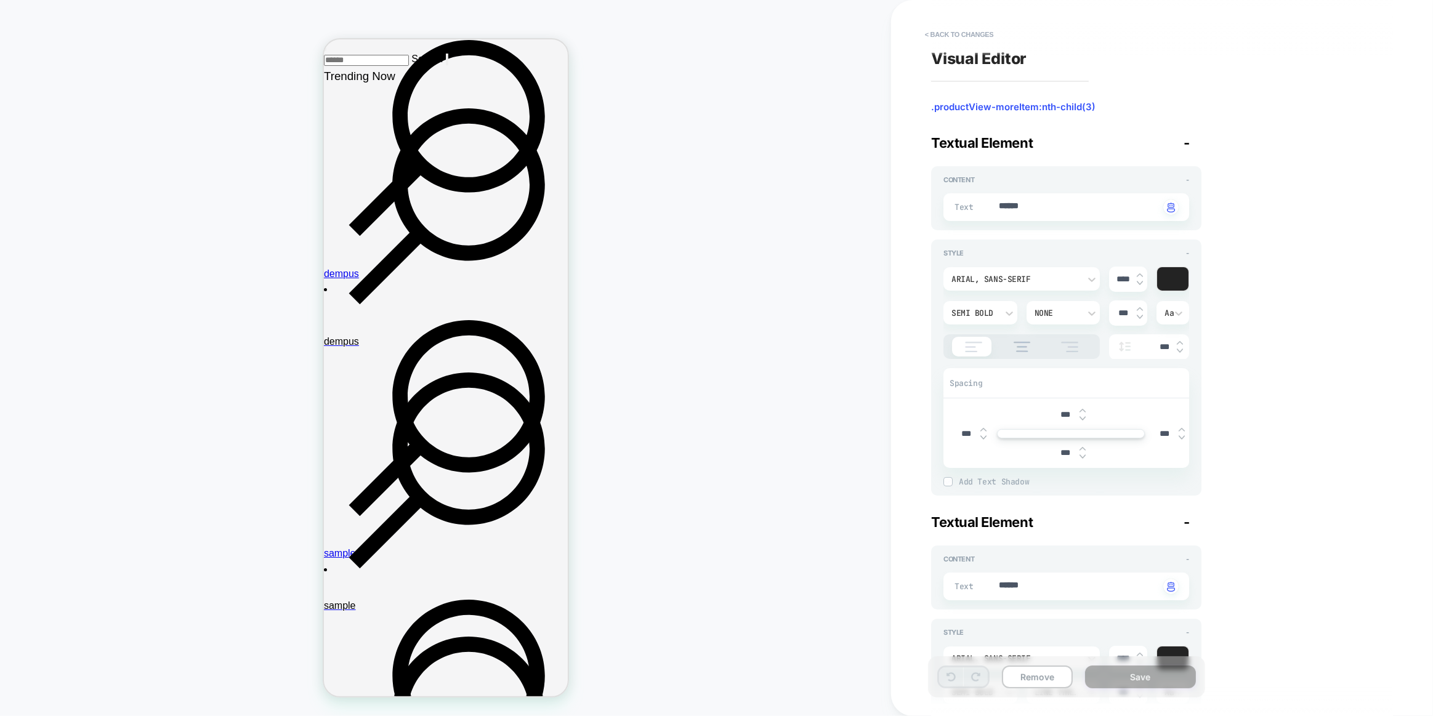
click at [1003, 281] on div "Arial, sans-serif" at bounding box center [1015, 279] width 128 height 10
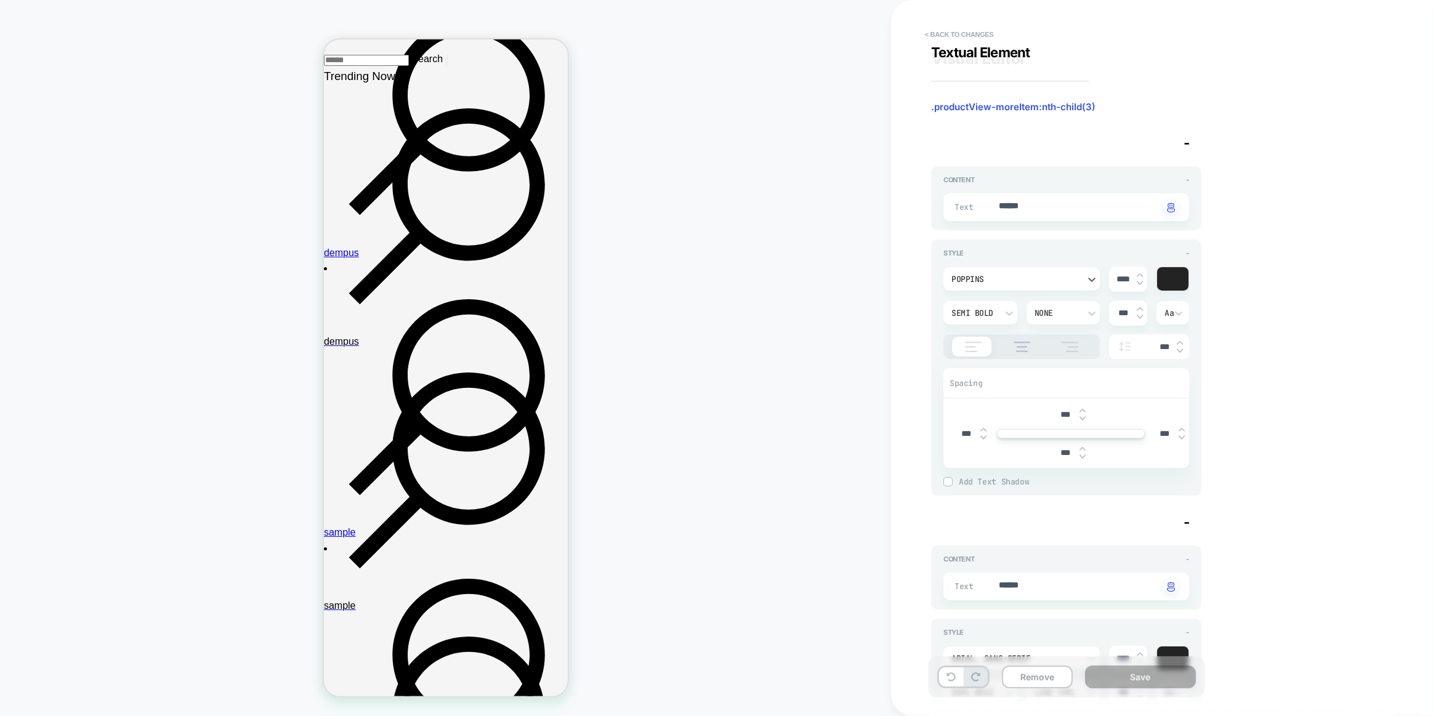
scroll to position [167, 0]
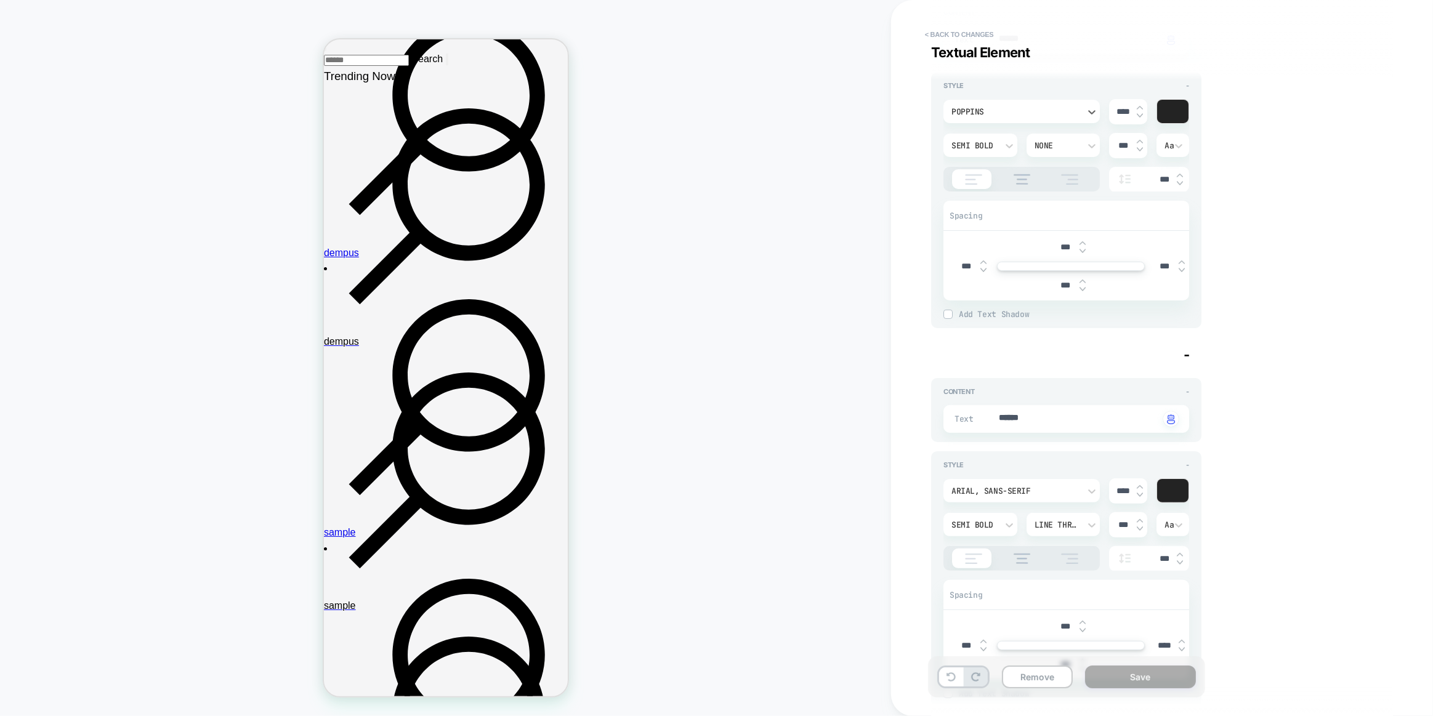
click at [1005, 488] on div "Arial, sans-serif" at bounding box center [1015, 491] width 128 height 10
click at [903, 412] on div "< Back to changes Textual Element Visual Editor .productView-moreItem:nth-child…" at bounding box center [1162, 358] width 542 height 716
click at [1231, 613] on div "**********" at bounding box center [1156, 357] width 462 height 691
click at [1172, 673] on button "Save" at bounding box center [1140, 676] width 111 height 23
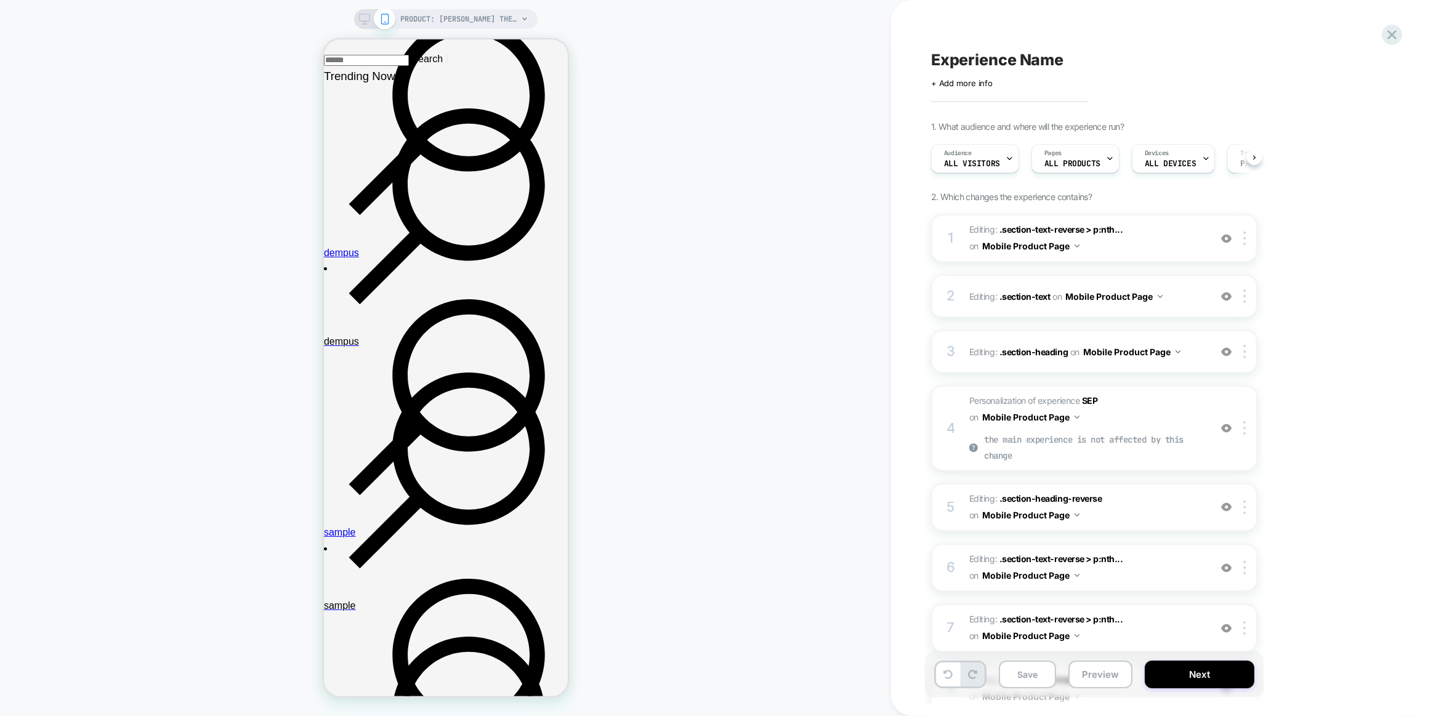
scroll to position [0, 1]
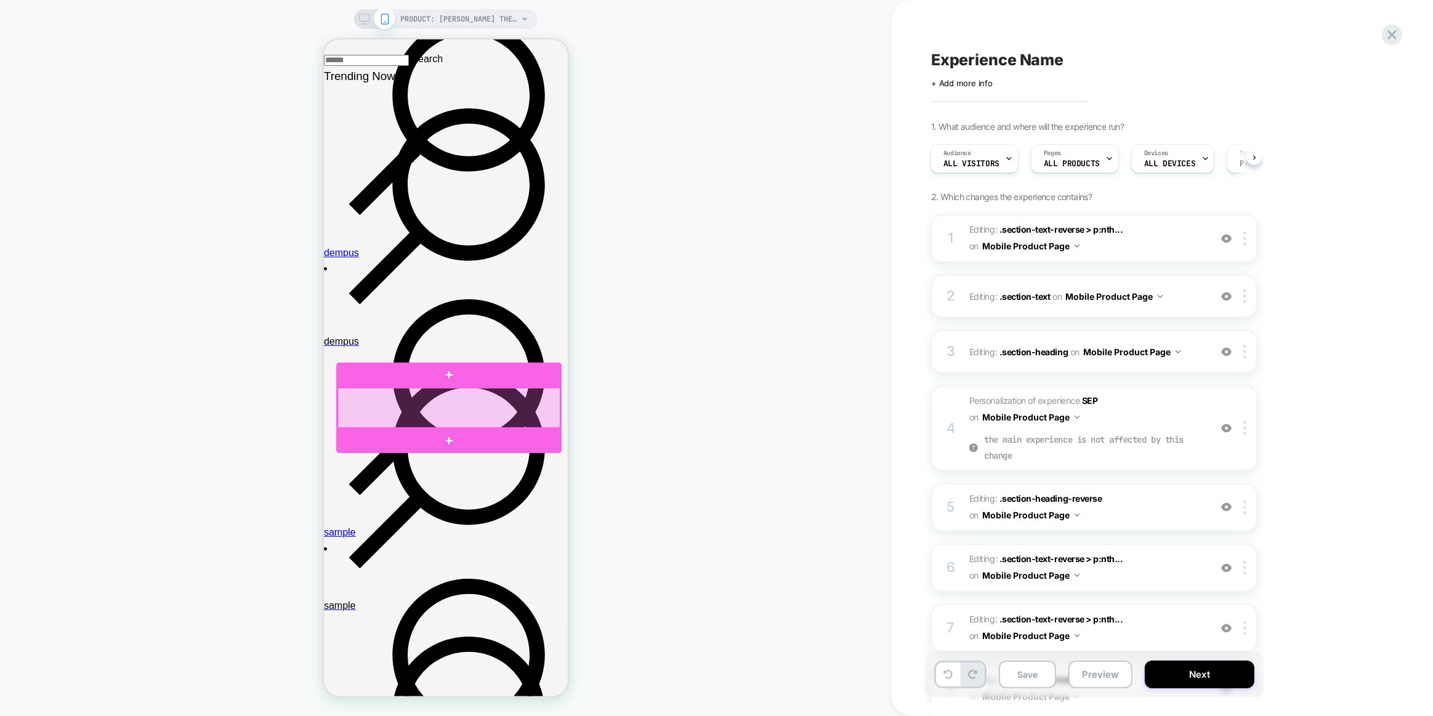
click at [445, 399] on div at bounding box center [448, 408] width 223 height 40
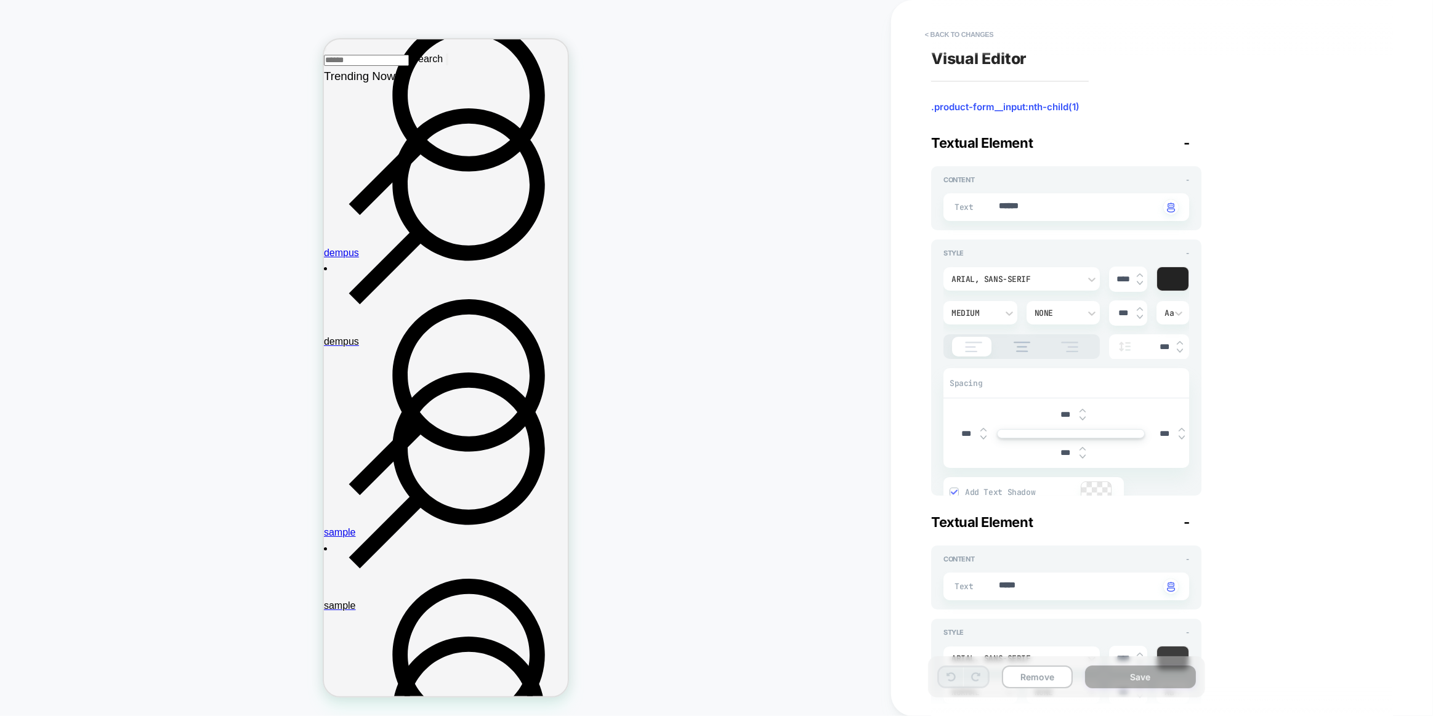
scroll to position [180, 0]
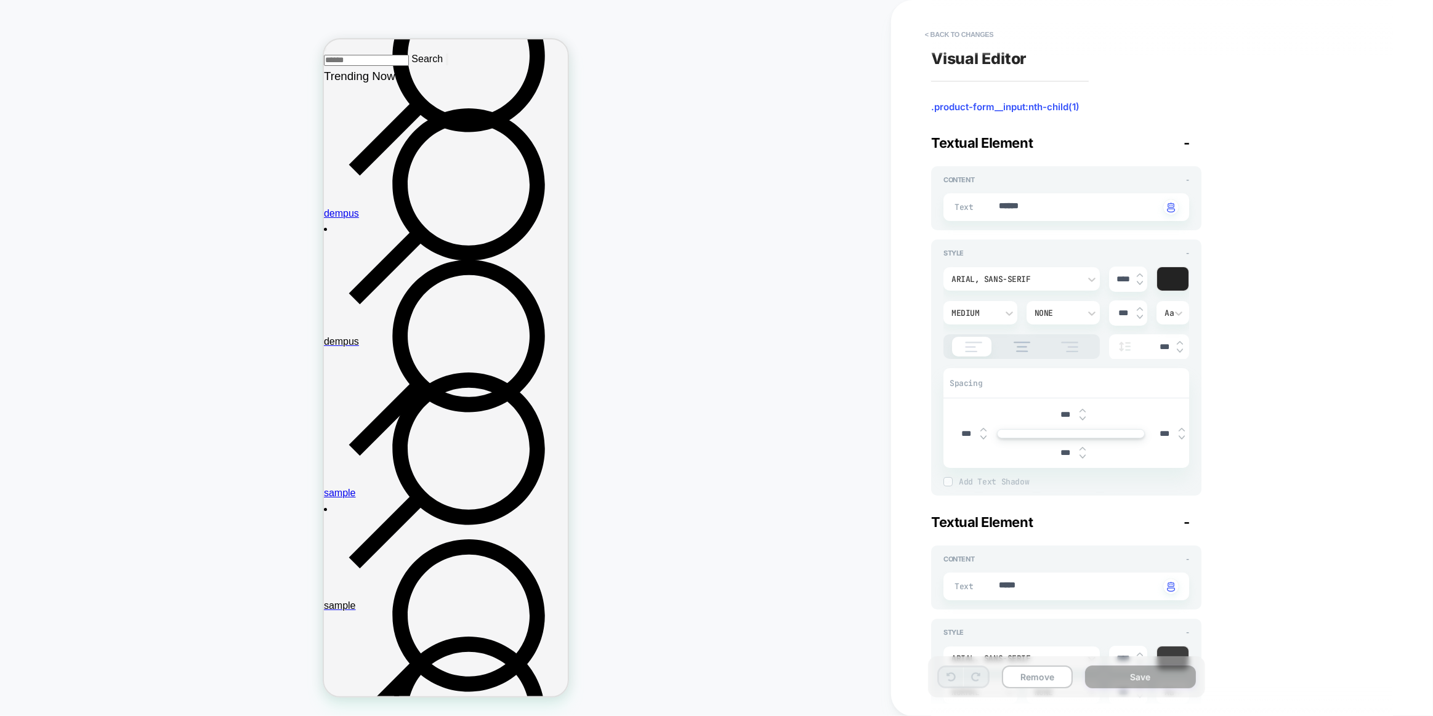
click at [1037, 283] on div "Arial, sans-serif" at bounding box center [1015, 279] width 128 height 10
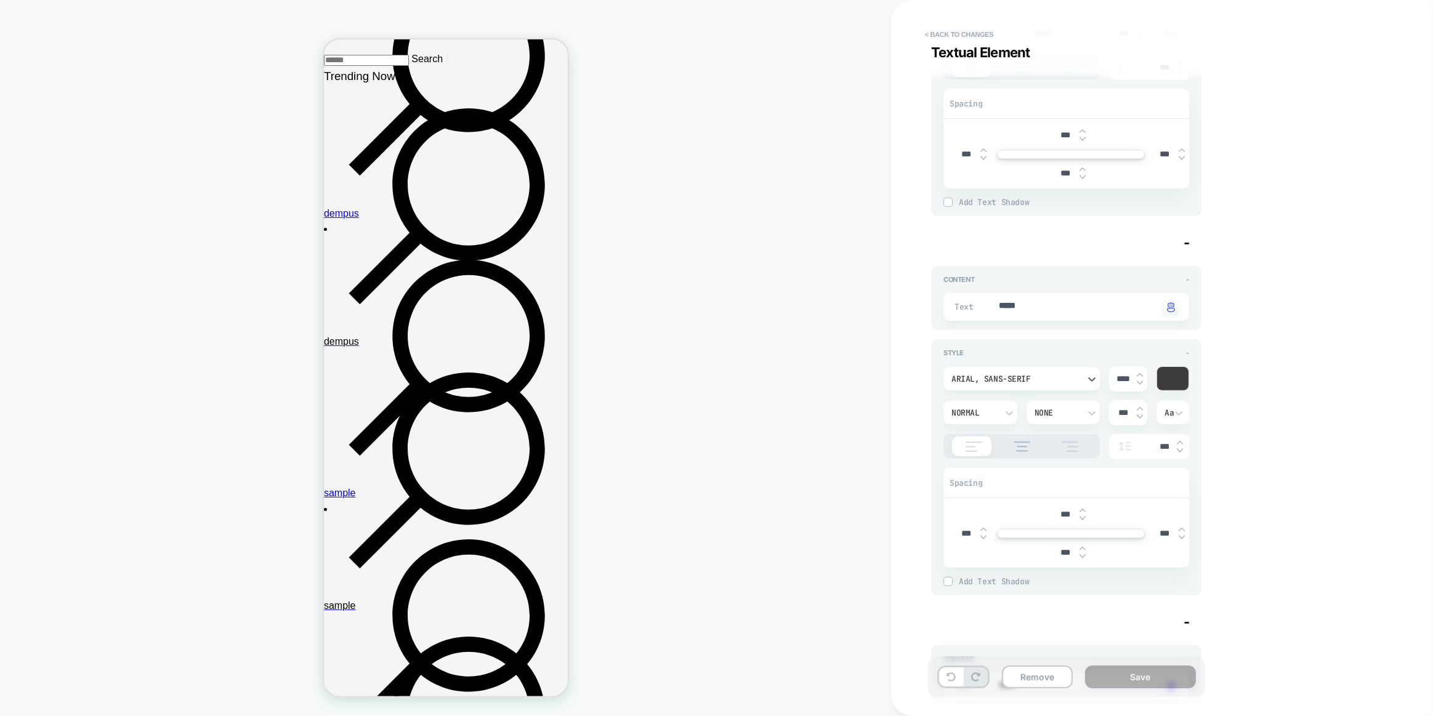
click at [975, 372] on div "Arial, sans-serif" at bounding box center [1015, 378] width 140 height 13
click at [972, 432] on div "poppins" at bounding box center [1021, 435] width 147 height 26
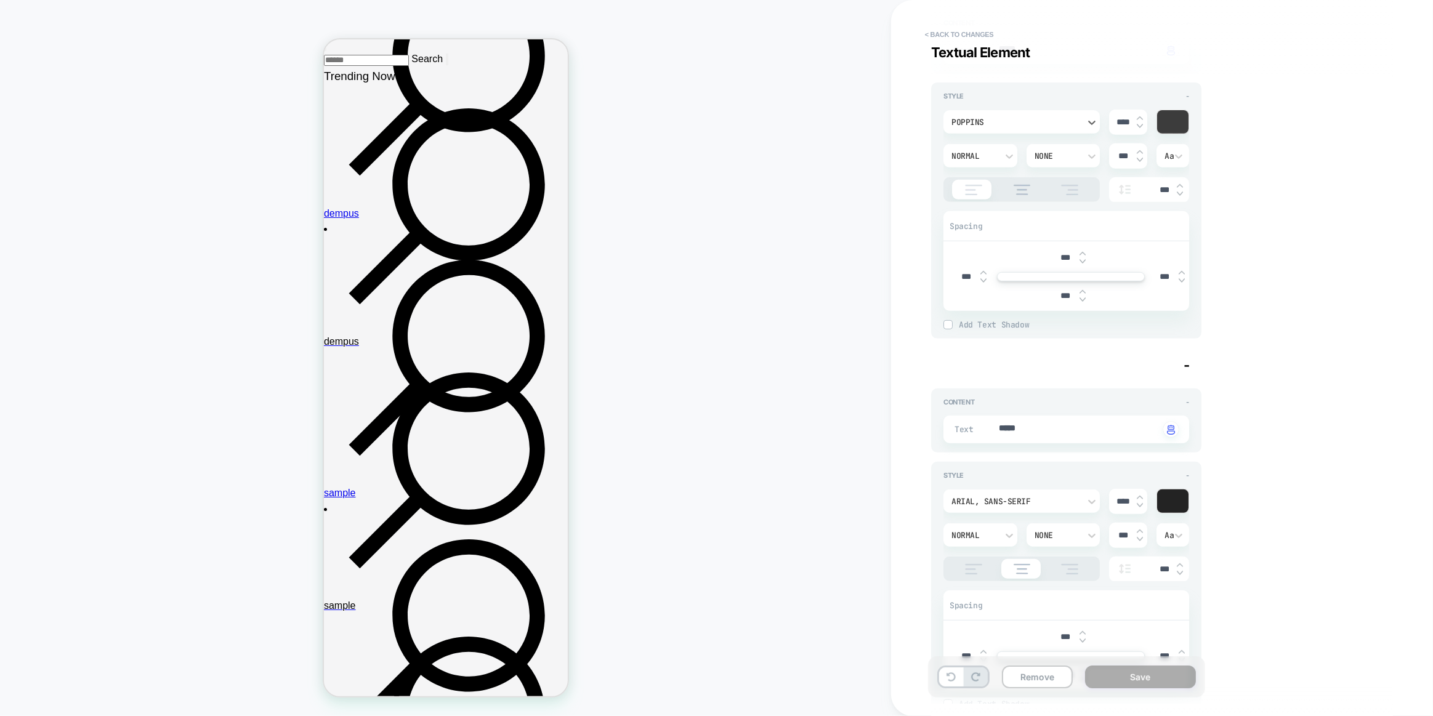
scroll to position [560, 0]
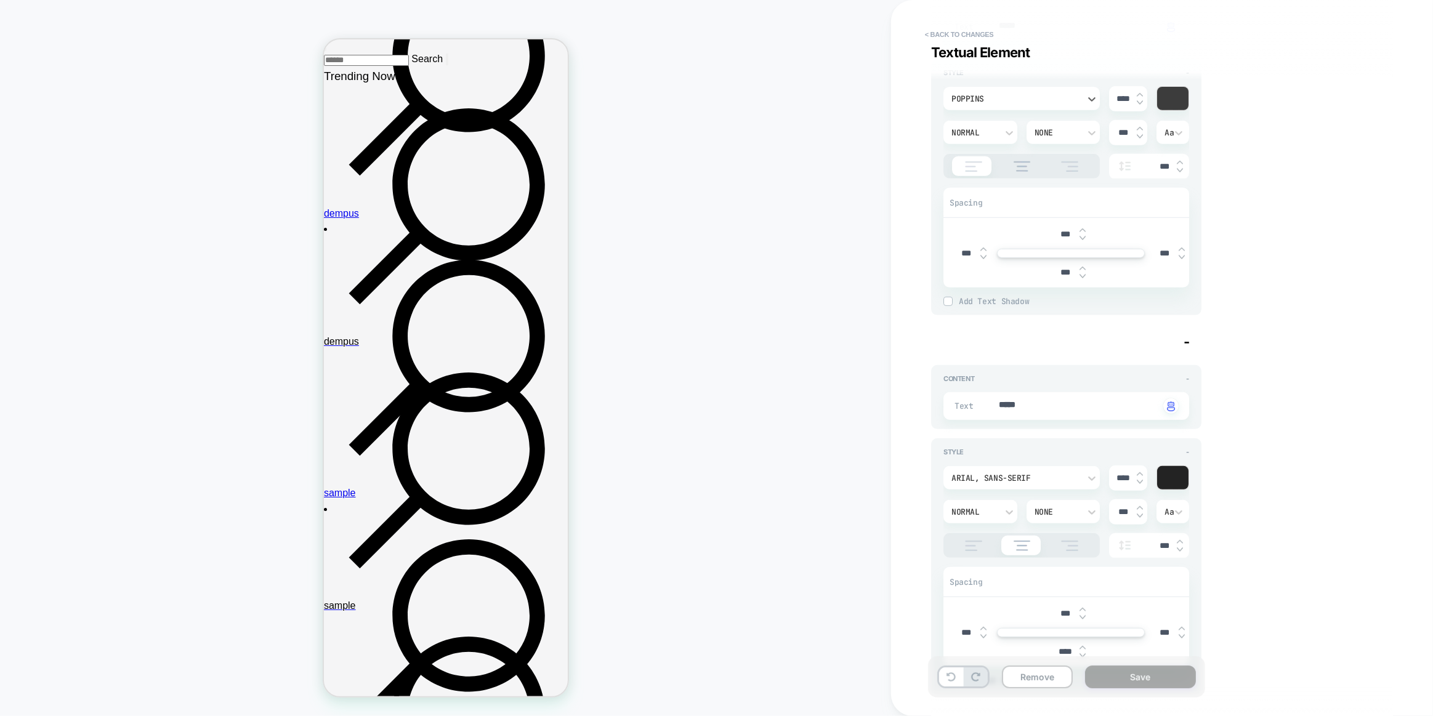
drag, startPoint x: 975, startPoint y: 464, endPoint x: 976, endPoint y: 480, distance: 16.1
click at [975, 464] on div "Arial, sans-serif **** Normal None *** Aa *** Spacing *** *** *** **** Add Text…" at bounding box center [1066, 570] width 246 height 229
click at [977, 480] on div "Arial, sans-serif" at bounding box center [1015, 478] width 140 height 13
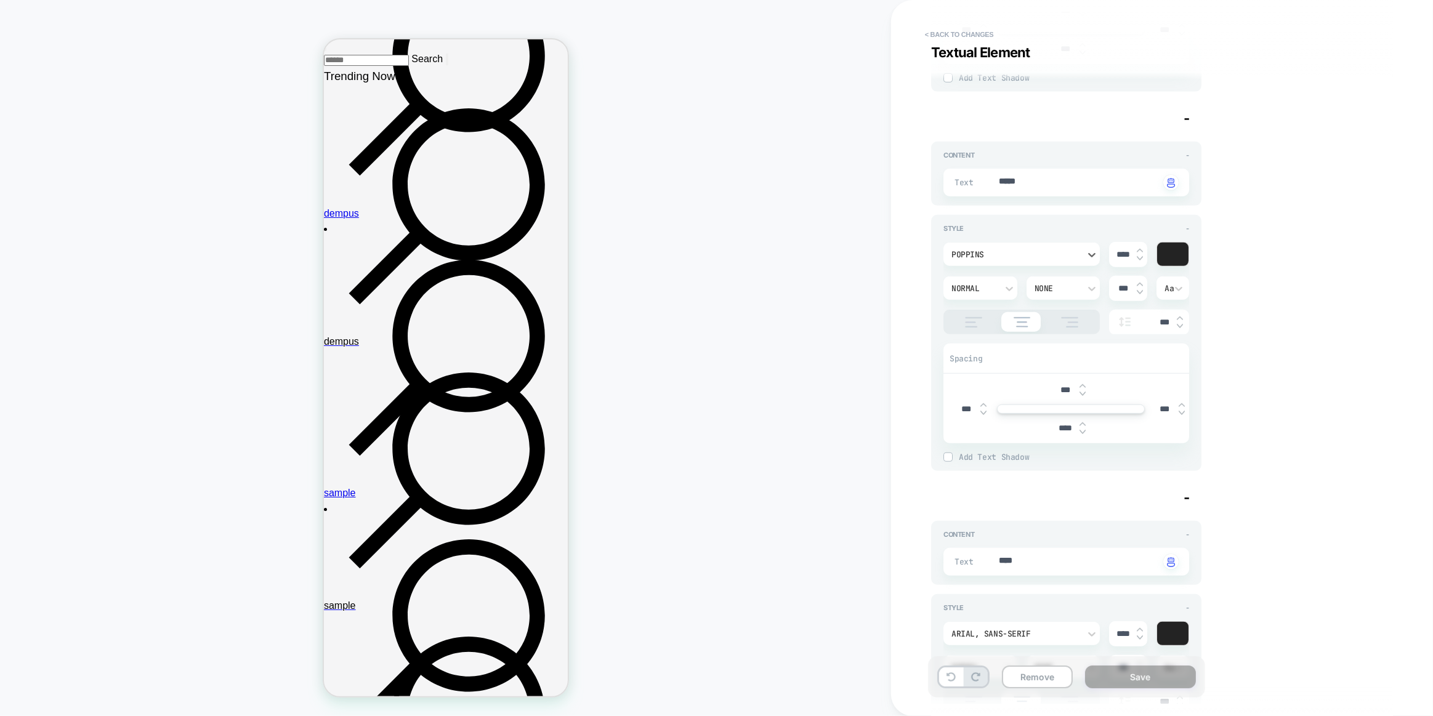
scroll to position [994, 0]
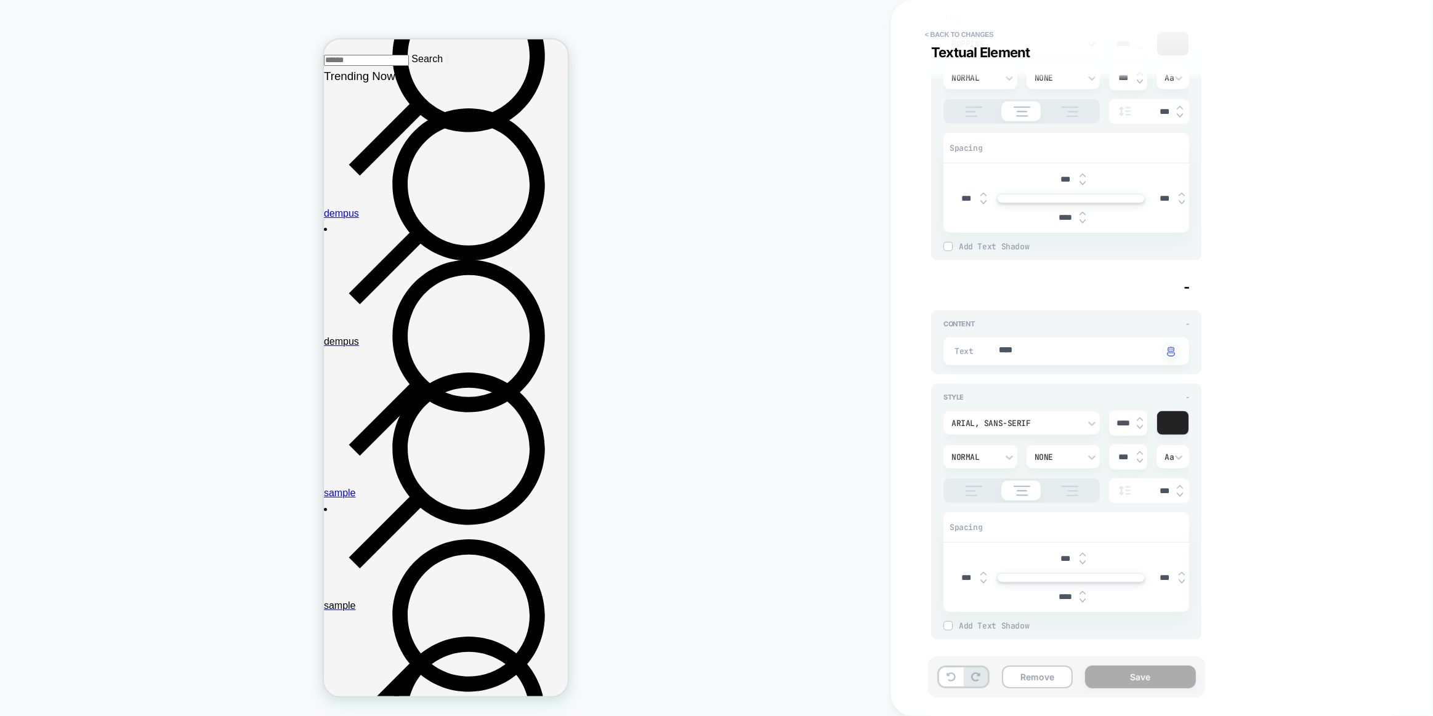
click at [1032, 420] on div "Arial, sans-serif" at bounding box center [1015, 423] width 128 height 10
click at [1003, 486] on div "poppins" at bounding box center [1021, 477] width 147 height 26
click at [1108, 674] on button "Save" at bounding box center [1140, 676] width 111 height 23
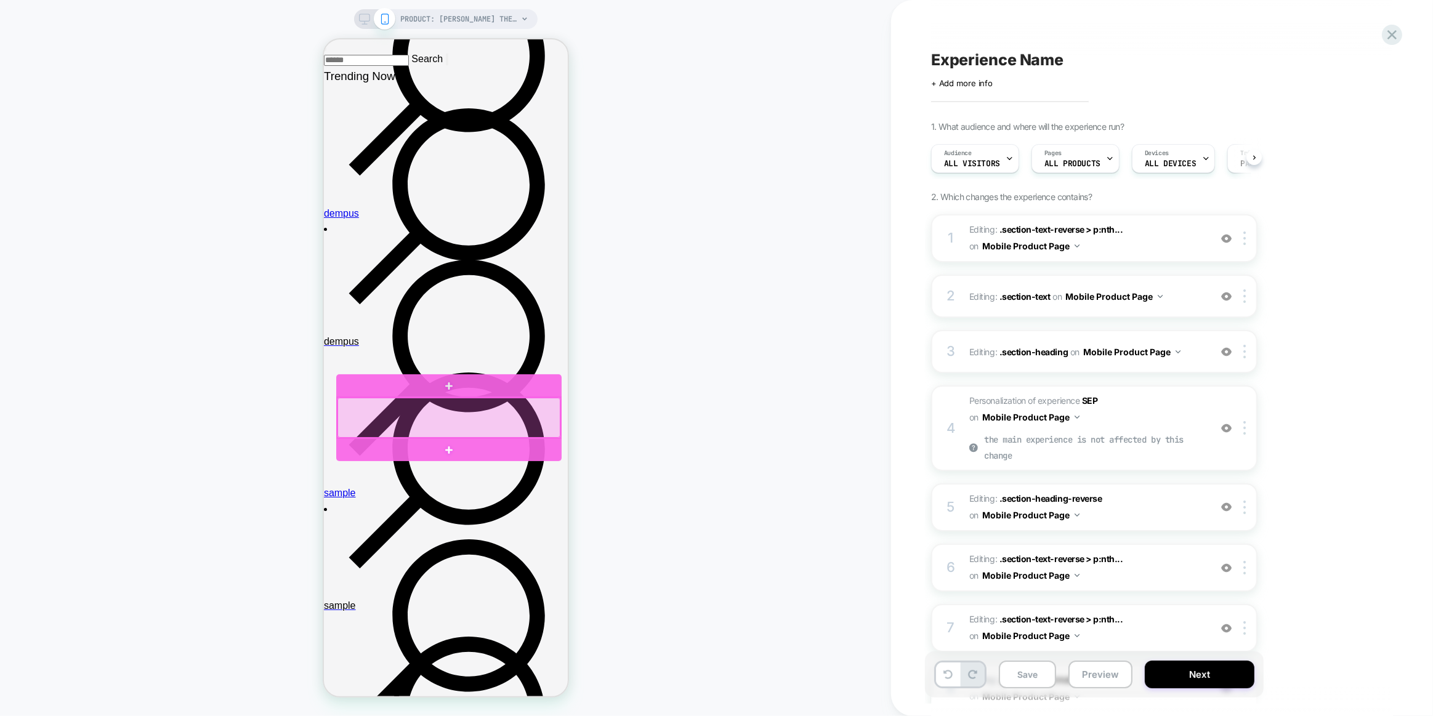
click at [419, 406] on div at bounding box center [448, 418] width 223 height 40
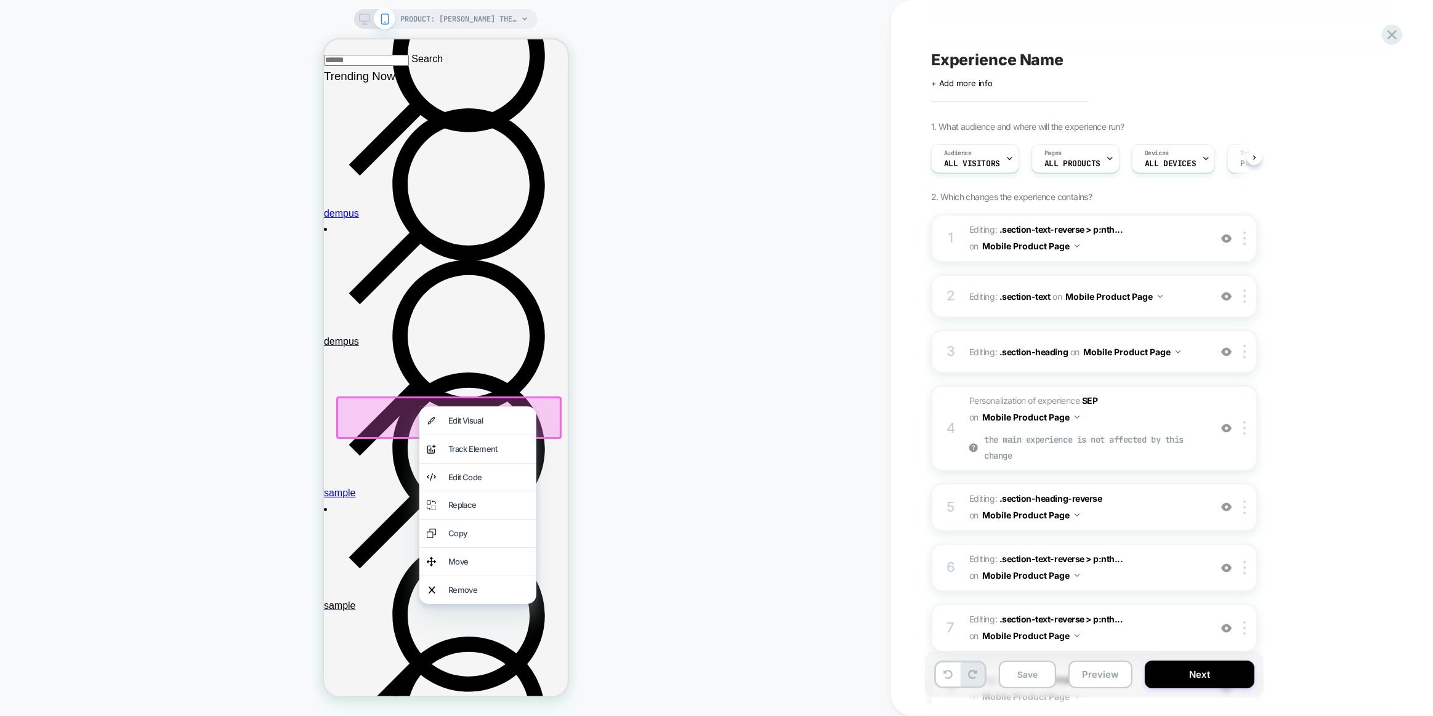
click at [452, 419] on div "Edit Visual" at bounding box center [488, 420] width 81 height 13
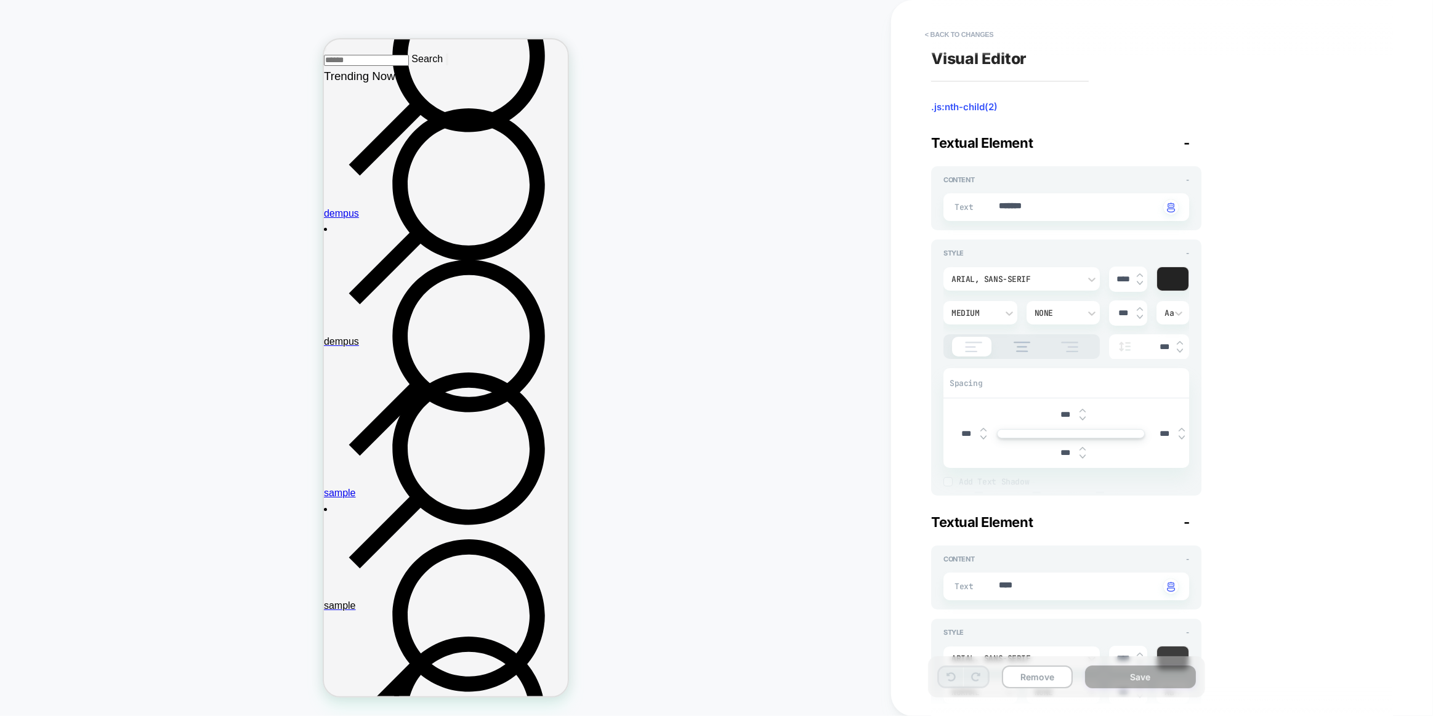
click at [987, 274] on div "Arial, sans-serif" at bounding box center [1015, 279] width 128 height 10
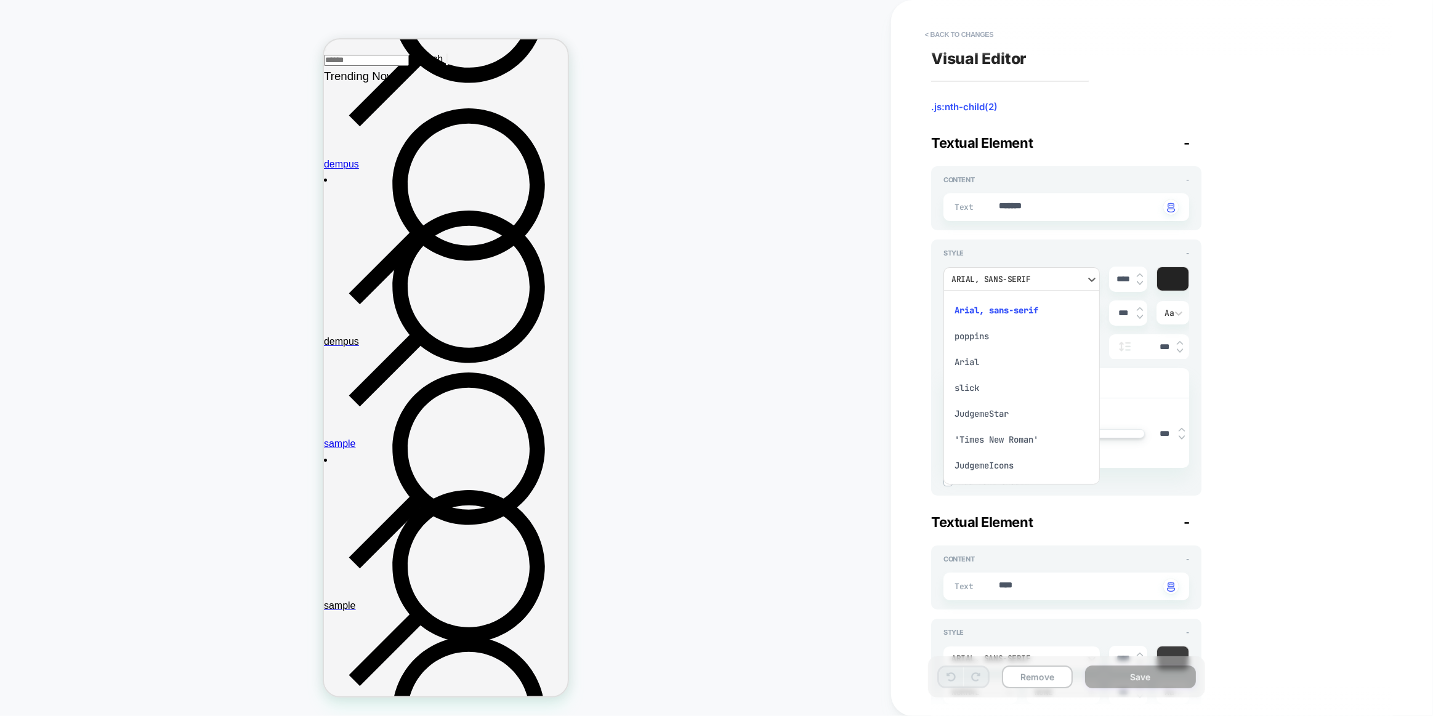
click at [980, 332] on div "poppins" at bounding box center [1021, 336] width 147 height 26
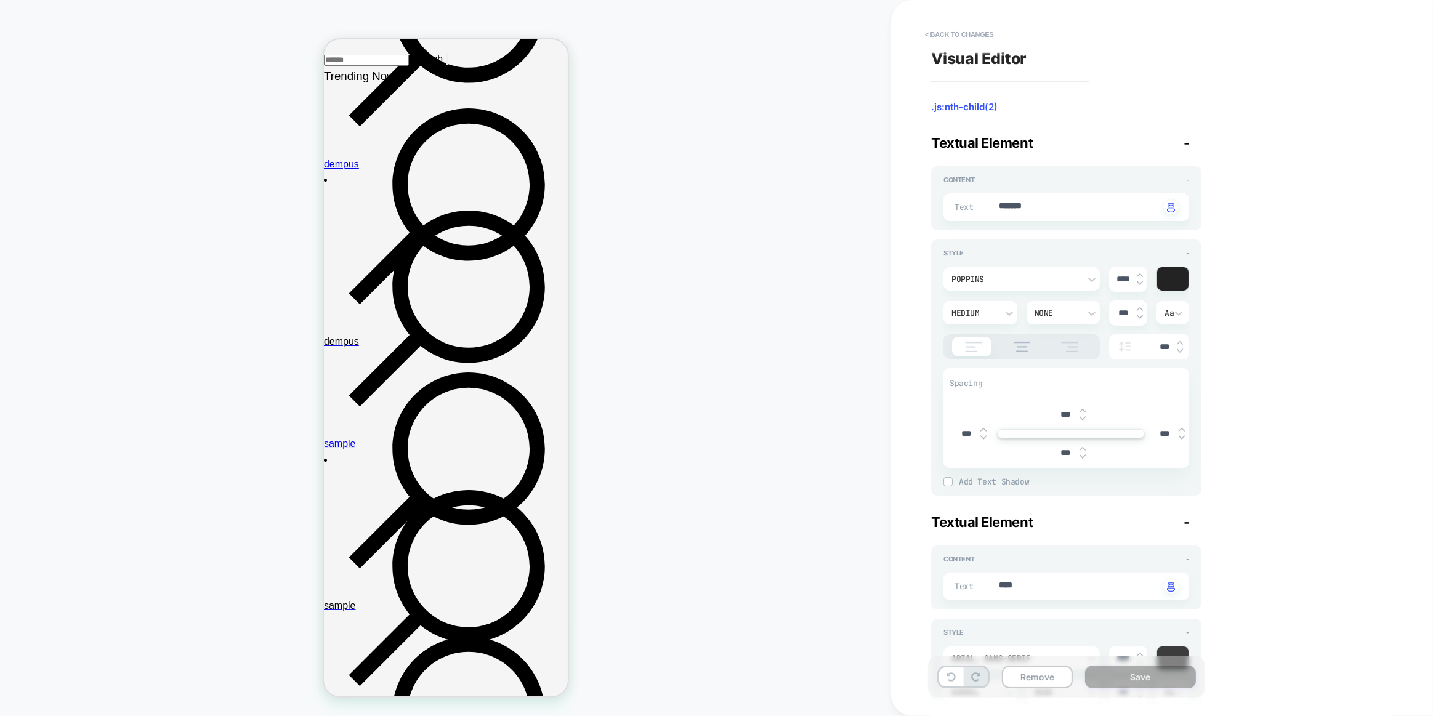
click at [926, 307] on div "Visual Editor .js:nth-child(2) Textual Element - Content - Text ******* Click t…" at bounding box center [1156, 357] width 462 height 691
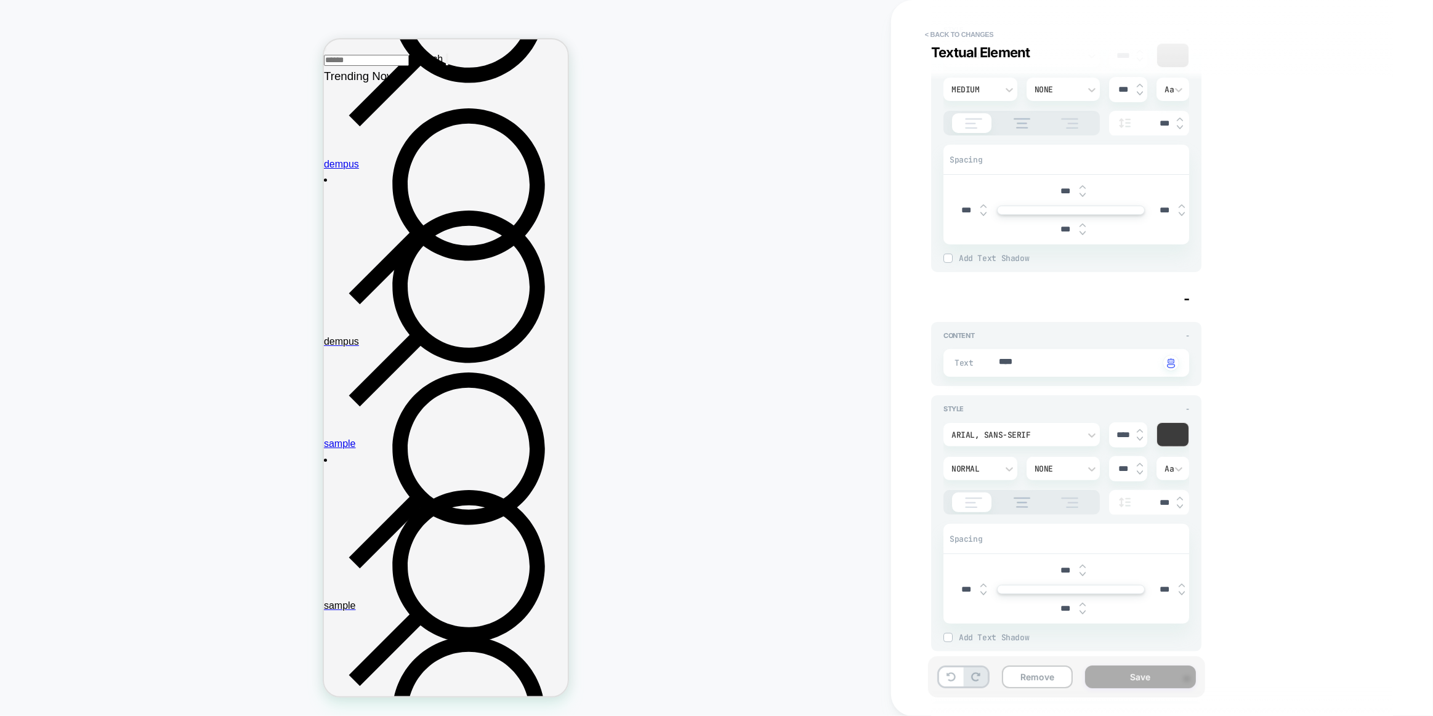
drag, startPoint x: 1002, startPoint y: 424, endPoint x: 976, endPoint y: 496, distance: 76.3
click at [1004, 426] on div "Arial, sans-serif" at bounding box center [1021, 434] width 156 height 23
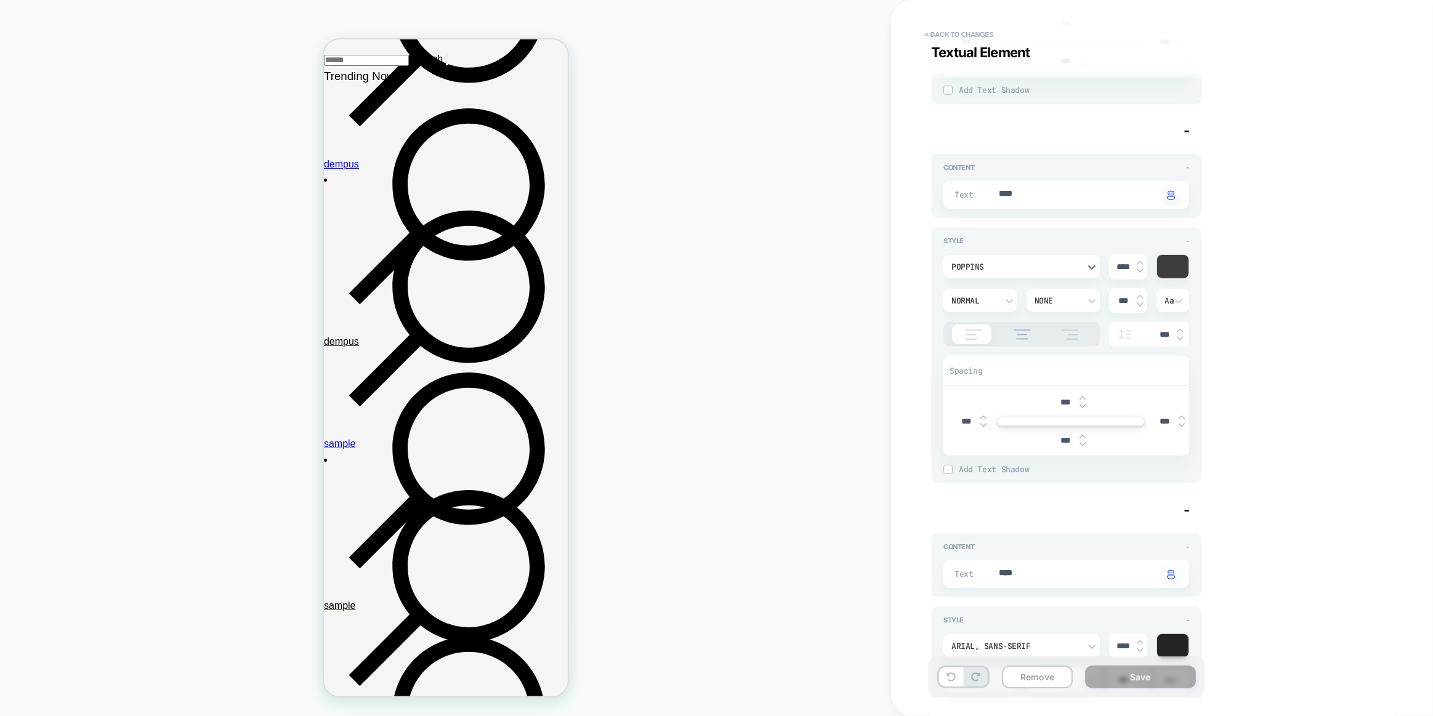
scroll to position [615, 0]
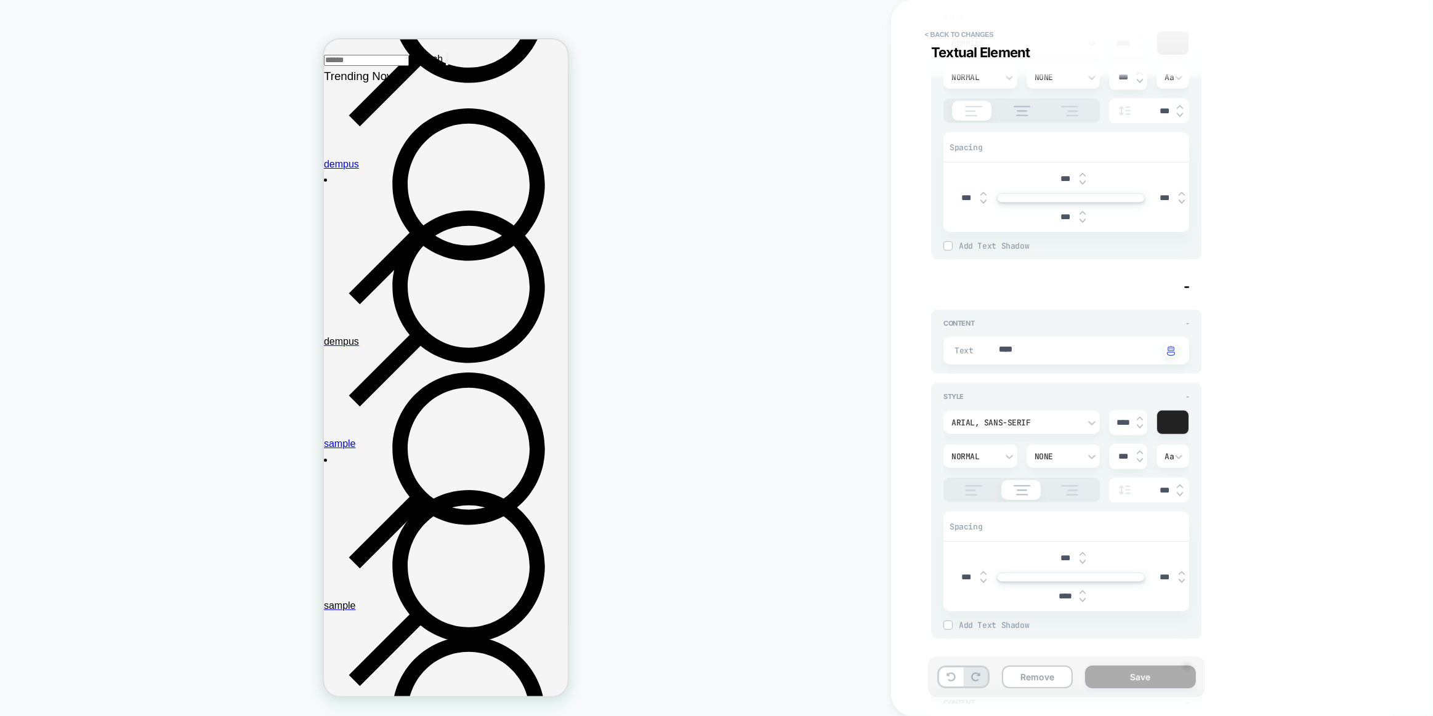
click at [1052, 420] on div "Arial, sans-serif" at bounding box center [1015, 422] width 128 height 10
click at [979, 476] on div "poppins" at bounding box center [1021, 477] width 147 height 26
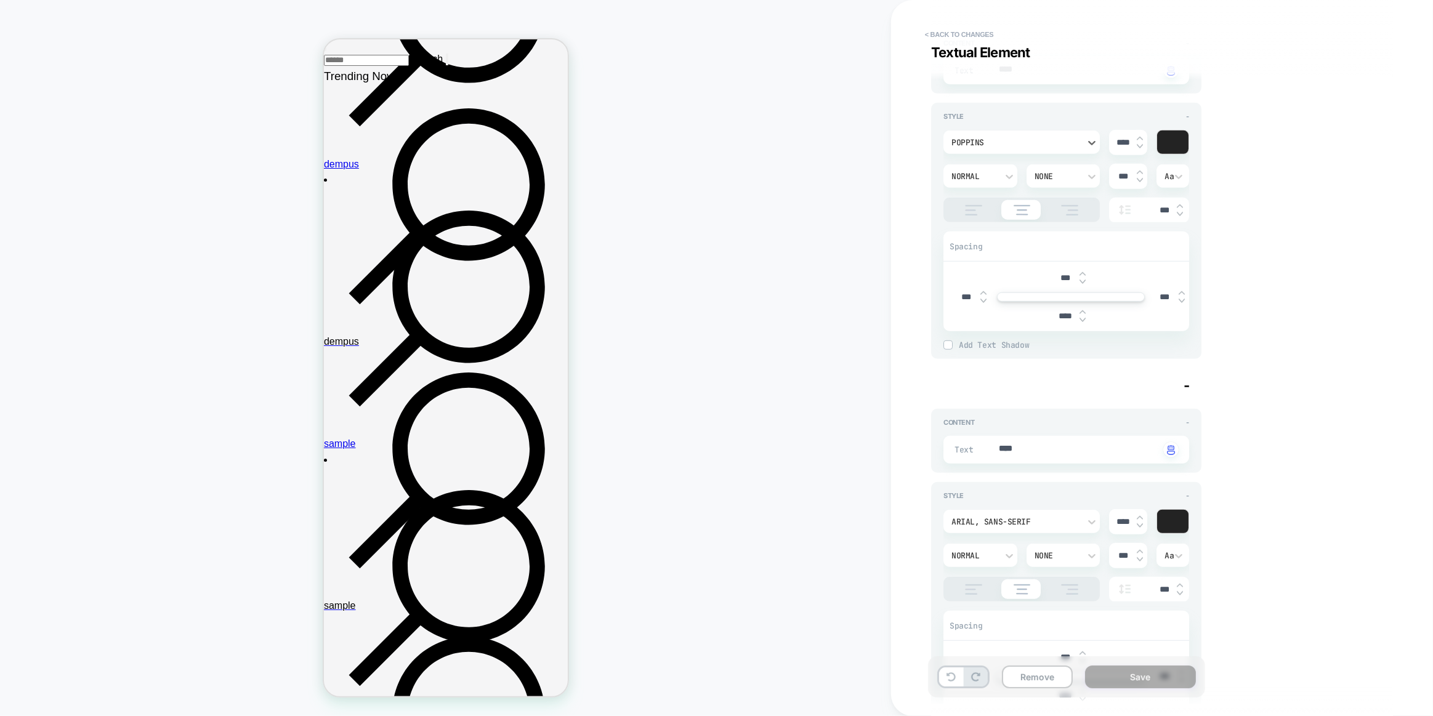
click at [1010, 517] on div "Arial, sans-serif" at bounding box center [1015, 522] width 128 height 10
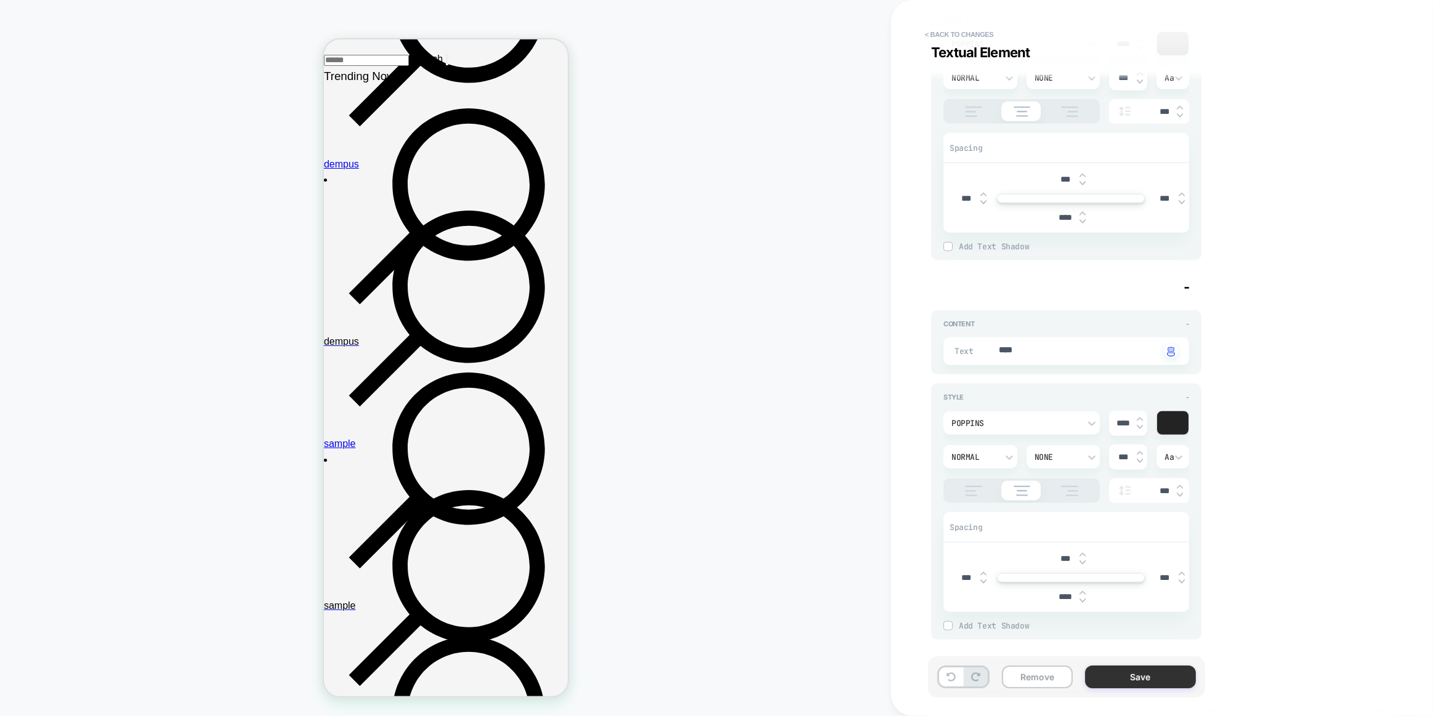
click at [1148, 677] on button "Save" at bounding box center [1140, 676] width 111 height 23
type textarea "*"
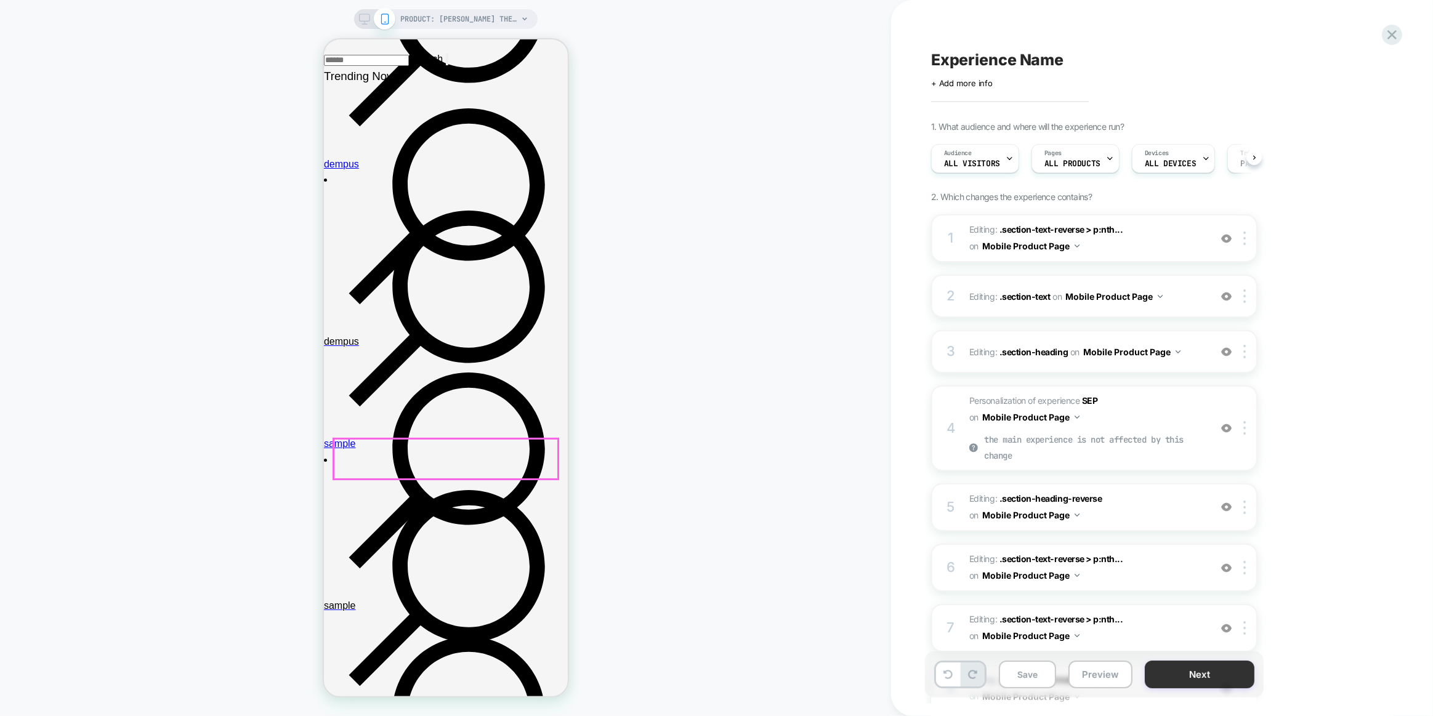
click at [1172, 680] on button "Next" at bounding box center [1199, 675] width 110 height 28
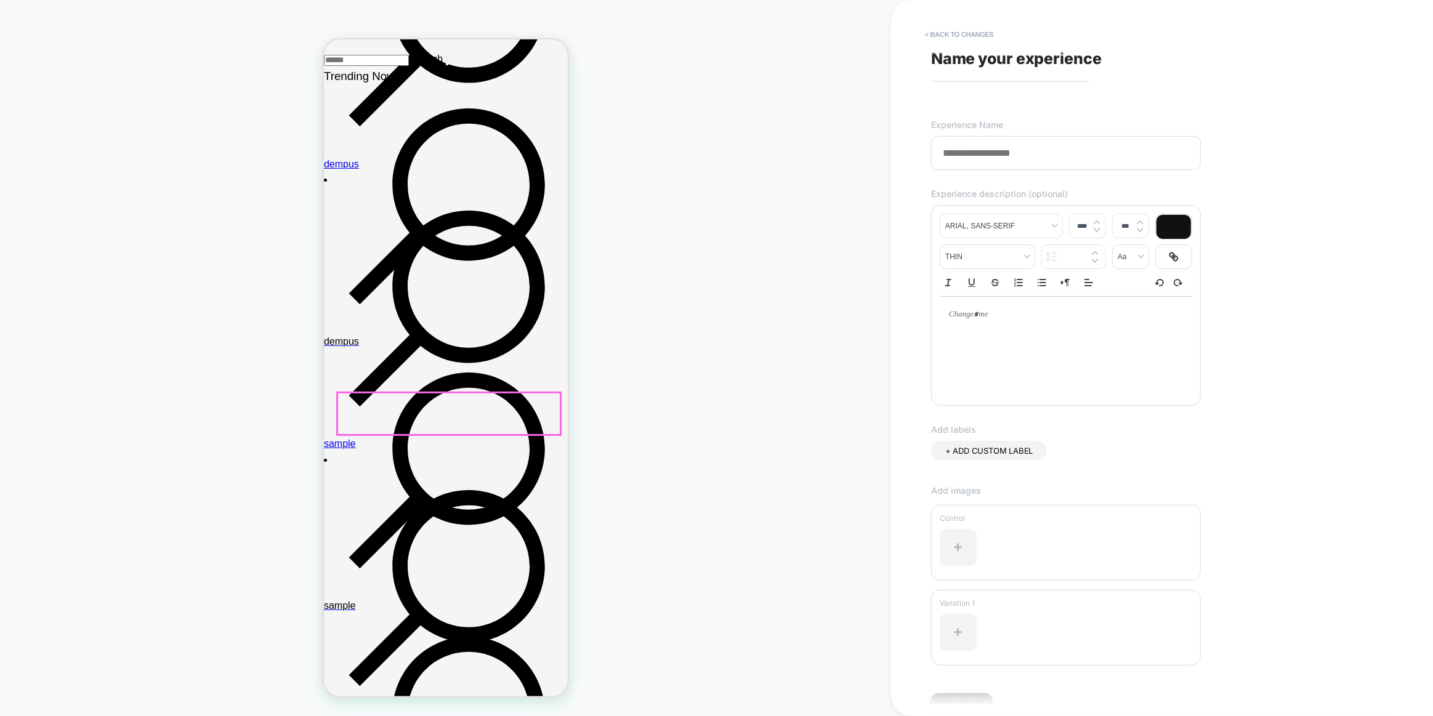
scroll to position [0, 0]
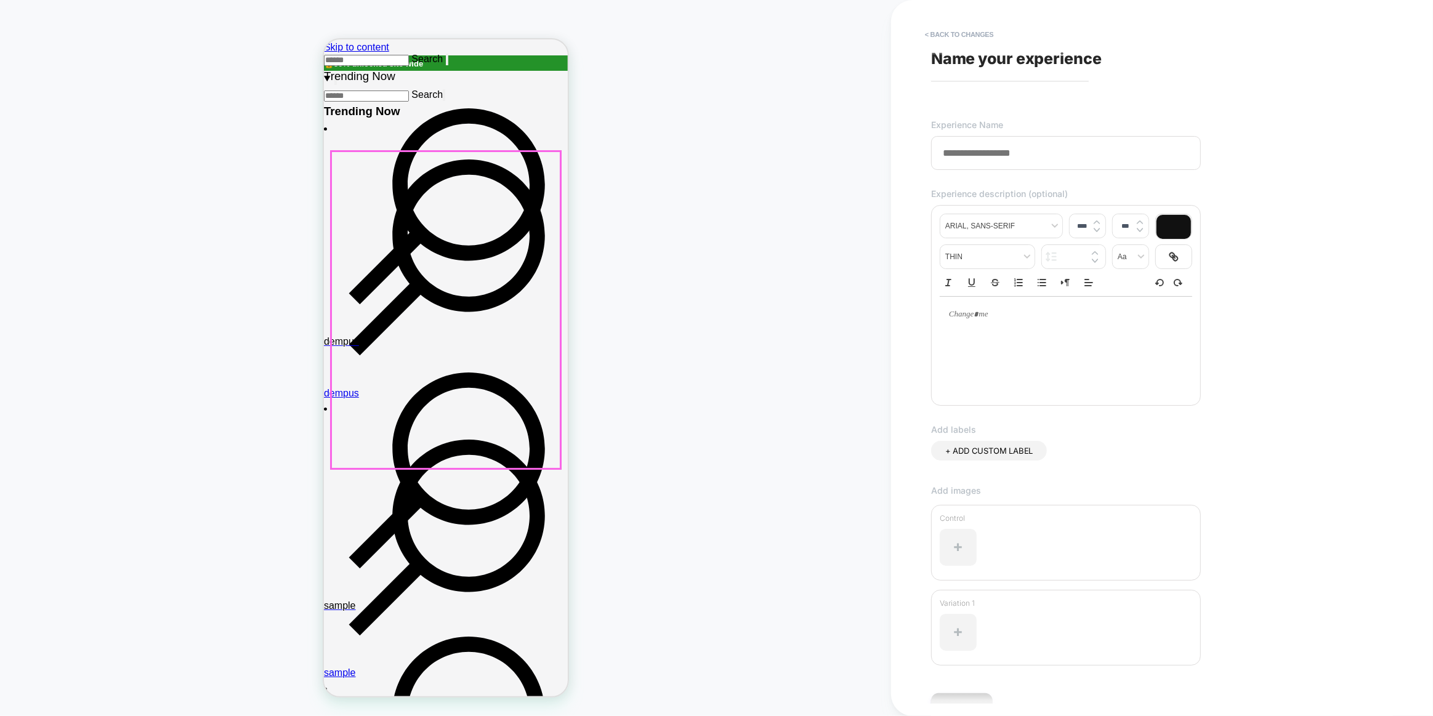
click at [991, 143] on input at bounding box center [1066, 153] width 270 height 34
click at [989, 143] on input at bounding box center [1066, 153] width 270 height 34
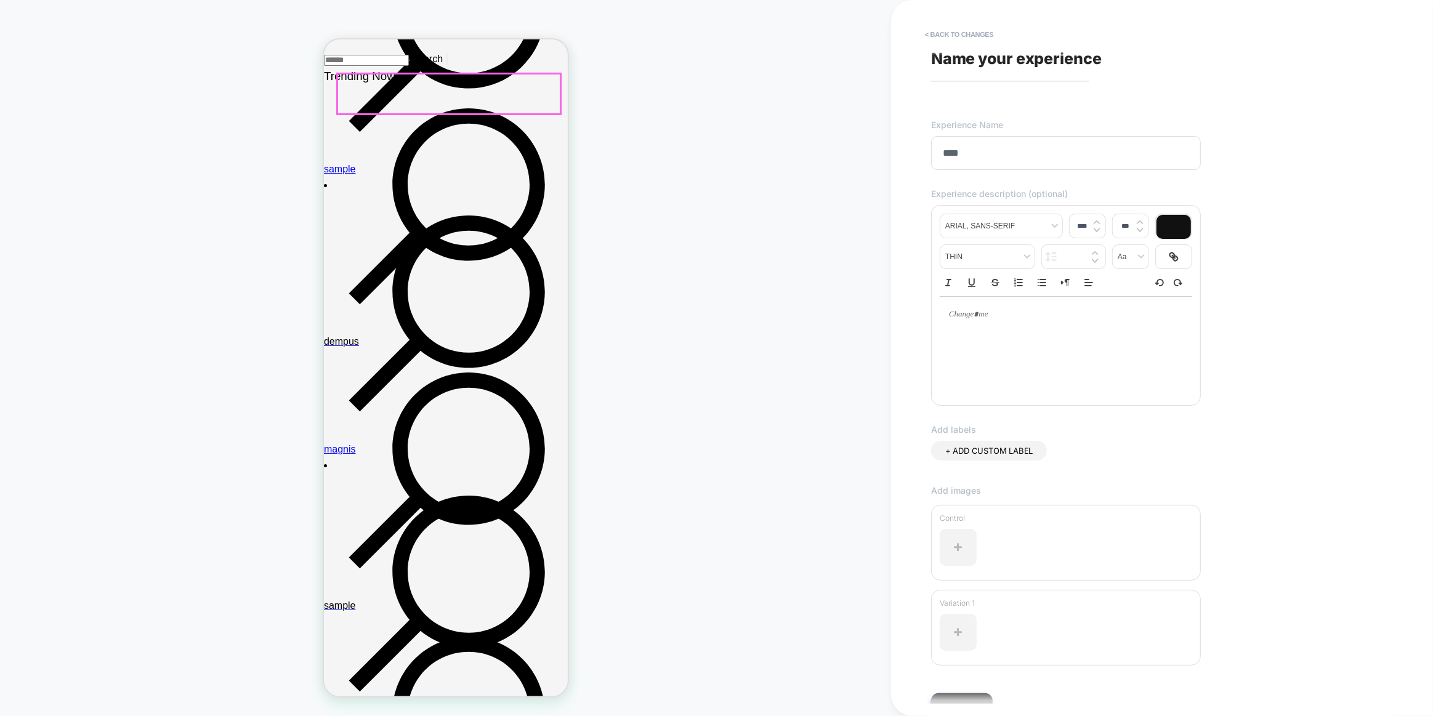
scroll to position [66, 0]
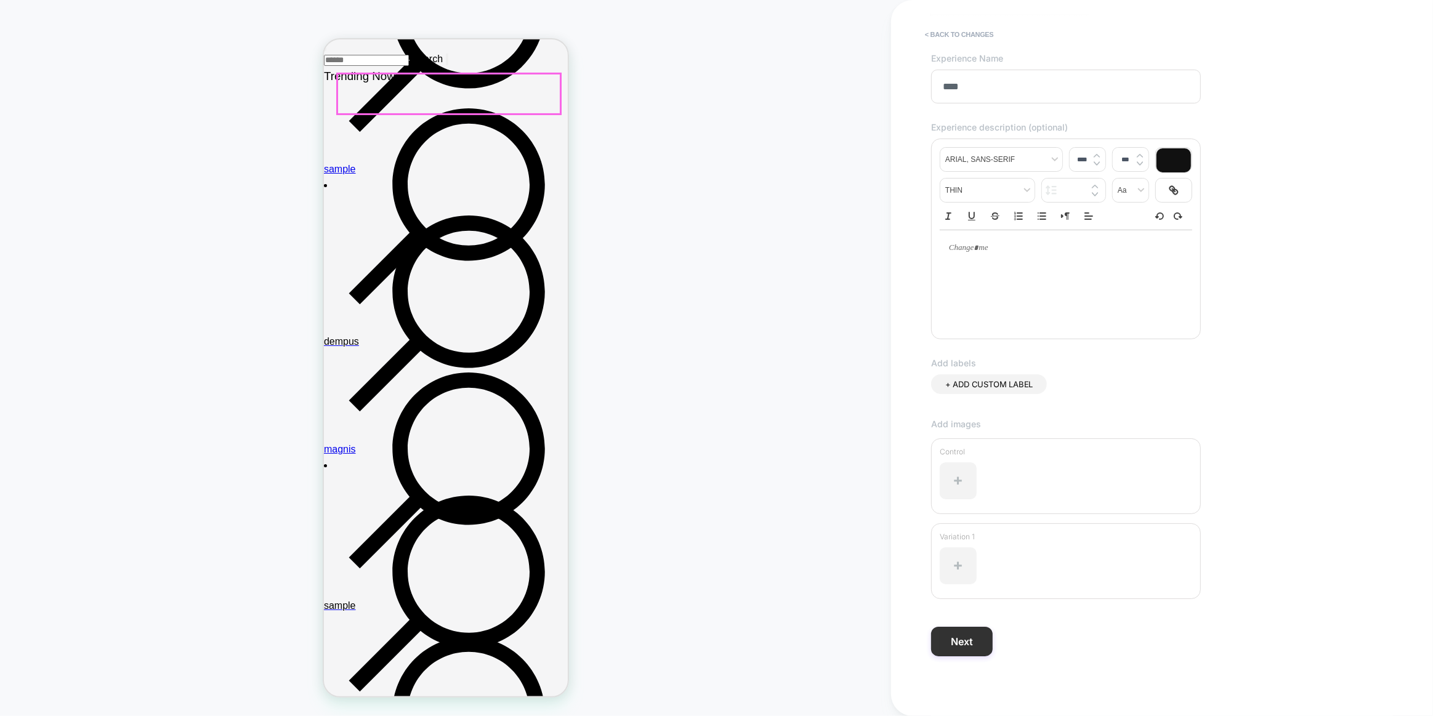
type input "****"
click at [970, 632] on button "Next" at bounding box center [962, 642] width 62 height 30
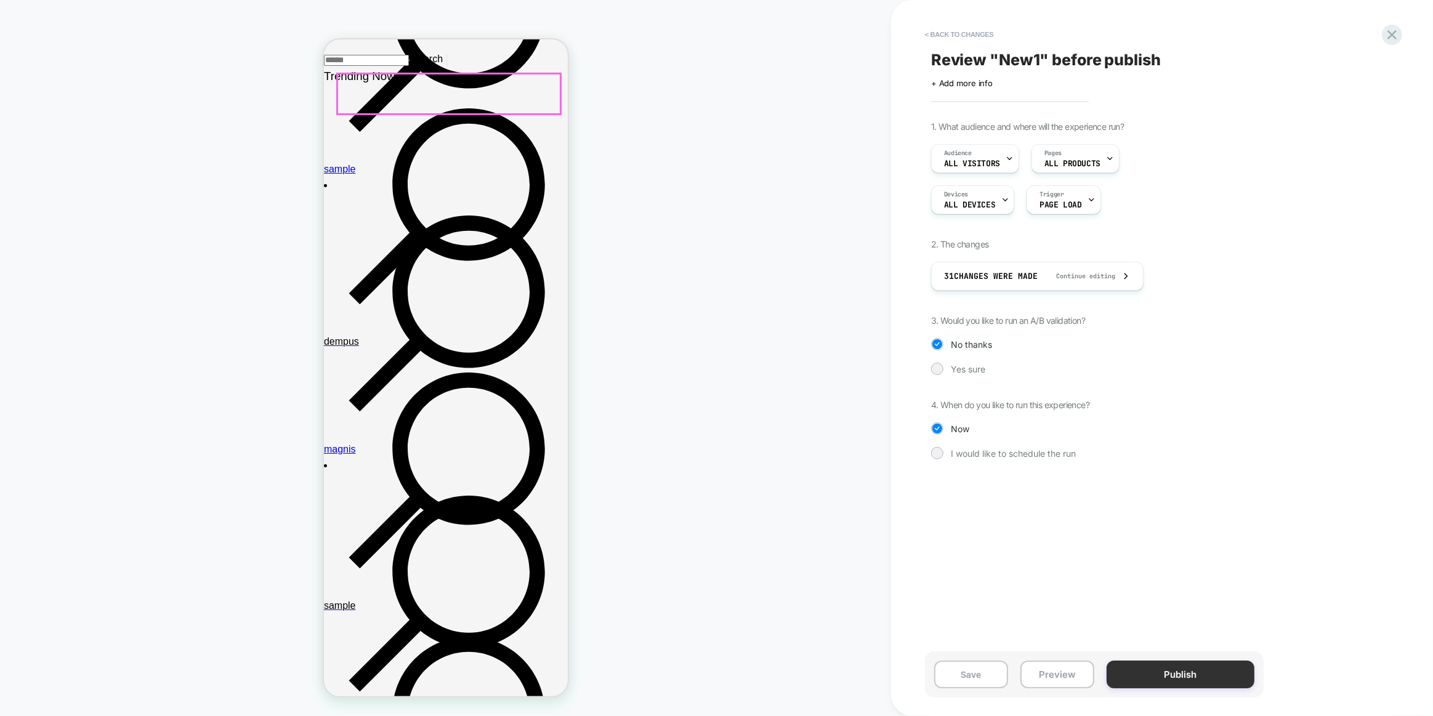
click at [1138, 674] on button "Publish" at bounding box center [1180, 675] width 148 height 28
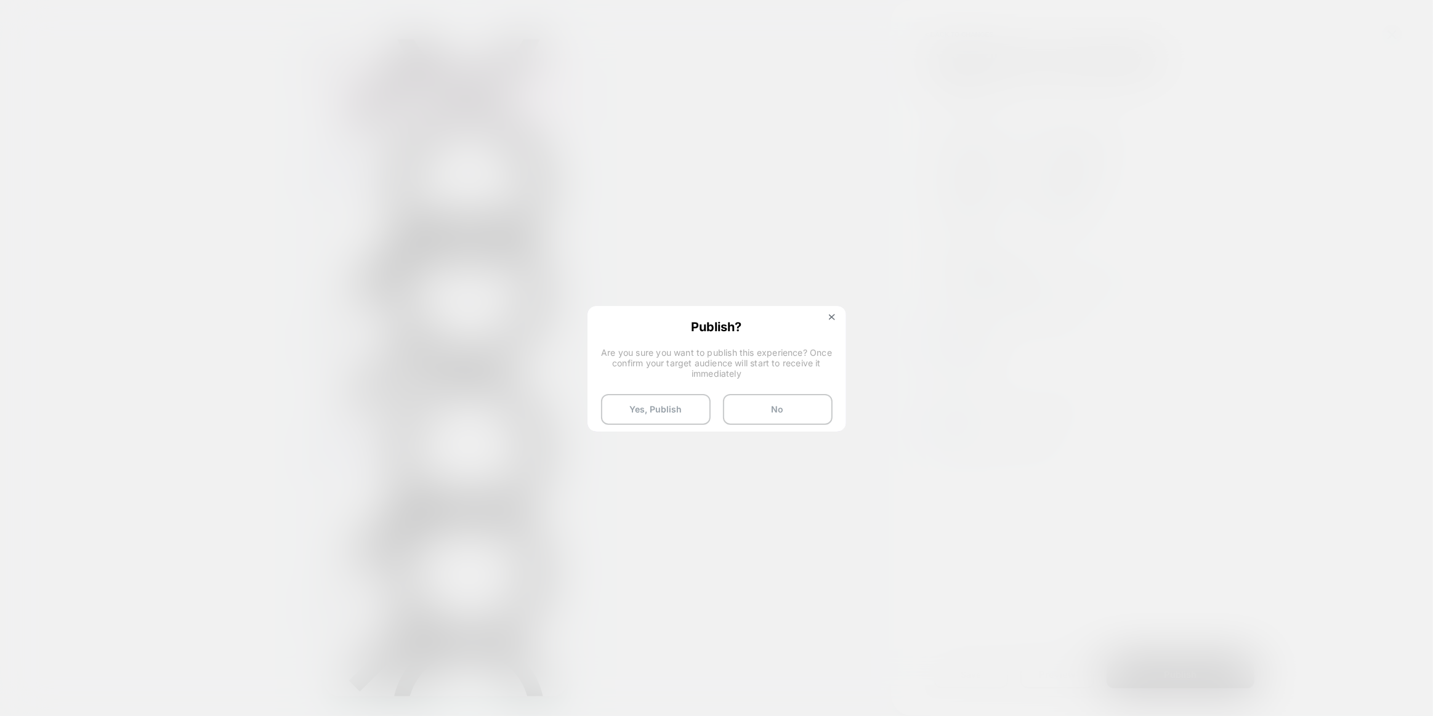
click at [641, 417] on button "Yes, Publish" at bounding box center [656, 409] width 110 height 31
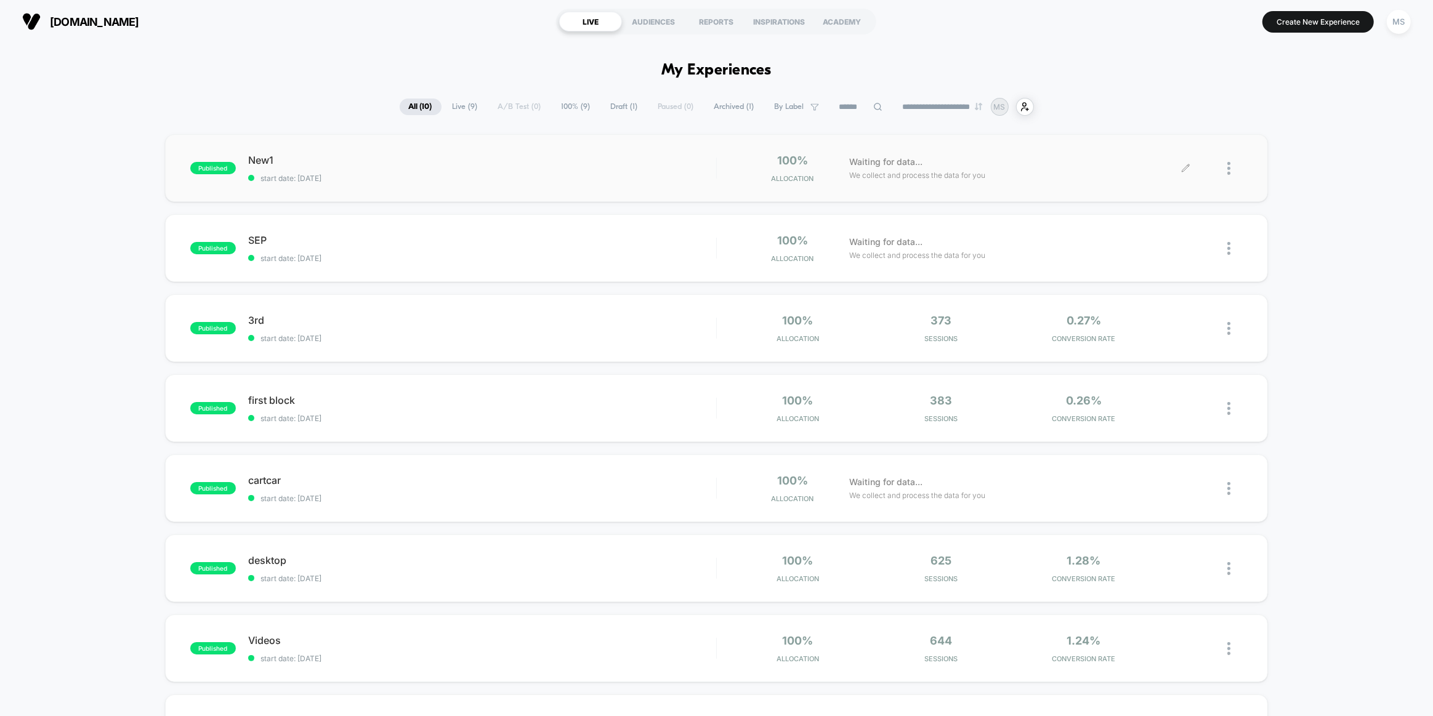
click at [1224, 163] on div at bounding box center [1214, 168] width 57 height 29
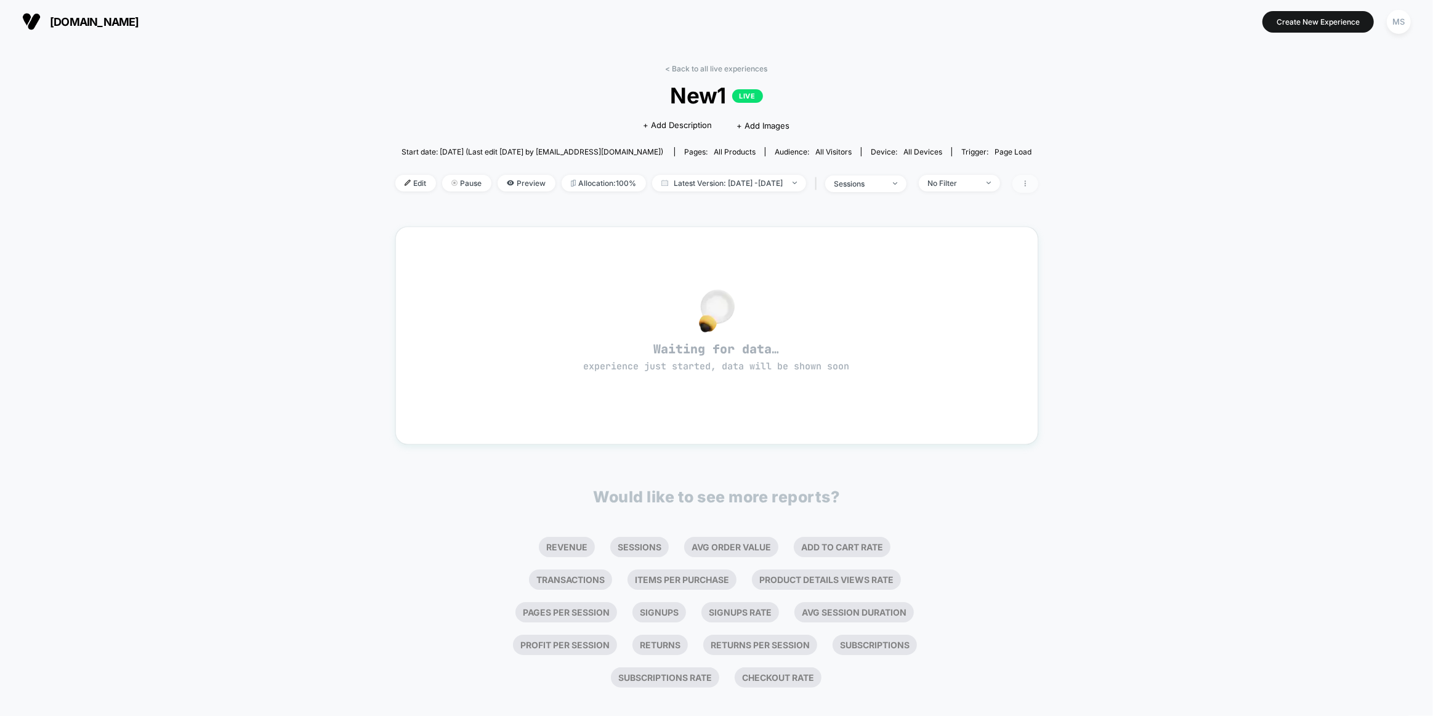
click at [1038, 175] on span at bounding box center [1025, 184] width 26 height 18
click at [276, 151] on div "< Back to all live experiences New1 LIVE Click to edit experience details + Add…" at bounding box center [716, 387] width 1433 height 688
click at [442, 184] on span "Pause" at bounding box center [466, 183] width 49 height 17
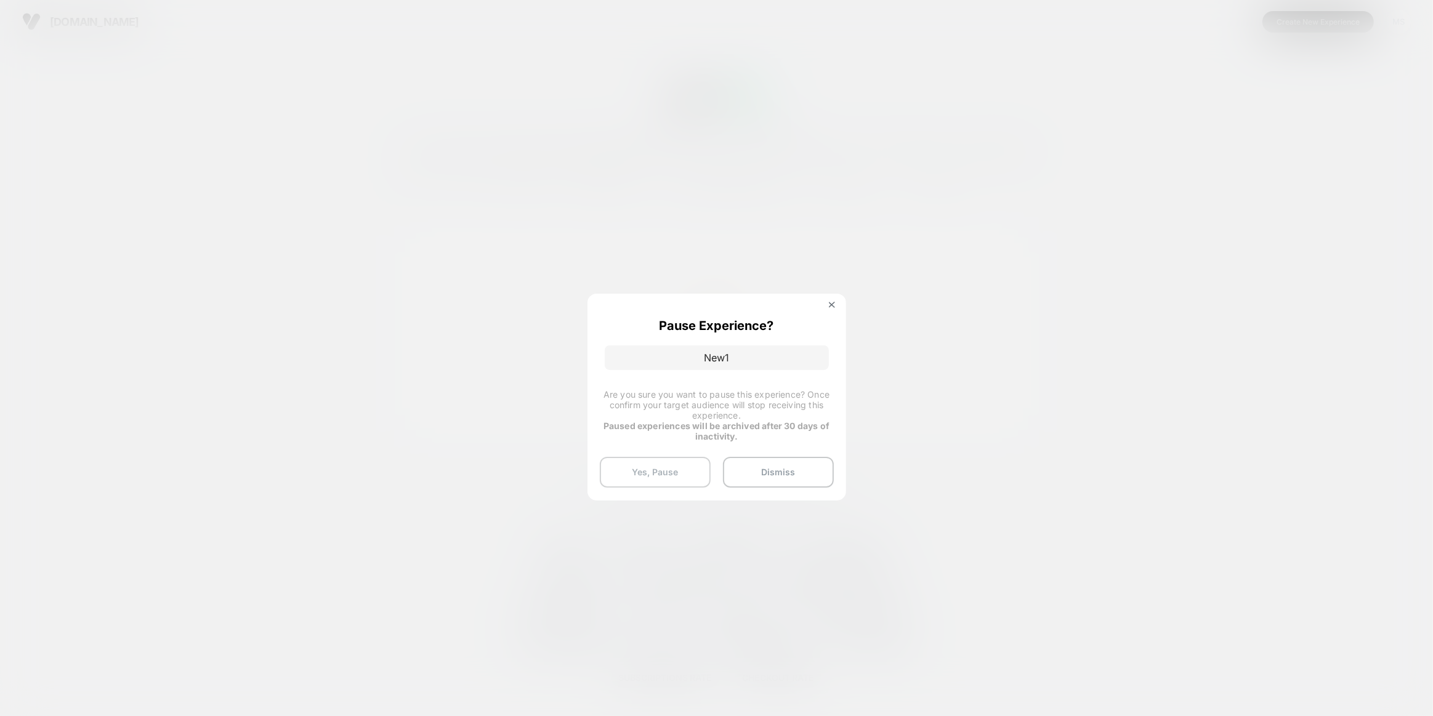
click at [667, 469] on button "Yes, Pause" at bounding box center [655, 472] width 111 height 31
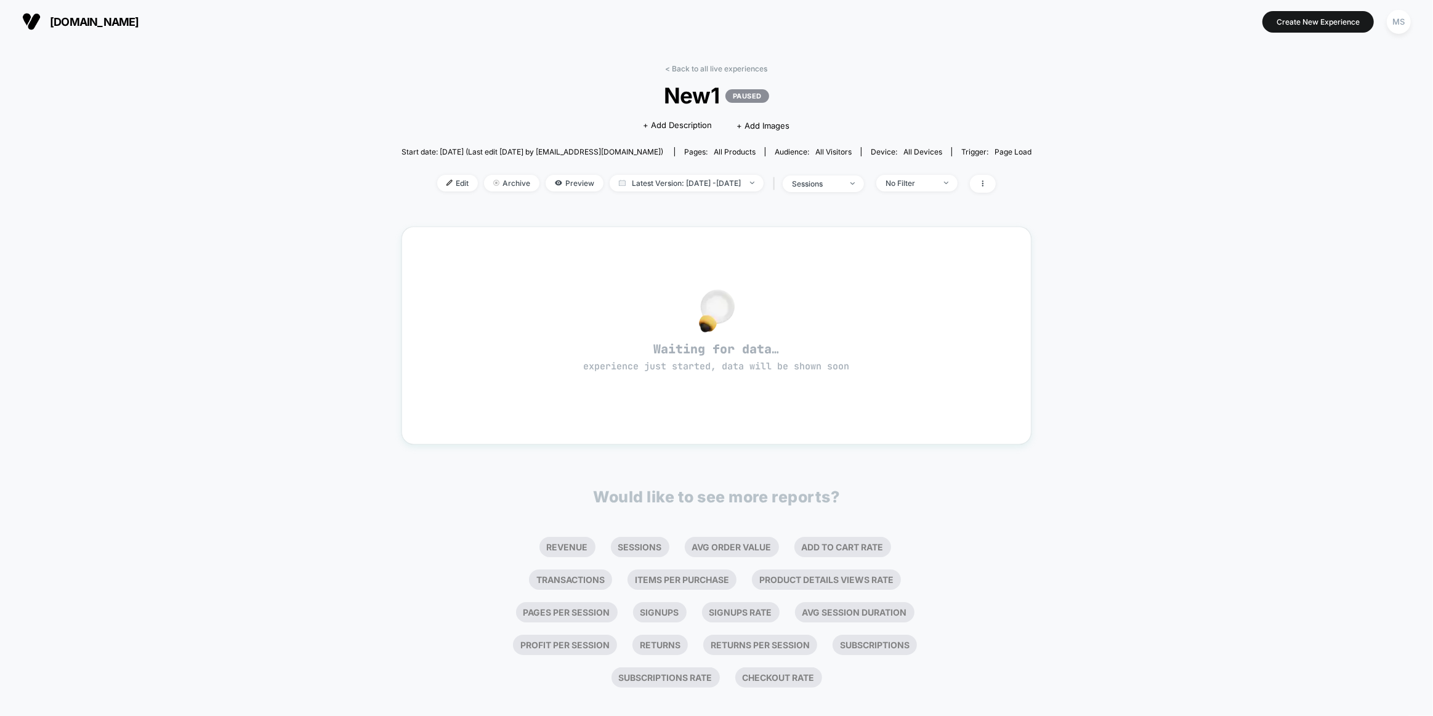
click at [115, 31] on section "[DOMAIN_NAME]" at bounding box center [247, 21] width 459 height 31
click at [116, 15] on span "[DOMAIN_NAME]" at bounding box center [94, 21] width 89 height 13
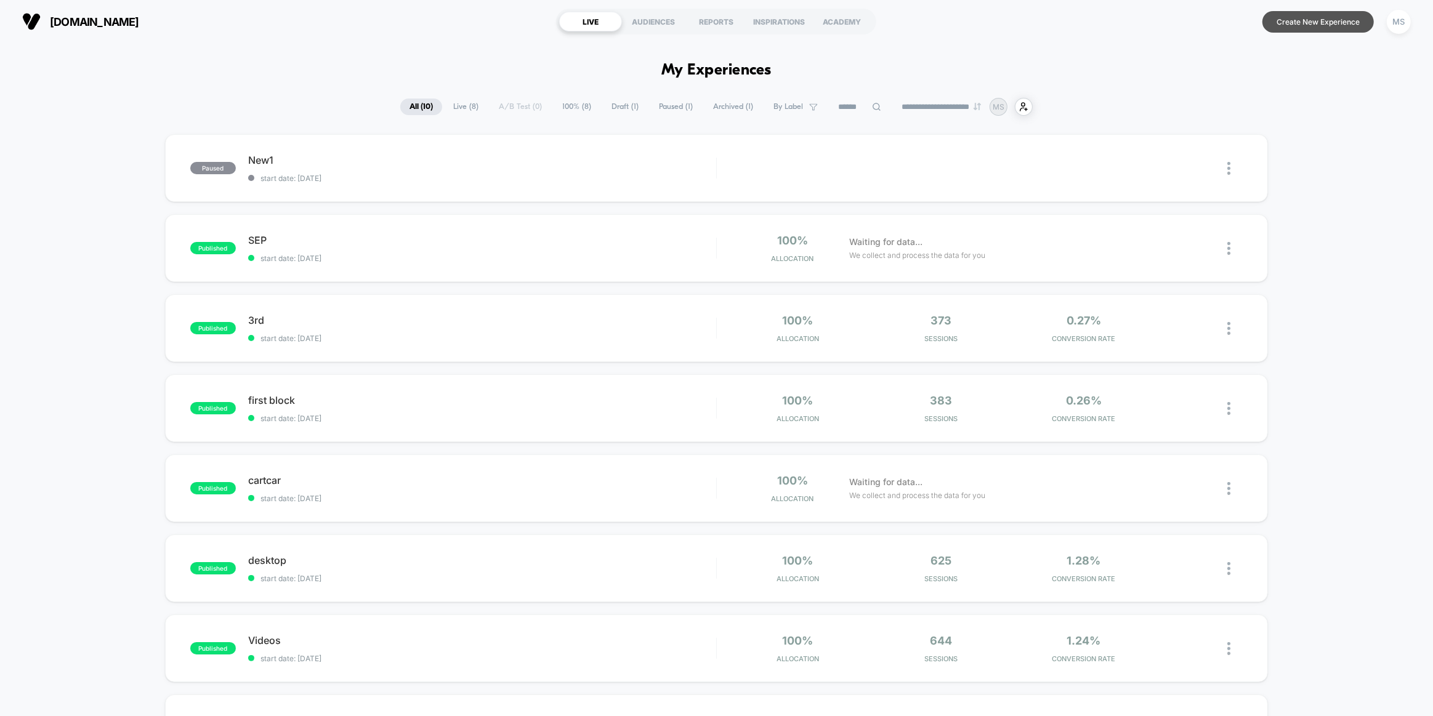
click at [1329, 28] on button "Create New Experience" at bounding box center [1317, 22] width 111 height 22
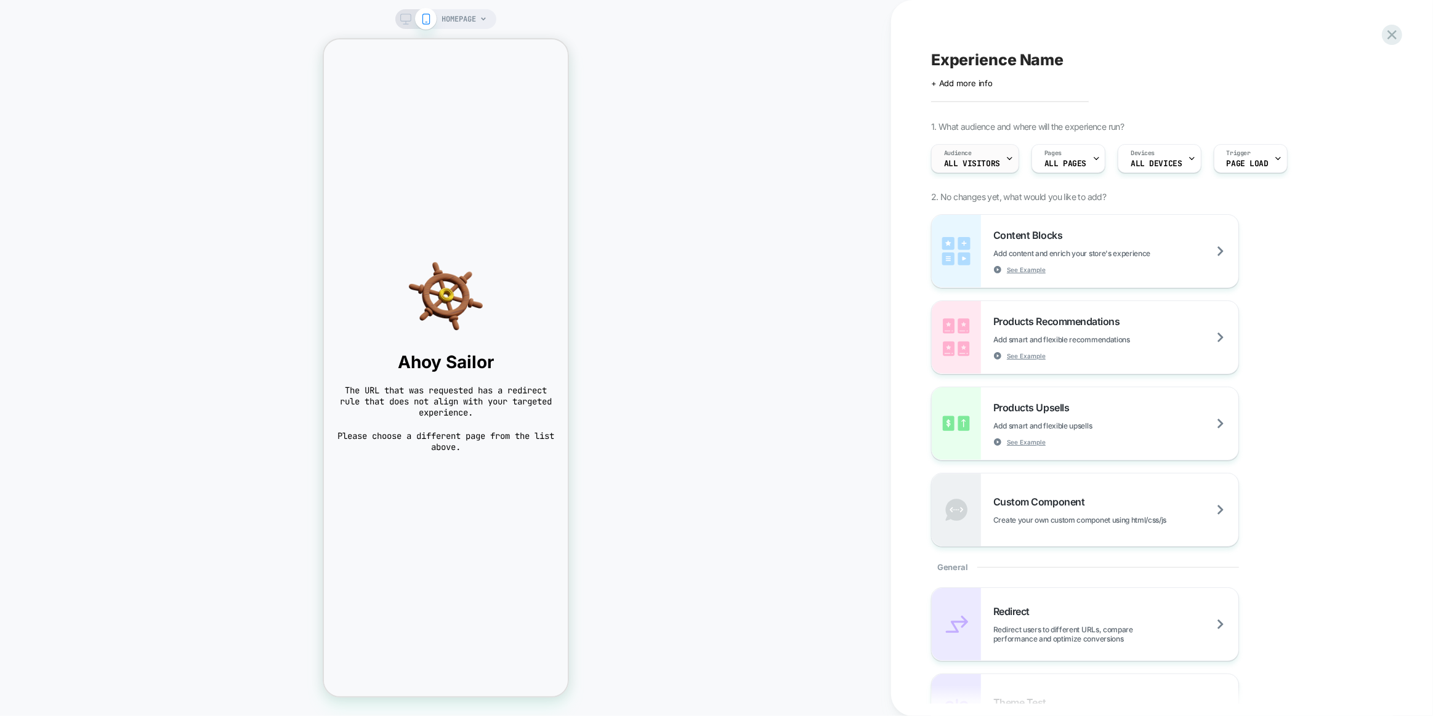
click at [973, 164] on span "All Visitors" at bounding box center [972, 163] width 56 height 9
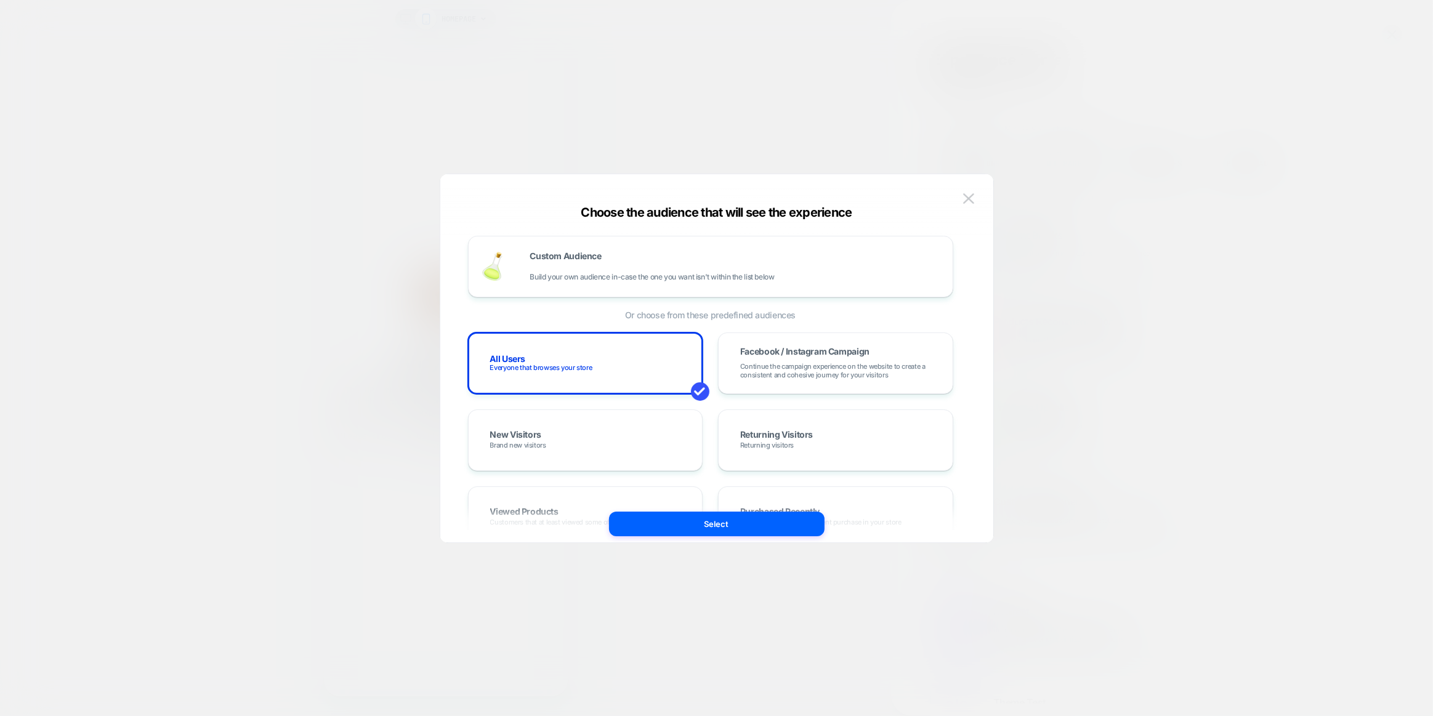
click at [987, 177] on div "Choose the audience that will see the experience Custom Audience Build your own…" at bounding box center [717, 358] width 554 height 369
click at [973, 191] on button at bounding box center [968, 199] width 18 height 18
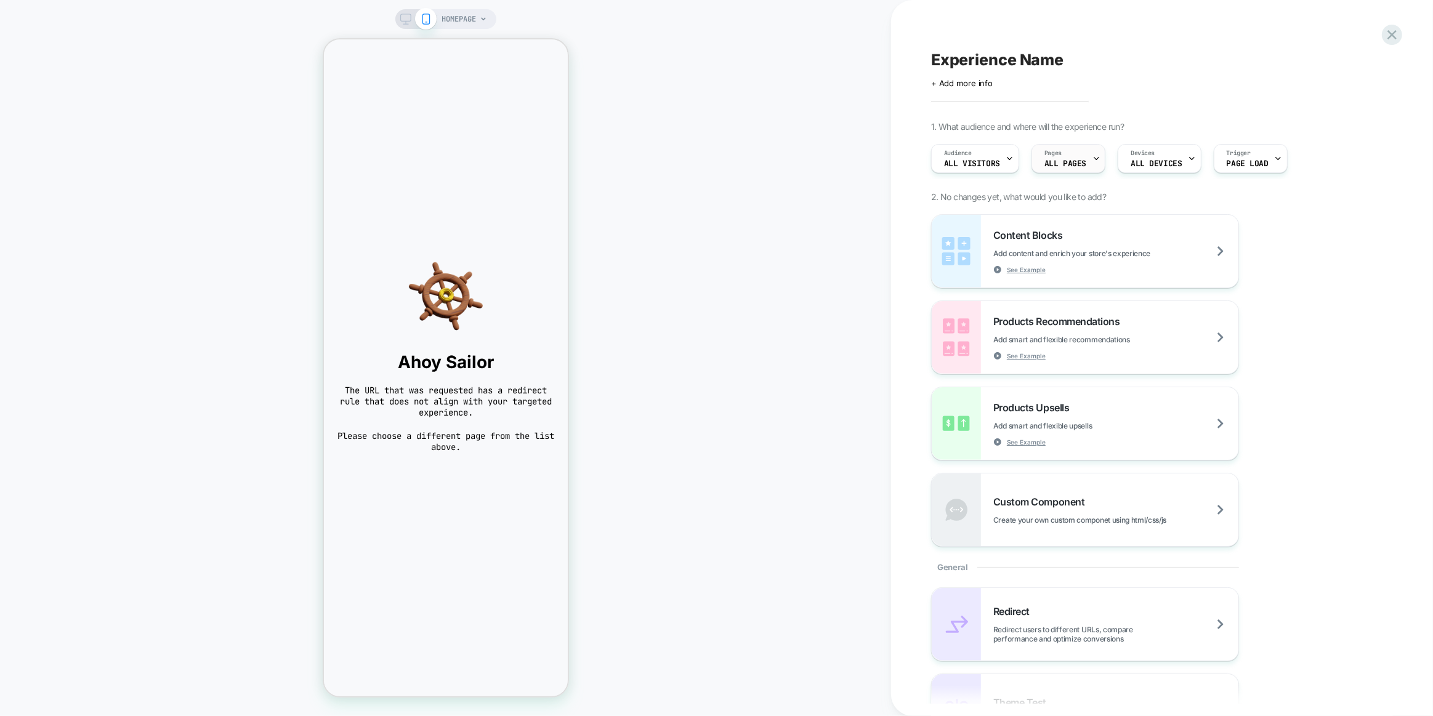
click at [1062, 162] on span "ALL PAGES" at bounding box center [1065, 163] width 42 height 9
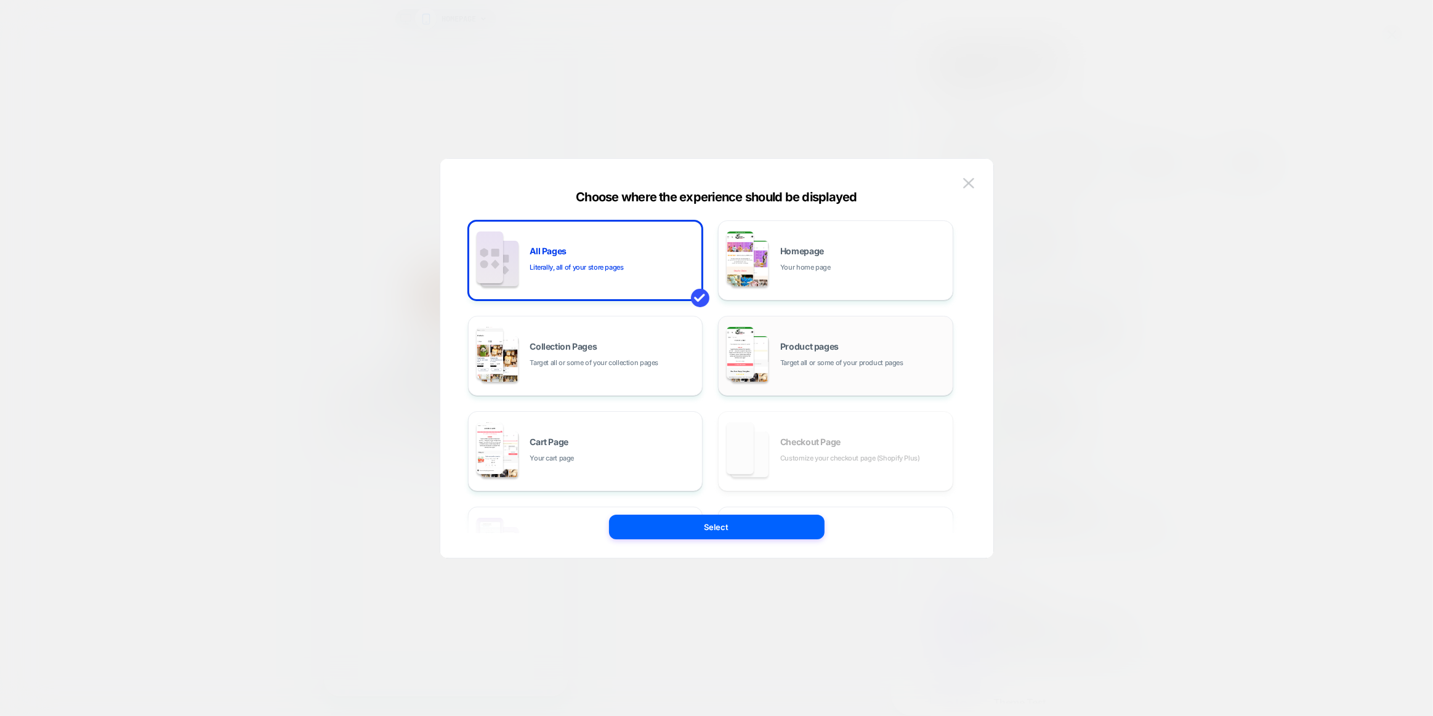
click at [816, 347] on span "Product pages" at bounding box center [809, 346] width 58 height 9
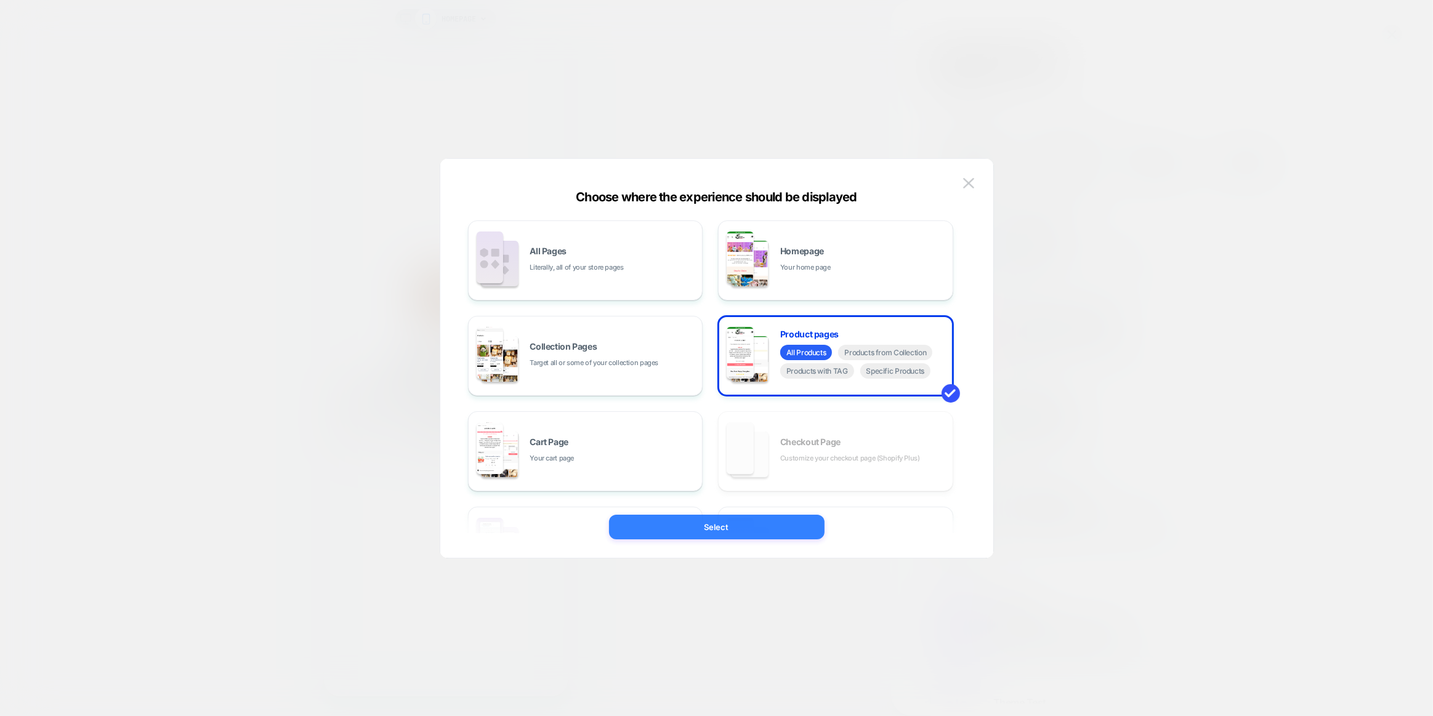
click at [750, 529] on button "Select" at bounding box center [716, 527] width 215 height 25
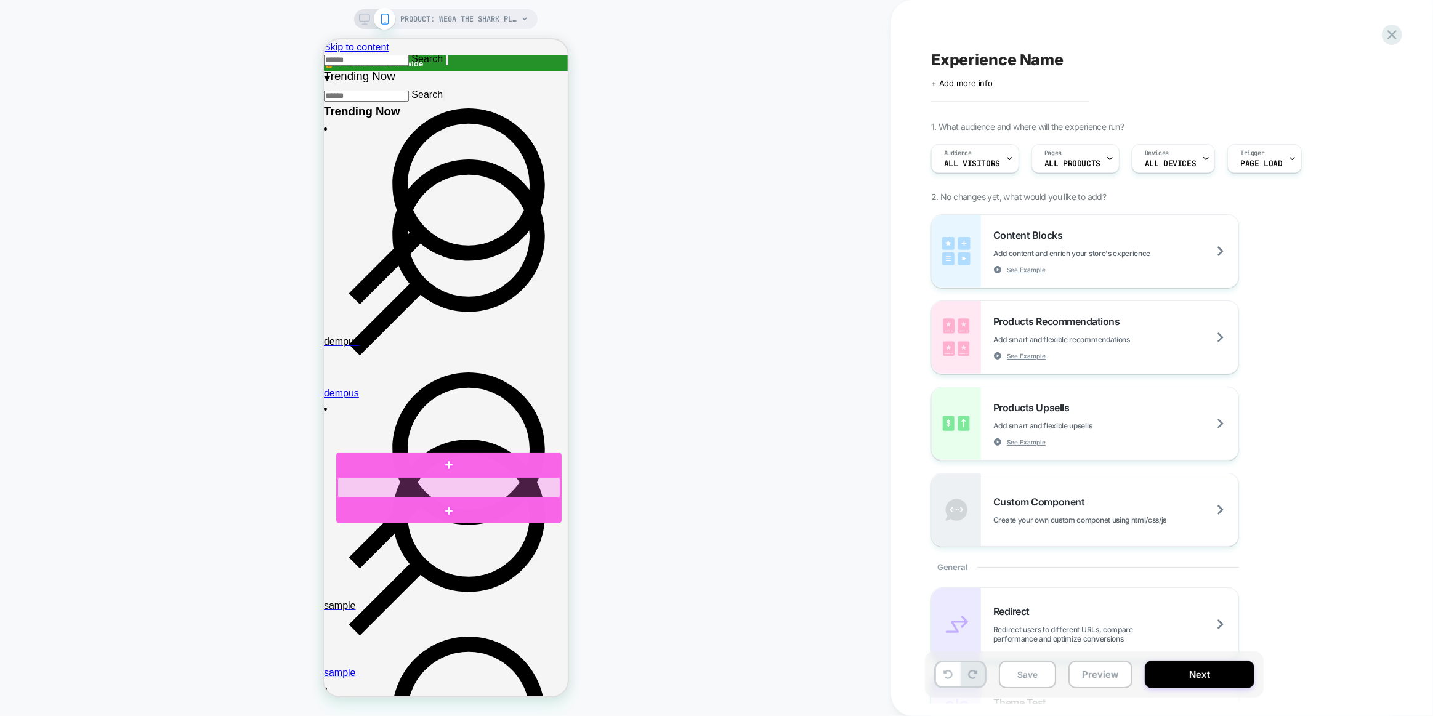
click at [522, 492] on div at bounding box center [448, 487] width 223 height 21
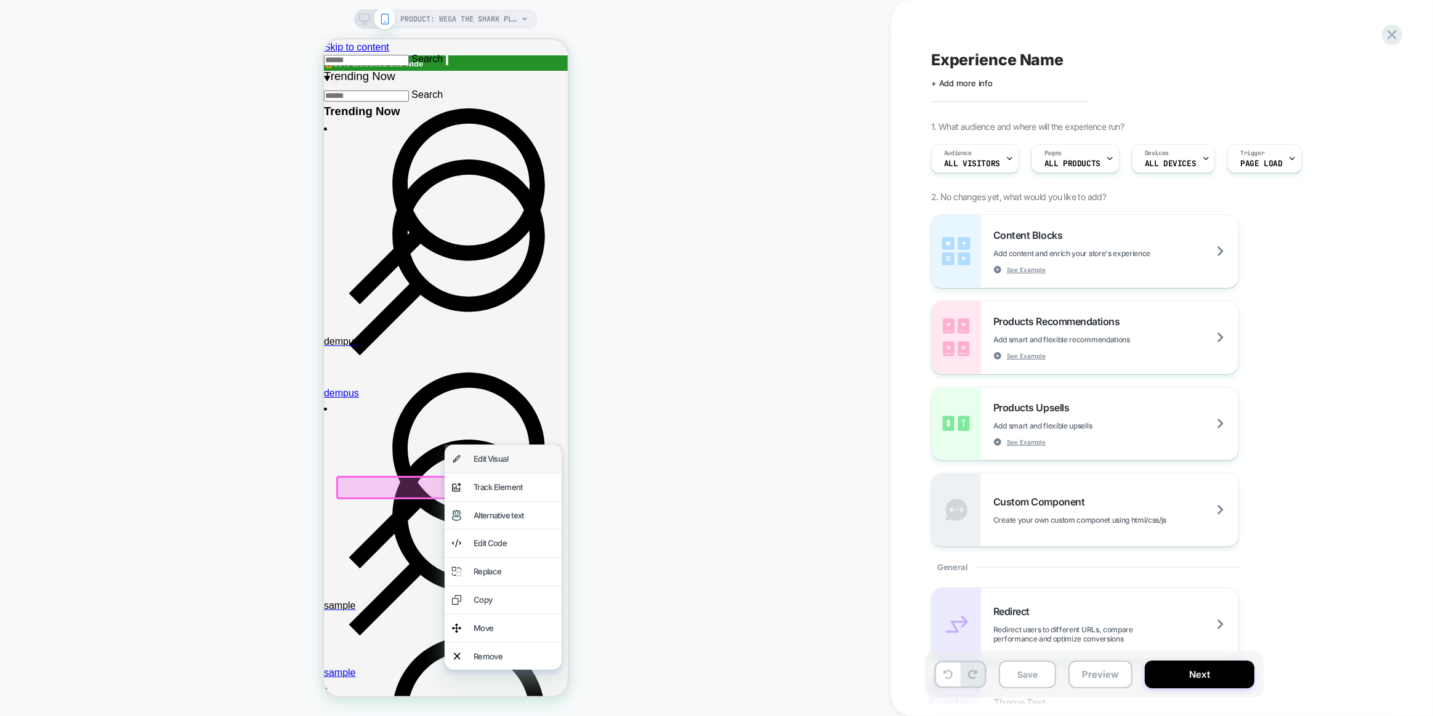
click at [531, 462] on div "Edit Visual" at bounding box center [513, 458] width 81 height 13
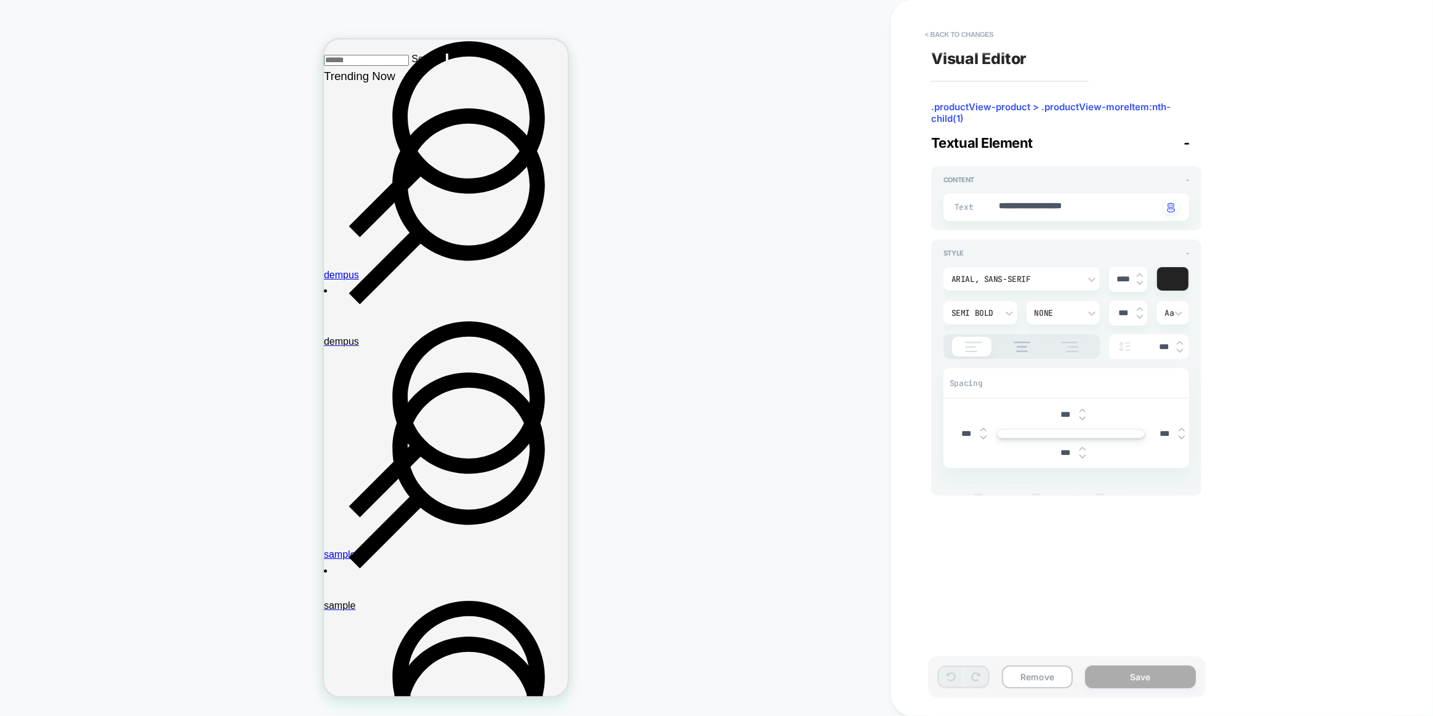
scroll to position [119, 0]
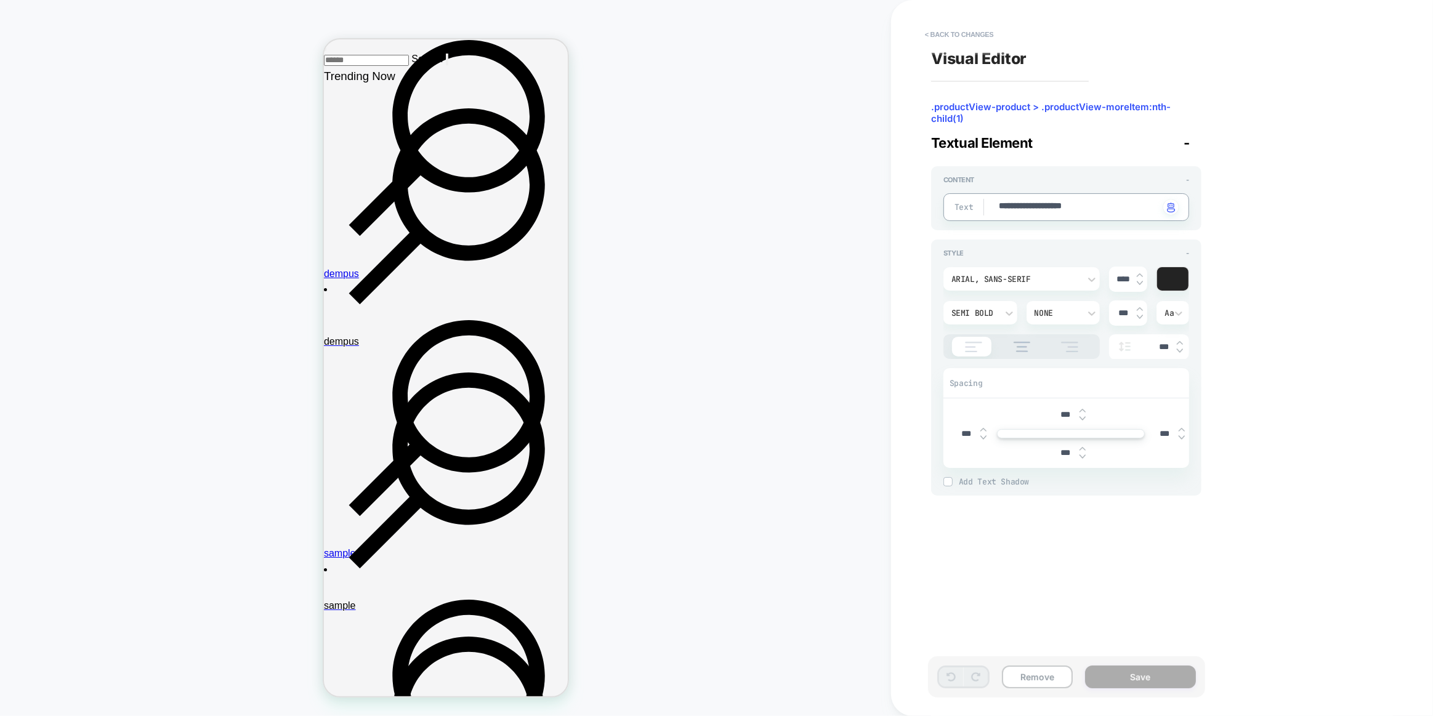
click at [1003, 287] on div "Arial, sans-serif" at bounding box center [1021, 278] width 156 height 23
click at [978, 394] on div "slick" at bounding box center [1021, 388] width 147 height 26
click at [1108, 214] on div "**********" at bounding box center [1066, 207] width 246 height 28
click at [1048, 288] on div "slick" at bounding box center [1021, 278] width 156 height 23
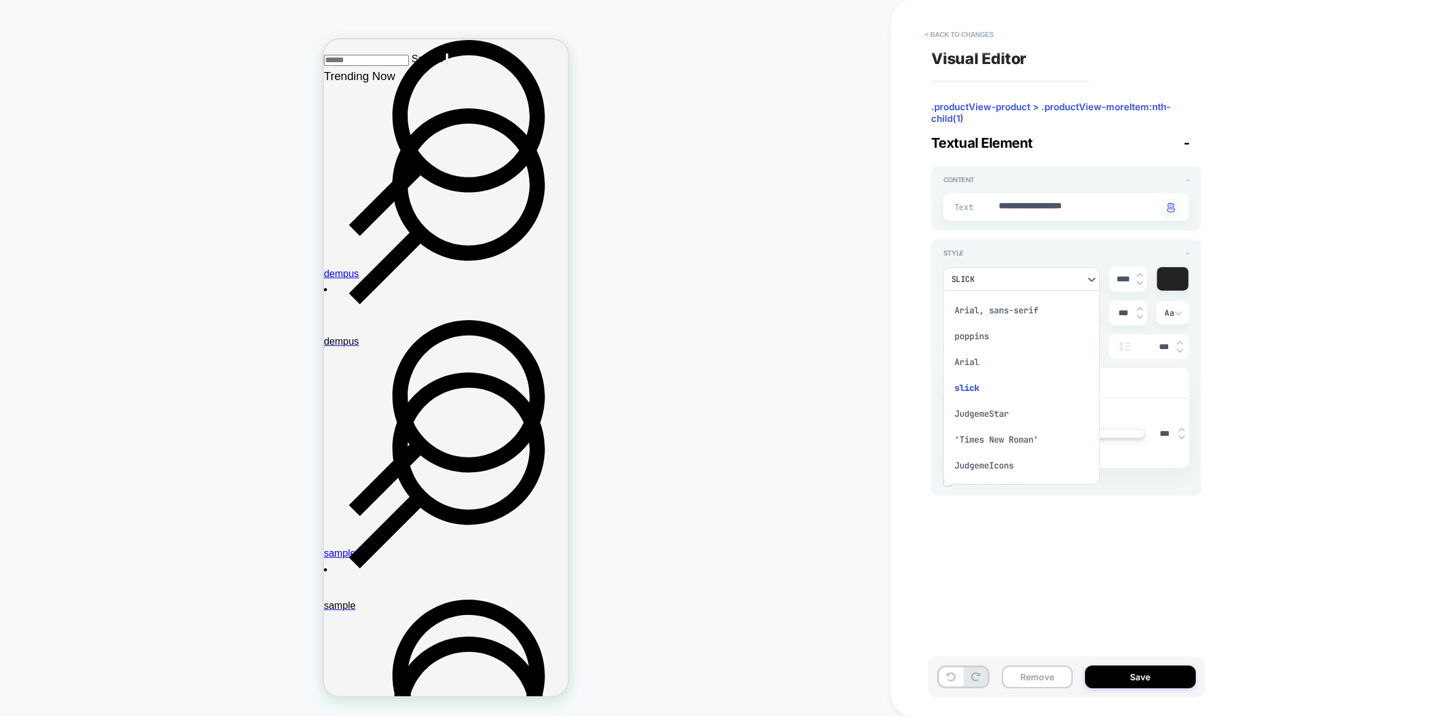
click at [1014, 418] on div "JudgemeStar" at bounding box center [1021, 414] width 147 height 26
click at [1132, 203] on textarea "**********" at bounding box center [1078, 207] width 162 height 14
click at [1284, 246] on div "**********" at bounding box center [1156, 357] width 462 height 691
click at [1075, 276] on div "JudgemeStar" at bounding box center [1015, 279] width 128 height 10
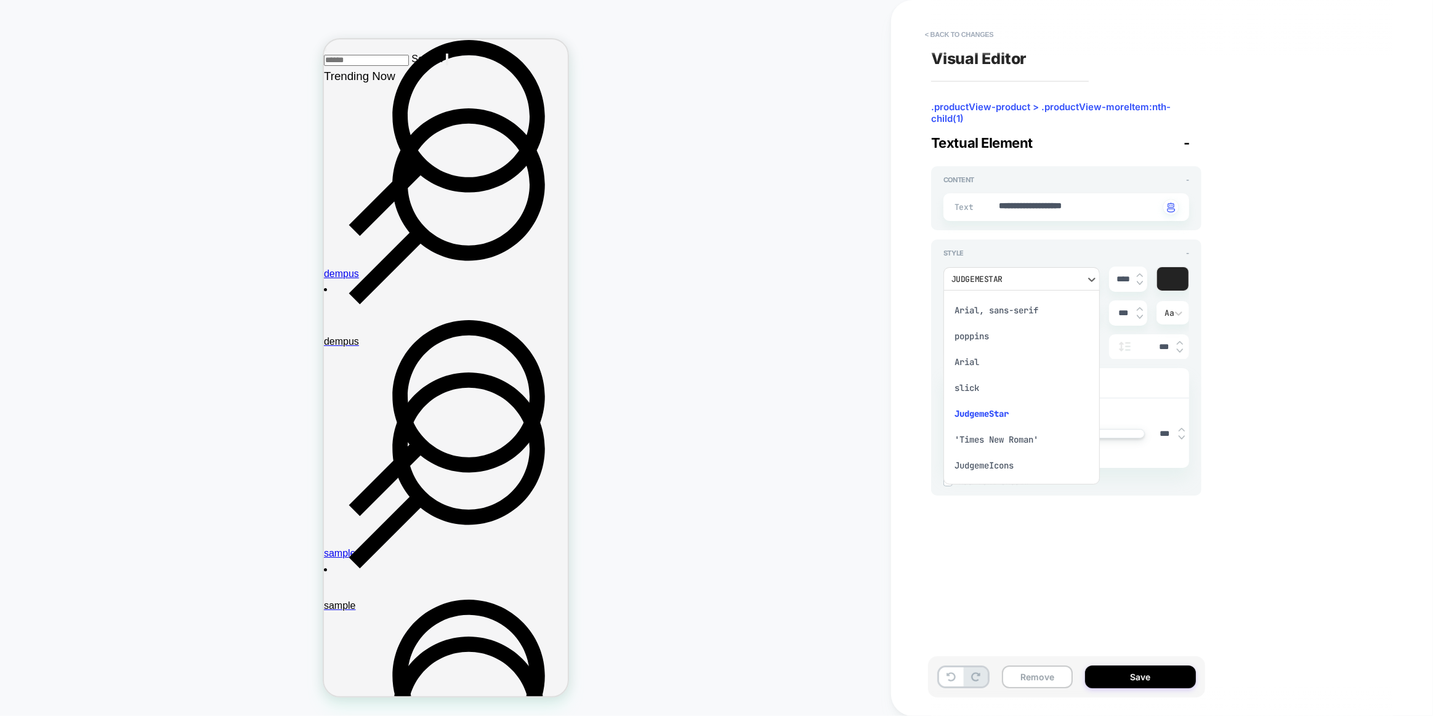
click at [999, 452] on div "'Times New Roman'" at bounding box center [1021, 440] width 147 height 26
click at [1062, 215] on div "**********" at bounding box center [1066, 207] width 246 height 28
drag, startPoint x: 1063, startPoint y: 215, endPoint x: 1072, endPoint y: 207, distance: 11.8
click at [1067, 213] on div "**********" at bounding box center [1066, 207] width 246 height 28
click at [1072, 207] on textarea "**********" at bounding box center [1078, 207] width 162 height 14
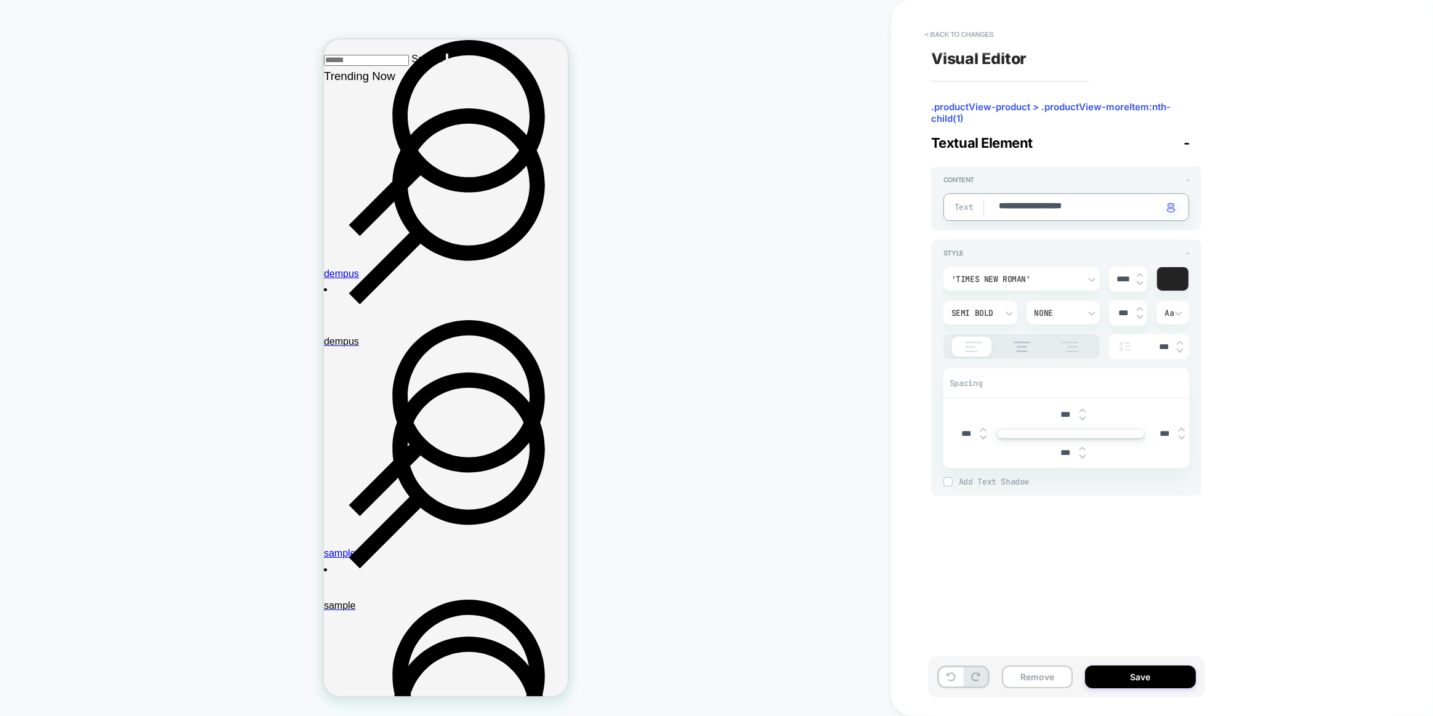
drag, startPoint x: 1072, startPoint y: 207, endPoint x: 1227, endPoint y: 233, distance: 157.3
click at [1075, 207] on textarea "**********" at bounding box center [1078, 207] width 162 height 14
click at [1282, 242] on div "**********" at bounding box center [1156, 357] width 462 height 691
click at [1047, 280] on div "'Times New Roman'" at bounding box center [1015, 279] width 128 height 10
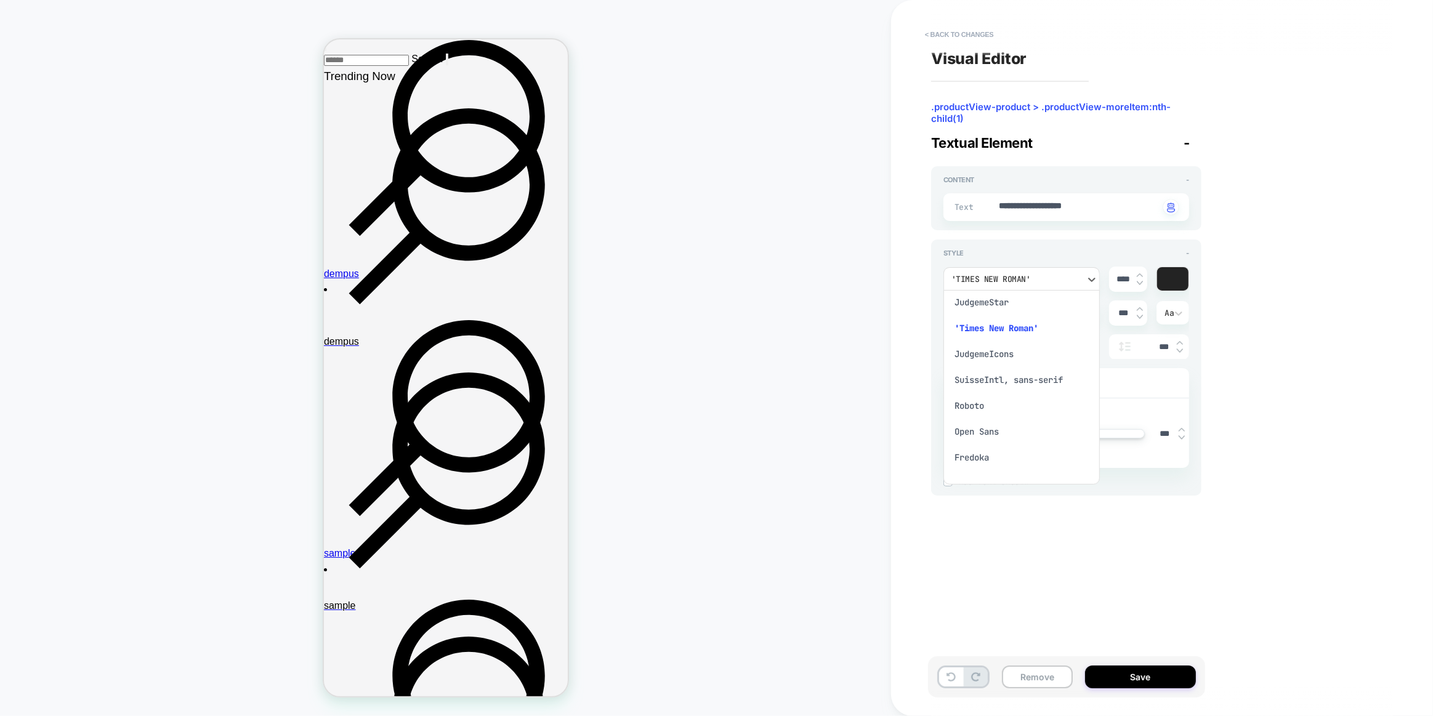
click at [1003, 355] on div "JudgemeIcons" at bounding box center [1021, 354] width 147 height 26
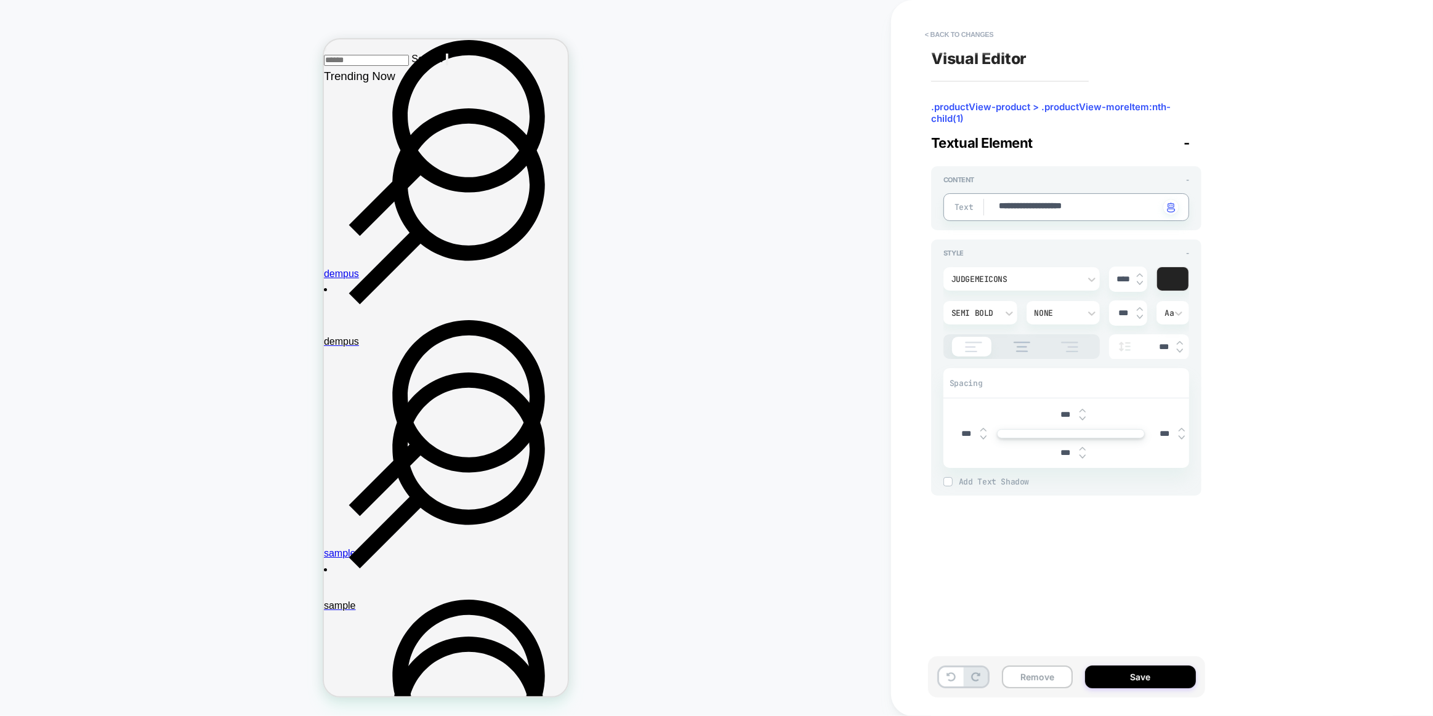
click at [1114, 207] on textarea "**********" at bounding box center [1078, 207] width 162 height 14
click at [1269, 274] on div "**********" at bounding box center [1156, 357] width 462 height 691
click at [1064, 280] on div "JudgemeIcons" at bounding box center [1015, 279] width 128 height 10
click at [999, 436] on div "SuisseIntl, sans-serif" at bounding box center [1021, 436] width 147 height 26
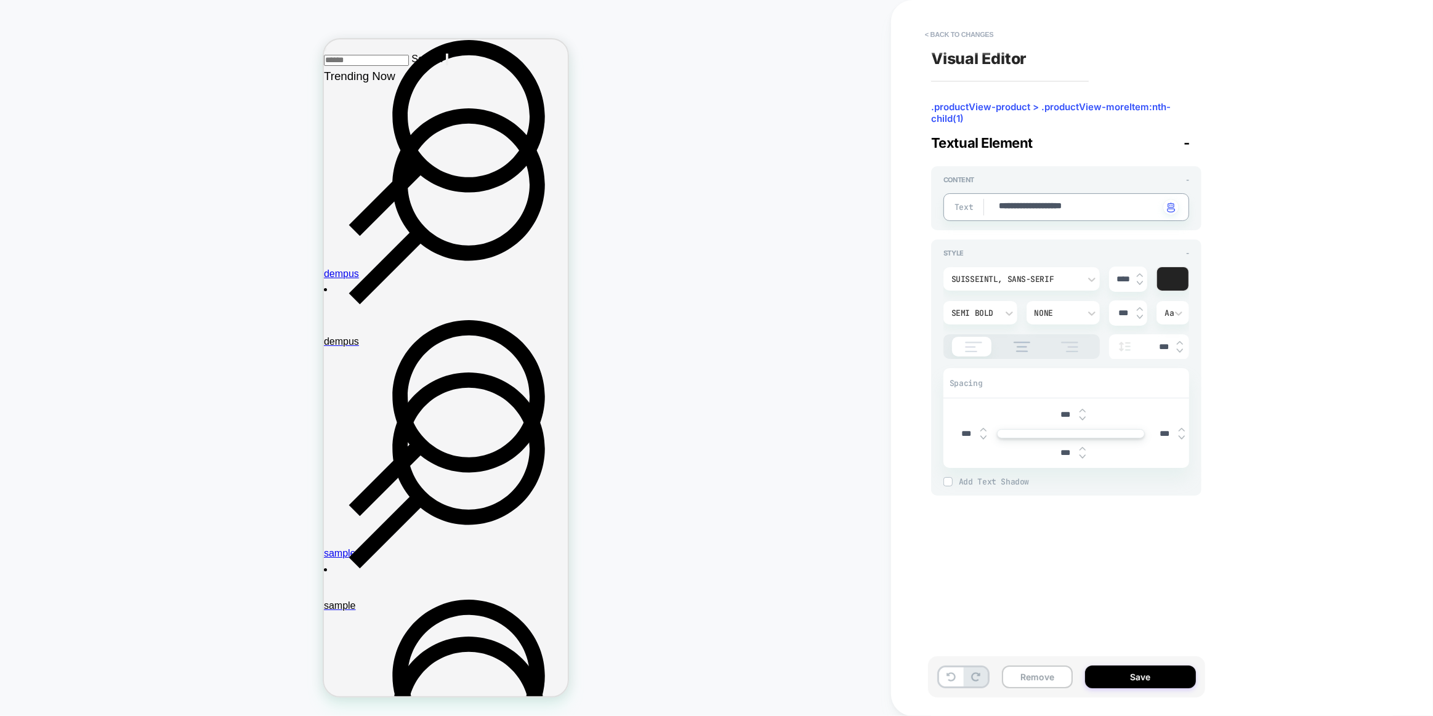
click at [1046, 211] on textarea "**********" at bounding box center [1078, 207] width 162 height 14
click at [1058, 276] on div "SuisseIntl, sans-serif" at bounding box center [1015, 279] width 128 height 10
click at [976, 352] on div "Roboto" at bounding box center [1021, 350] width 147 height 26
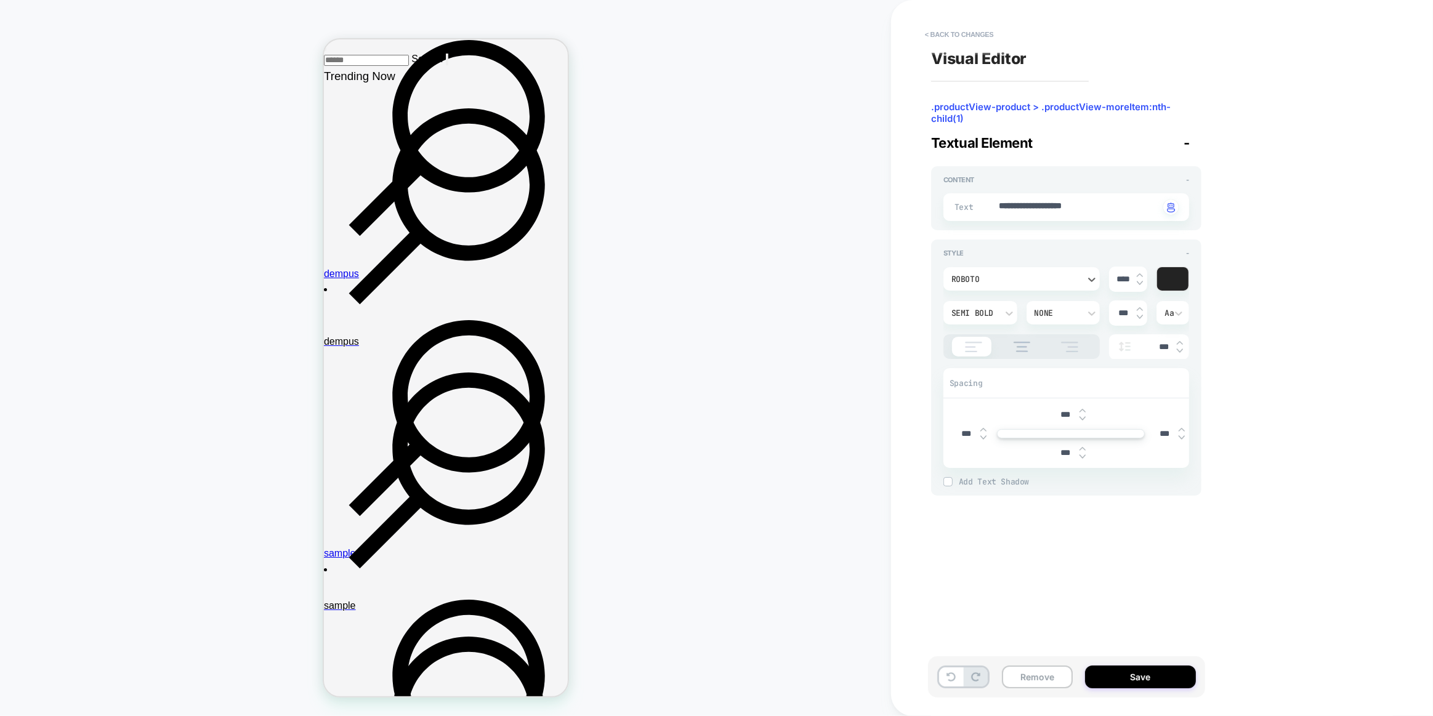
click at [1070, 206] on textarea "**********" at bounding box center [1078, 207] width 162 height 14
drag, startPoint x: 1070, startPoint y: 206, endPoint x: 1228, endPoint y: 239, distance: 161.8
click at [1072, 206] on textarea "**********" at bounding box center [1078, 207] width 162 height 14
click at [1311, 251] on div "**********" at bounding box center [1156, 357] width 462 height 691
click at [1065, 194] on div "**********" at bounding box center [1066, 207] width 246 height 28
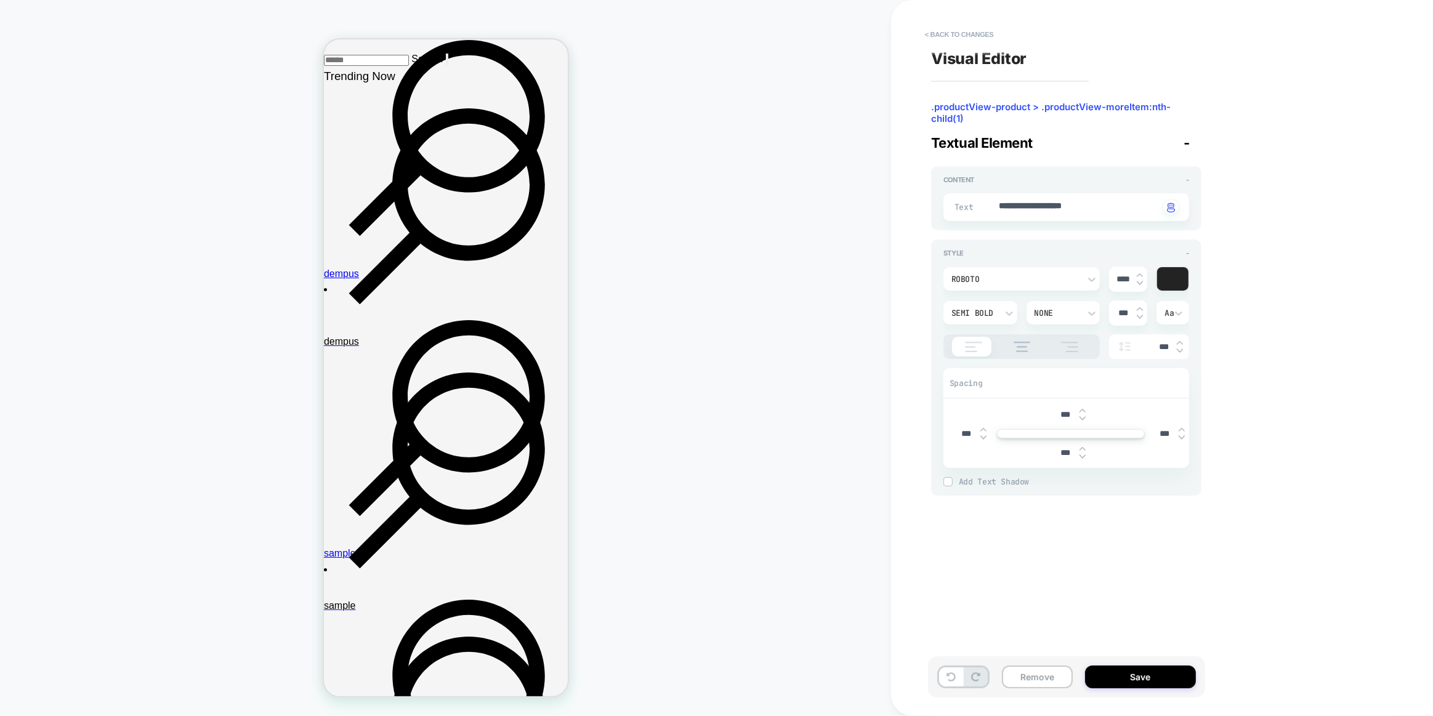
click at [1026, 281] on div "Roboto" at bounding box center [1015, 279] width 128 height 10
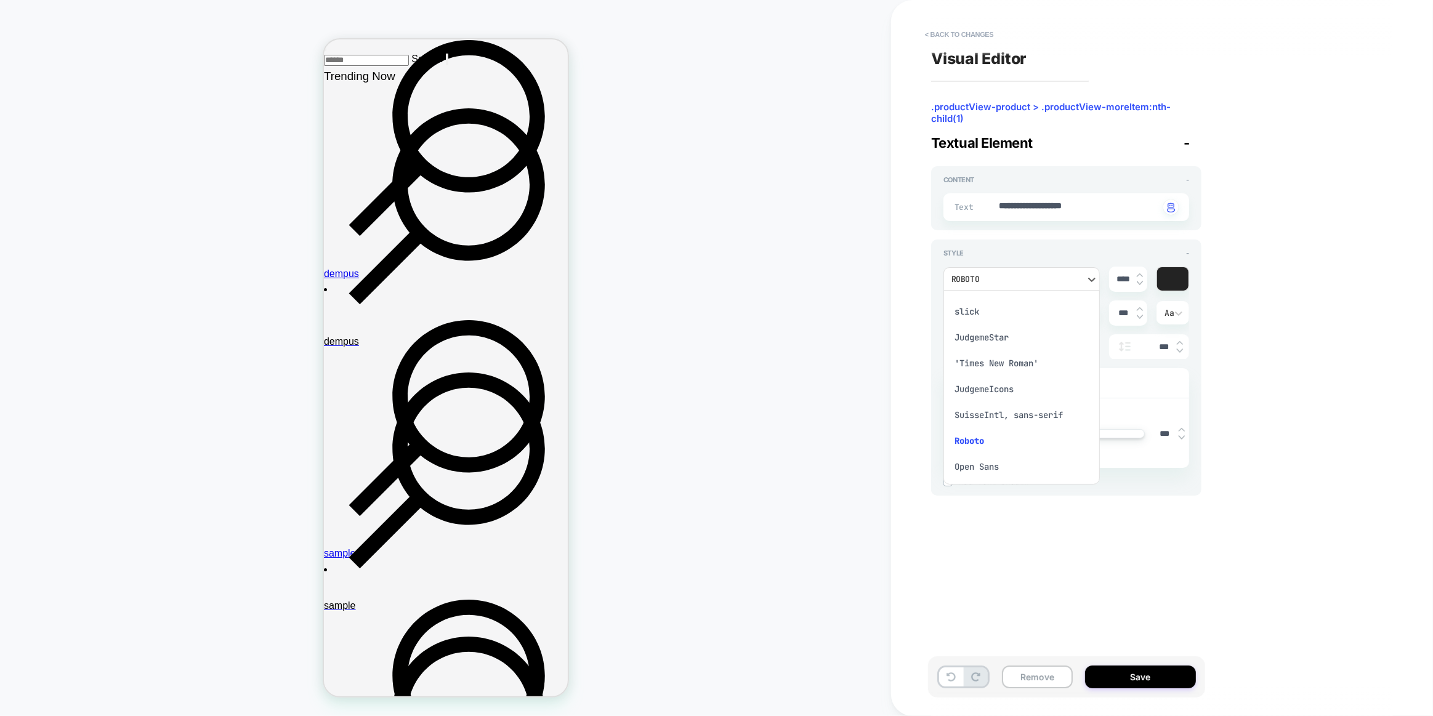
scroll to position [111, 0]
click at [984, 439] on div "Open Sans" at bounding box center [1021, 432] width 147 height 26
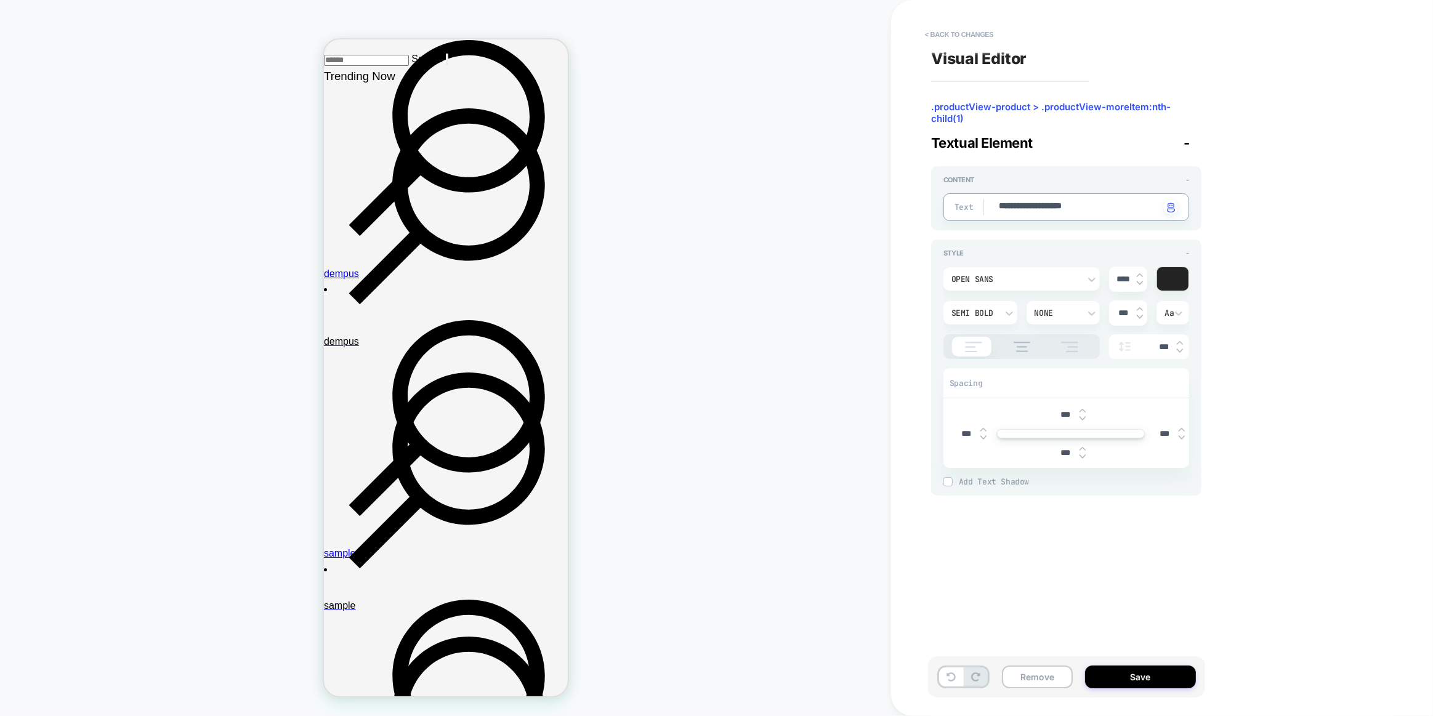
click at [1068, 209] on textarea "**********" at bounding box center [1078, 207] width 162 height 14
drag, startPoint x: 1068, startPoint y: 209, endPoint x: 1136, endPoint y: 210, distance: 67.7
click at [1071, 207] on textarea "**********" at bounding box center [1078, 207] width 162 height 14
drag, startPoint x: 1302, startPoint y: 272, endPoint x: 1082, endPoint y: 297, distance: 221.2
click at [1301, 273] on div "**********" at bounding box center [1156, 357] width 462 height 691
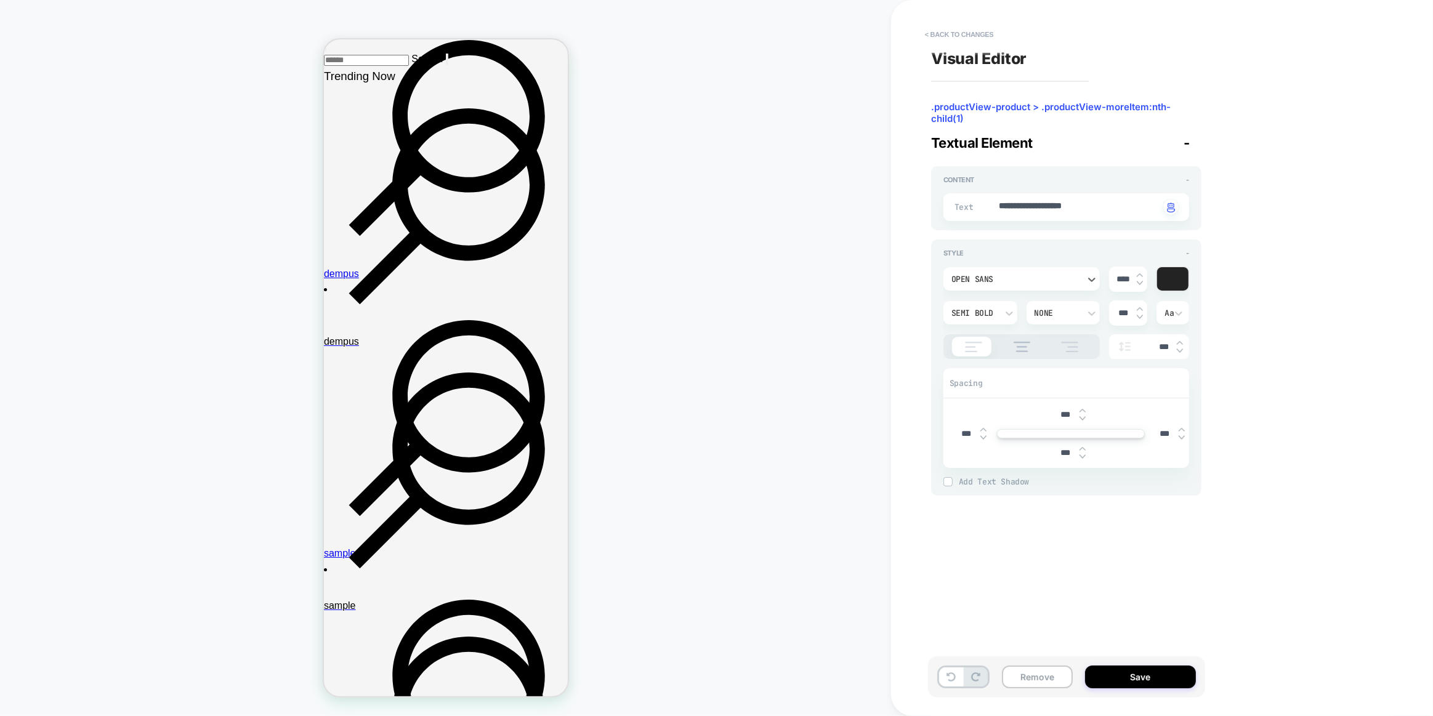
click at [1080, 282] on div "Open Sans" at bounding box center [1015, 279] width 140 height 13
click at [983, 408] on div "Fredoka" at bounding box center [1021, 401] width 147 height 26
drag, startPoint x: 1045, startPoint y: 218, endPoint x: 1056, endPoint y: 203, distance: 18.6
click at [1047, 215] on div "**********" at bounding box center [1066, 207] width 246 height 28
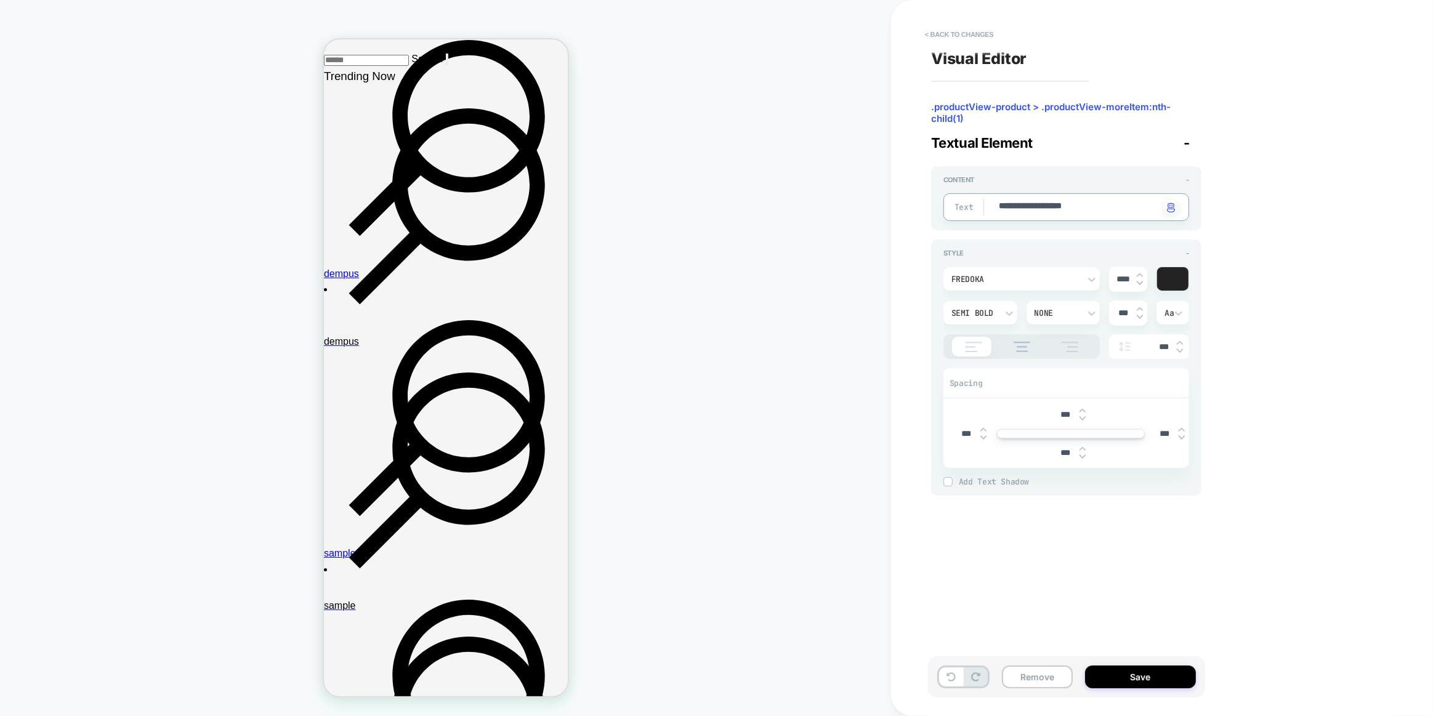
click at [1056, 203] on textarea "**********" at bounding box center [1078, 207] width 162 height 14
drag, startPoint x: 1056, startPoint y: 203, endPoint x: 1202, endPoint y: 229, distance: 148.9
click at [1056, 202] on textarea "**********" at bounding box center [1078, 207] width 162 height 14
click at [1283, 233] on div "**********" at bounding box center [1156, 357] width 462 height 691
click at [1034, 286] on div "Fredoka" at bounding box center [1021, 278] width 156 height 23
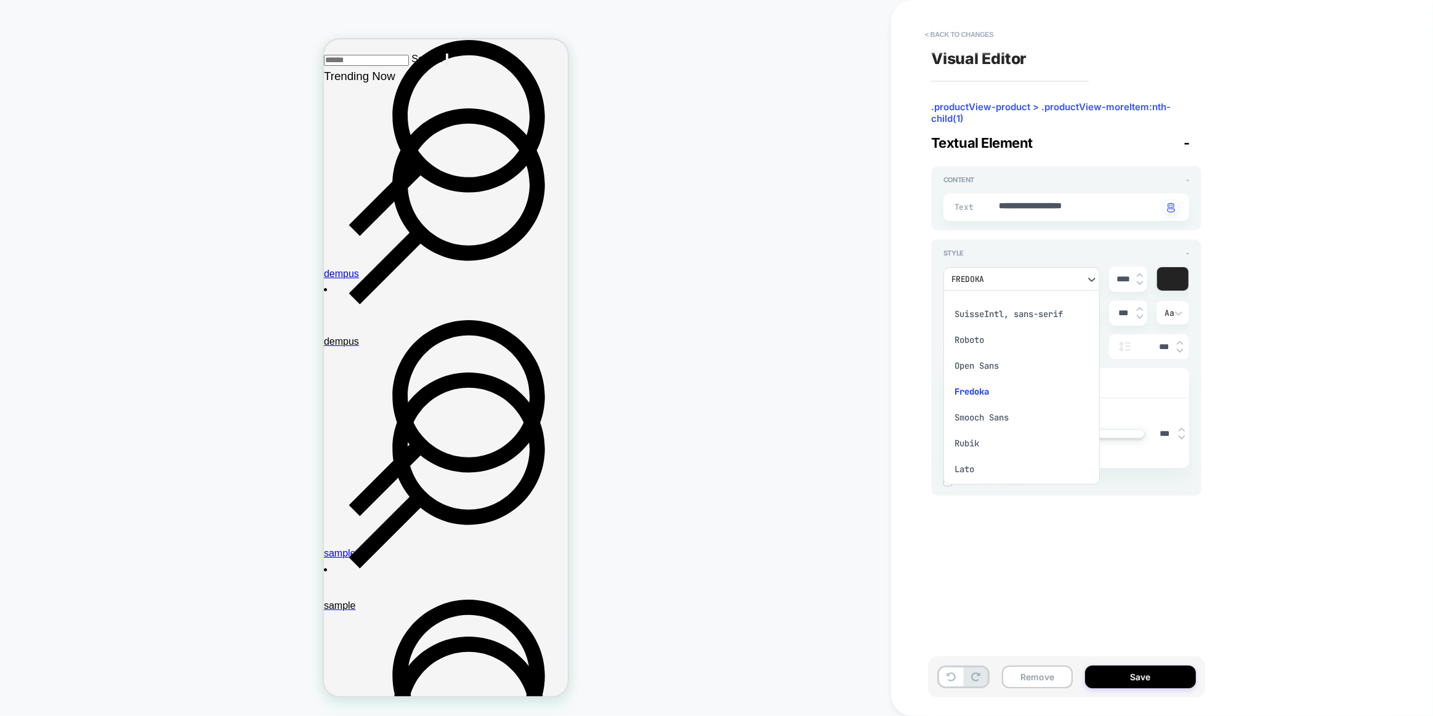
scroll to position [279, 0]
click at [1007, 318] on div "Smooch Sans" at bounding box center [1021, 315] width 147 height 26
click at [1066, 212] on textarea "**********" at bounding box center [1078, 207] width 162 height 14
click at [1023, 274] on div "Smooch Sans" at bounding box center [1015, 279] width 128 height 10
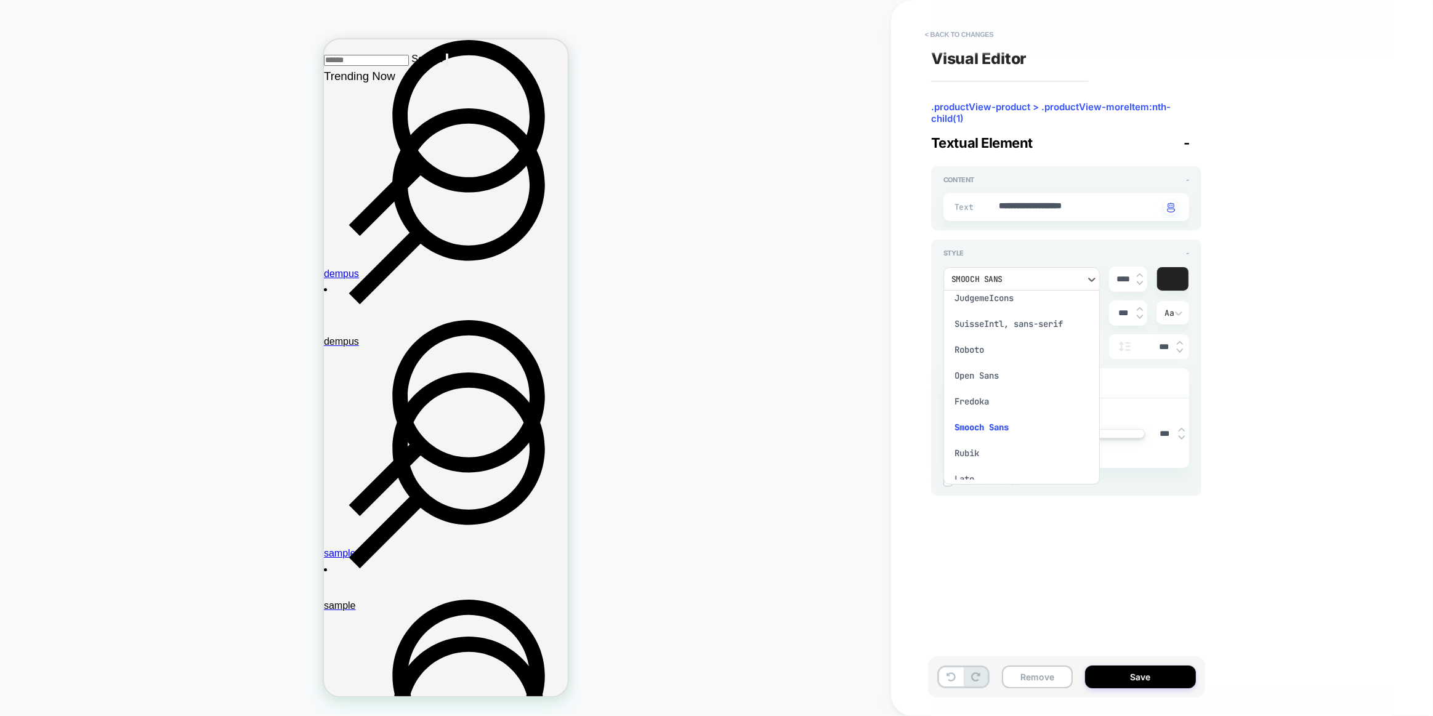
click at [962, 464] on div "Rubik" at bounding box center [1021, 453] width 147 height 26
click at [1000, 275] on div "Rubik" at bounding box center [1015, 279] width 128 height 10
click at [970, 372] on div "Lato" at bounding box center [1021, 367] width 147 height 26
click at [980, 260] on div "option Lato, selected. Select is focused , press Down to open the menu, Lato **…" at bounding box center [1066, 371] width 246 height 229
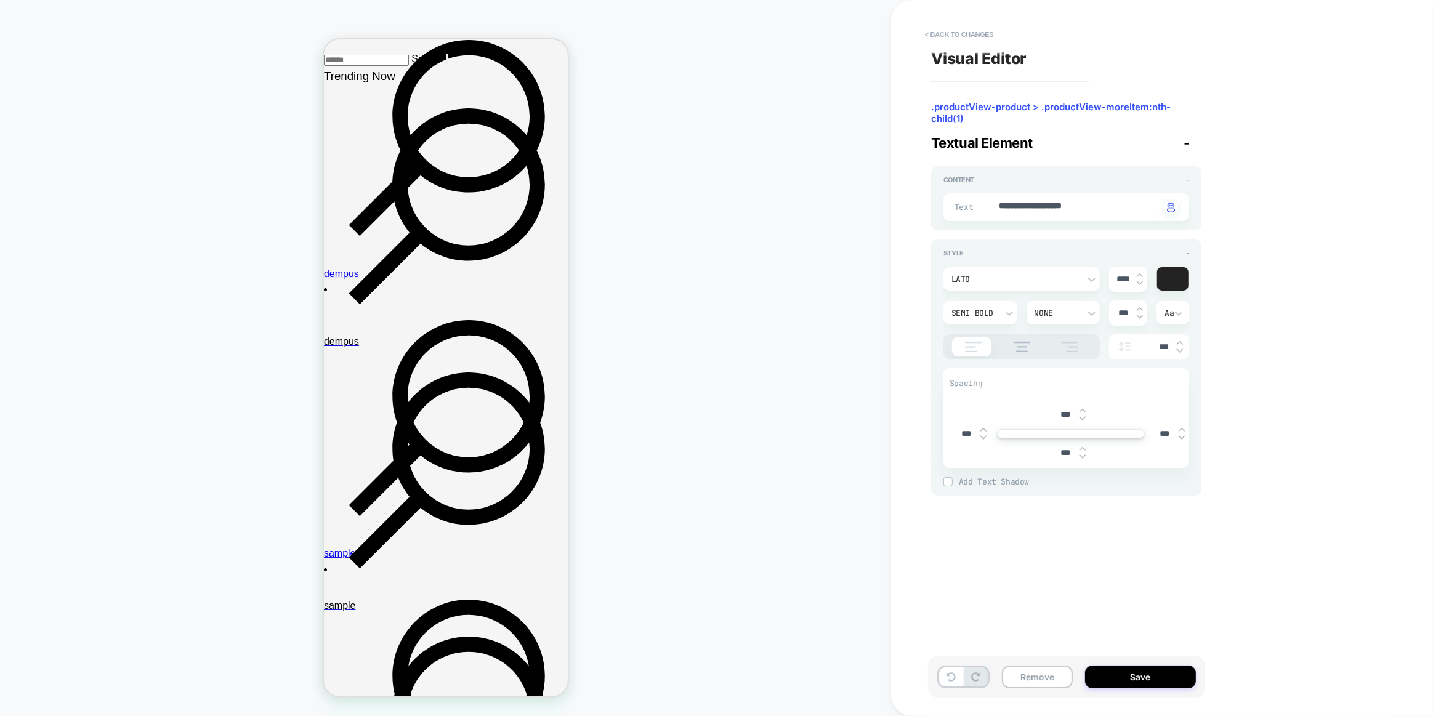
click at [987, 274] on div "Lato" at bounding box center [1015, 279] width 128 height 10
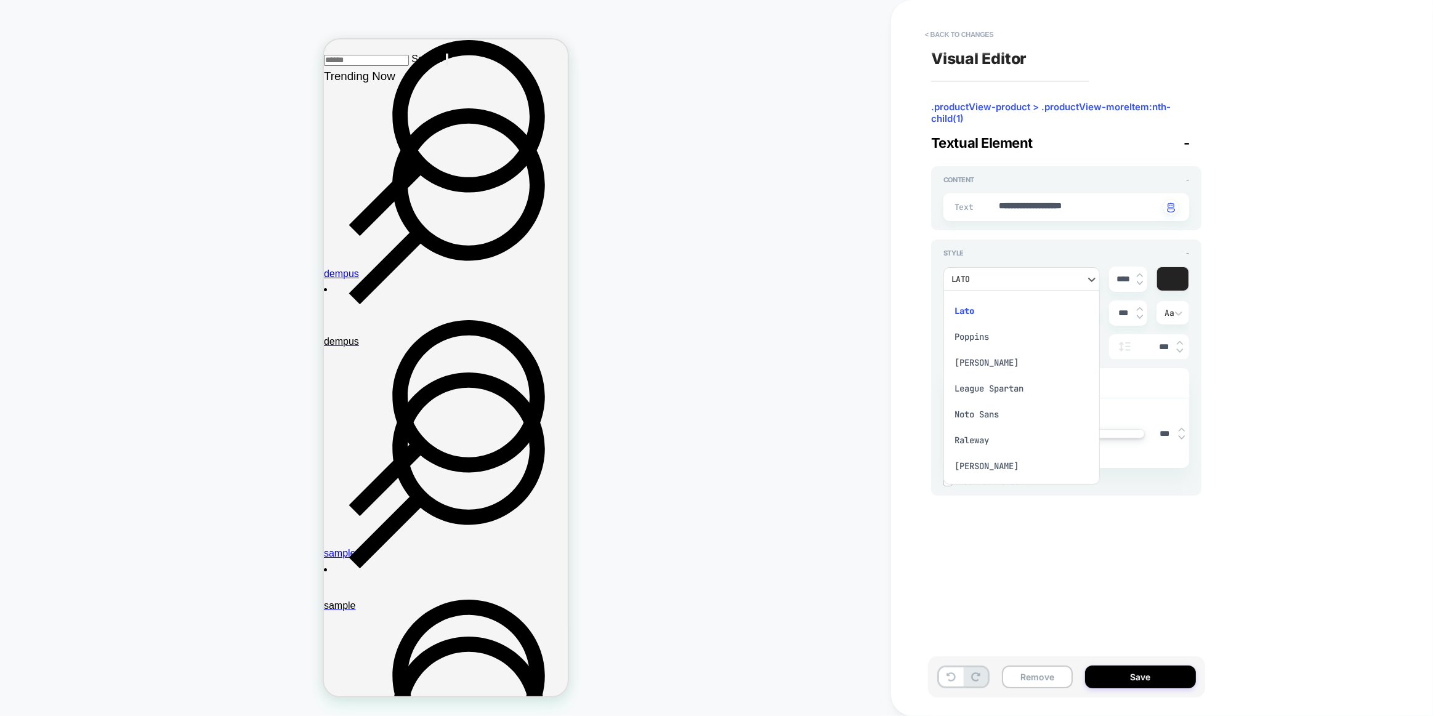
click at [980, 343] on div "Poppins" at bounding box center [1021, 337] width 147 height 26
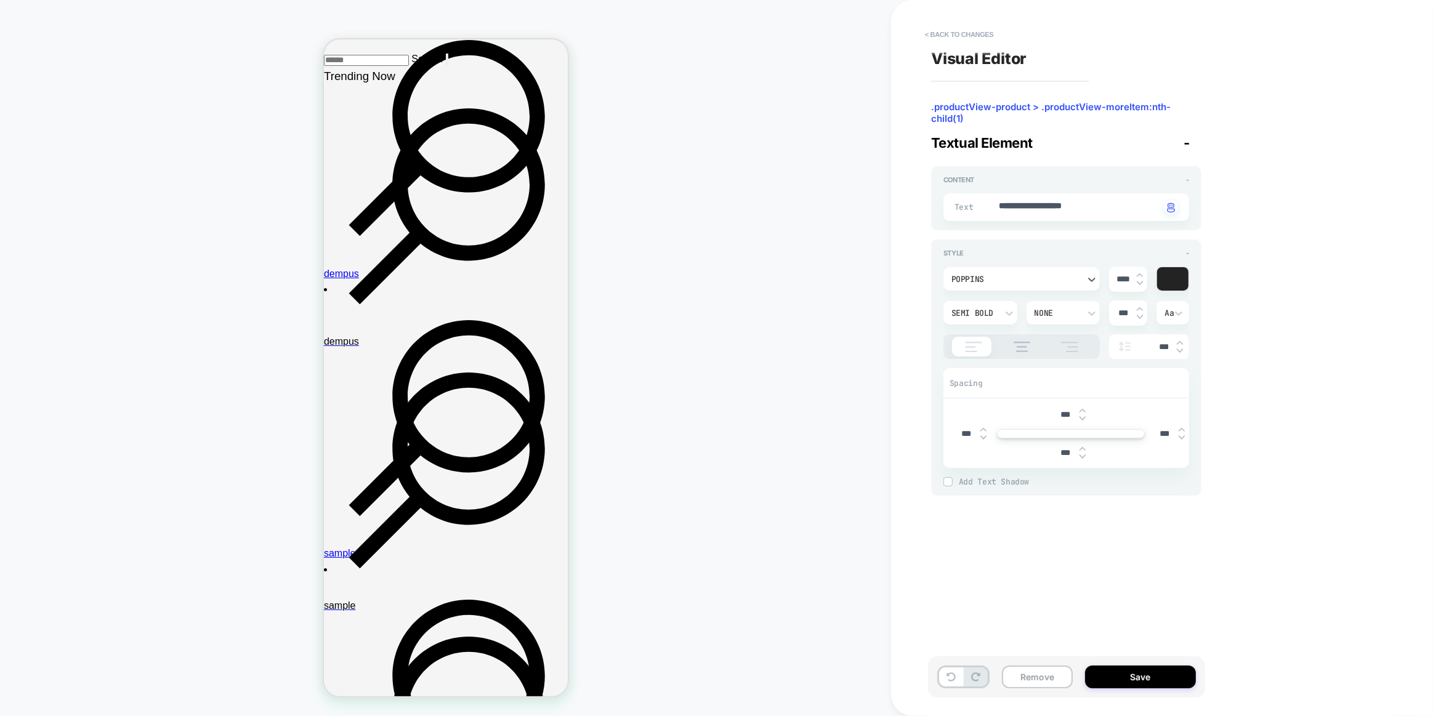
click at [935, 271] on div "Style - option Poppins, selected. Select is focused , press Down to open the me…" at bounding box center [1066, 367] width 270 height 256
click at [995, 274] on div "Poppins" at bounding box center [1015, 279] width 128 height 10
click at [973, 422] on div "[PERSON_NAME]" at bounding box center [1021, 419] width 147 height 26
click at [980, 257] on div "option [PERSON_NAME], selected. Select is focused , press Down to open the menu…" at bounding box center [1066, 371] width 246 height 229
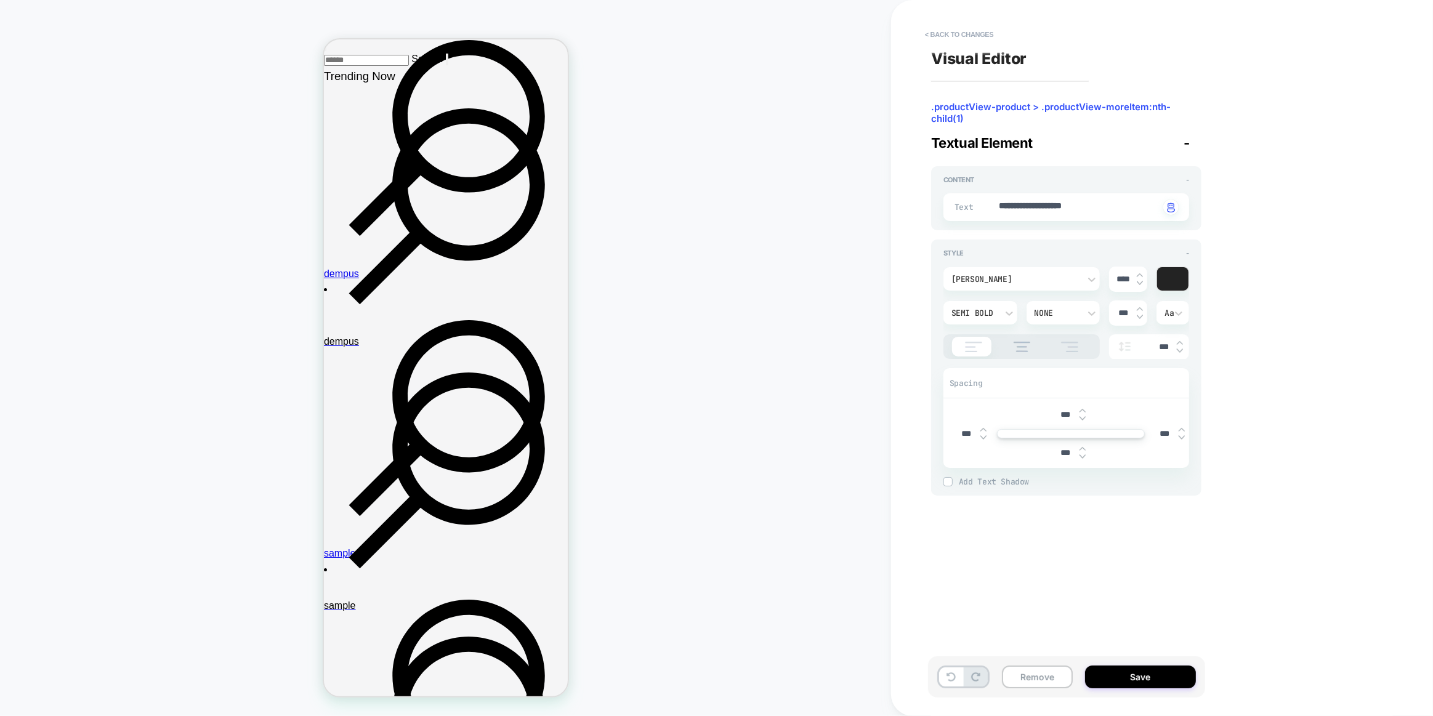
click at [984, 284] on div "[PERSON_NAME]" at bounding box center [1015, 279] width 140 height 13
click at [997, 366] on div "League Spartan" at bounding box center [1021, 354] width 147 height 26
click at [987, 251] on div "Style -" at bounding box center [1066, 253] width 246 height 9
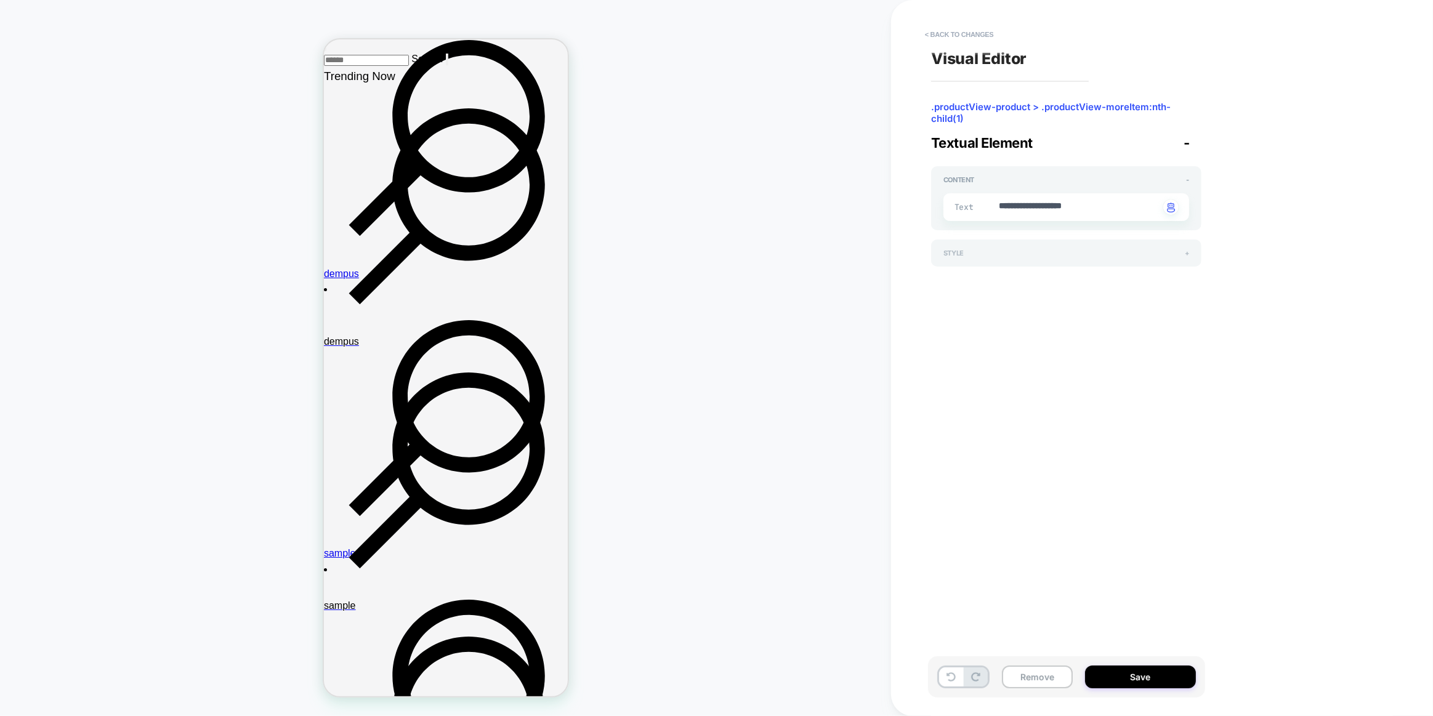
click at [986, 255] on div "Style +" at bounding box center [1066, 253] width 246 height 9
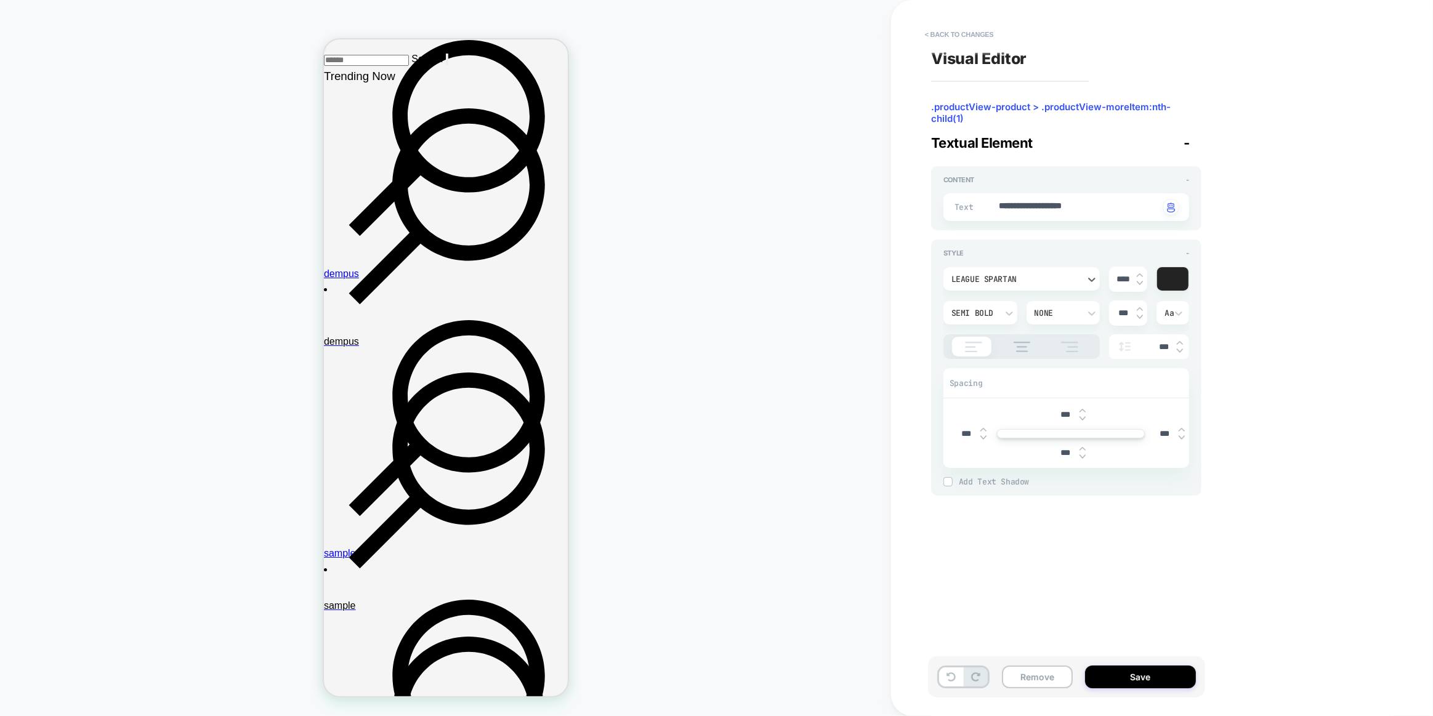
click at [988, 288] on div "League Spartan" at bounding box center [1021, 278] width 156 height 23
click at [978, 336] on div "Noto Sans" at bounding box center [1021, 335] width 147 height 26
click at [936, 336] on div "Style - option [PERSON_NAME] Sans, selected. Select is focused , press Down to …" at bounding box center [1066, 367] width 270 height 256
click at [1047, 287] on div "Noto Sans" at bounding box center [1021, 278] width 156 height 23
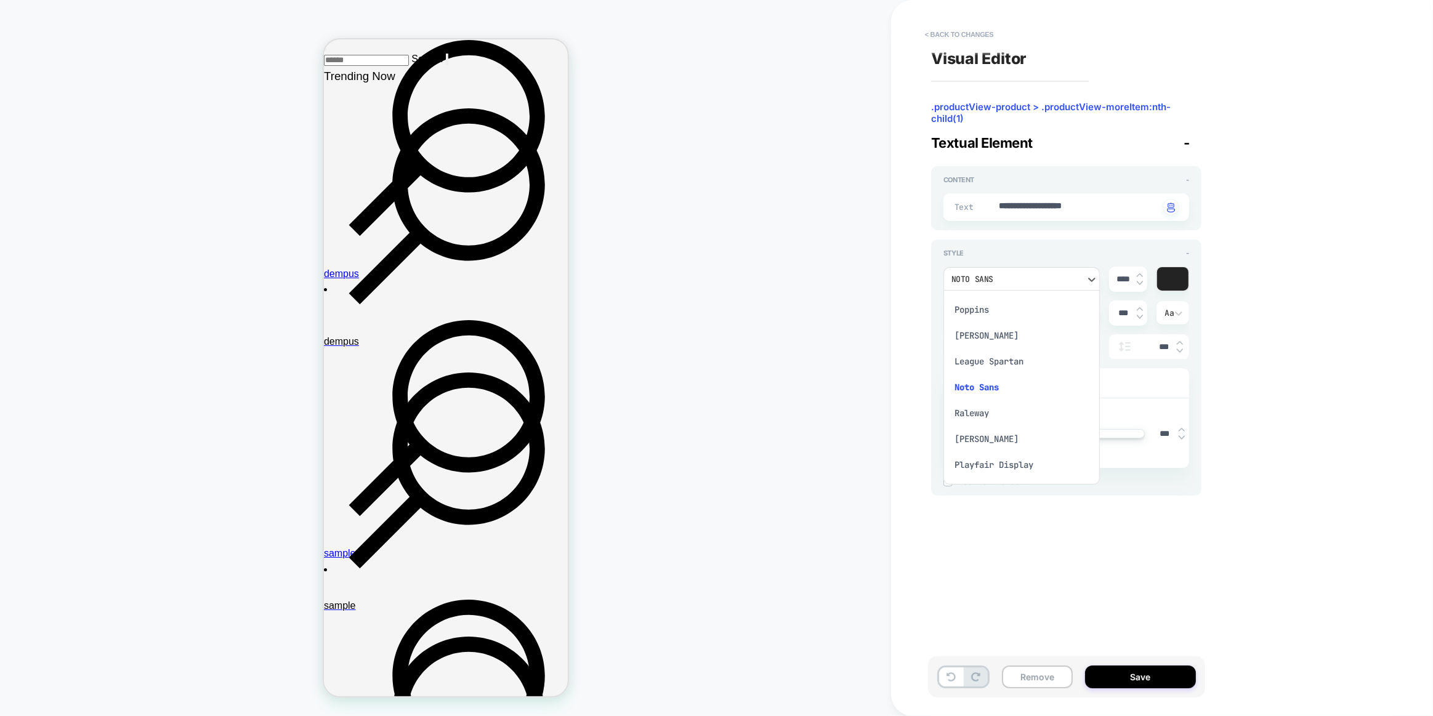
scroll to position [392, 0]
click at [989, 388] on div "Raleway" at bounding box center [1021, 384] width 147 height 26
click at [938, 326] on div "Style - option Raleway, selected. Select is focused , press Down to open the me…" at bounding box center [1066, 367] width 270 height 256
click at [1009, 278] on div "Raleway" at bounding box center [1015, 279] width 128 height 10
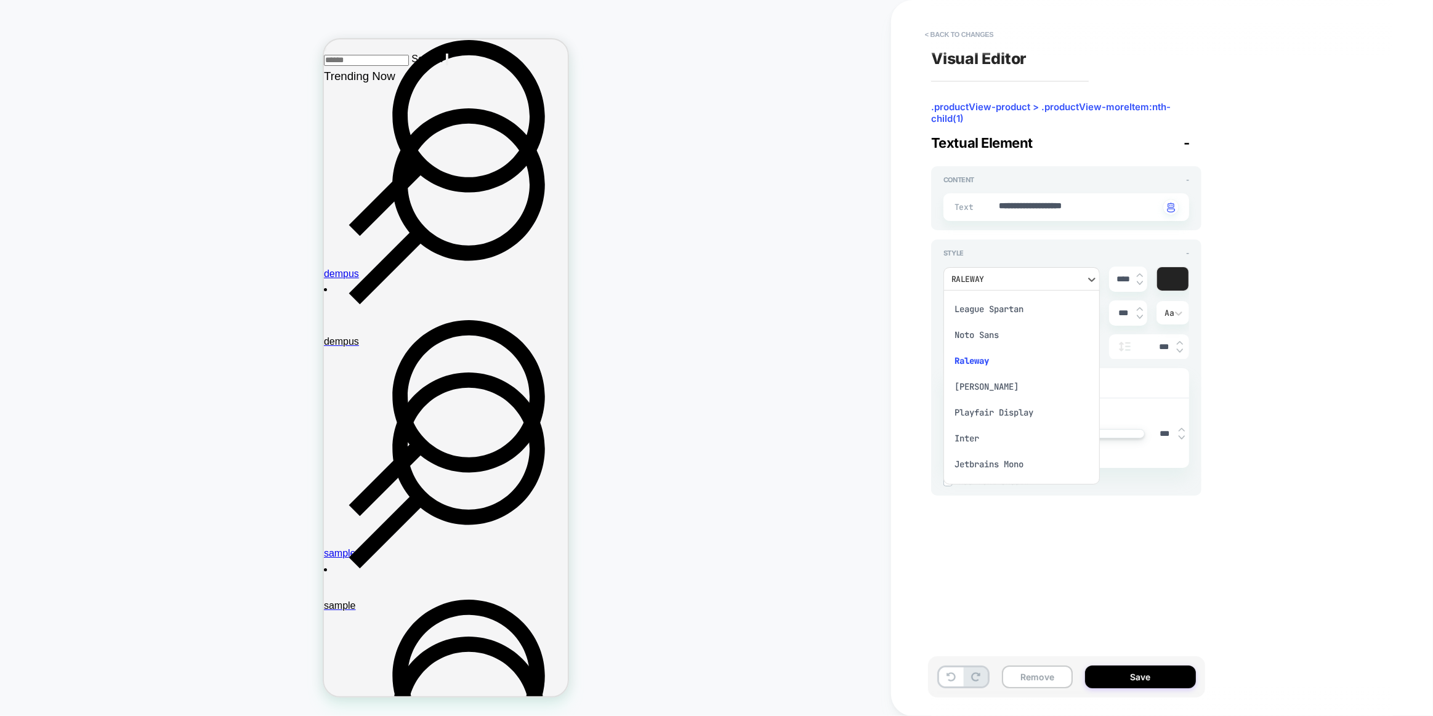
click at [986, 382] on div "[PERSON_NAME]" at bounding box center [1021, 387] width 147 height 26
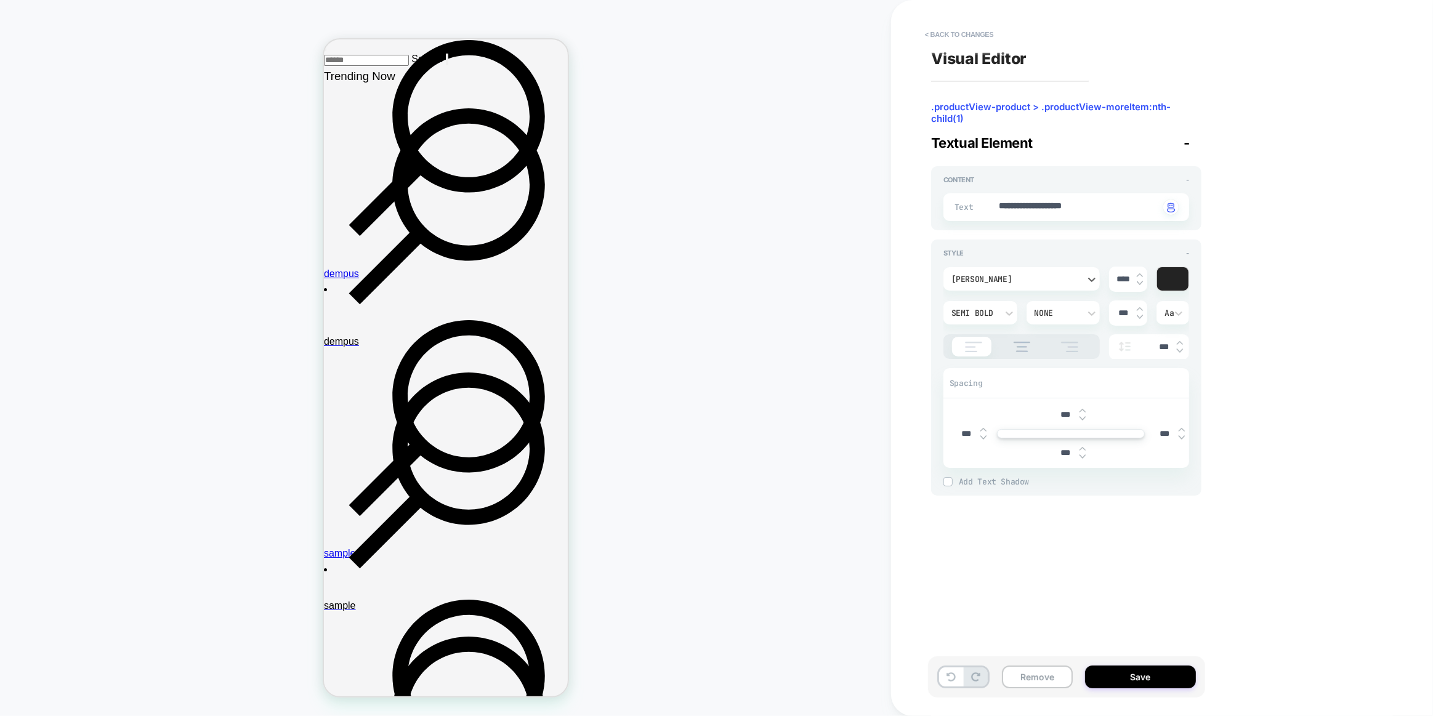
click at [939, 364] on div "Style - option [PERSON_NAME], selected. Select is focused , press Down to open …" at bounding box center [1066, 367] width 270 height 256
click at [1019, 279] on div "[PERSON_NAME]" at bounding box center [1015, 279] width 128 height 10
click at [1000, 410] on div "Playfair Display" at bounding box center [1021, 413] width 147 height 26
click at [943, 363] on div "Style - option Playfair Display, selected. Select is focused , press Down to op…" at bounding box center [1066, 367] width 270 height 256
click at [991, 284] on div "Playfair Display" at bounding box center [1015, 279] width 140 height 13
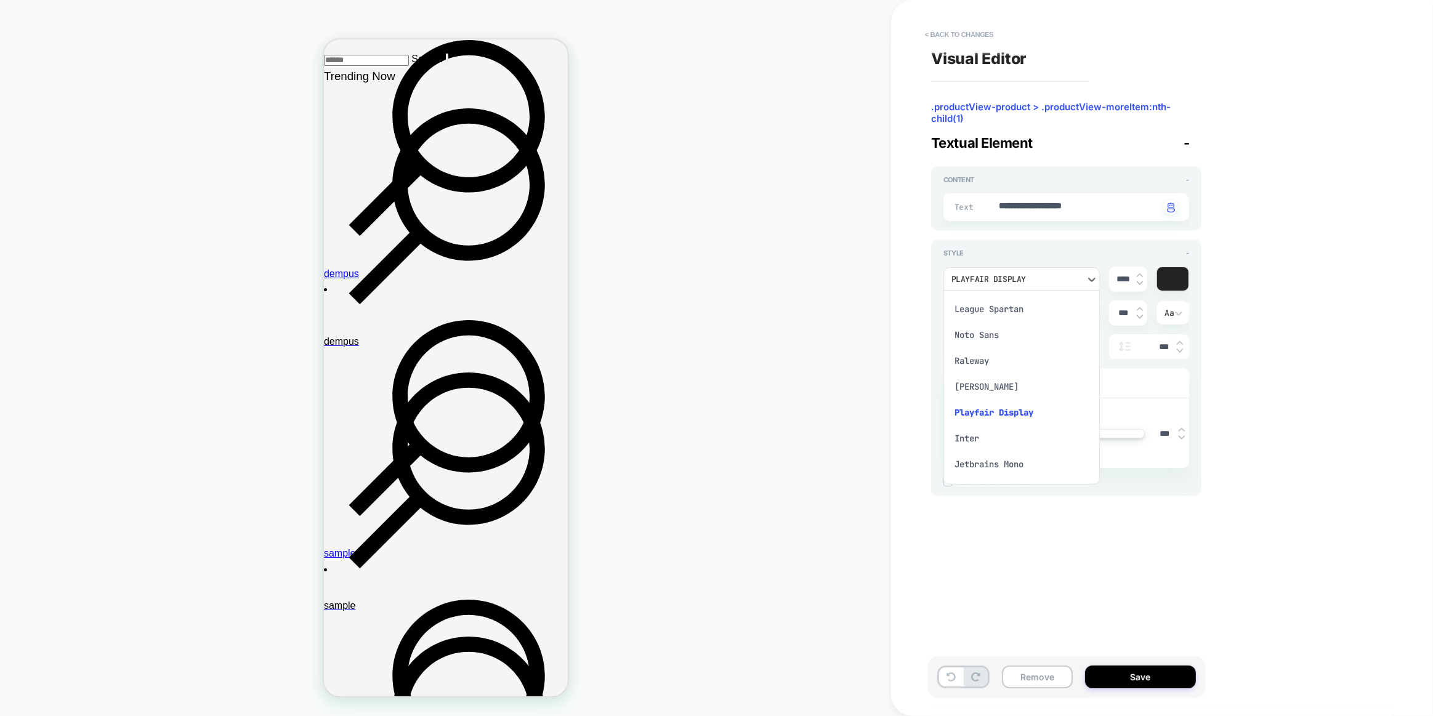
click at [971, 432] on div "Inter" at bounding box center [1021, 438] width 147 height 26
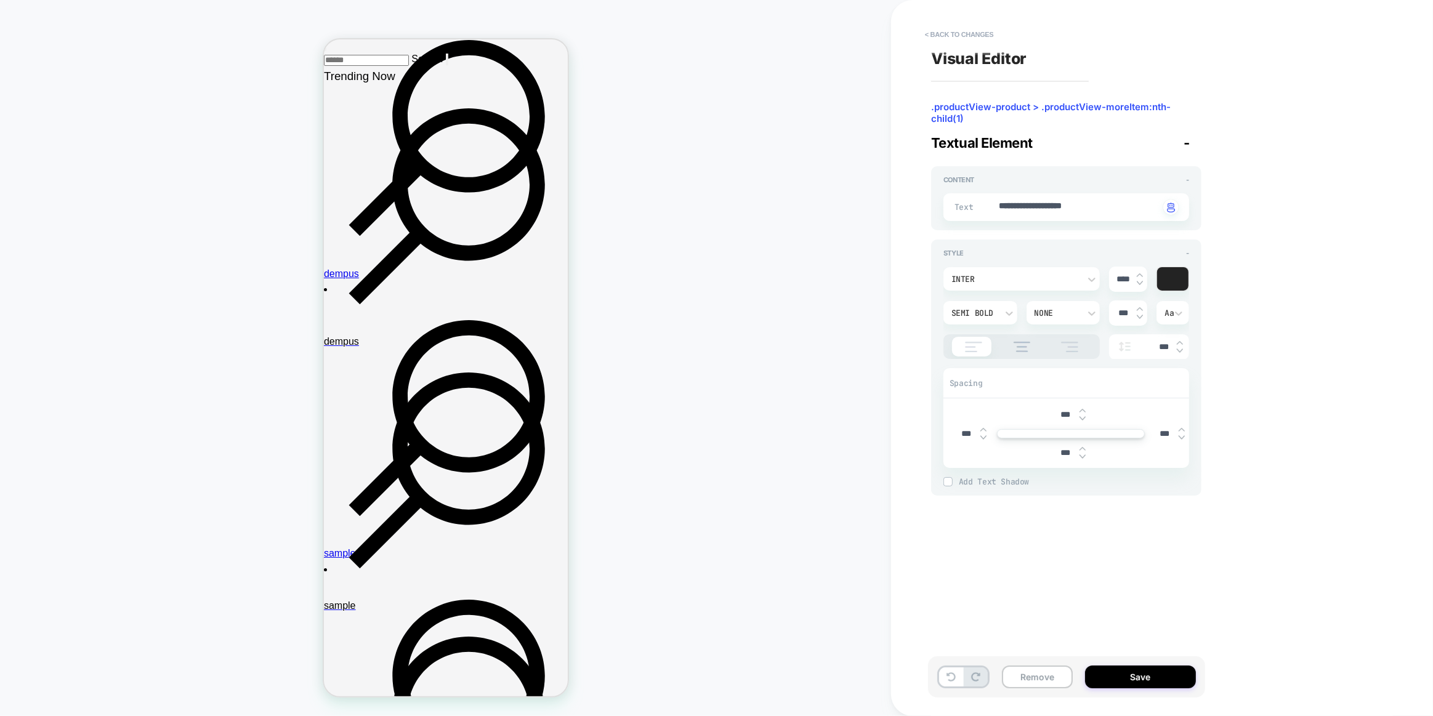
click at [937, 385] on div "Style - Inter **** Semi Bold None *** Aa *** Spacing *** *** *** *** Add Text S…" at bounding box center [1066, 367] width 270 height 256
click at [1008, 281] on div "Inter" at bounding box center [1015, 279] width 128 height 10
click at [1004, 456] on div "Jetbrains Mono" at bounding box center [1021, 464] width 147 height 26
click at [941, 379] on div "Style - Jetbrains Mono **** Semi Bold None *** Aa *** Spacing *** *** *** *** A…" at bounding box center [1066, 367] width 270 height 256
click at [1034, 276] on div "Jetbrains Mono" at bounding box center [1015, 279] width 128 height 10
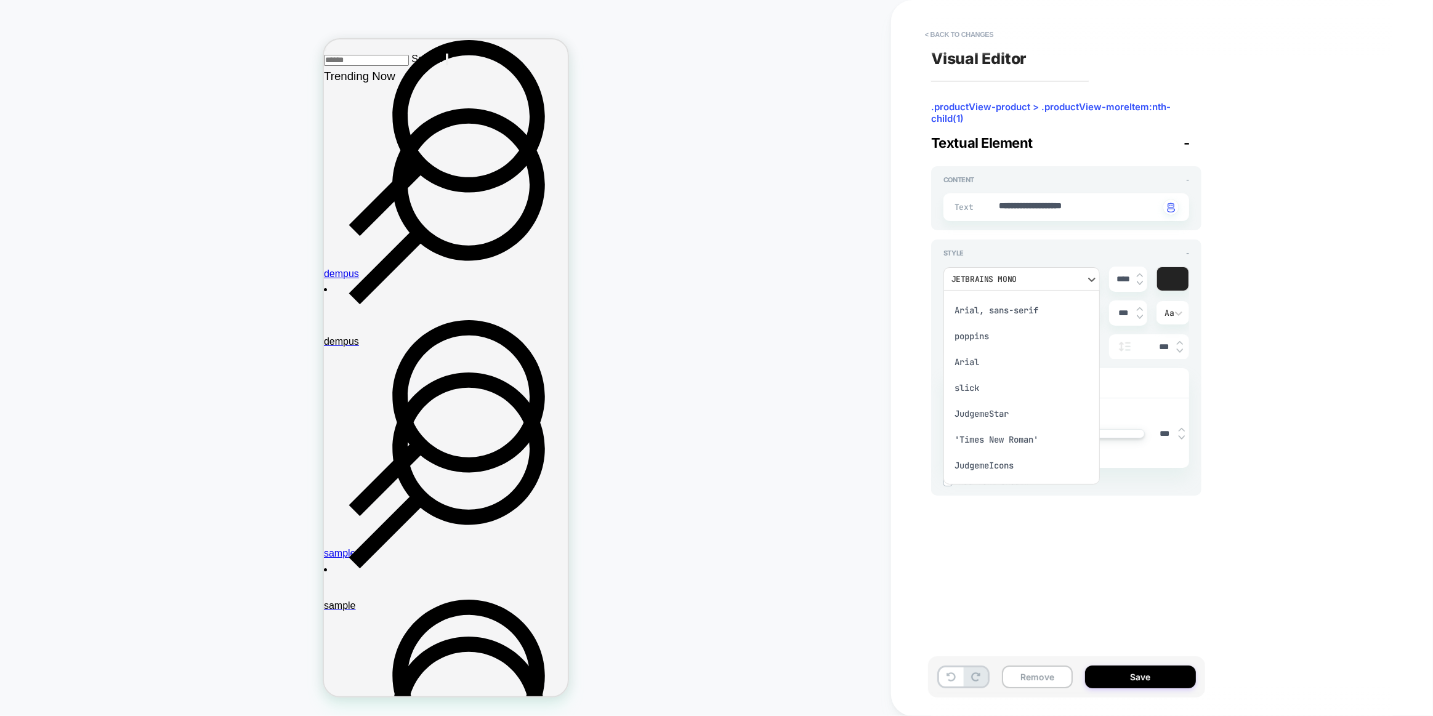
scroll to position [167, 0]
click at [983, 401] on div "Fredoka" at bounding box center [1021, 401] width 147 height 26
click at [929, 369] on div "**********" at bounding box center [1156, 357] width 462 height 691
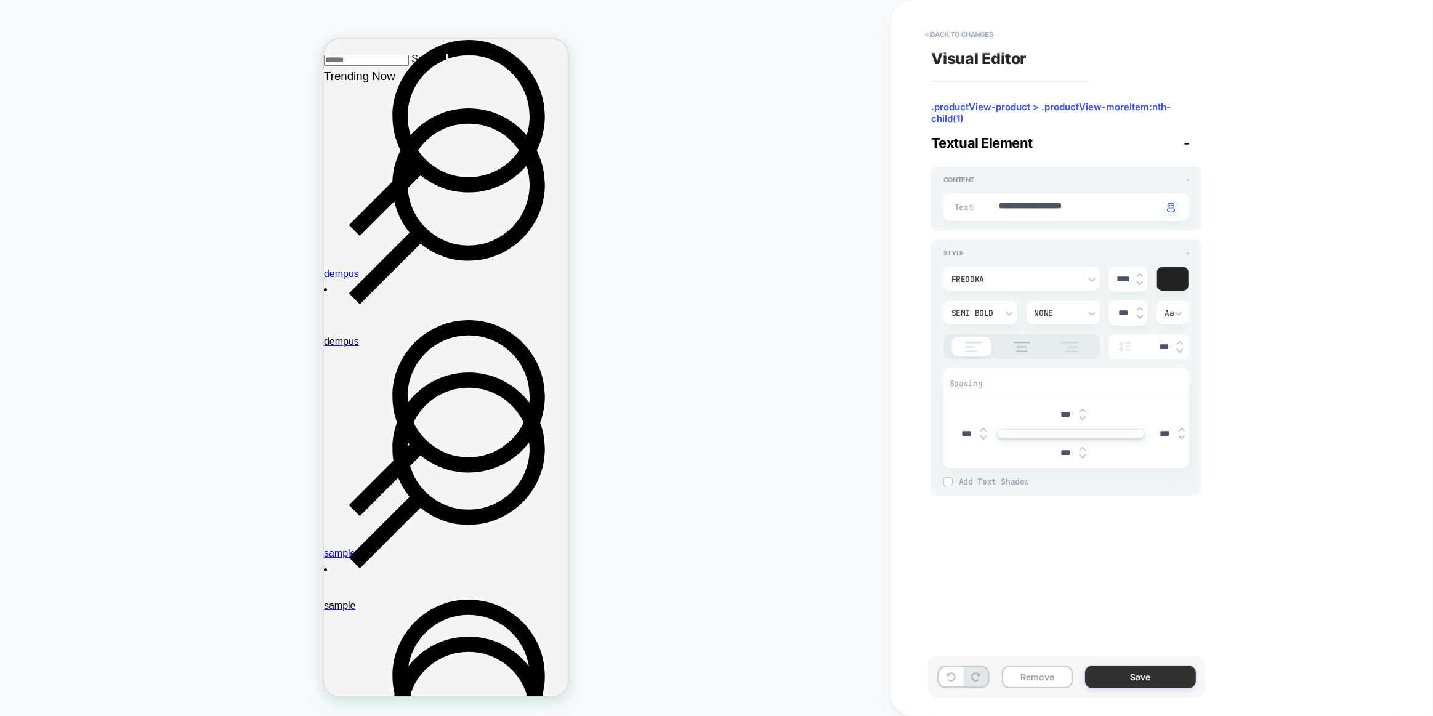
click at [1149, 680] on button "Save" at bounding box center [1140, 676] width 111 height 23
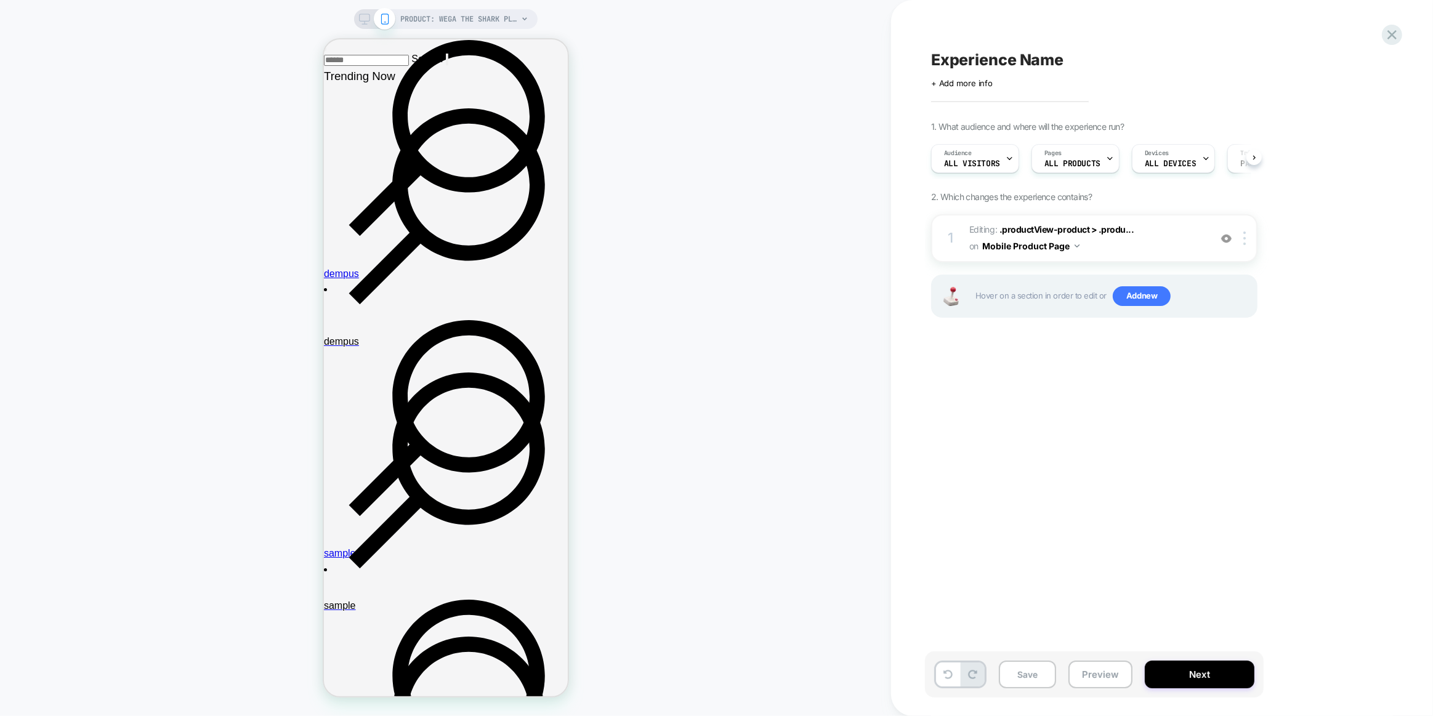
scroll to position [0, 1]
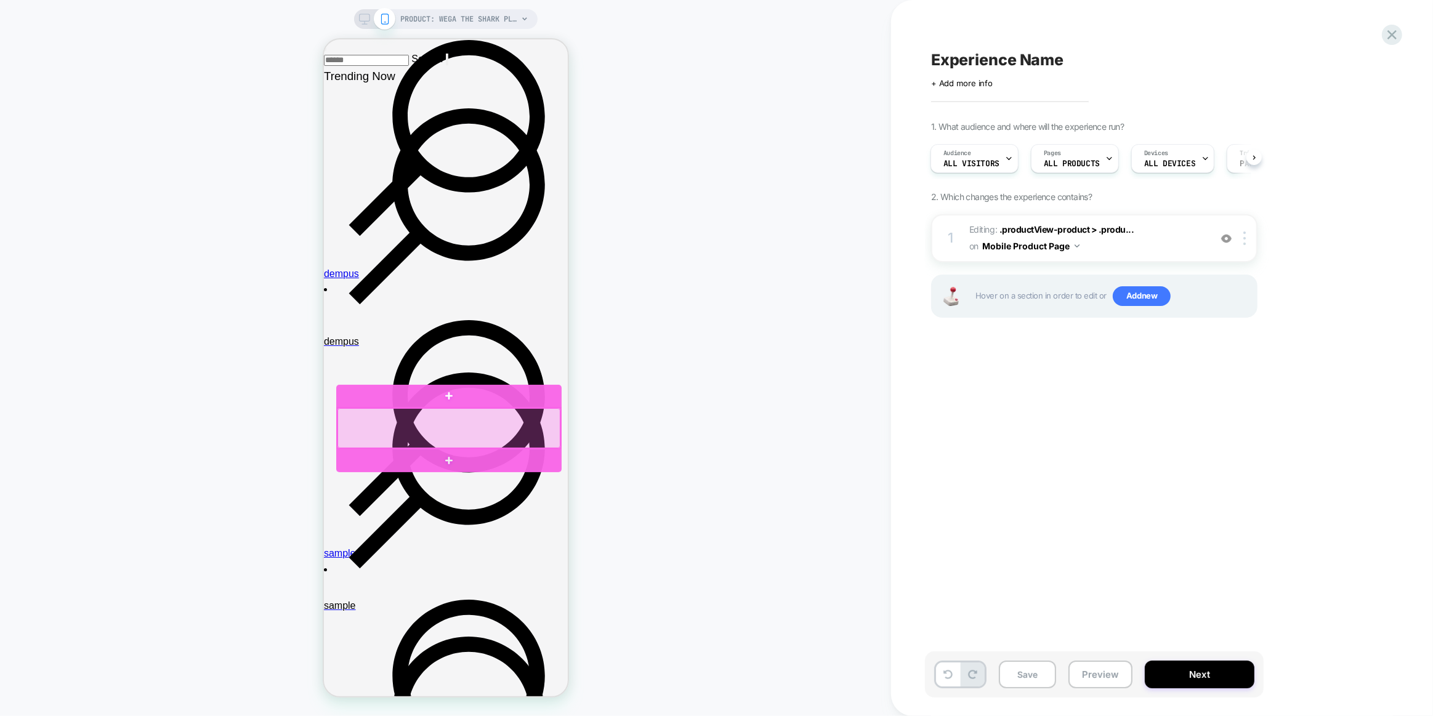
click at [426, 420] on div at bounding box center [448, 428] width 223 height 40
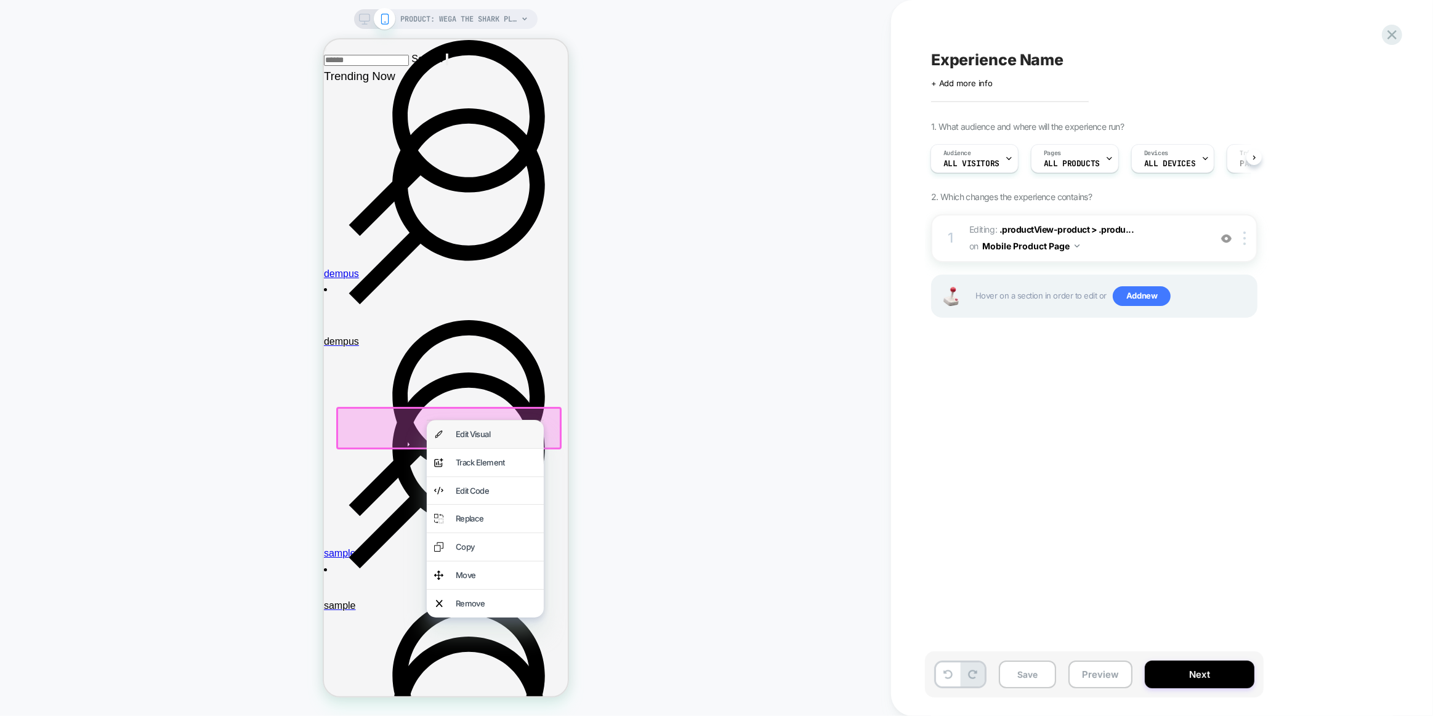
drag, startPoint x: 457, startPoint y: 434, endPoint x: 926, endPoint y: 470, distance: 470.5
click at [457, 434] on div "Edit Visual" at bounding box center [495, 434] width 81 height 13
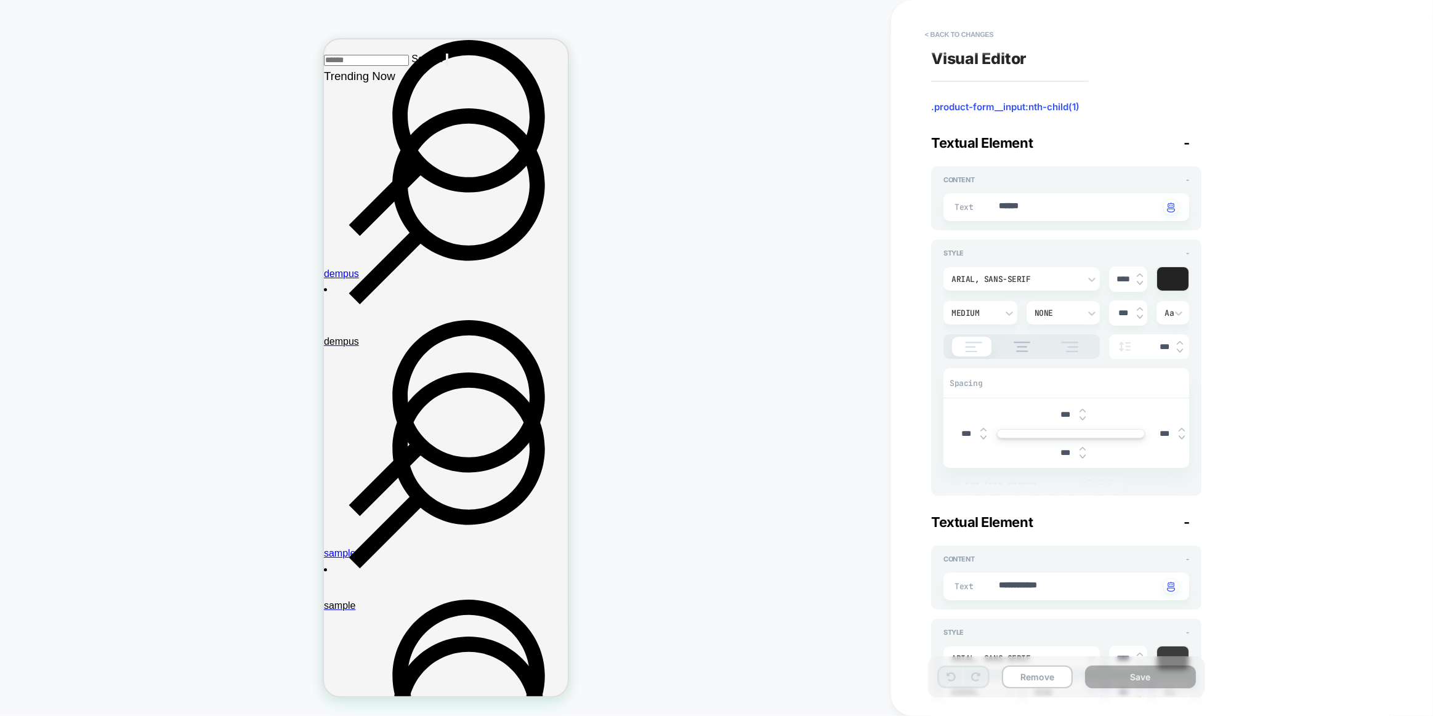
scroll to position [180, 0]
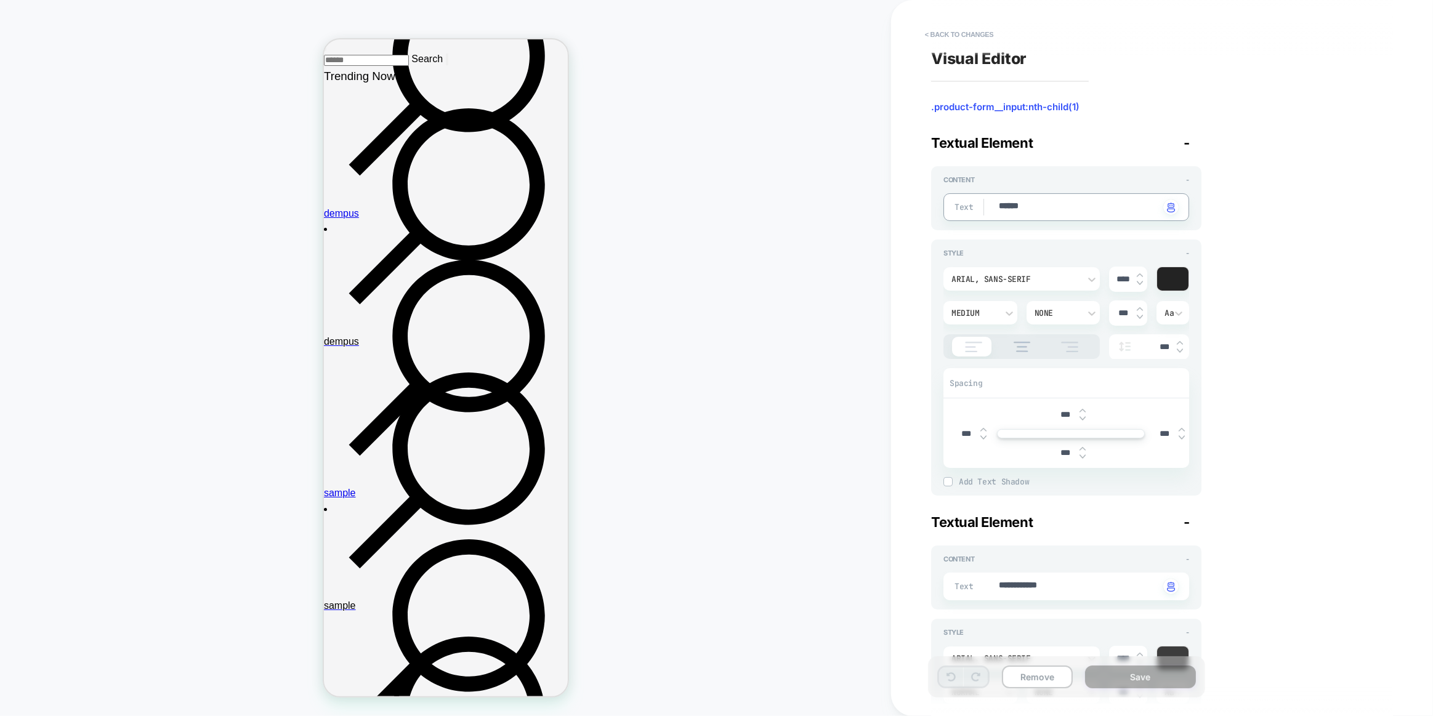
click at [1030, 274] on div "Arial, sans-serif" at bounding box center [1015, 279] width 128 height 10
click at [975, 402] on div "Fredoka" at bounding box center [1021, 401] width 147 height 26
click at [936, 363] on div "Style - option [PERSON_NAME], selected. Select is focused , press Down to open …" at bounding box center [1066, 367] width 270 height 256
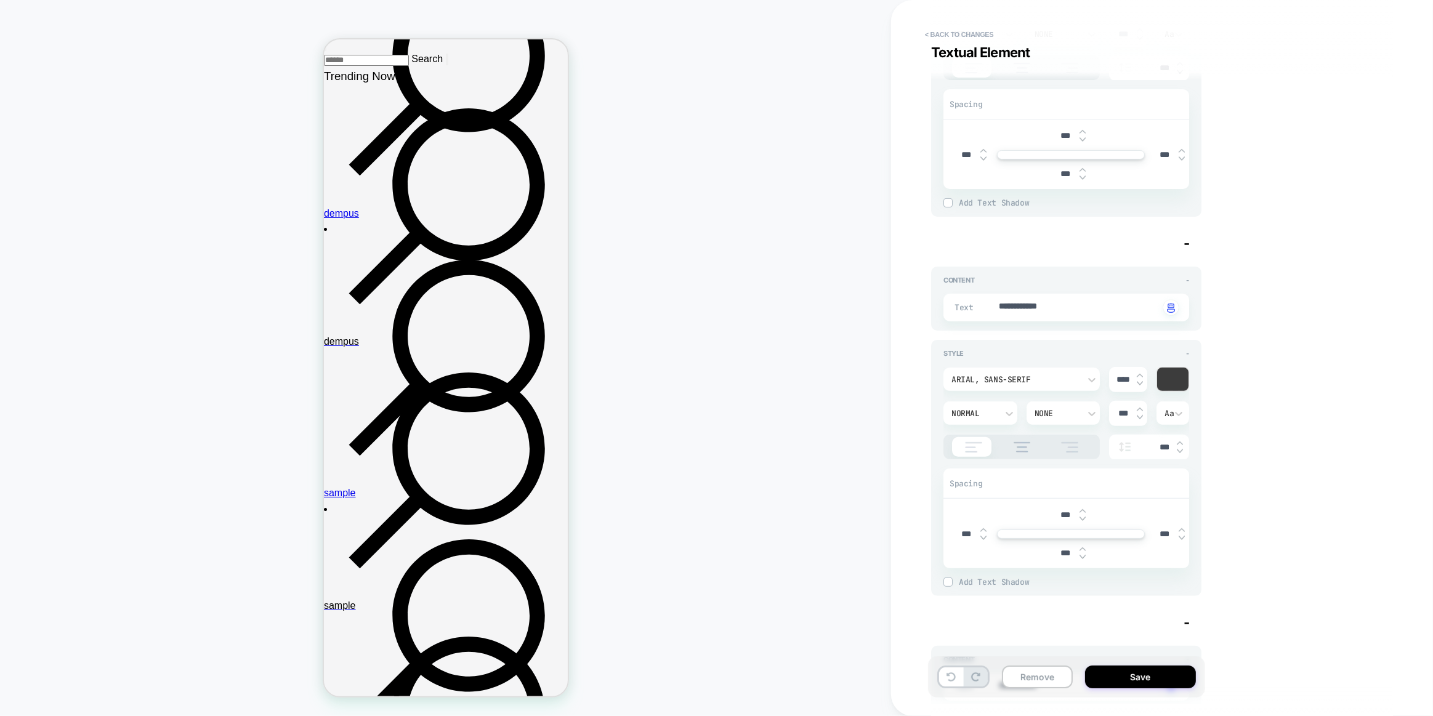
scroll to position [279, 0]
click at [1075, 385] on div "Arial, sans-serif" at bounding box center [1021, 378] width 156 height 23
click at [971, 556] on div "Fredoka" at bounding box center [1021, 556] width 147 height 26
click at [937, 419] on div "Style - Fredoka **** Normal None *** Aa *** Spacing *** *** *** *** Add Text Sh…" at bounding box center [1066, 467] width 270 height 256
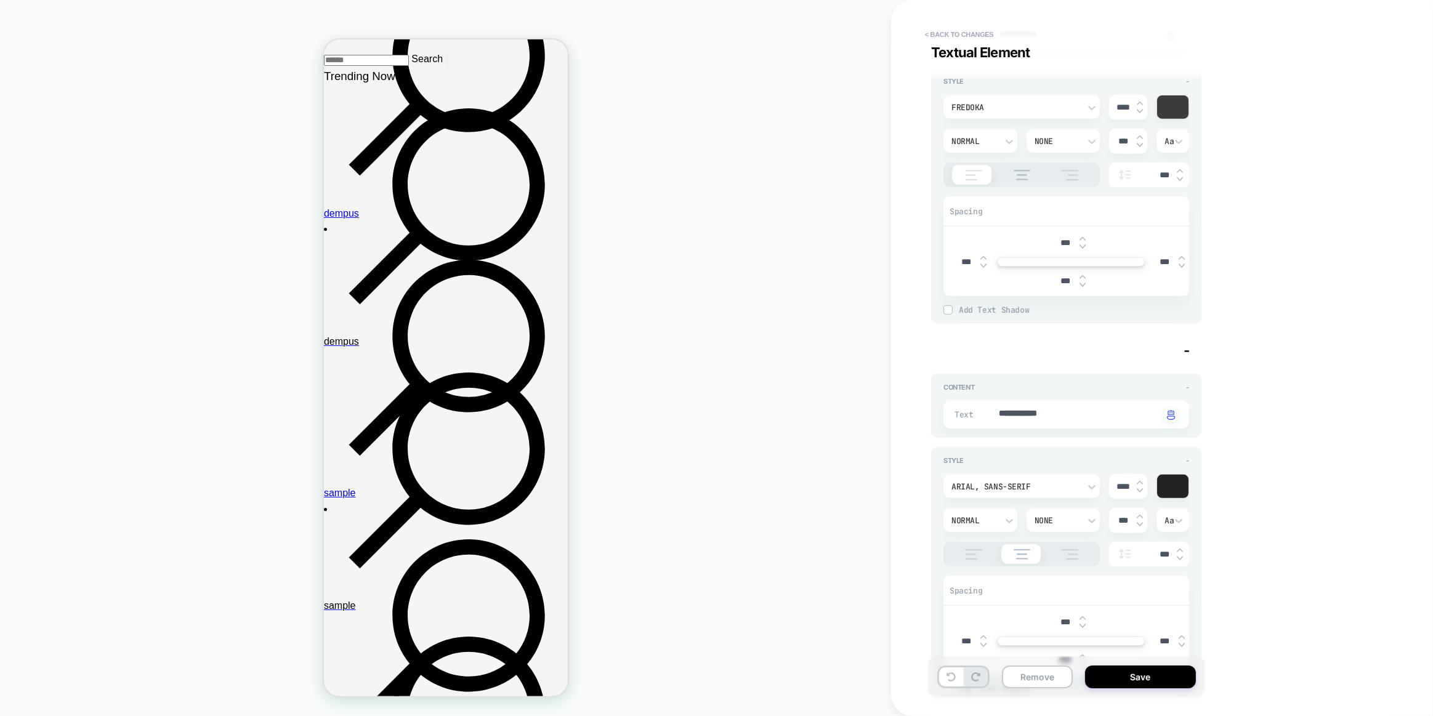
scroll to position [560, 0]
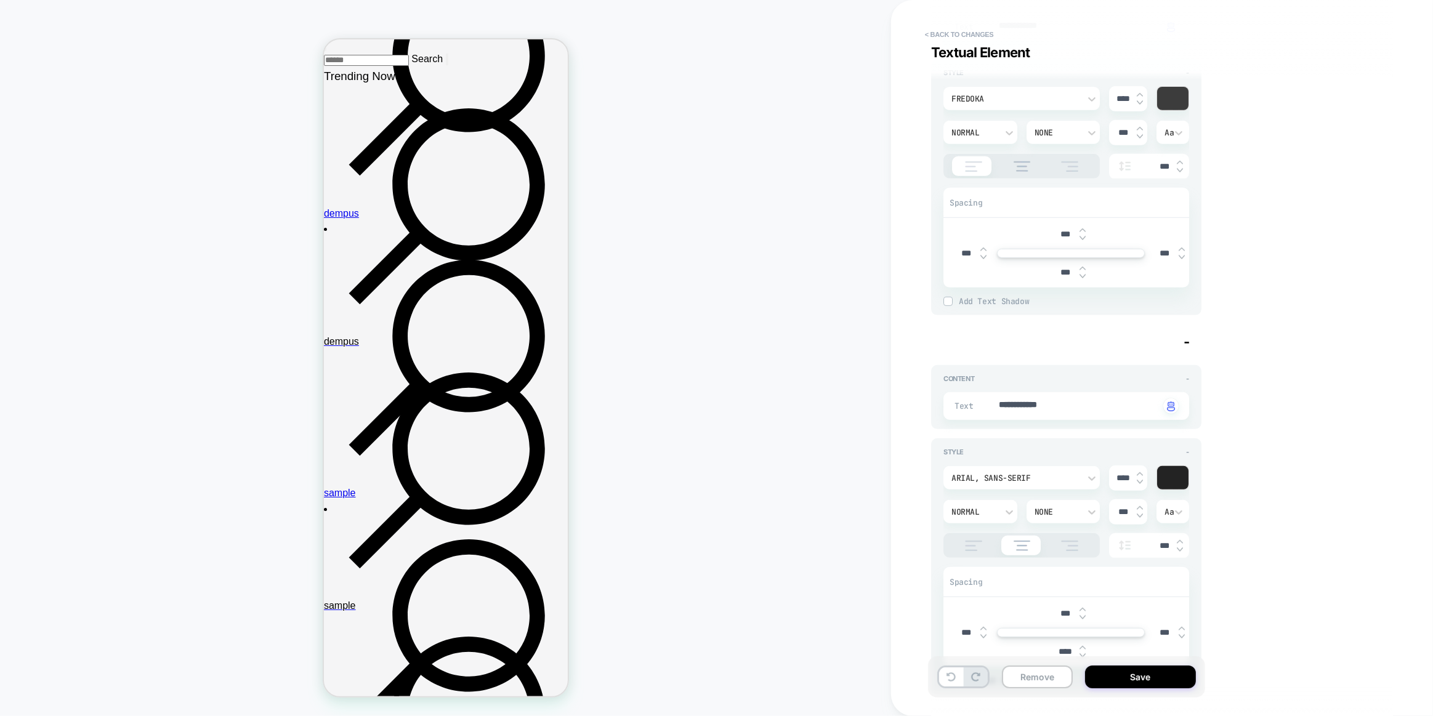
click at [1000, 487] on div "Arial, sans-serif **** Normal None *** Aa ***" at bounding box center [1066, 511] width 246 height 92
click at [1003, 476] on div "Arial, sans-serif" at bounding box center [1015, 478] width 128 height 10
click at [971, 424] on div "Fredoka" at bounding box center [1021, 425] width 147 height 26
click at [931, 473] on div "Style - option [PERSON_NAME], selected. Select is focused , press Down to open …" at bounding box center [1066, 566] width 270 height 256
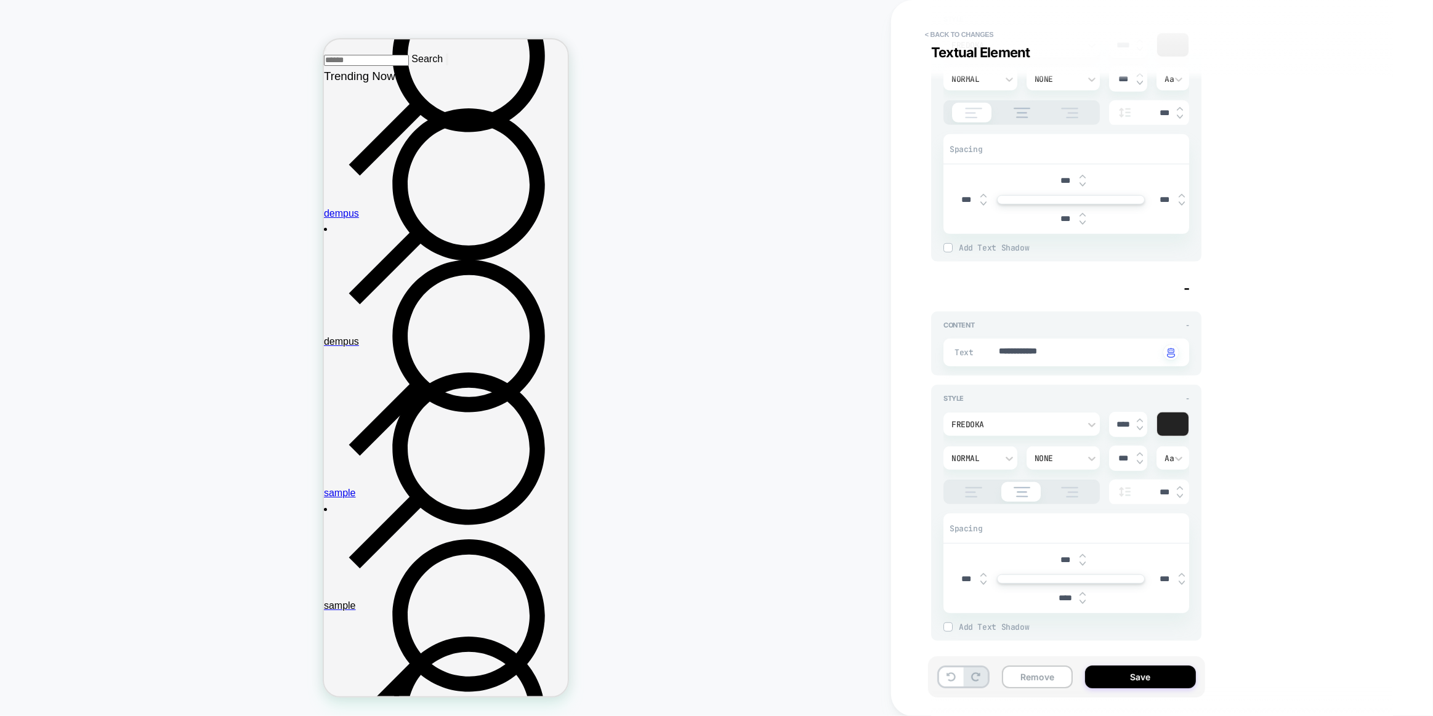
scroll to position [615, 0]
click at [1132, 679] on button "Save" at bounding box center [1140, 676] width 111 height 23
type textarea "*"
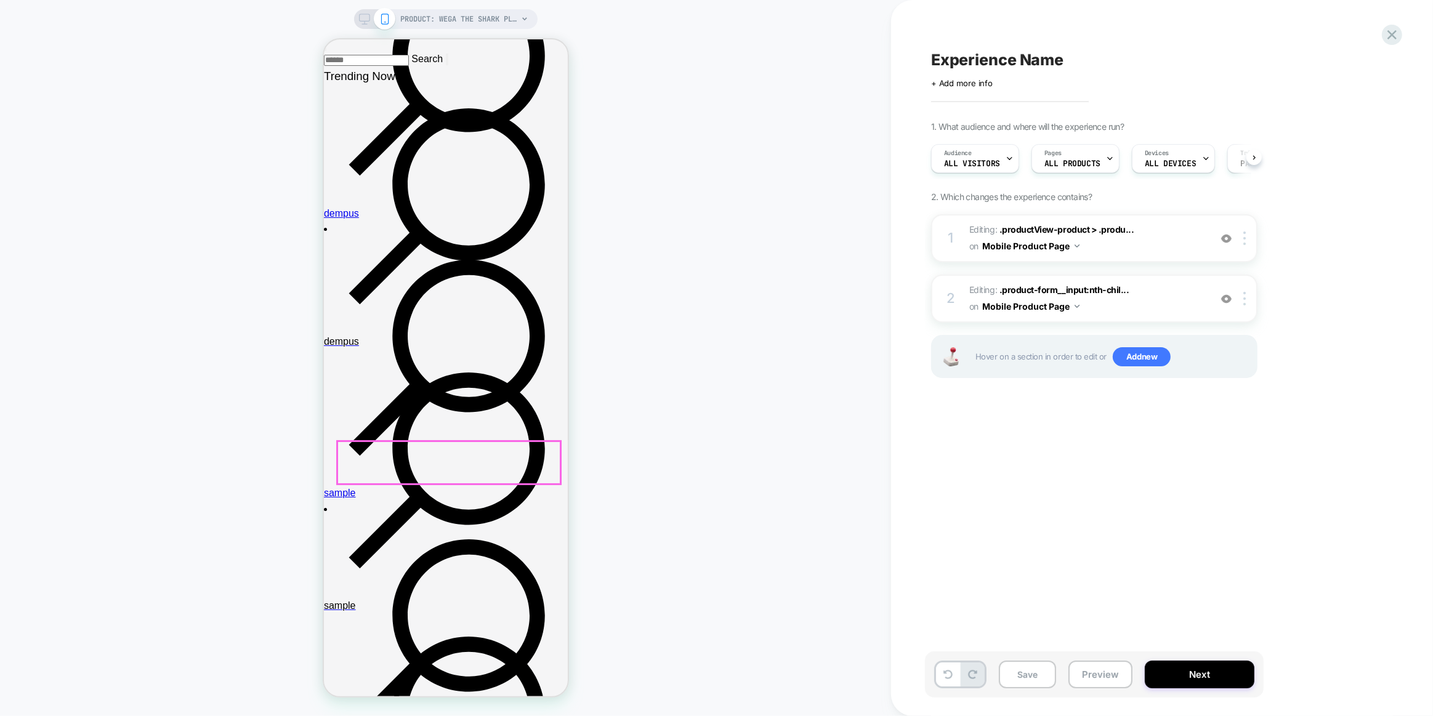
scroll to position [0, 1]
click at [491, 473] on div at bounding box center [448, 462] width 223 height 42
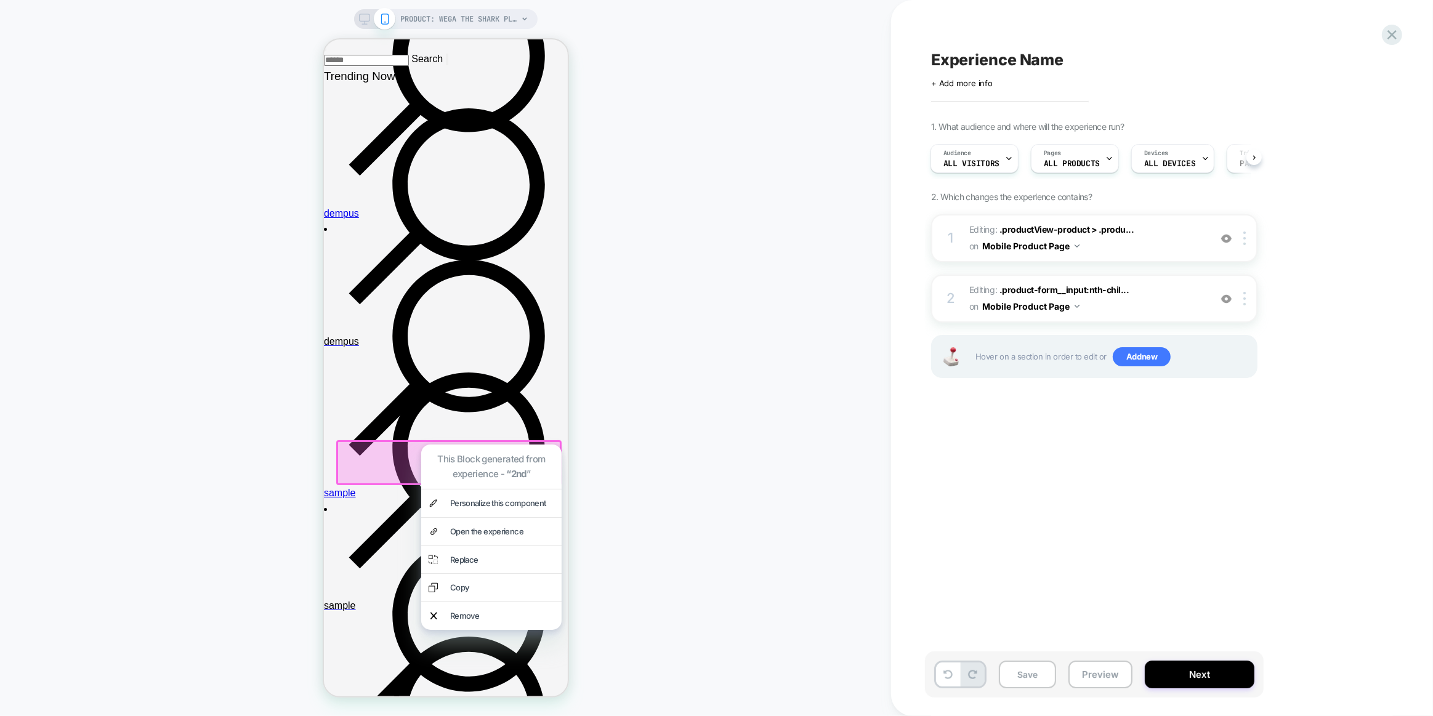
click at [366, 451] on div at bounding box center [448, 462] width 225 height 44
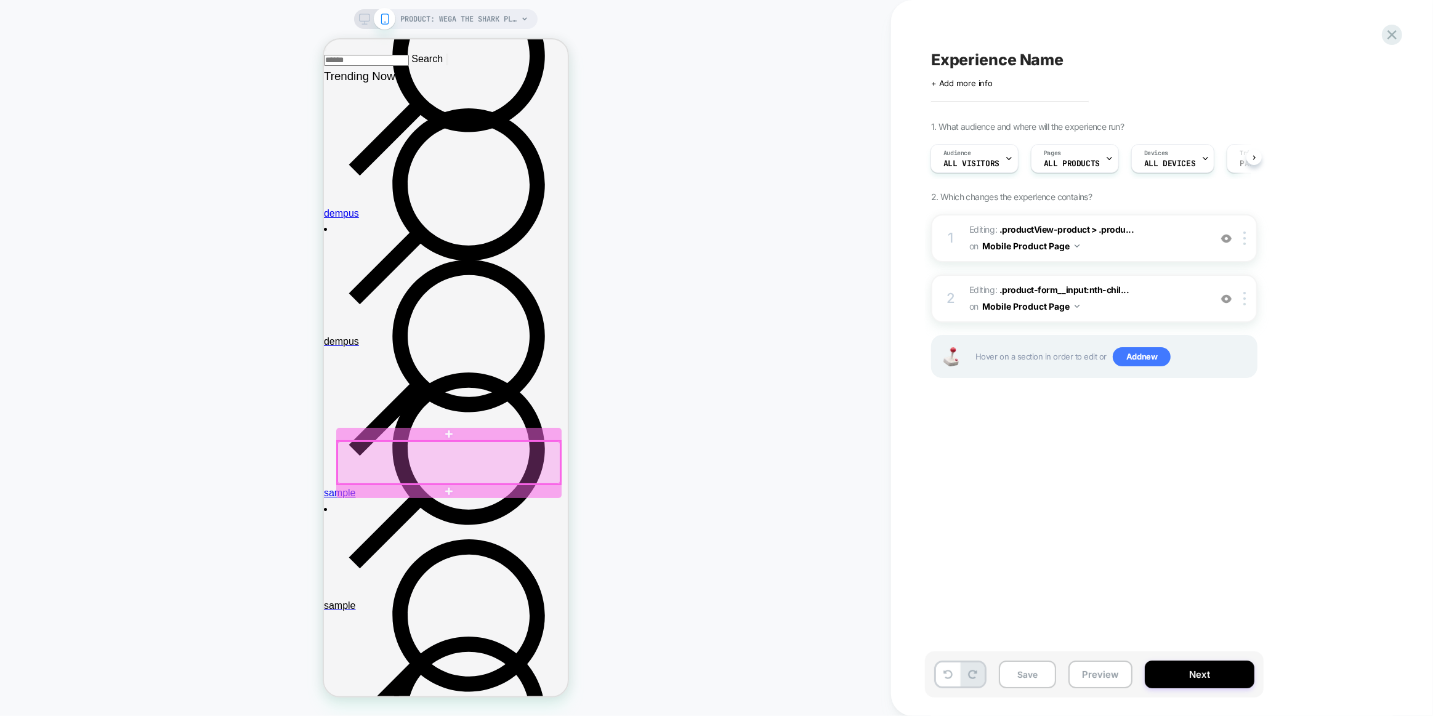
click at [507, 454] on div at bounding box center [448, 462] width 223 height 42
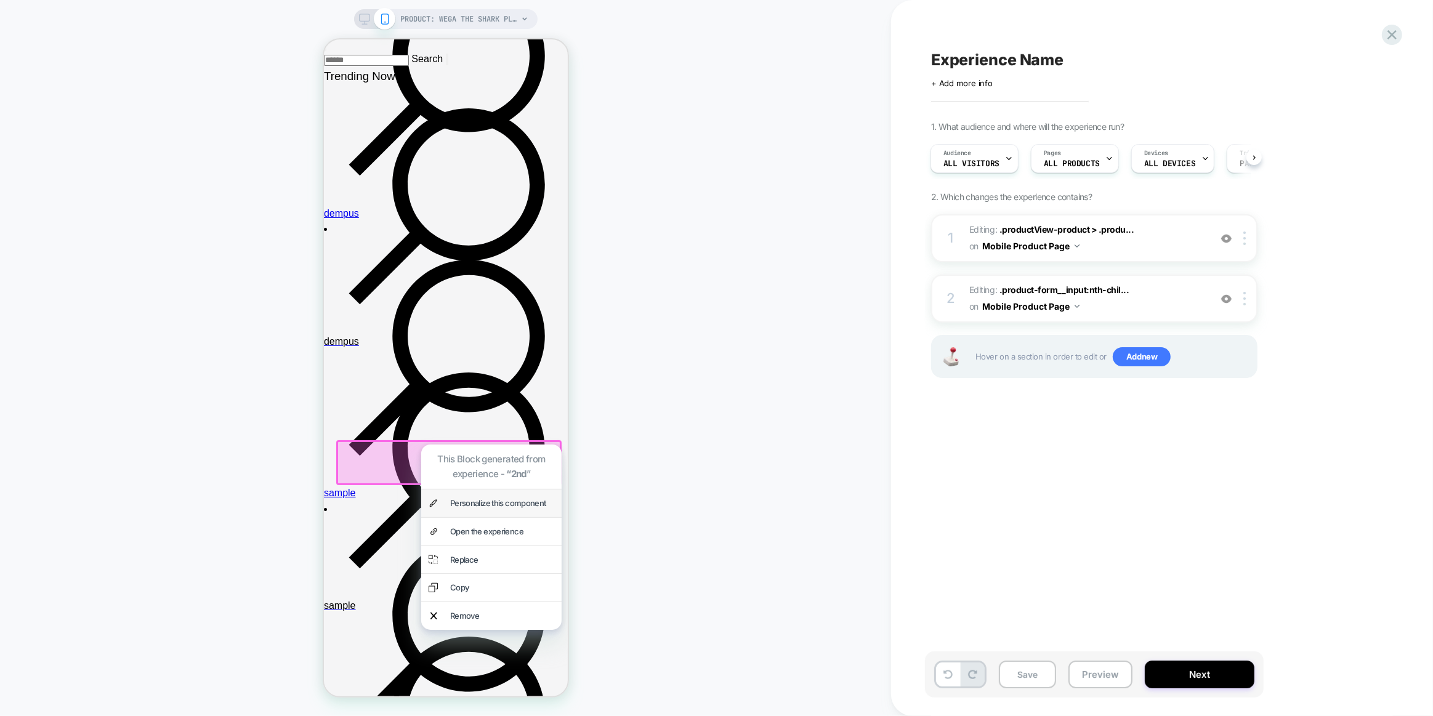
click at [480, 509] on div "Personalize this component" at bounding box center [501, 503] width 104 height 13
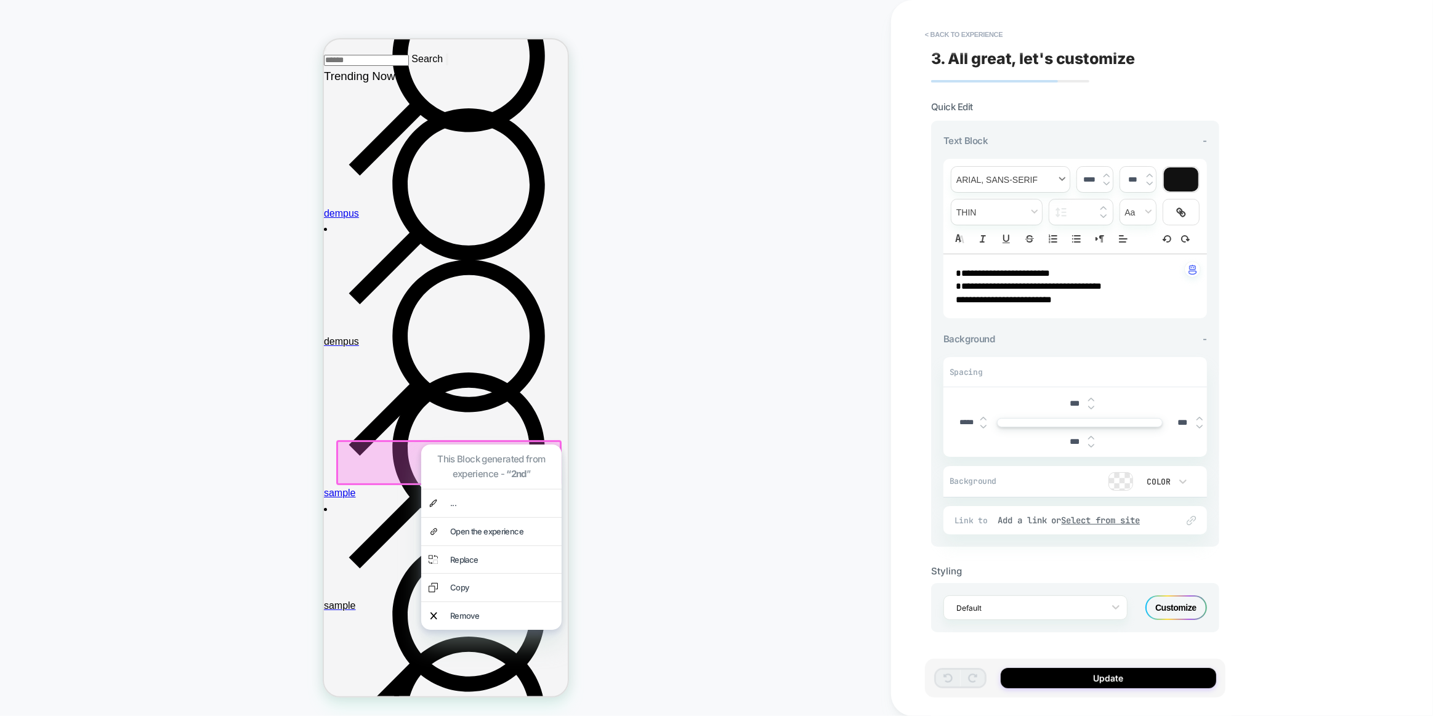
scroll to position [274, 0]
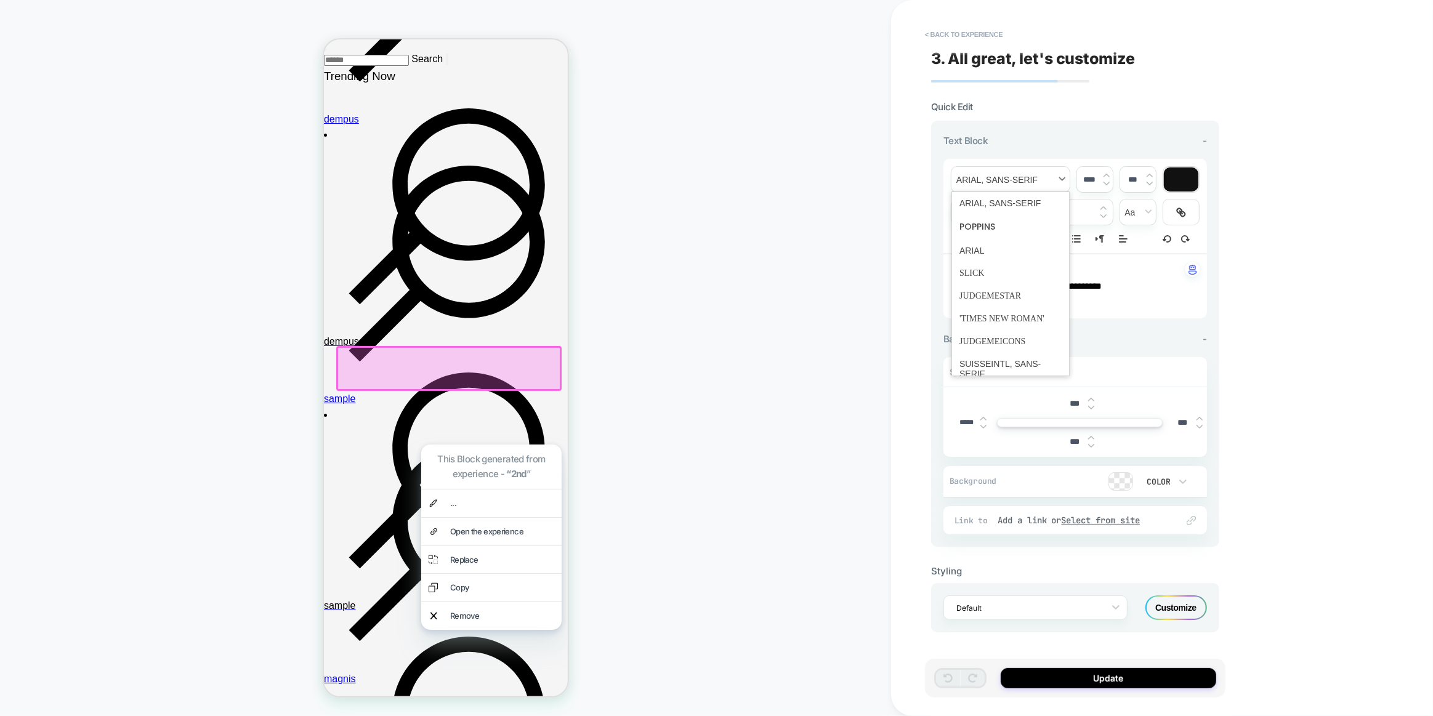
click at [1010, 180] on span "font" at bounding box center [1010, 179] width 118 height 25
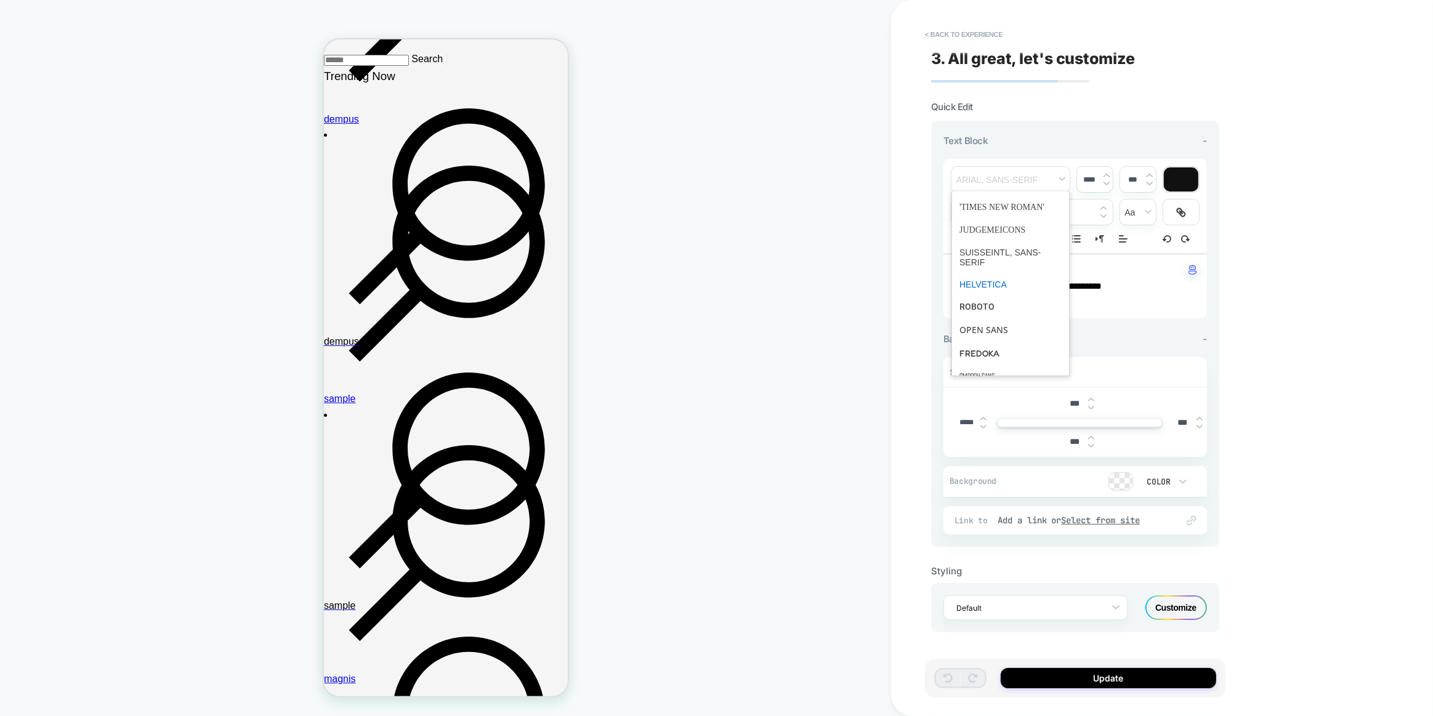
scroll to position [167, 0]
click at [987, 295] on span "font" at bounding box center [1010, 297] width 102 height 23
type input "****"
click at [929, 319] on div "**********" at bounding box center [1075, 357] width 300 height 691
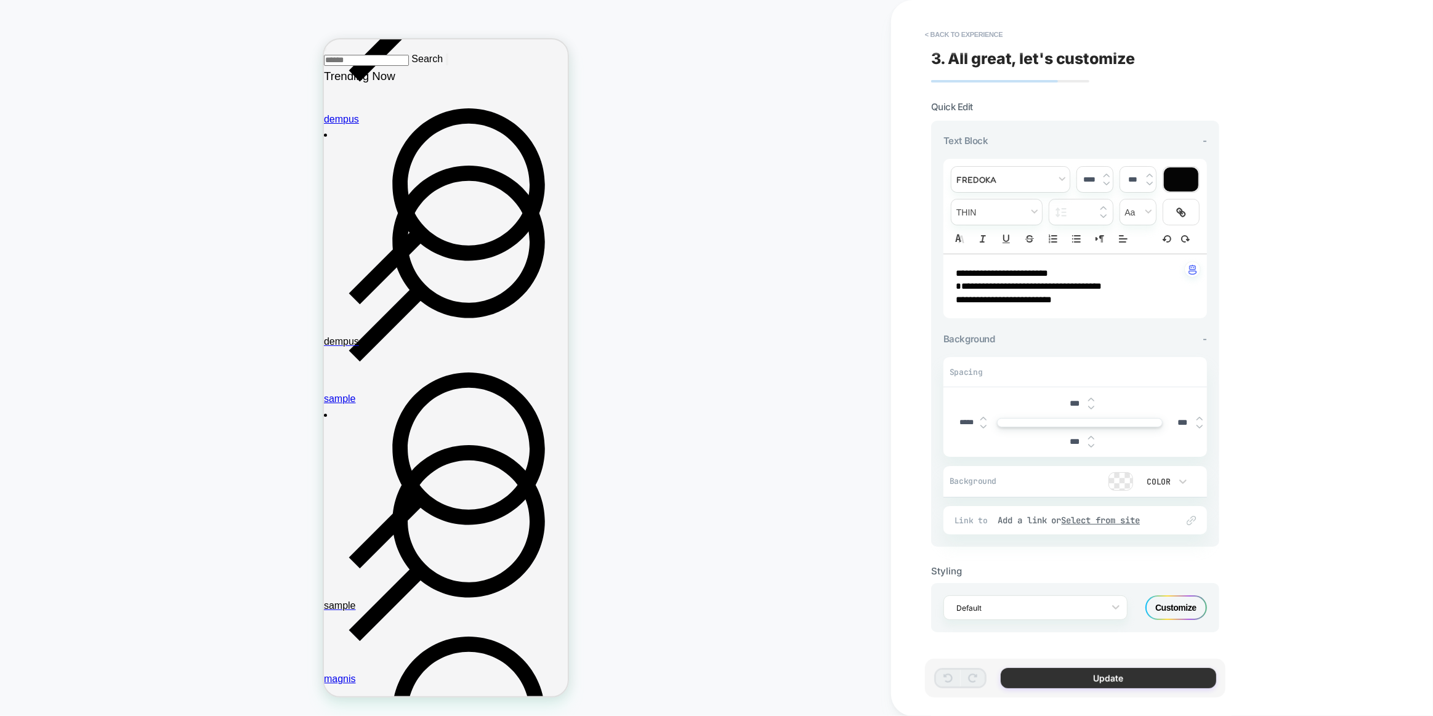
click at [1090, 685] on button "Update" at bounding box center [1107, 678] width 215 height 20
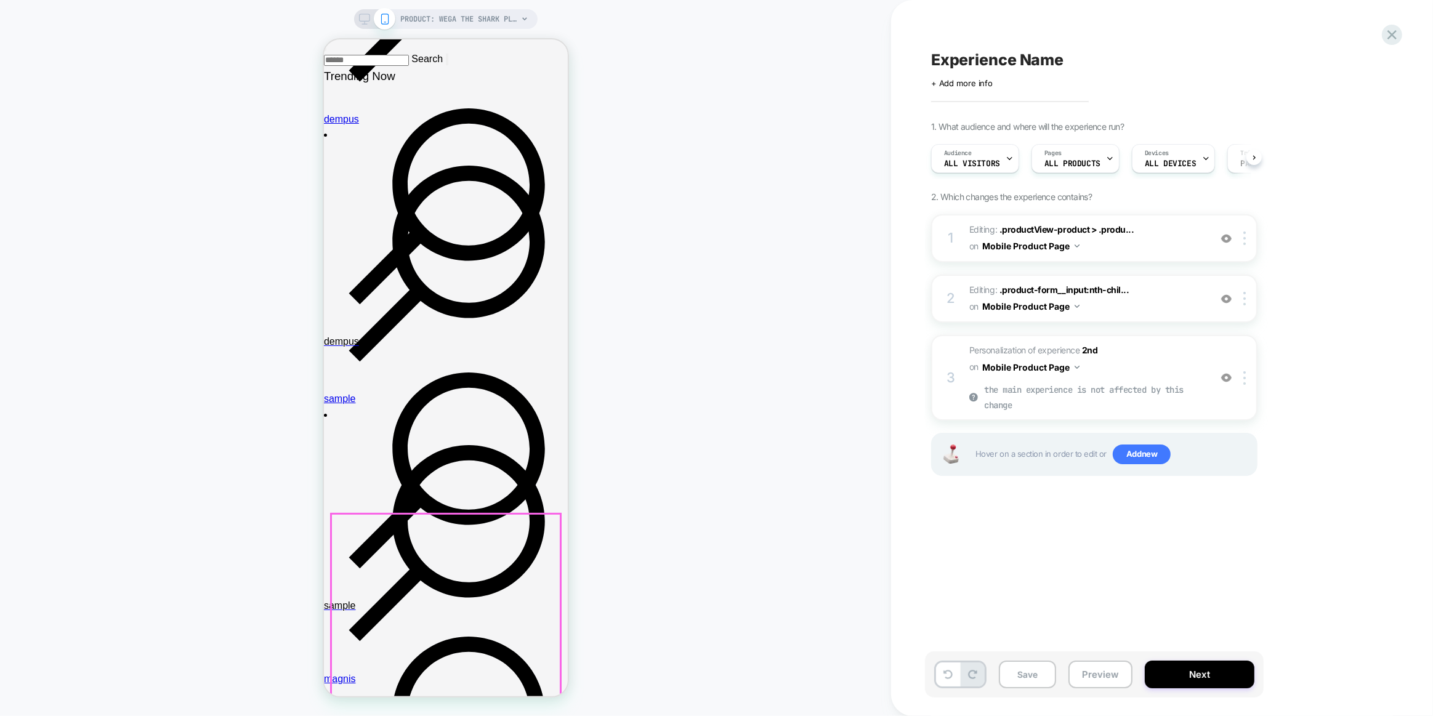
scroll to position [0, 1]
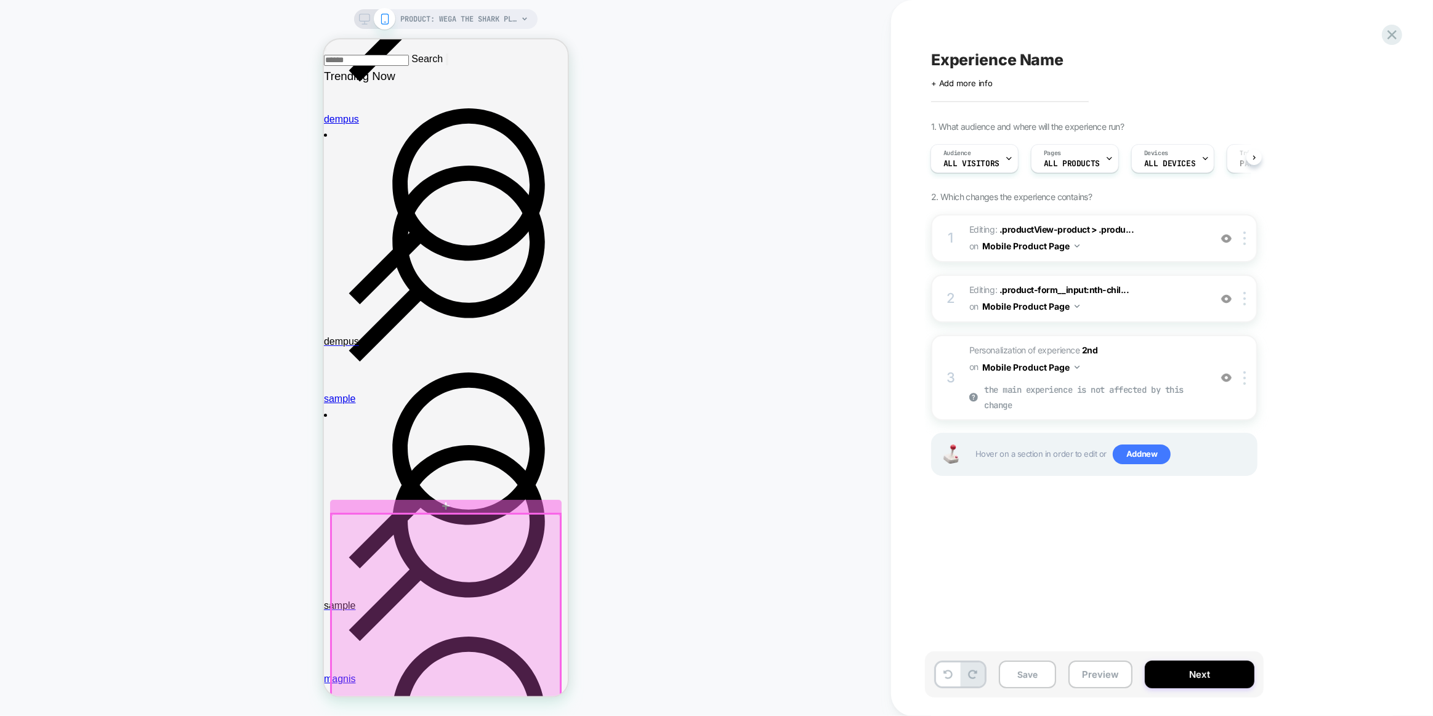
click at [433, 517] on div at bounding box center [445, 611] width 229 height 195
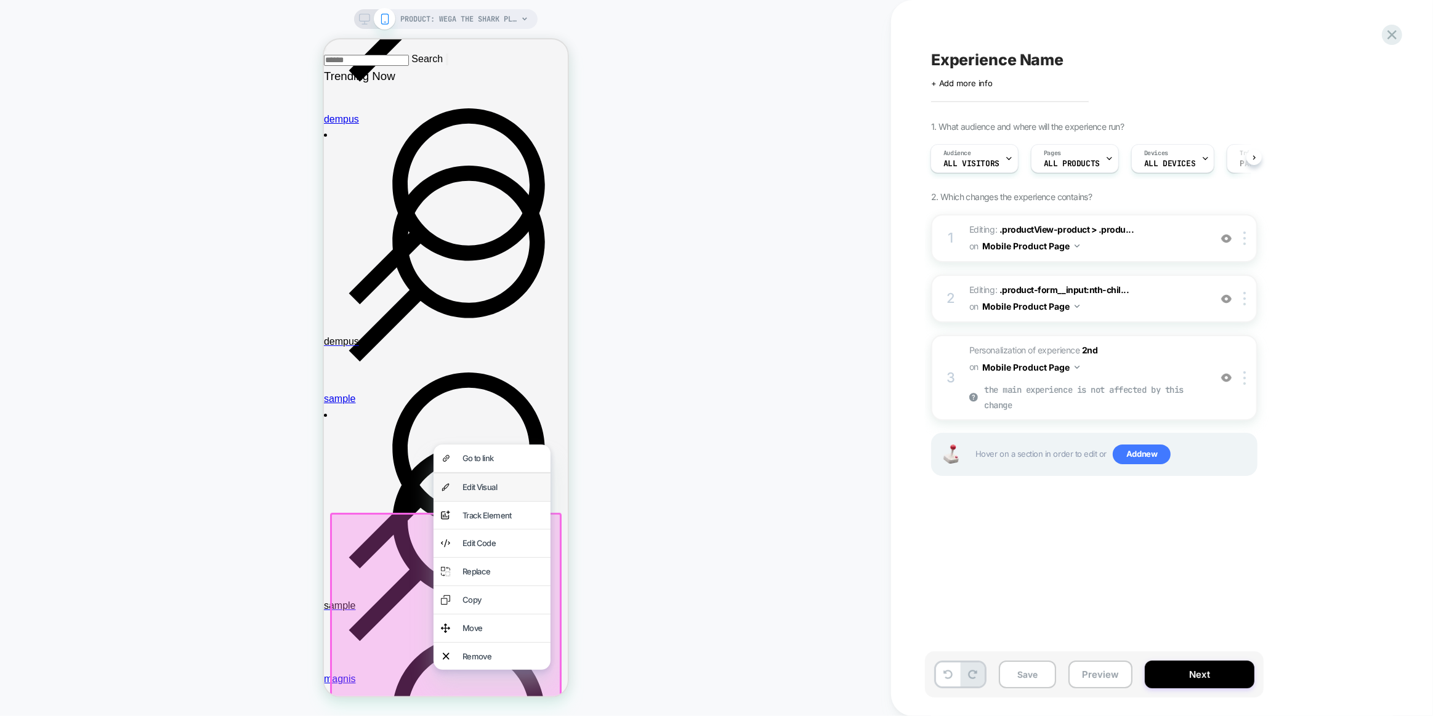
click at [476, 482] on div "Edit Visual" at bounding box center [502, 487] width 81 height 13
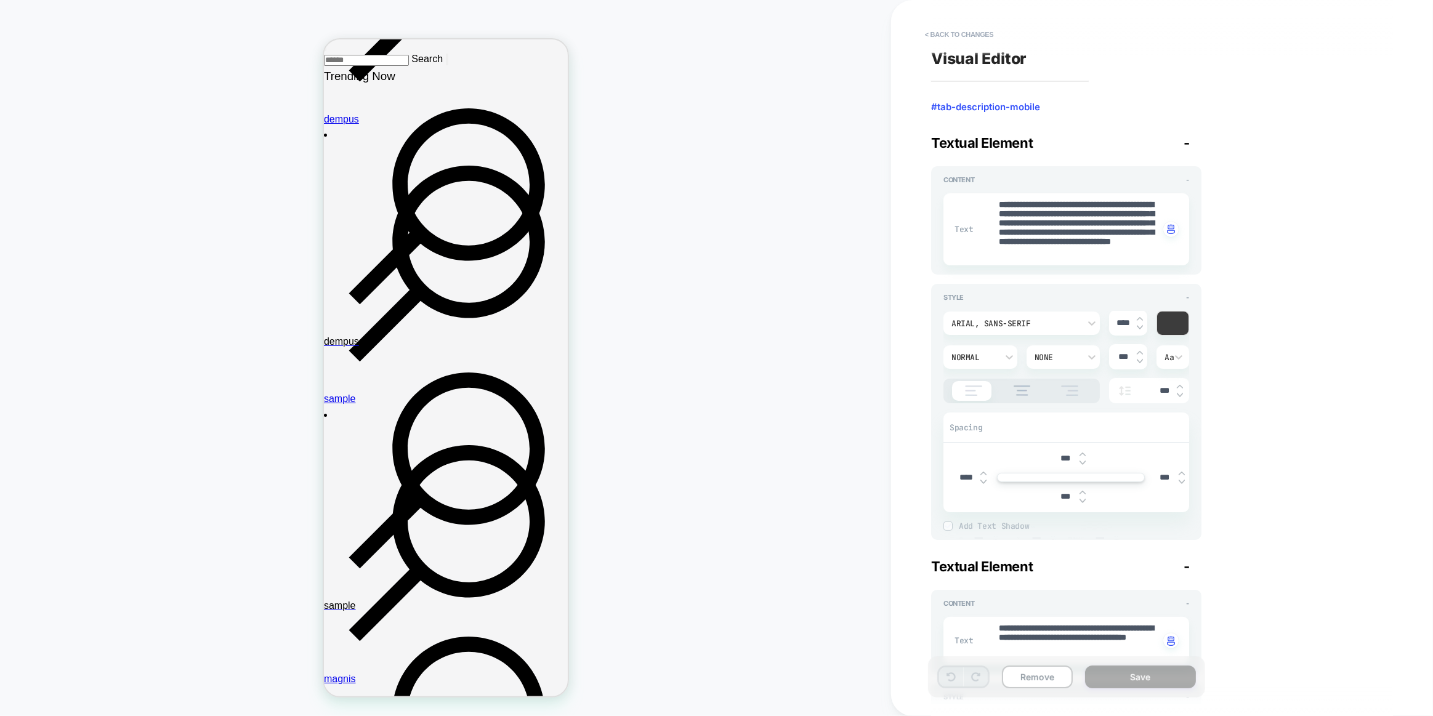
scroll to position [517, 0]
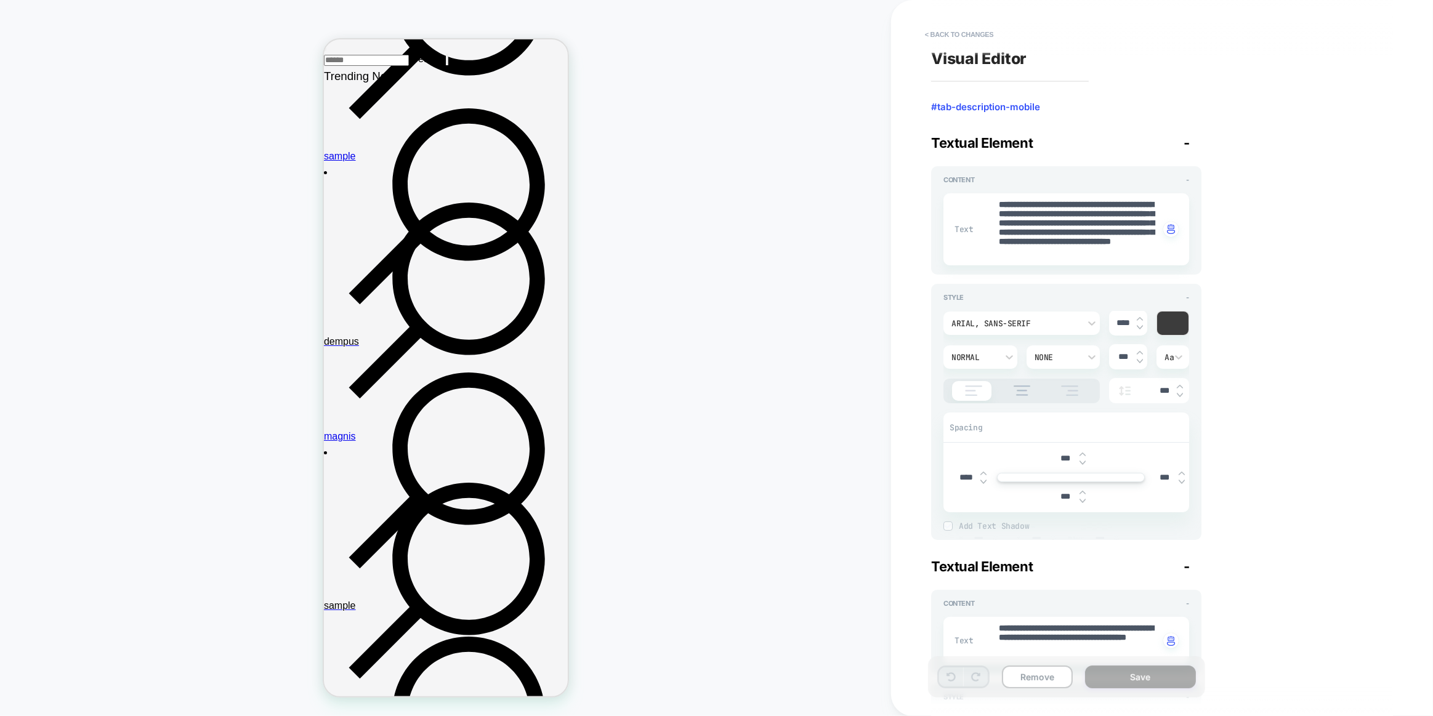
click at [1048, 321] on div "Arial, sans-serif" at bounding box center [1015, 323] width 128 height 10
click at [968, 448] on div "Fredoka" at bounding box center [1021, 446] width 147 height 26
click at [933, 389] on div "Style - Fredoka **** Normal None *** Aa *** Spacing *** **** *** *** Add Text S…" at bounding box center [1066, 412] width 270 height 256
click at [923, 395] on div "**********" at bounding box center [1162, 358] width 542 height 716
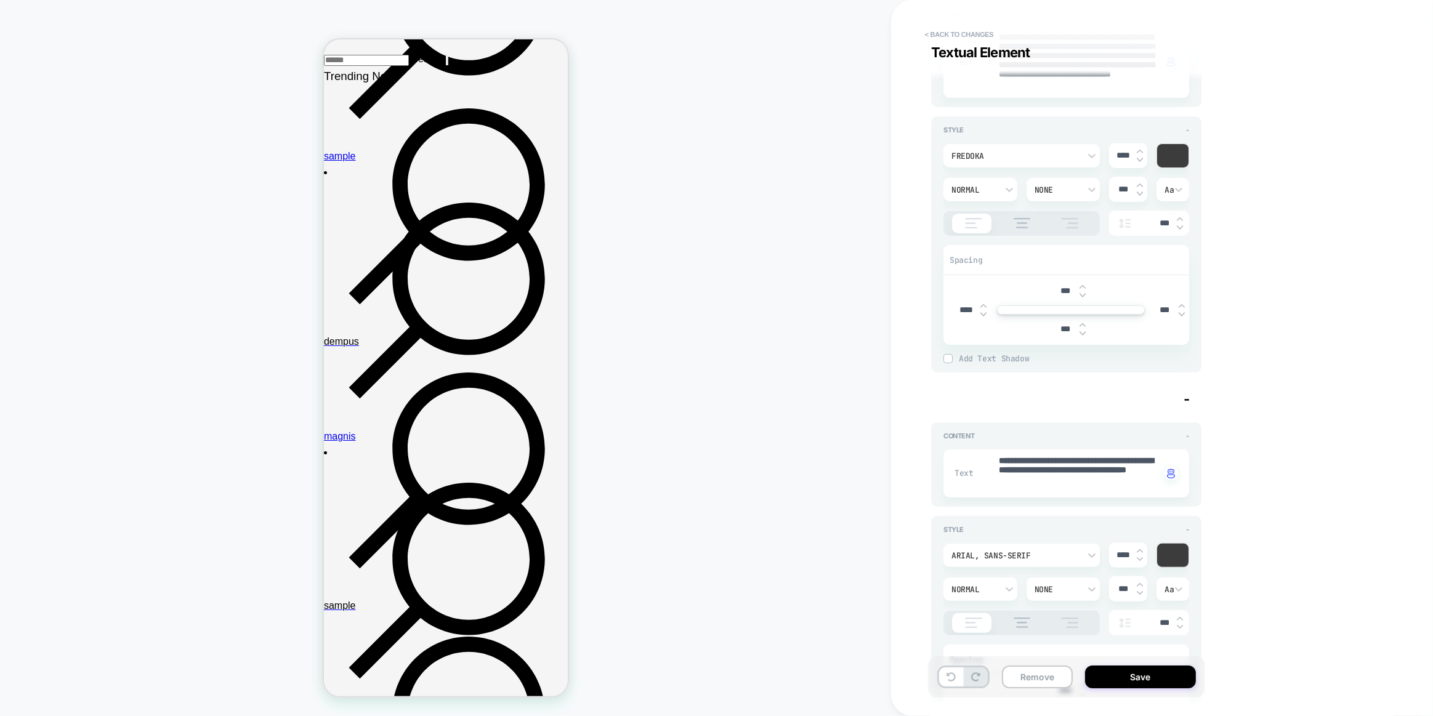
scroll to position [336, 0]
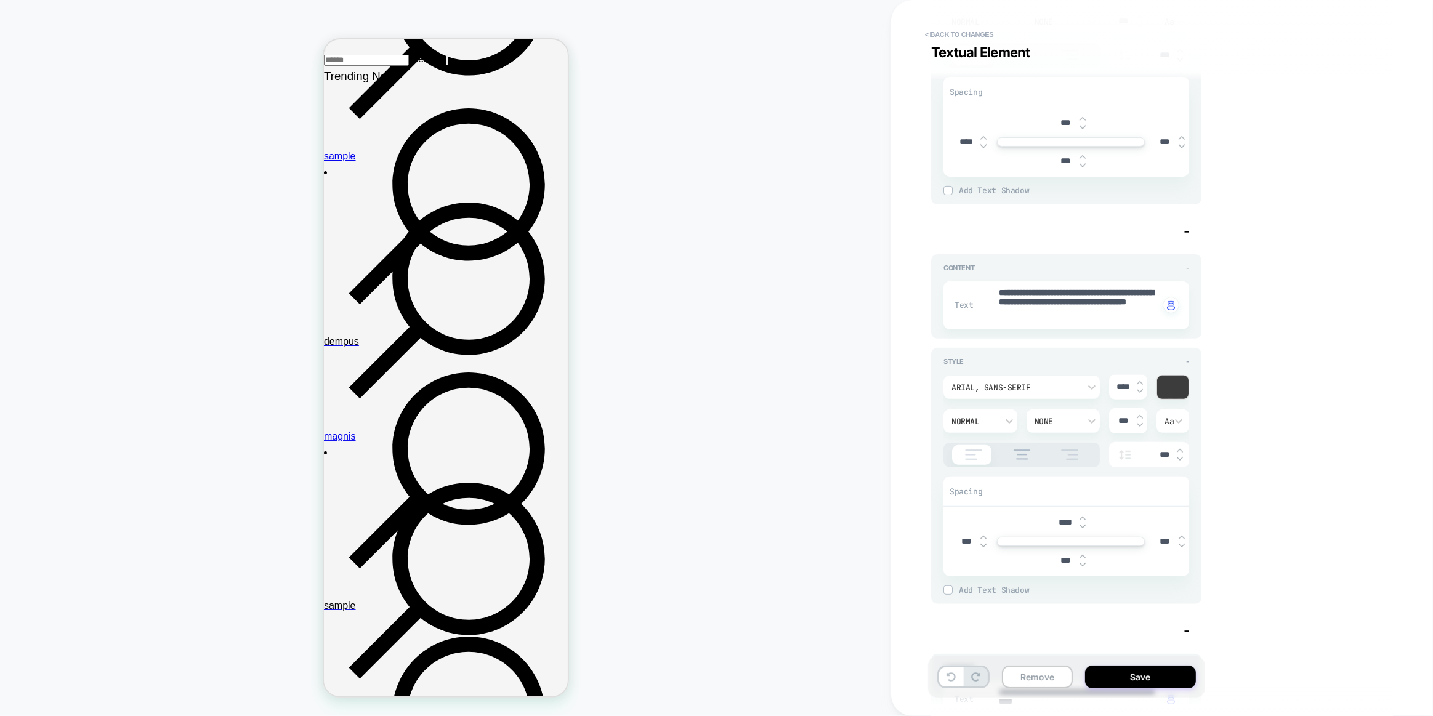
click at [1028, 377] on div "Arial, sans-serif" at bounding box center [1021, 387] width 156 height 23
click at [984, 513] on div "Fredoka" at bounding box center [1021, 509] width 147 height 26
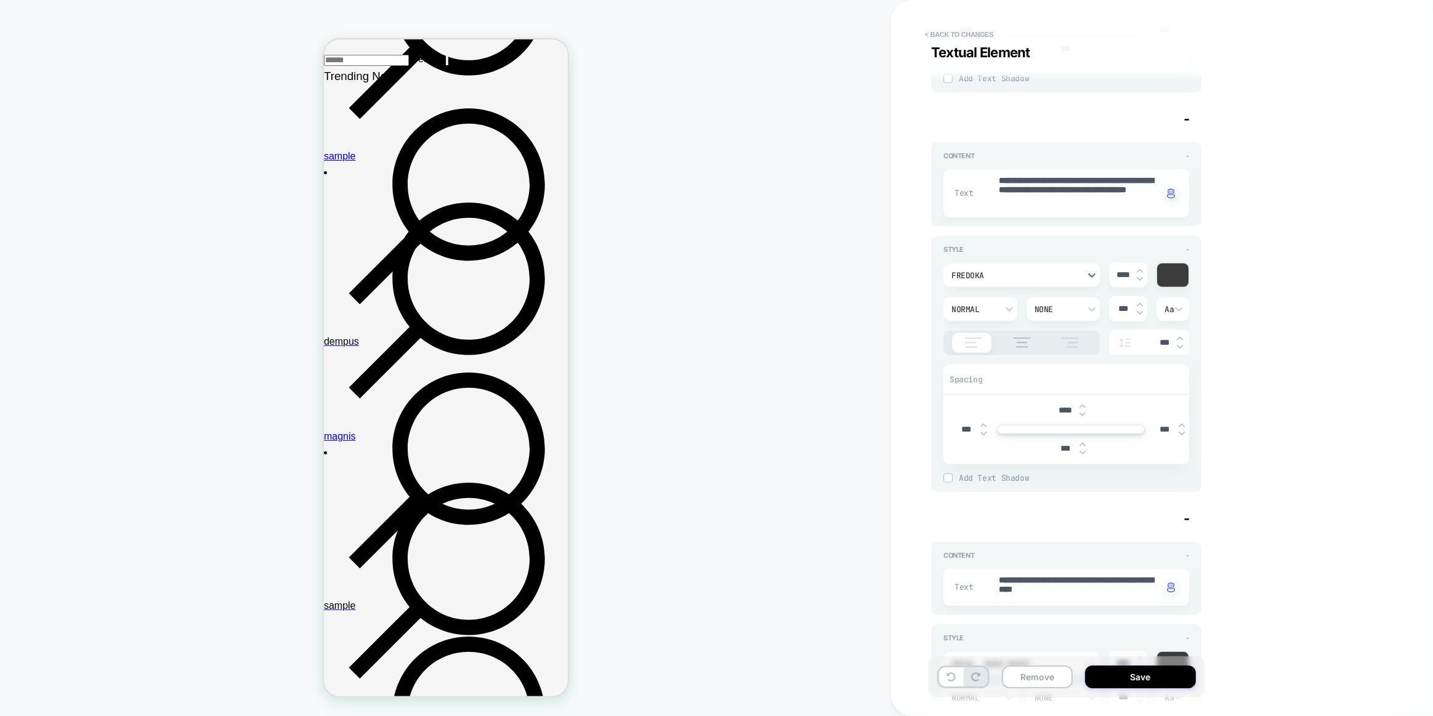
scroll to position [615, 0]
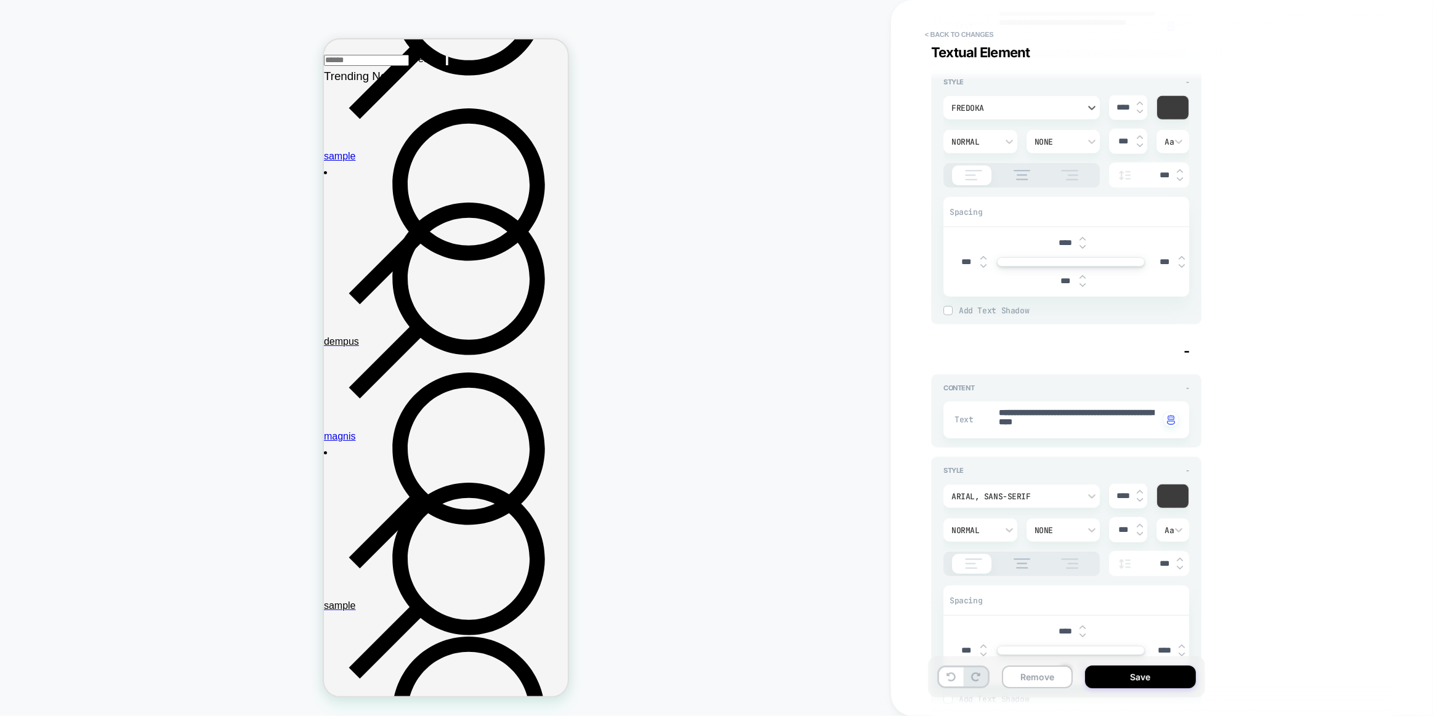
click at [1024, 501] on div "Arial, sans-serif" at bounding box center [1021, 495] width 156 height 23
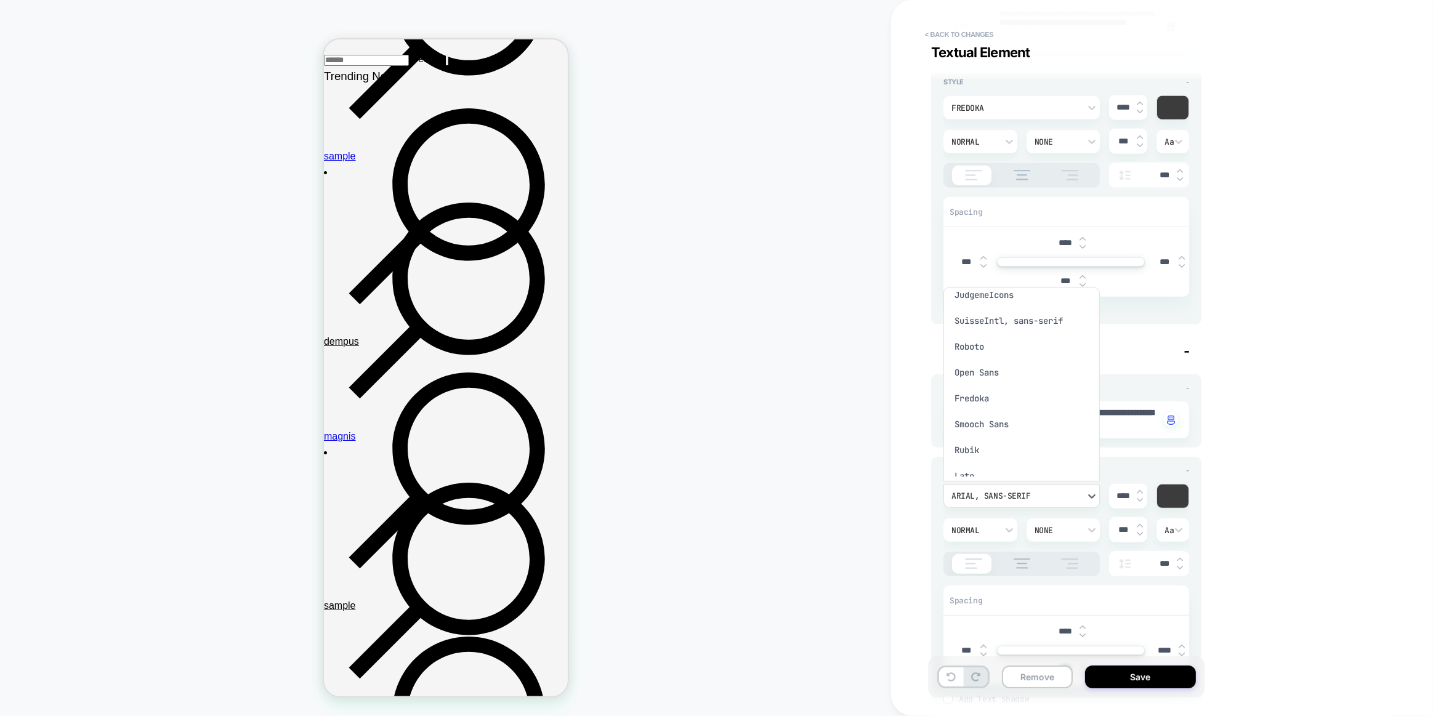
click at [971, 401] on div "Fredoka" at bounding box center [1021, 398] width 147 height 26
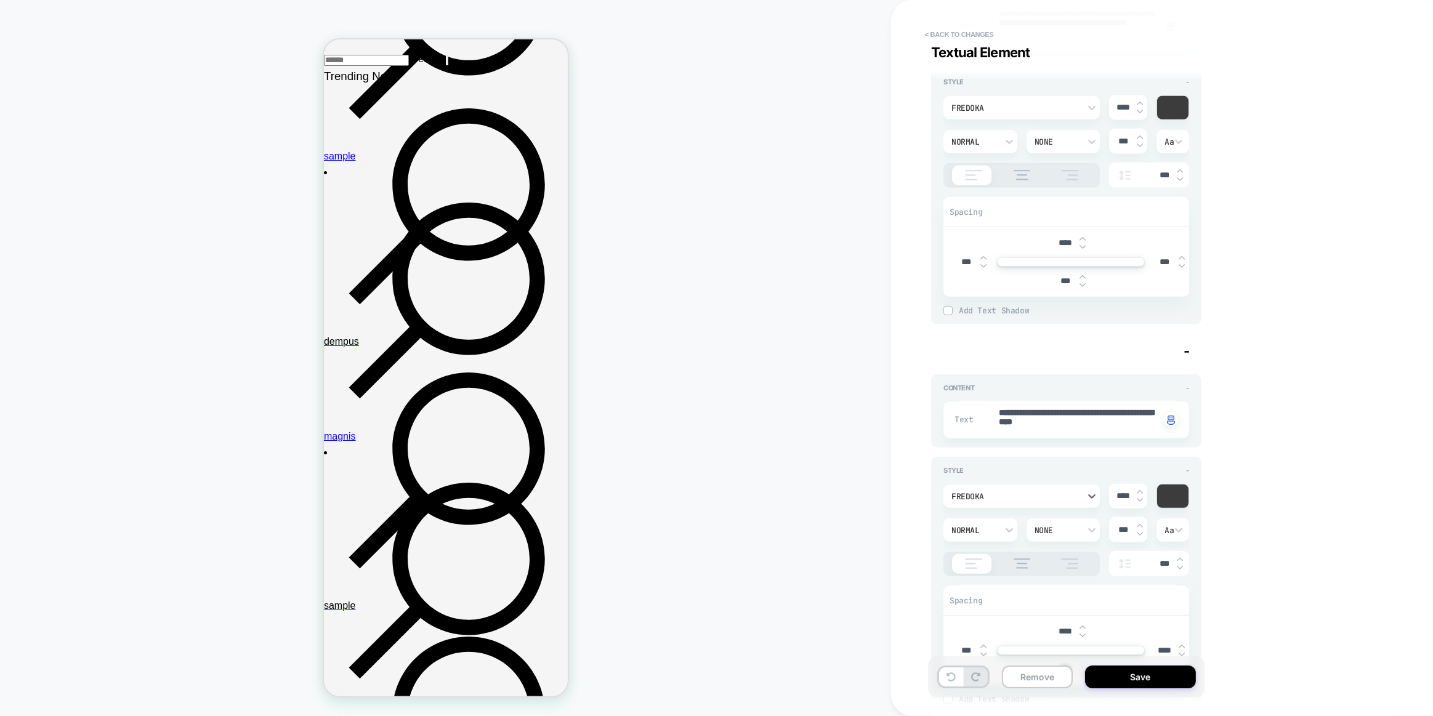
click at [938, 512] on div "Style - option [PERSON_NAME], selected. Select is focused , press Down to open …" at bounding box center [1066, 585] width 270 height 256
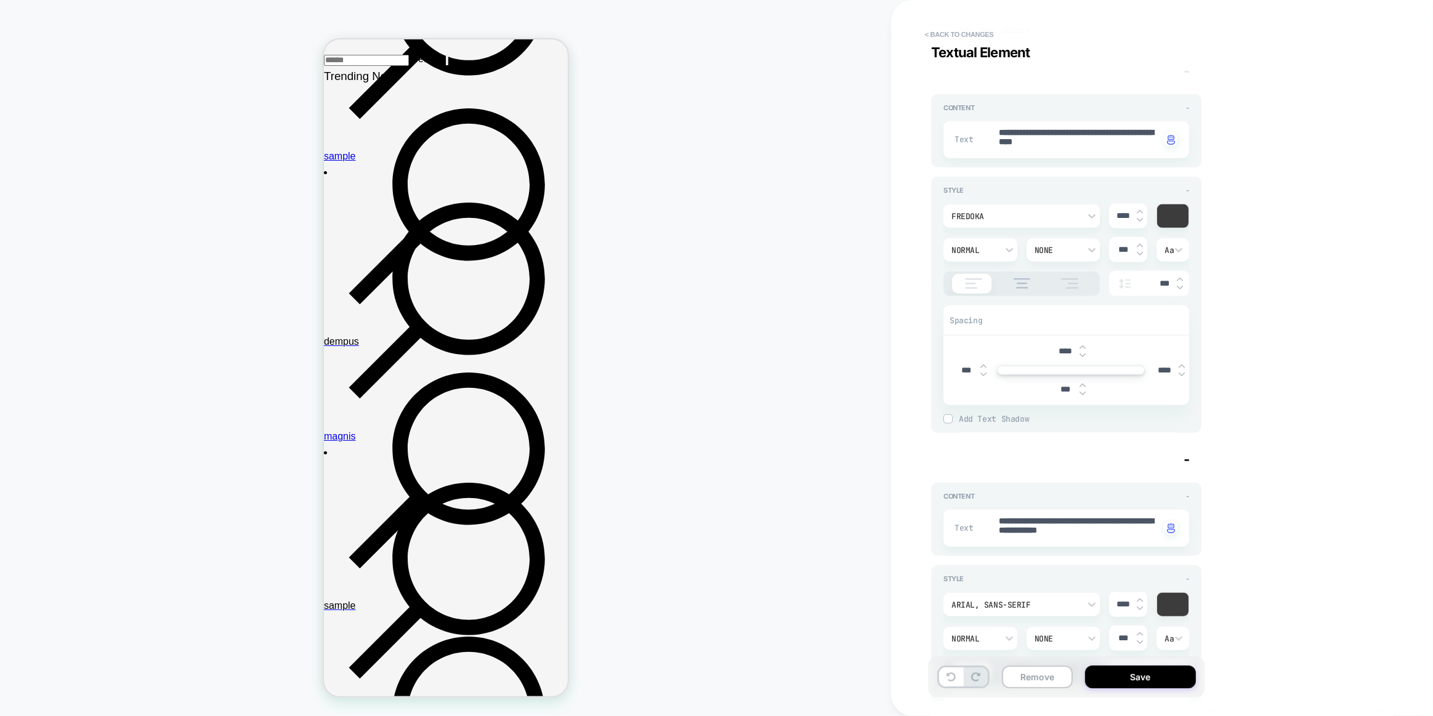
scroll to position [1007, 0]
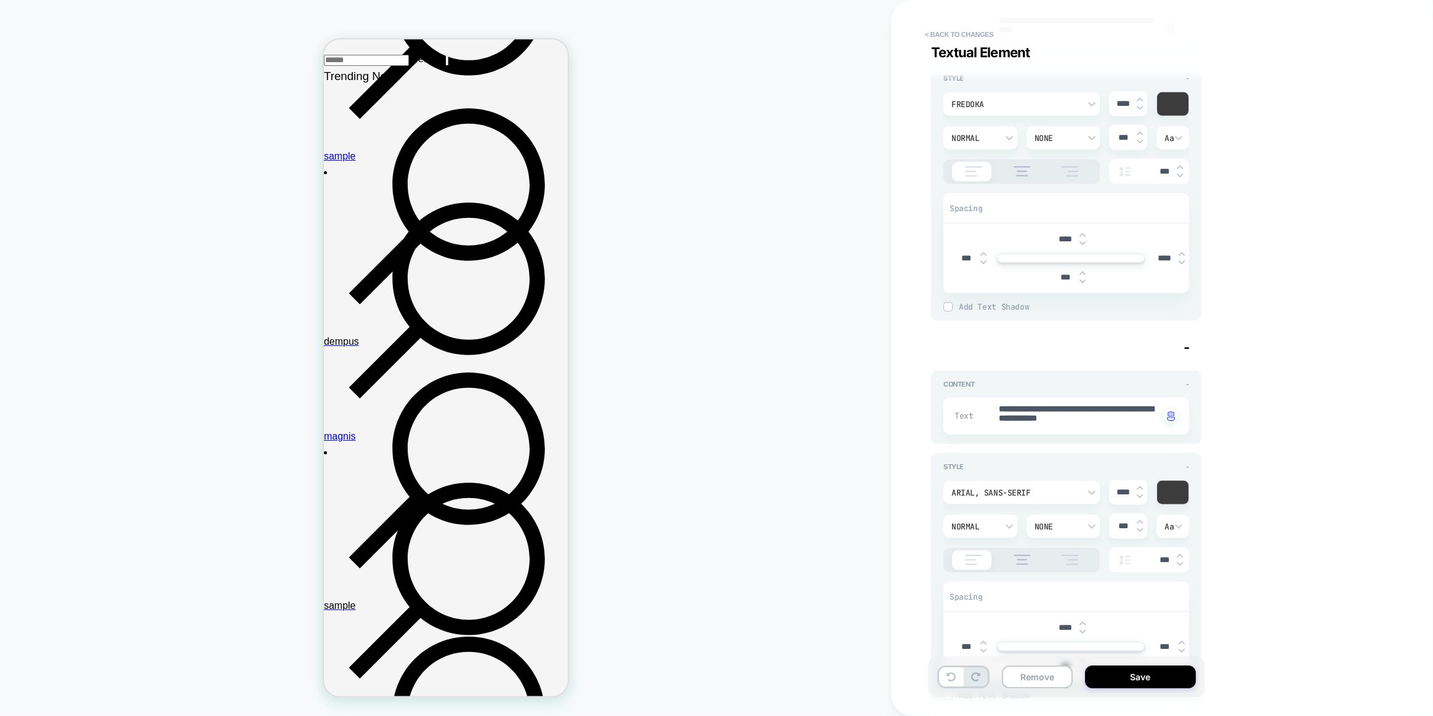
click at [994, 488] on div "Arial, sans-serif" at bounding box center [1015, 493] width 128 height 10
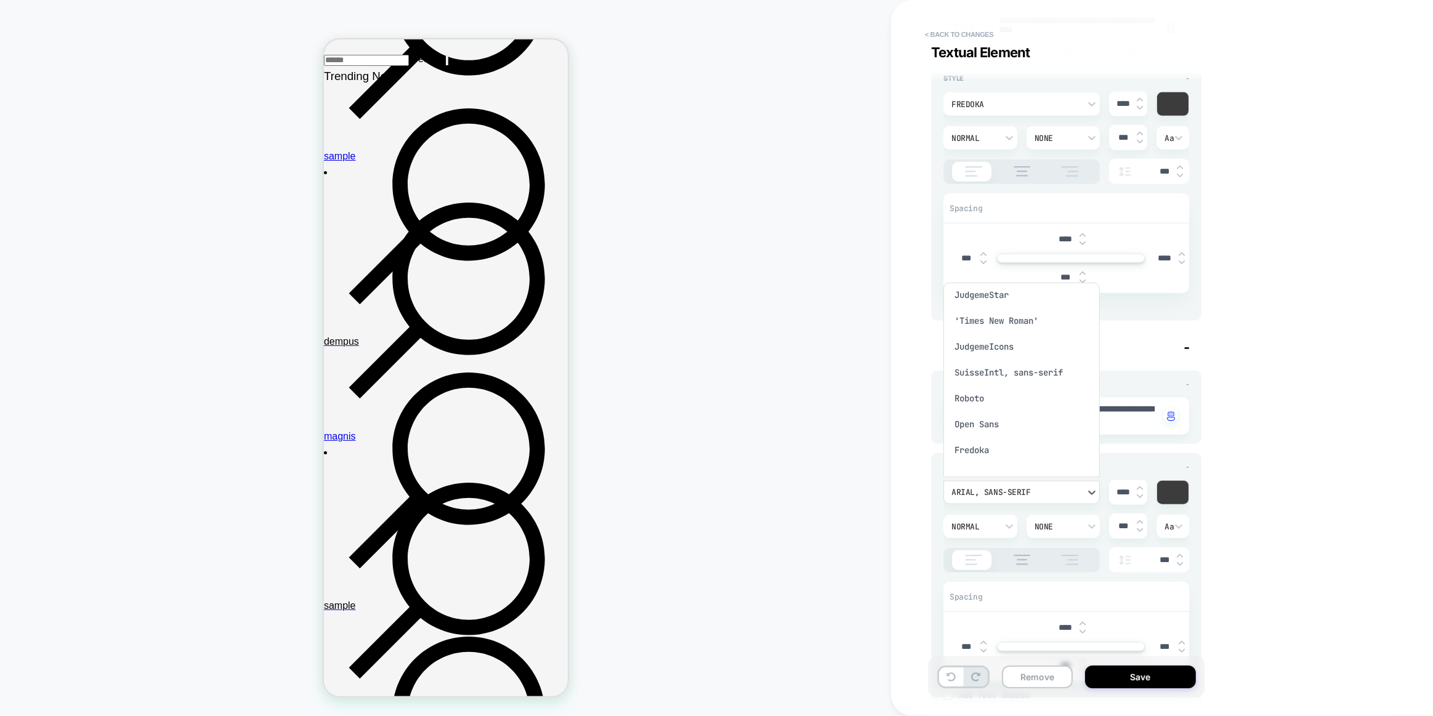
scroll to position [167, 0]
click at [983, 381] on div "Open Sans" at bounding box center [1021, 368] width 147 height 26
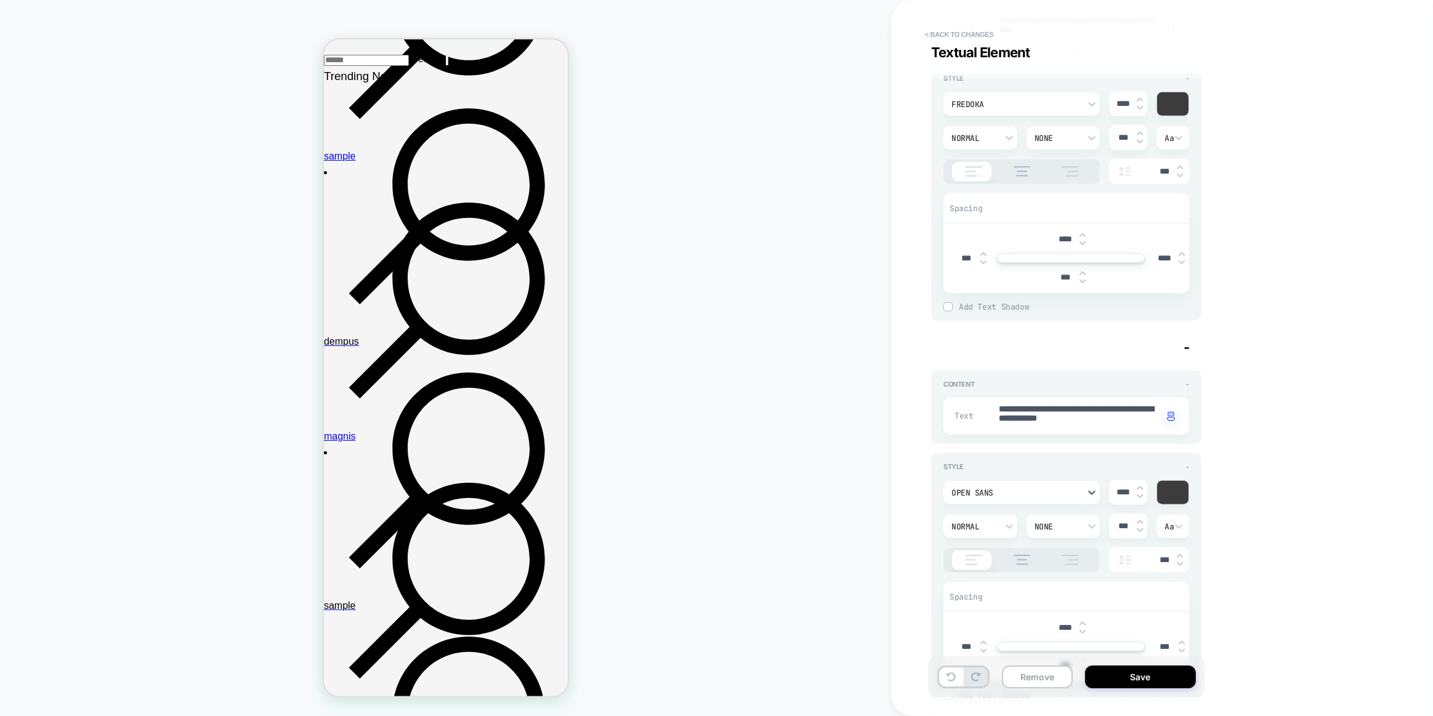
click at [983, 489] on div "Open Sans" at bounding box center [1015, 493] width 128 height 10
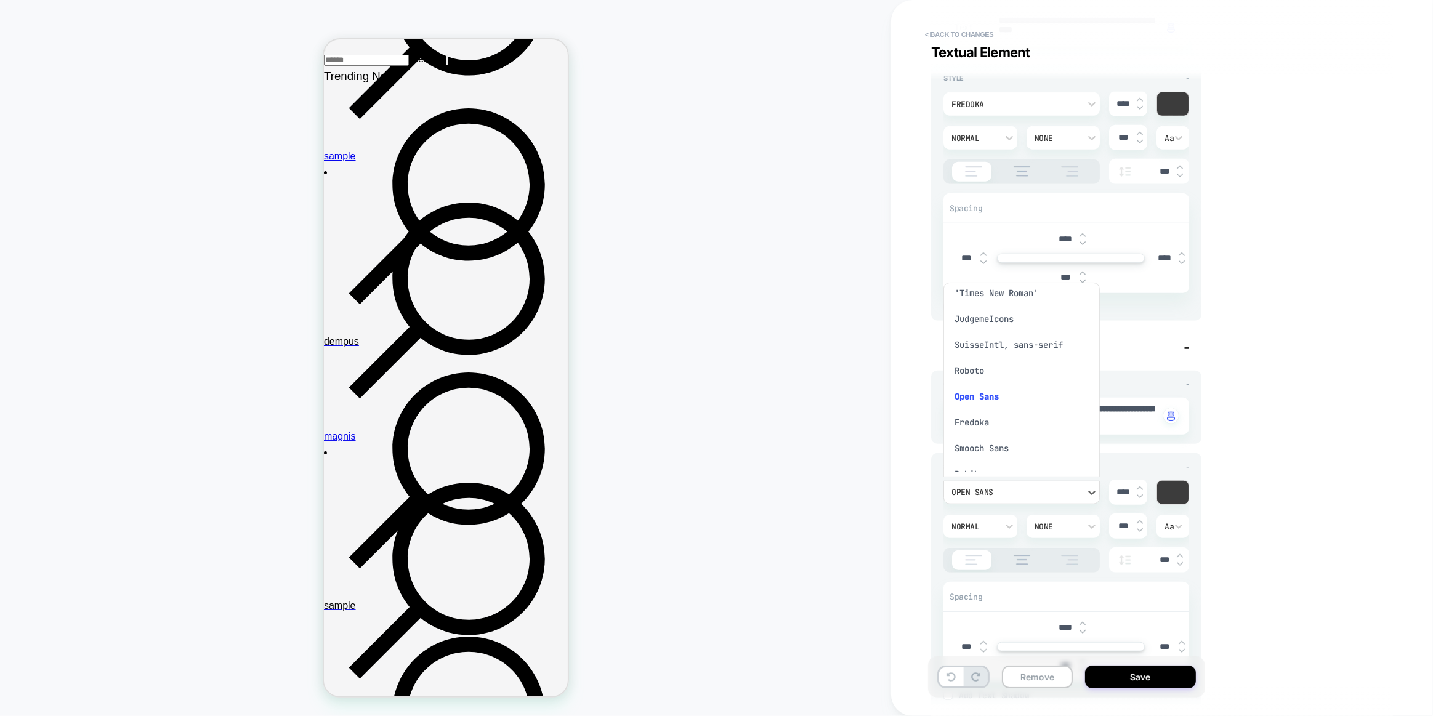
scroll to position [235, 0]
click at [991, 331] on div "Fredoka" at bounding box center [1021, 327] width 147 height 26
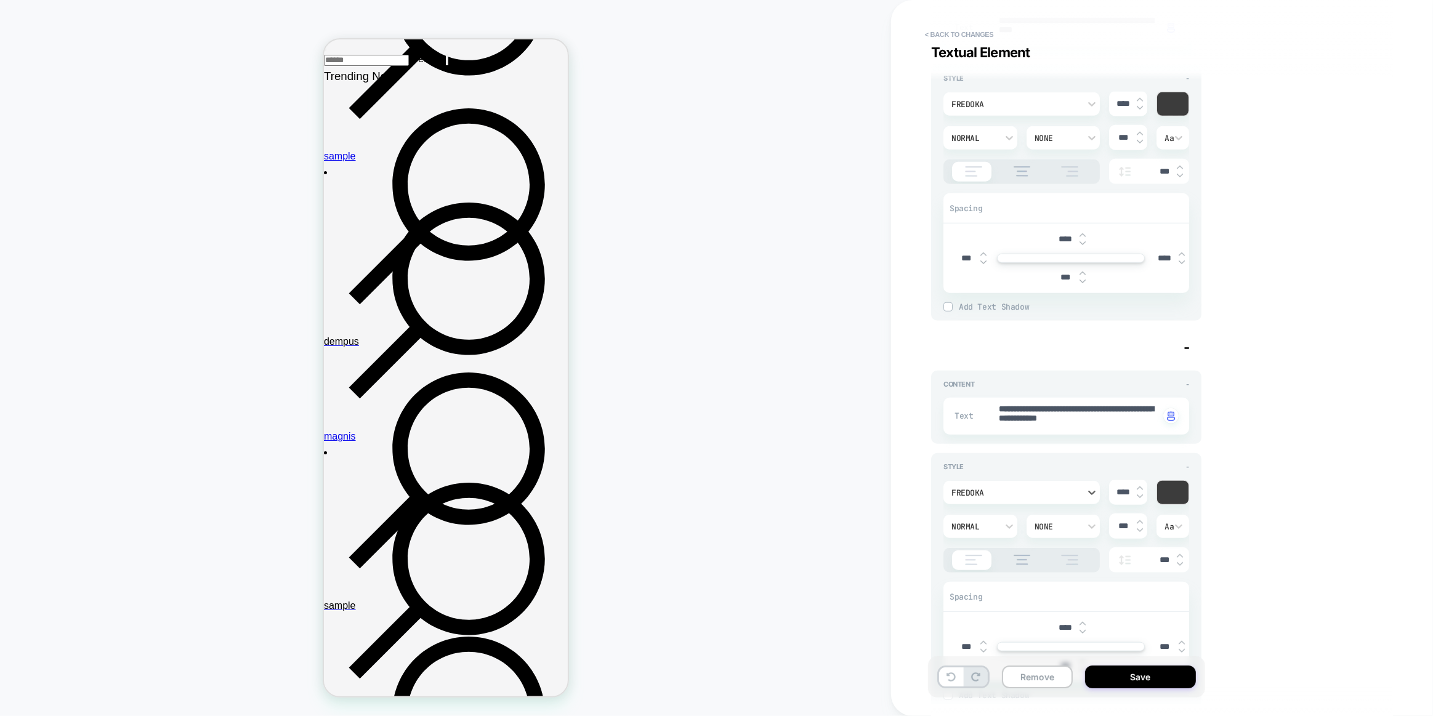
click at [938, 483] on div "Style - option [PERSON_NAME], selected. Select is focused , press Down to open …" at bounding box center [1066, 581] width 270 height 256
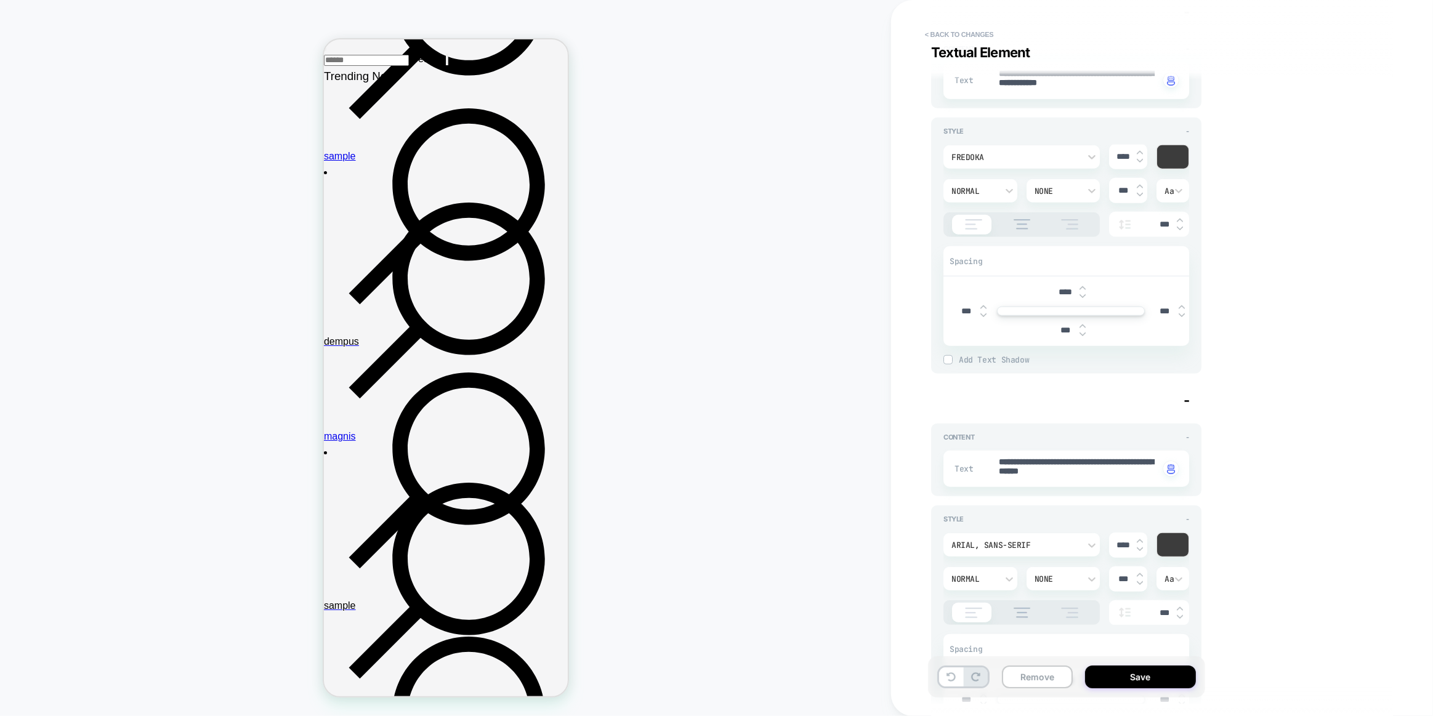
scroll to position [1455, 0]
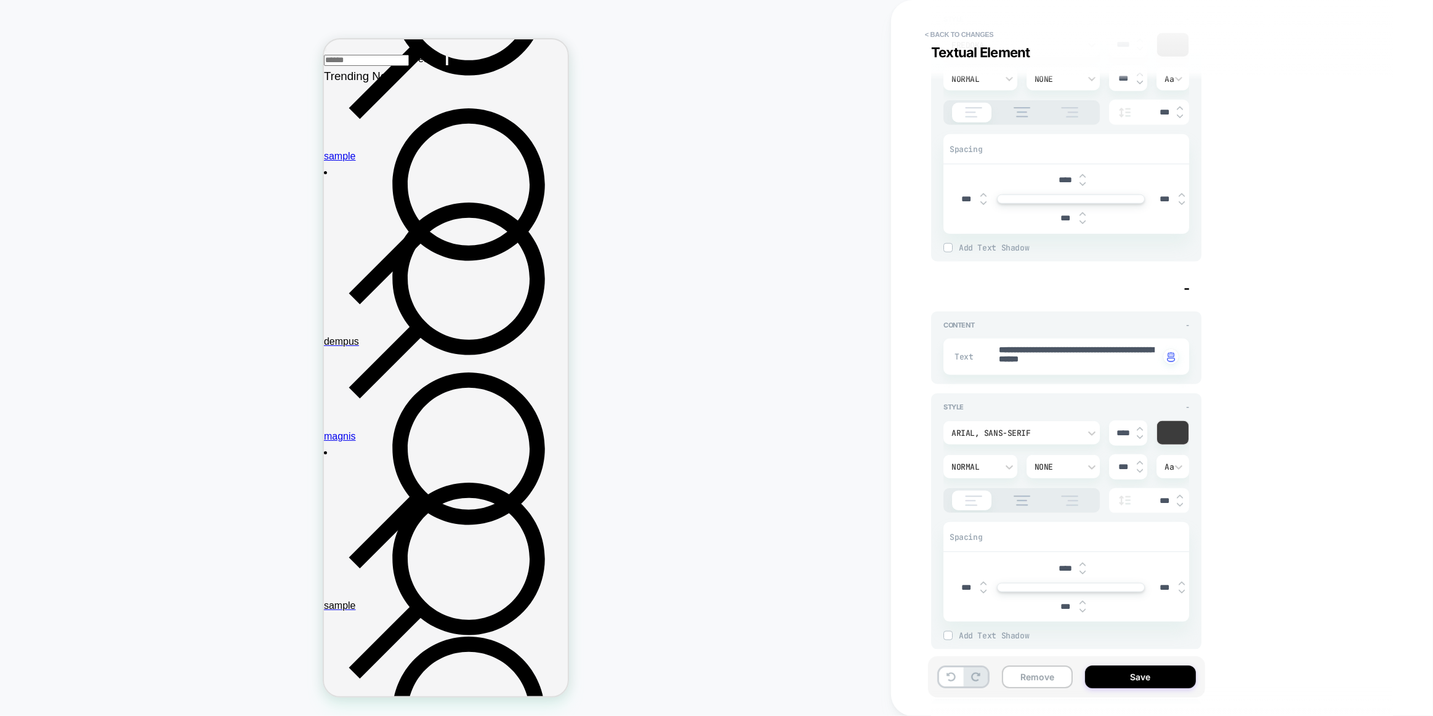
click at [1052, 428] on div "Arial, sans-serif" at bounding box center [1015, 433] width 128 height 10
click at [960, 553] on div "Fredoka" at bounding box center [1021, 552] width 147 height 26
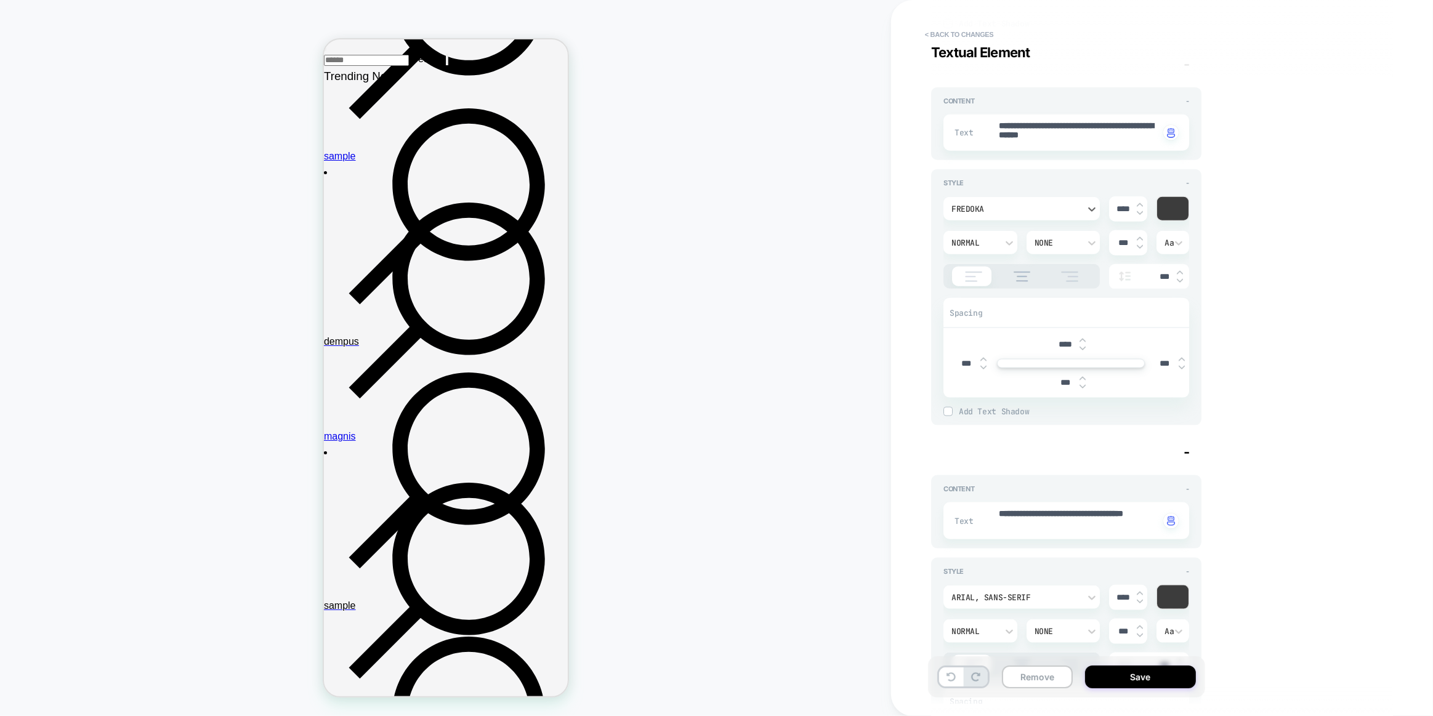
scroll to position [0, 0]
click at [1019, 601] on div "Arial, sans-serif" at bounding box center [1021, 596] width 156 height 23
click at [976, 510] on div "Fredoka" at bounding box center [1021, 497] width 147 height 26
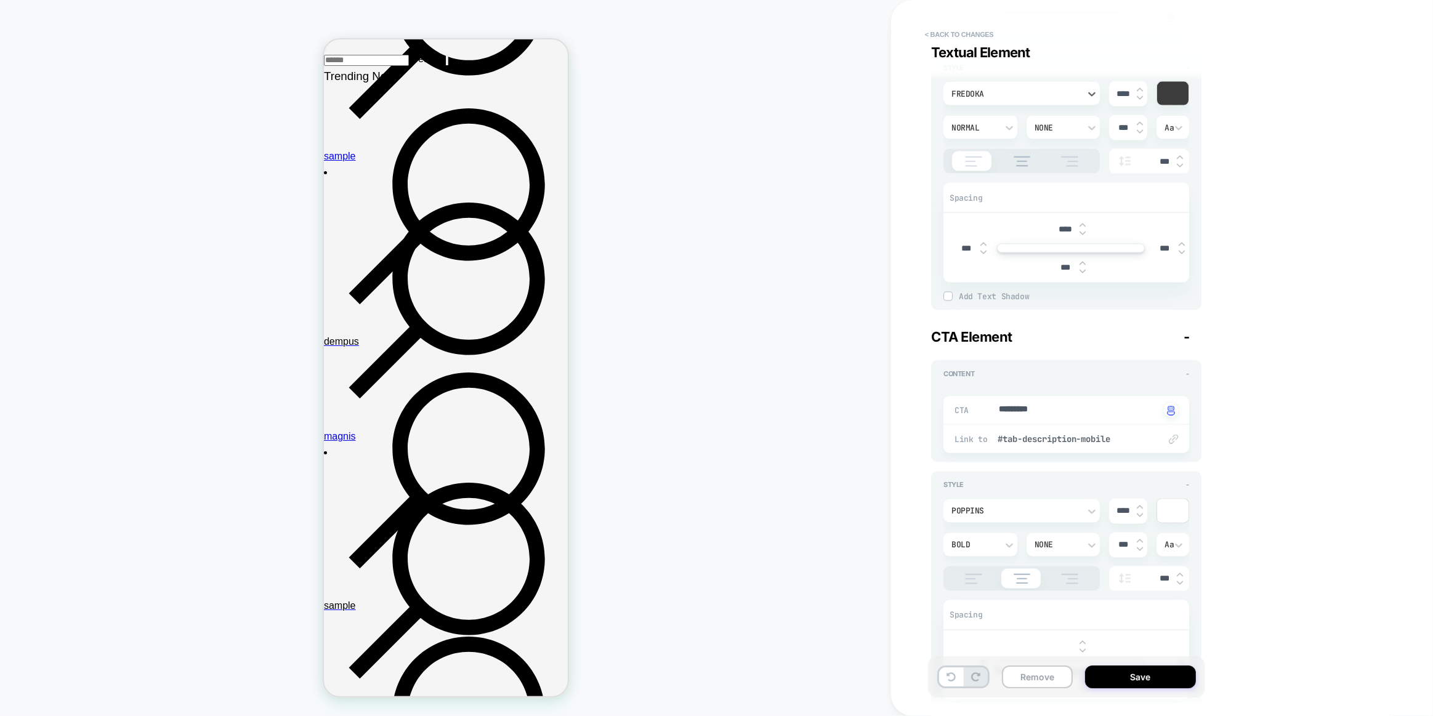
scroll to position [2350, 0]
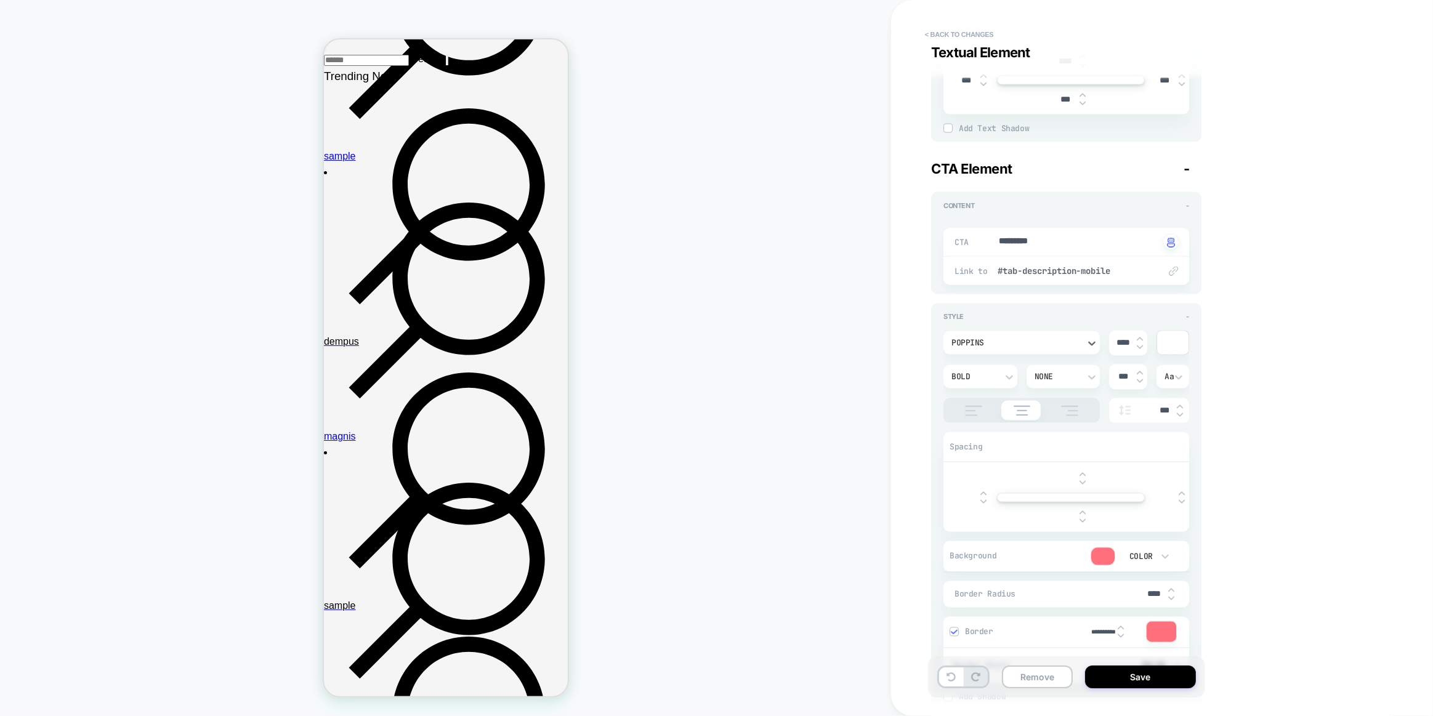
click at [1070, 338] on div "poppins" at bounding box center [1015, 343] width 128 height 10
click at [957, 467] on div "Fredoka" at bounding box center [1021, 461] width 147 height 26
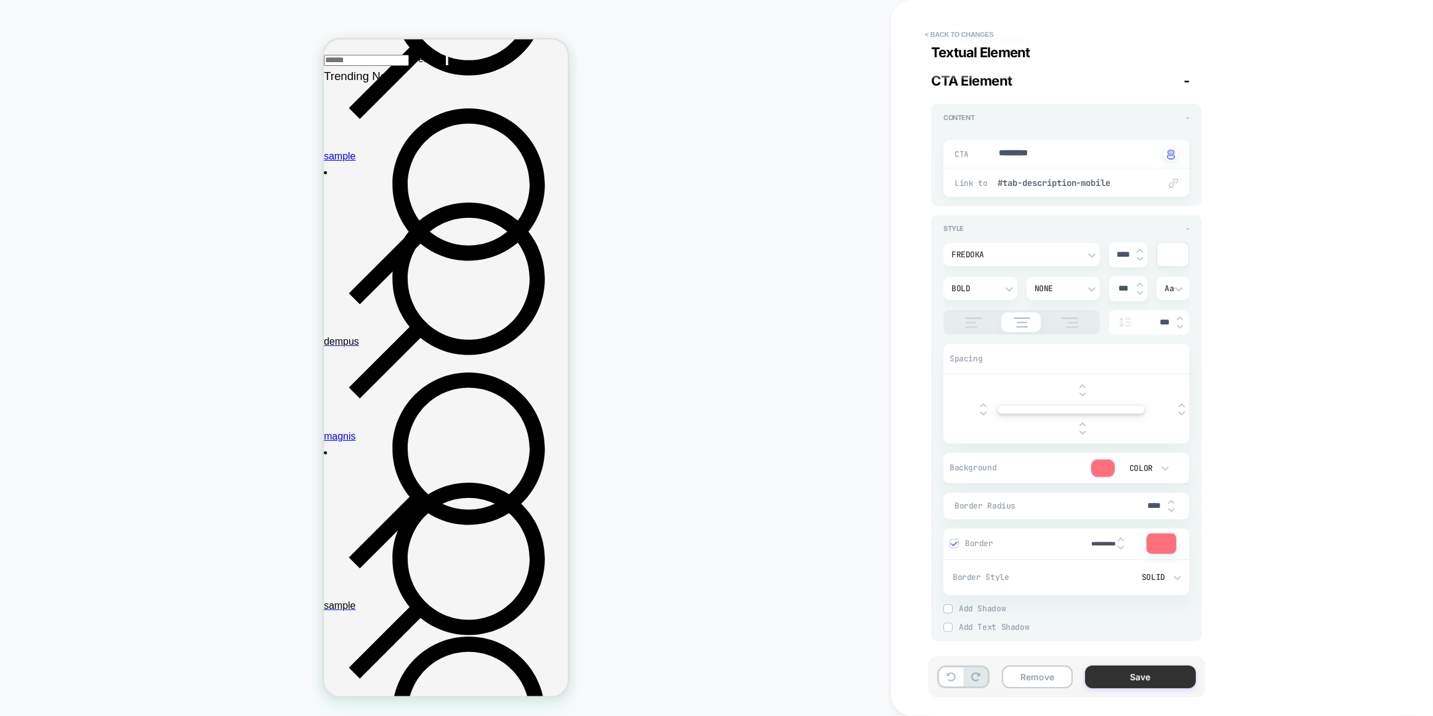
click at [1114, 665] on button "Save" at bounding box center [1140, 676] width 111 height 23
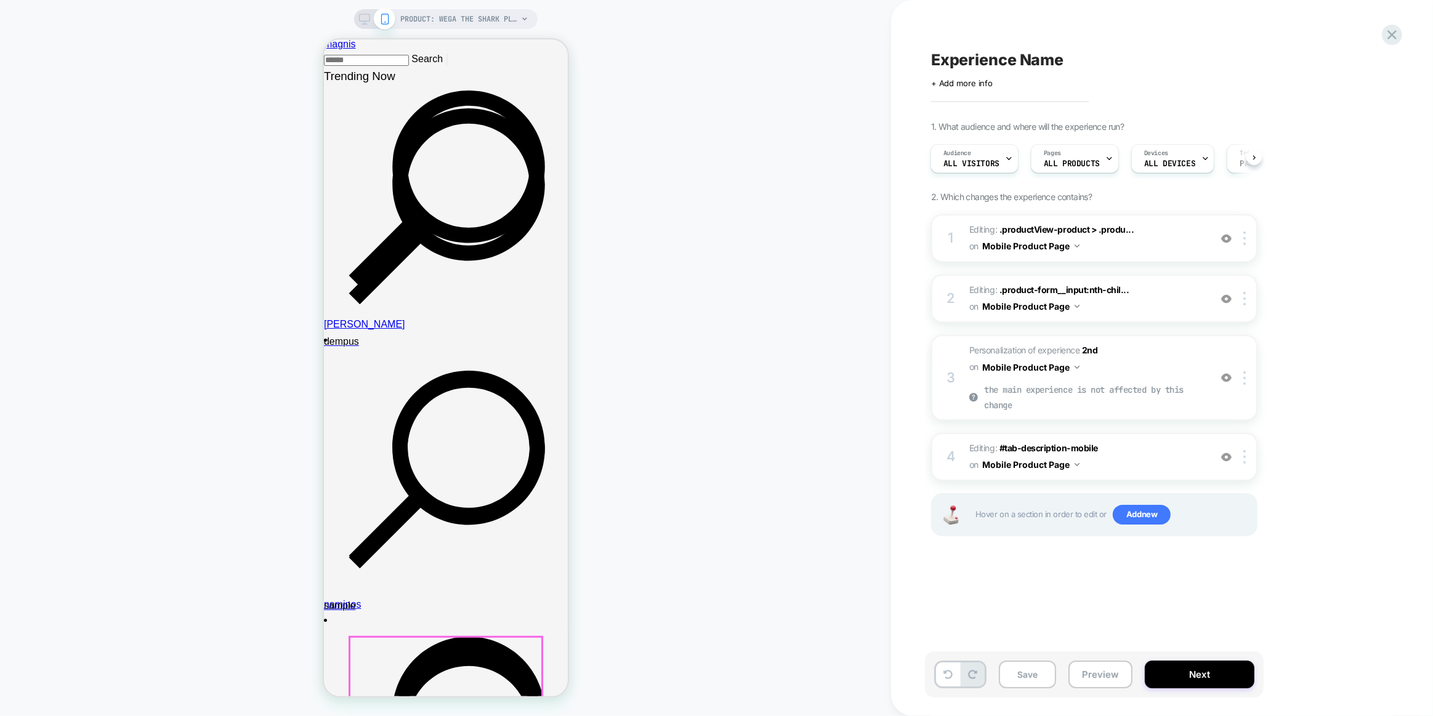
scroll to position [1132, 0]
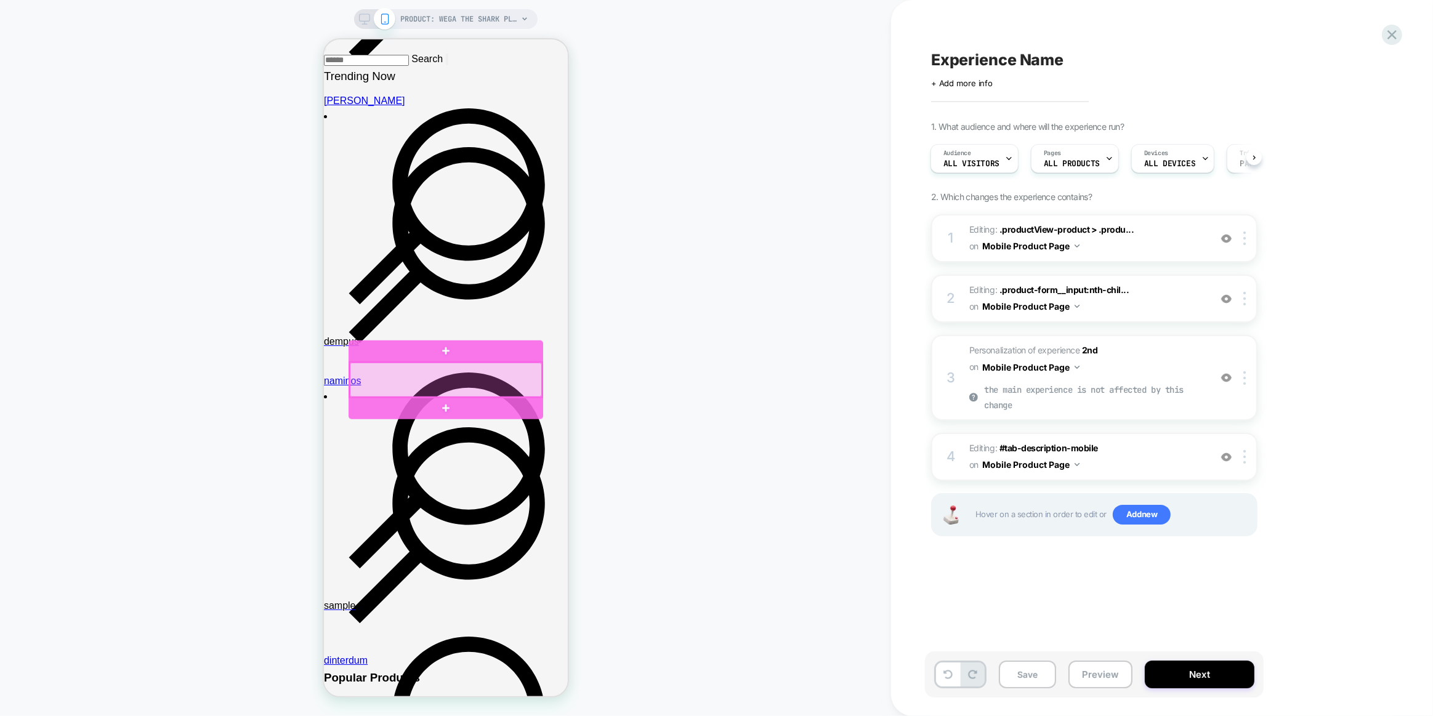
click at [520, 387] on div at bounding box center [445, 380] width 192 height 34
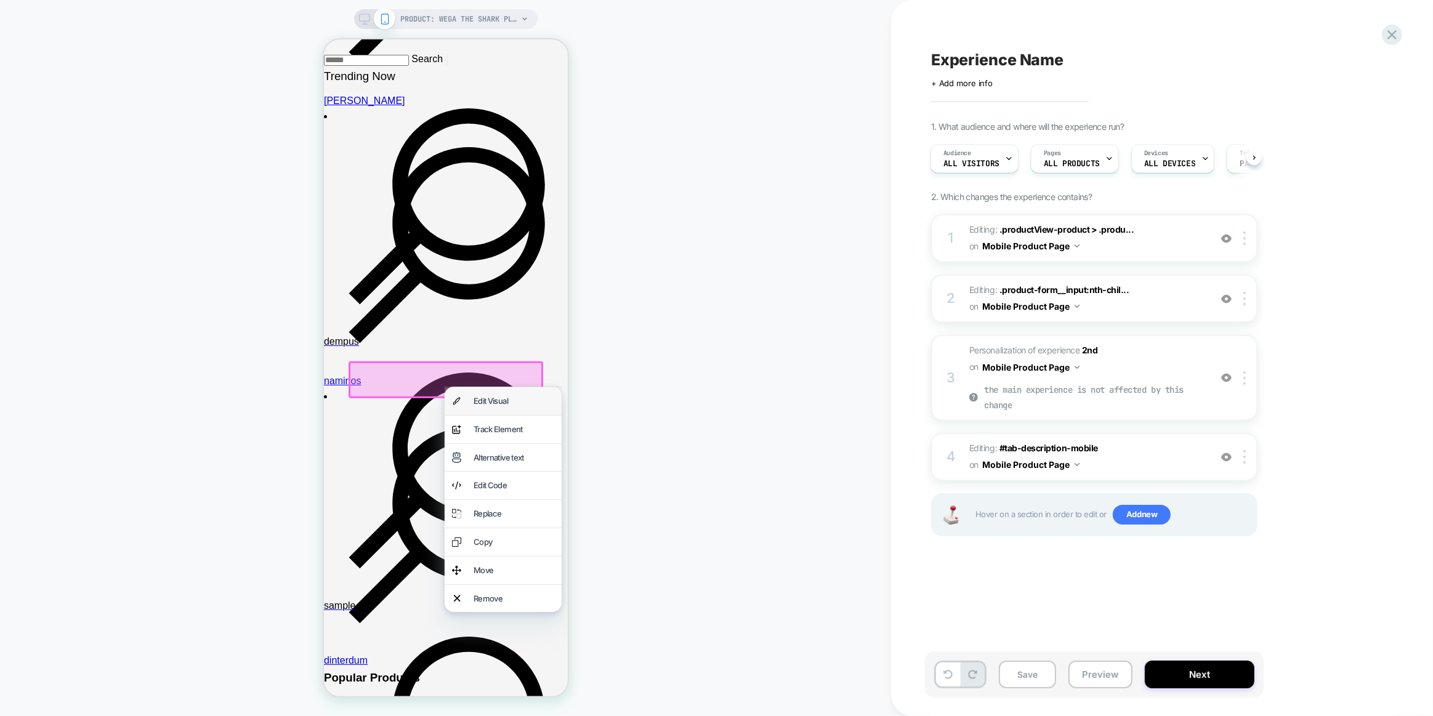
click at [515, 400] on div "Edit Visual" at bounding box center [513, 401] width 81 height 13
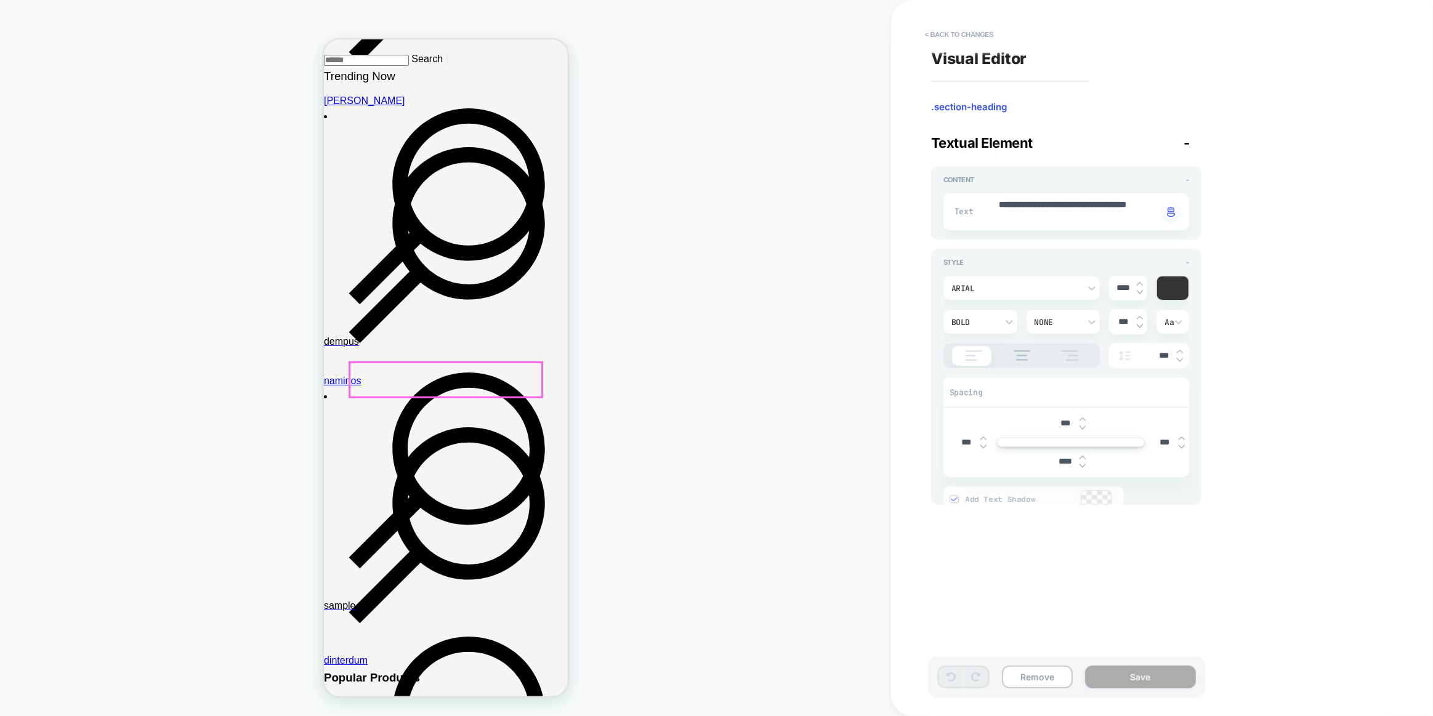
scroll to position [1144, 0]
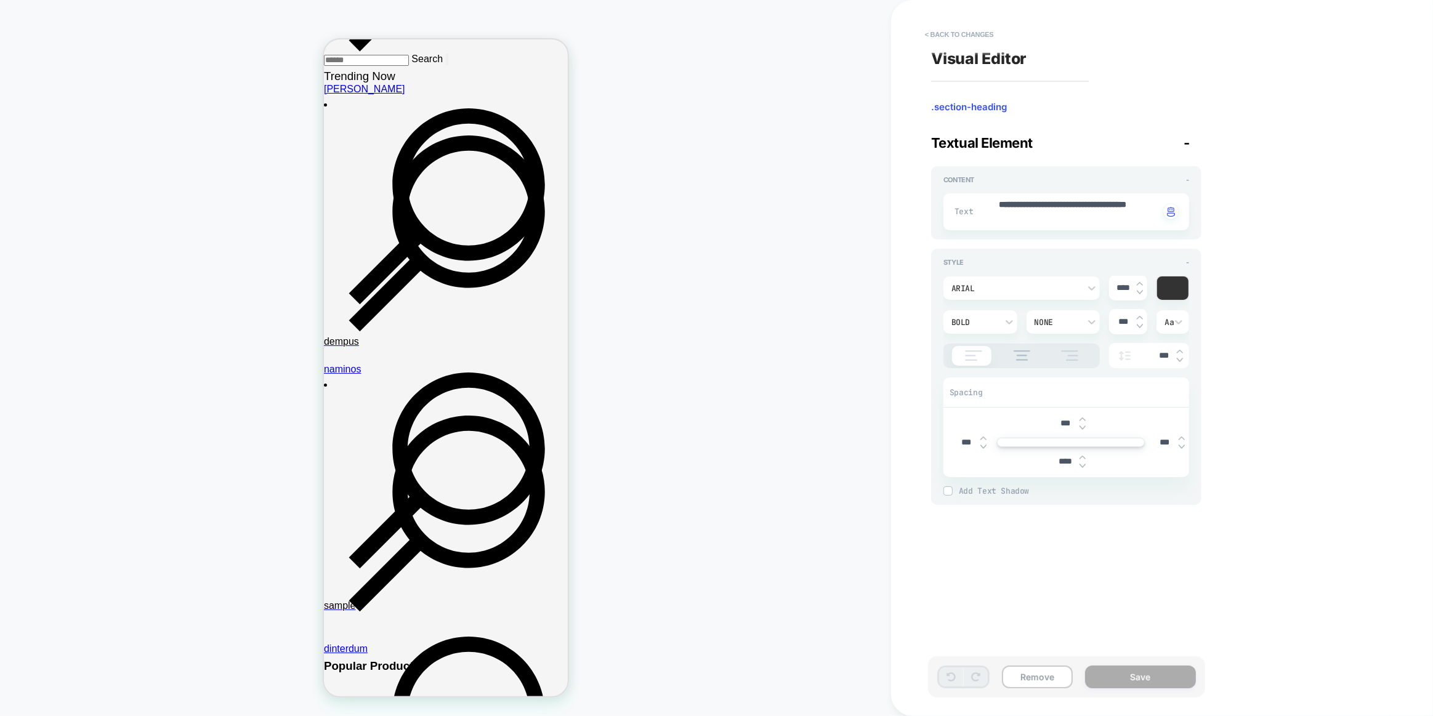
click at [1043, 276] on div "Arial **** Bold None *** Aa ***" at bounding box center [1066, 322] width 246 height 92
click at [1042, 284] on div "Arial" at bounding box center [1015, 288] width 128 height 10
click at [973, 419] on div "Fredoka" at bounding box center [1021, 411] width 147 height 26
click at [1108, 673] on button "Save" at bounding box center [1140, 676] width 111 height 23
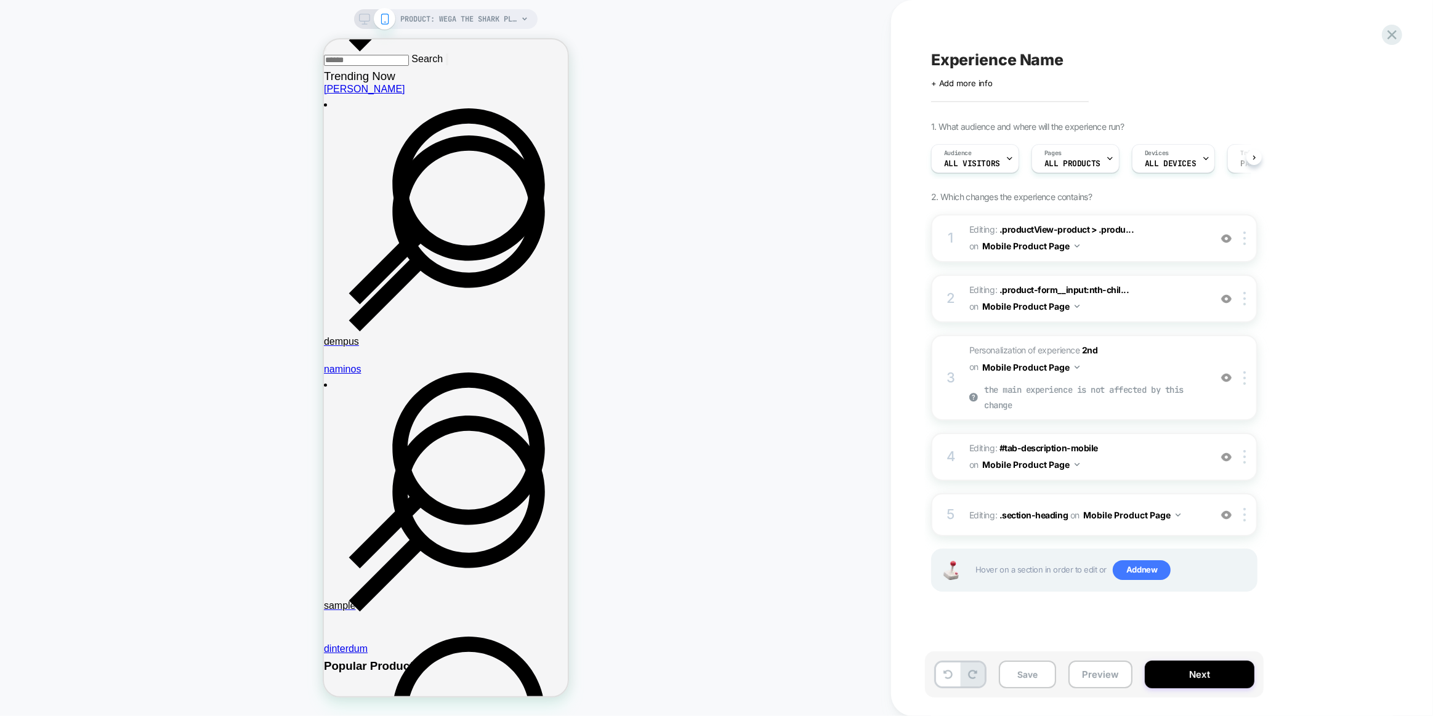
scroll to position [0, 1]
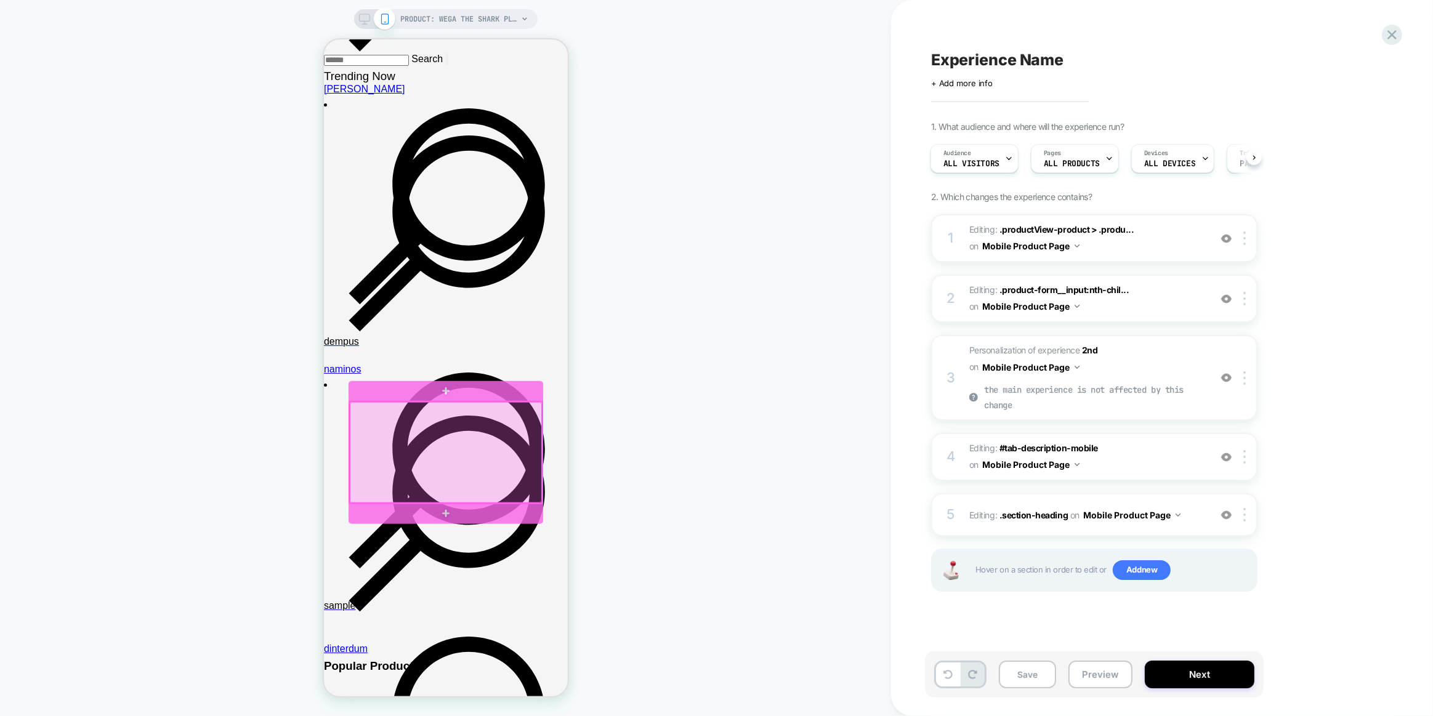
click at [446, 464] on div at bounding box center [445, 452] width 192 height 101
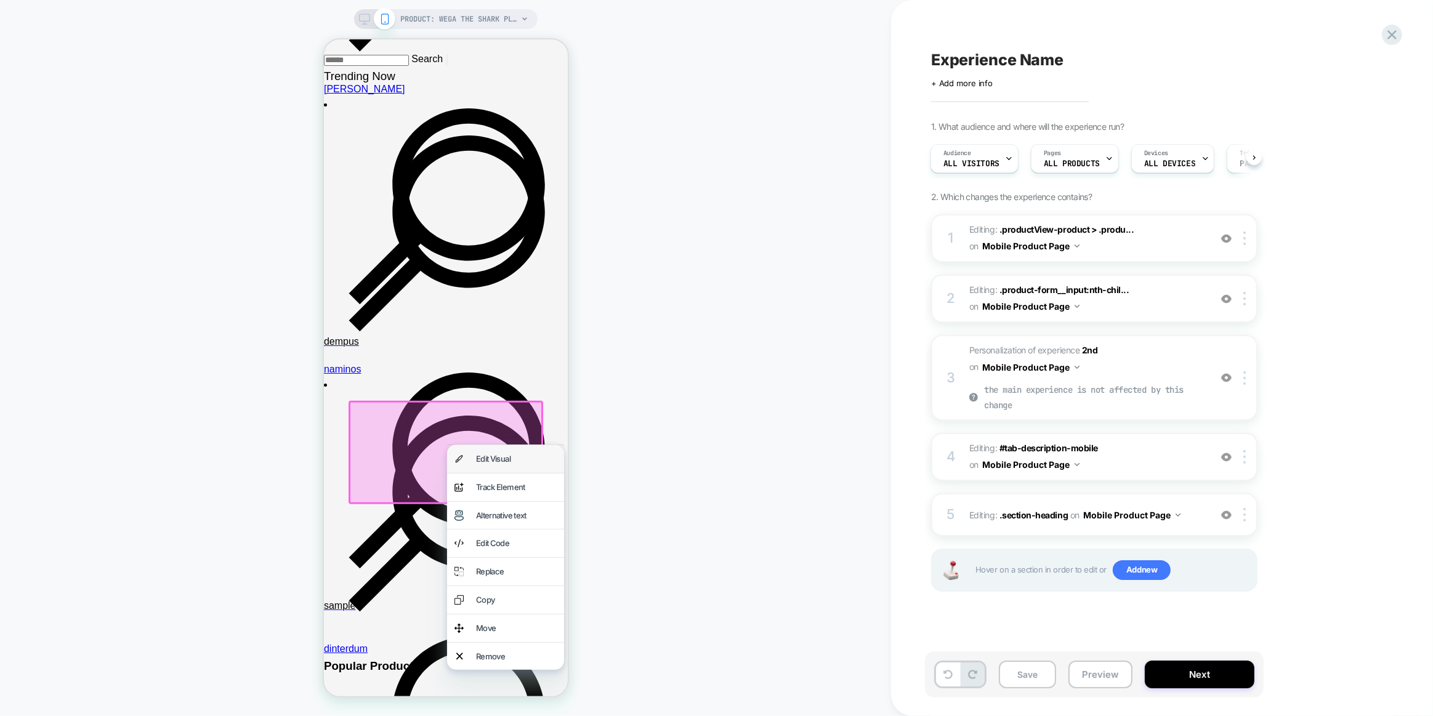
drag, startPoint x: 484, startPoint y: 459, endPoint x: 1043, endPoint y: 468, distance: 559.7
click at [484, 459] on div "Edit Visual" at bounding box center [515, 458] width 81 height 13
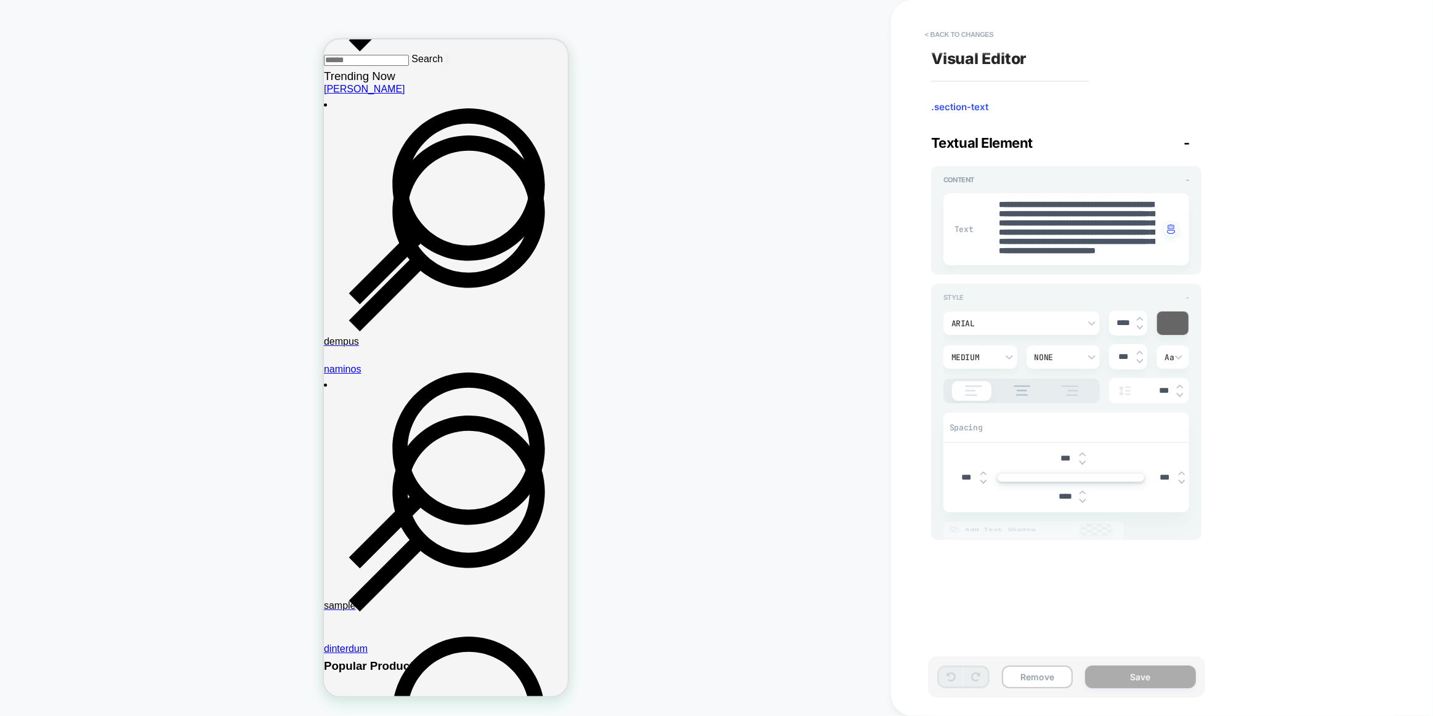
scroll to position [1228, 0]
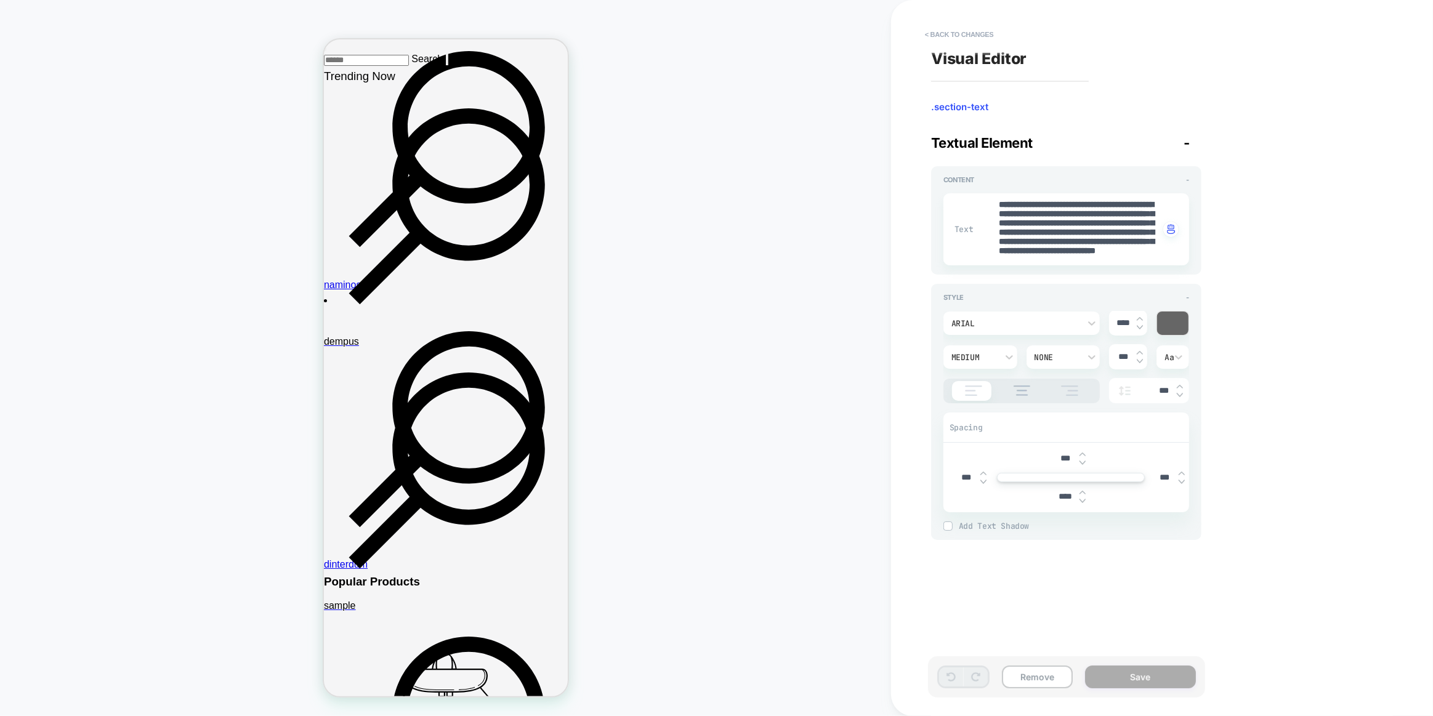
click at [1064, 322] on div "Arial" at bounding box center [1015, 323] width 128 height 10
click at [966, 456] on div "Fredoka" at bounding box center [1021, 446] width 147 height 26
click at [1111, 683] on button "Save" at bounding box center [1140, 676] width 111 height 23
type textarea "*"
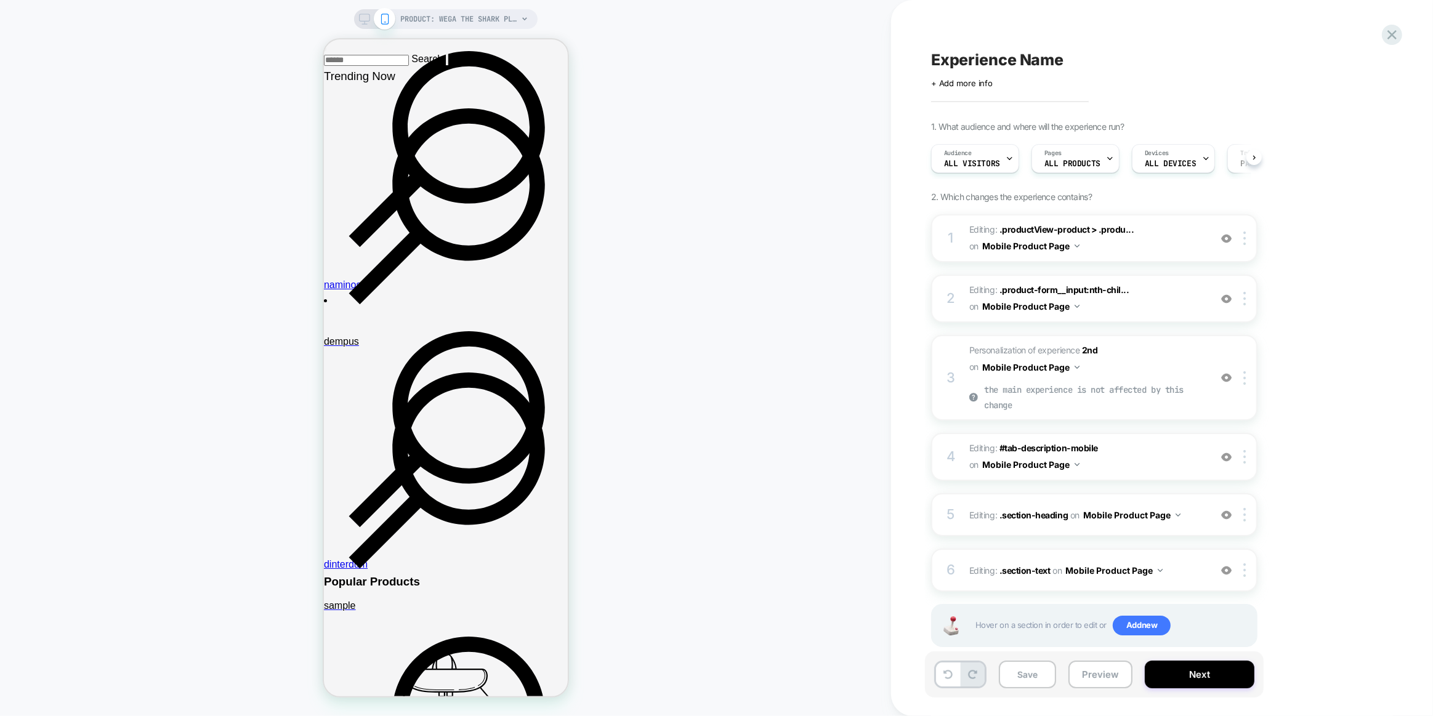
scroll to position [0, 1]
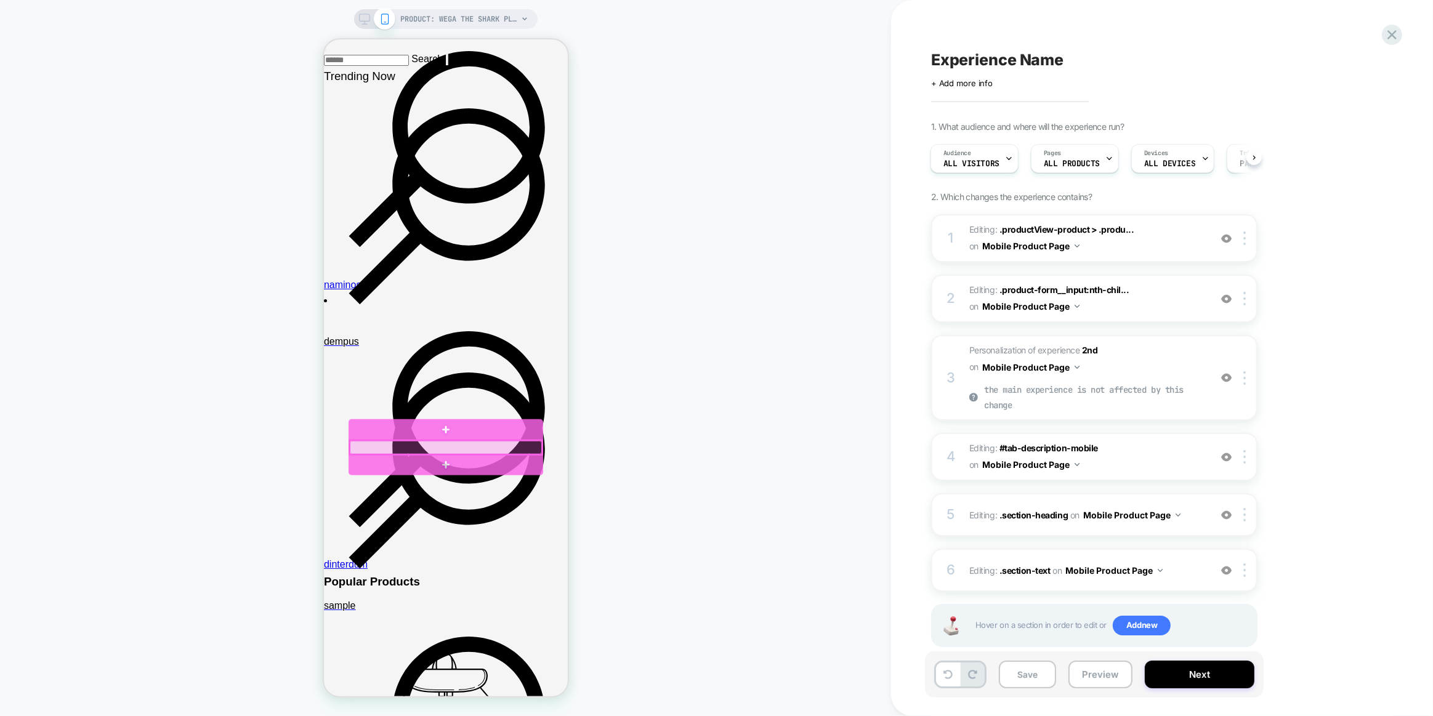
click at [516, 449] on div at bounding box center [445, 448] width 192 height 14
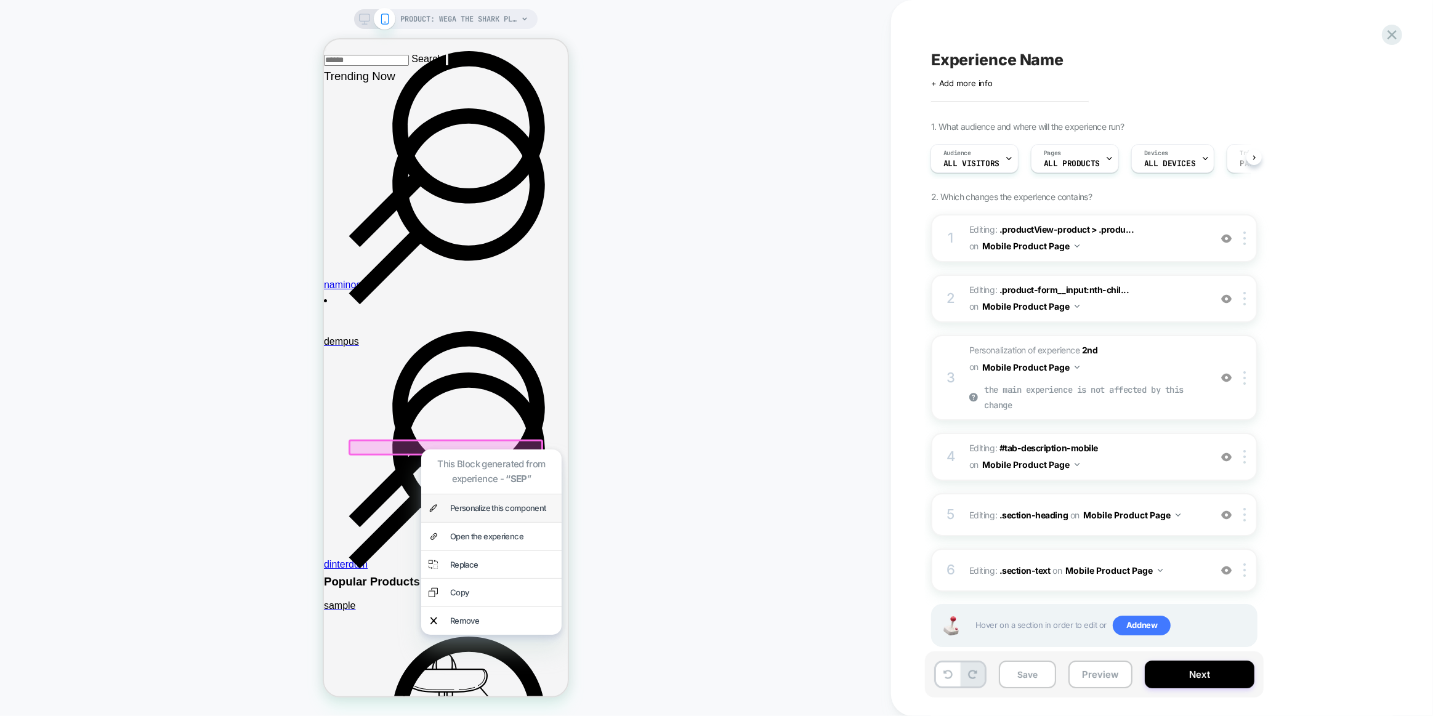
drag, startPoint x: 502, startPoint y: 504, endPoint x: 542, endPoint y: 500, distance: 40.8
click at [502, 504] on div "Personalize this component" at bounding box center [501, 508] width 104 height 13
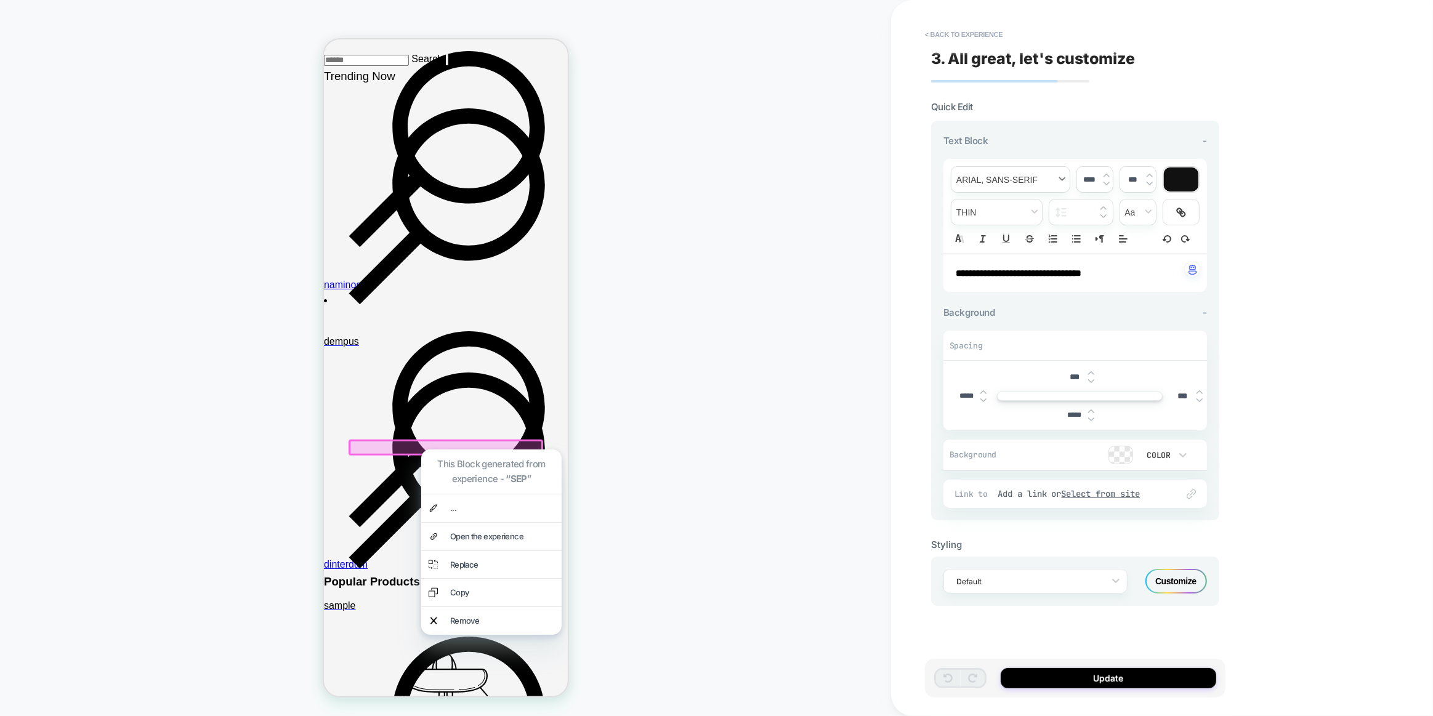
click at [1027, 175] on span "font" at bounding box center [1010, 179] width 118 height 25
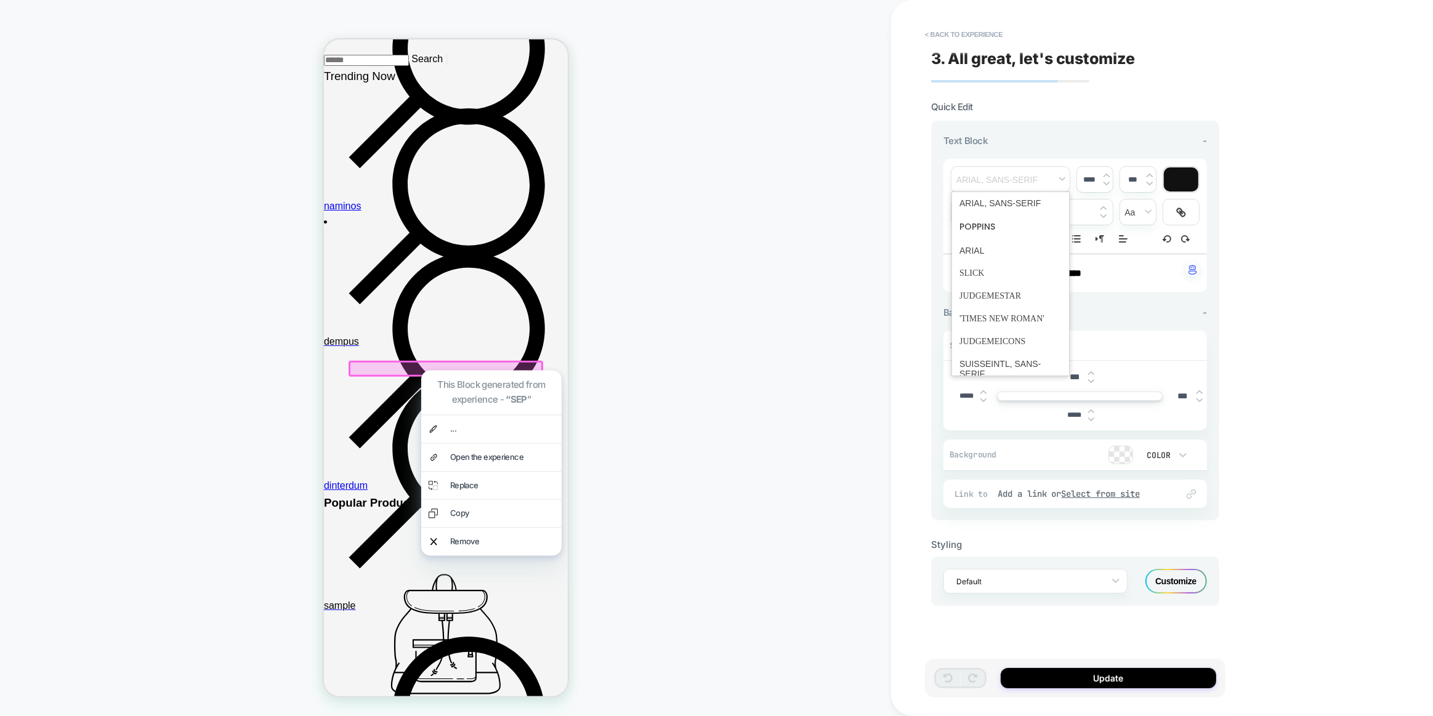
scroll to position [111, 0]
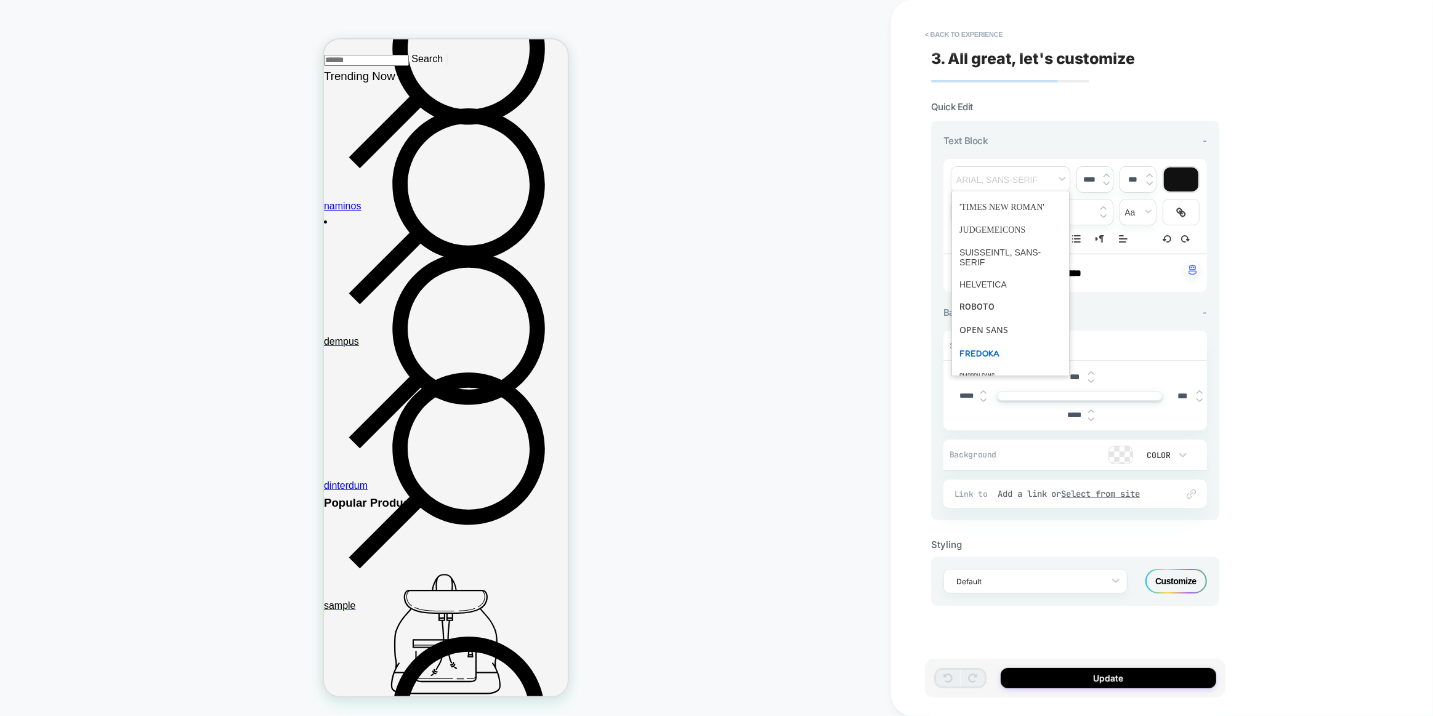
click at [968, 344] on span "font" at bounding box center [1010, 353] width 102 height 23
type input "****"
drag, startPoint x: 1080, startPoint y: 653, endPoint x: 1084, endPoint y: 662, distance: 10.8
click at [1083, 653] on div "**********" at bounding box center [1075, 357] width 300 height 691
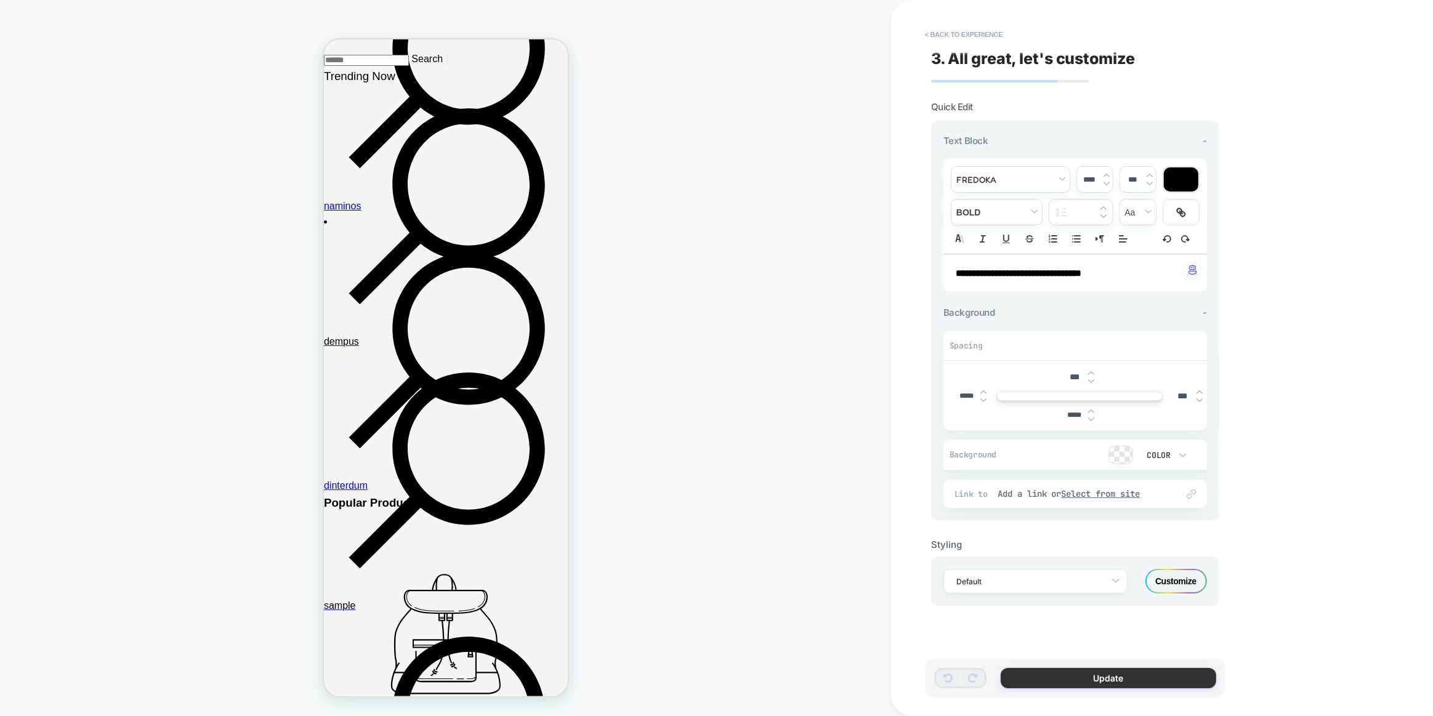
click at [1090, 678] on button "Update" at bounding box center [1107, 678] width 215 height 20
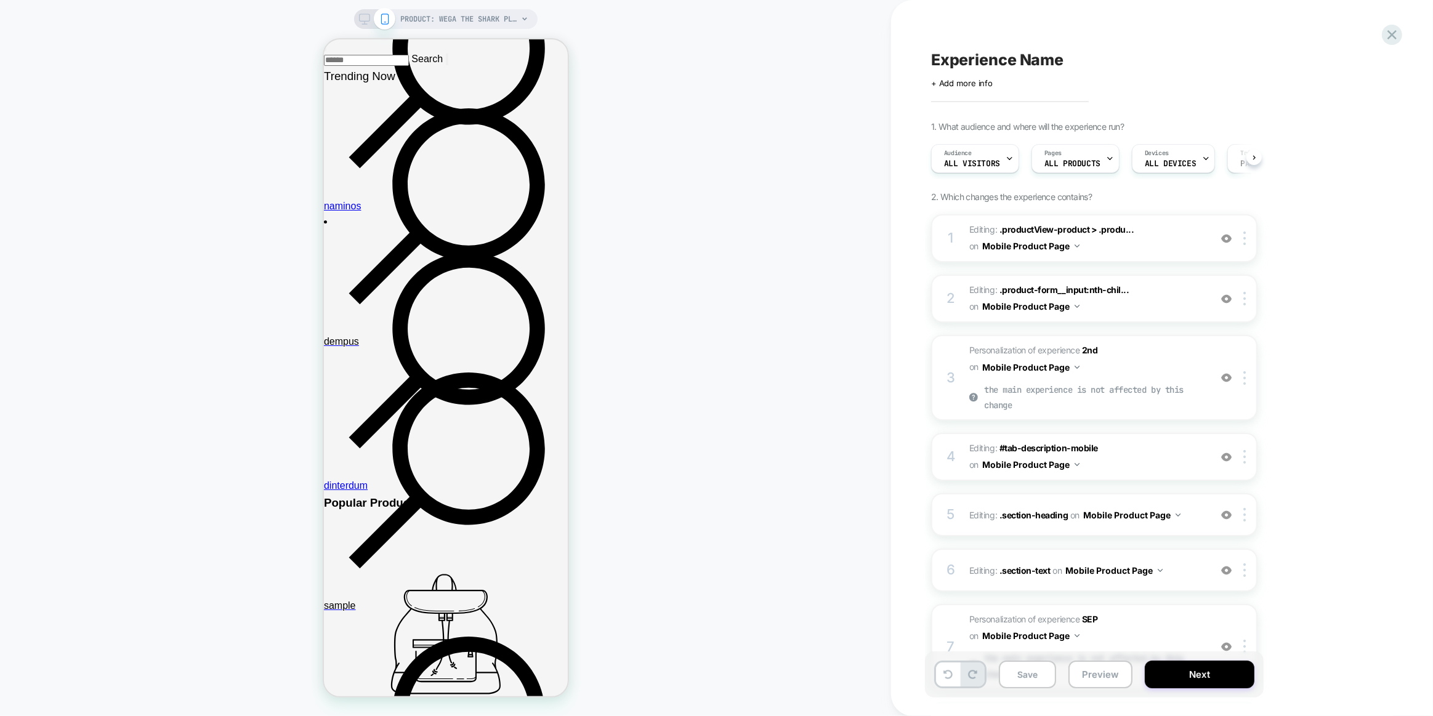
scroll to position [0, 1]
click at [1114, 683] on button "Preview" at bounding box center [1100, 675] width 64 height 28
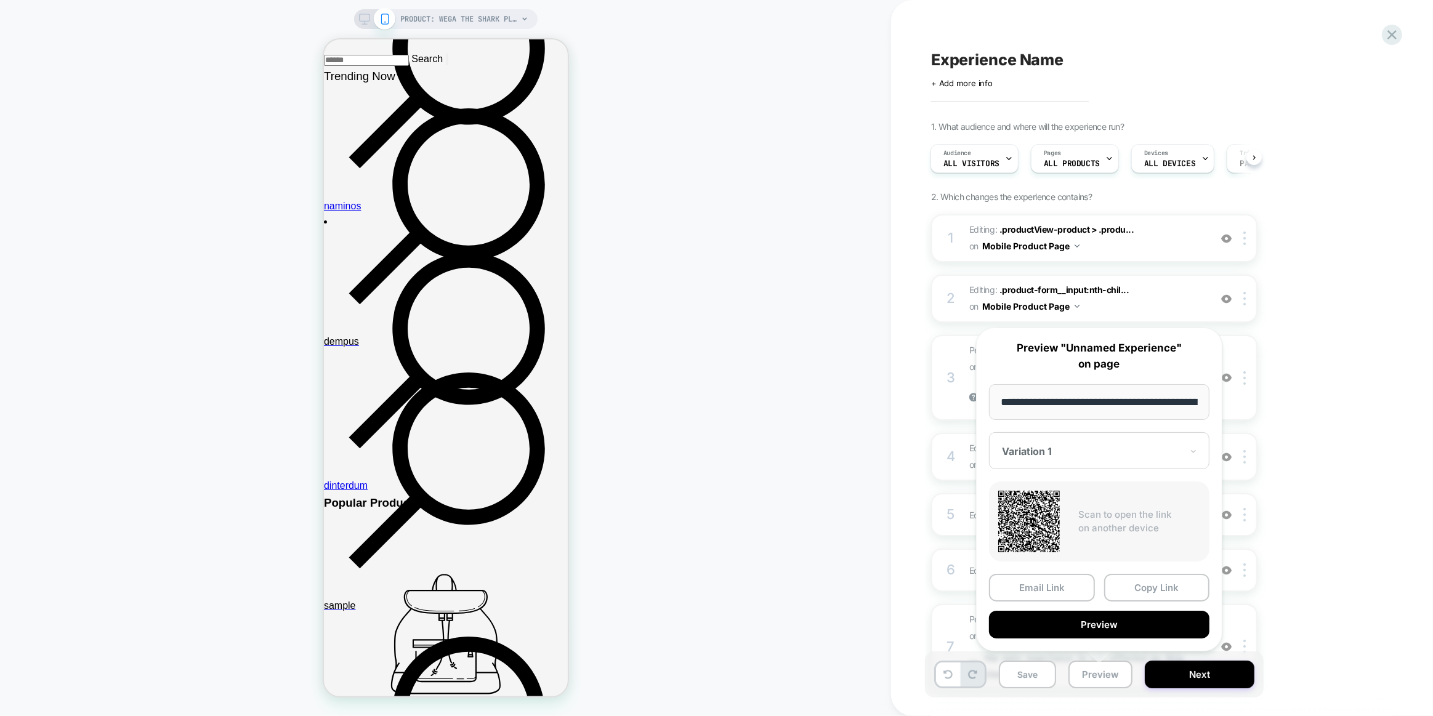
scroll to position [0, 624]
click at [1144, 617] on button "Preview" at bounding box center [1099, 625] width 220 height 28
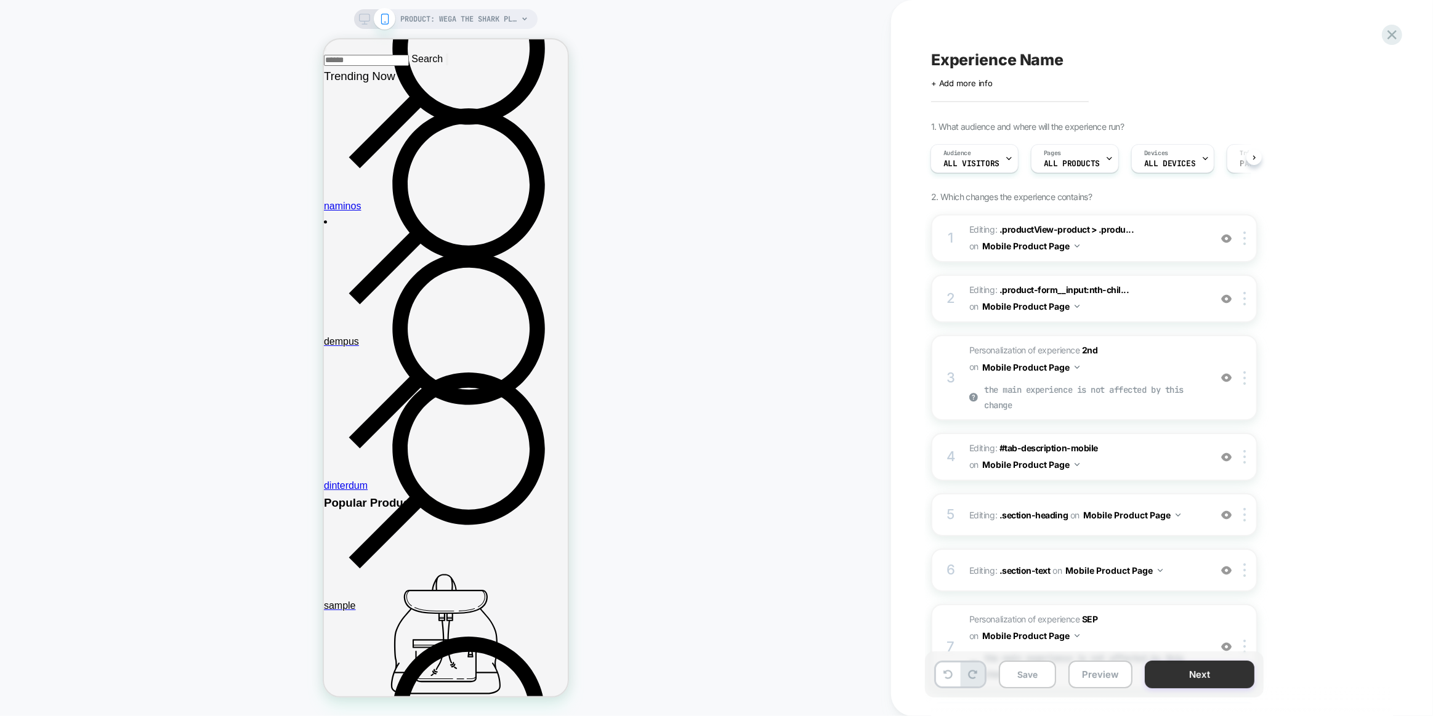
click at [1169, 677] on button "Next" at bounding box center [1199, 675] width 110 height 28
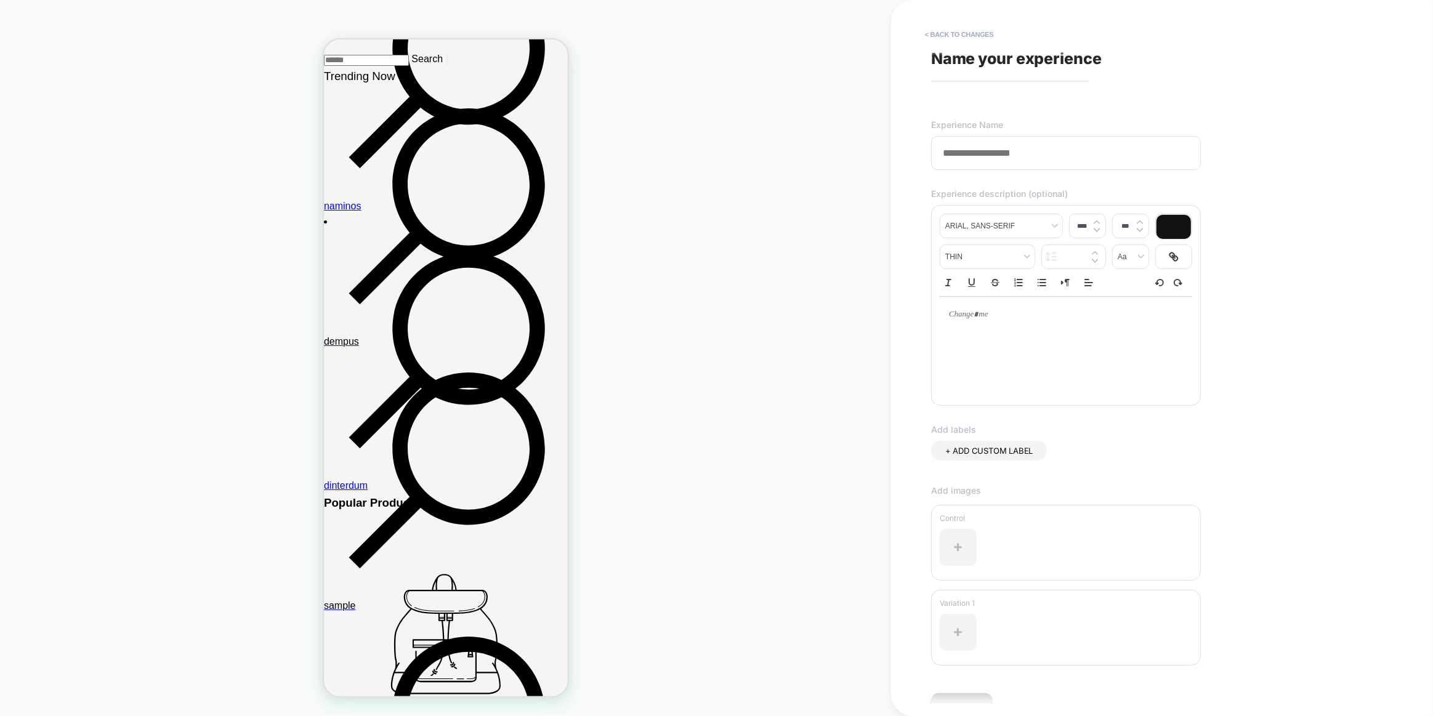
click at [1038, 147] on input at bounding box center [1066, 153] width 270 height 34
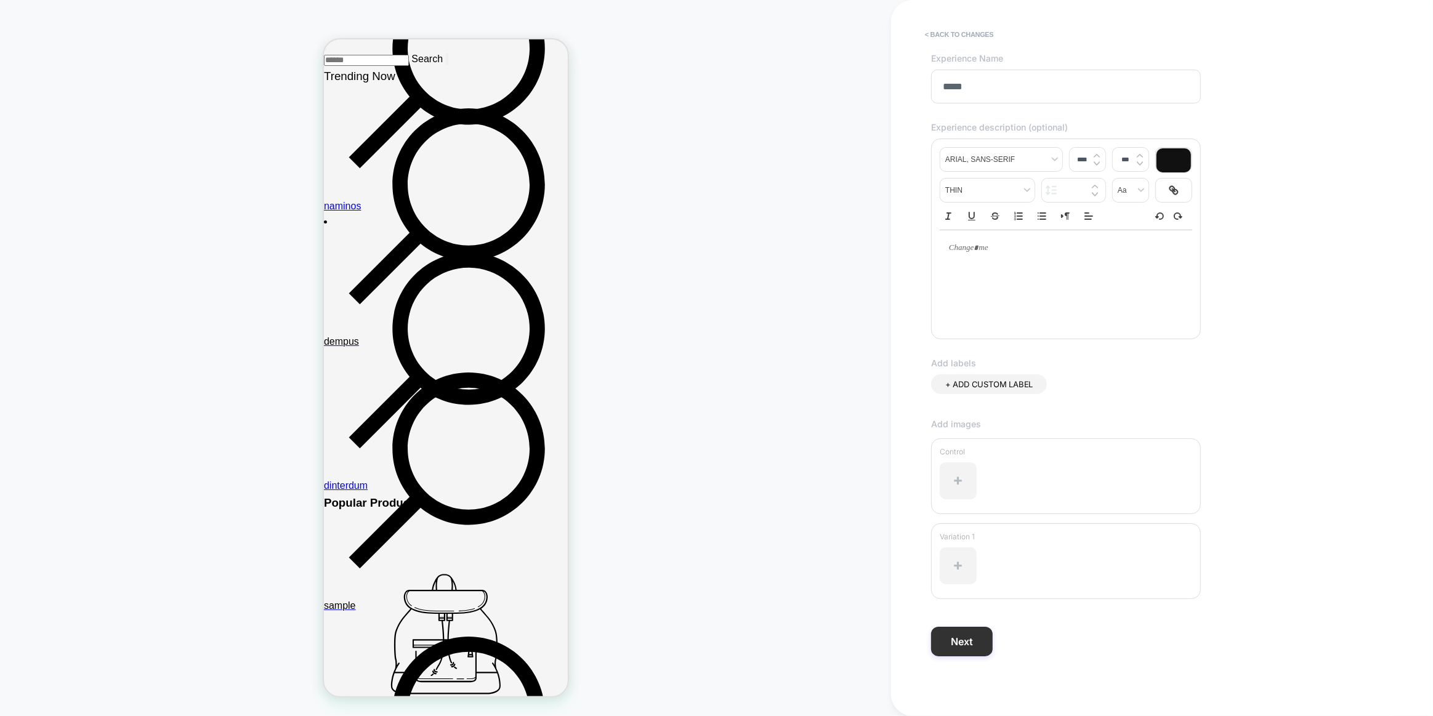
type input "*****"
click at [954, 638] on button "Next" at bounding box center [962, 642] width 62 height 30
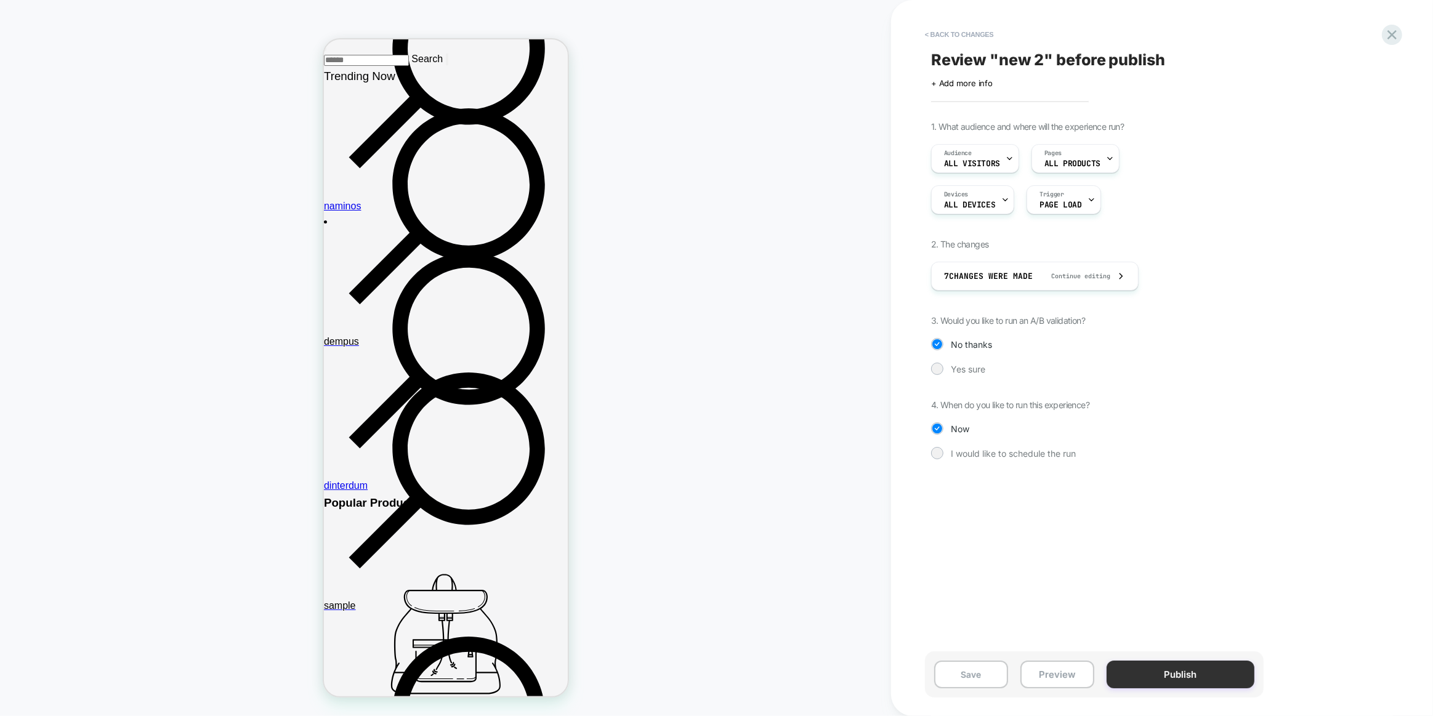
click at [1129, 667] on button "Publish" at bounding box center [1180, 675] width 148 height 28
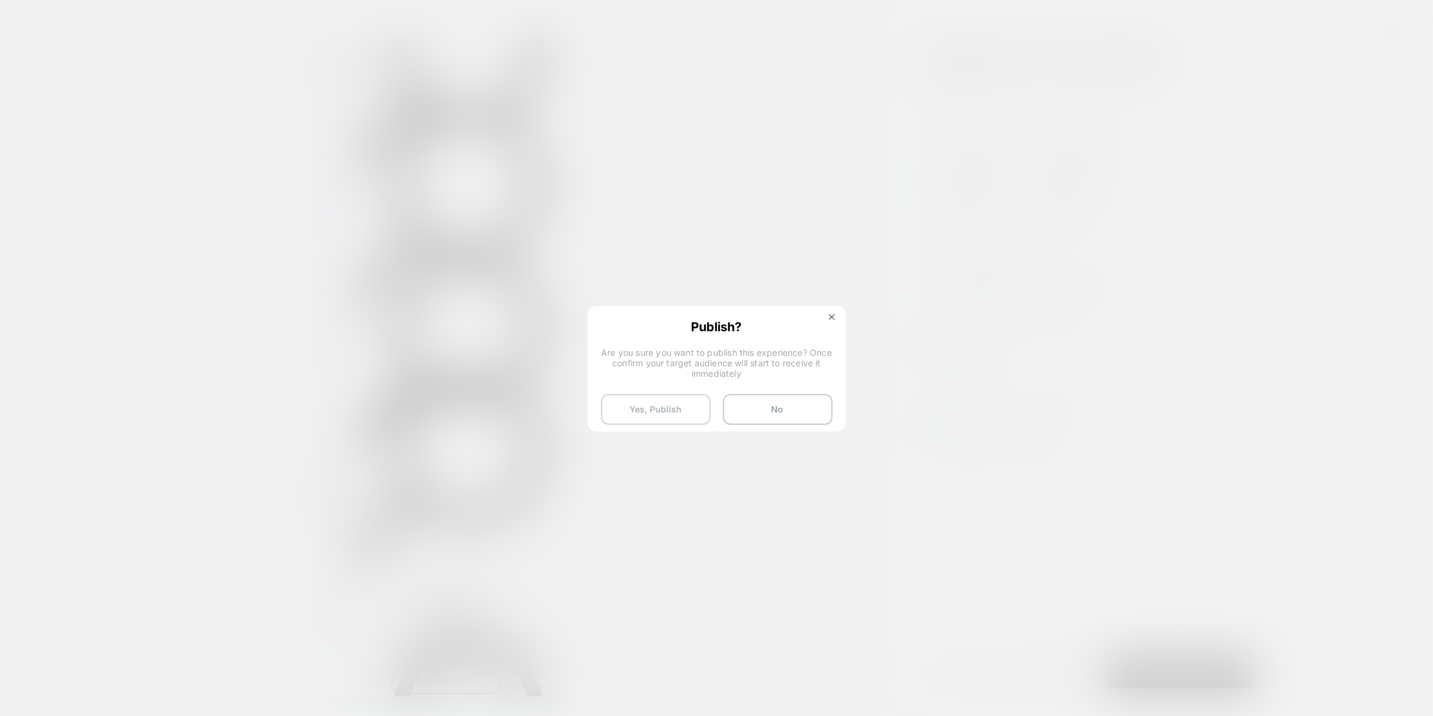
click at [686, 408] on button "Yes, Publish" at bounding box center [656, 409] width 110 height 31
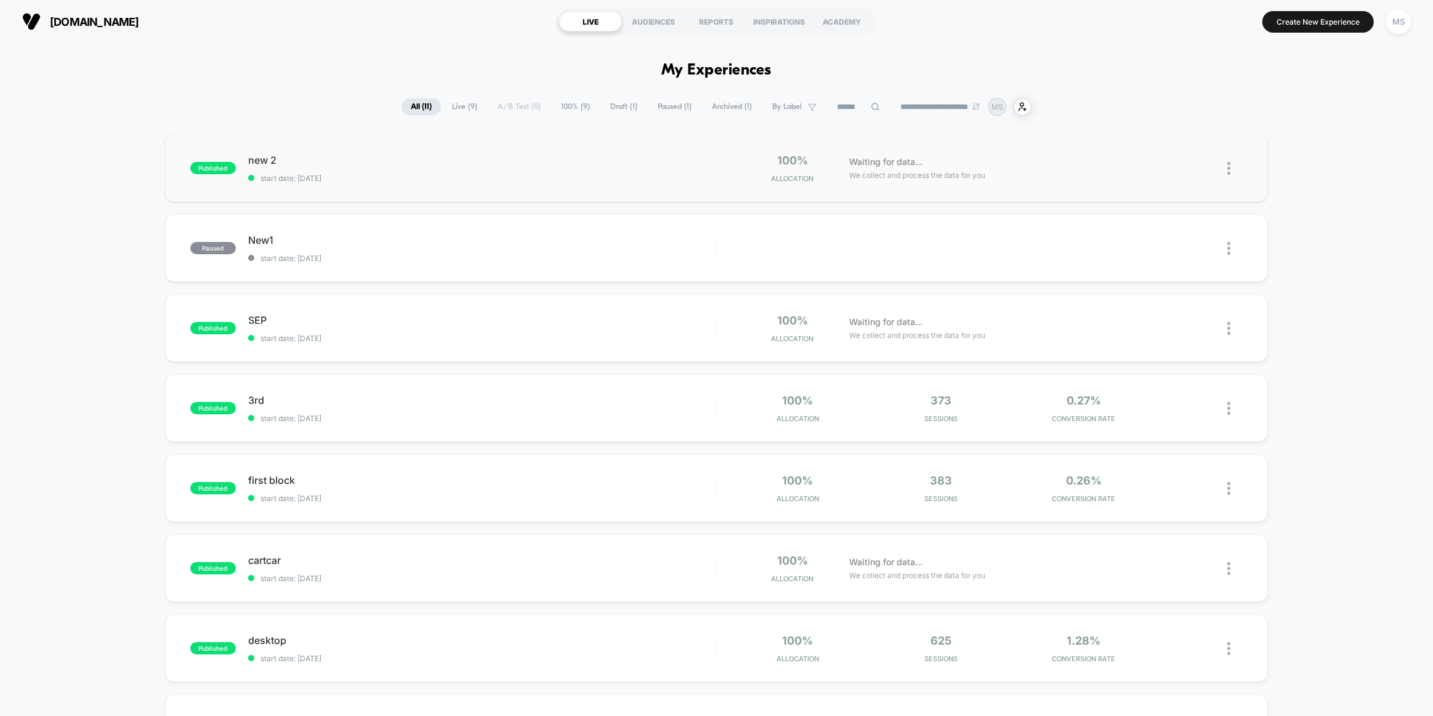
click at [1228, 170] on img at bounding box center [1228, 168] width 3 height 13
click at [1176, 155] on div "Pause" at bounding box center [1166, 155] width 111 height 28
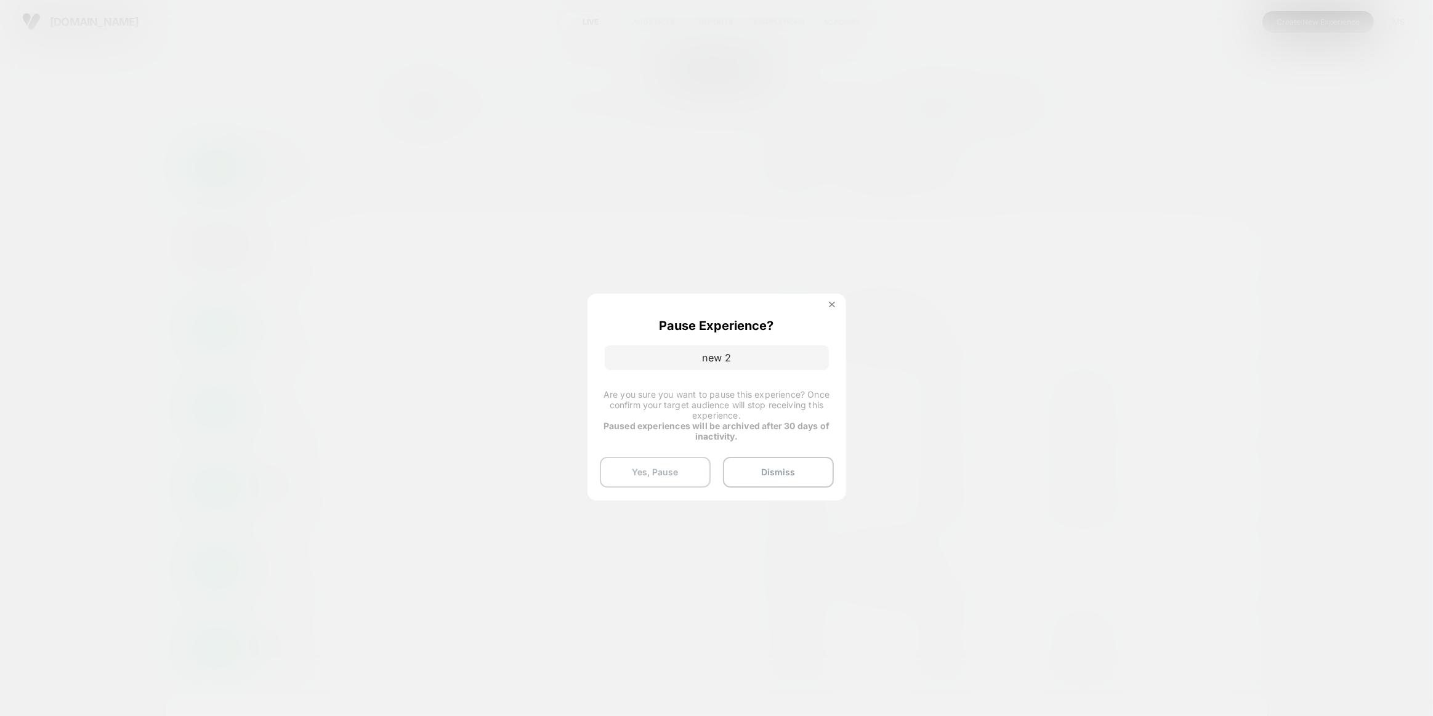
click at [656, 470] on button "Yes, Pause" at bounding box center [655, 472] width 111 height 31
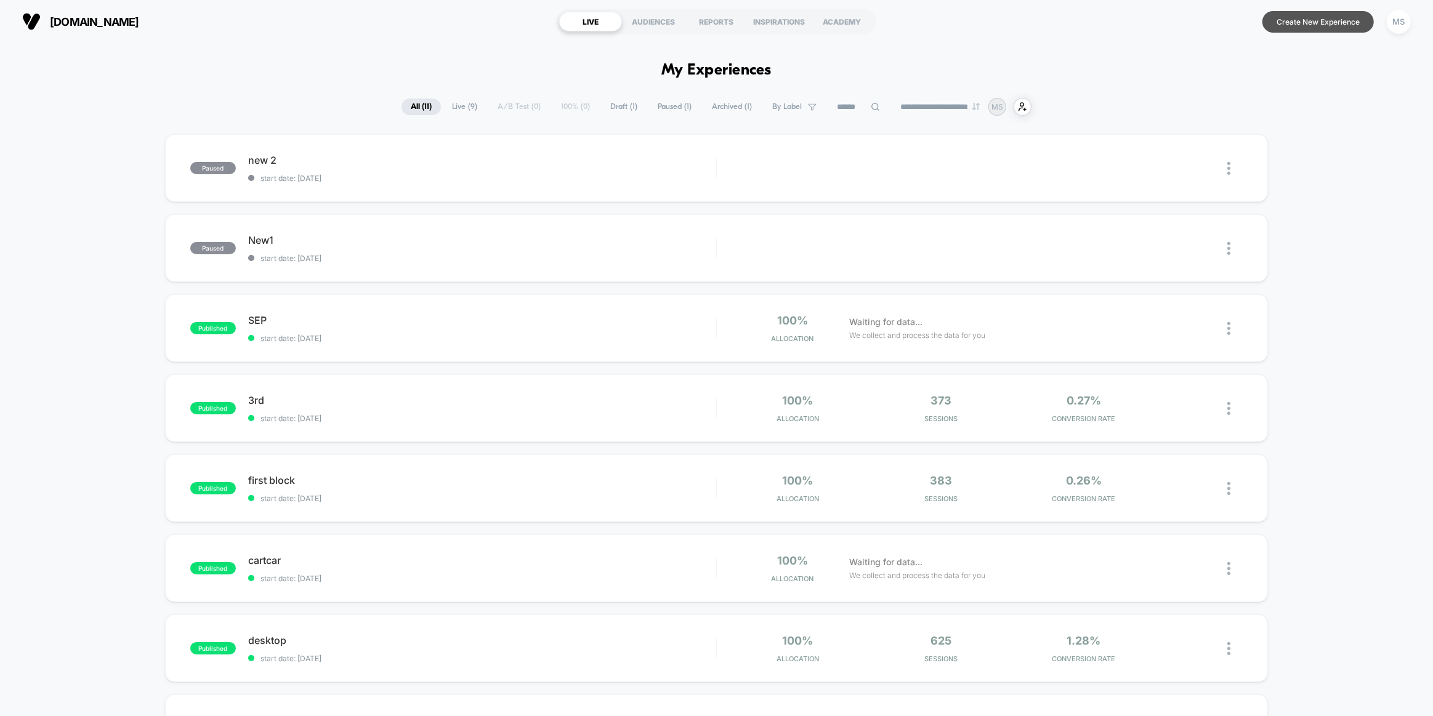
click at [1284, 18] on button "Create New Experience" at bounding box center [1317, 22] width 111 height 22
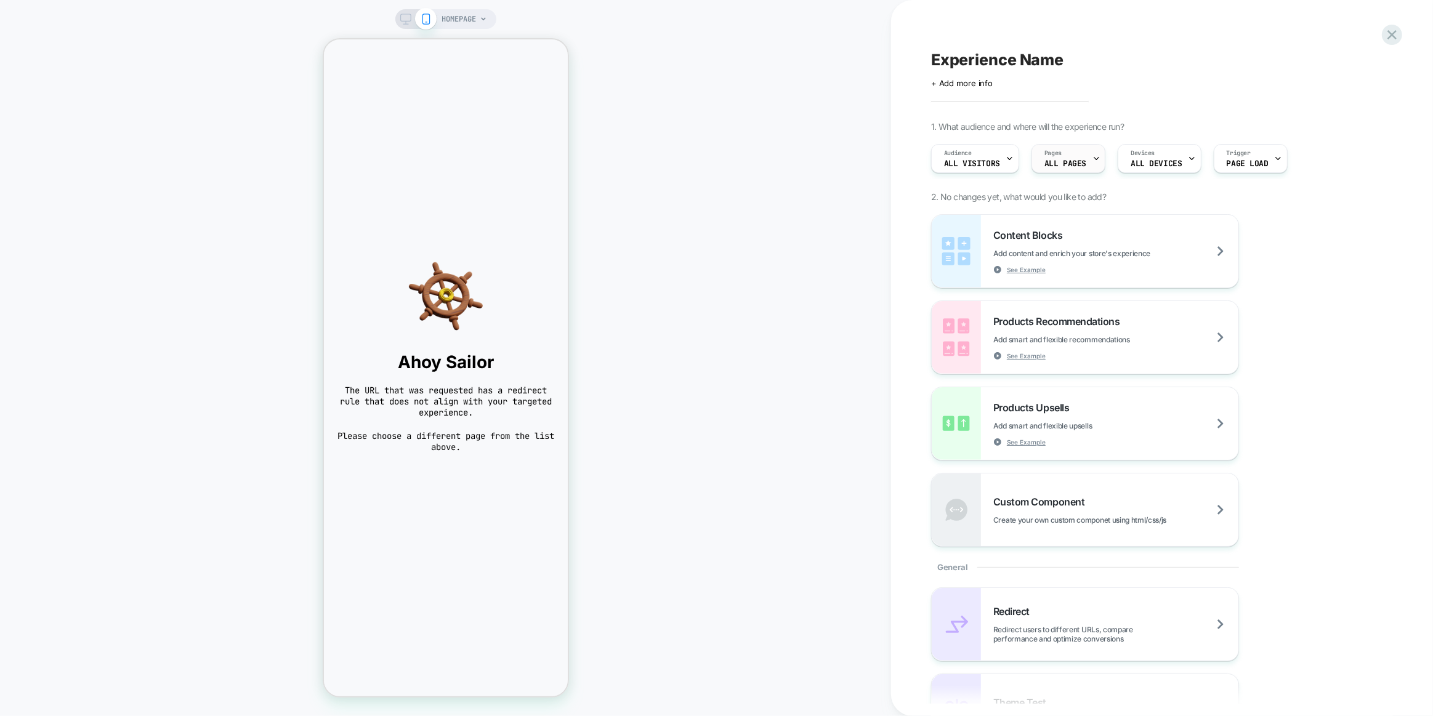
click at [1058, 153] on span "Pages" at bounding box center [1052, 153] width 17 height 9
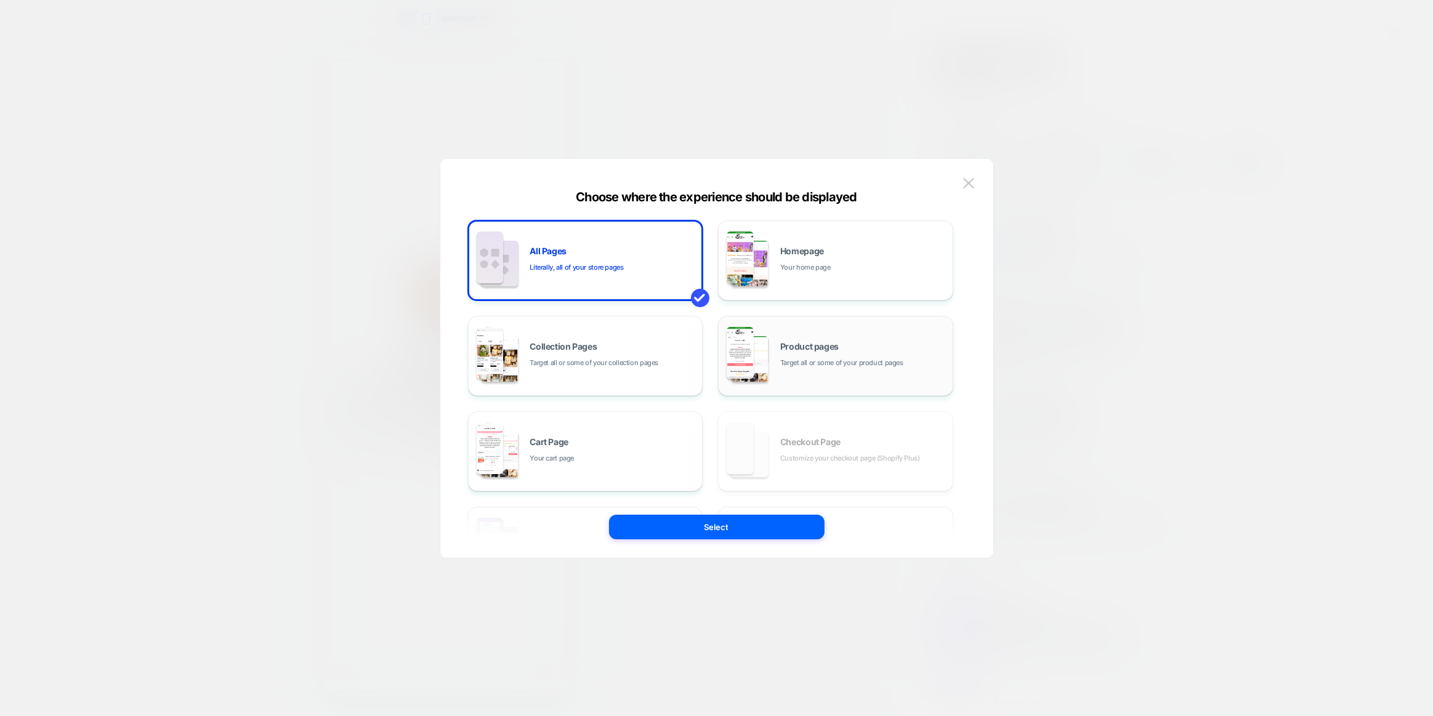
click at [827, 367] on span "Target all or some of your product pages" at bounding box center [841, 363] width 123 height 12
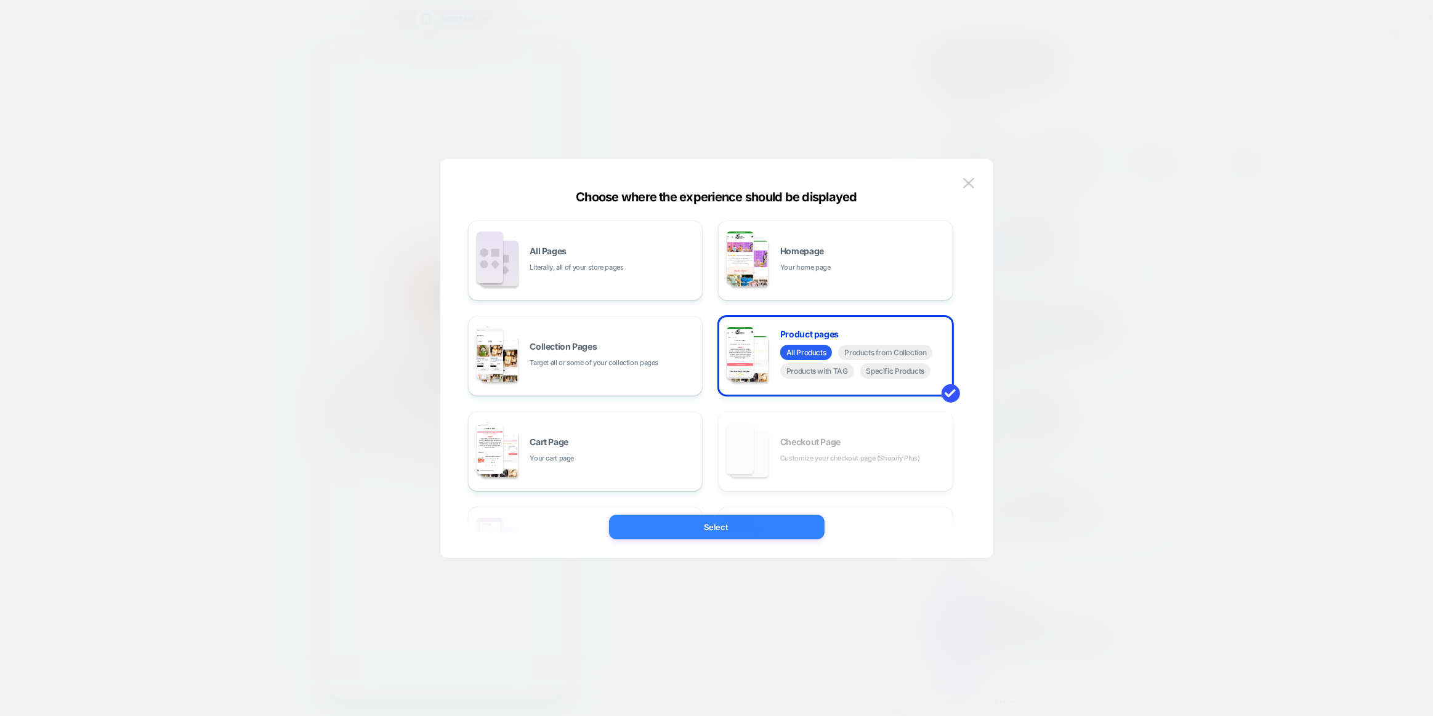
click at [755, 534] on button "Select" at bounding box center [716, 527] width 215 height 25
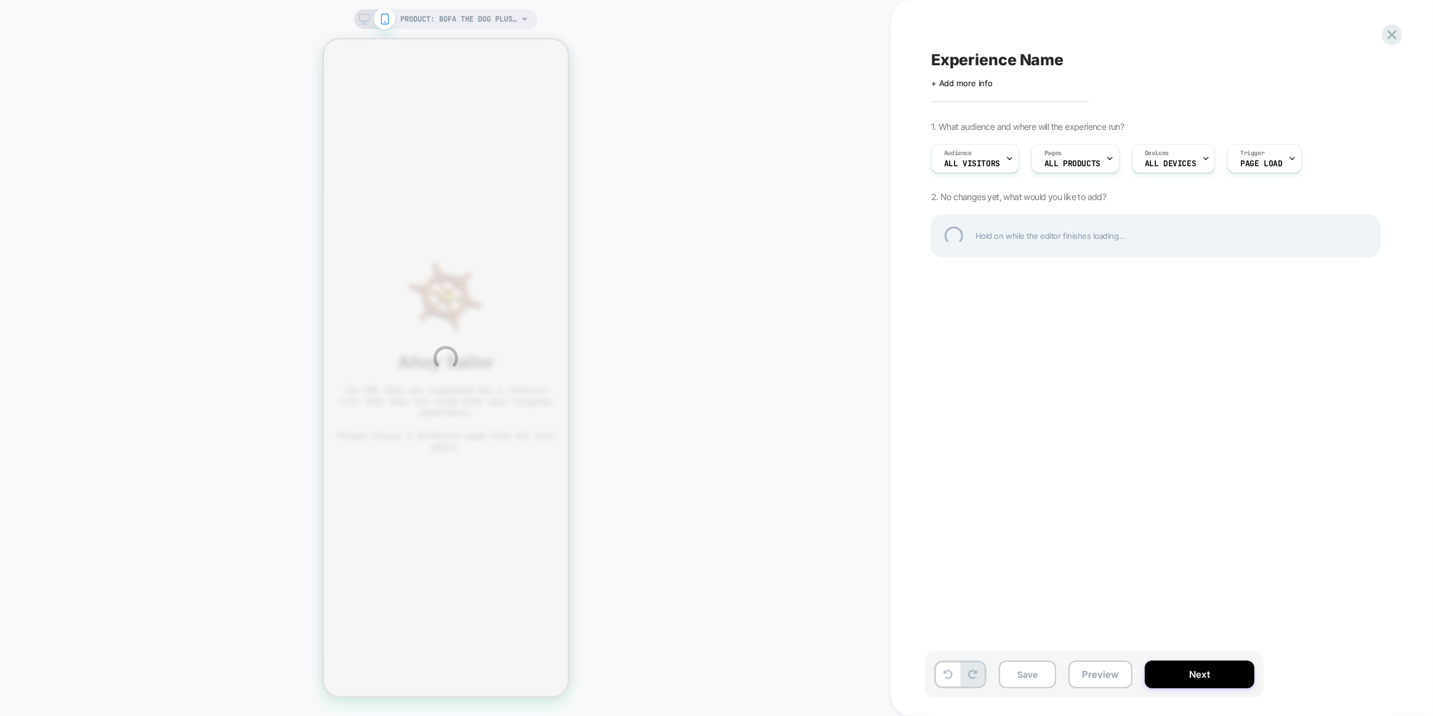
click at [595, 552] on div "PRODUCT: Bofa the dog plush [80 100cm kawaii animal sleeping puppy with sweater…" at bounding box center [716, 358] width 1433 height 716
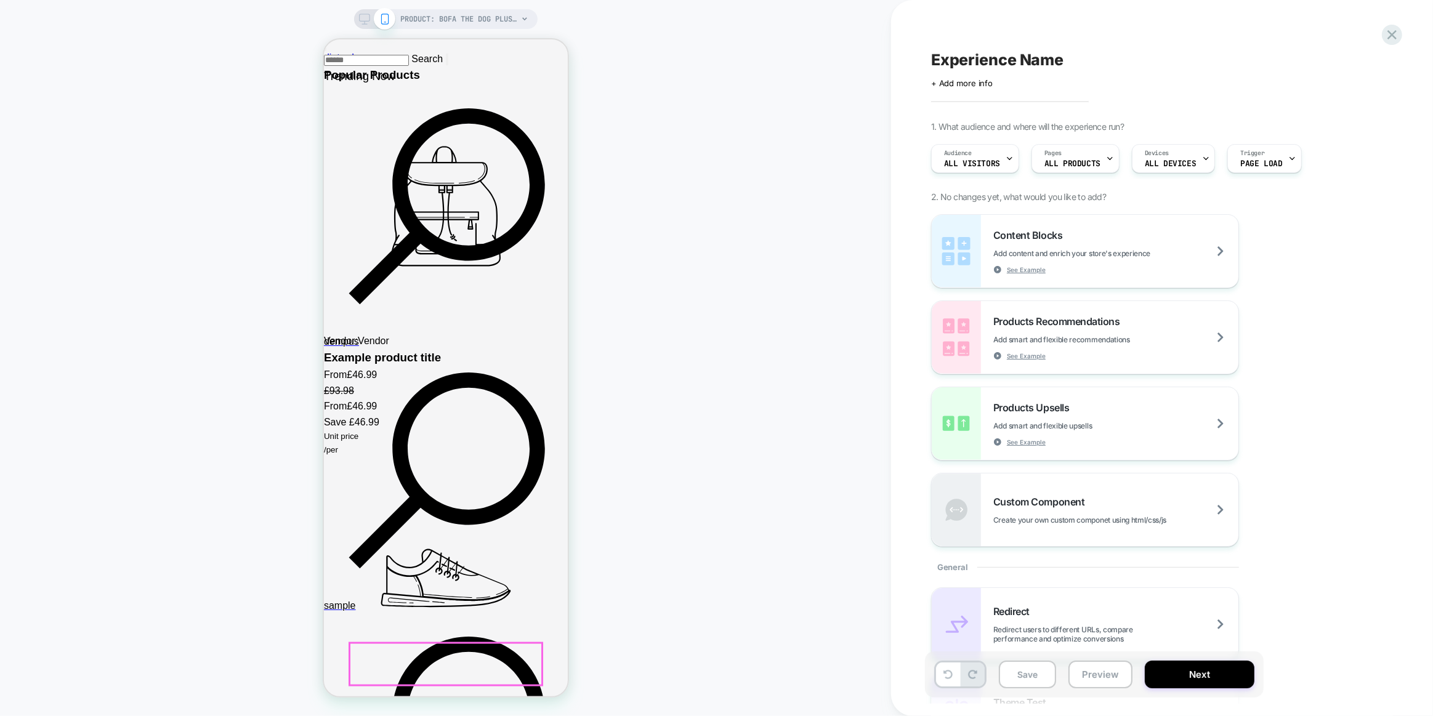
scroll to position [2126, 0]
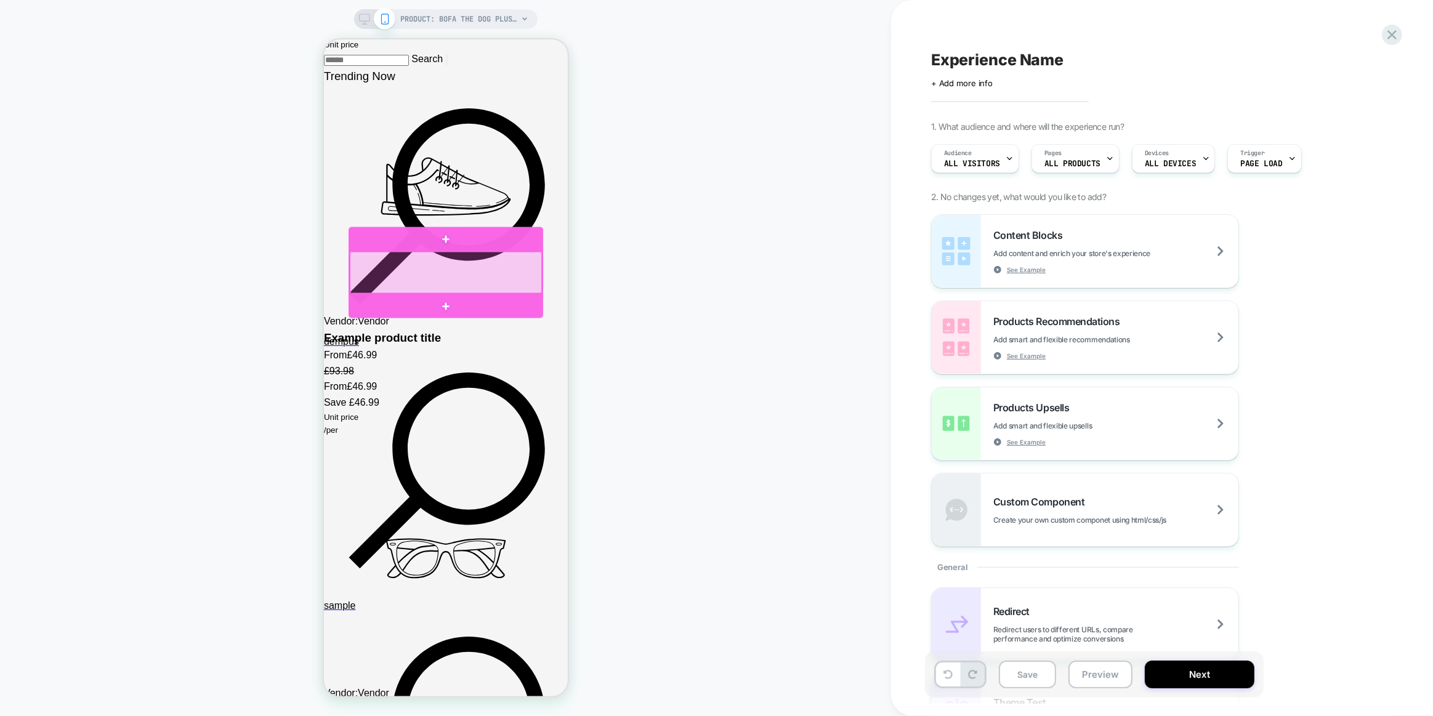
click at [478, 271] on div at bounding box center [445, 273] width 192 height 42
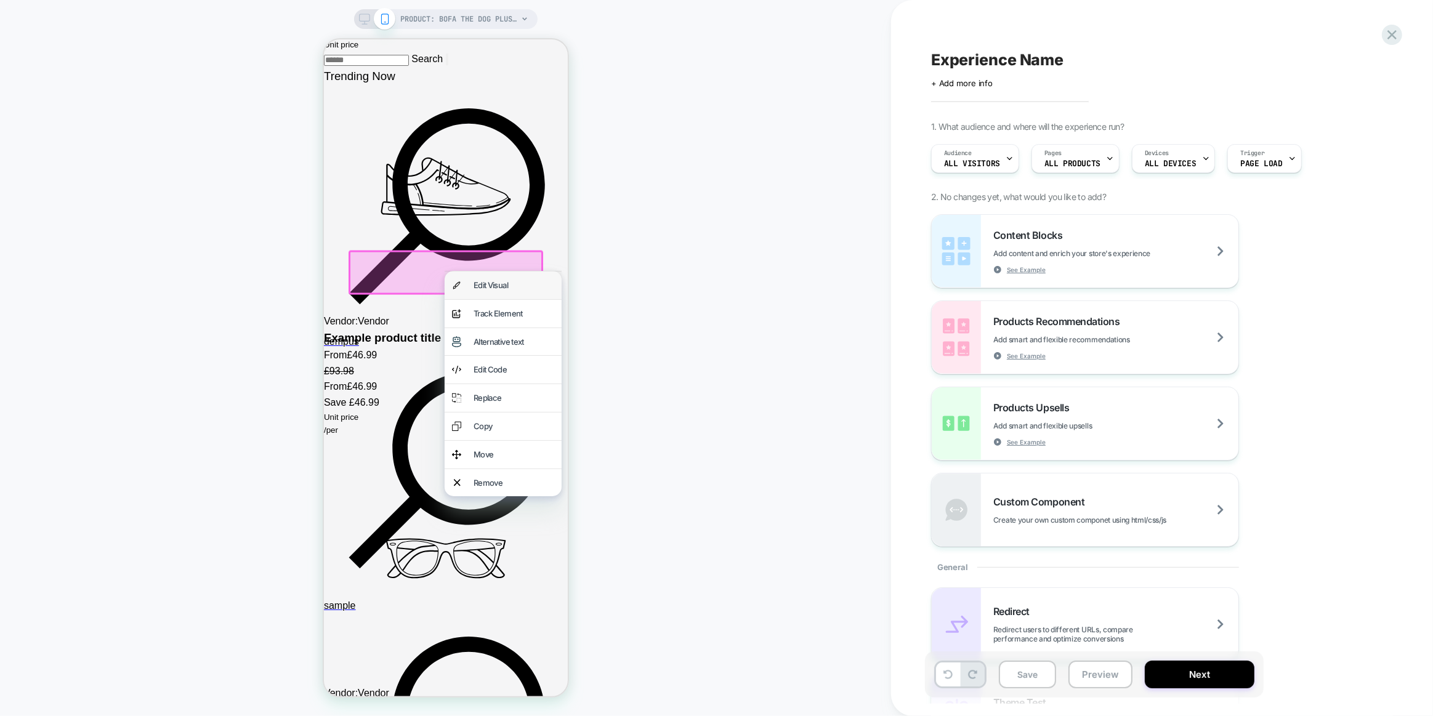
drag, startPoint x: 496, startPoint y: 283, endPoint x: 1104, endPoint y: 324, distance: 609.6
click at [496, 283] on div "Edit Visual" at bounding box center [513, 285] width 81 height 13
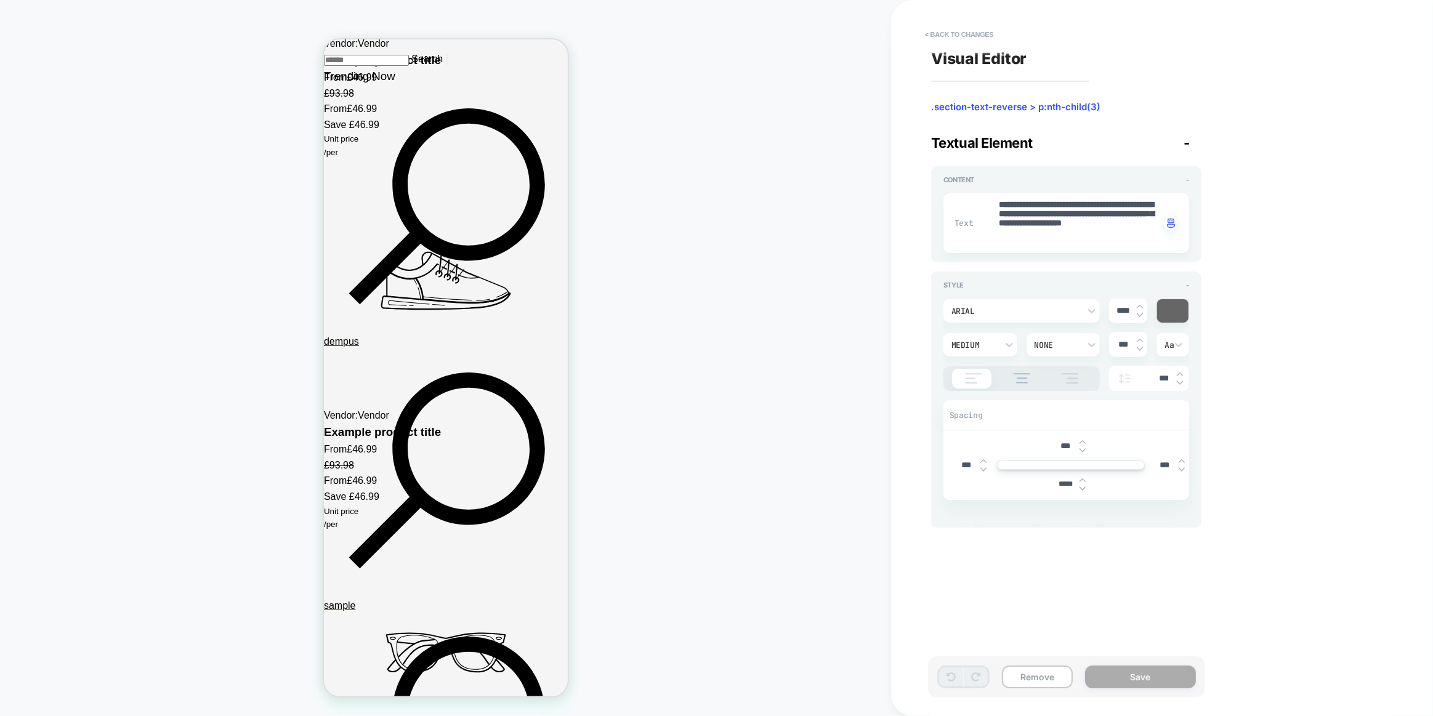
scroll to position [2031, 0]
click at [1061, 486] on input "*****" at bounding box center [1065, 484] width 28 height 9
type textarea "*"
type input "****"
type textarea "*"
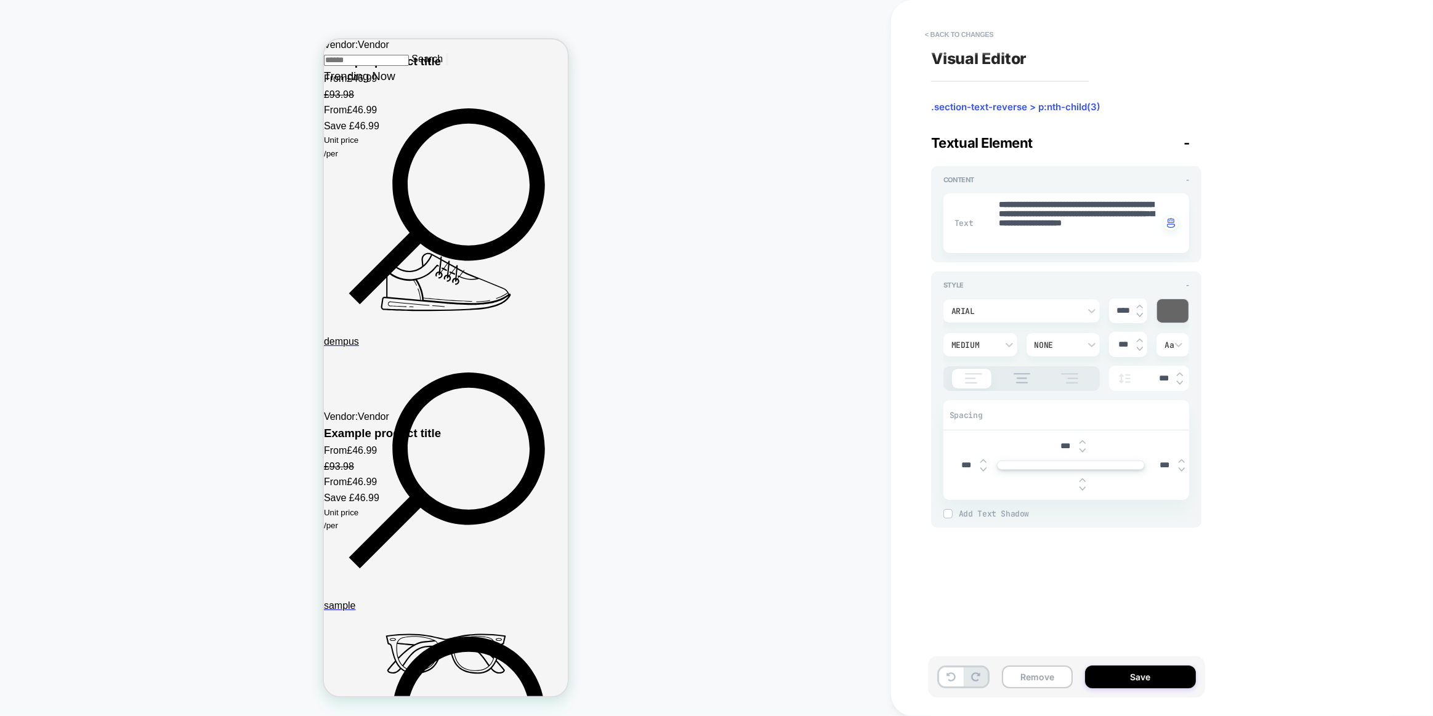
type textarea "*"
type input "*"
type input "****"
type textarea "*"
type input "*****"
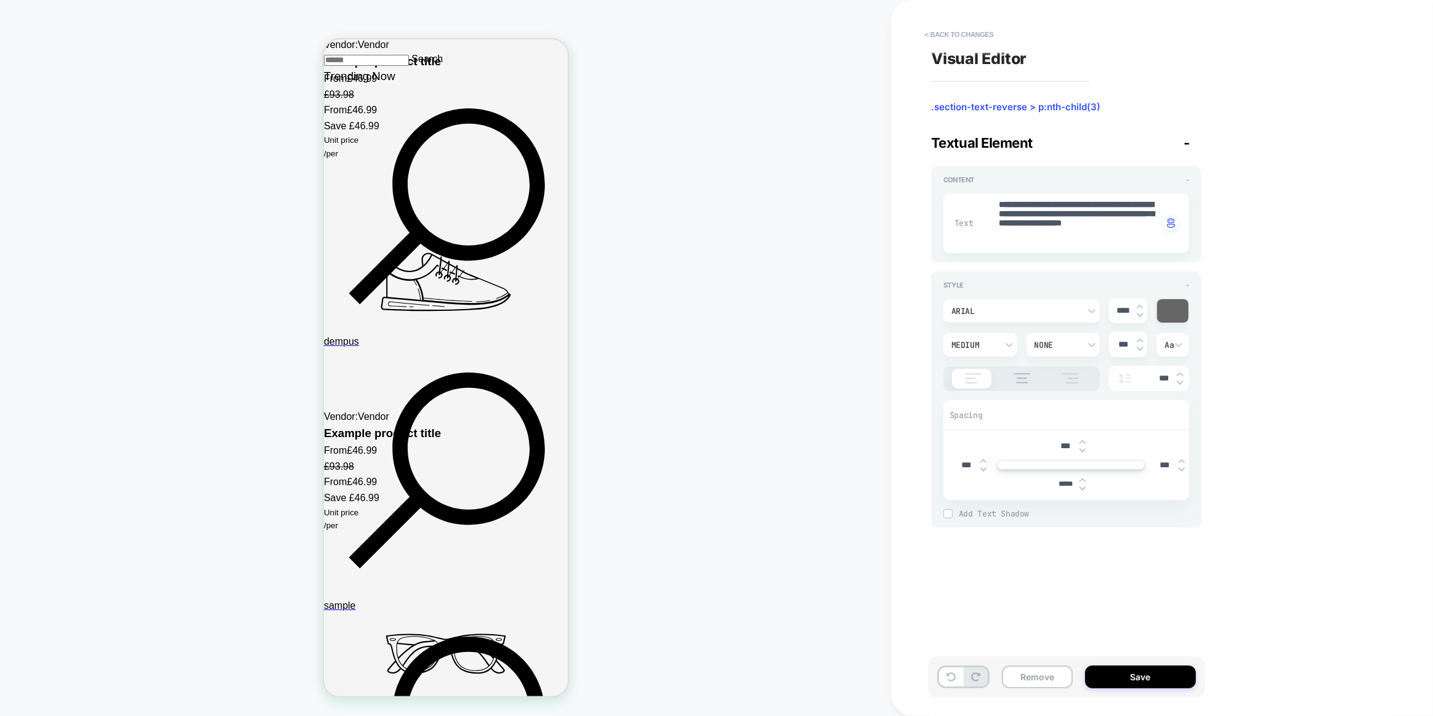
type textarea "*"
type input "****"
type textarea "*"
type input "*****"
type textarea "*"
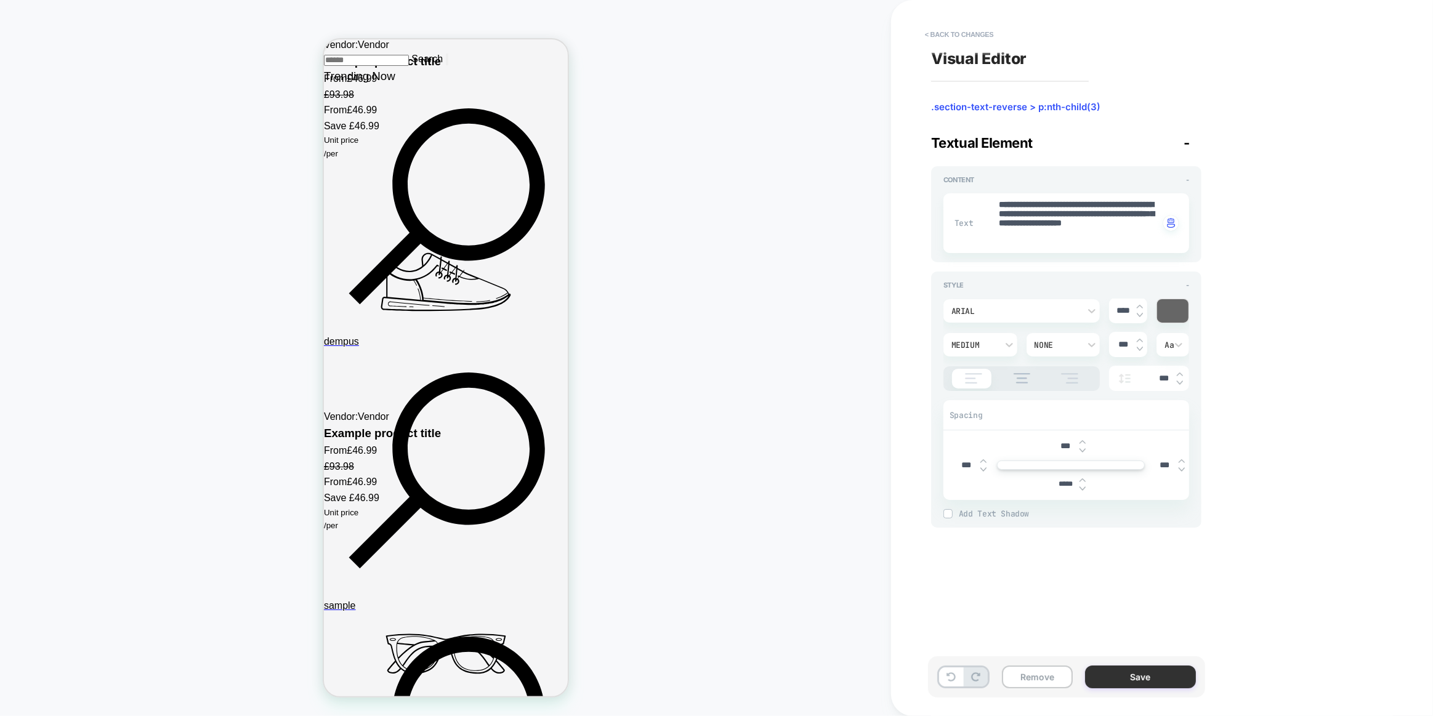
type input "*****"
click at [1148, 668] on button "Save" at bounding box center [1140, 676] width 111 height 23
type textarea "*"
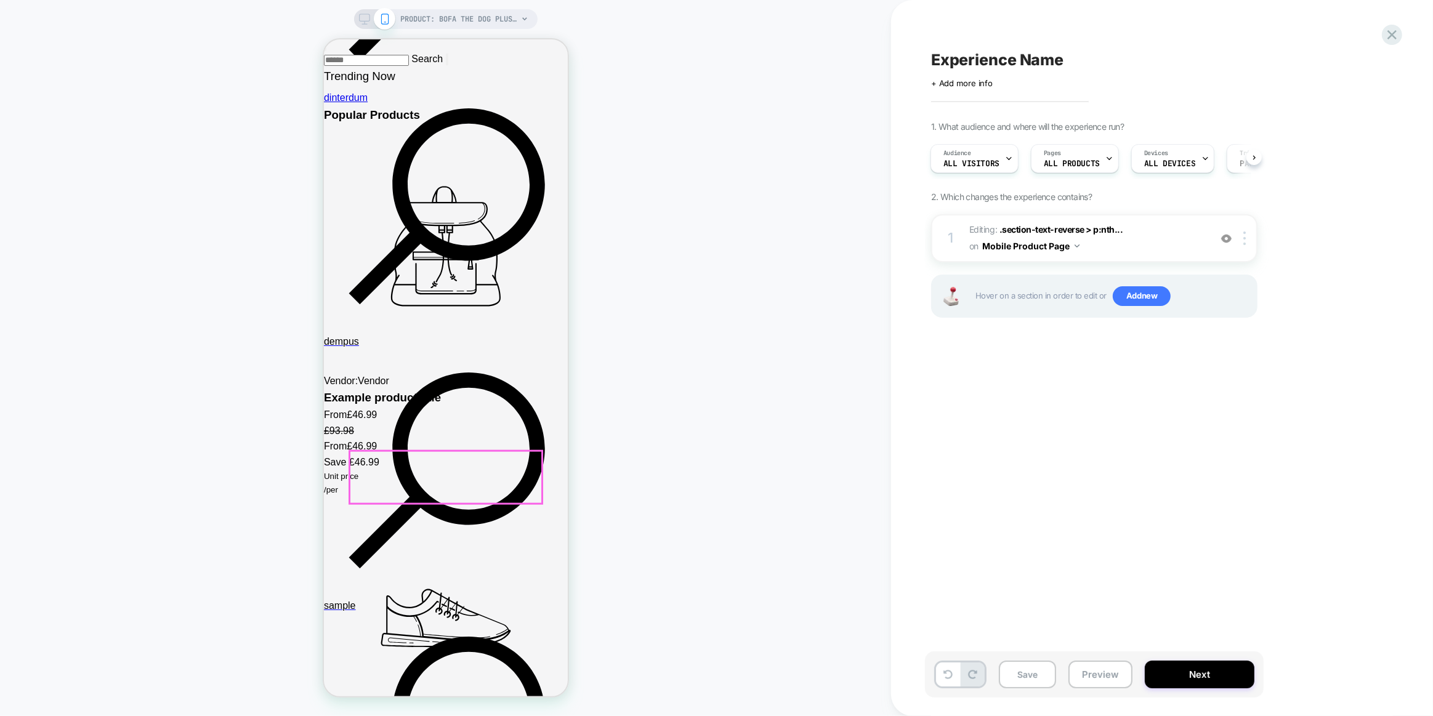
scroll to position [1386, 0]
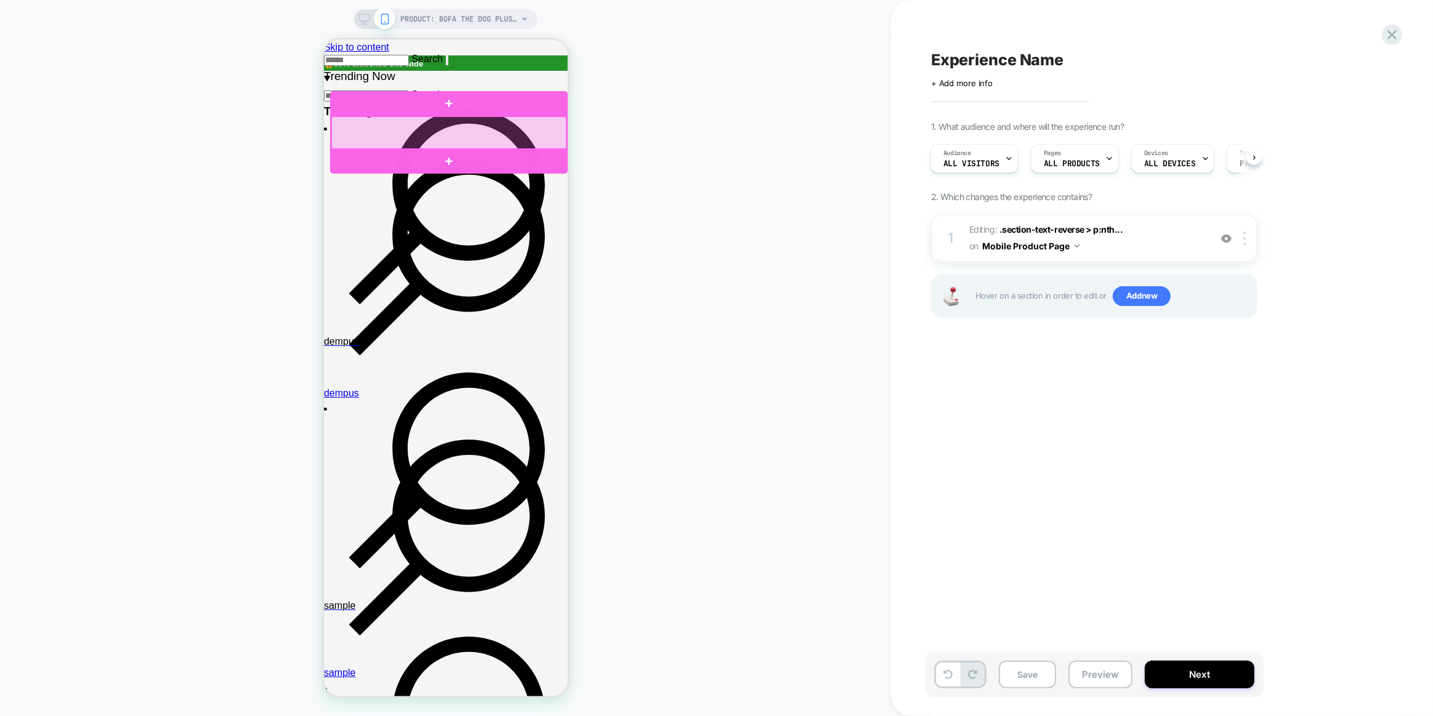
click at [505, 138] on div at bounding box center [448, 132] width 235 height 33
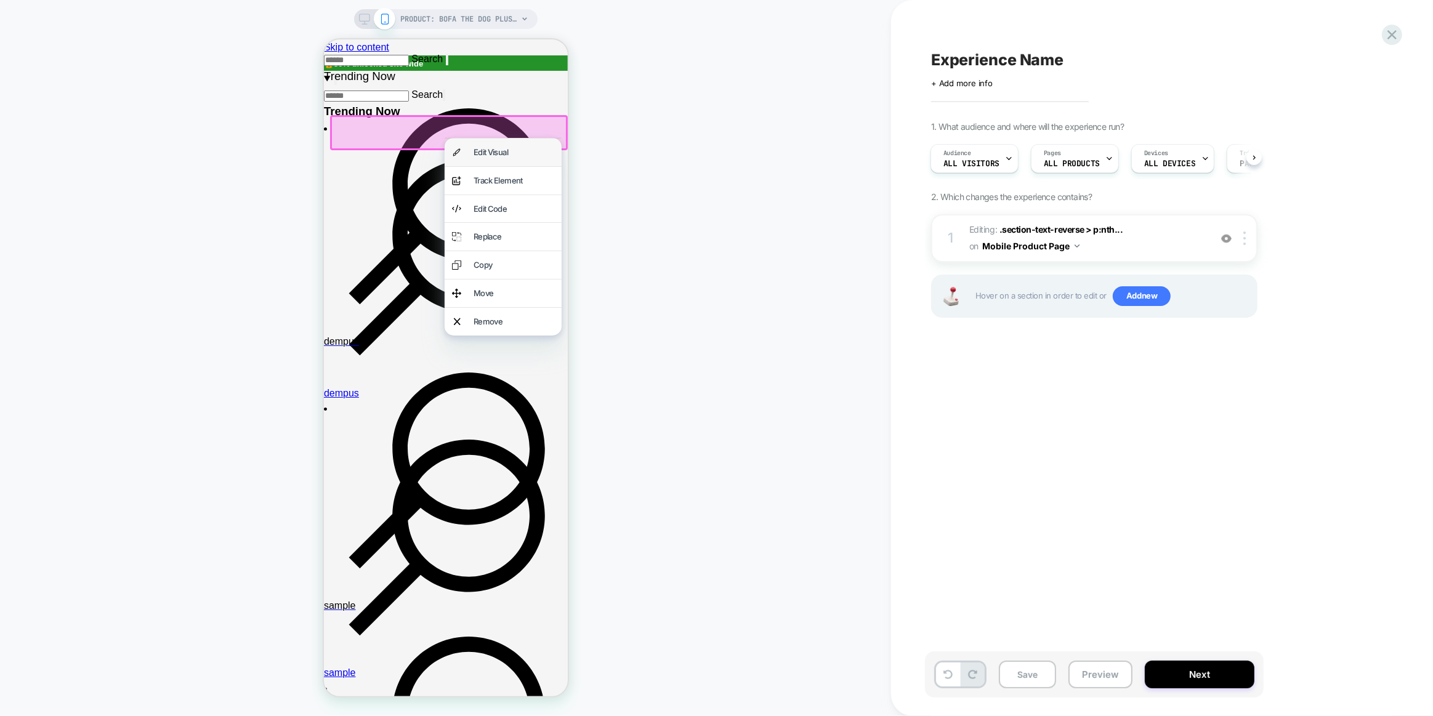
click at [497, 149] on div "Edit Visual" at bounding box center [513, 152] width 81 height 13
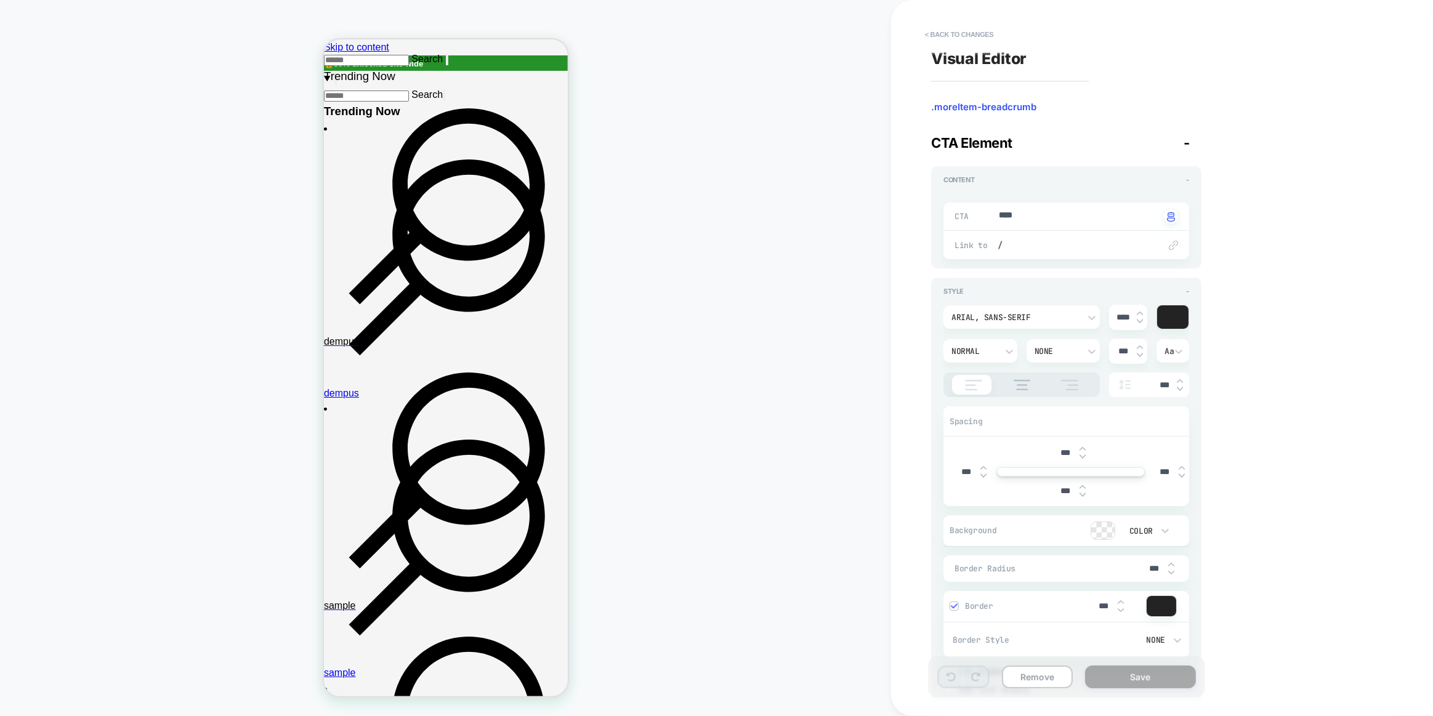
click at [1014, 326] on div "Arial, sans-serif" at bounding box center [1021, 316] width 156 height 23
click at [919, 359] on div at bounding box center [716, 358] width 1433 height 716
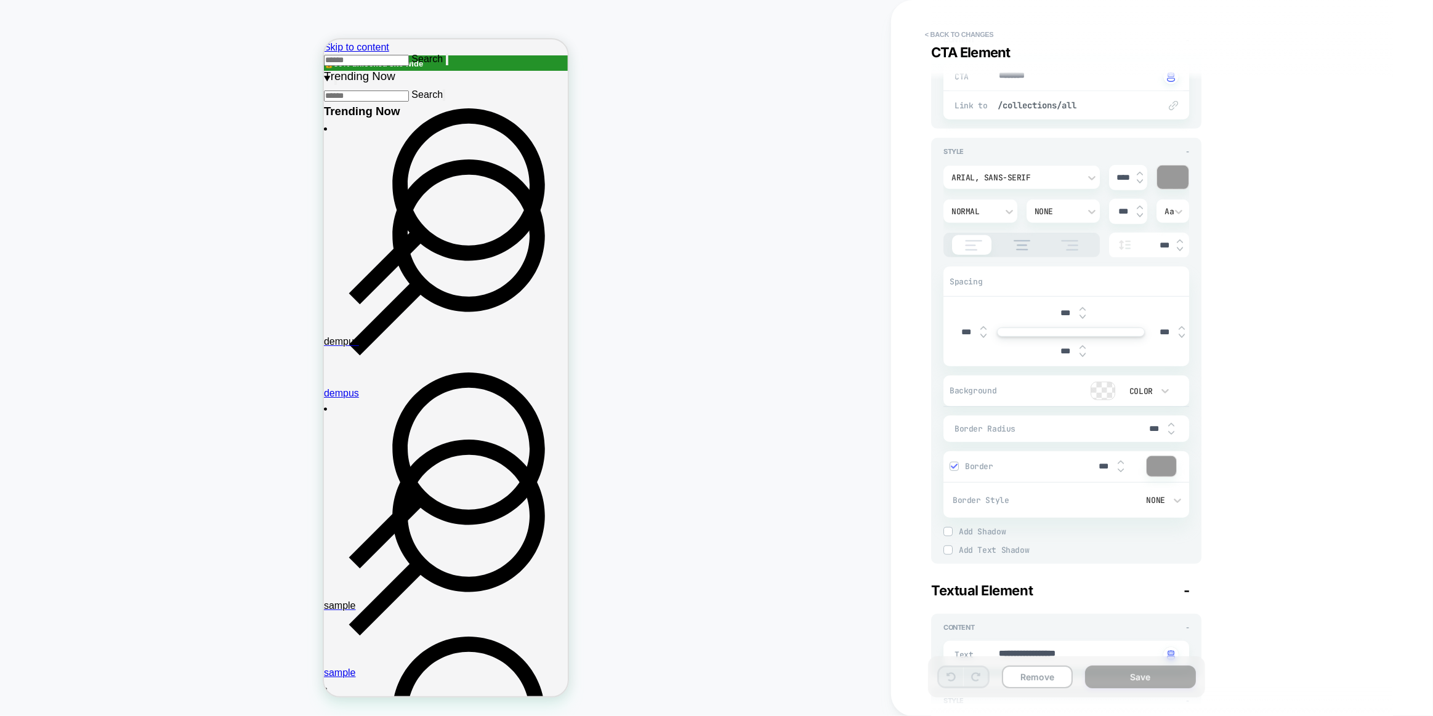
scroll to position [1032, 0]
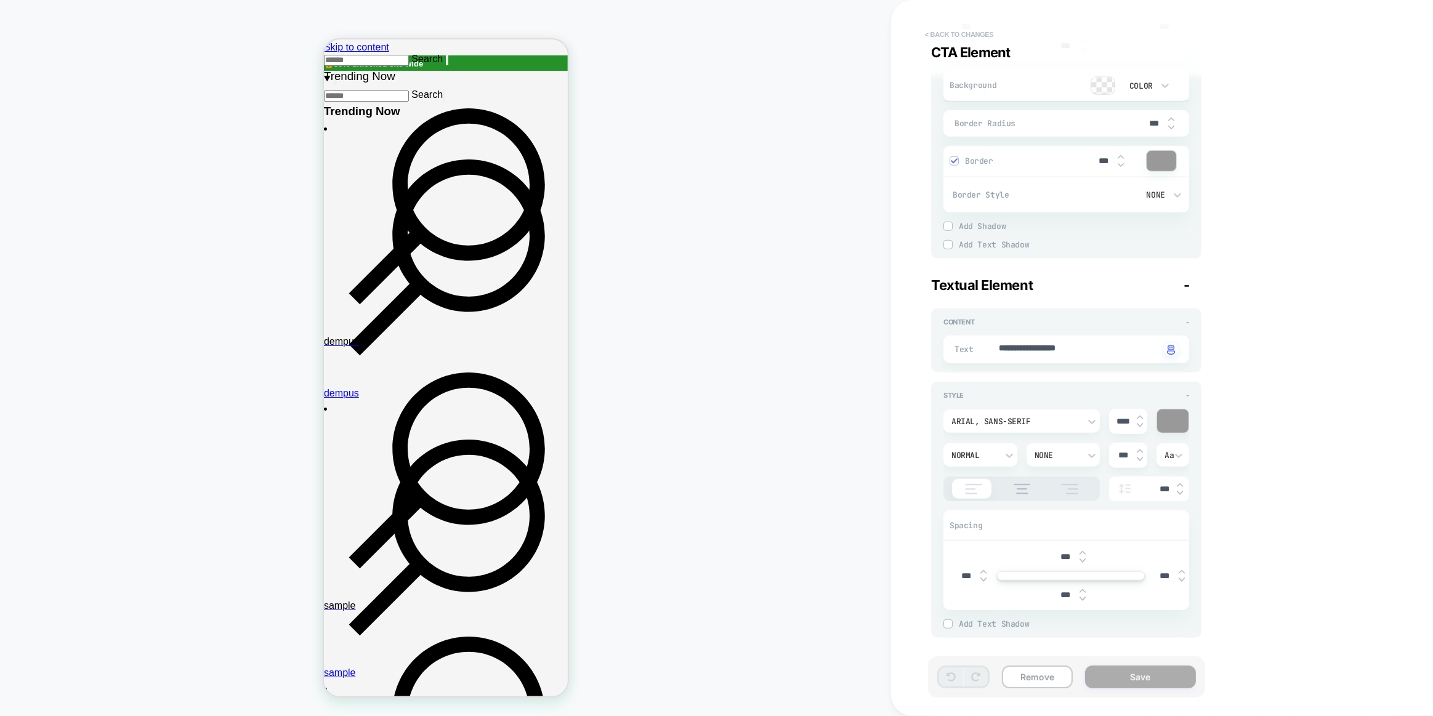
click at [941, 40] on button "< Back to changes" at bounding box center [959, 35] width 81 height 20
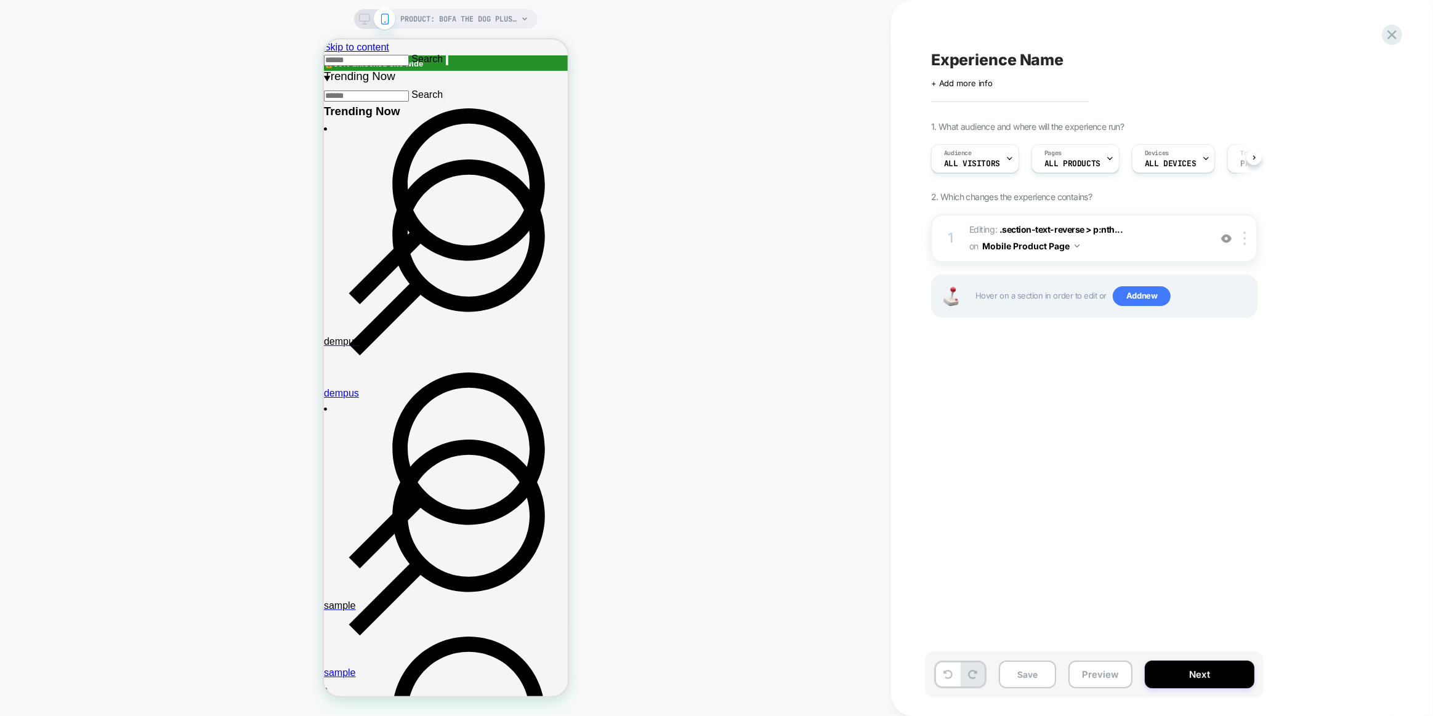
scroll to position [0, 1]
click at [480, 86] on div at bounding box center [432, 84] width 217 height 26
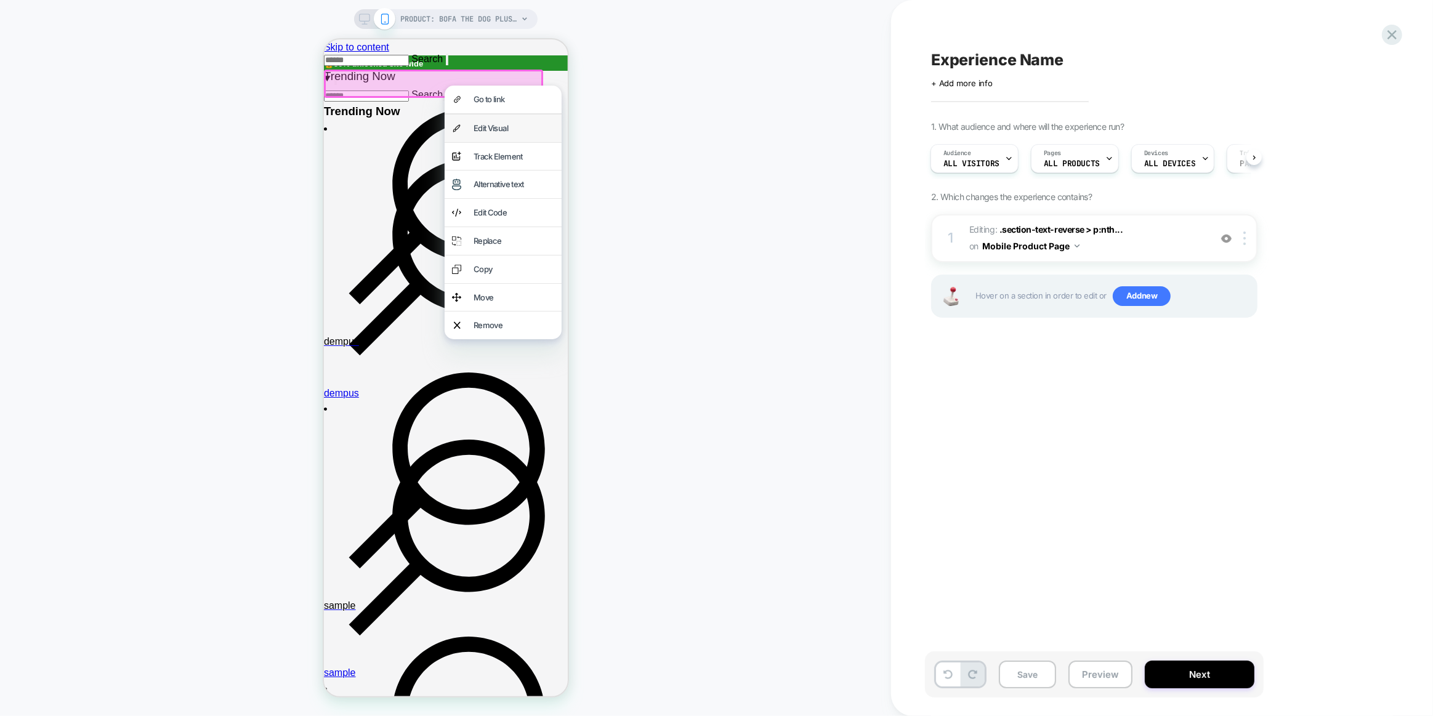
drag, startPoint x: 493, startPoint y: 130, endPoint x: 1199, endPoint y: 183, distance: 708.1
click at [493, 130] on div "Edit Visual" at bounding box center [513, 128] width 81 height 13
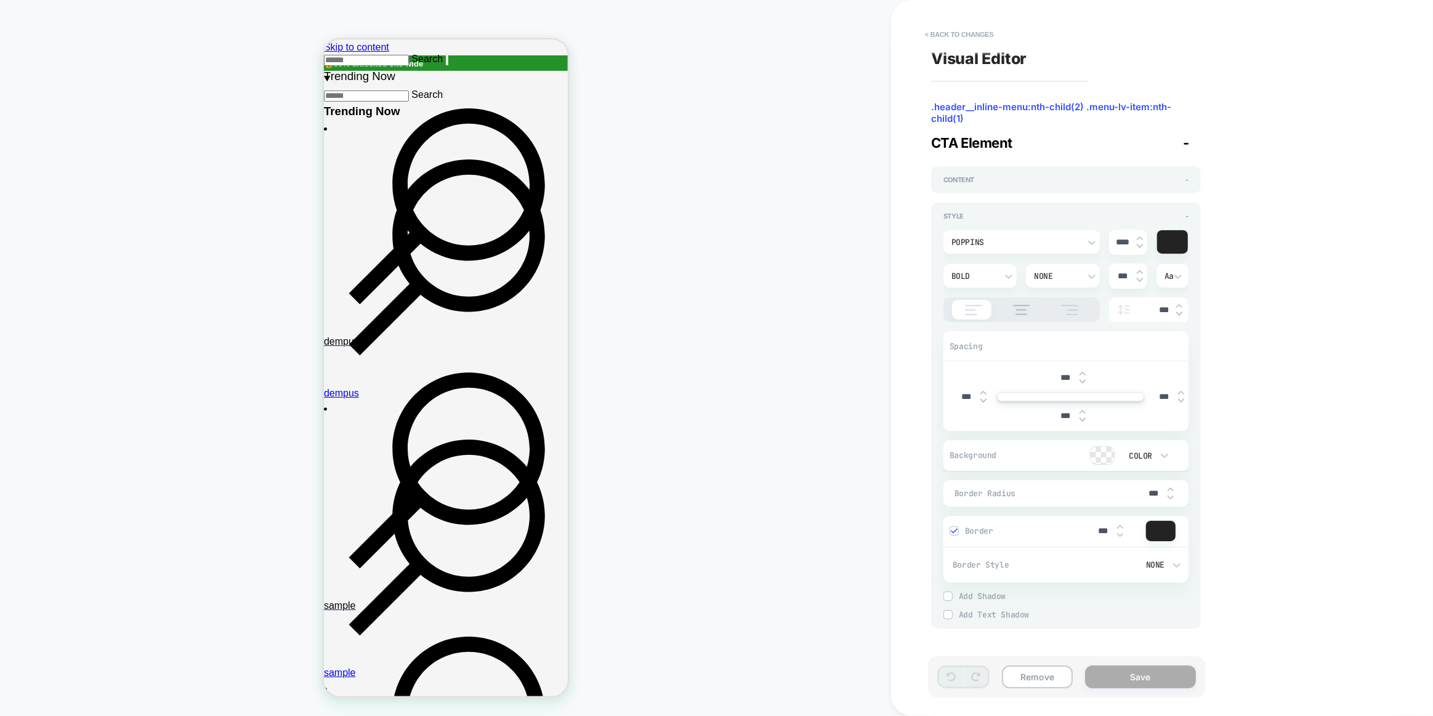
click at [1049, 248] on div "poppins" at bounding box center [1021, 241] width 156 height 23
click at [1018, 271] on div "Arial, sans-serif" at bounding box center [1021, 274] width 147 height 26
click at [1151, 668] on button "Save" at bounding box center [1140, 676] width 111 height 23
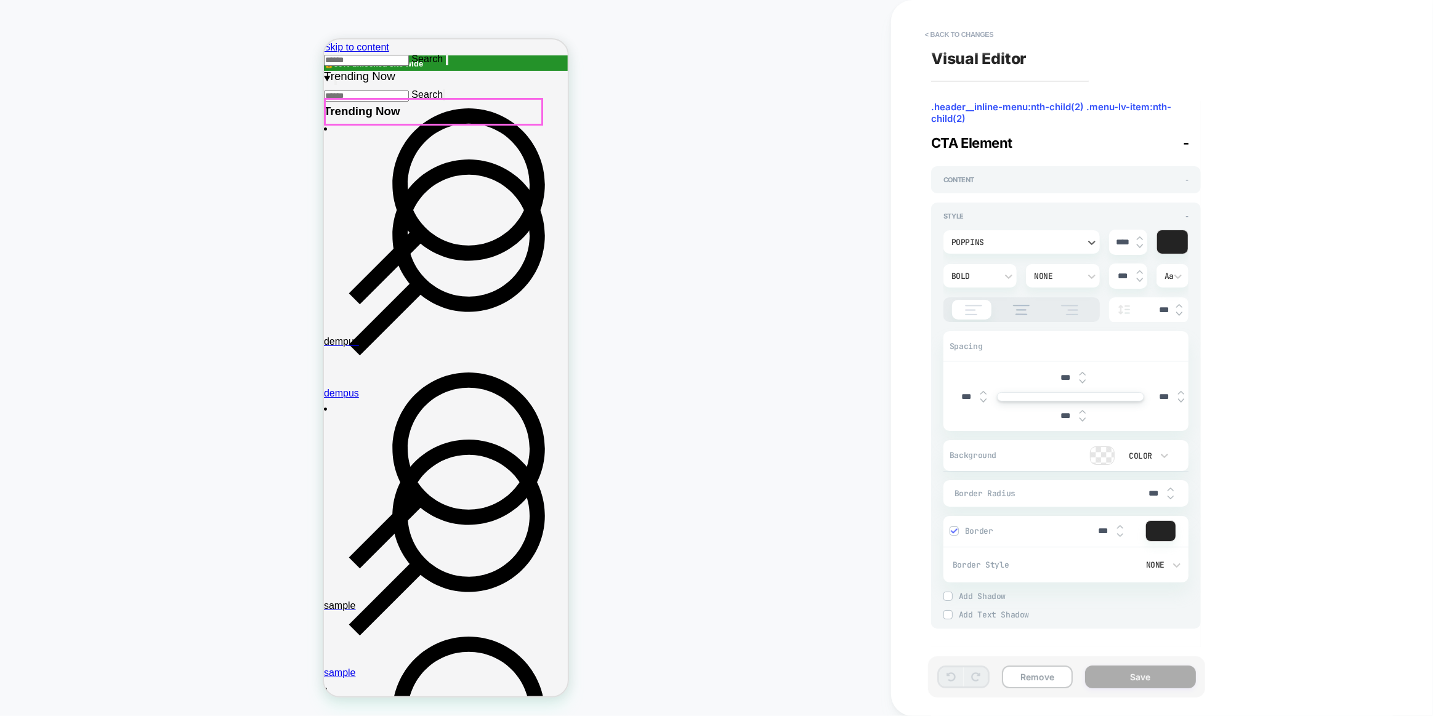
click at [1024, 240] on div "poppins" at bounding box center [1015, 242] width 128 height 10
click at [1005, 270] on div "Arial, sans-serif" at bounding box center [1021, 274] width 147 height 26
click at [1146, 670] on button "Save" at bounding box center [1140, 676] width 111 height 23
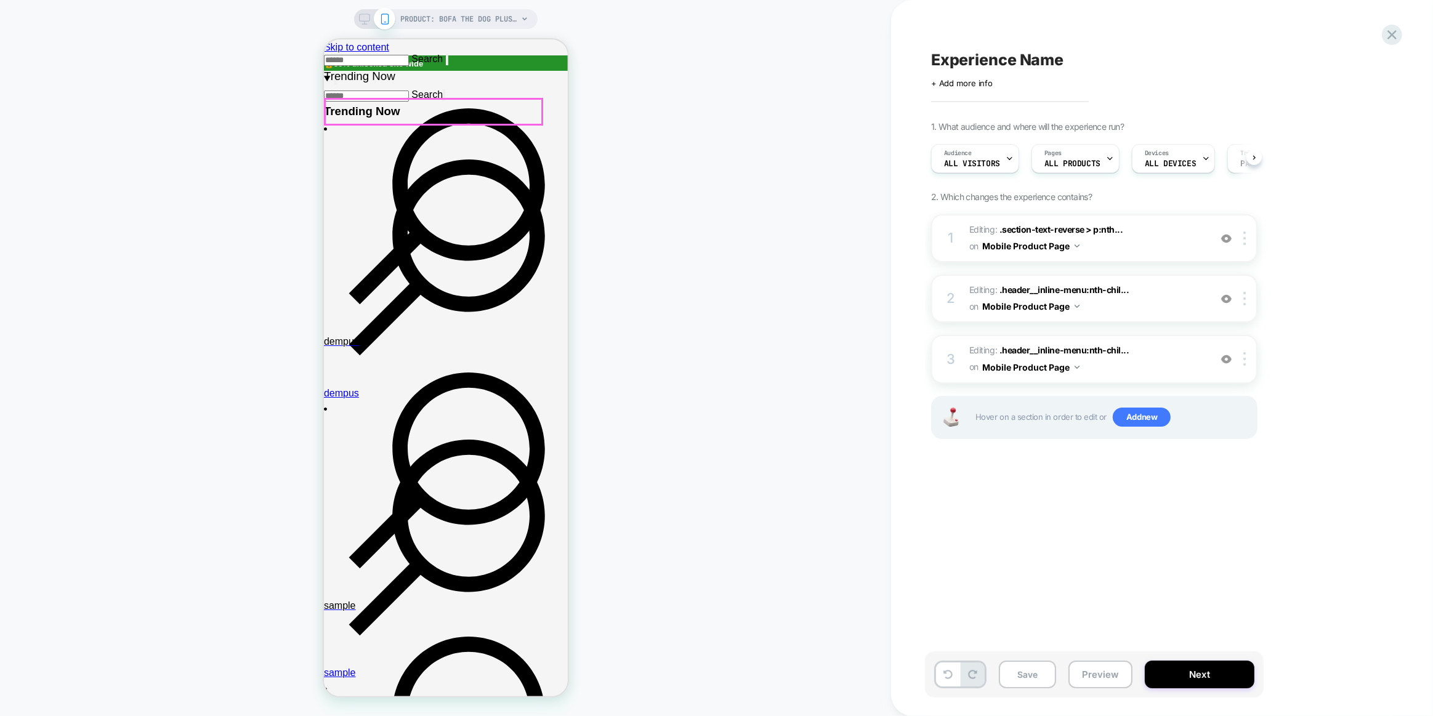
scroll to position [0, 1]
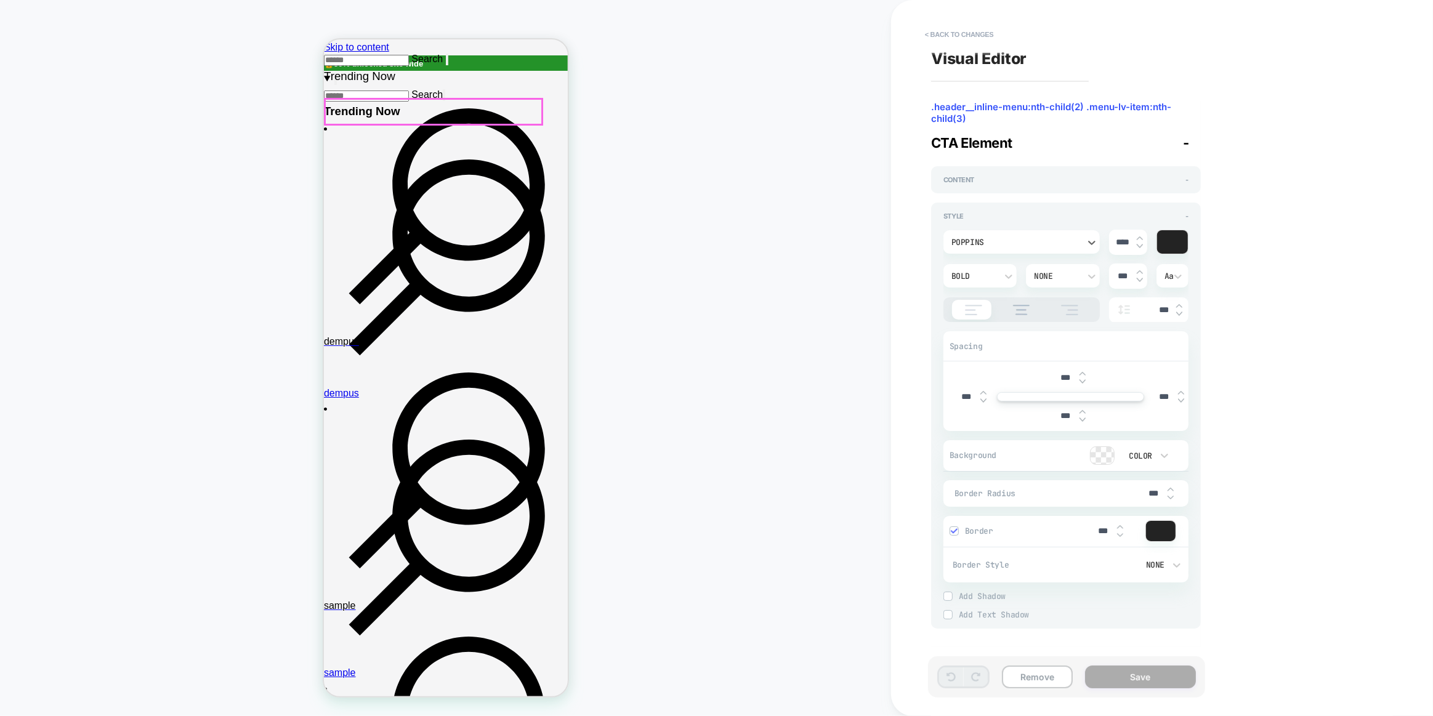
click at [1018, 231] on div "poppins" at bounding box center [1021, 241] width 156 height 23
click at [1020, 244] on div at bounding box center [716, 358] width 1433 height 716
click at [1020, 244] on div "poppins" at bounding box center [1015, 242] width 128 height 10
click at [1013, 267] on div "Arial, sans-serif" at bounding box center [1021, 274] width 147 height 26
click at [1119, 673] on button "Save" at bounding box center [1140, 676] width 111 height 23
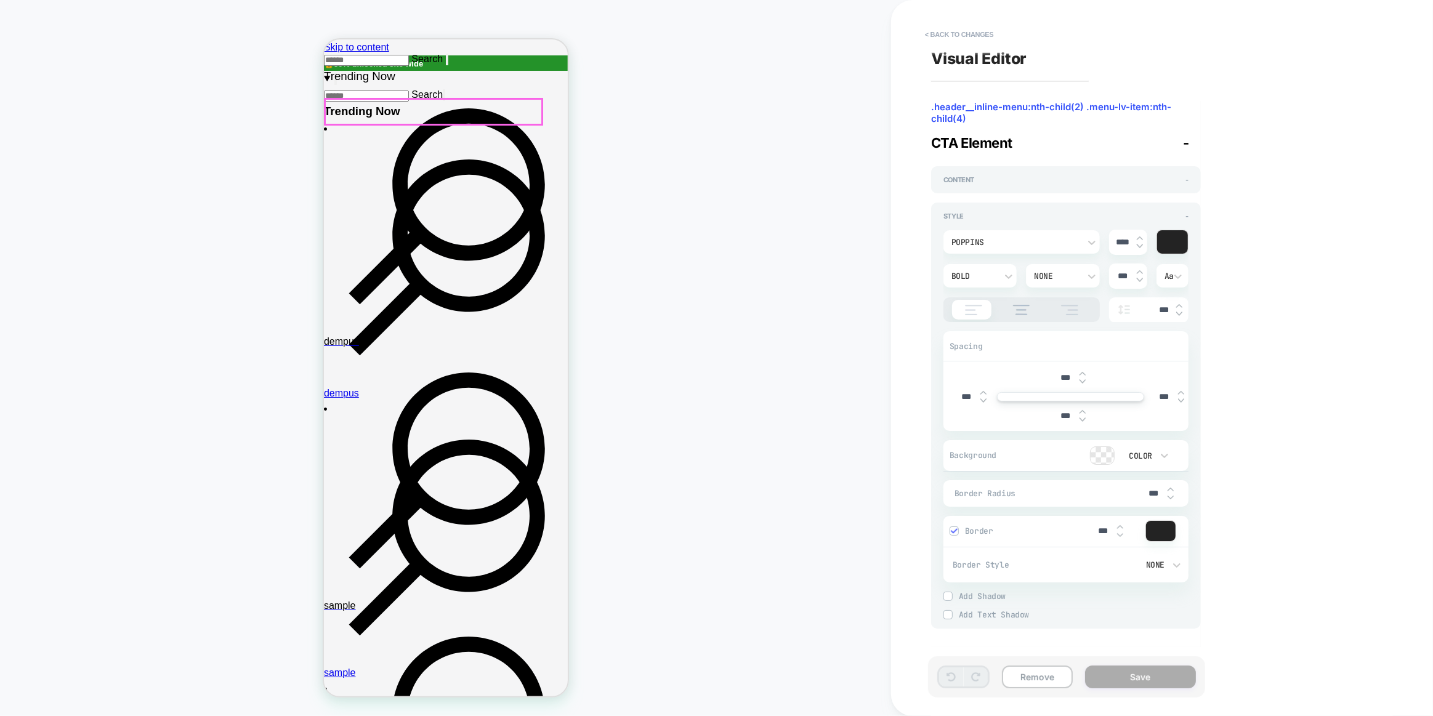
click at [1044, 236] on div "poppins" at bounding box center [1015, 242] width 140 height 13
click at [1023, 270] on div "Arial, sans-serif" at bounding box center [1021, 274] width 147 height 26
click at [1133, 677] on button "Save" at bounding box center [1140, 676] width 111 height 23
click at [996, 246] on div "poppins" at bounding box center [1015, 242] width 128 height 10
click at [992, 275] on div "Arial, sans-serif" at bounding box center [1021, 274] width 147 height 26
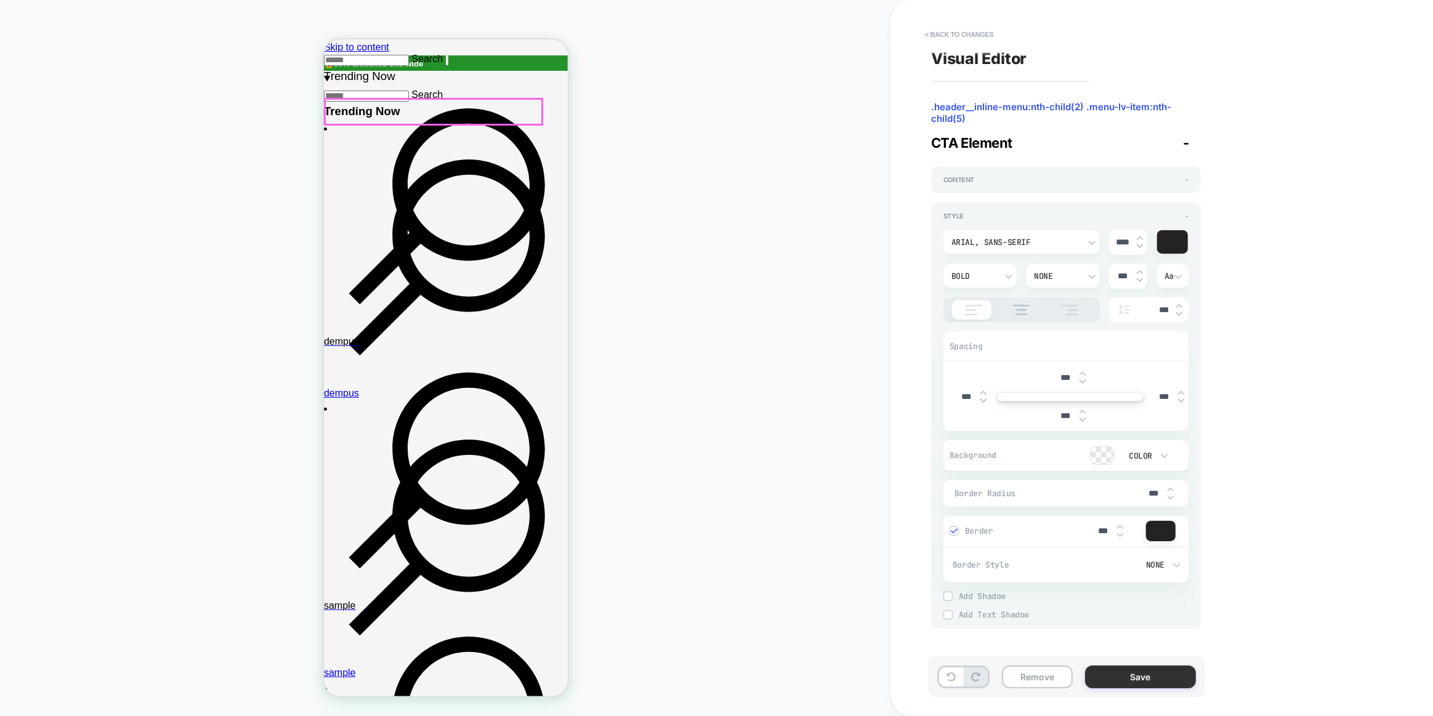
click at [1132, 679] on button "Save" at bounding box center [1140, 676] width 111 height 23
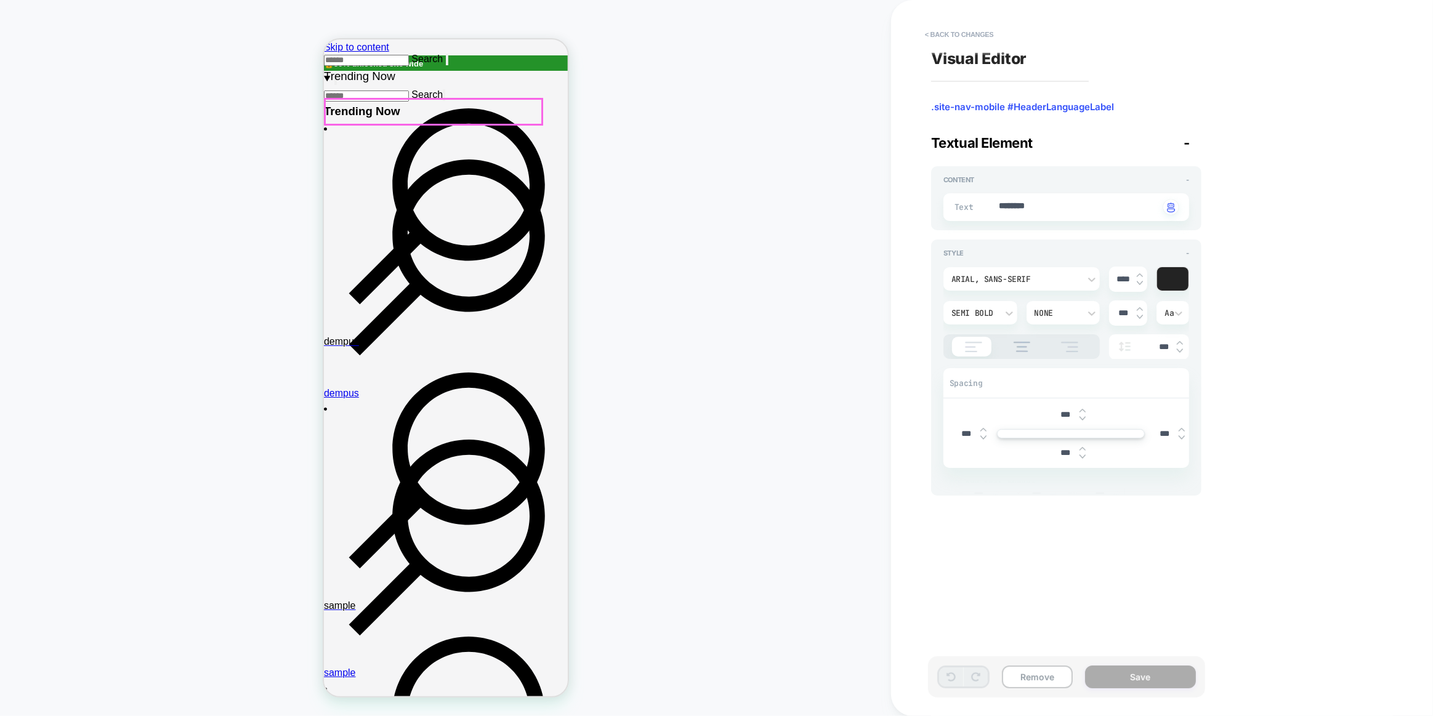
click at [1060, 269] on div "Arial, sans-serif" at bounding box center [1021, 278] width 156 height 23
click at [1255, 283] on div at bounding box center [716, 358] width 1433 height 716
click at [962, 38] on button "< Back to changes" at bounding box center [959, 35] width 81 height 20
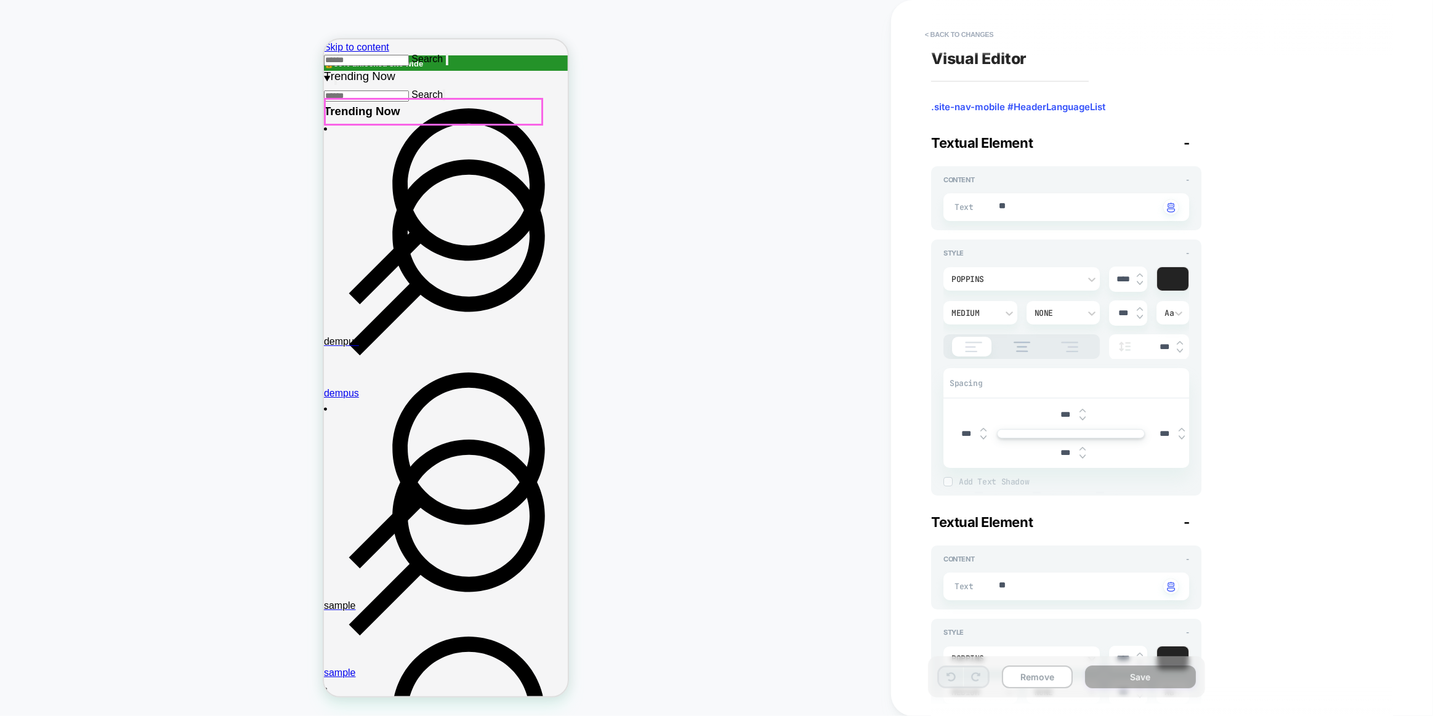
click at [1029, 281] on div "poppins" at bounding box center [1015, 279] width 128 height 10
click at [983, 309] on div "Arial, sans-serif" at bounding box center [1021, 310] width 147 height 26
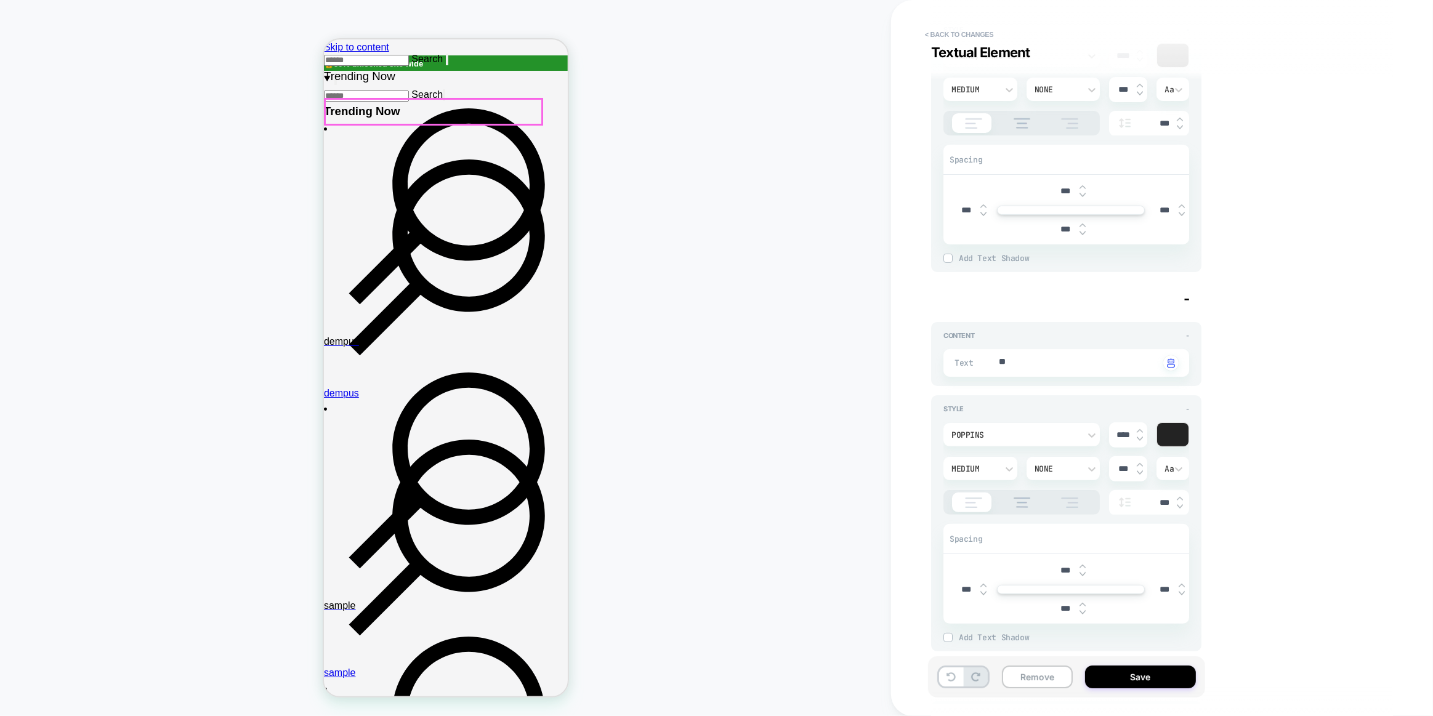
scroll to position [279, 0]
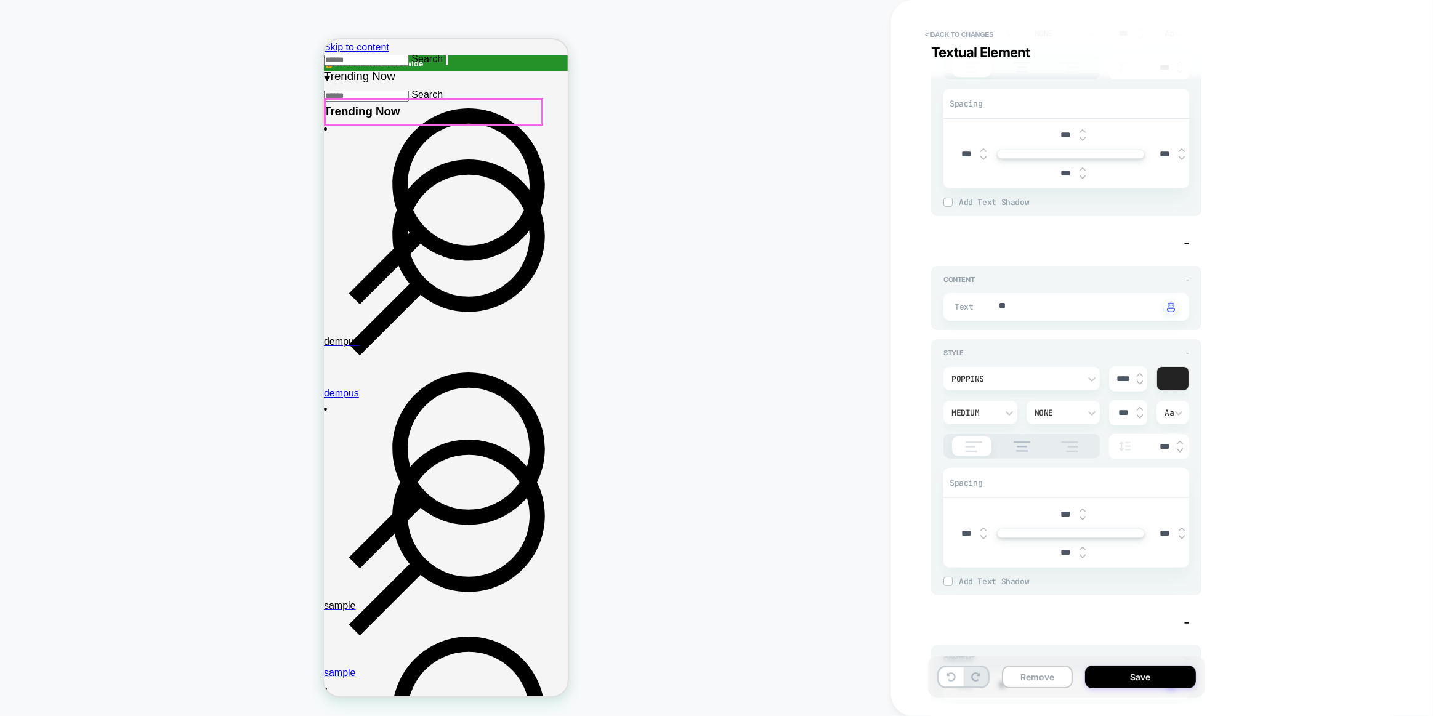
click at [1028, 375] on div "poppins" at bounding box center [1015, 379] width 128 height 10
click at [993, 412] on div "Arial, sans-serif" at bounding box center [1021, 409] width 147 height 26
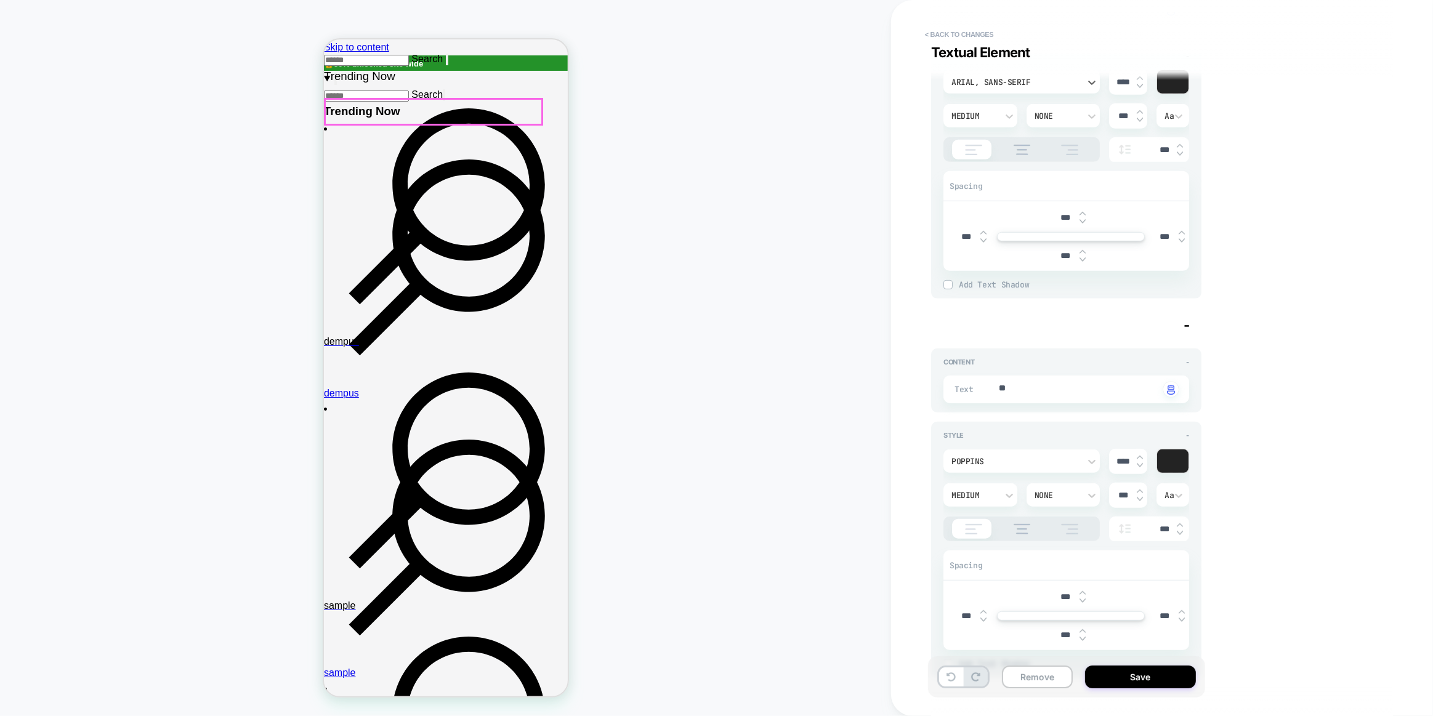
scroll to position [615, 0]
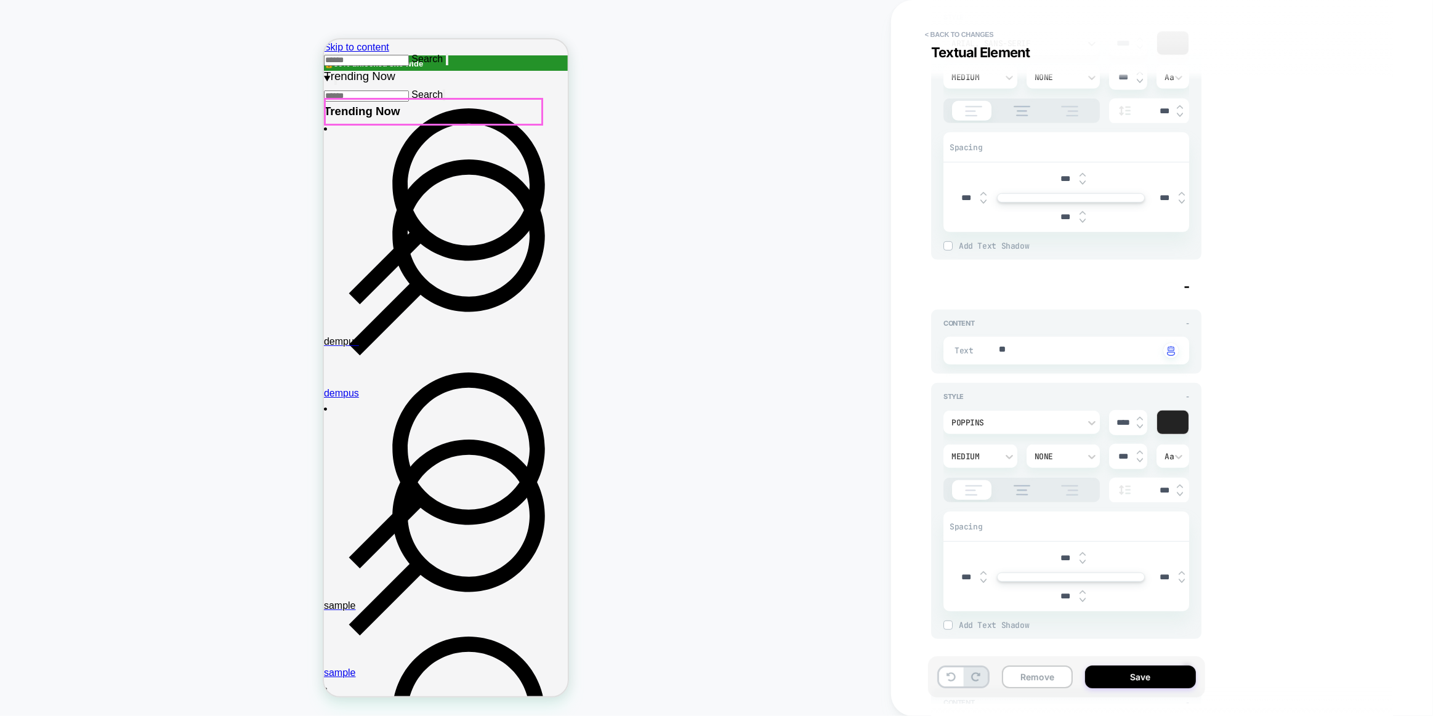
click at [997, 423] on div "poppins" at bounding box center [1015, 422] width 128 height 10
click at [996, 440] on div "Arial, sans-serif" at bounding box center [1021, 451] width 147 height 26
click at [999, 444] on div "Medium" at bounding box center [980, 455] width 74 height 23
click at [1304, 366] on div at bounding box center [716, 358] width 1433 height 716
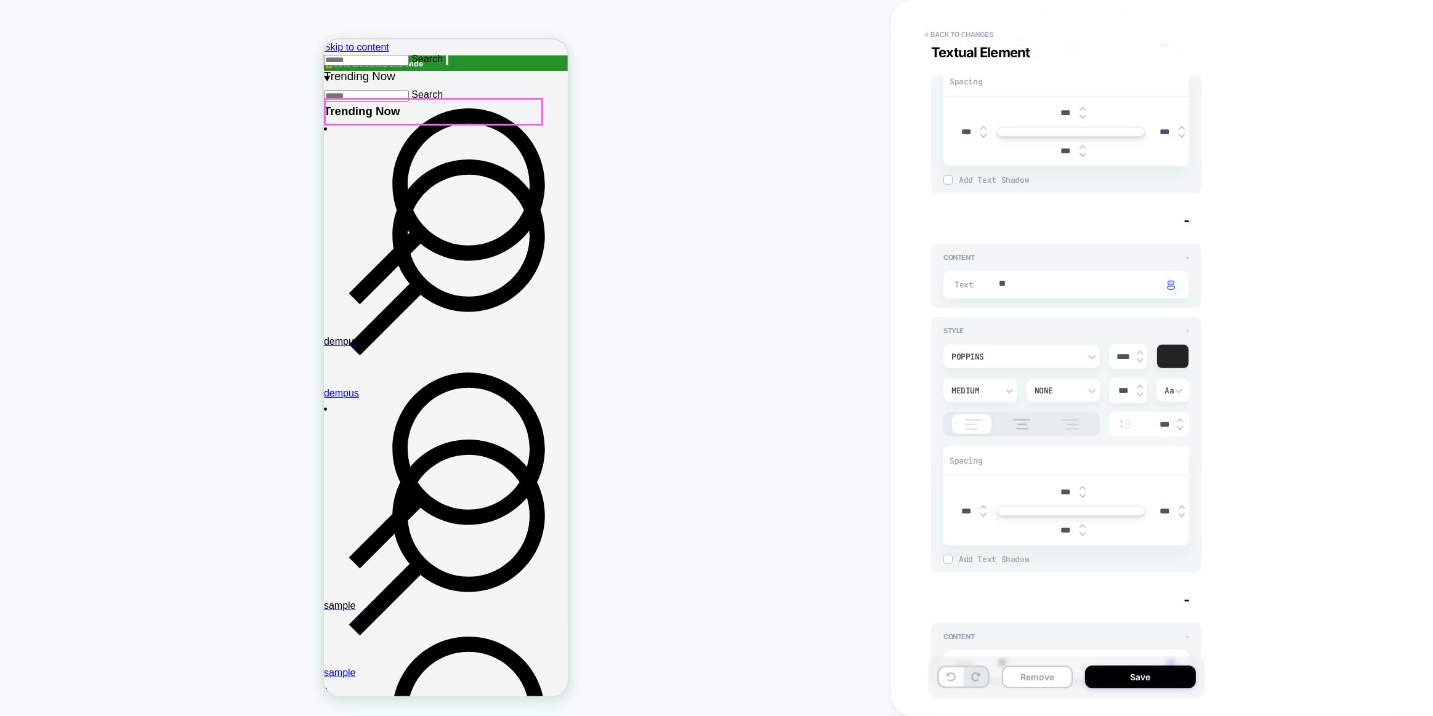
scroll to position [1063, 0]
click at [1047, 342] on div "poppins" at bounding box center [1021, 353] width 156 height 23
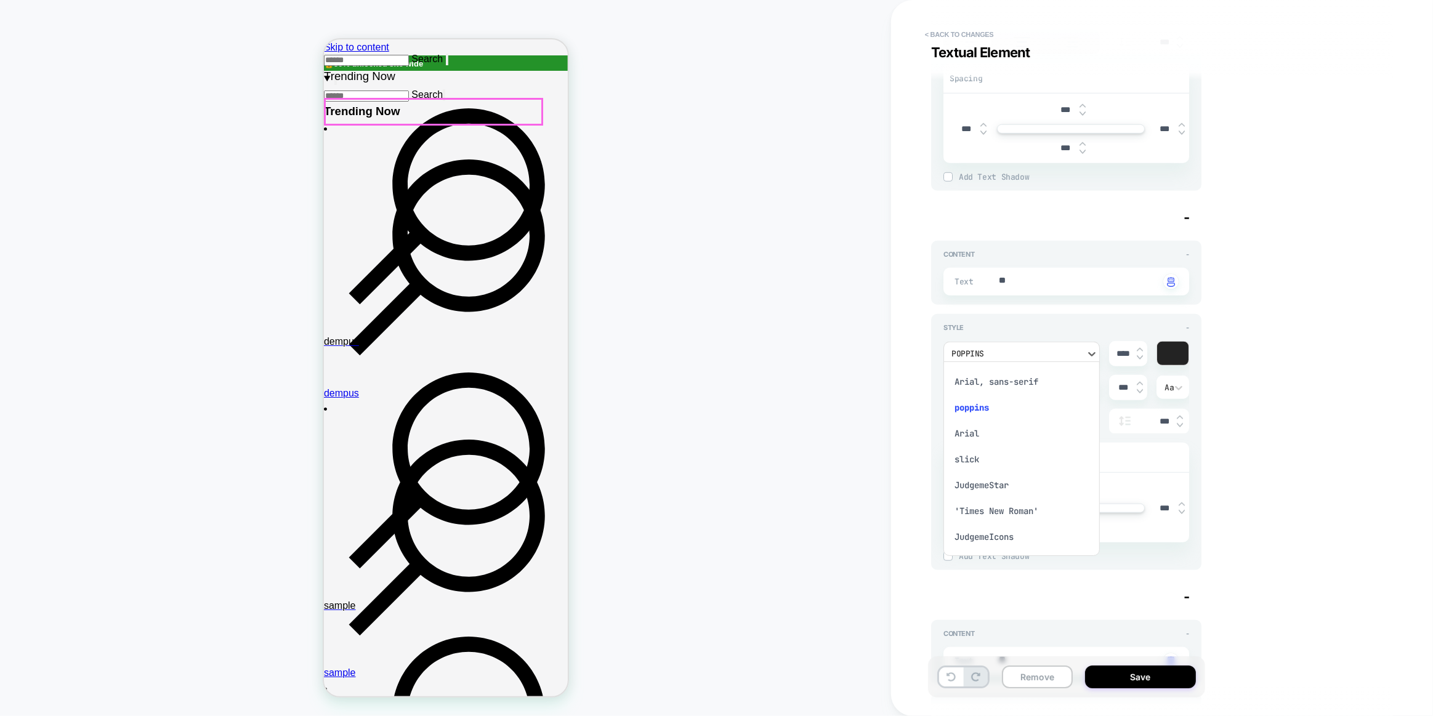
click at [989, 383] on div "Arial, sans-serif" at bounding box center [1021, 382] width 147 height 26
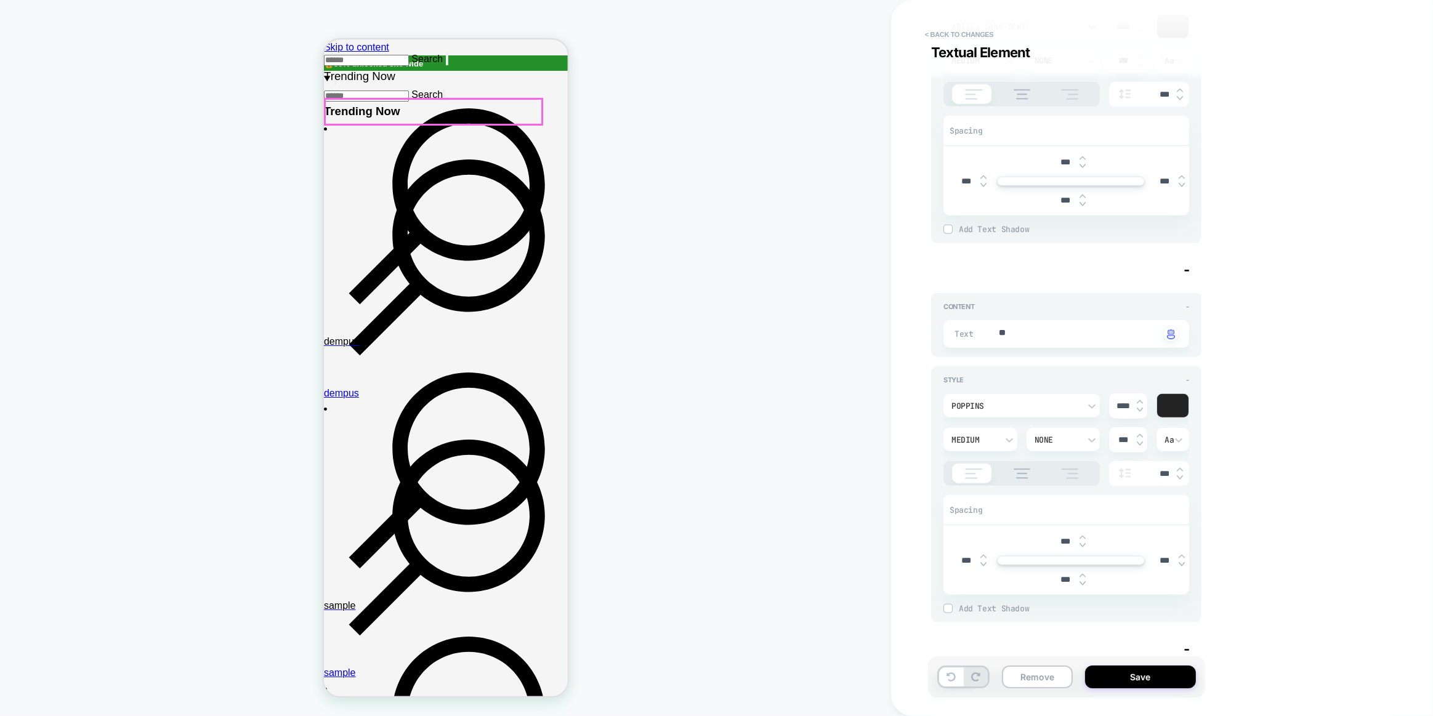
scroll to position [1399, 0]
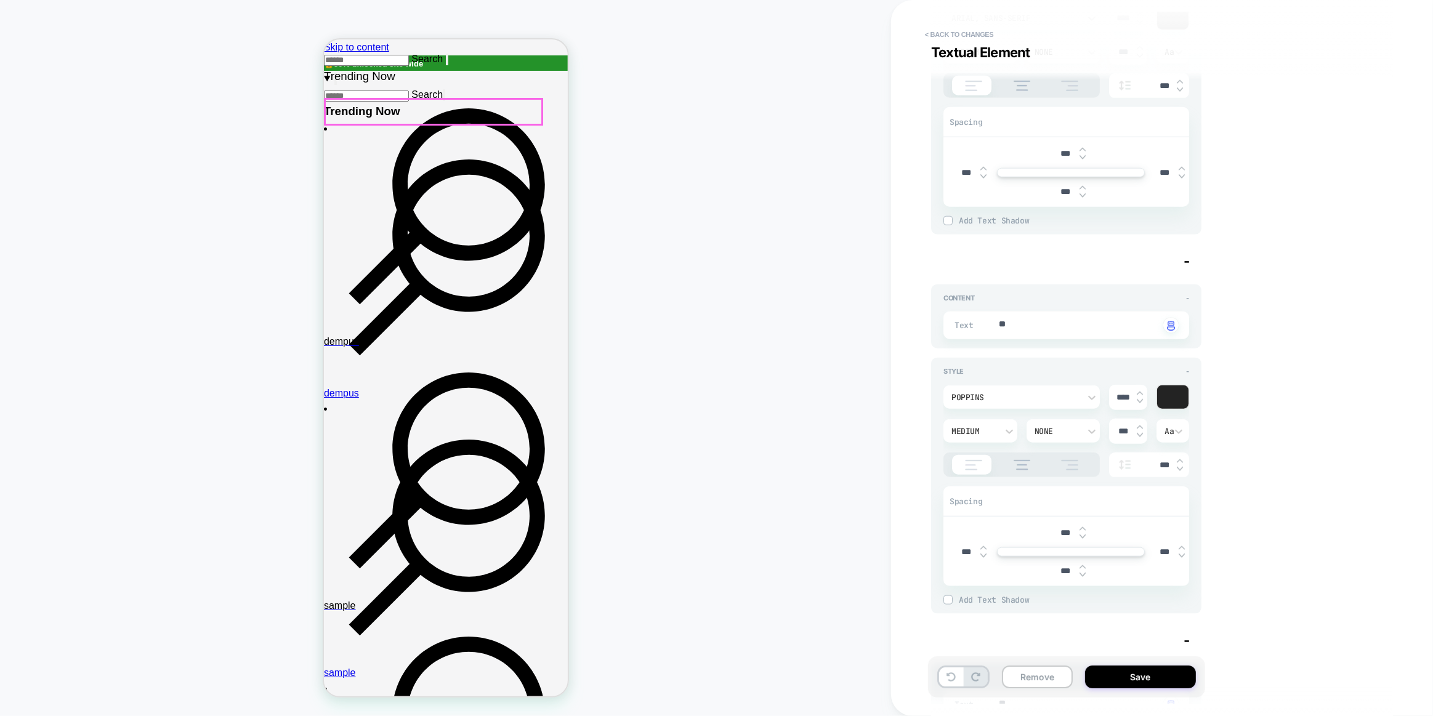
click at [1046, 392] on div "poppins" at bounding box center [1015, 397] width 128 height 10
click at [1022, 430] on div "Arial, sans-serif" at bounding box center [1021, 424] width 147 height 26
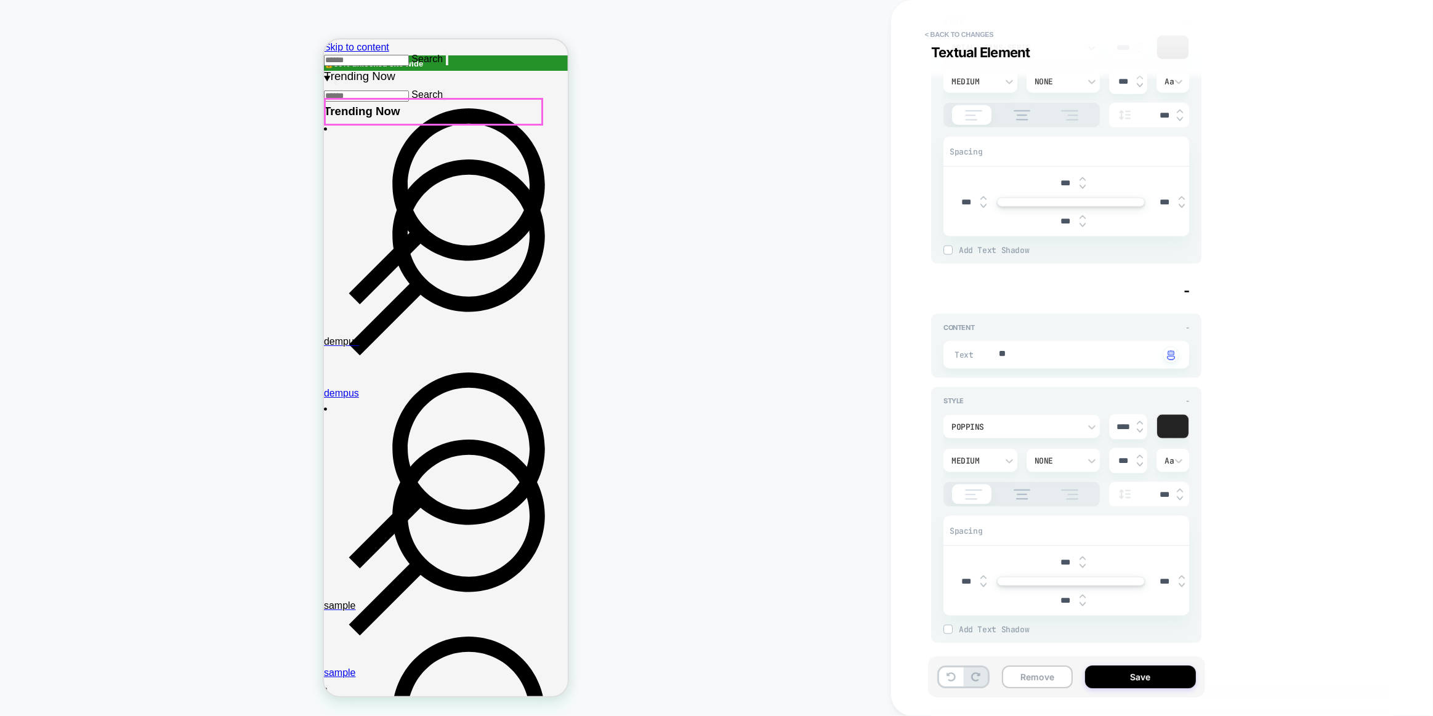
scroll to position [1750, 0]
click at [1005, 426] on div "poppins" at bounding box center [1021, 424] width 156 height 23
click at [995, 449] on div "Arial, sans-serif" at bounding box center [1021, 451] width 147 height 26
click at [1126, 670] on button "Save" at bounding box center [1140, 676] width 111 height 23
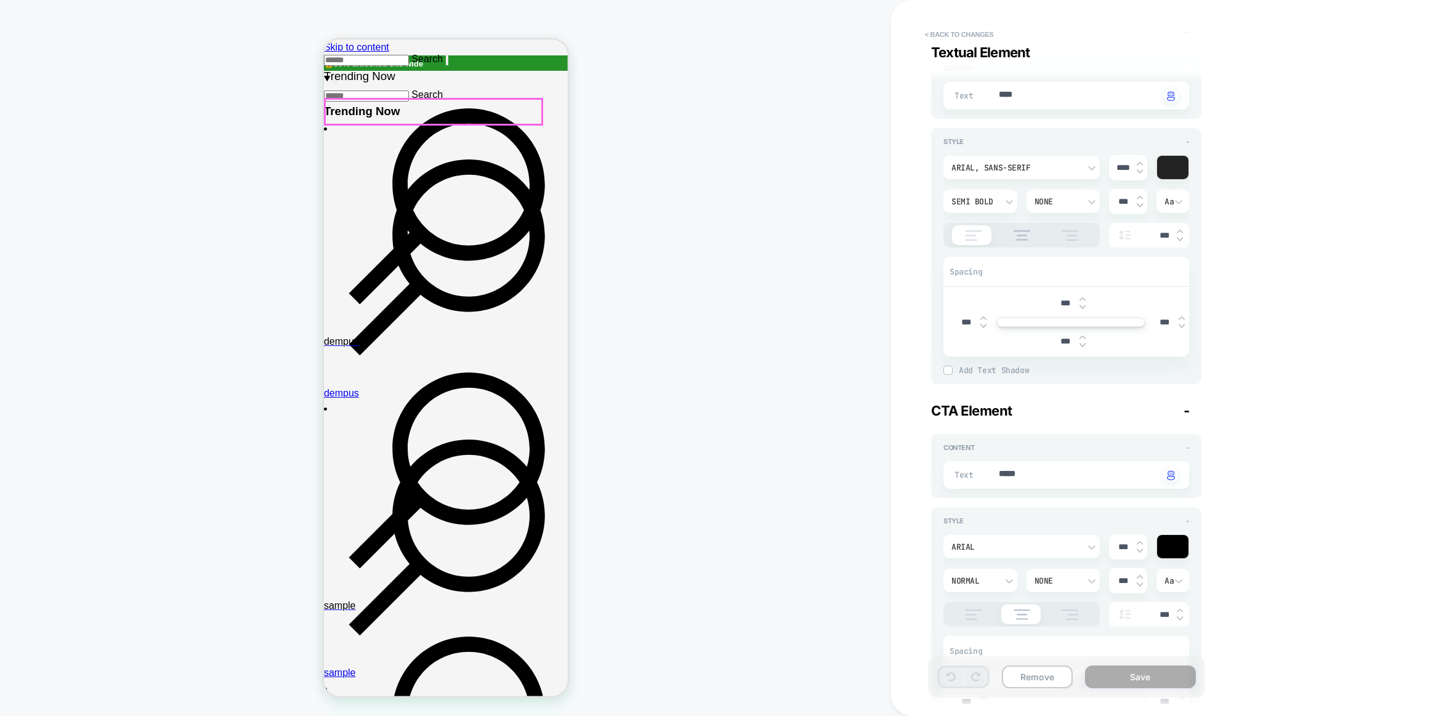
scroll to position [336, 0]
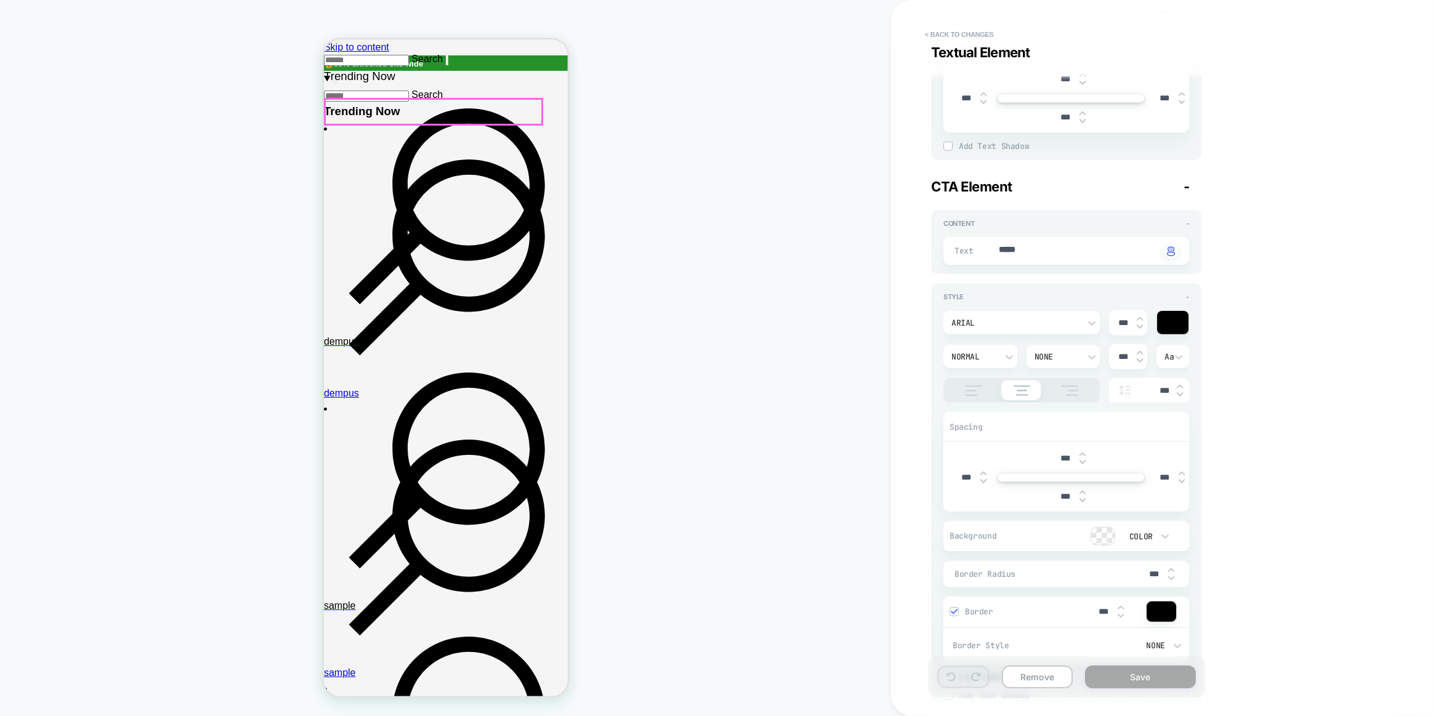
click at [1053, 318] on div "Arial" at bounding box center [1015, 323] width 128 height 10
click at [1003, 356] on div "Arial, sans-serif" at bounding box center [1021, 353] width 147 height 26
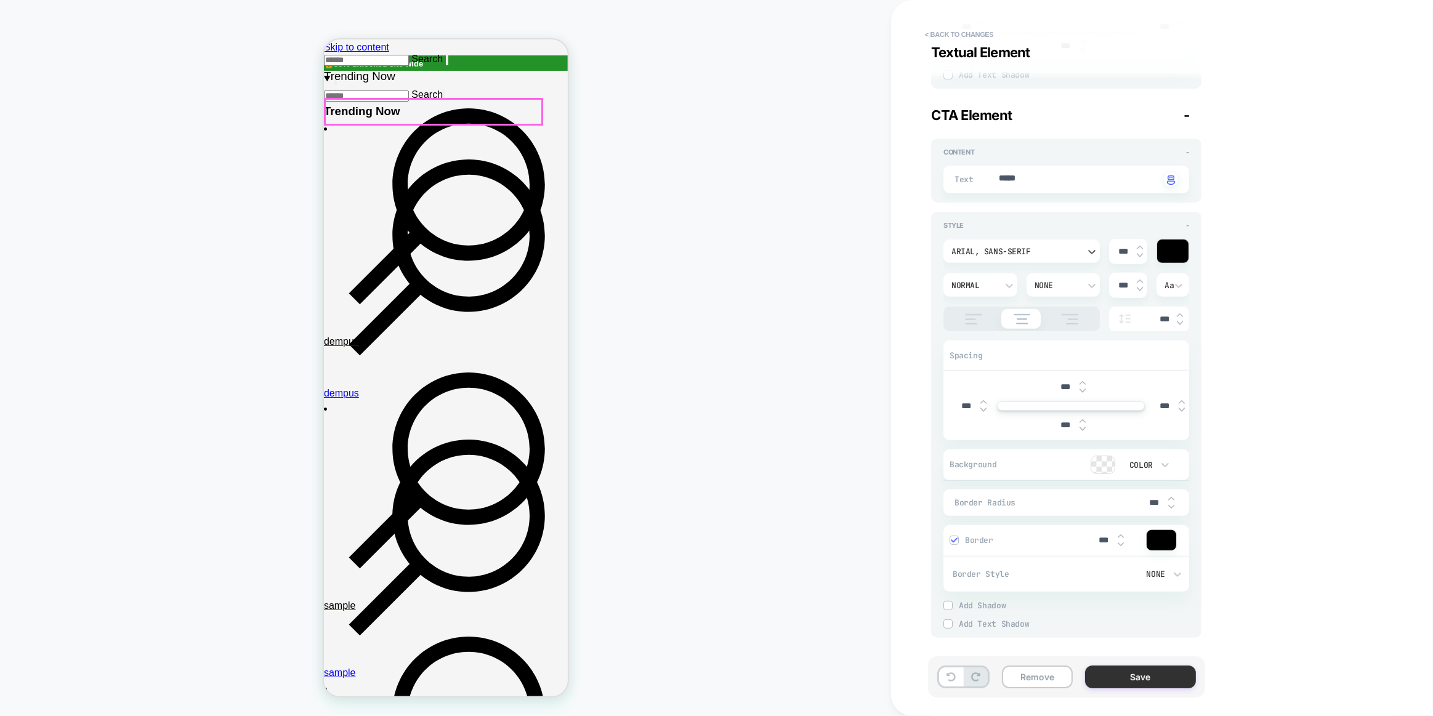
click at [1181, 677] on button "Save" at bounding box center [1140, 676] width 111 height 23
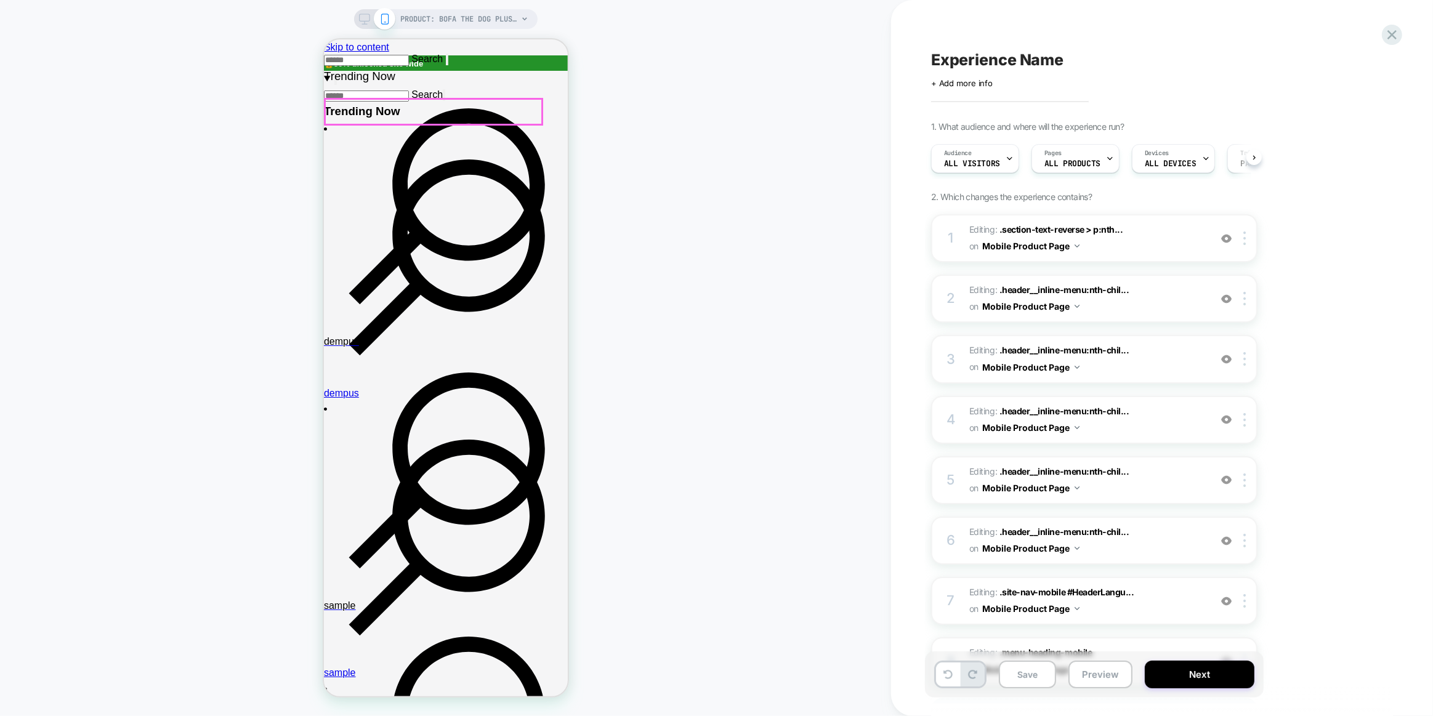
scroll to position [0, 1]
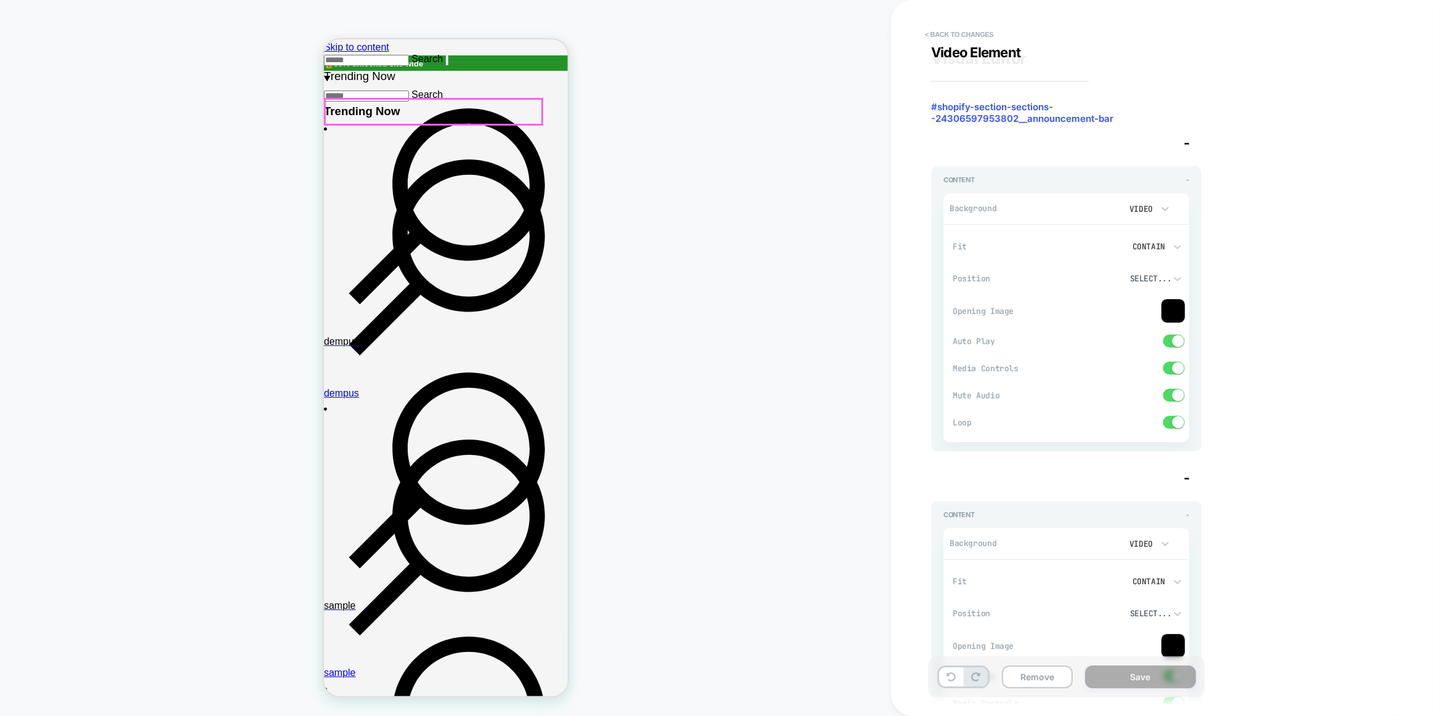
type textarea "*"
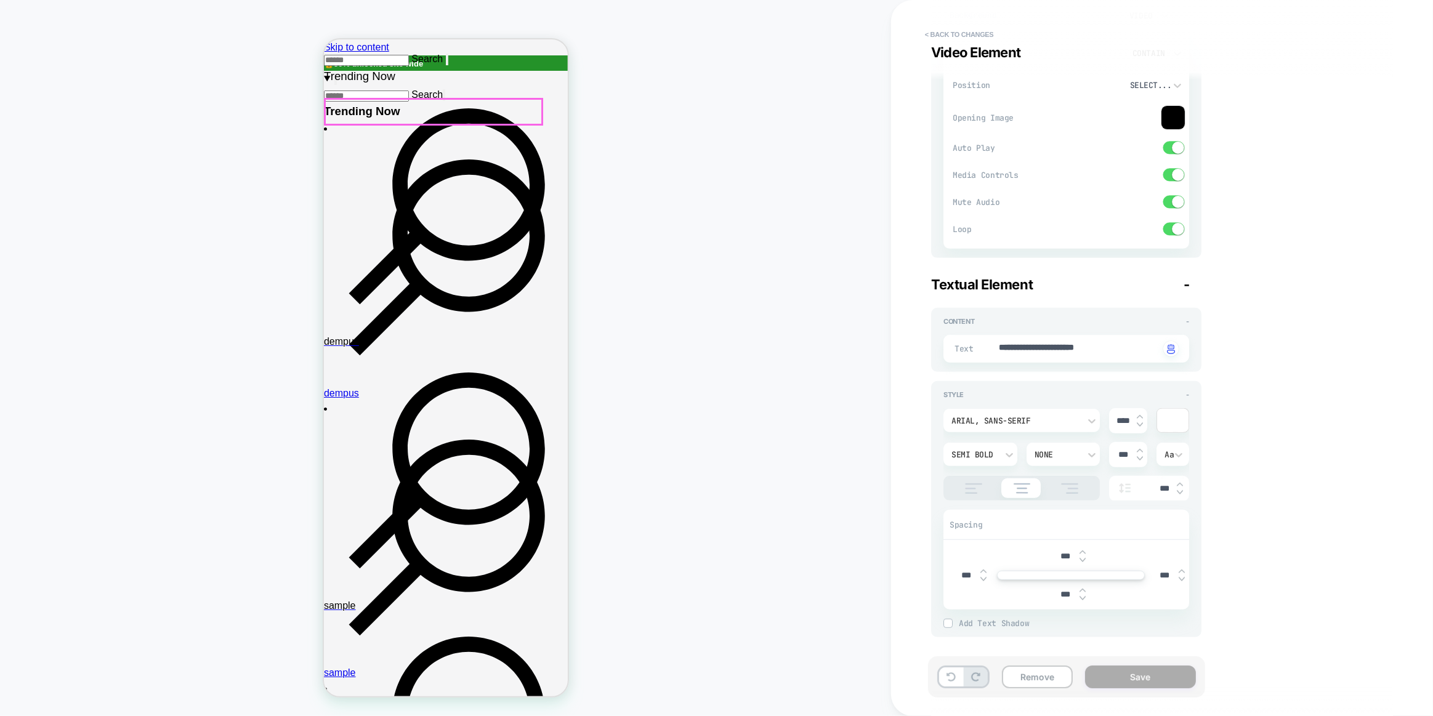
scroll to position [528, 0]
click at [1031, 419] on div "Arial, sans-serif" at bounding box center [1015, 421] width 128 height 10
click at [903, 407] on div at bounding box center [716, 358] width 1433 height 716
click at [939, 39] on button "< Back to changes" at bounding box center [959, 35] width 81 height 20
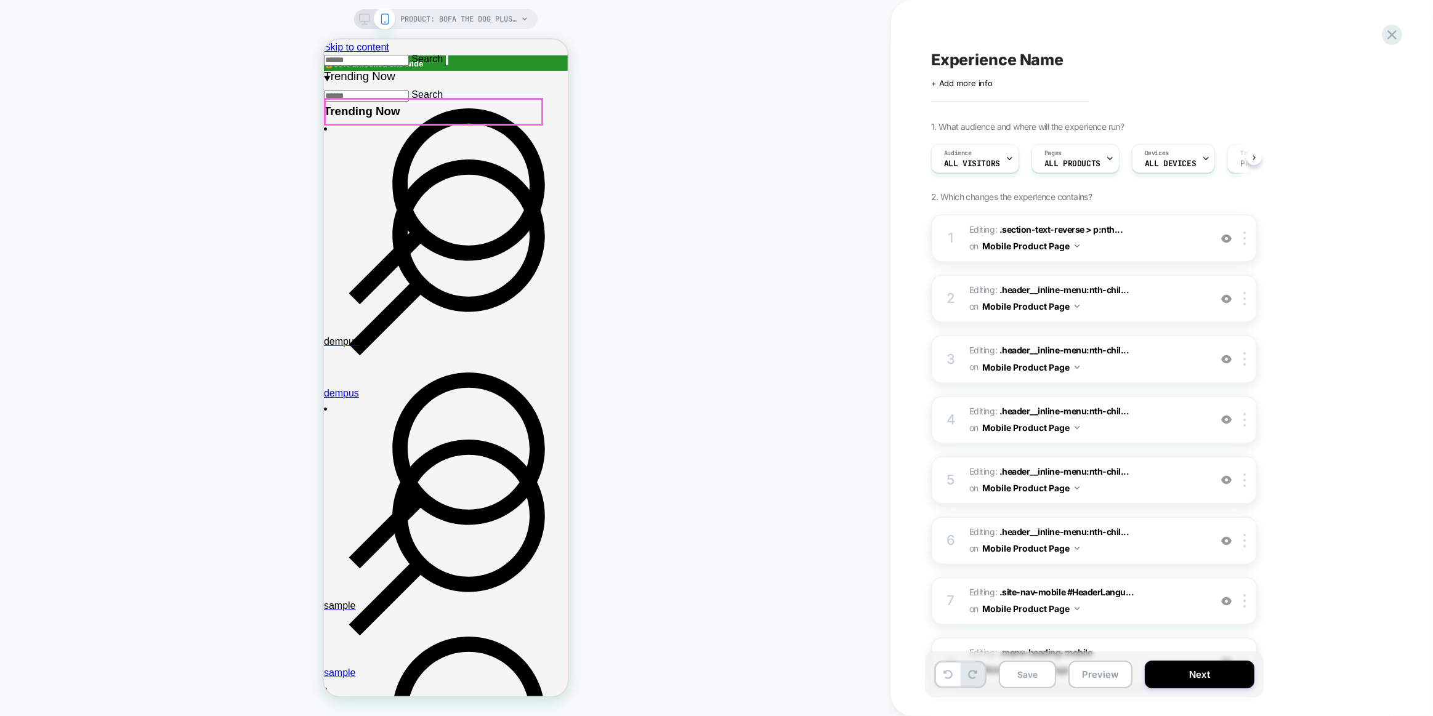
scroll to position [0, 1]
click at [1194, 684] on button "Next" at bounding box center [1199, 675] width 110 height 28
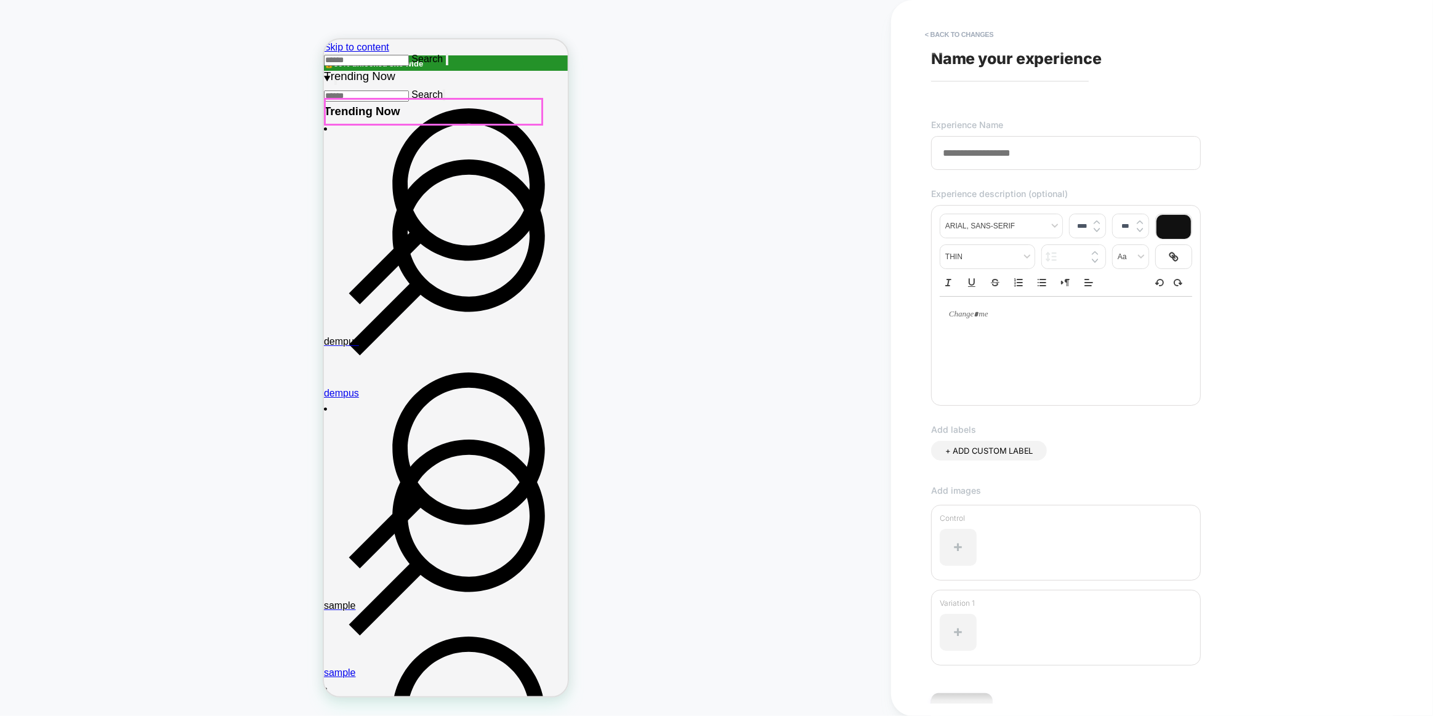
click at [995, 52] on span "Name your experience" at bounding box center [1016, 58] width 171 height 18
click at [995, 70] on div "**********" at bounding box center [1156, 357] width 462 height 691
click at [996, 140] on input at bounding box center [1066, 153] width 270 height 34
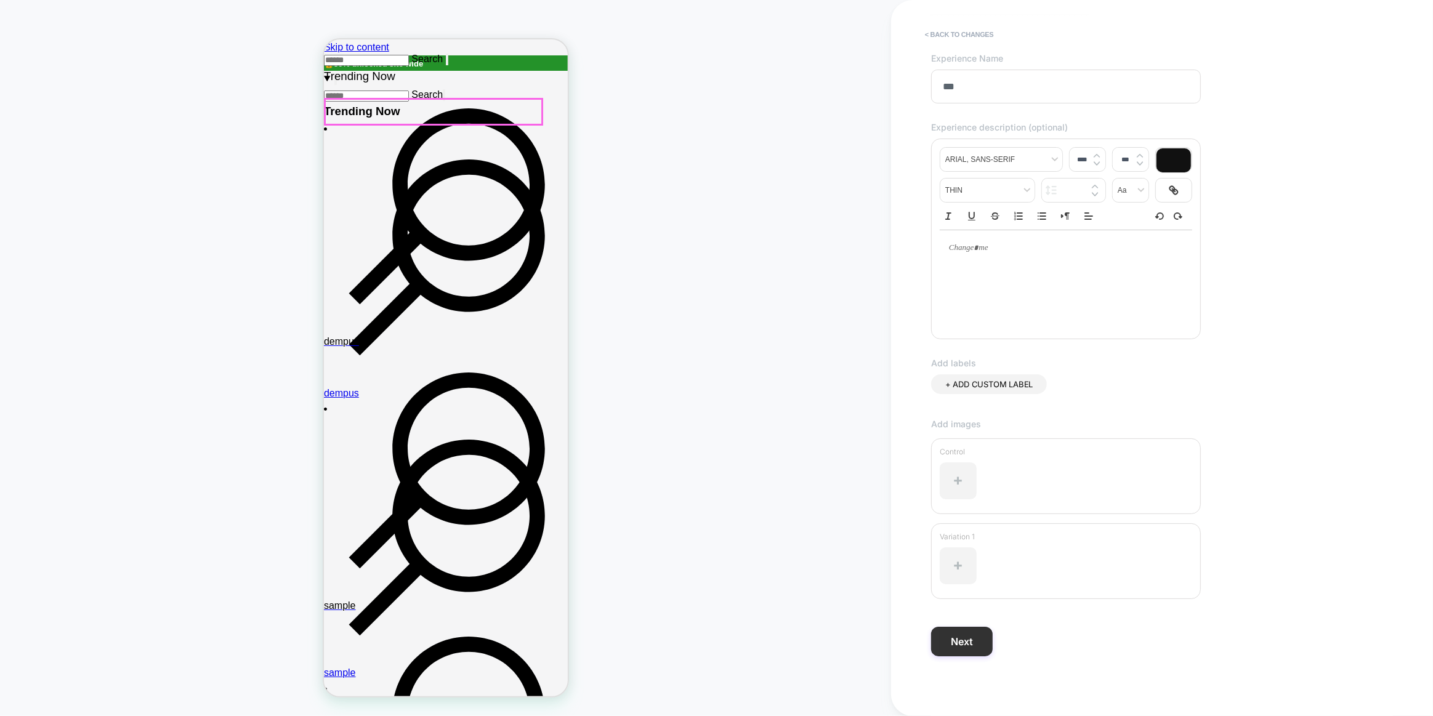
type input "***"
click at [972, 645] on button "Next" at bounding box center [962, 642] width 62 height 30
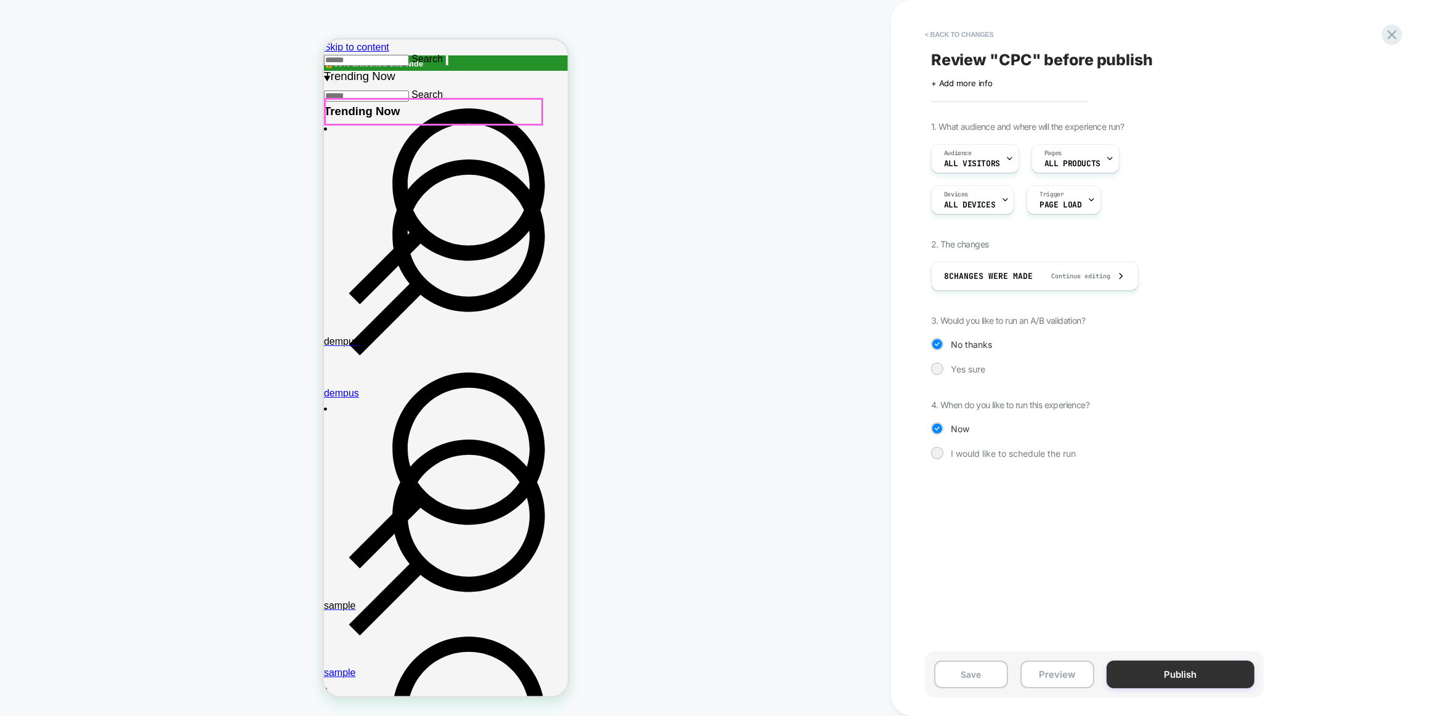
click at [1141, 678] on button "Publish" at bounding box center [1180, 675] width 148 height 28
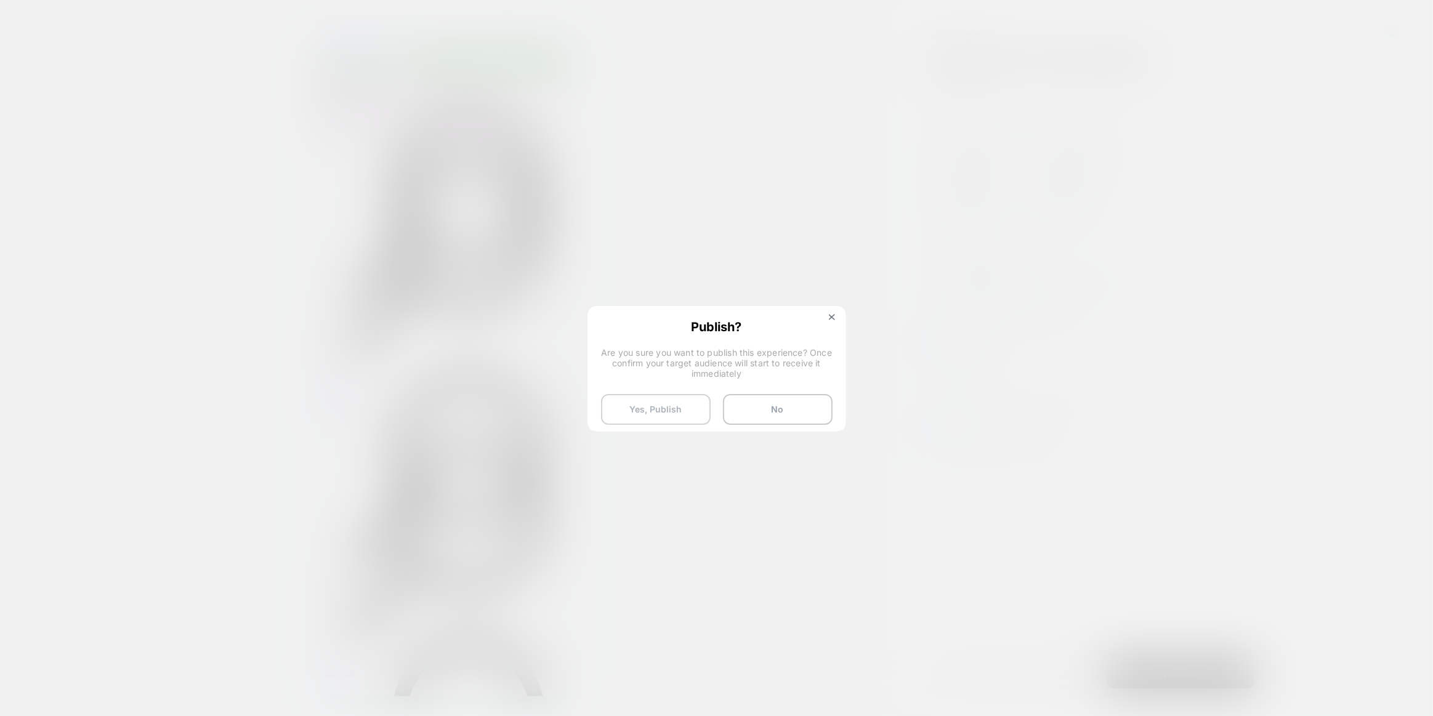
click at [662, 406] on button "Yes, Publish" at bounding box center [656, 409] width 110 height 31
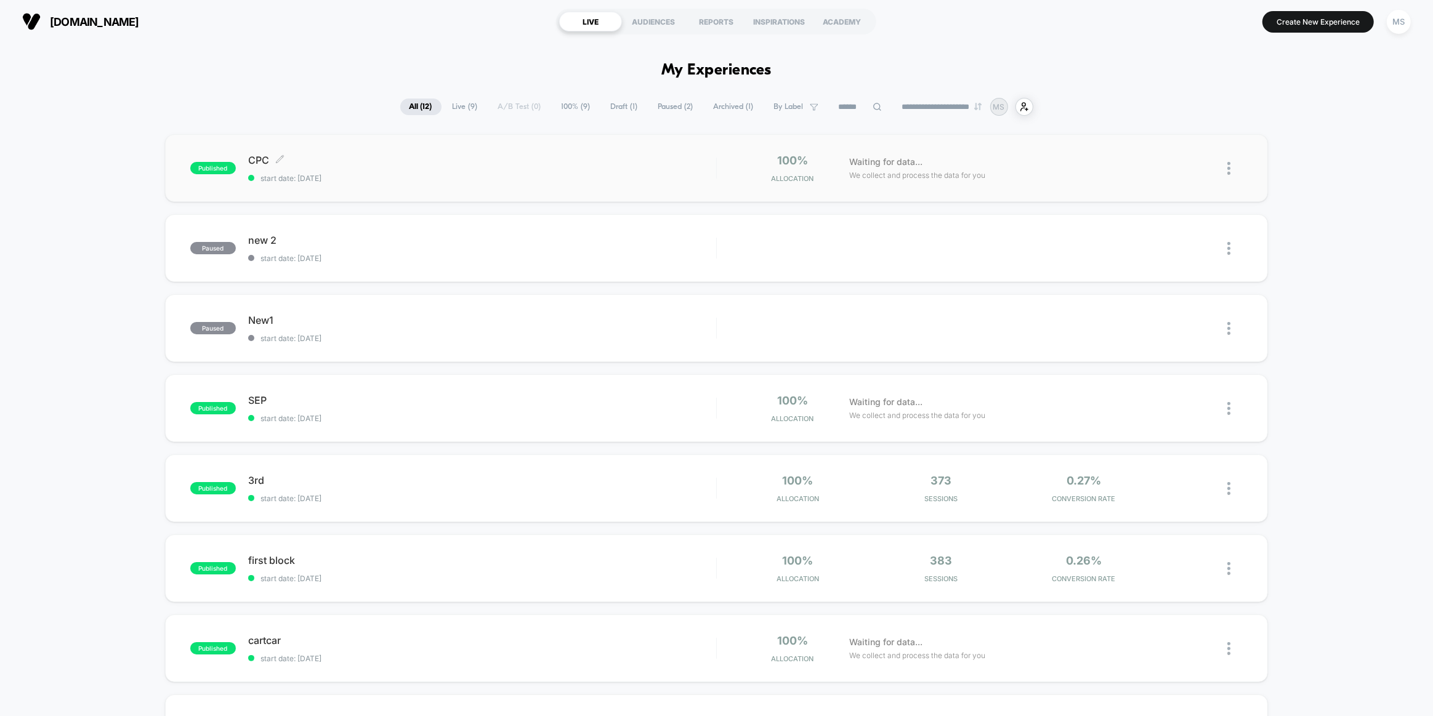
click at [478, 165] on span "CPC Click to edit experience details" at bounding box center [482, 160] width 468 height 12
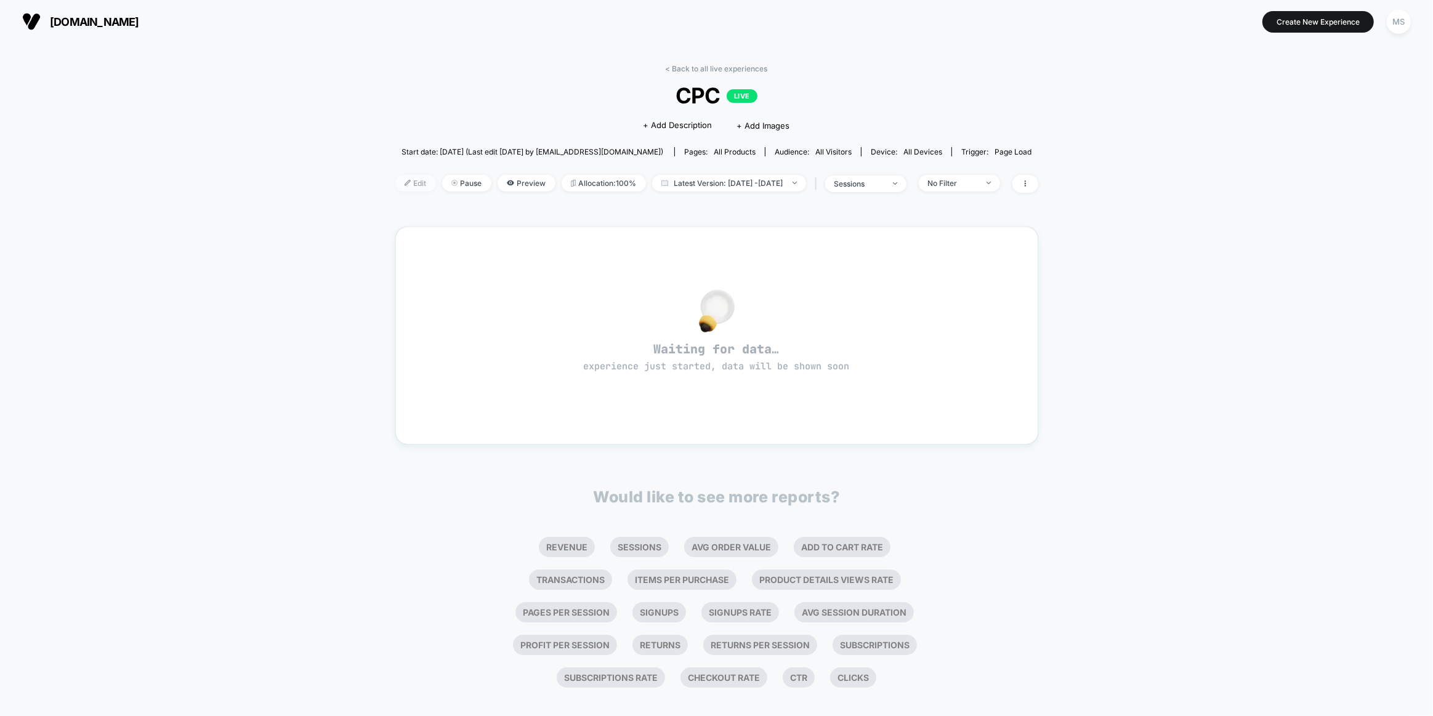
click at [395, 182] on span "Edit" at bounding box center [415, 183] width 41 height 17
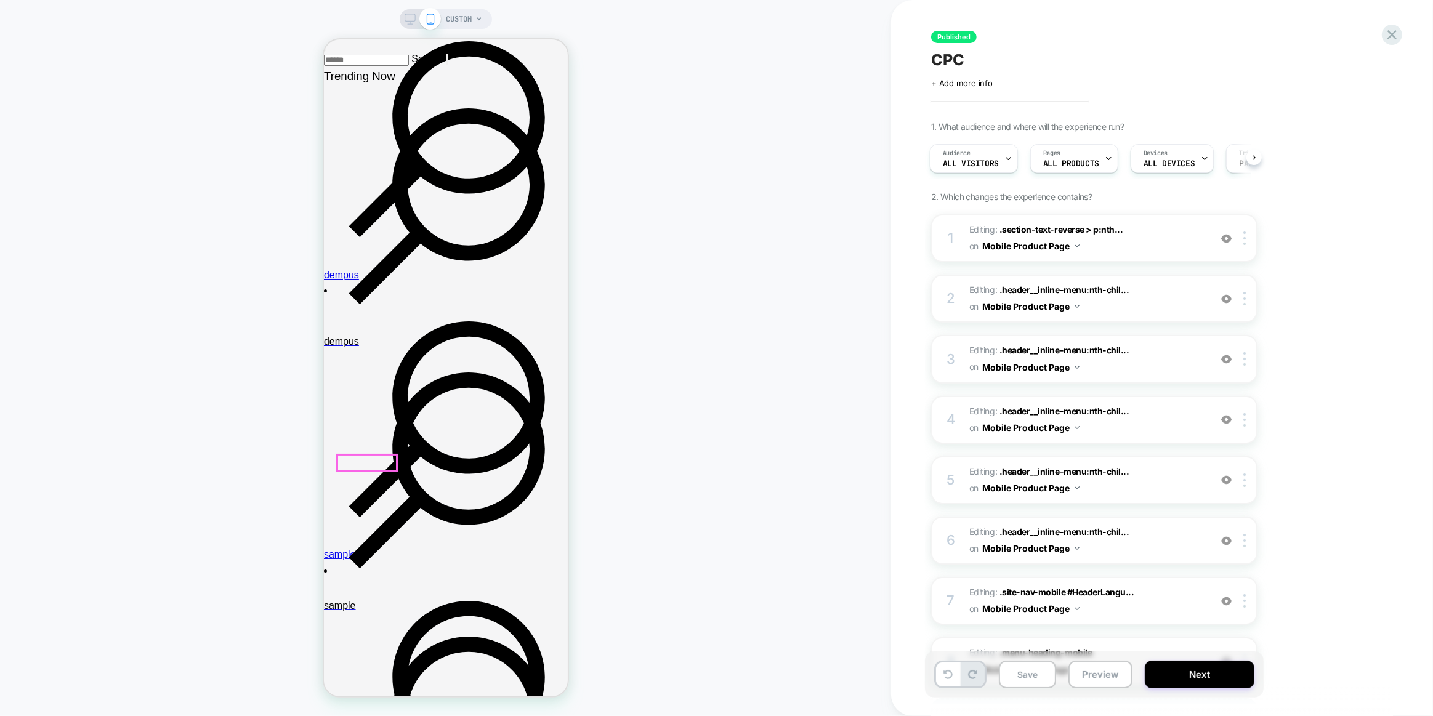
scroll to position [223, 0]
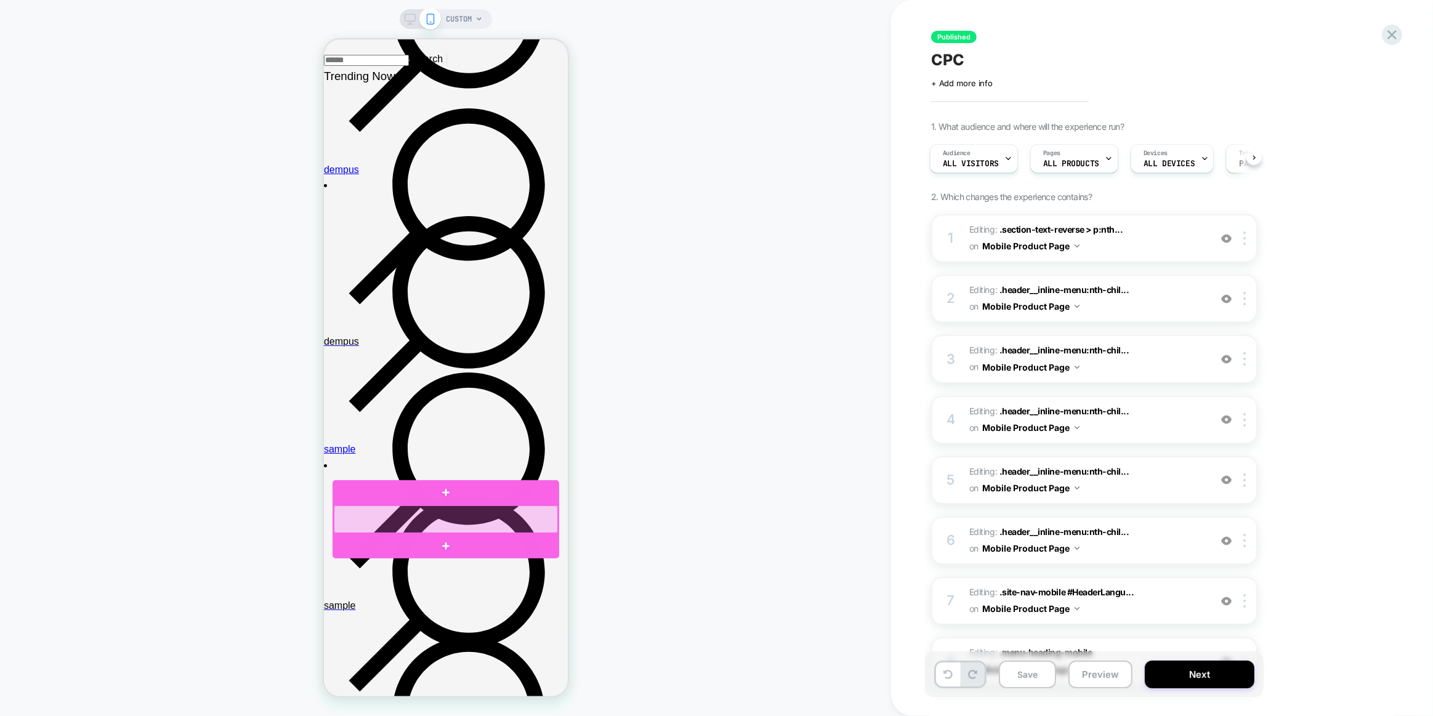
click at [376, 517] on div at bounding box center [445, 519] width 224 height 28
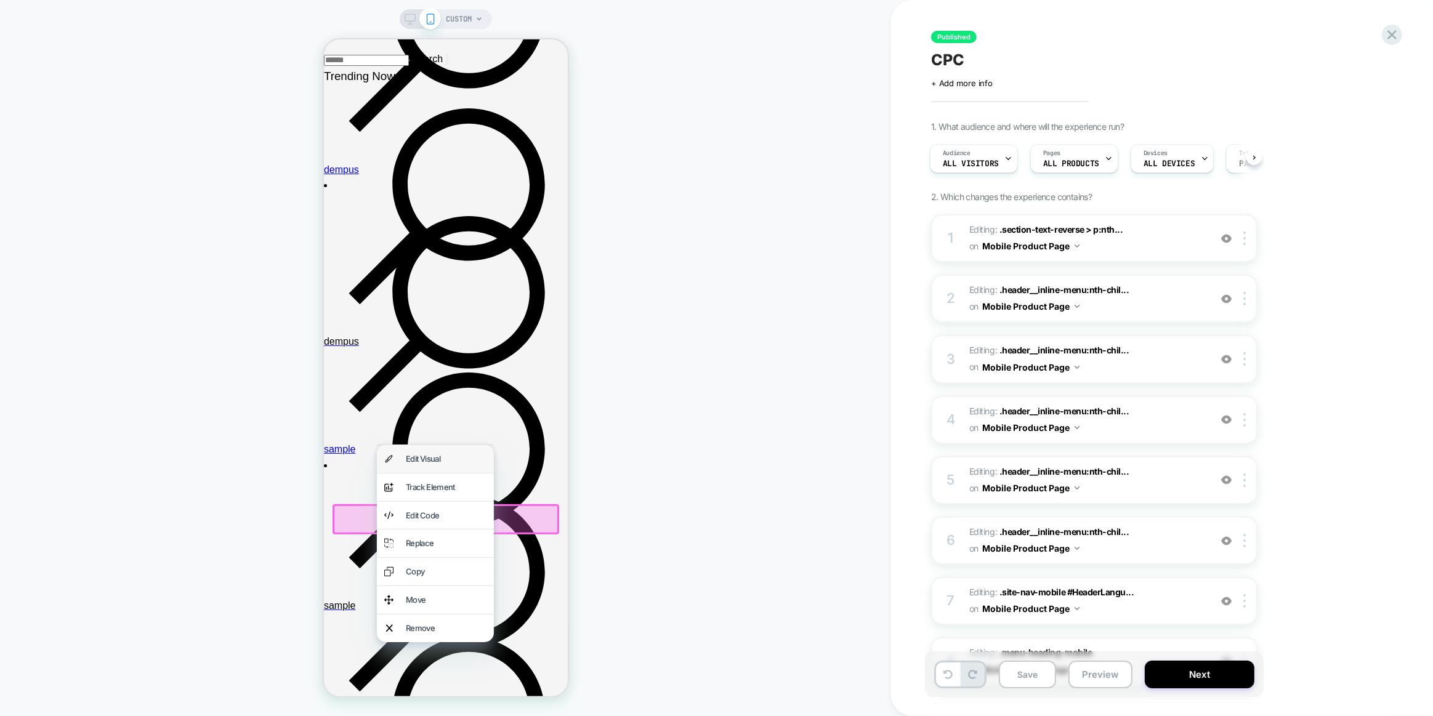
click at [425, 464] on div "Edit Visual" at bounding box center [445, 458] width 81 height 13
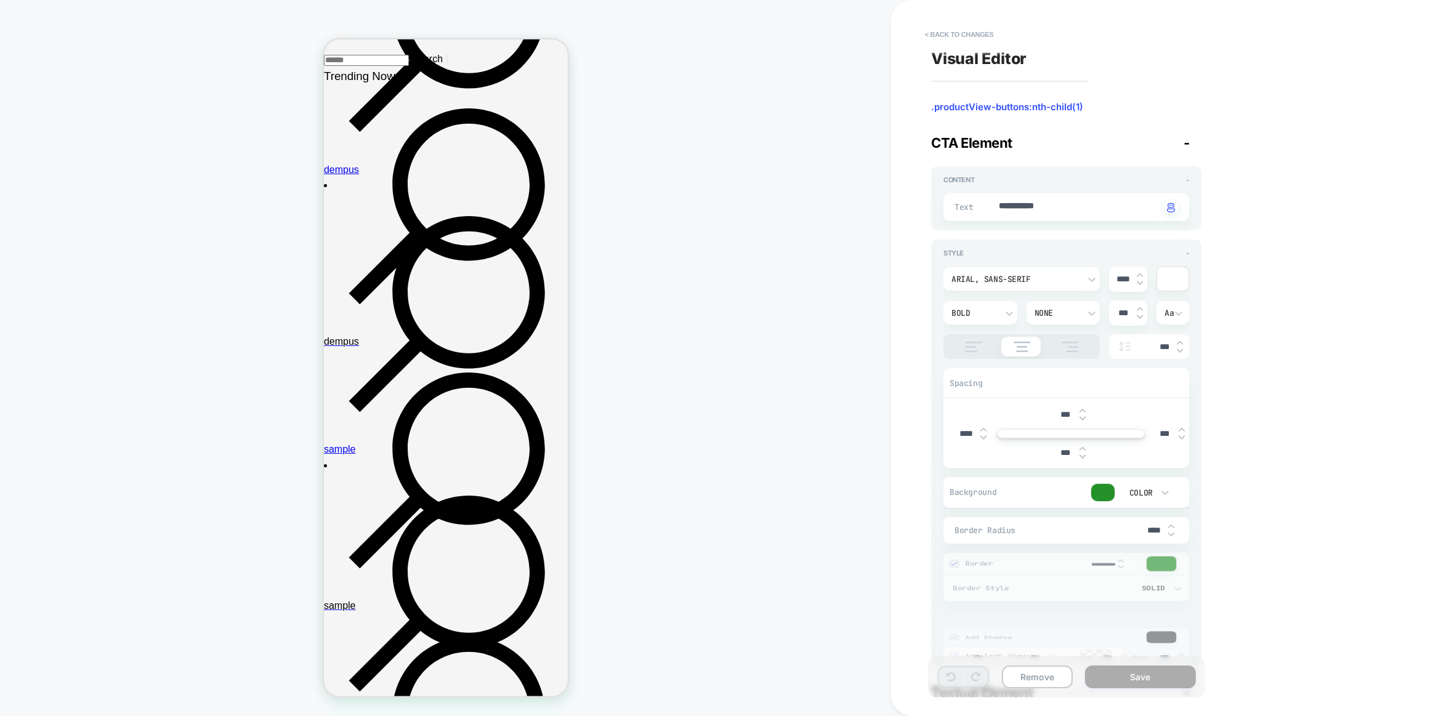
scroll to position [374, 0]
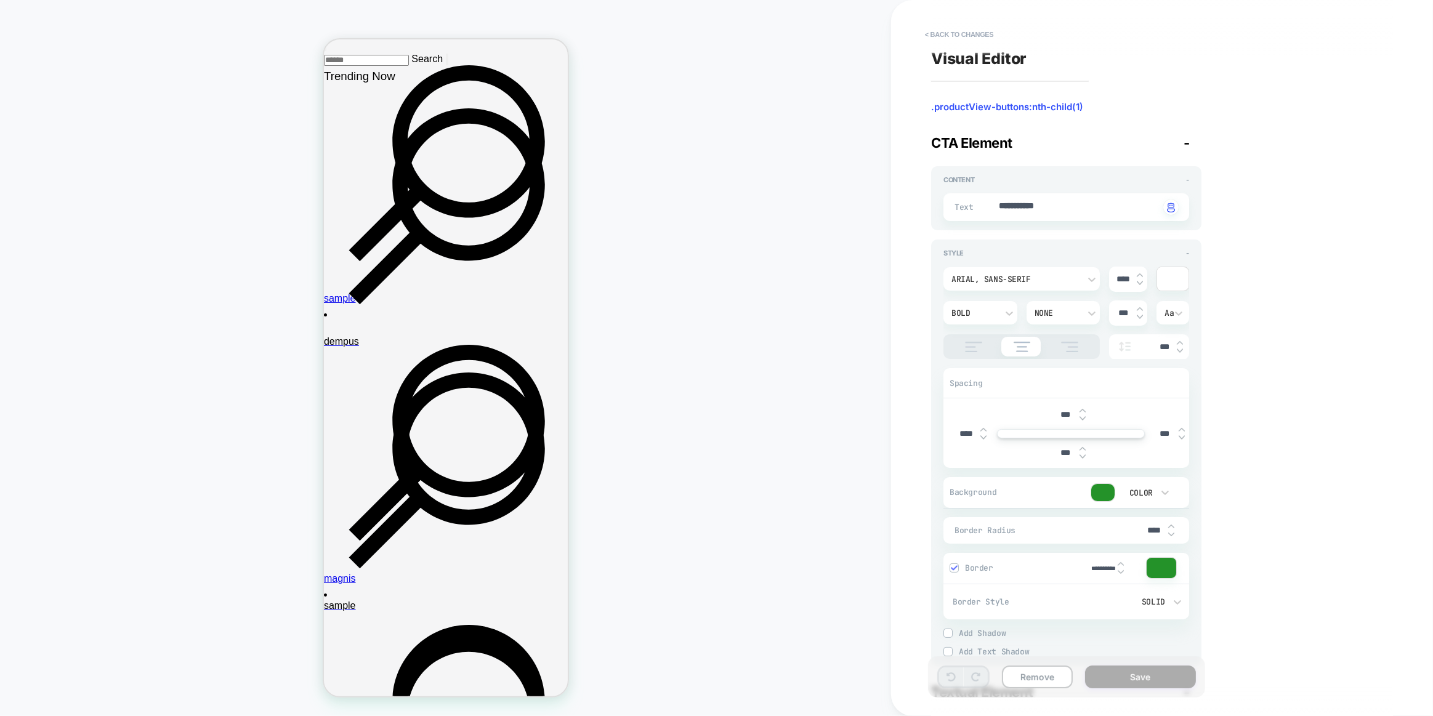
click at [1112, 492] on div at bounding box center [1102, 492] width 23 height 17
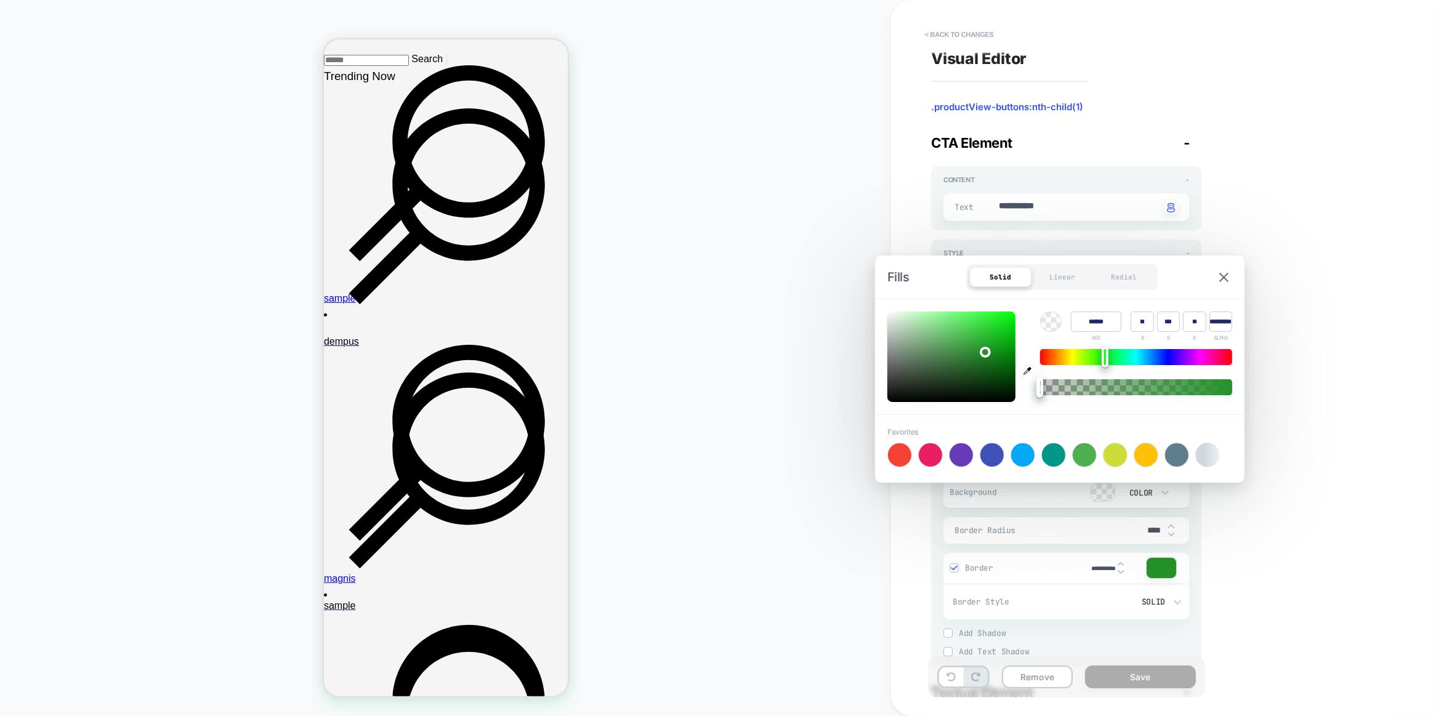
type textarea "*"
click at [1100, 316] on input "******" at bounding box center [1096, 322] width 50 height 20
drag, startPoint x: 1211, startPoint y: 273, endPoint x: 1227, endPoint y: 277, distance: 16.4
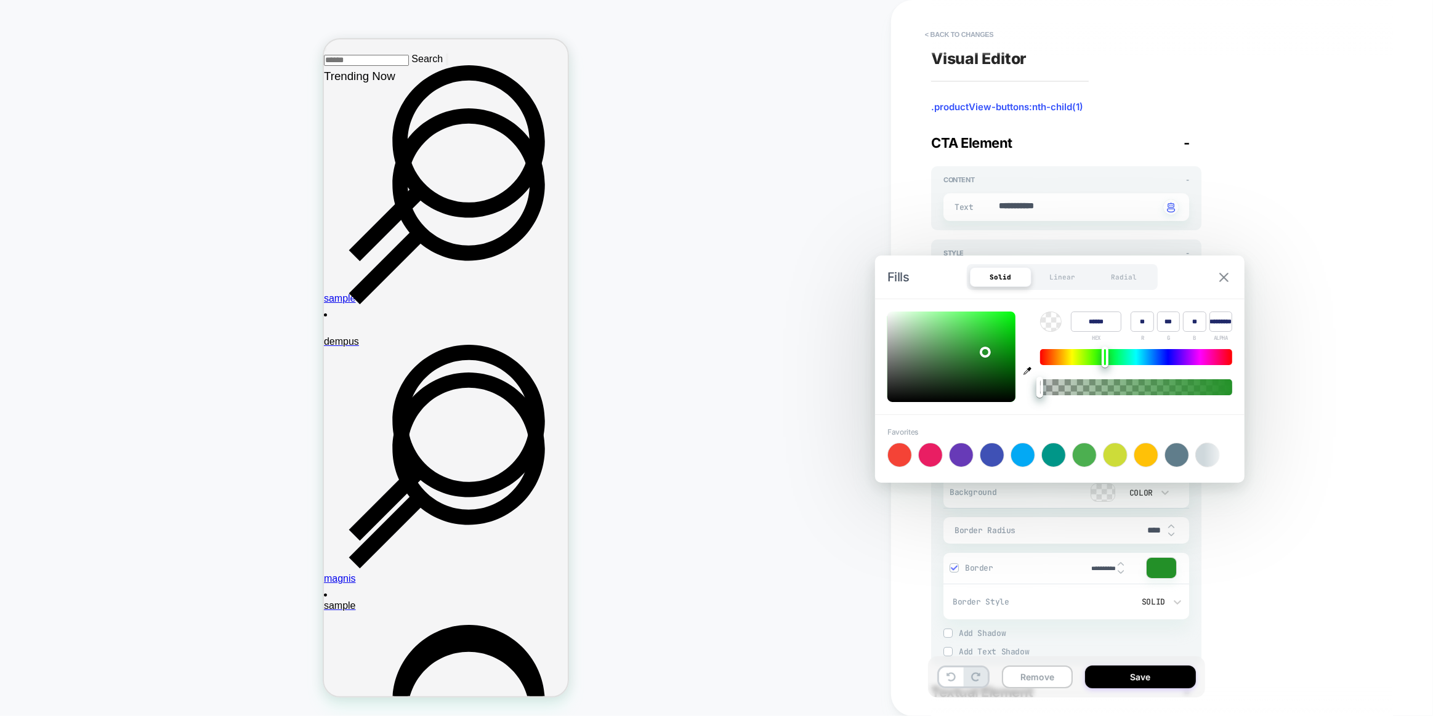
click at [1211, 273] on div "Fills Solid Linear Radial" at bounding box center [1059, 276] width 369 height 43
click at [1227, 277] on img at bounding box center [1223, 277] width 9 height 9
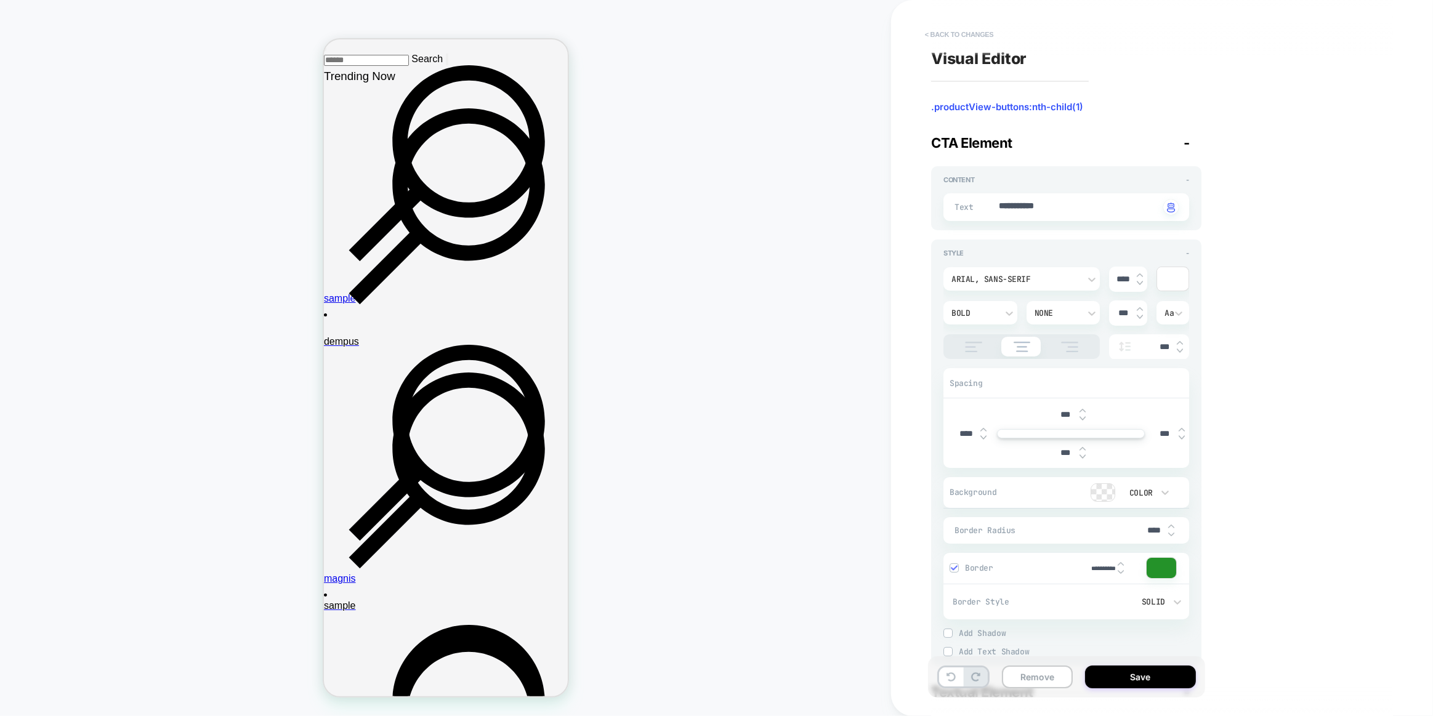
click at [950, 30] on button "< Back to changes" at bounding box center [959, 35] width 81 height 20
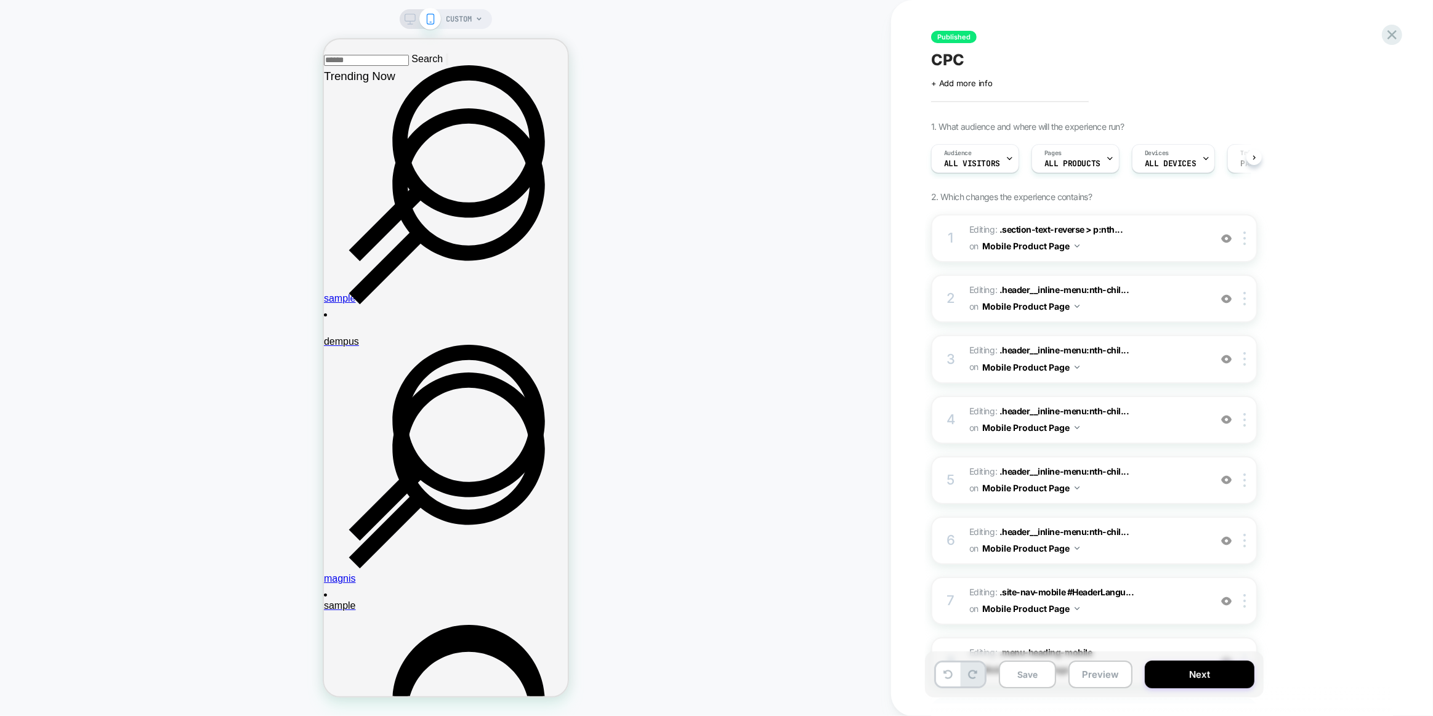
scroll to position [0, 1]
click at [1395, 37] on icon at bounding box center [1391, 34] width 9 height 9
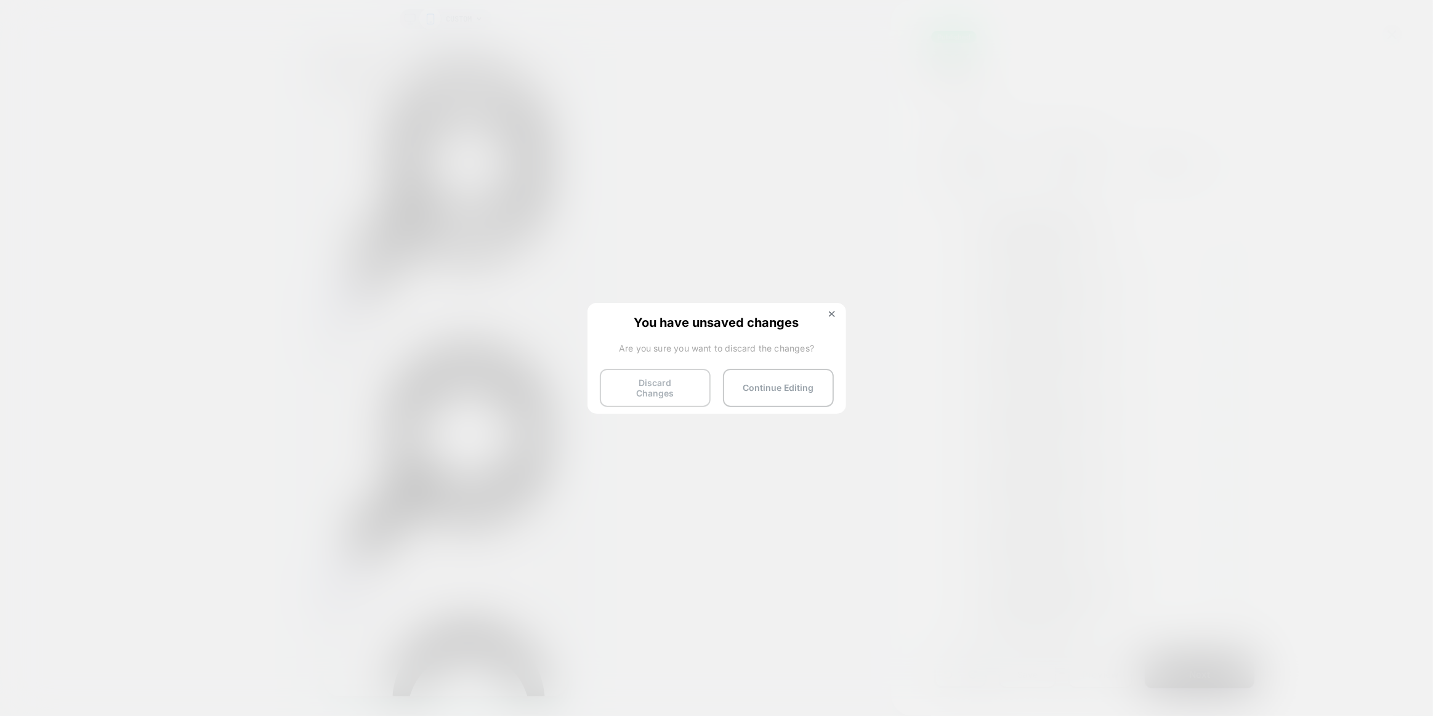
click at [704, 390] on button "Discard Changes" at bounding box center [655, 388] width 111 height 38
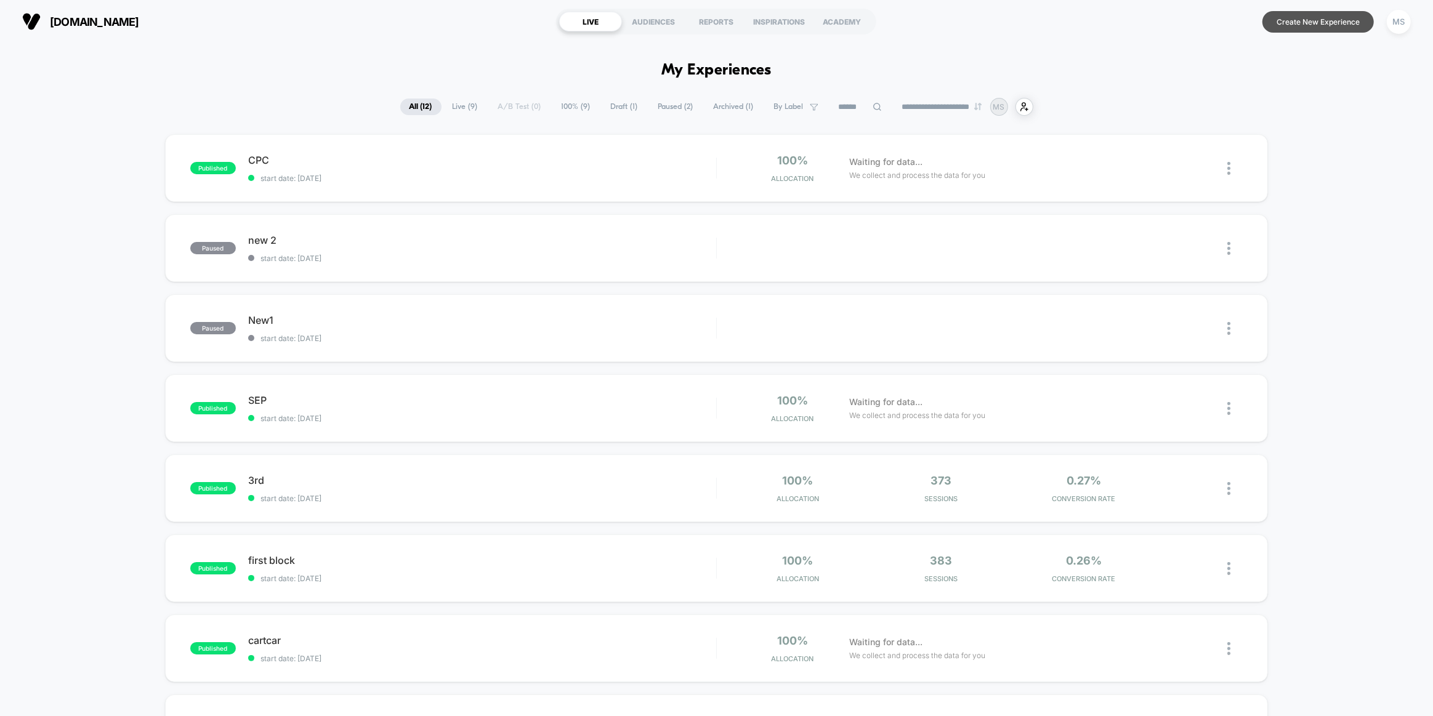
click at [1301, 25] on button "Create New Experience" at bounding box center [1317, 22] width 111 height 22
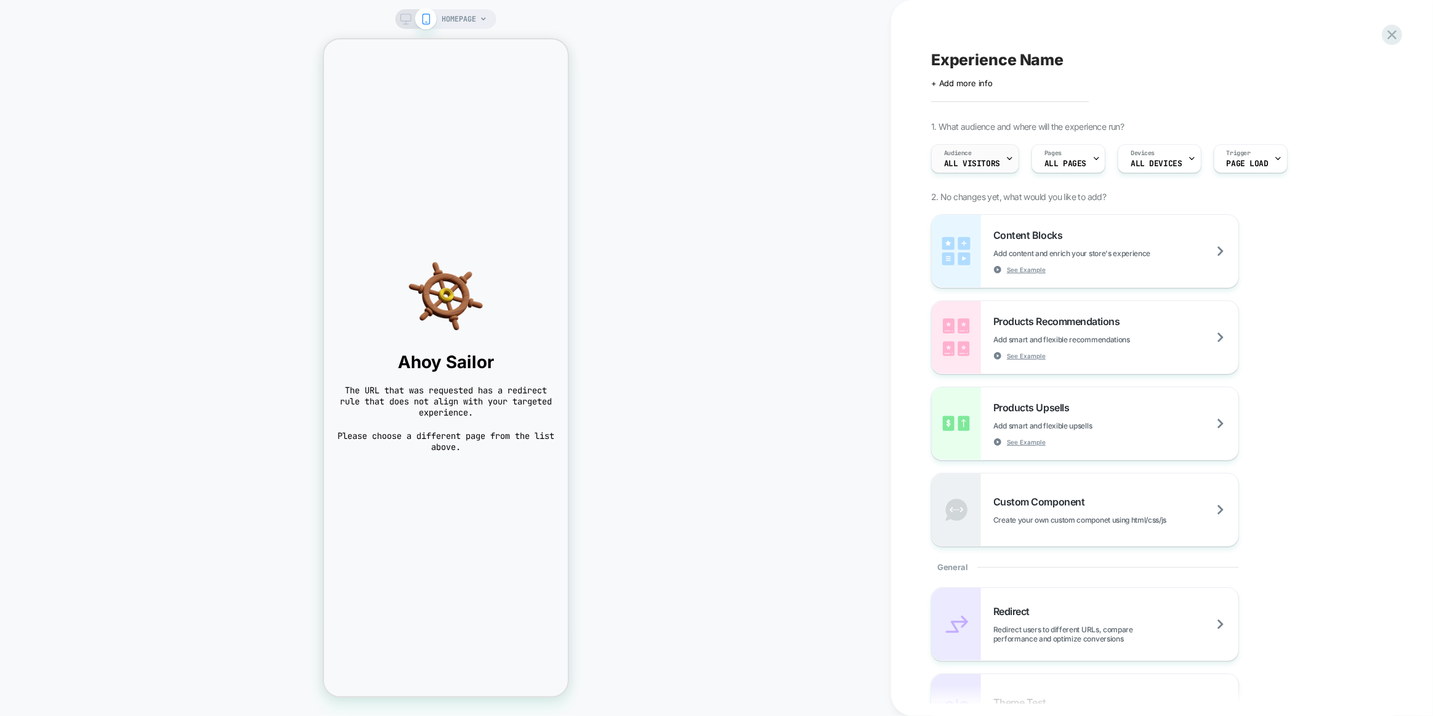
click at [996, 163] on span "All Visitors" at bounding box center [972, 163] width 56 height 9
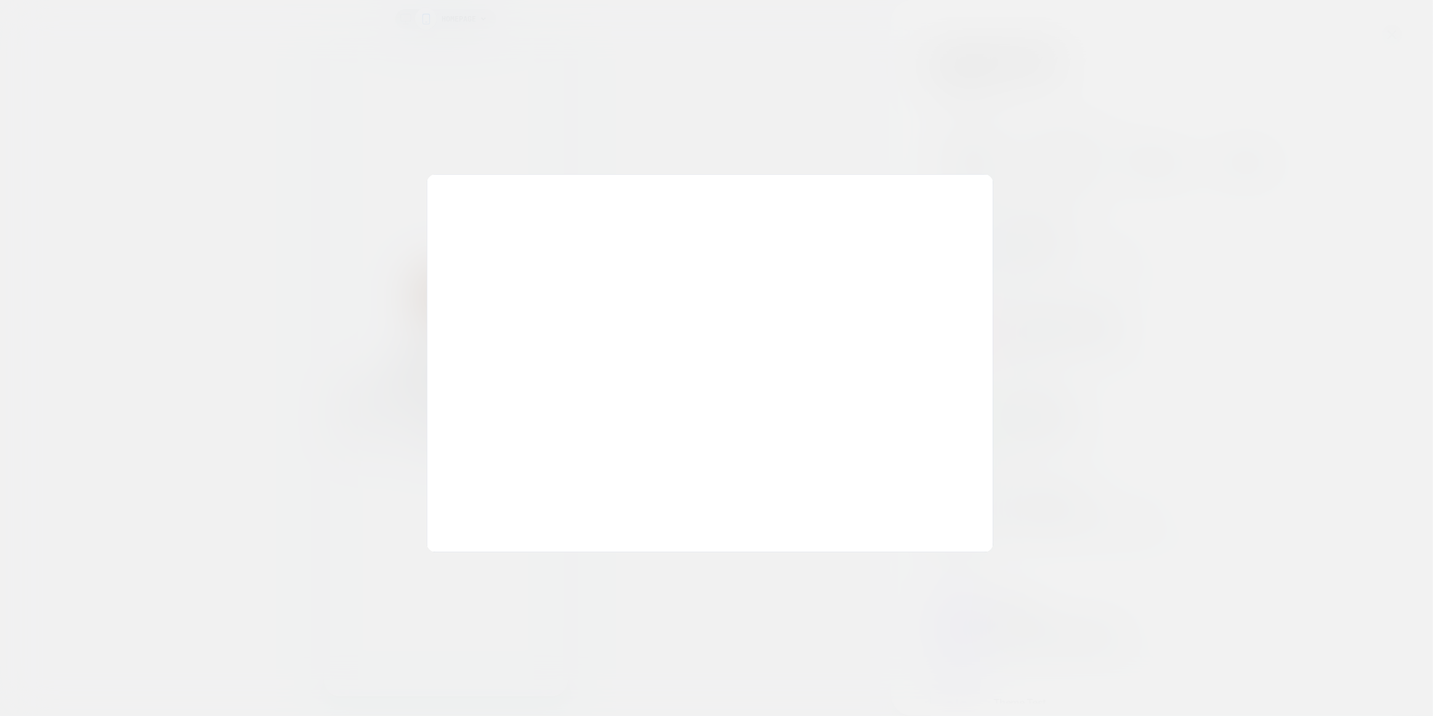
click at [1071, 159] on div at bounding box center [716, 358] width 1433 height 716
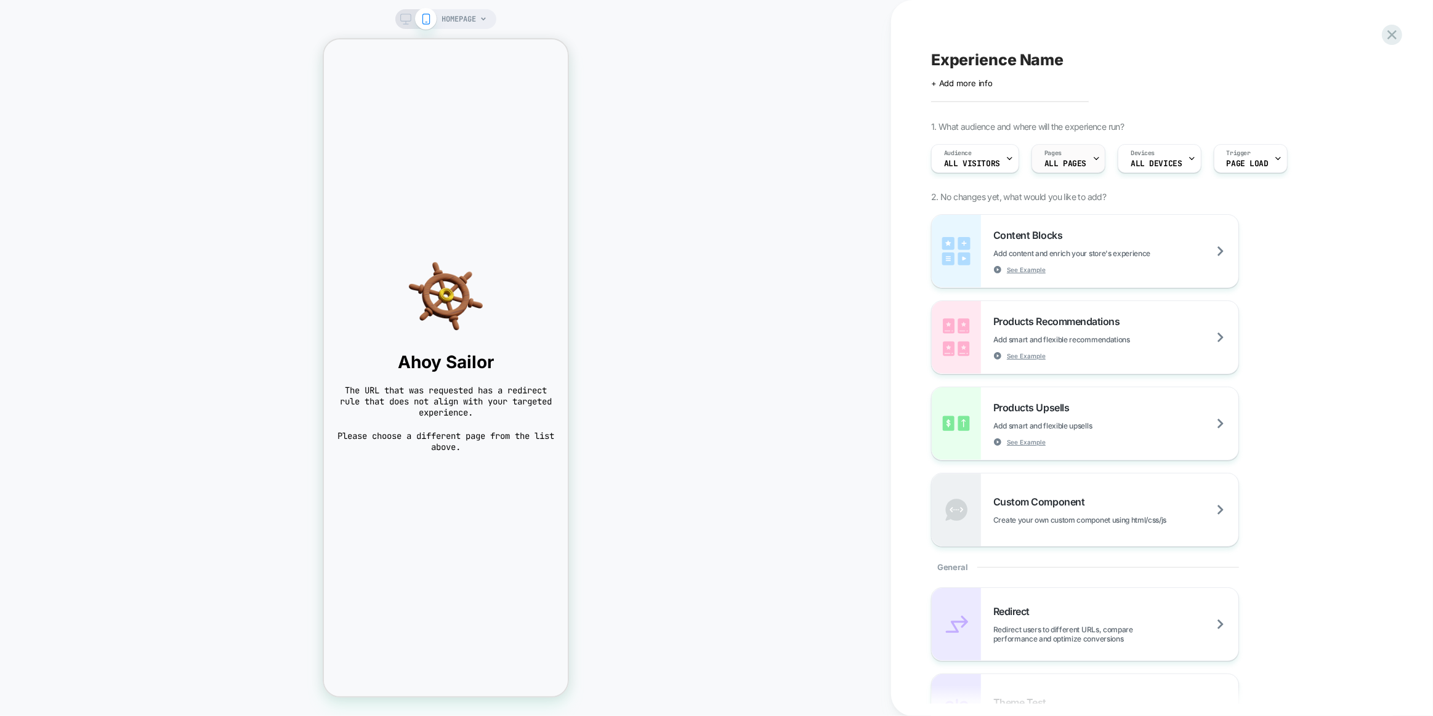
click at [1083, 162] on div "Pages ALL PAGES" at bounding box center [1065, 159] width 66 height 28
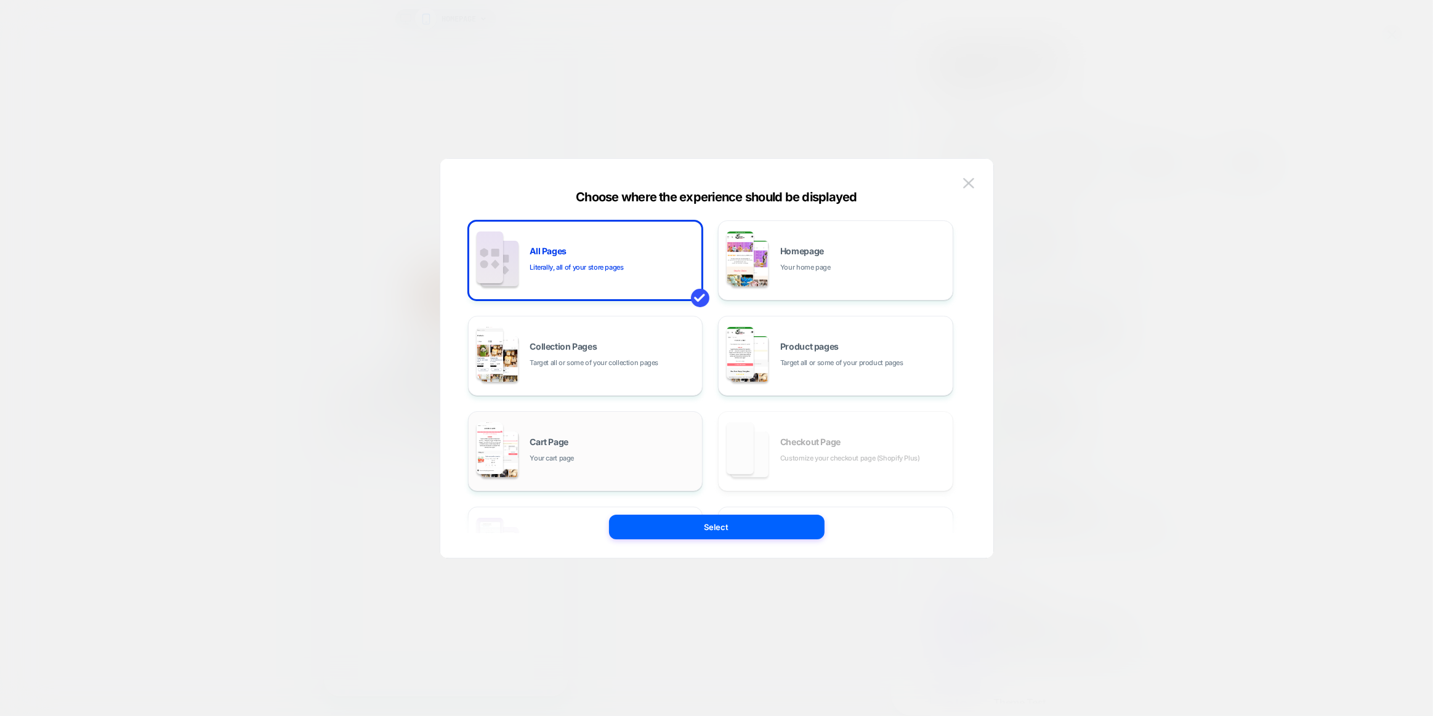
click at [592, 459] on div "Cart Page Your cart page" at bounding box center [613, 451] width 166 height 26
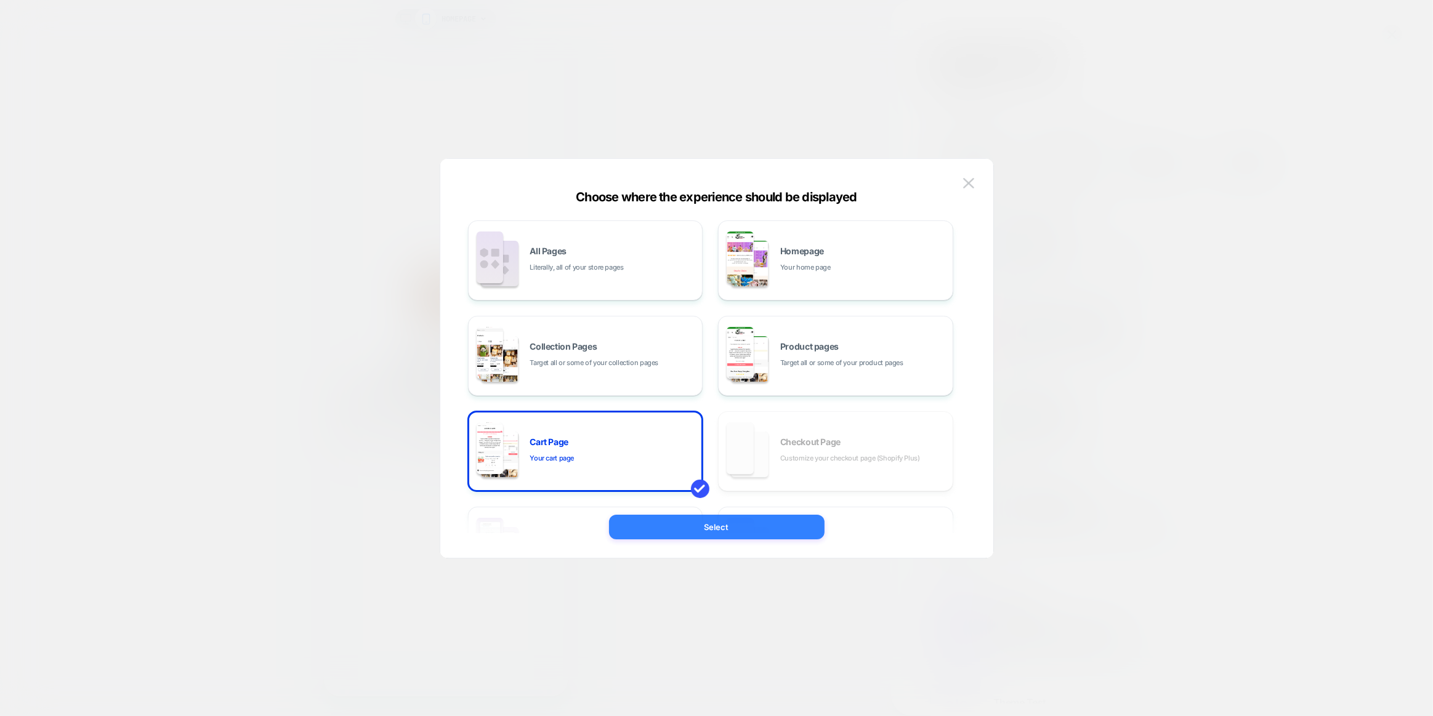
click at [770, 535] on button "Select" at bounding box center [716, 527] width 215 height 25
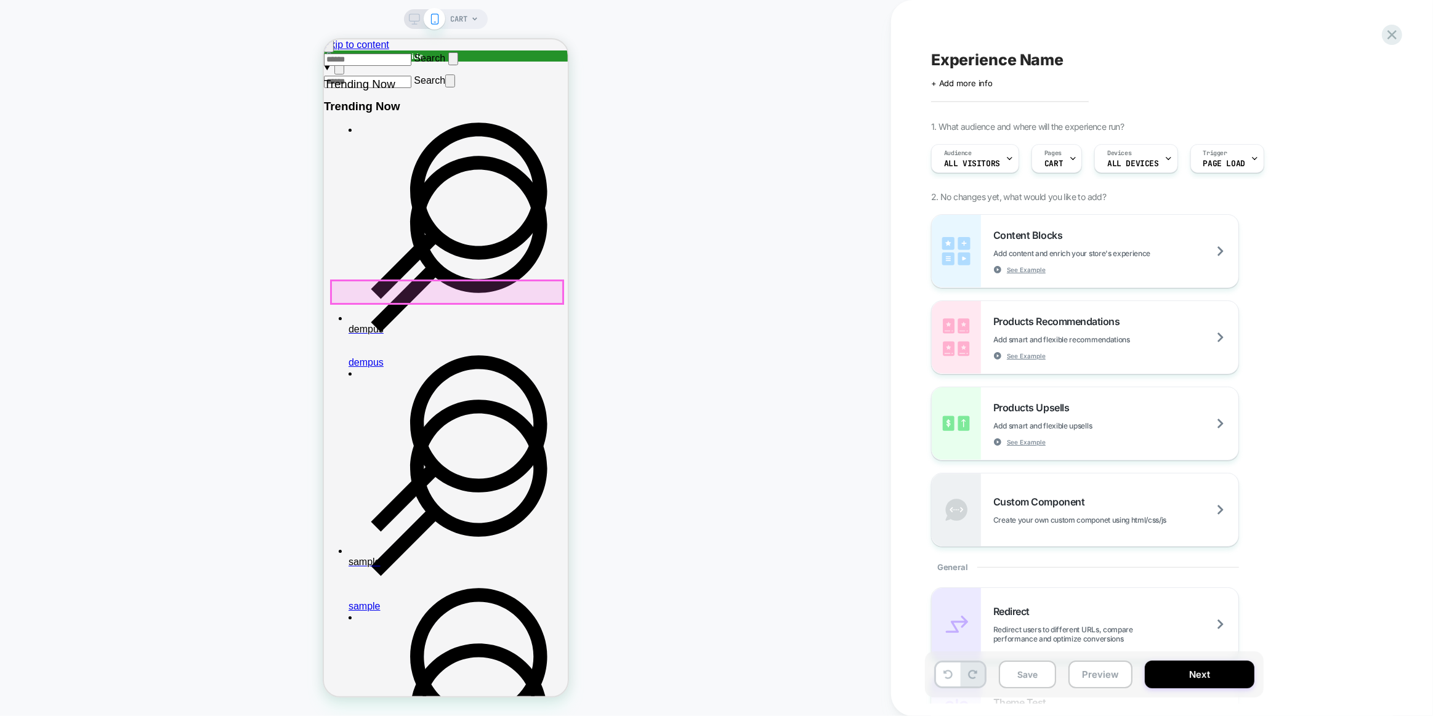
click at [1392, 40] on icon at bounding box center [1391, 34] width 17 height 17
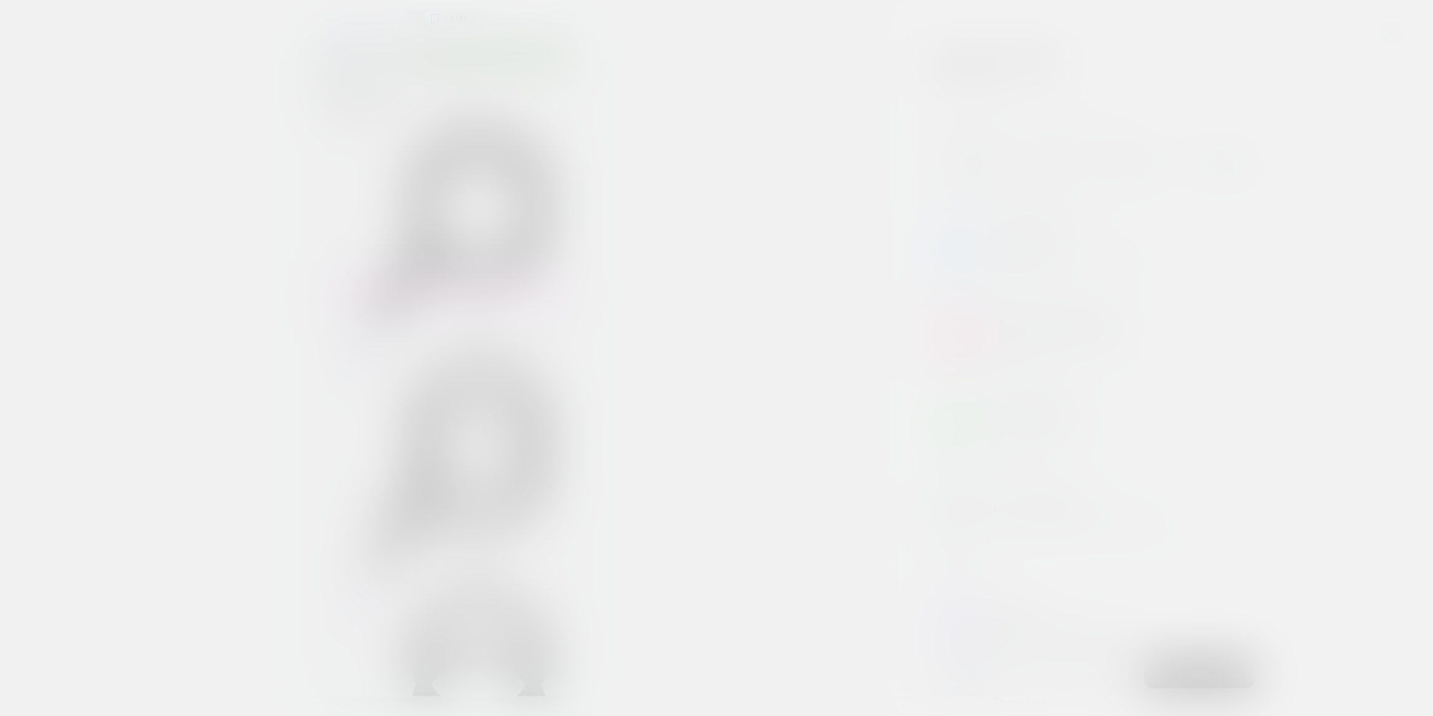
scroll to position [279, 0]
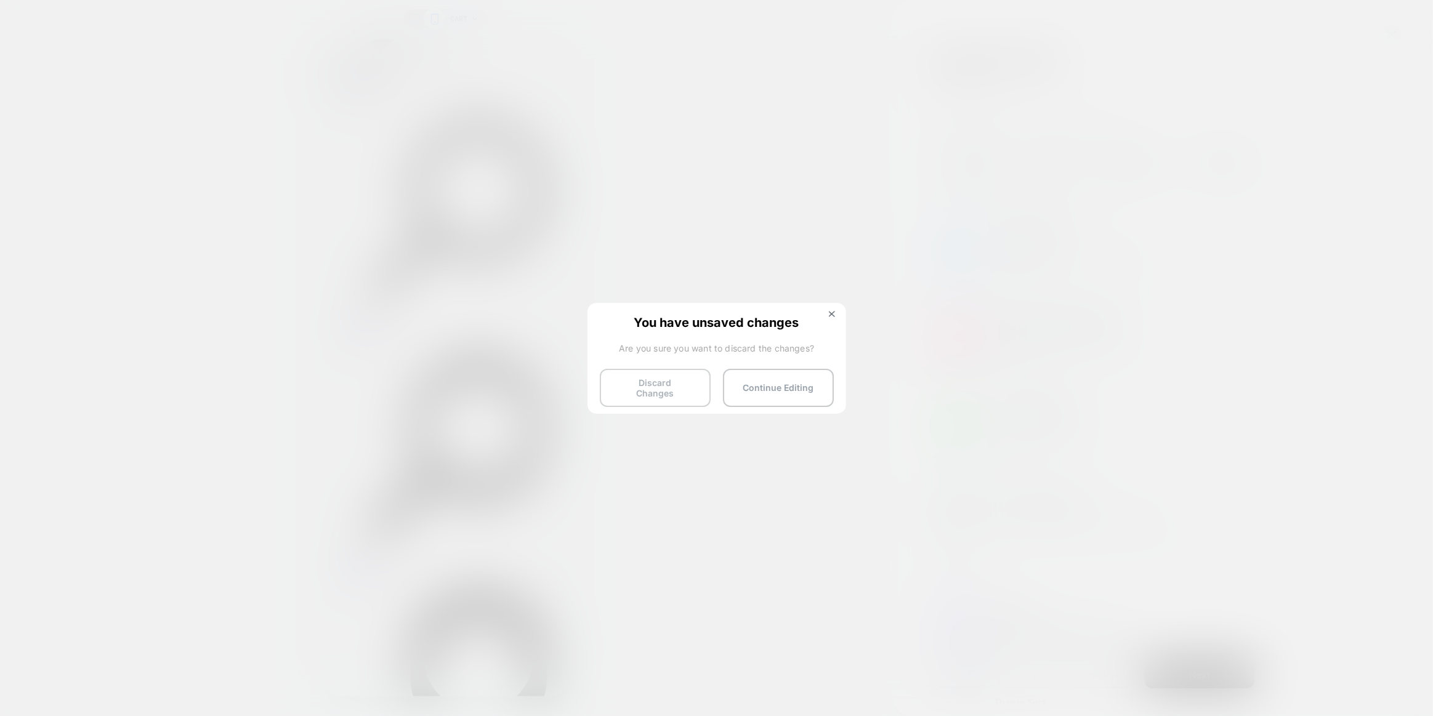
click at [642, 393] on button "Discard Changes" at bounding box center [655, 388] width 111 height 38
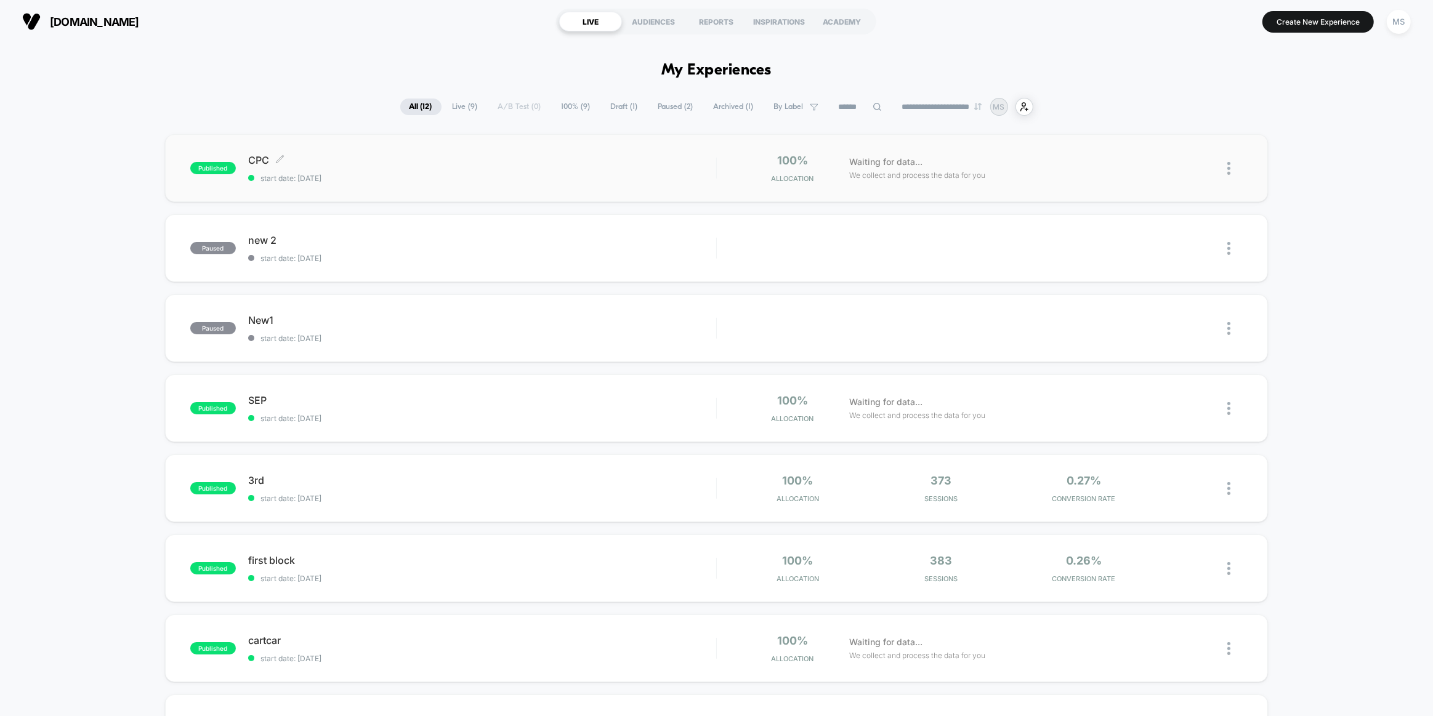
drag, startPoint x: 627, startPoint y: 178, endPoint x: 412, endPoint y: 171, distance: 214.3
click at [412, 171] on div "CPC Click to edit experience details Click to edit experience details start dat…" at bounding box center [482, 168] width 468 height 29
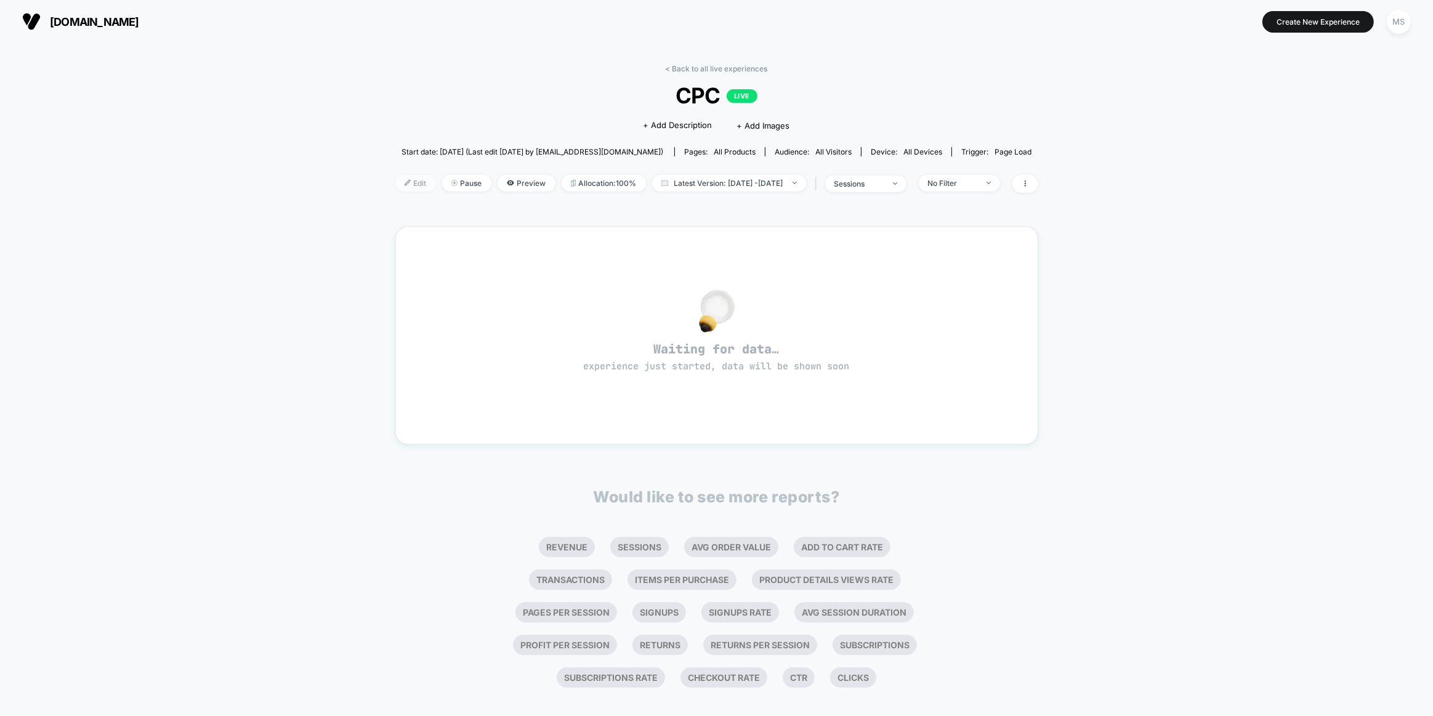
click at [411, 183] on div at bounding box center [412, 183] width 3 height 1
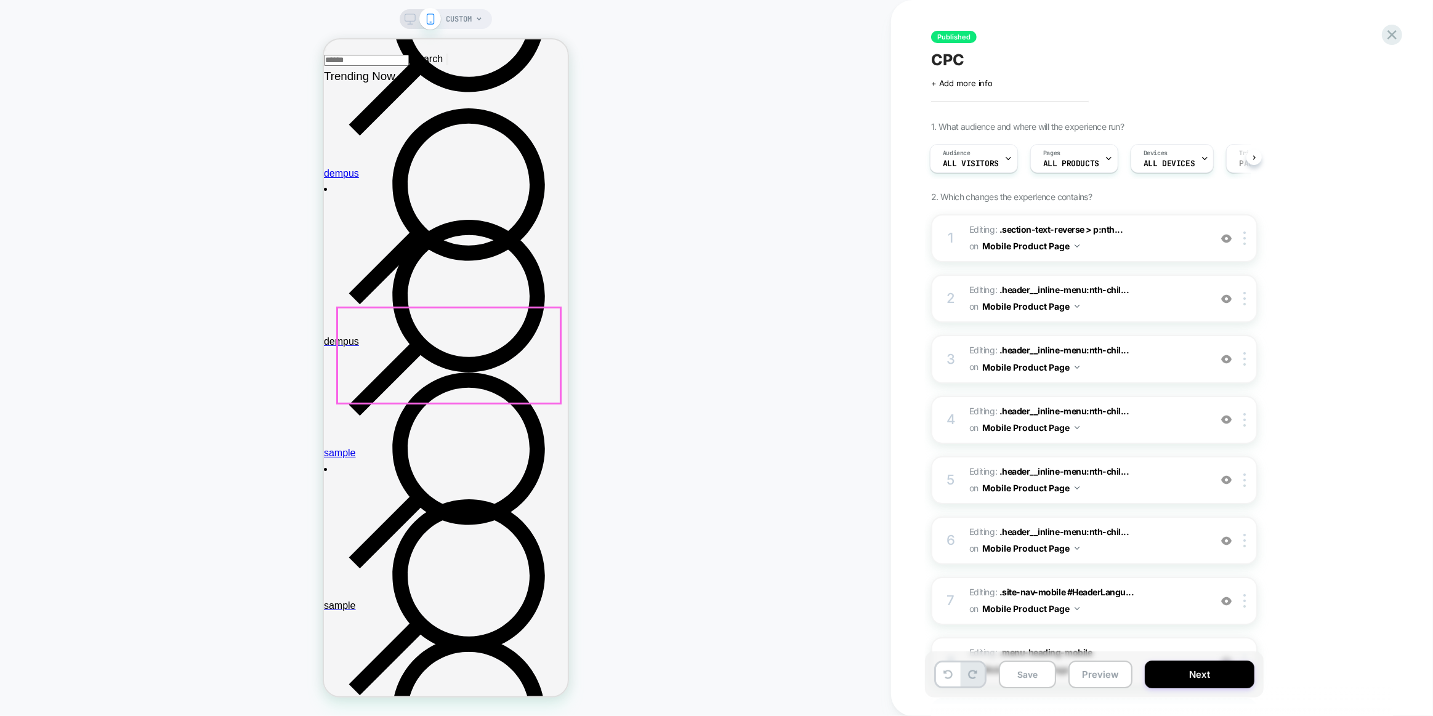
scroll to position [223, 0]
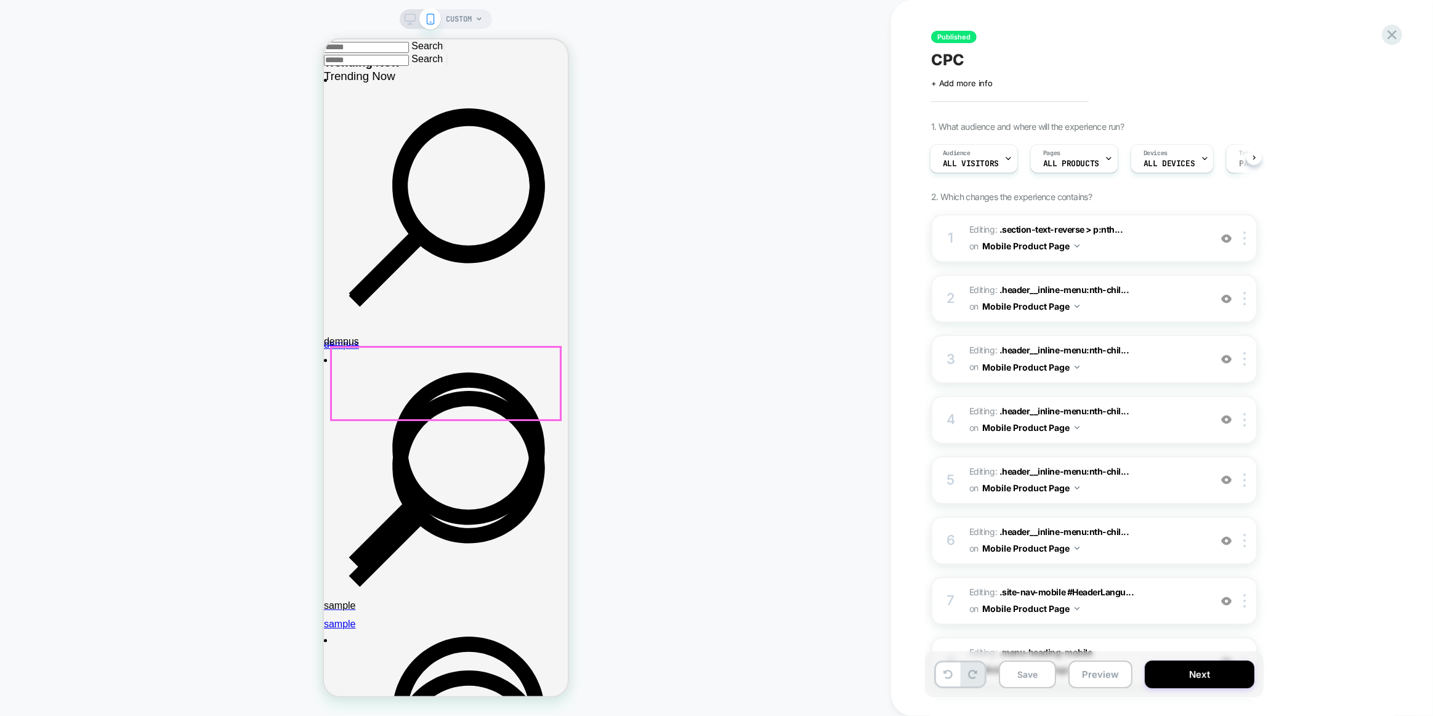
scroll to position [0, 0]
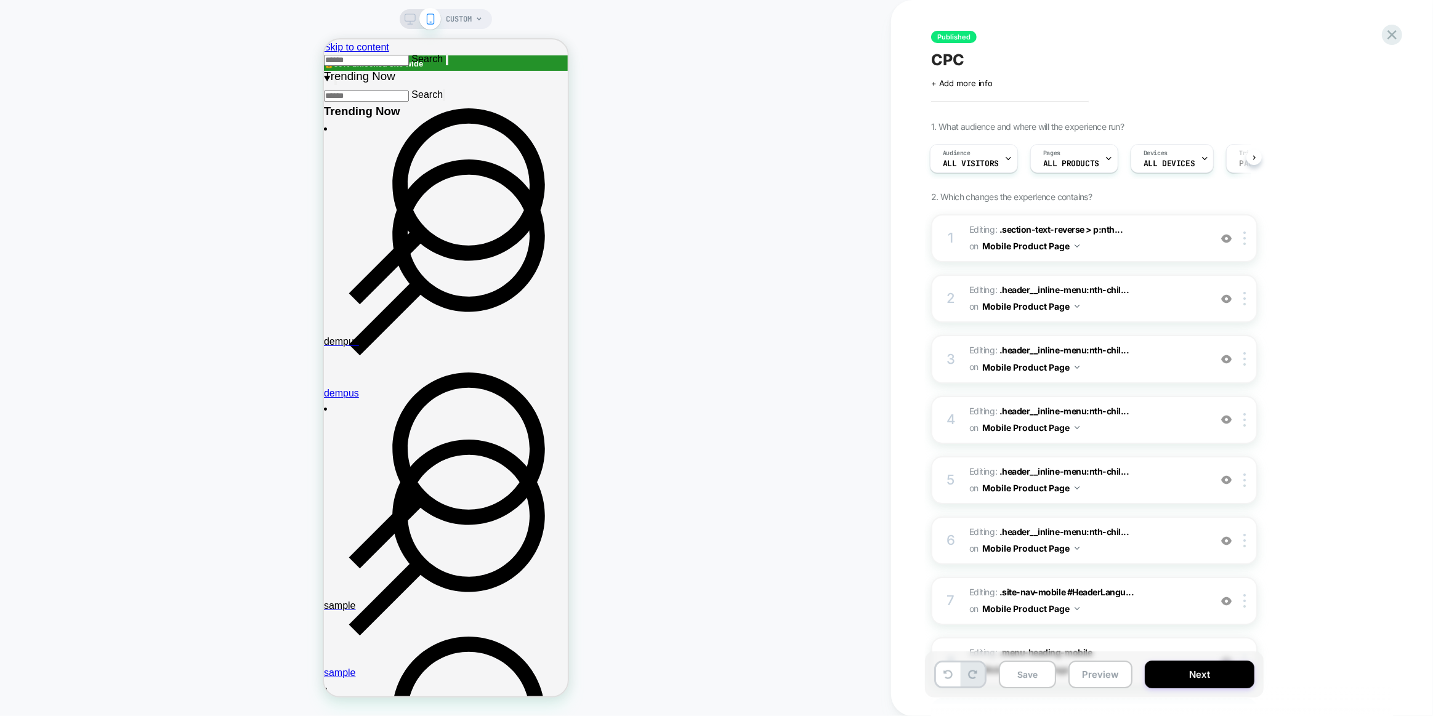
click at [409, 23] on icon at bounding box center [409, 22] width 1 height 3
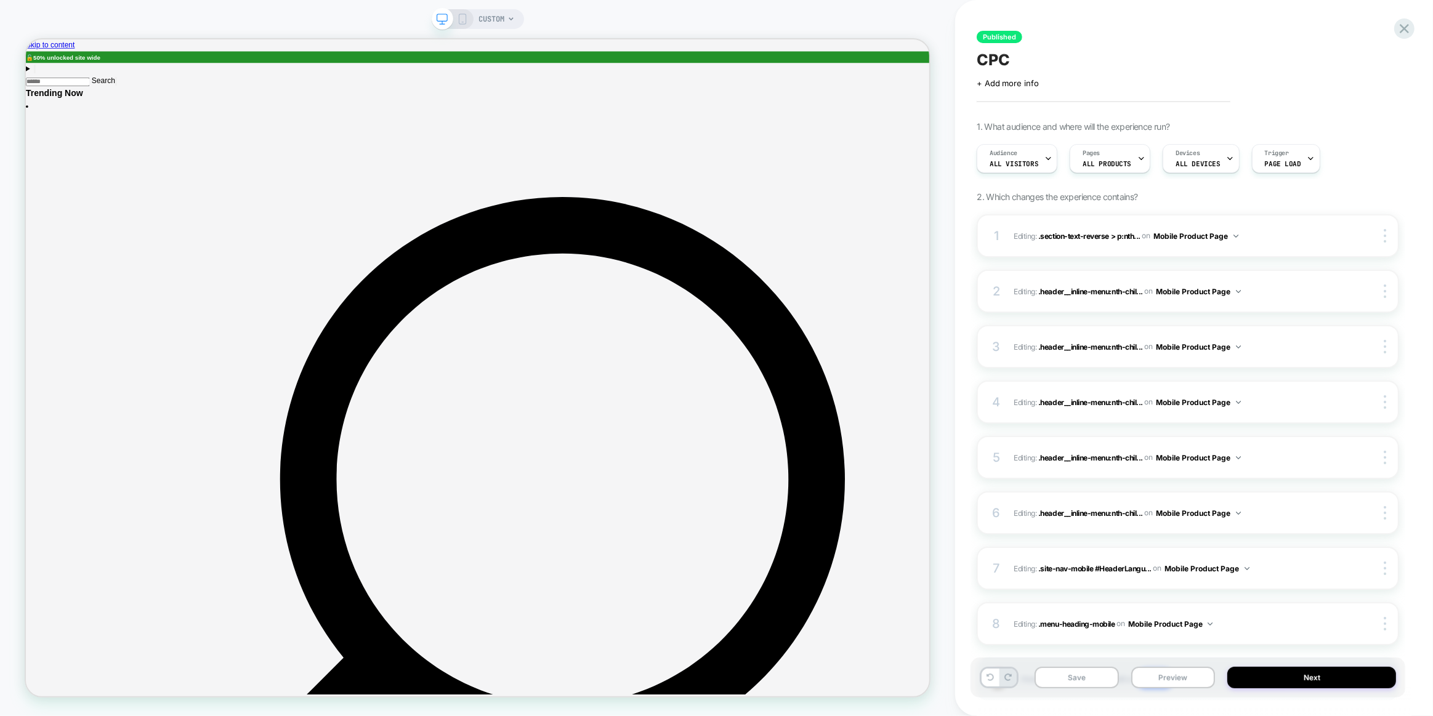
click at [457, 14] on icon at bounding box center [462, 19] width 11 height 11
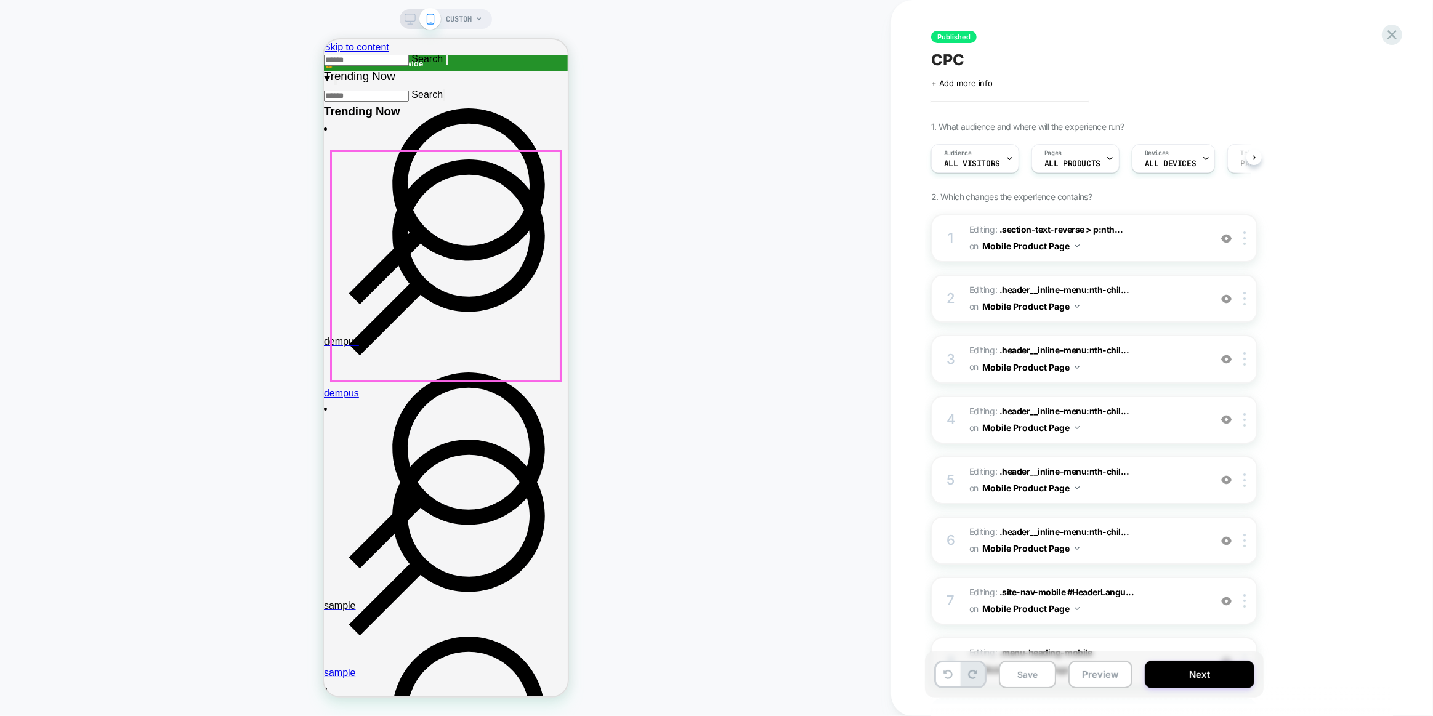
scroll to position [0, 1]
click at [1386, 35] on icon at bounding box center [1391, 34] width 17 height 17
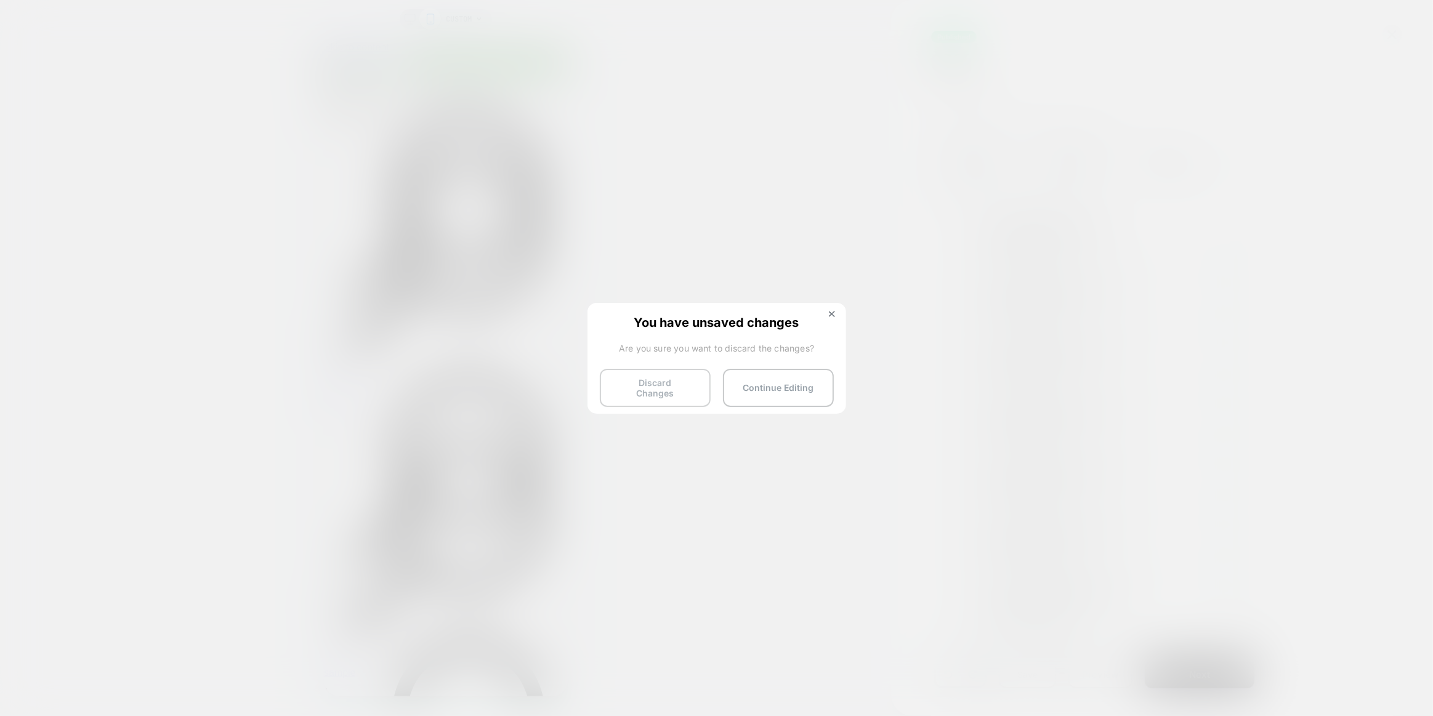
click at [683, 392] on button "Discard Changes" at bounding box center [655, 388] width 111 height 38
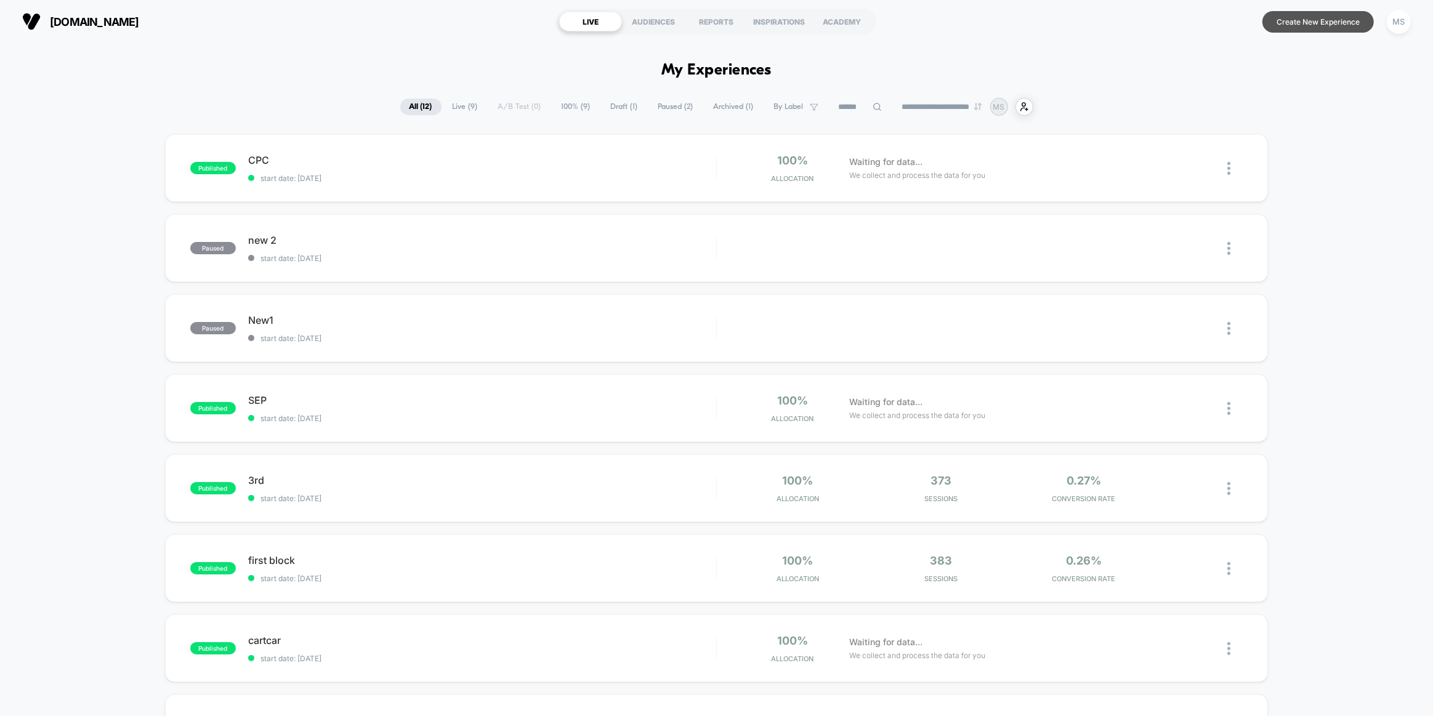
click at [1301, 25] on button "Create New Experience" at bounding box center [1317, 22] width 111 height 22
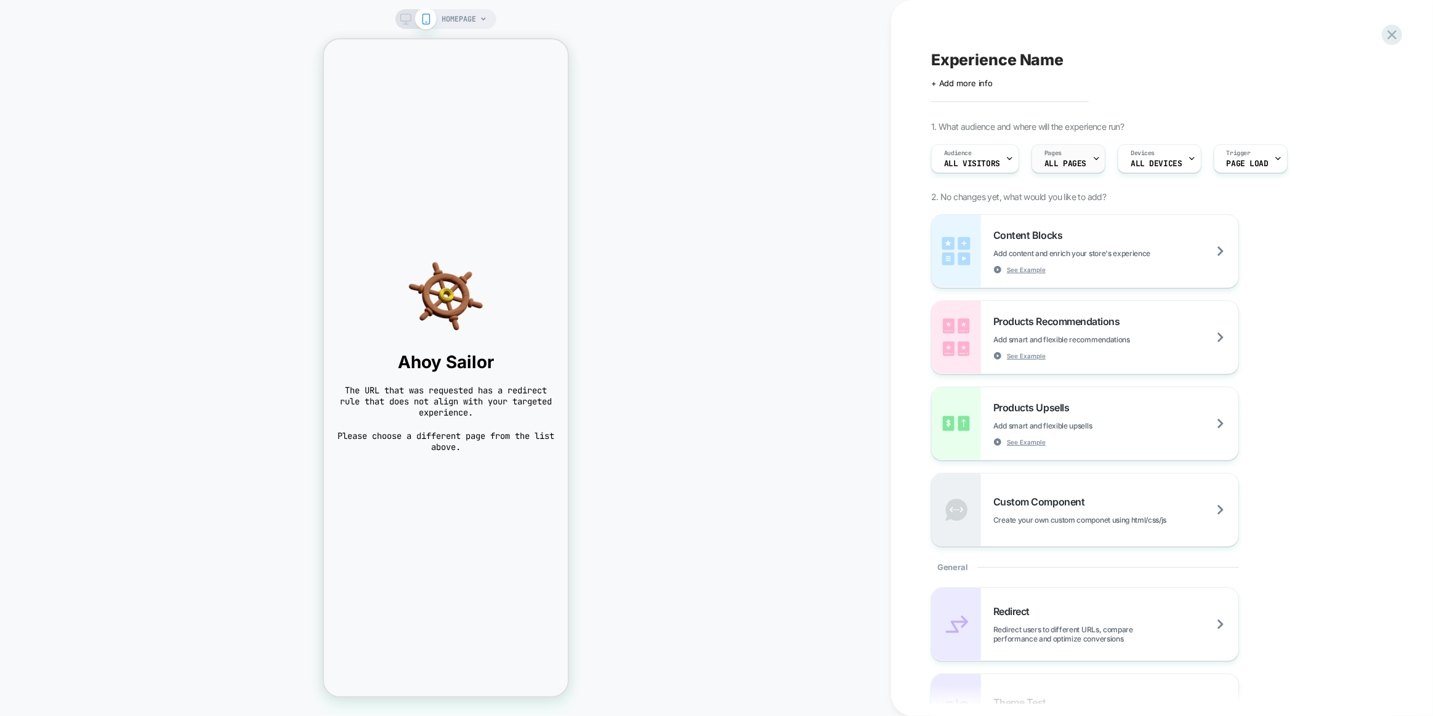
click at [1083, 166] on div "Pages ALL PAGES" at bounding box center [1065, 159] width 66 height 28
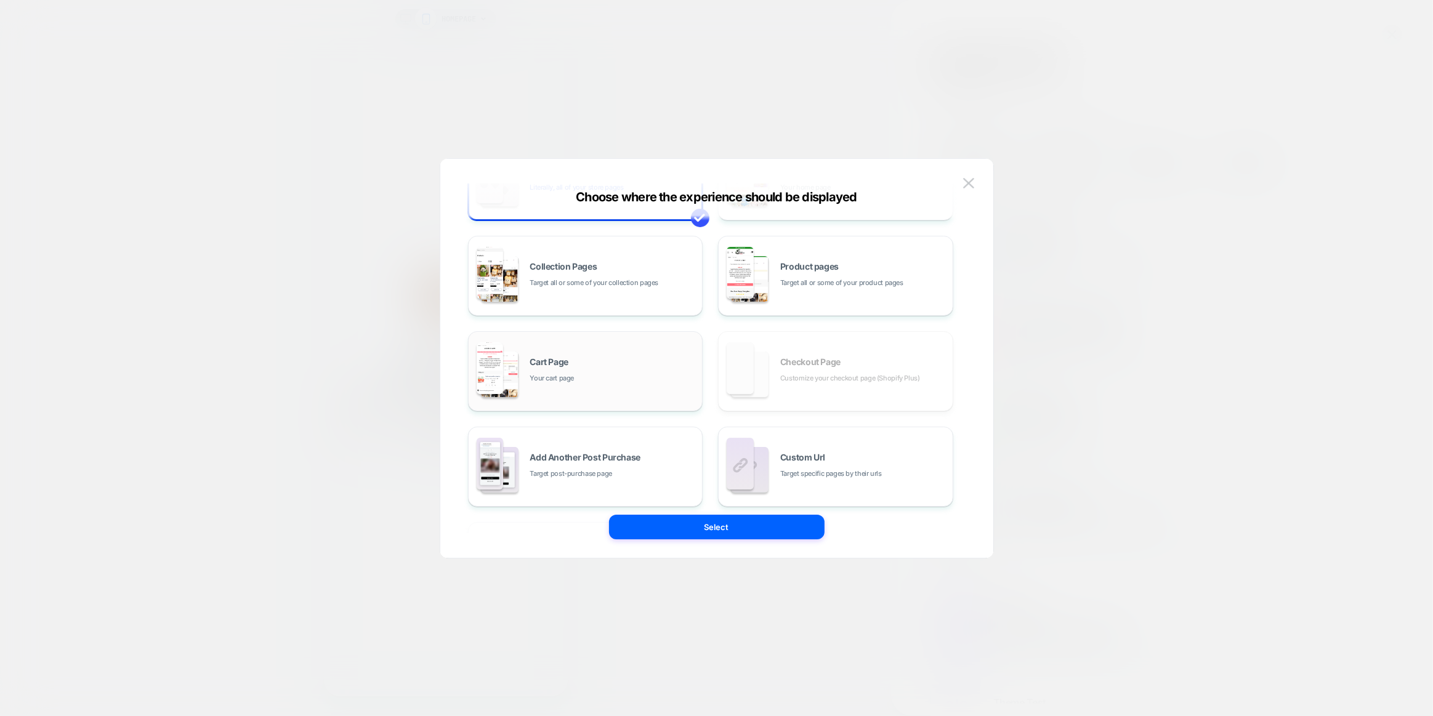
scroll to position [73, 0]
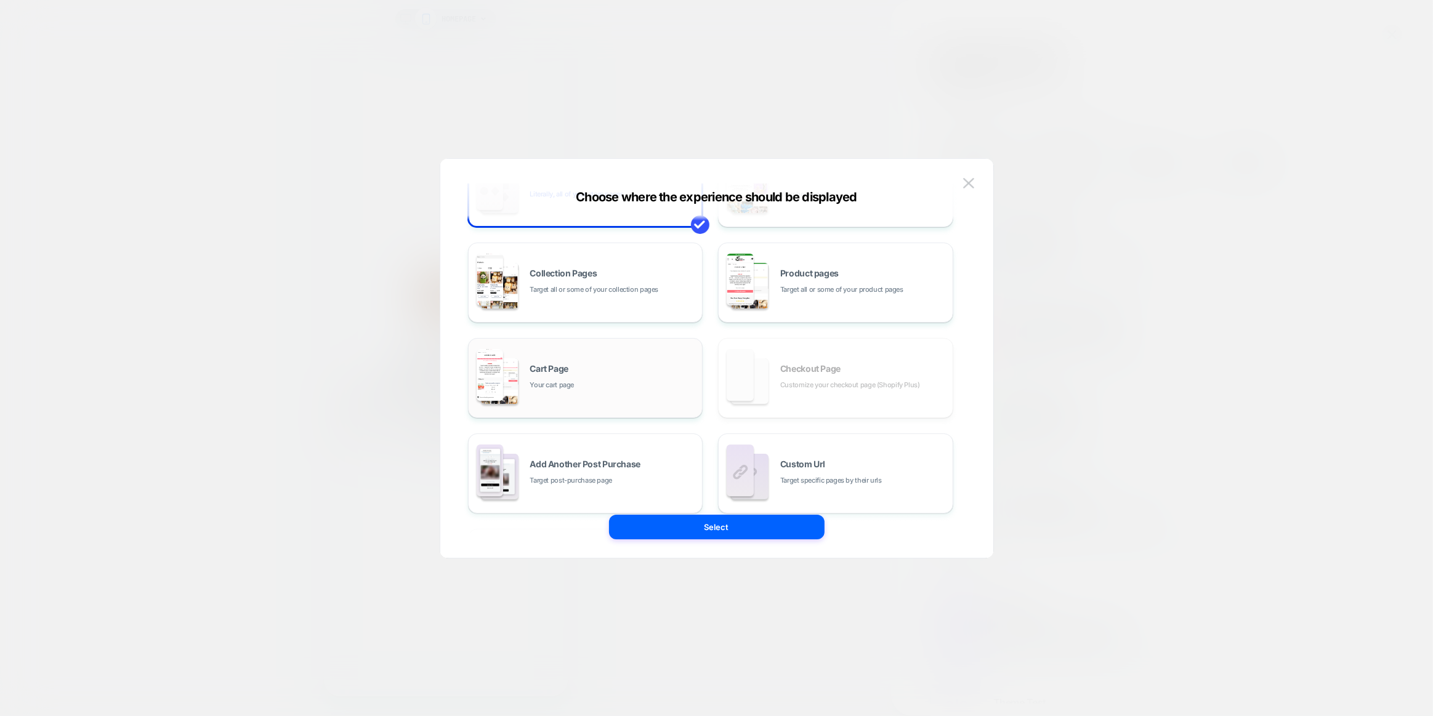
click at [638, 380] on div "Cart Page Your cart page" at bounding box center [613, 377] width 166 height 26
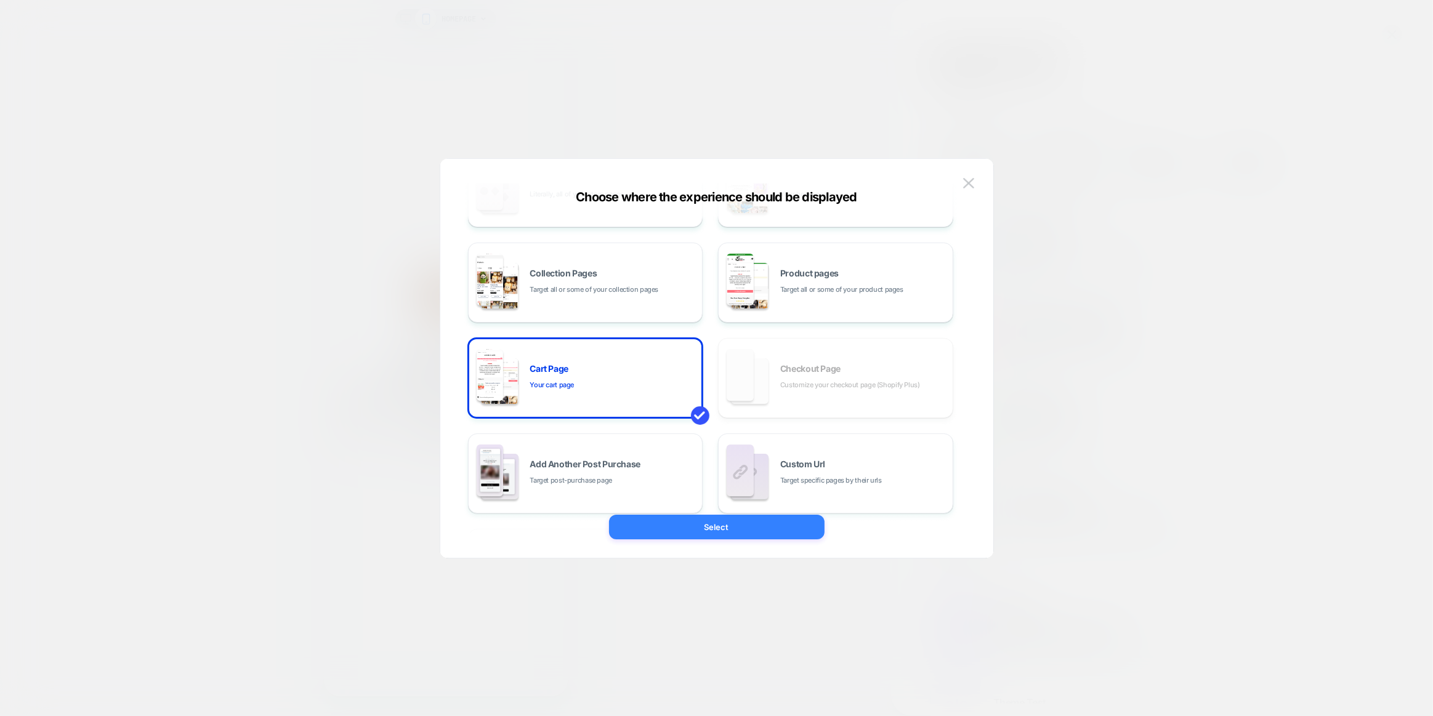
click at [763, 533] on button "Select" at bounding box center [716, 527] width 215 height 25
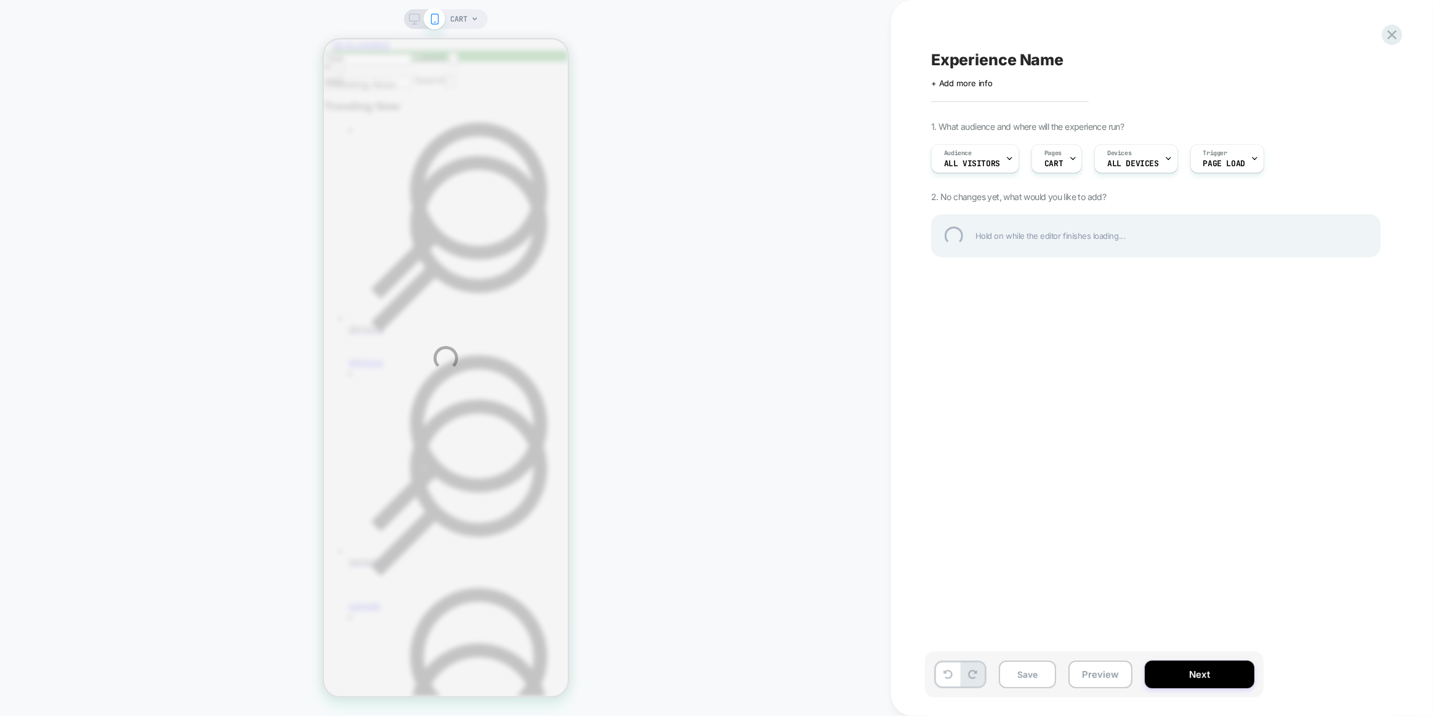
scroll to position [0, 0]
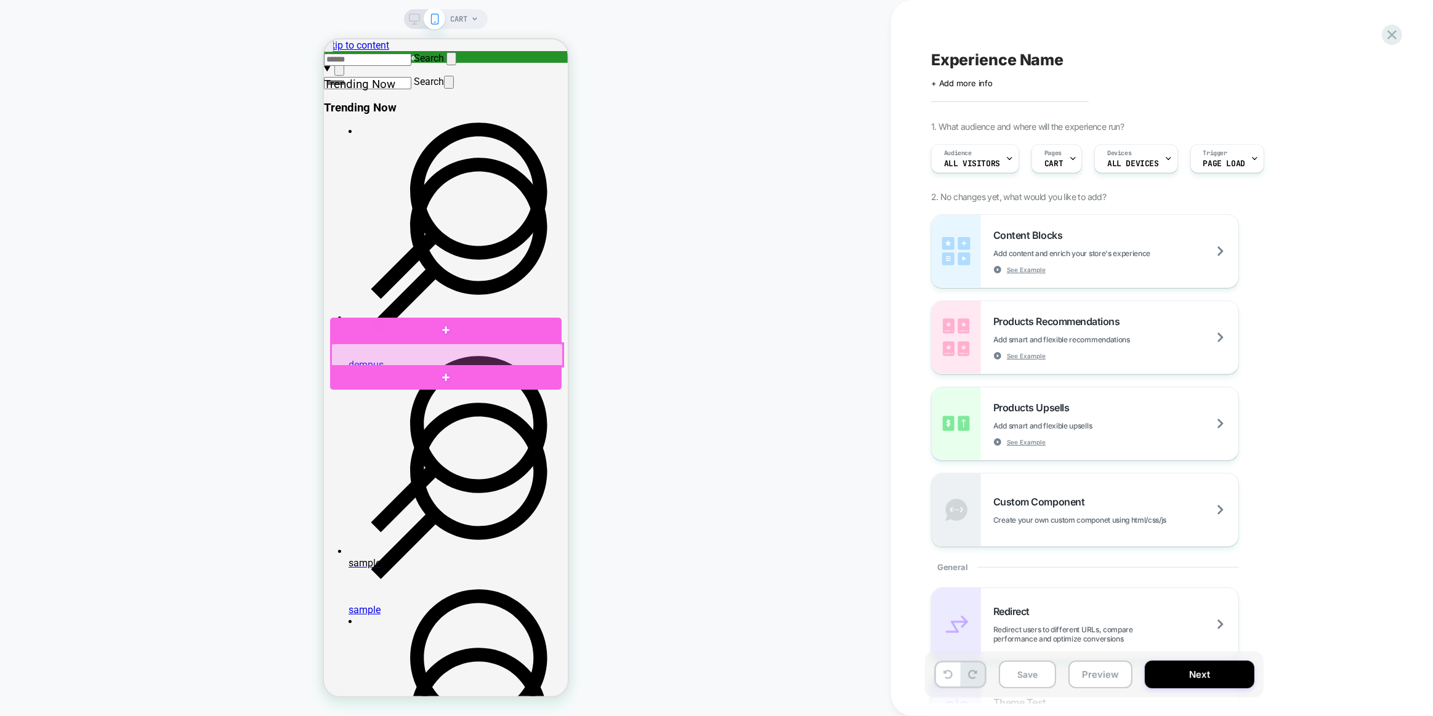
click at [384, 354] on div at bounding box center [446, 355] width 231 height 23
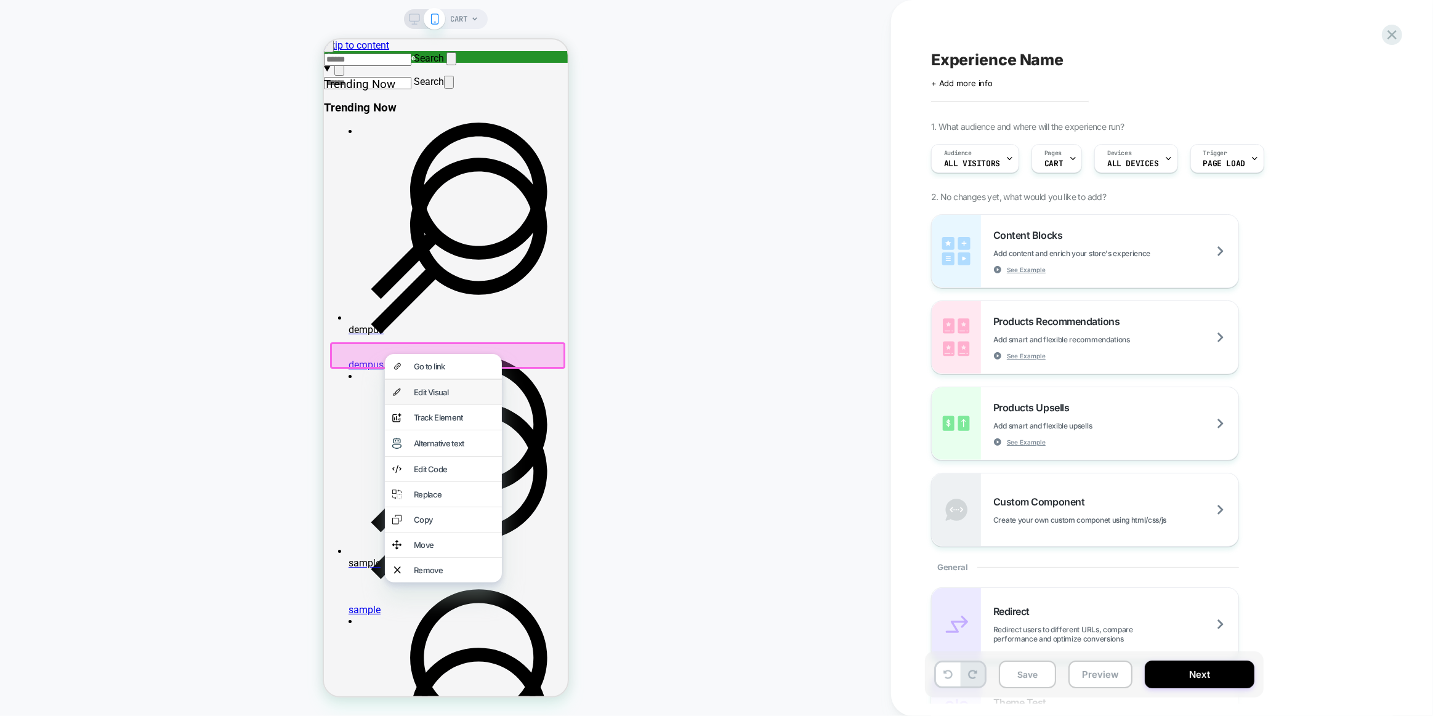
click at [451, 397] on div "Edit Visual" at bounding box center [453, 392] width 81 height 10
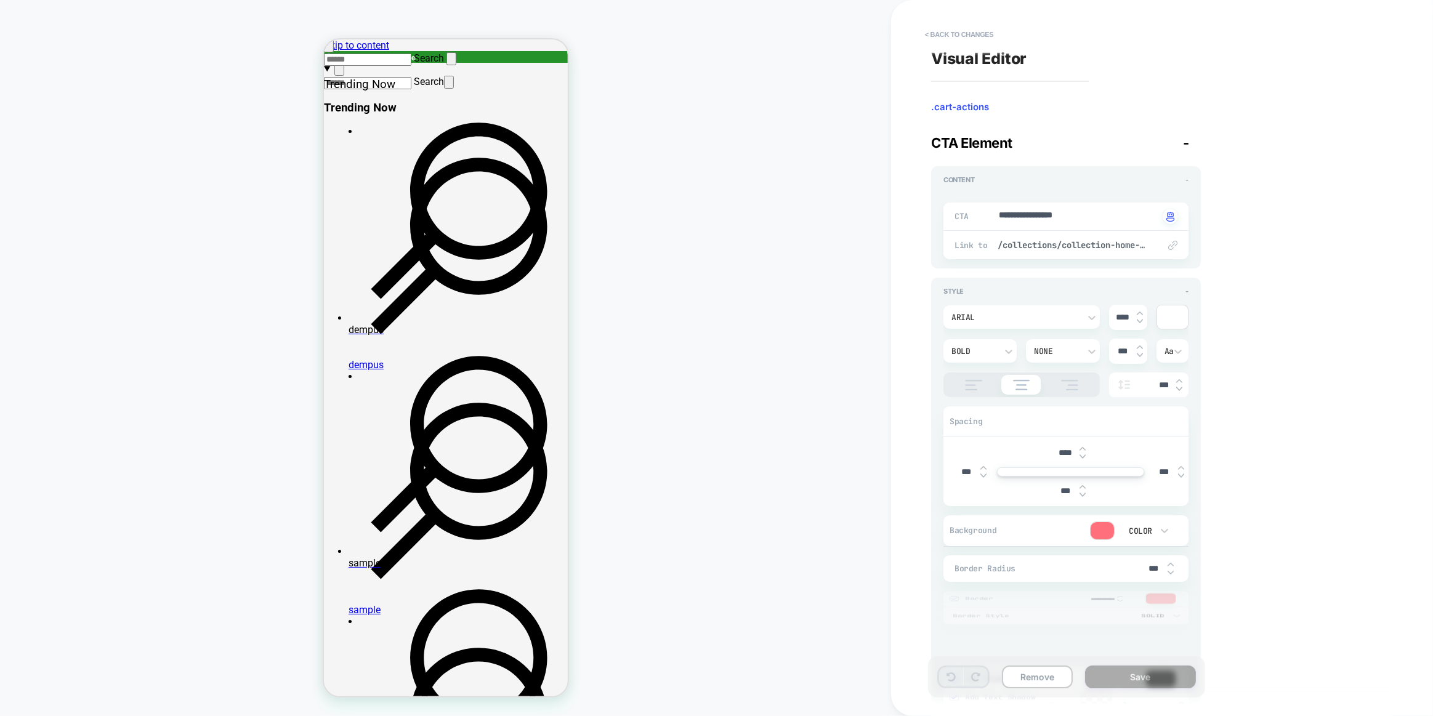
click at [1101, 527] on div at bounding box center [1101, 530] width 23 height 17
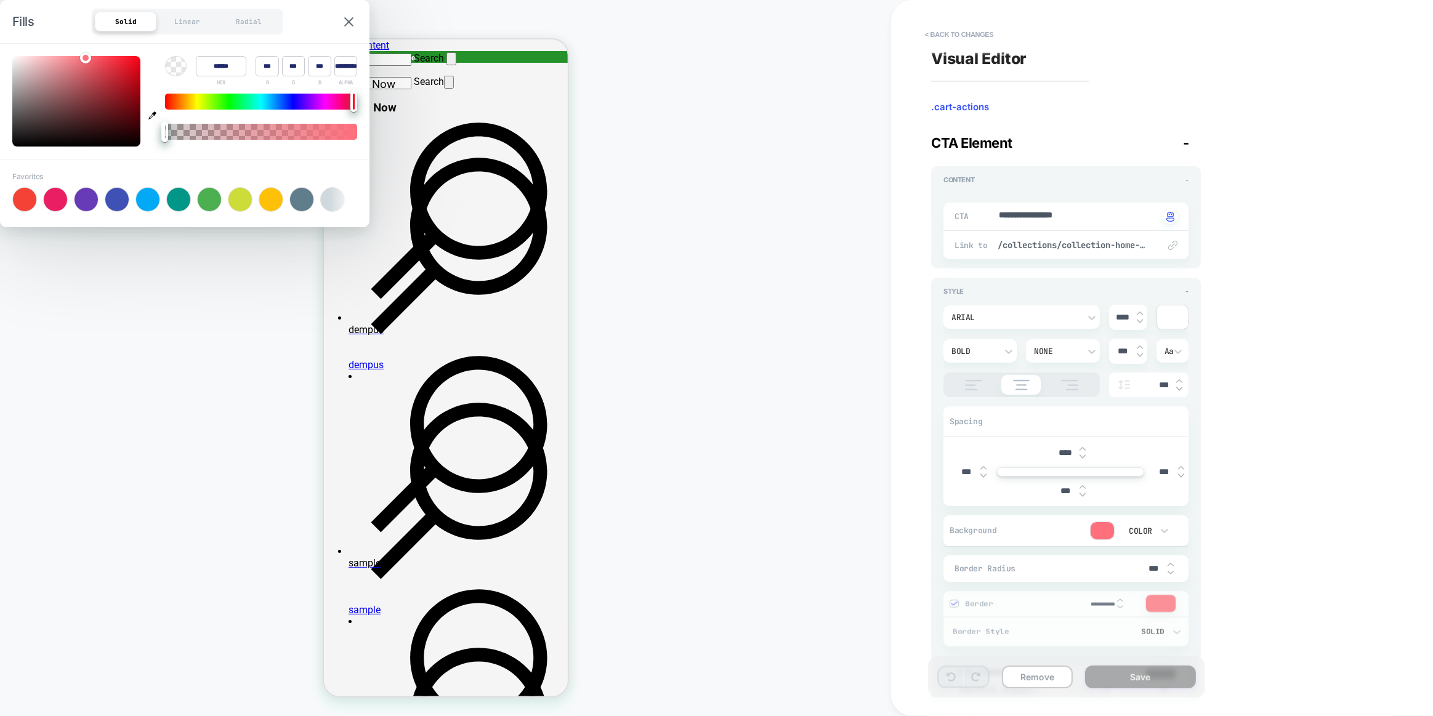
click at [1100, 528] on div at bounding box center [1101, 530] width 23 height 17
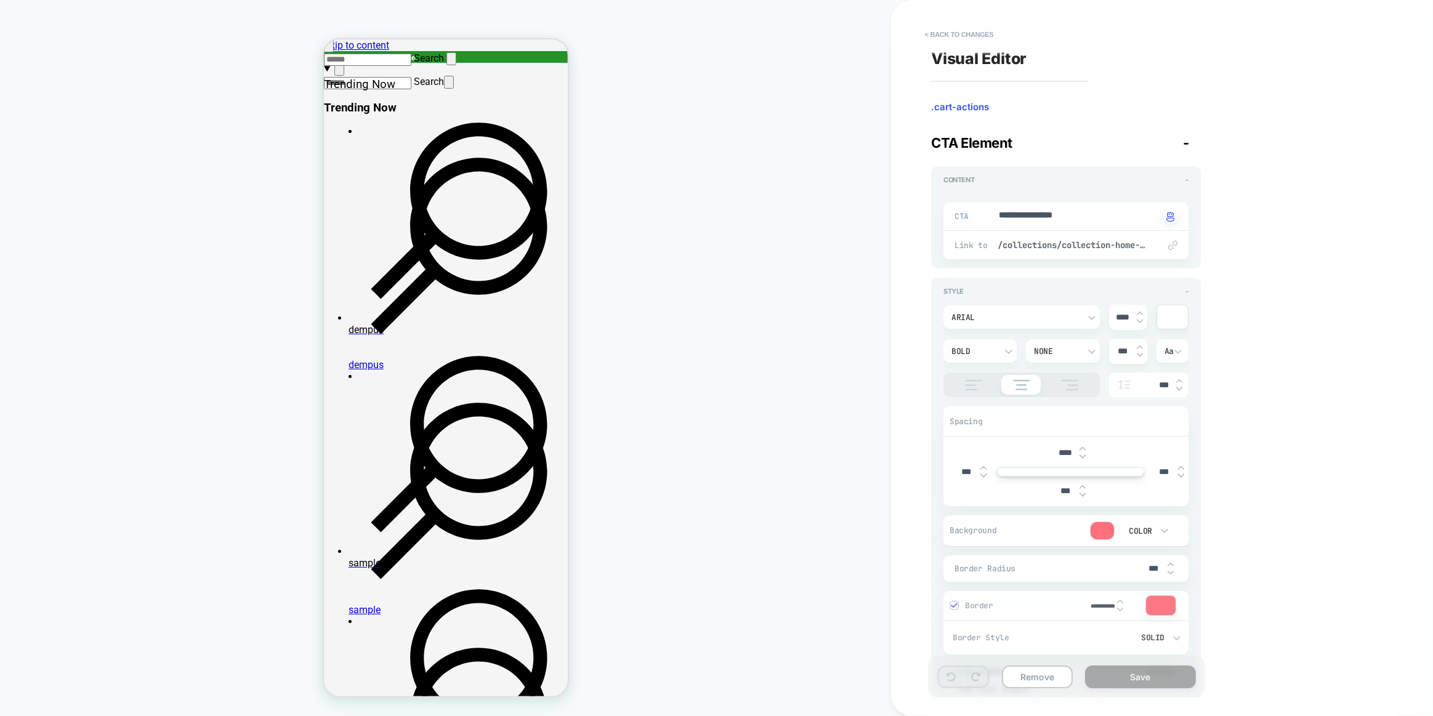
click at [1103, 361] on div "Arial **** Bold None *** Aa ***" at bounding box center [1065, 351] width 245 height 92
click at [1106, 529] on div at bounding box center [1102, 530] width 23 height 17
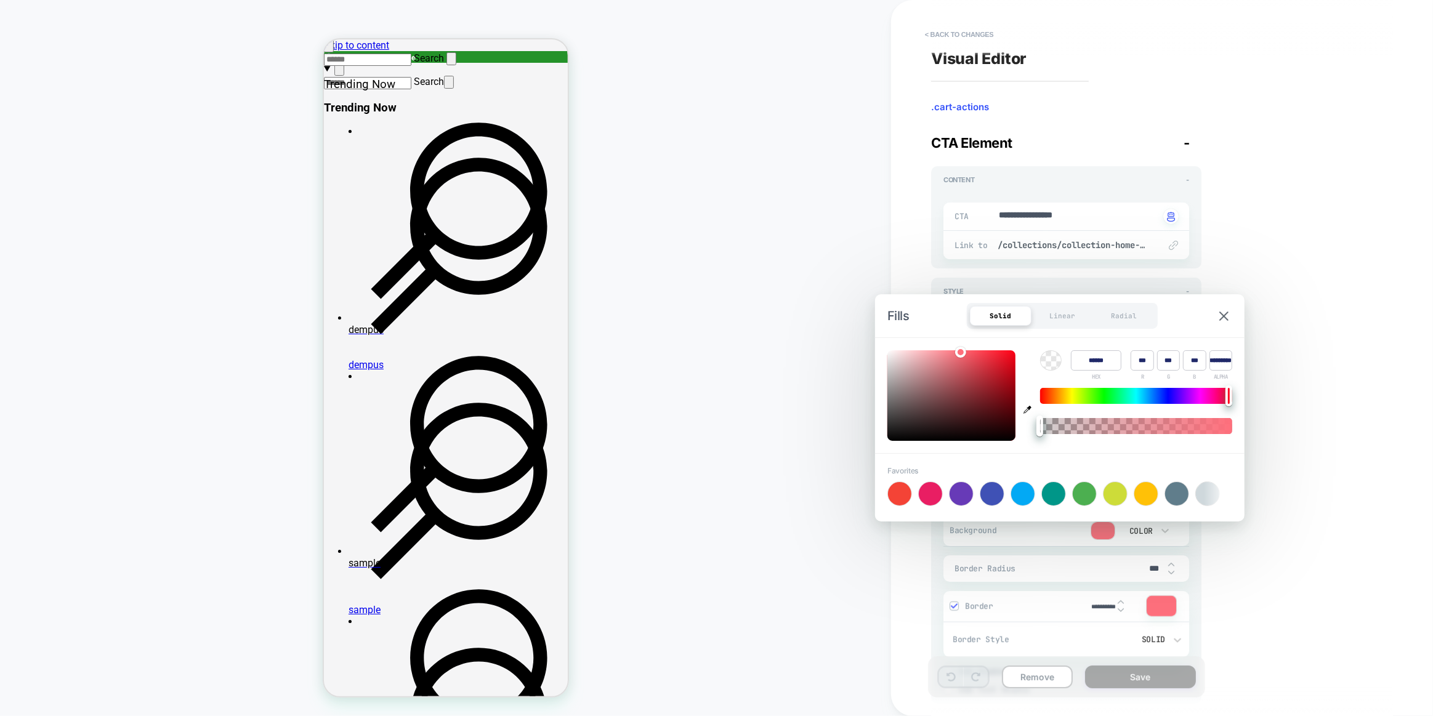
click at [1093, 359] on input "******" at bounding box center [1096, 360] width 50 height 20
paste input
type input "******"
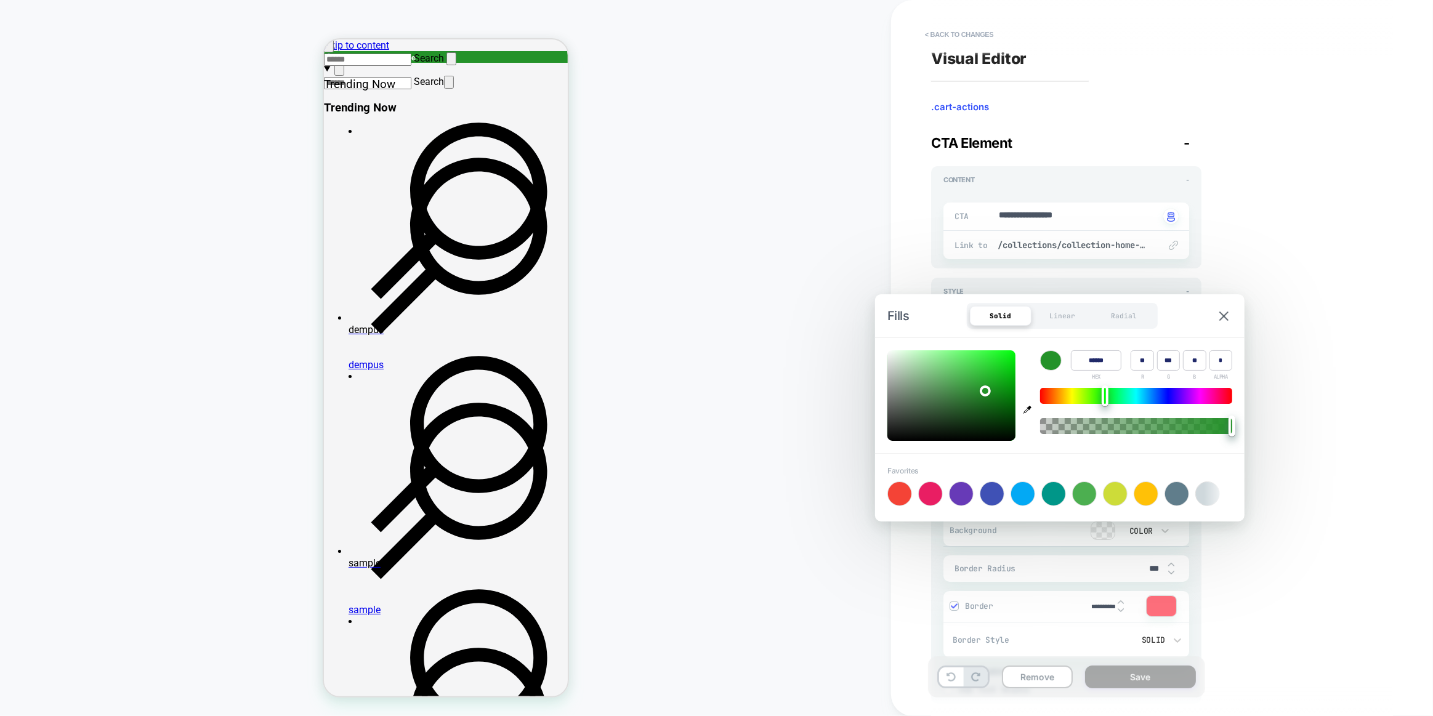
click at [1124, 336] on div "Fills Solid Linear Radial" at bounding box center [1059, 315] width 369 height 43
click at [1297, 371] on div "**********" at bounding box center [1156, 357] width 462 height 691
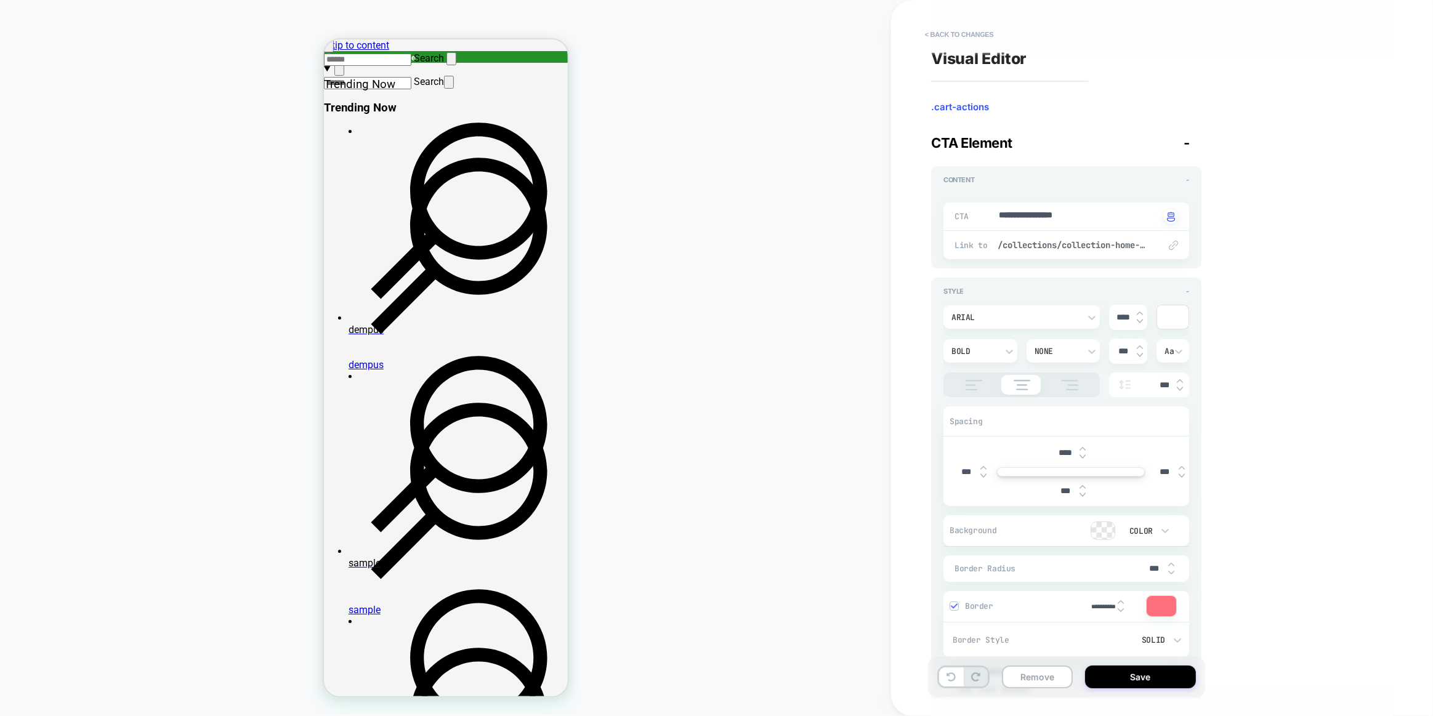
click at [1106, 531] on div at bounding box center [1102, 530] width 23 height 17
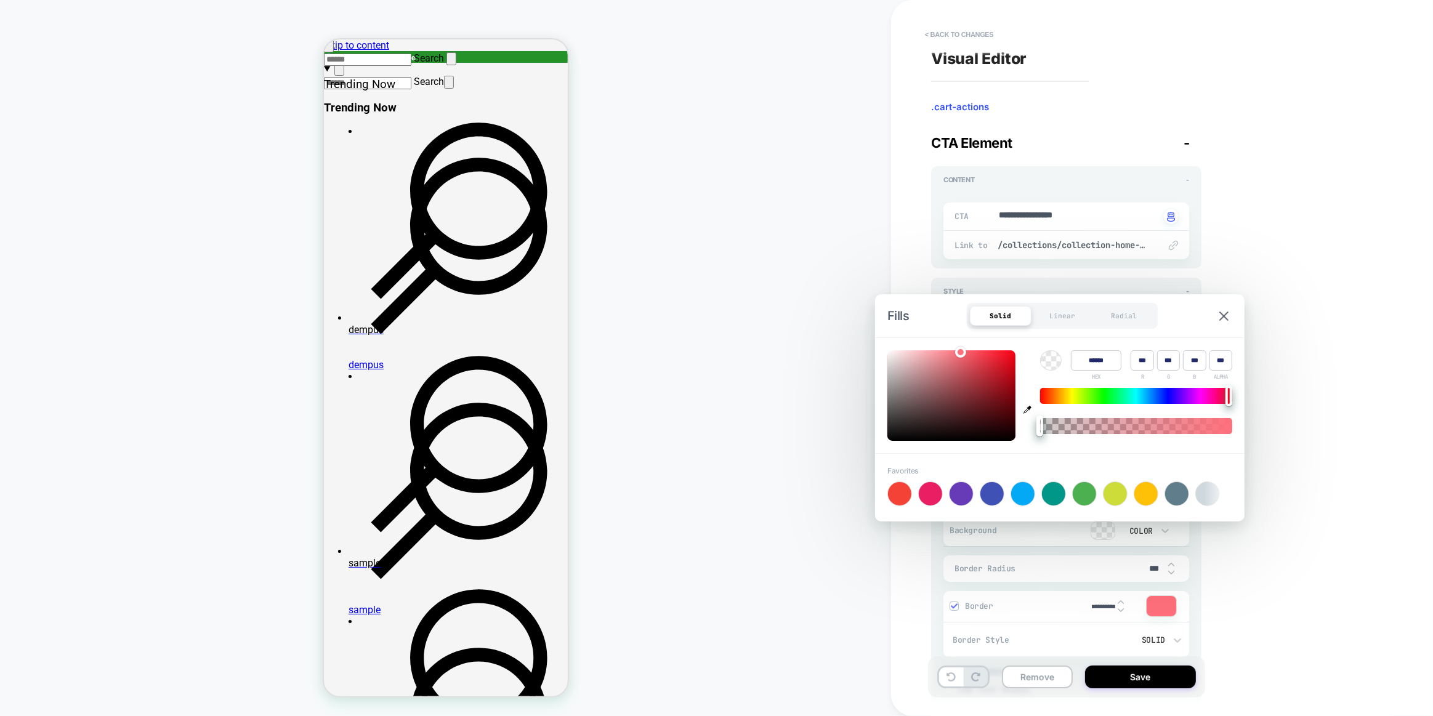
click at [1107, 360] on input "******" at bounding box center [1096, 360] width 50 height 20
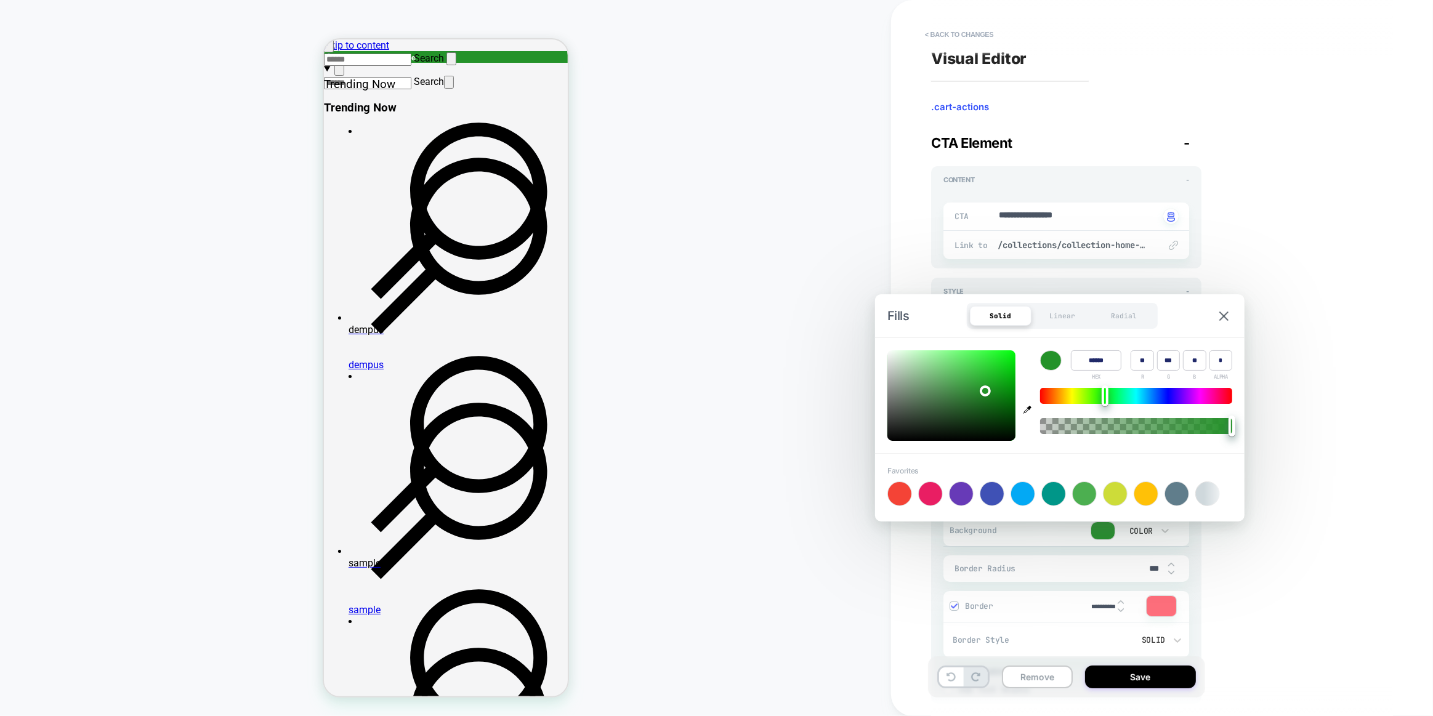
click at [1192, 320] on div "Fills Solid Linear Radial" at bounding box center [1059, 315] width 369 height 43
click at [1200, 548] on div "**********" at bounding box center [1156, 357] width 462 height 691
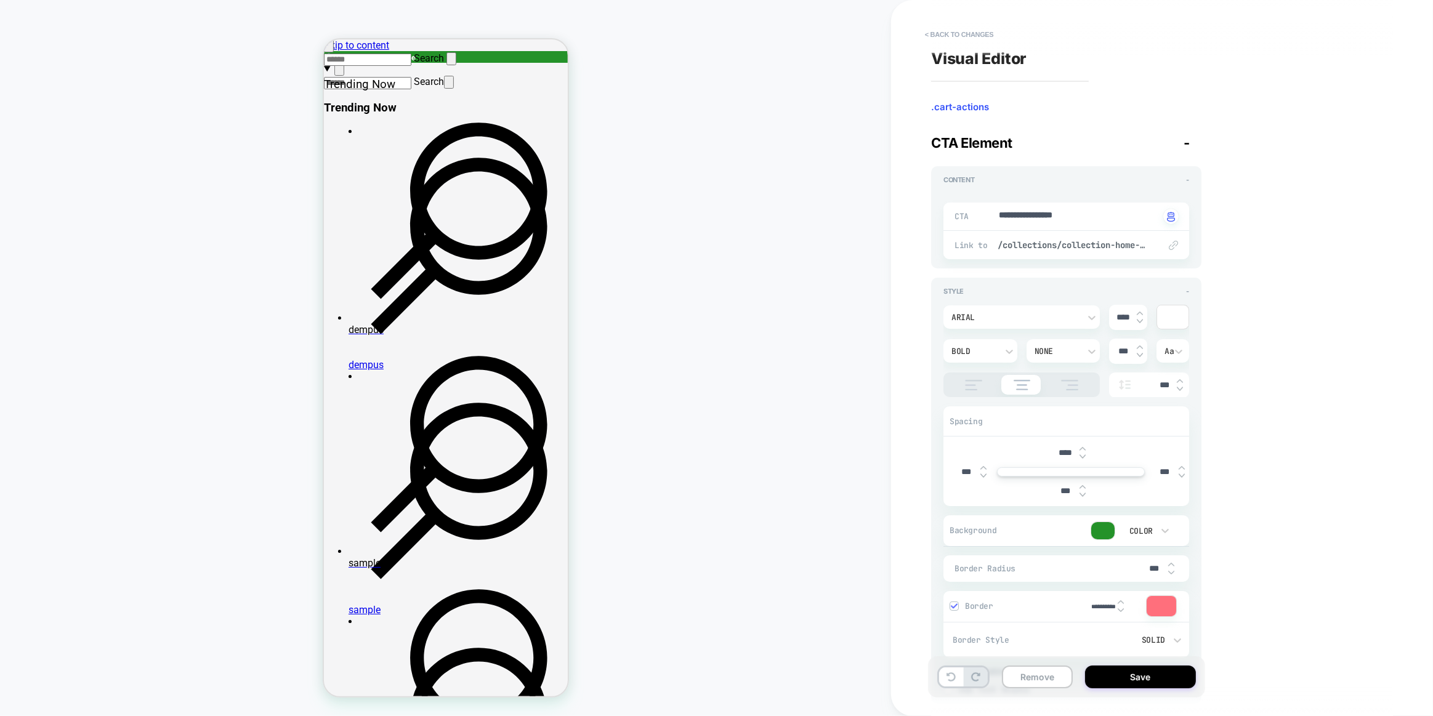
click at [1157, 603] on div at bounding box center [1161, 606] width 30 height 20
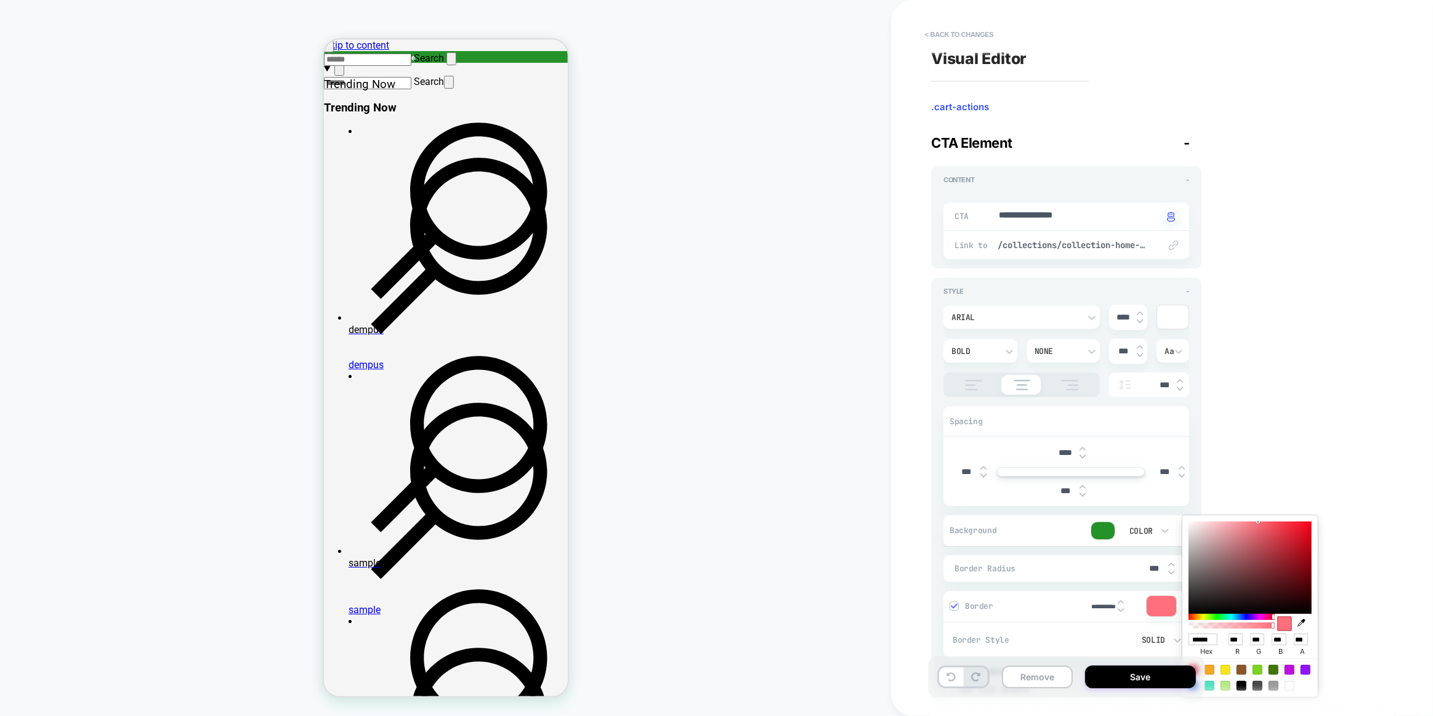
click at [1204, 640] on input "******" at bounding box center [1202, 639] width 29 height 12
paste input
type input "******"
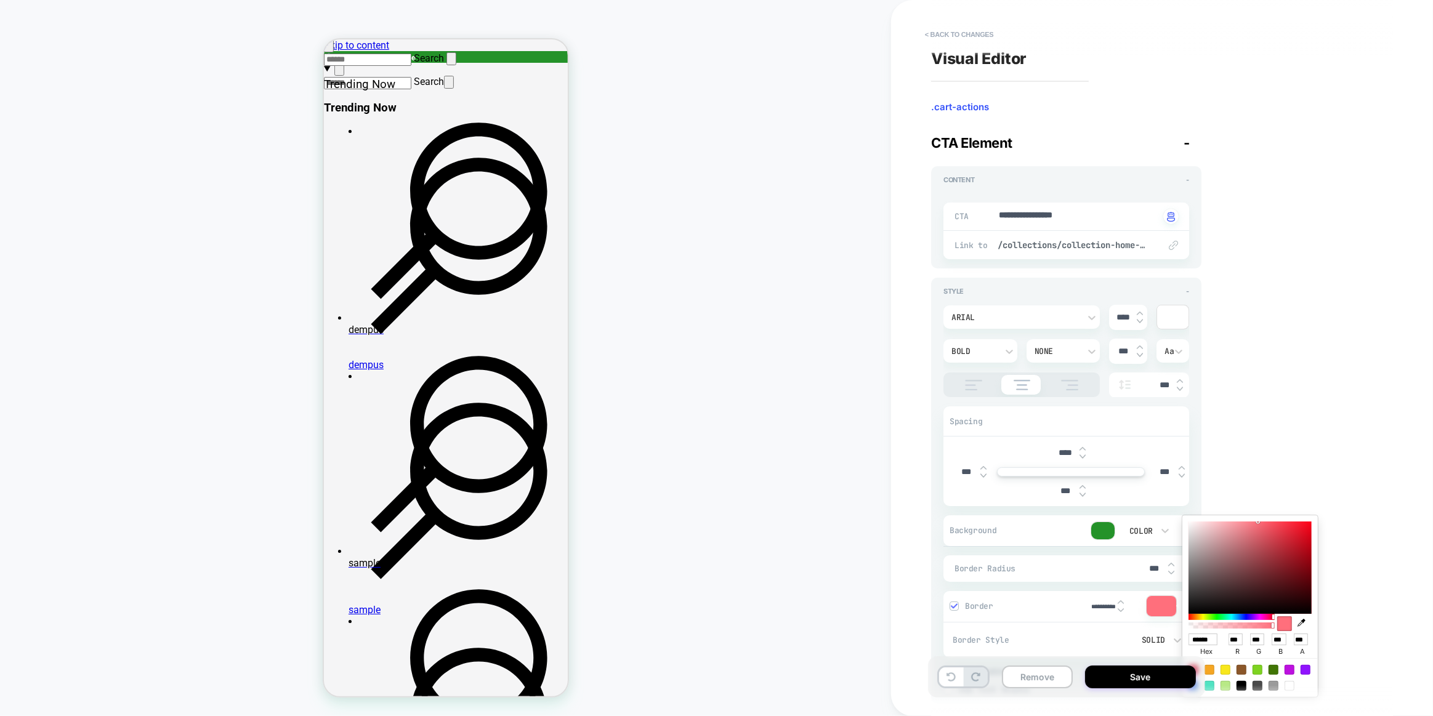
type input "**"
type input "***"
type input "**"
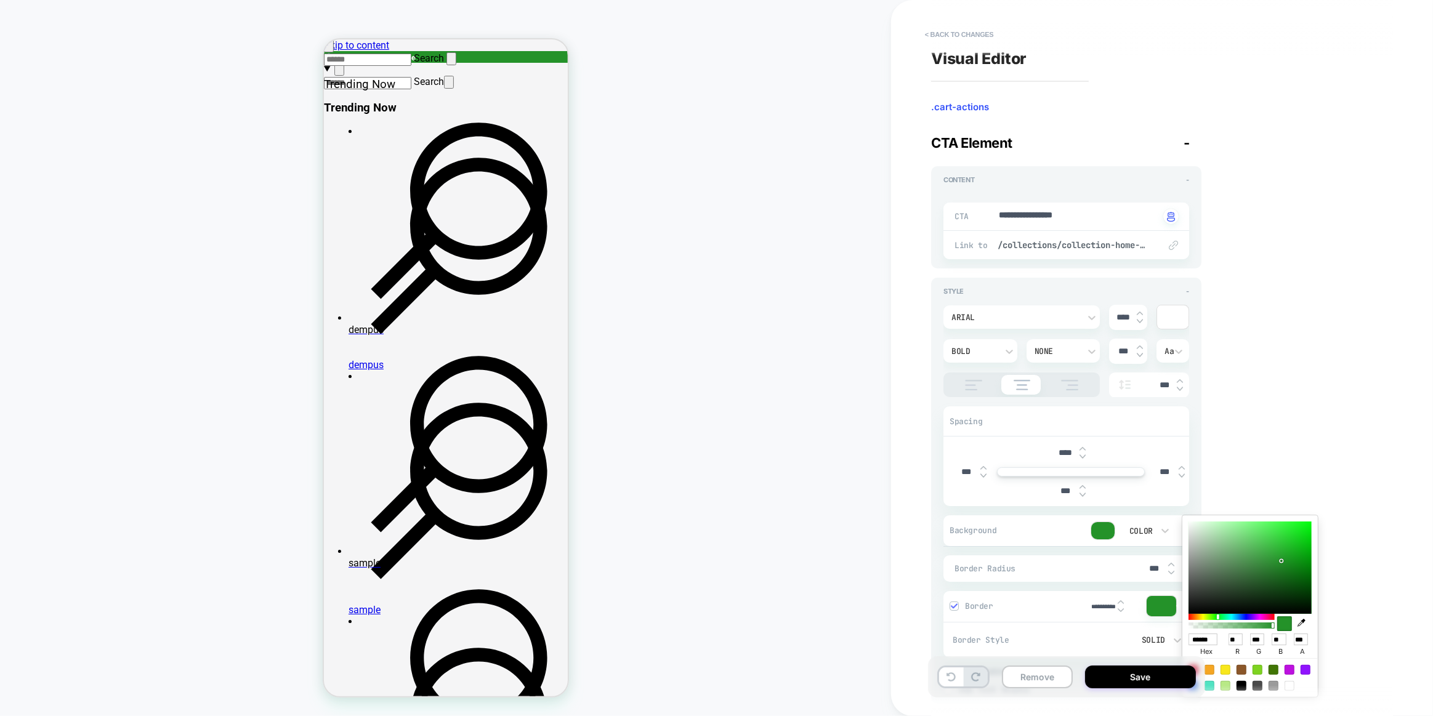
scroll to position [0, 1]
click at [1197, 429] on div "**********" at bounding box center [1066, 491] width 270 height 426
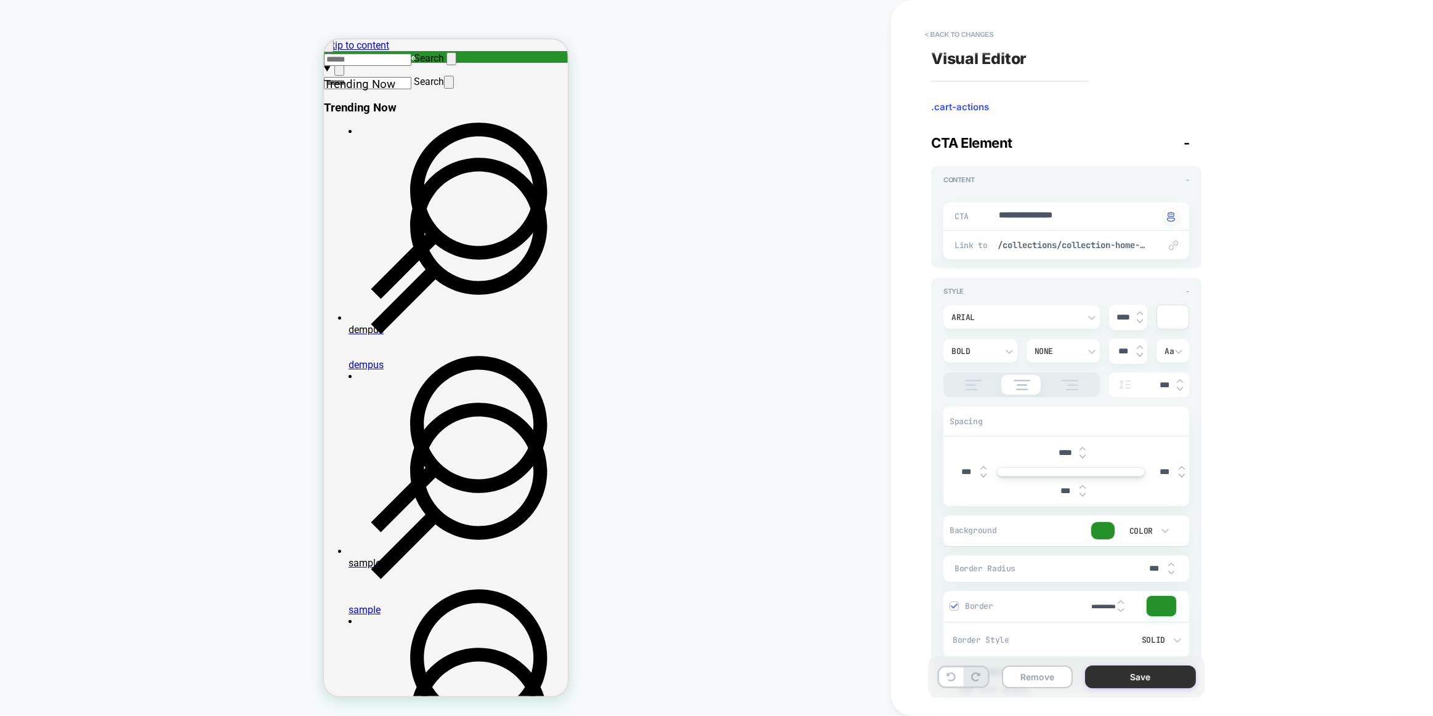
click at [1098, 680] on button "Save" at bounding box center [1140, 676] width 111 height 23
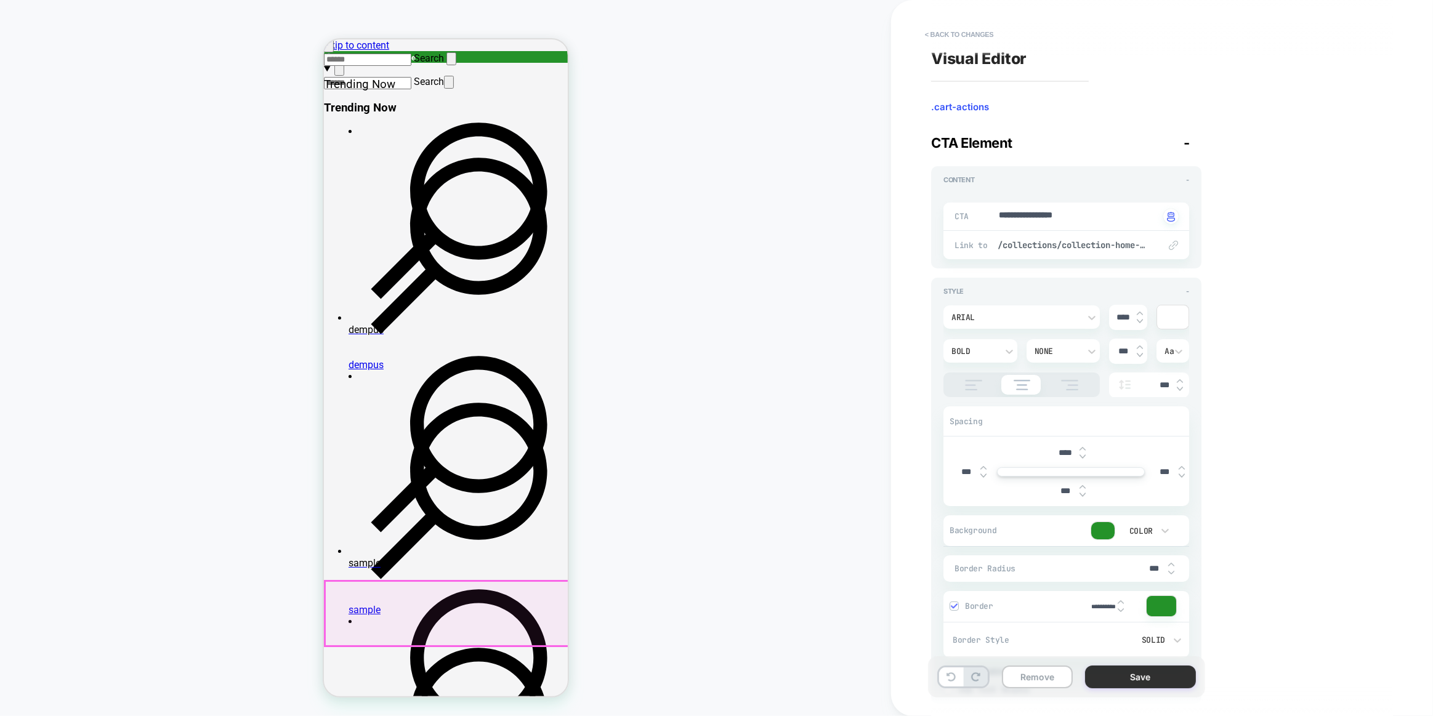
click at [1176, 673] on button "Save" at bounding box center [1140, 676] width 111 height 23
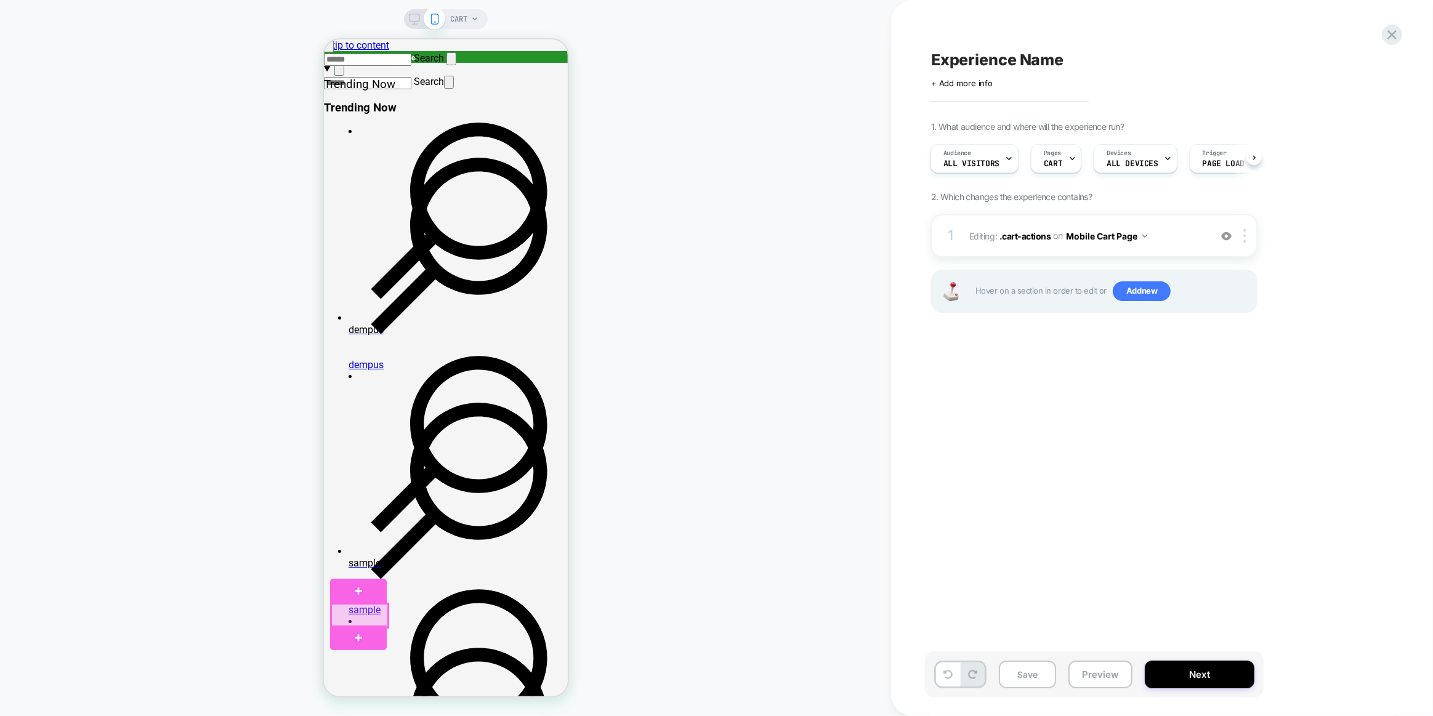
click at [364, 612] on div at bounding box center [359, 615] width 57 height 23
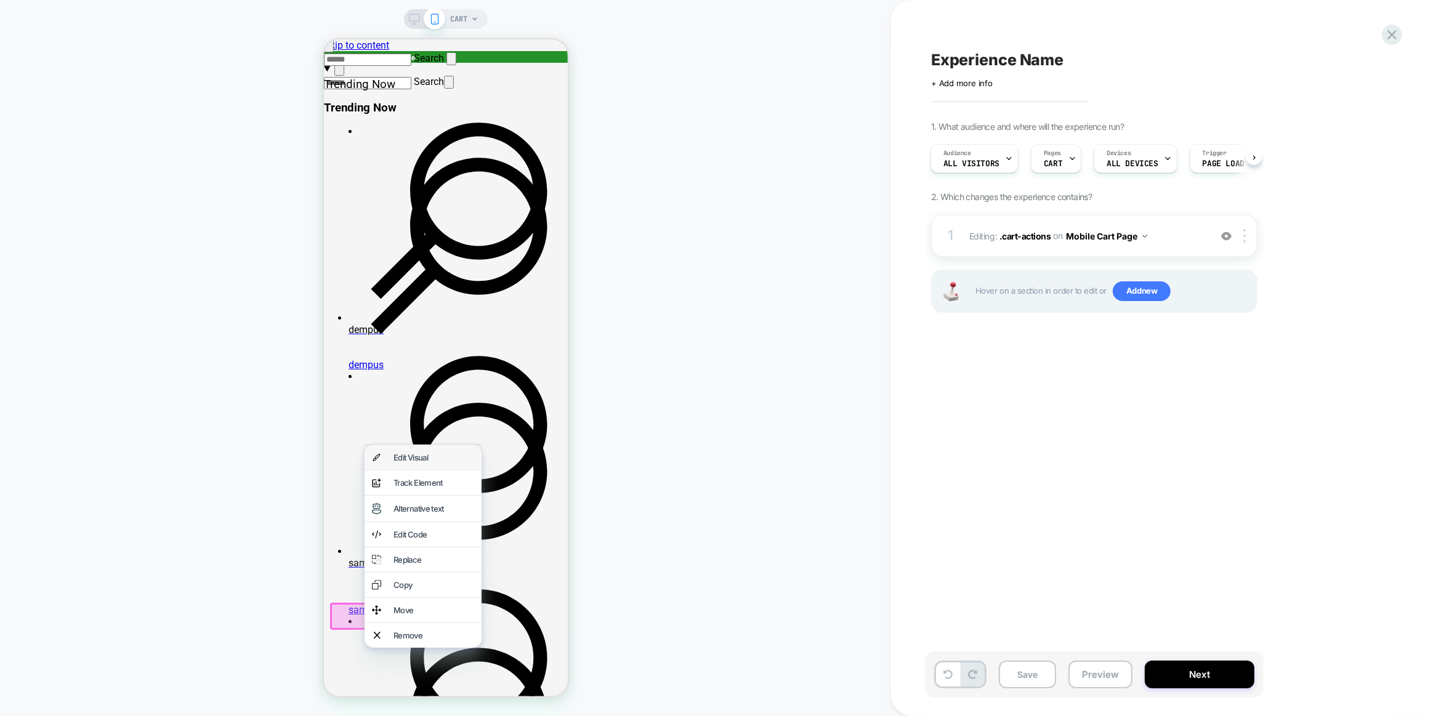
click at [424, 460] on div "Edit Visual" at bounding box center [433, 457] width 81 height 10
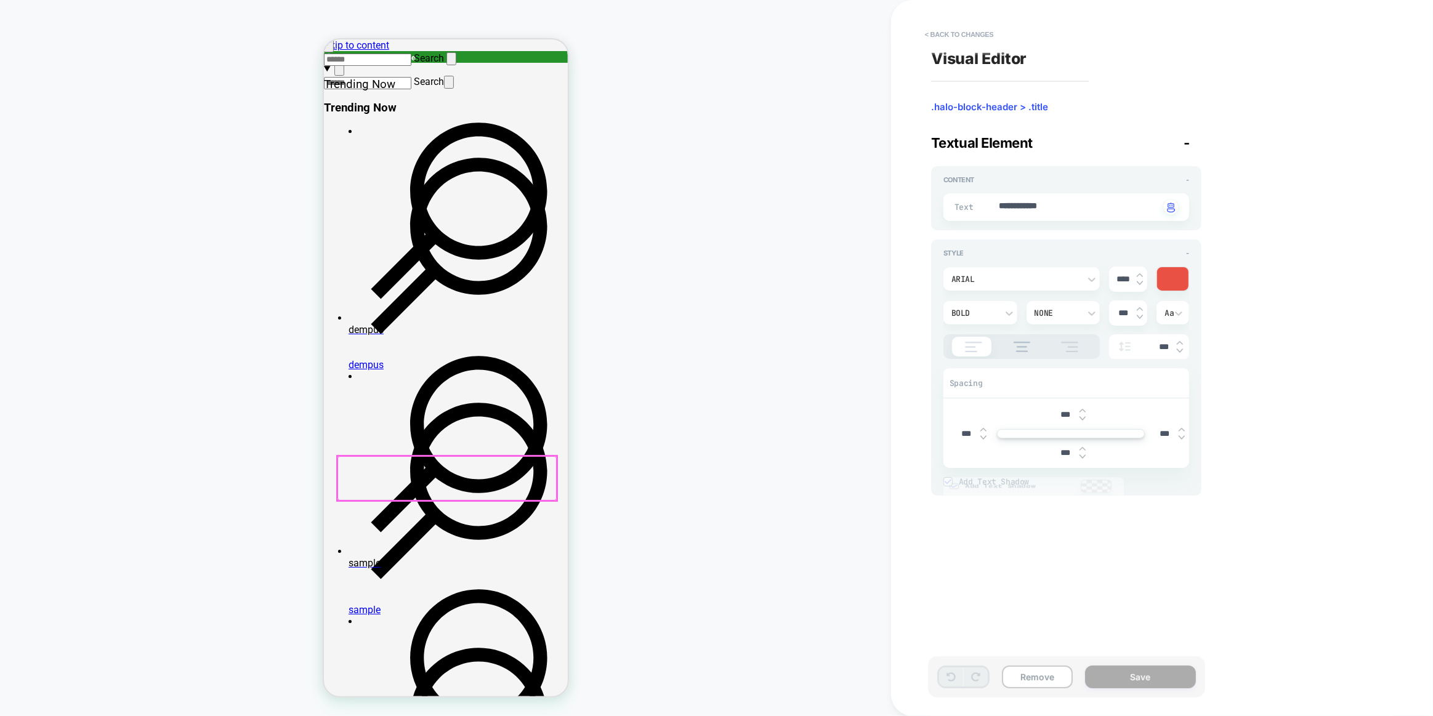
click at [1175, 275] on div at bounding box center [1172, 278] width 31 height 23
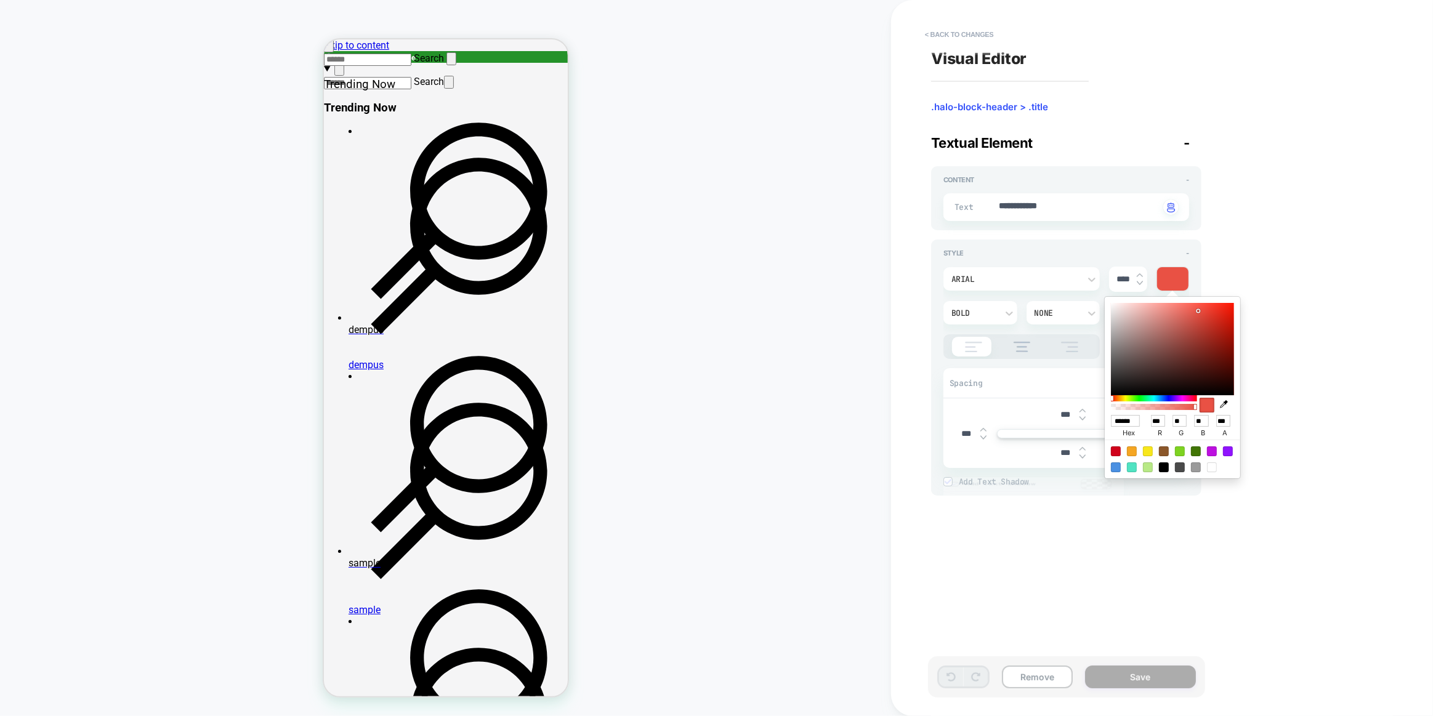
click at [1119, 419] on input "******" at bounding box center [1125, 421] width 29 height 12
click at [1120, 417] on input "******" at bounding box center [1125, 421] width 29 height 12
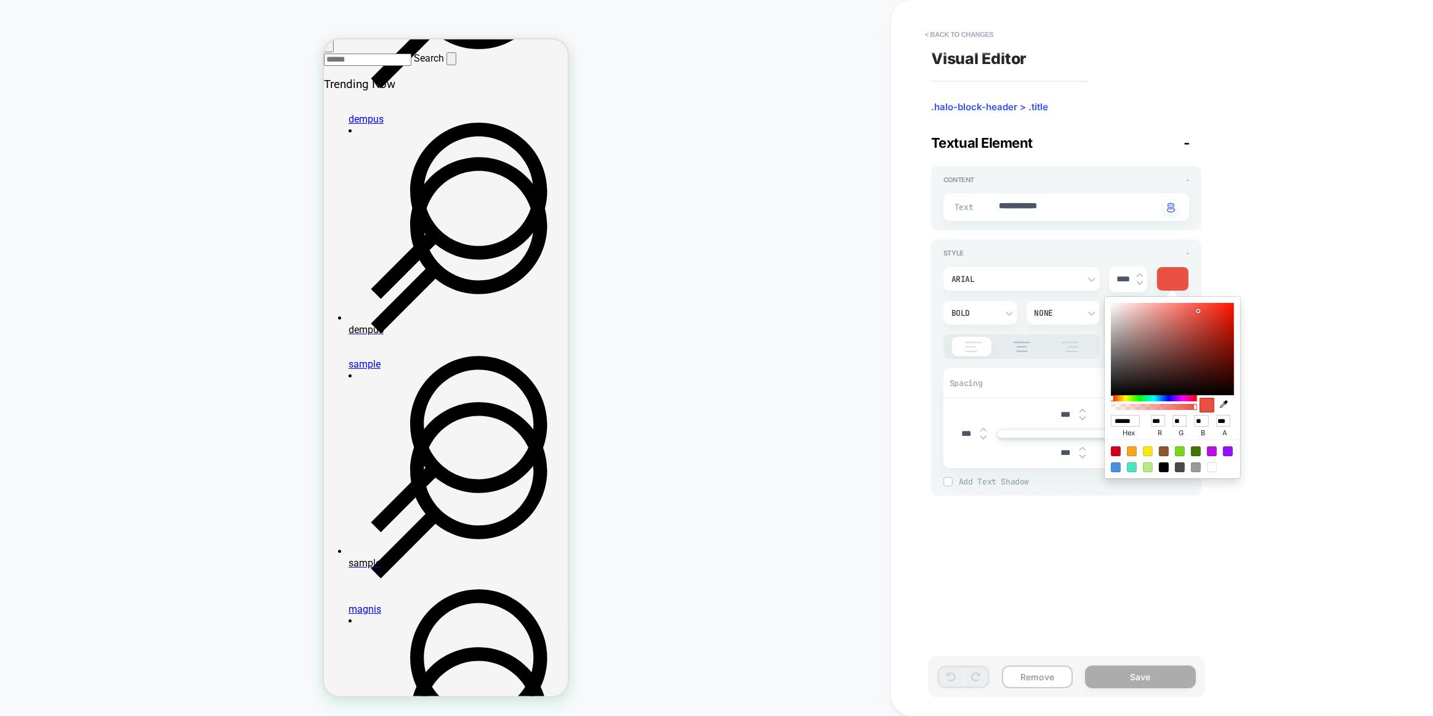
paste input
type input "******"
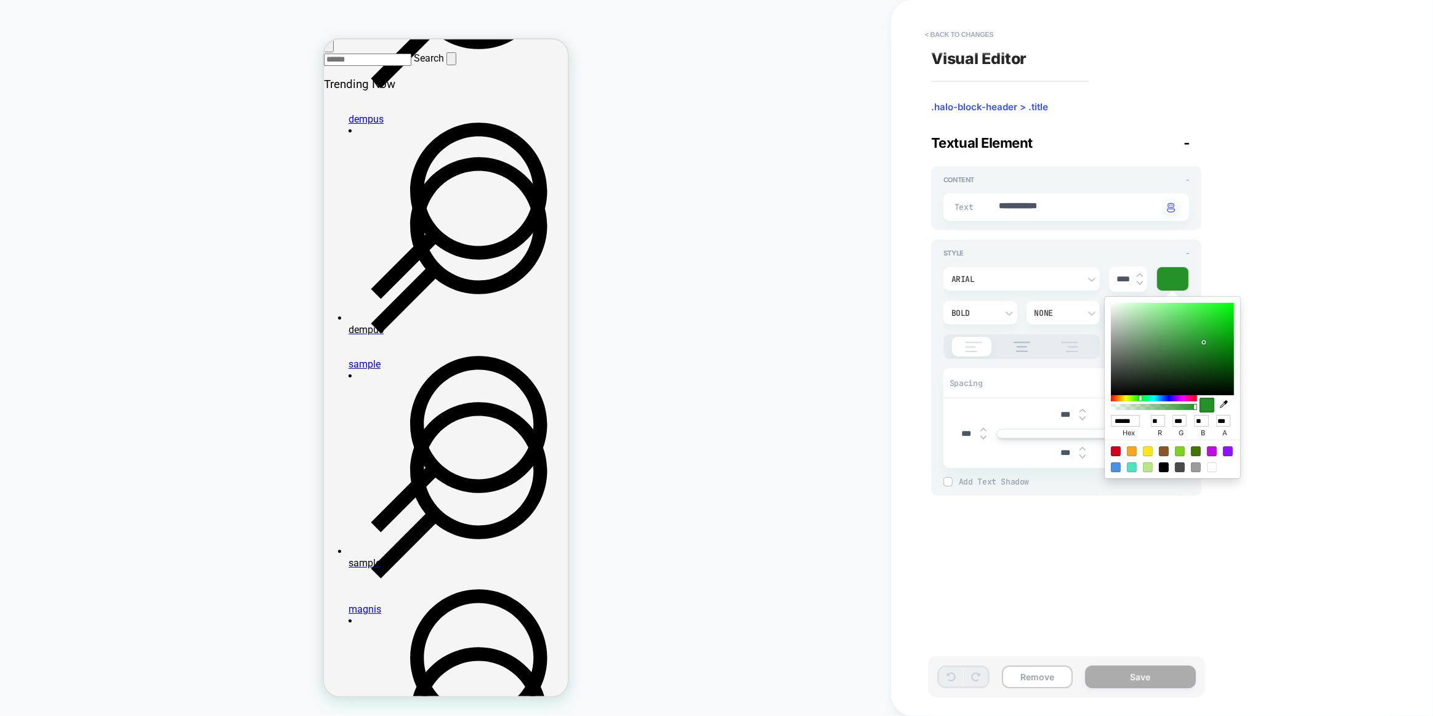
type input "**"
type input "***"
type input "**"
click at [1154, 632] on div "**********" at bounding box center [1156, 357] width 462 height 691
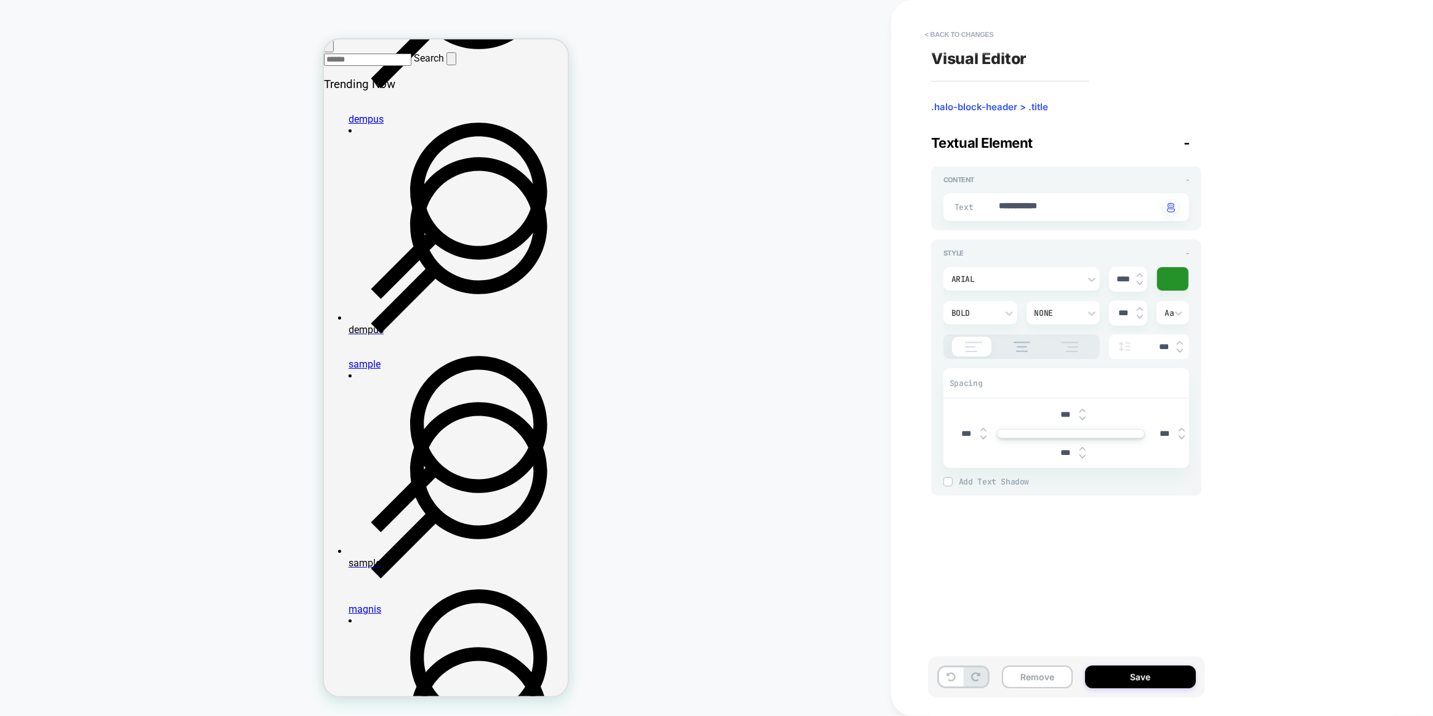
click at [1148, 681] on button "Save" at bounding box center [1140, 676] width 111 height 23
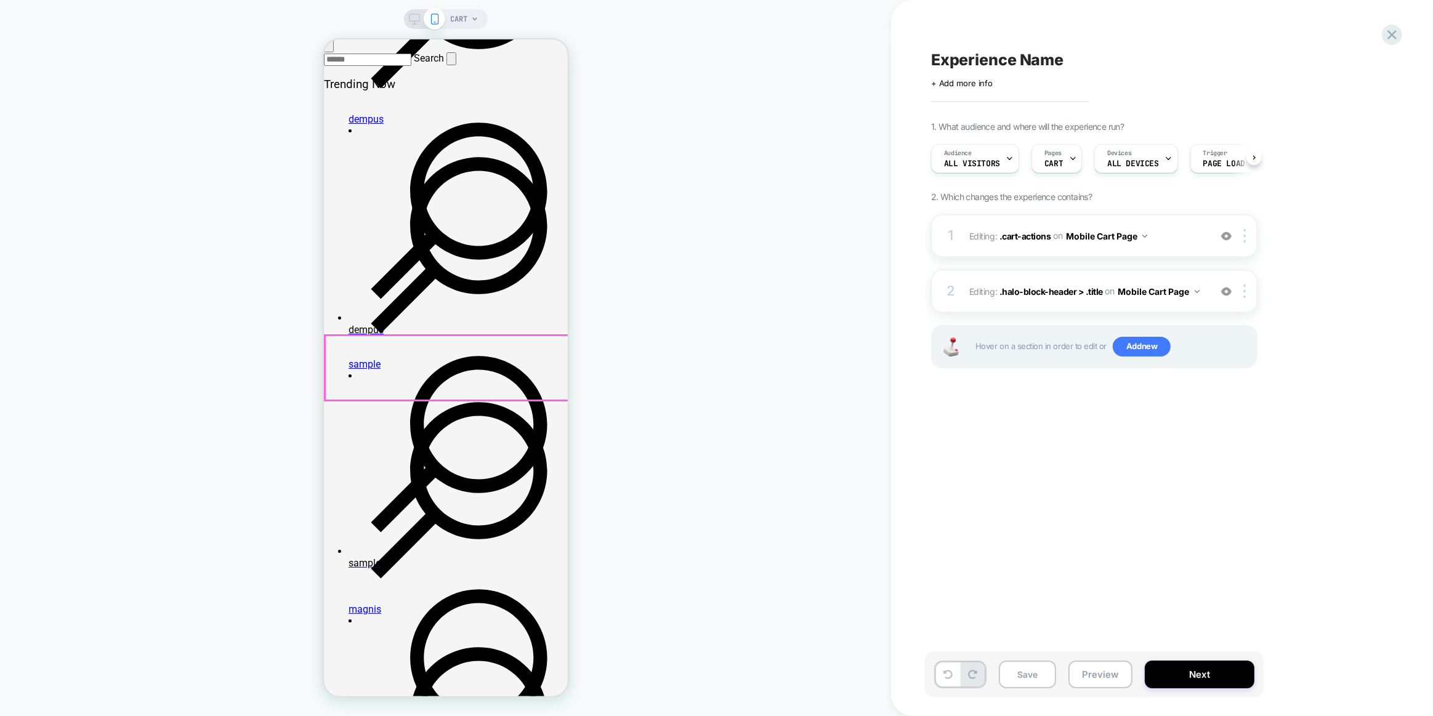
scroll to position [410, 0]
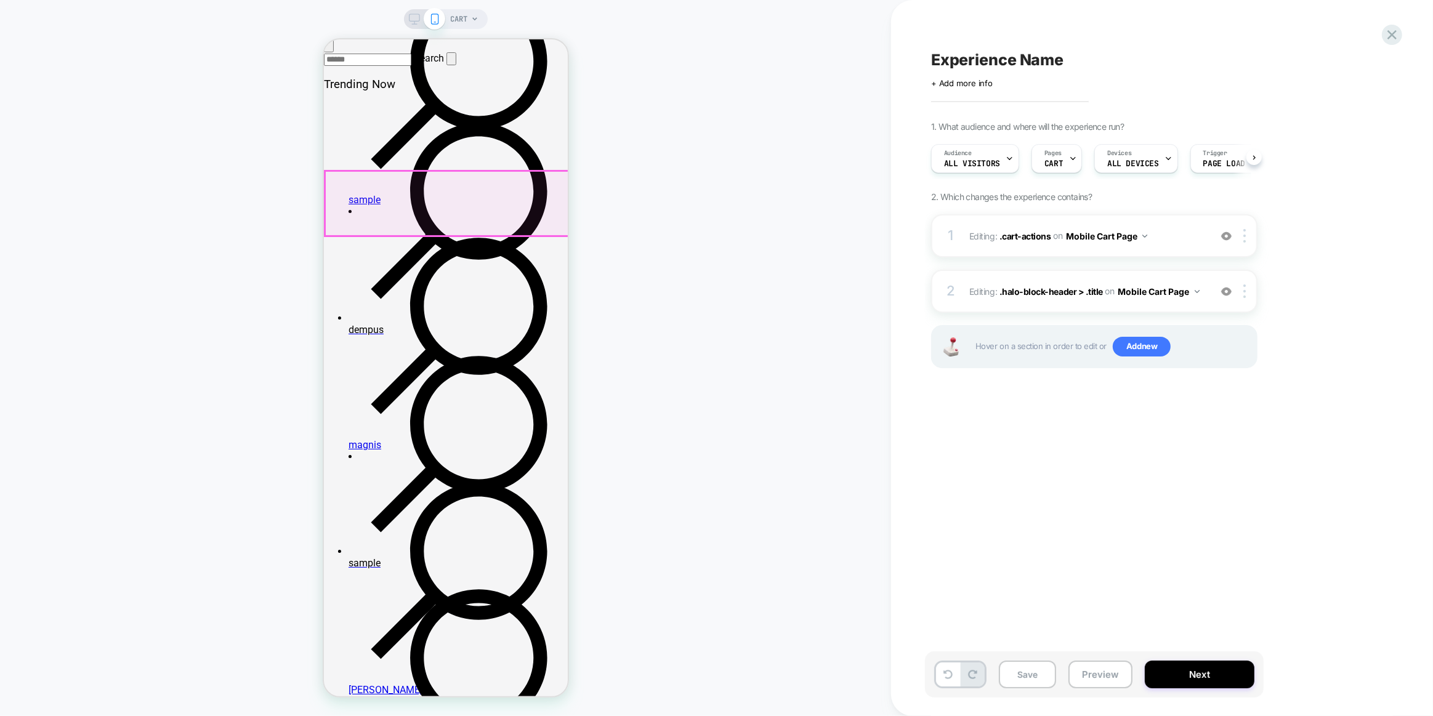
click at [1179, 673] on button "Next" at bounding box center [1199, 675] width 110 height 28
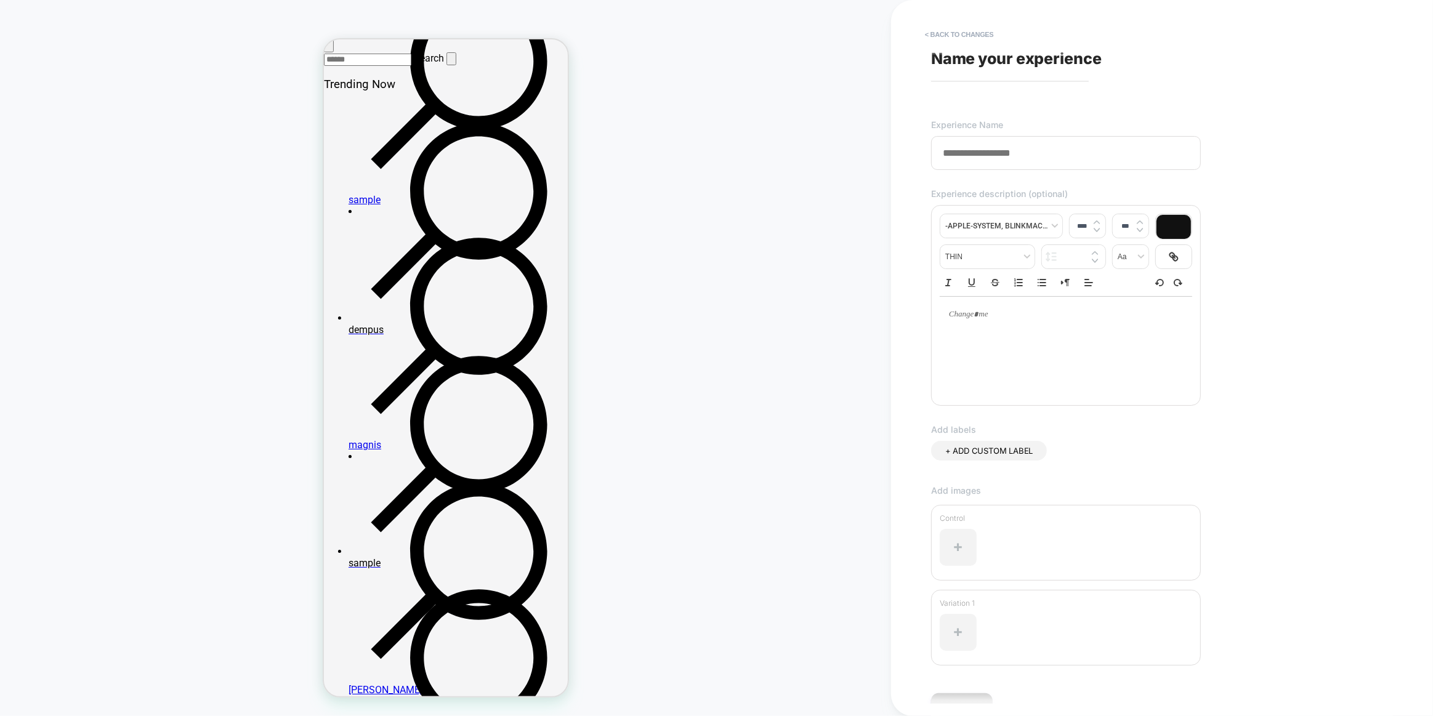
scroll to position [1511, 0]
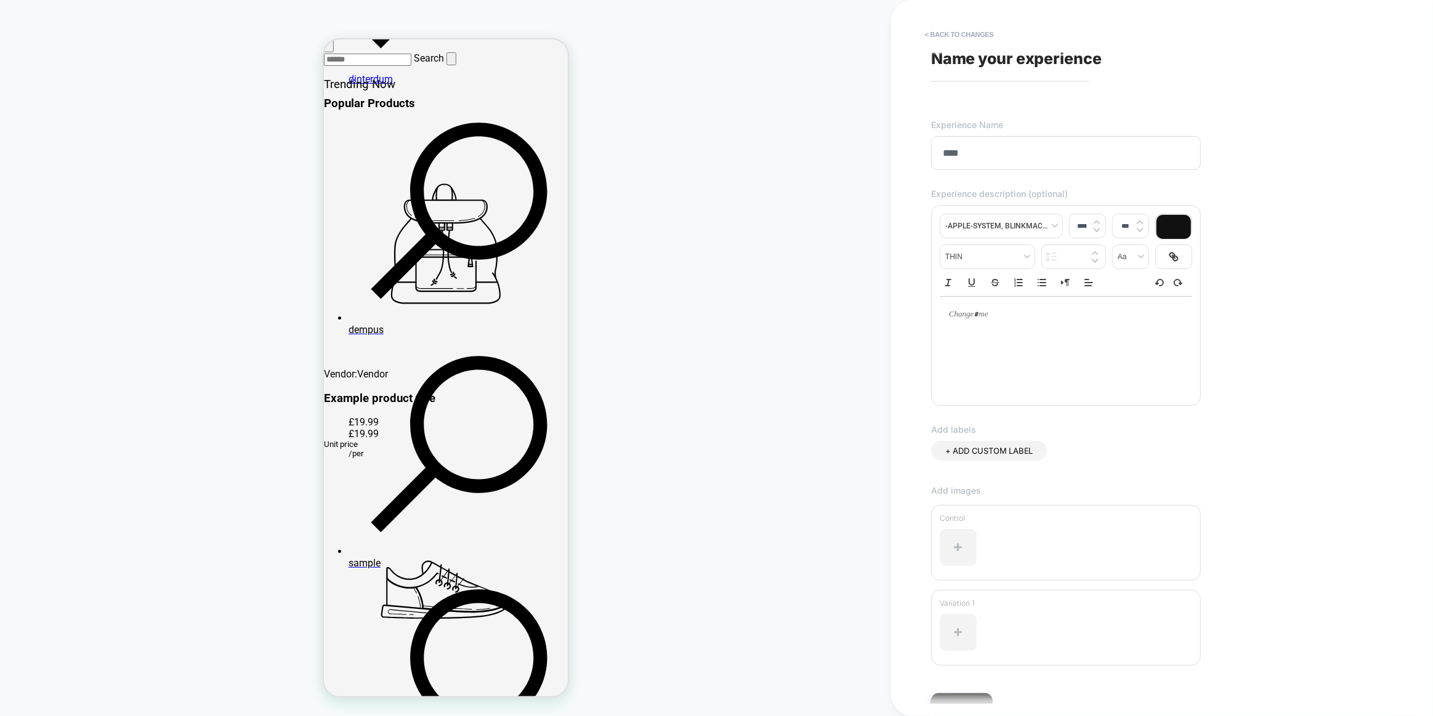
type input "*****"
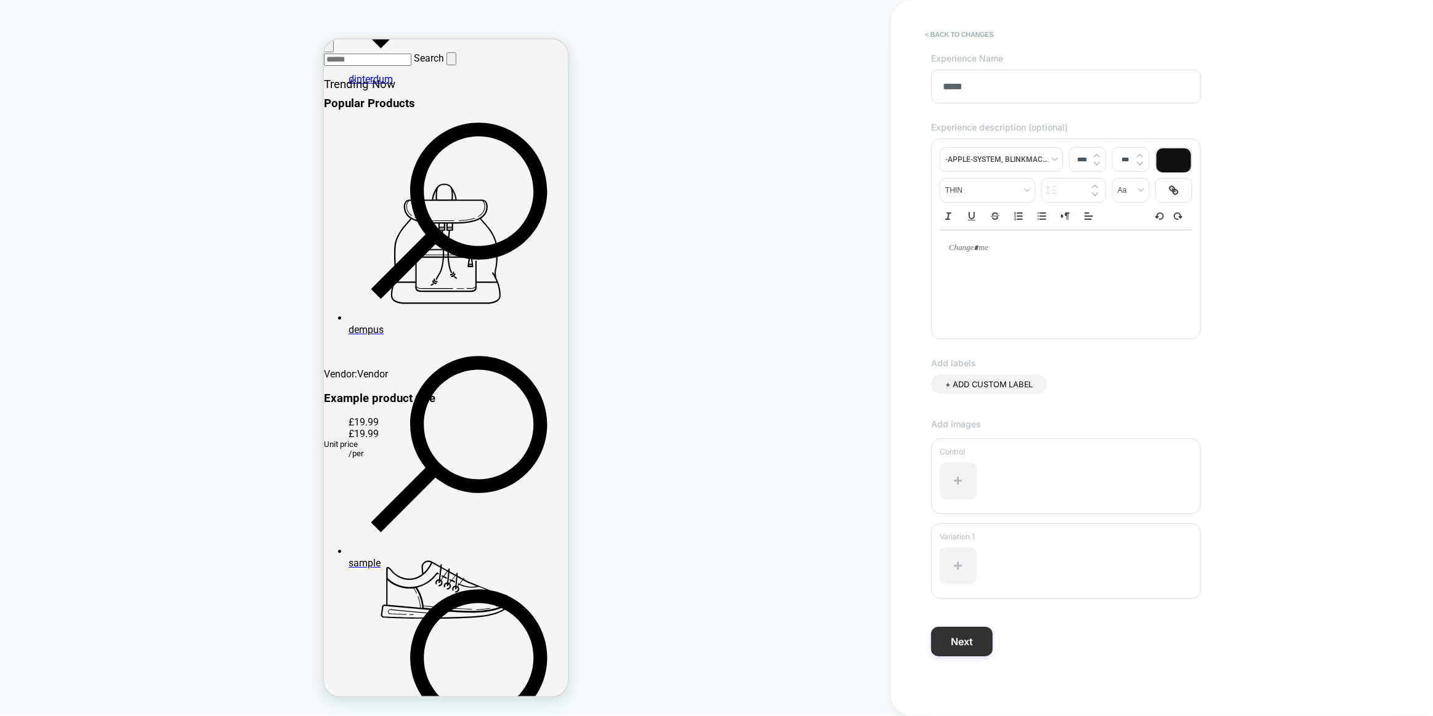
click at [971, 635] on button "Next" at bounding box center [962, 642] width 62 height 30
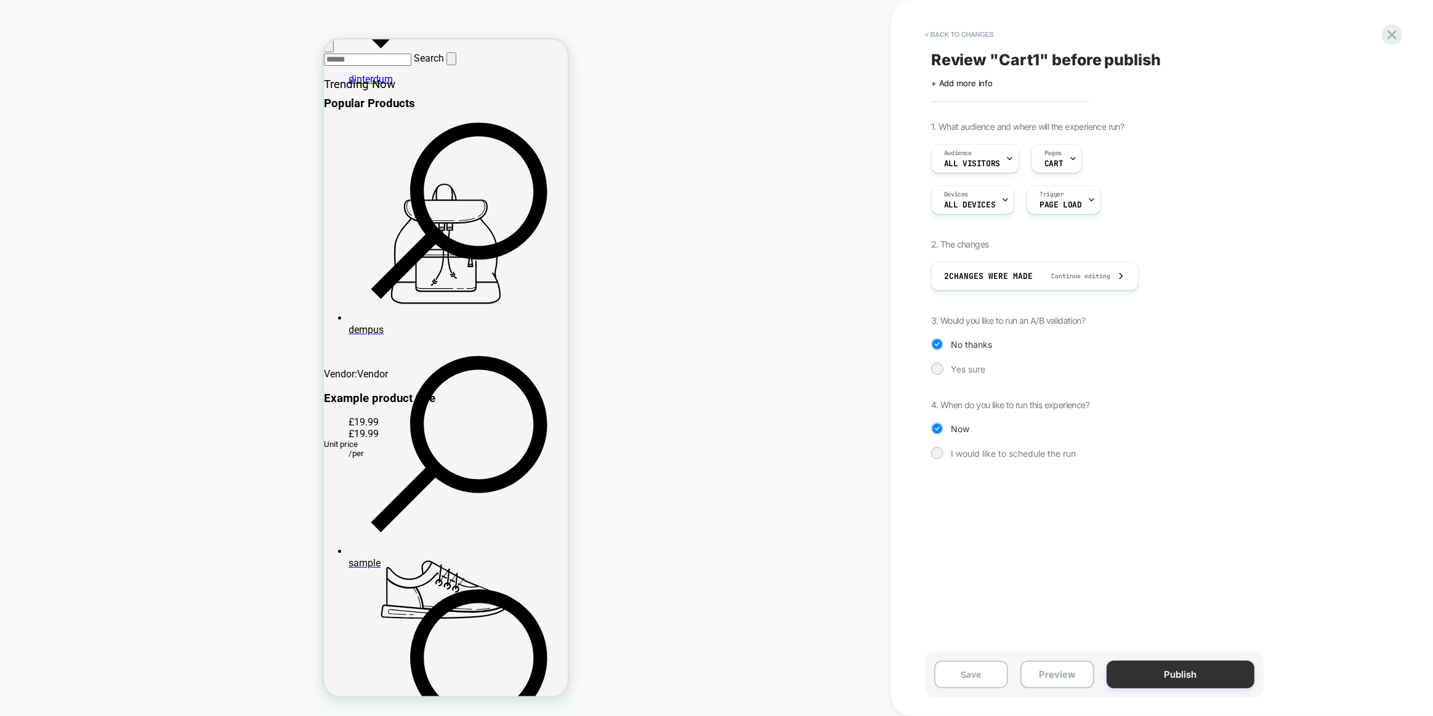
click at [1182, 675] on button "Publish" at bounding box center [1180, 675] width 148 height 28
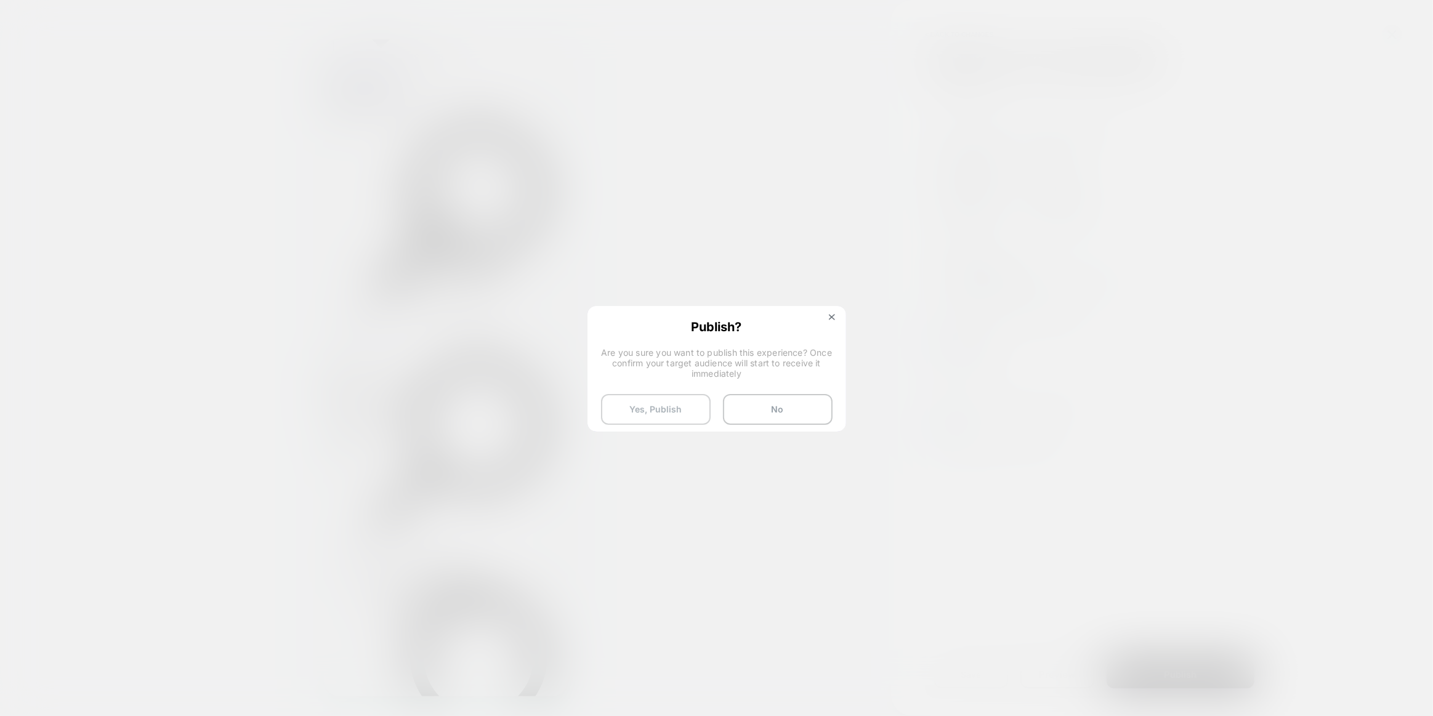
click at [688, 404] on button "Yes, Publish" at bounding box center [656, 409] width 110 height 31
